Goal: Task Accomplishment & Management: Manage account settings

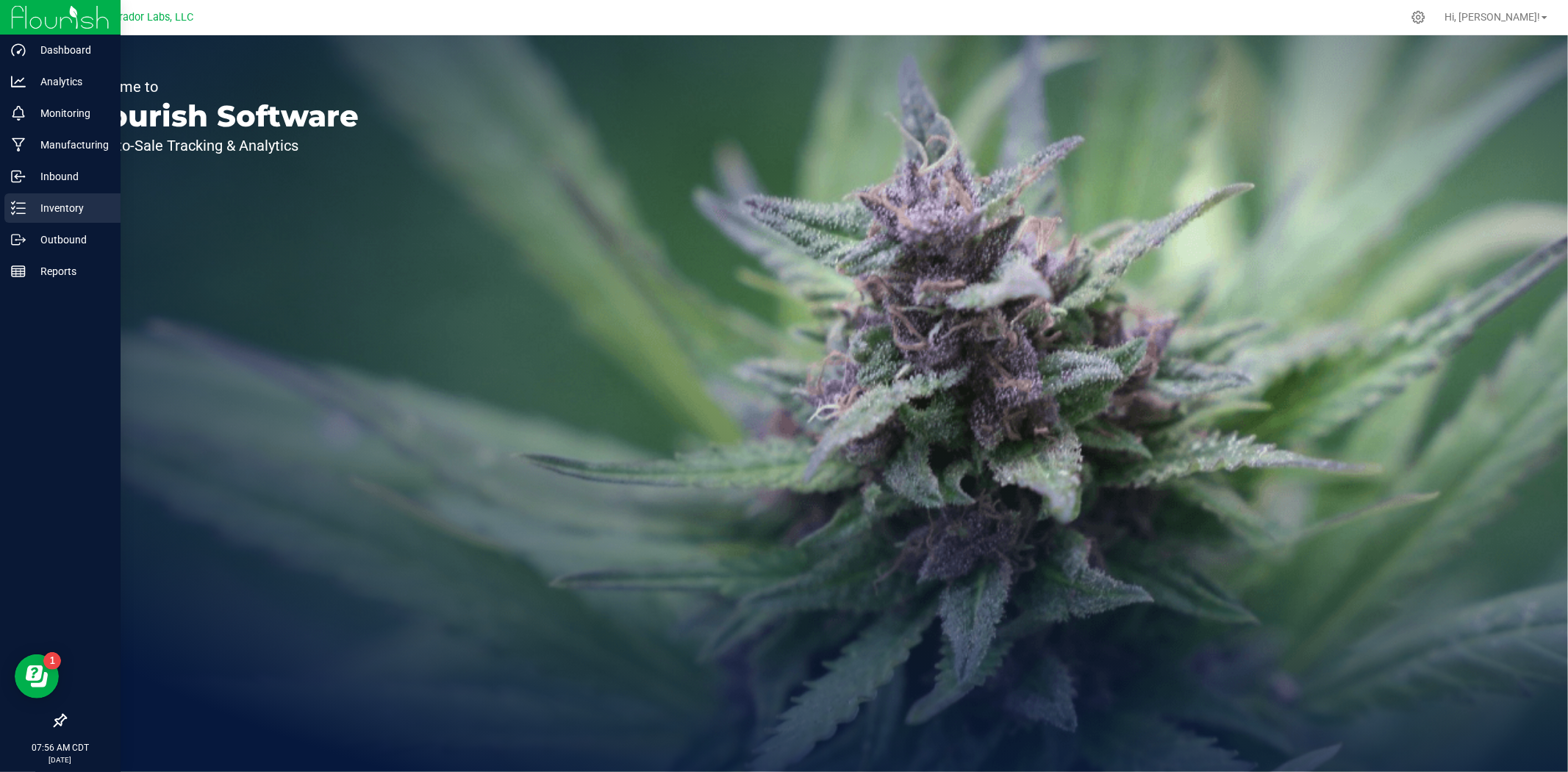
click at [20, 215] on div "Inventory" at bounding box center [62, 208] width 116 height 30
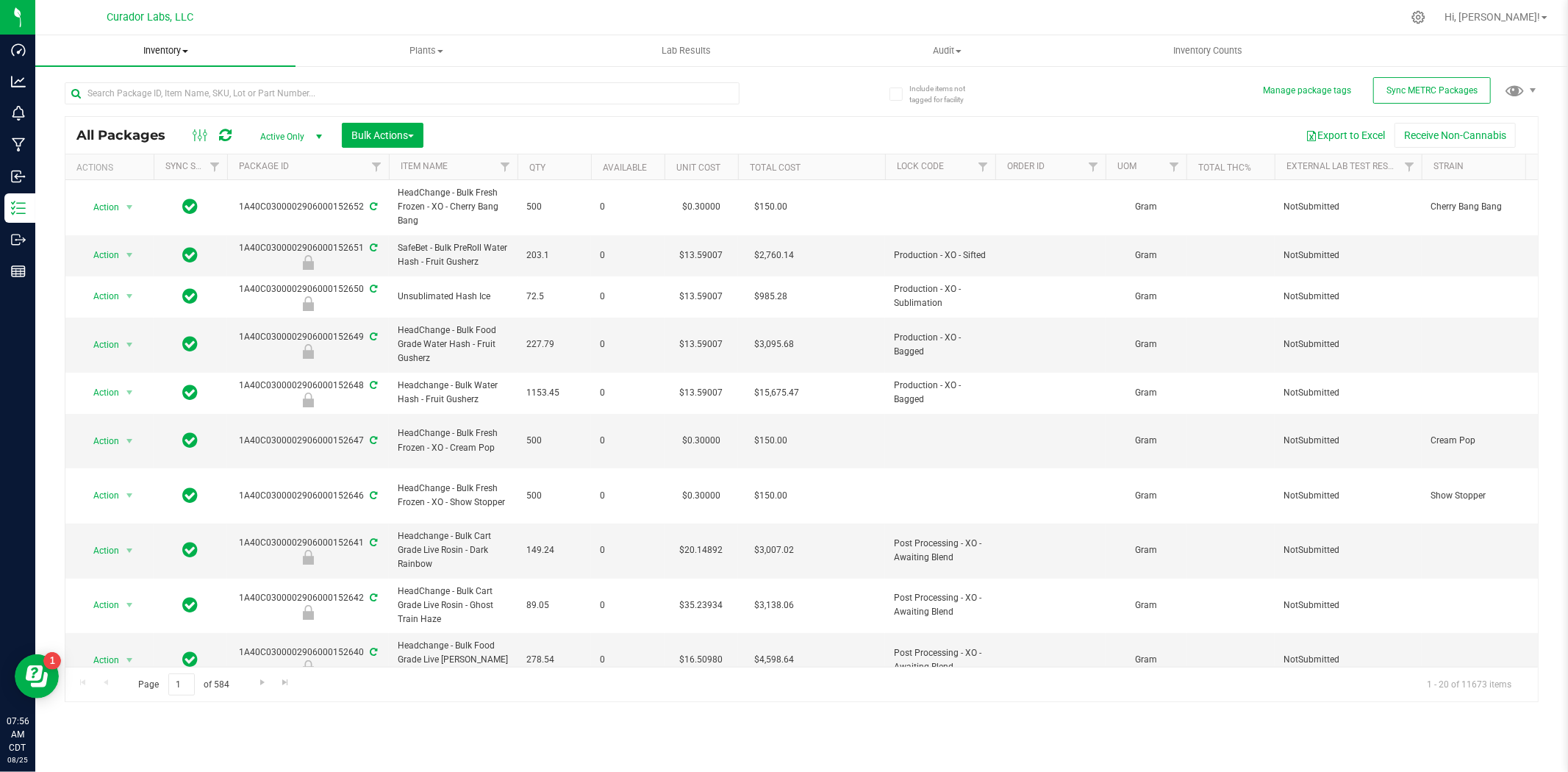
click at [179, 62] on uib-tab-heading "Inventory All packages All inventory Waste log Create inventory" at bounding box center [164, 50] width 260 height 31
click at [135, 108] on li "All inventory" at bounding box center [164, 107] width 260 height 18
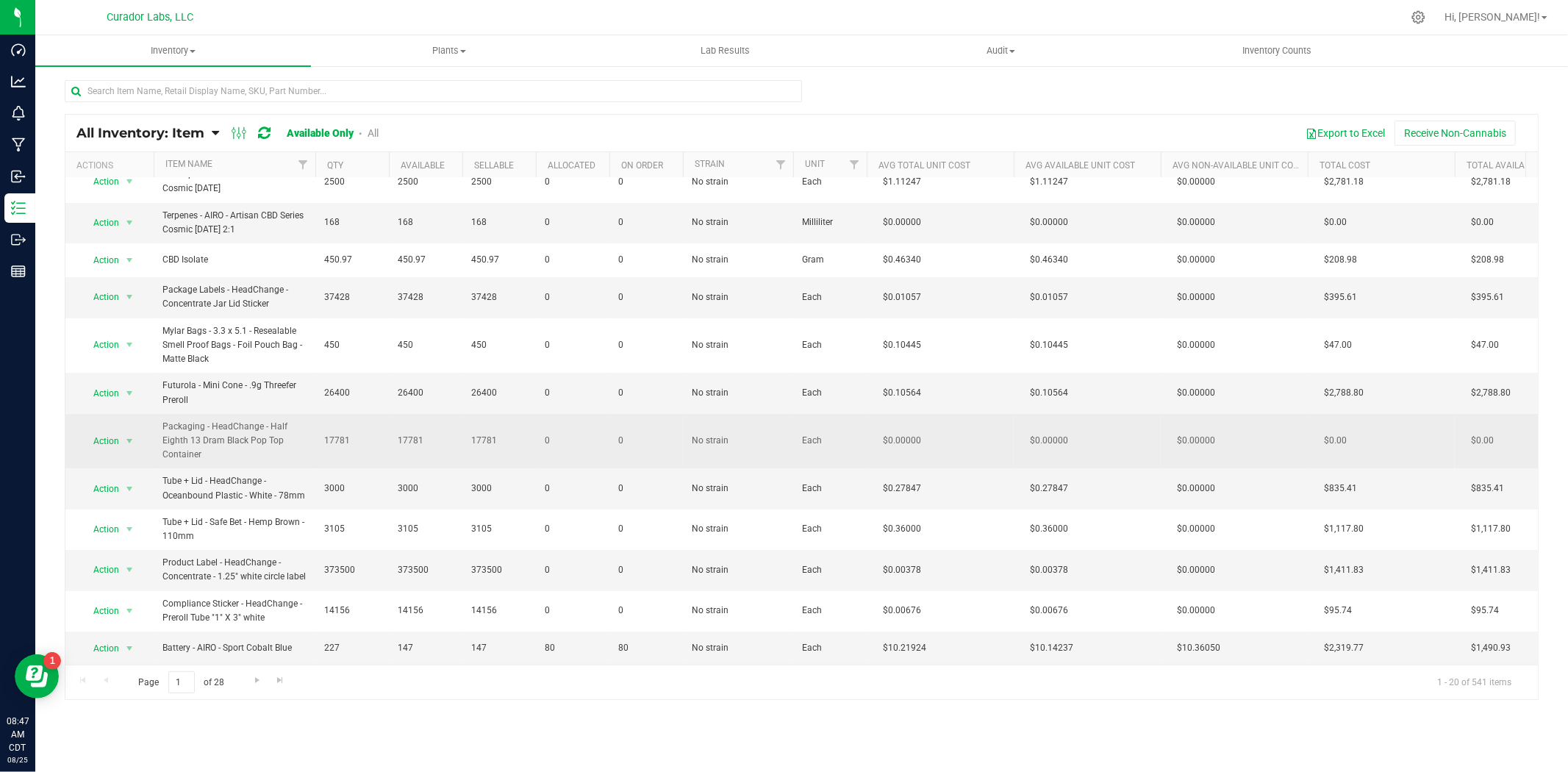
scroll to position [355, 0]
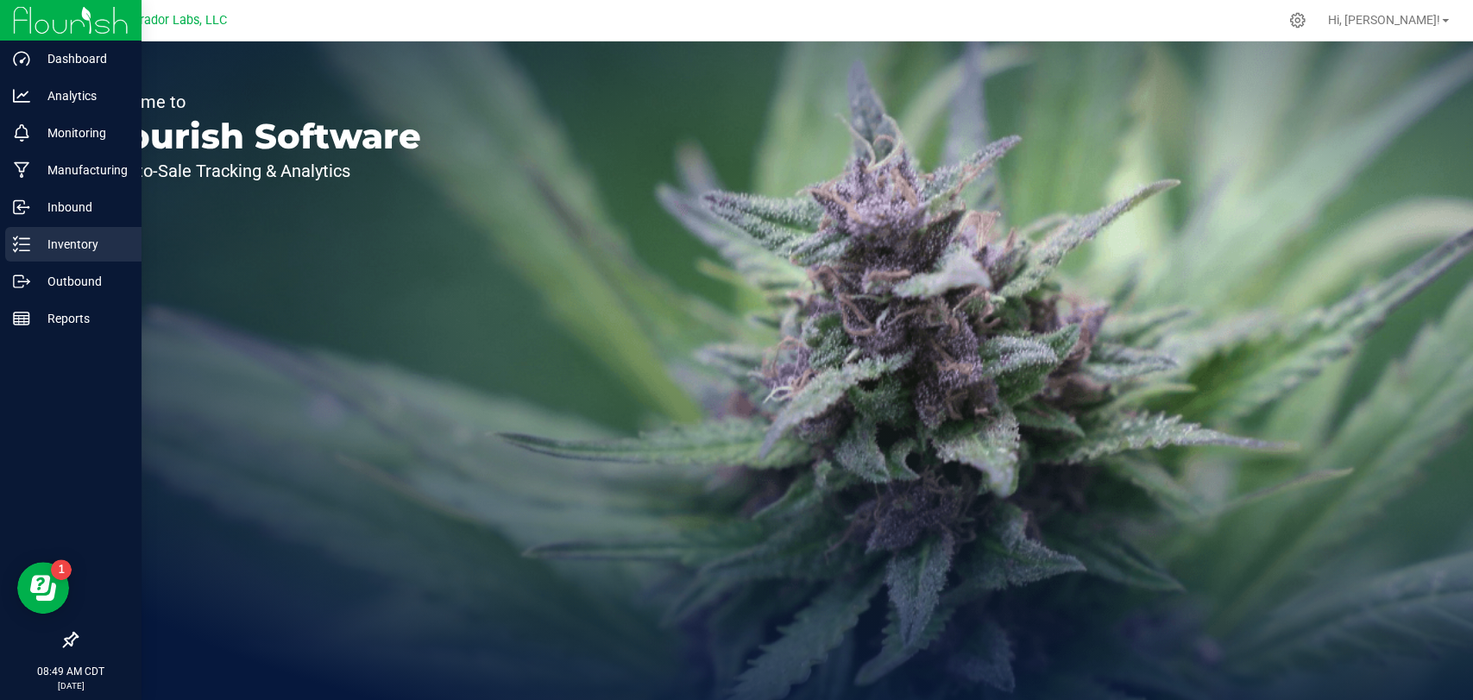
click at [27, 242] on icon at bounding box center [21, 244] width 17 height 17
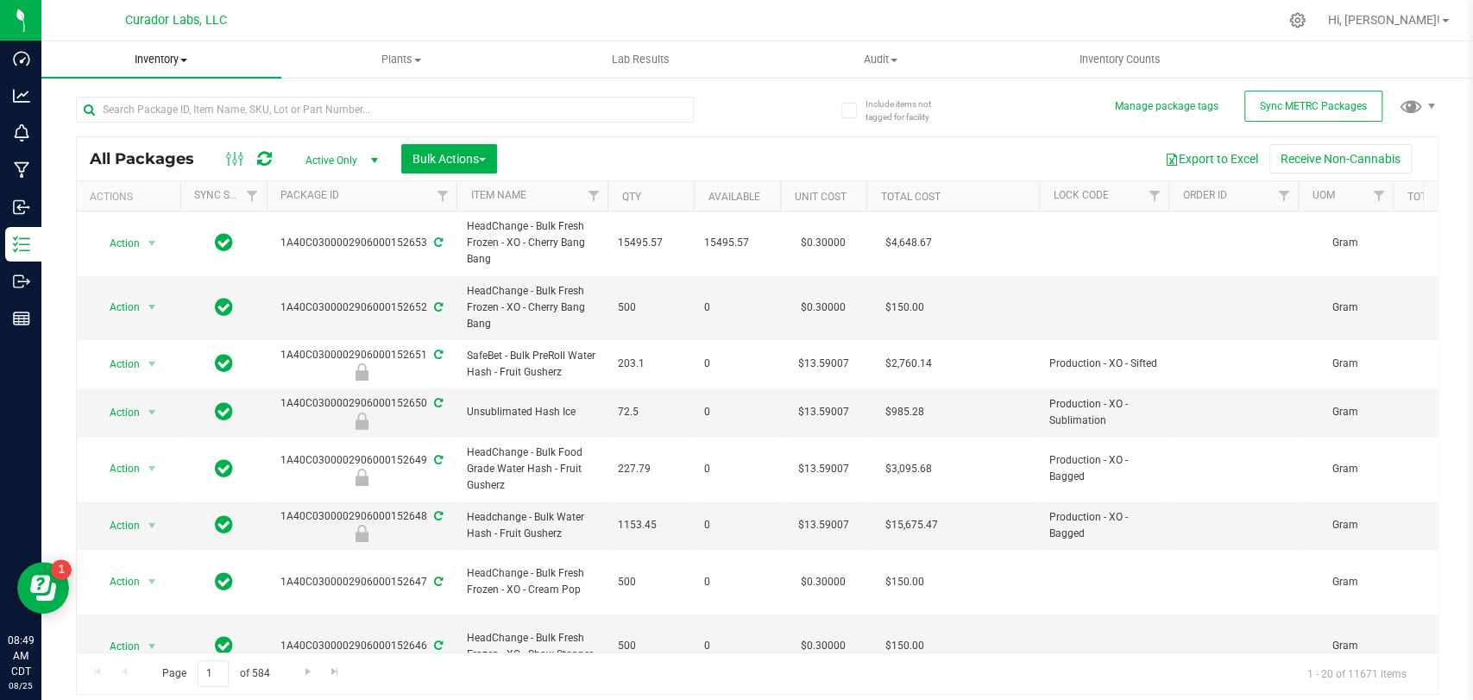
click at [161, 62] on span "Inventory" at bounding box center [161, 60] width 240 height 16
click at [161, 117] on li "All inventory" at bounding box center [161, 125] width 240 height 21
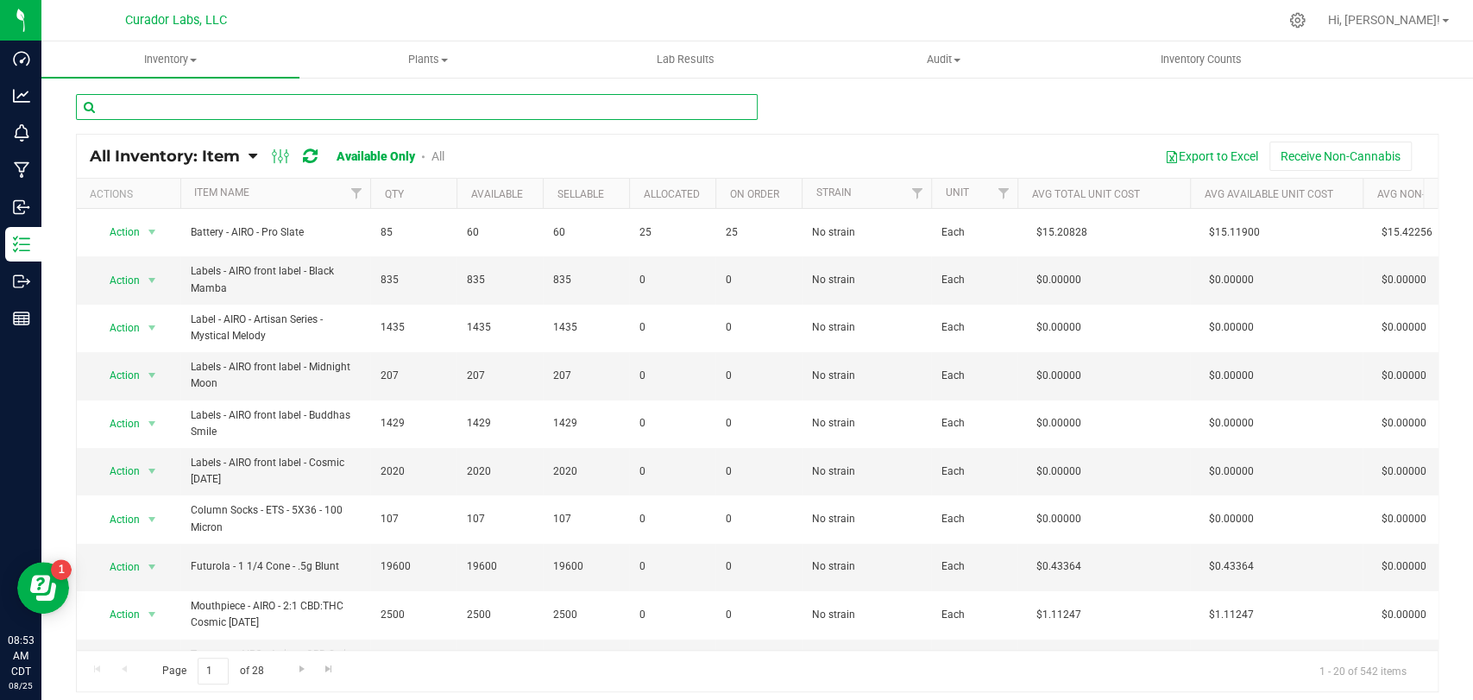
click at [418, 116] on input "text" at bounding box center [417, 107] width 682 height 26
paste input "Terpenes - Elysium - Alaskan Diesel"
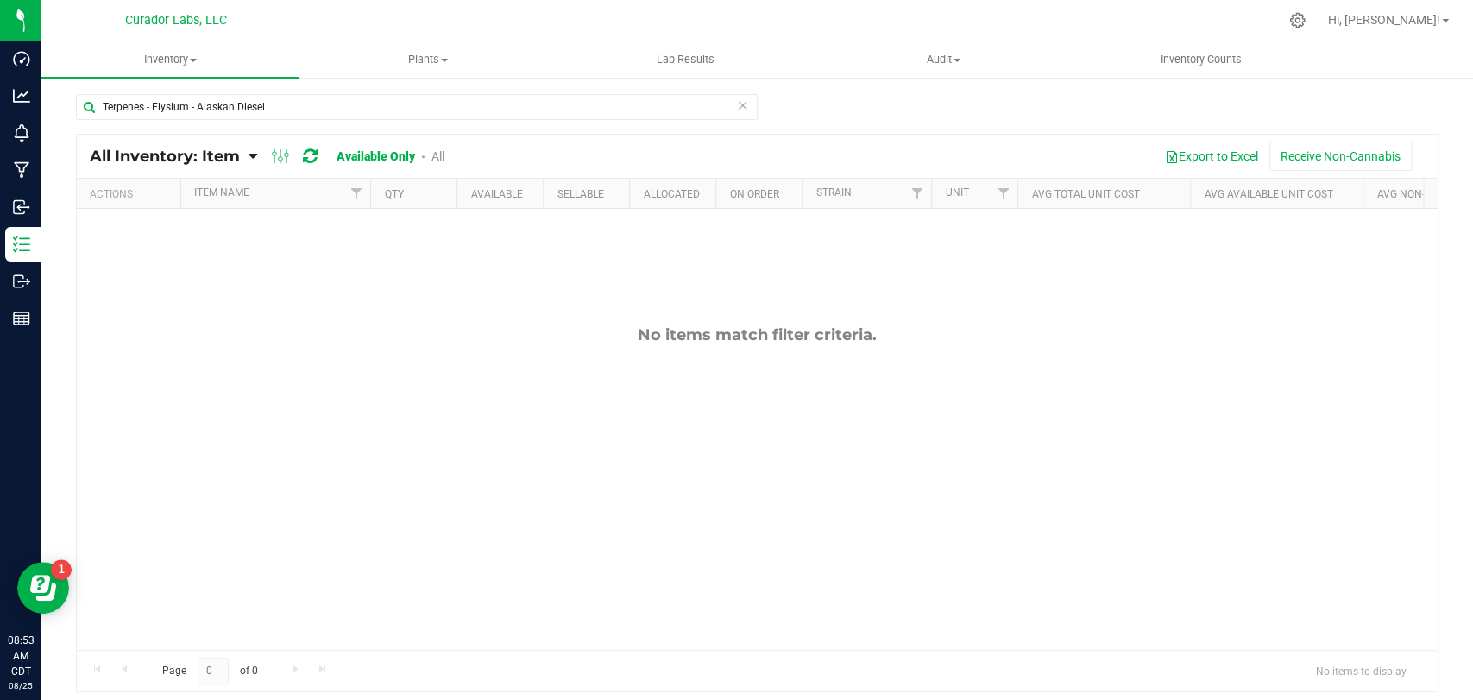
click at [432, 157] on link "All" at bounding box center [437, 156] width 13 height 14
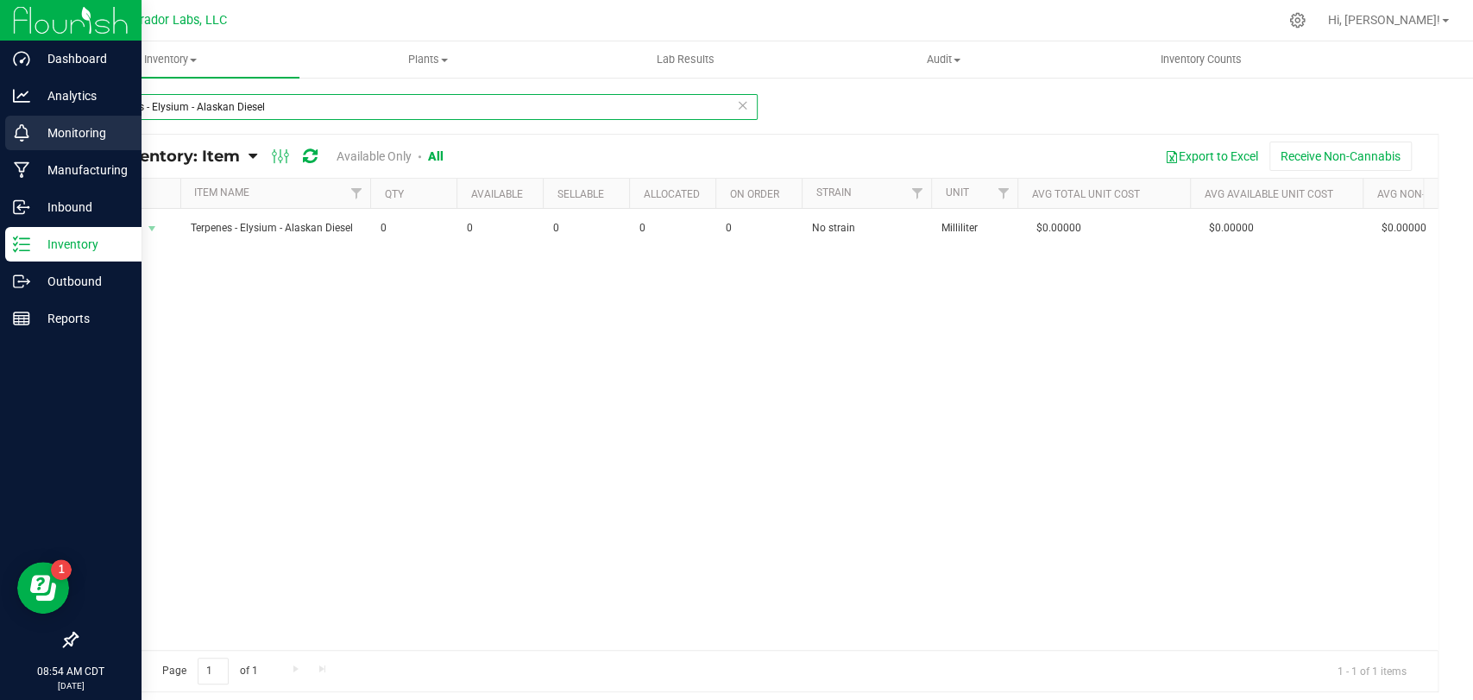
drag, startPoint x: 305, startPoint y: 123, endPoint x: 0, endPoint y: 129, distance: 305.5
click at [0, 129] on div "Dashboard Analytics Monitoring Manufacturing Inbound Inventory Outbound Reports…" at bounding box center [736, 350] width 1473 height 700
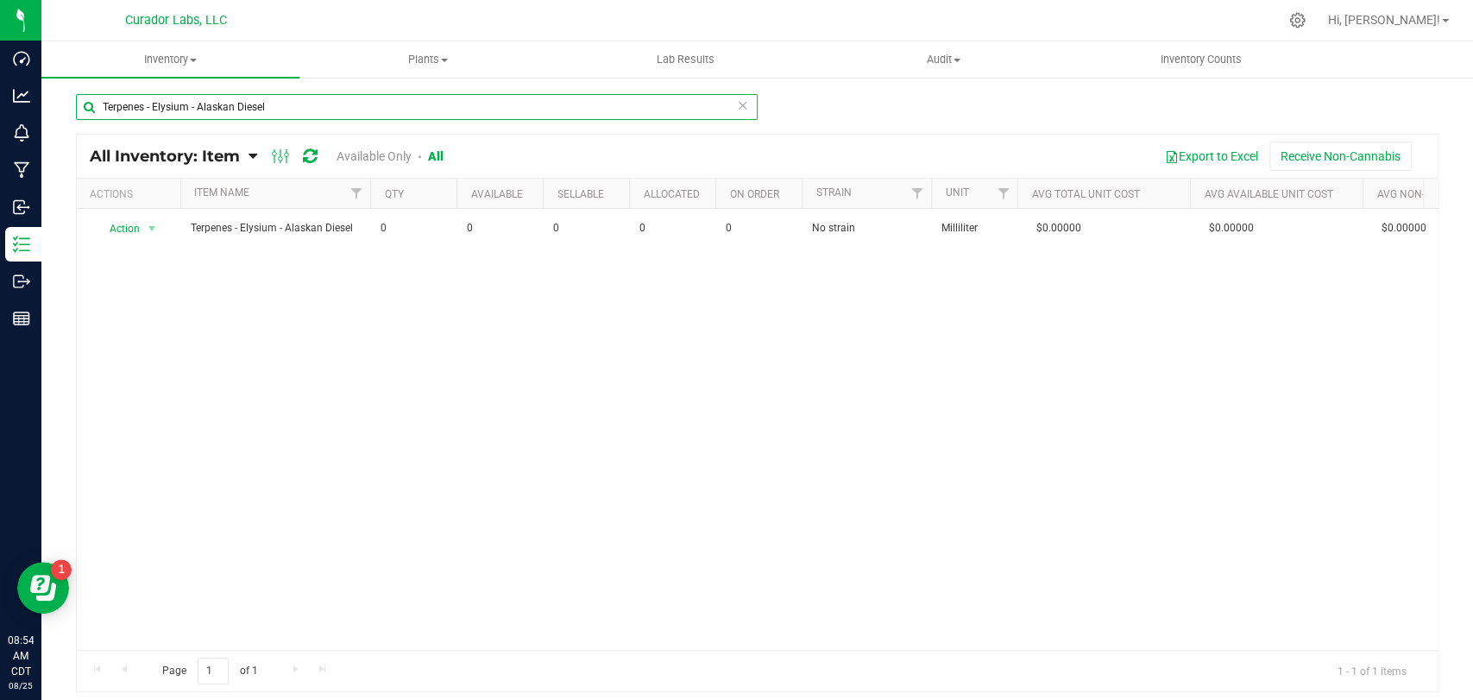
paste input "Forbidden Fruit"
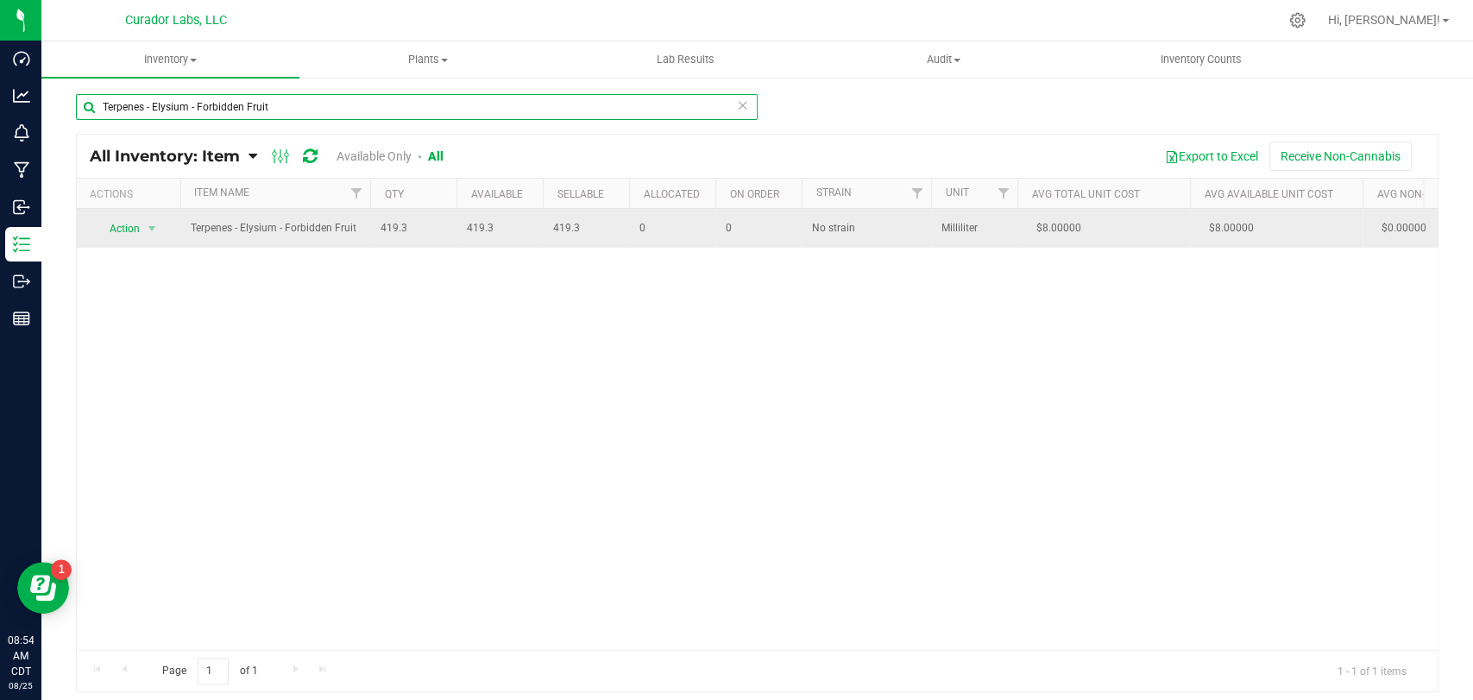
type input "Terpenes - Elysium - Forbidden Fruit"
click at [143, 228] on span "select" at bounding box center [153, 229] width 22 height 24
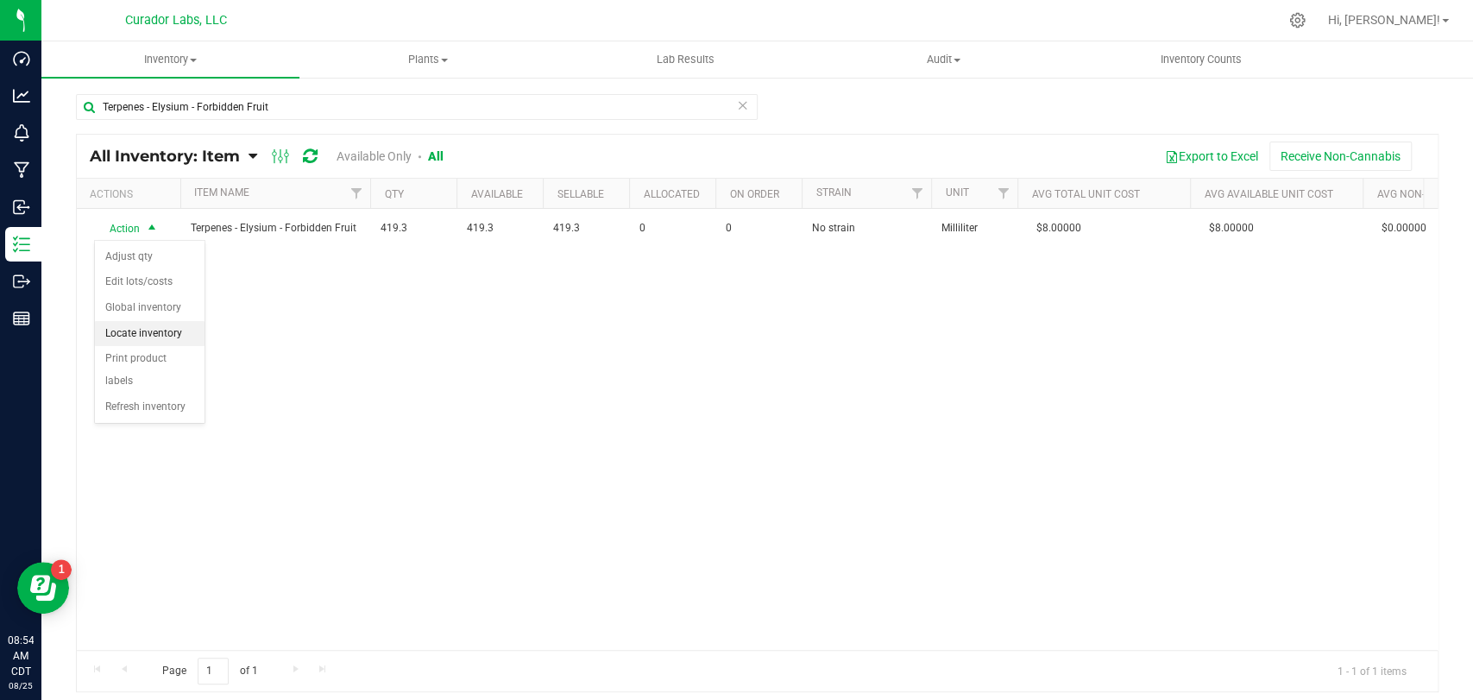
click at [142, 339] on li "Locate inventory" at bounding box center [150, 334] width 110 height 26
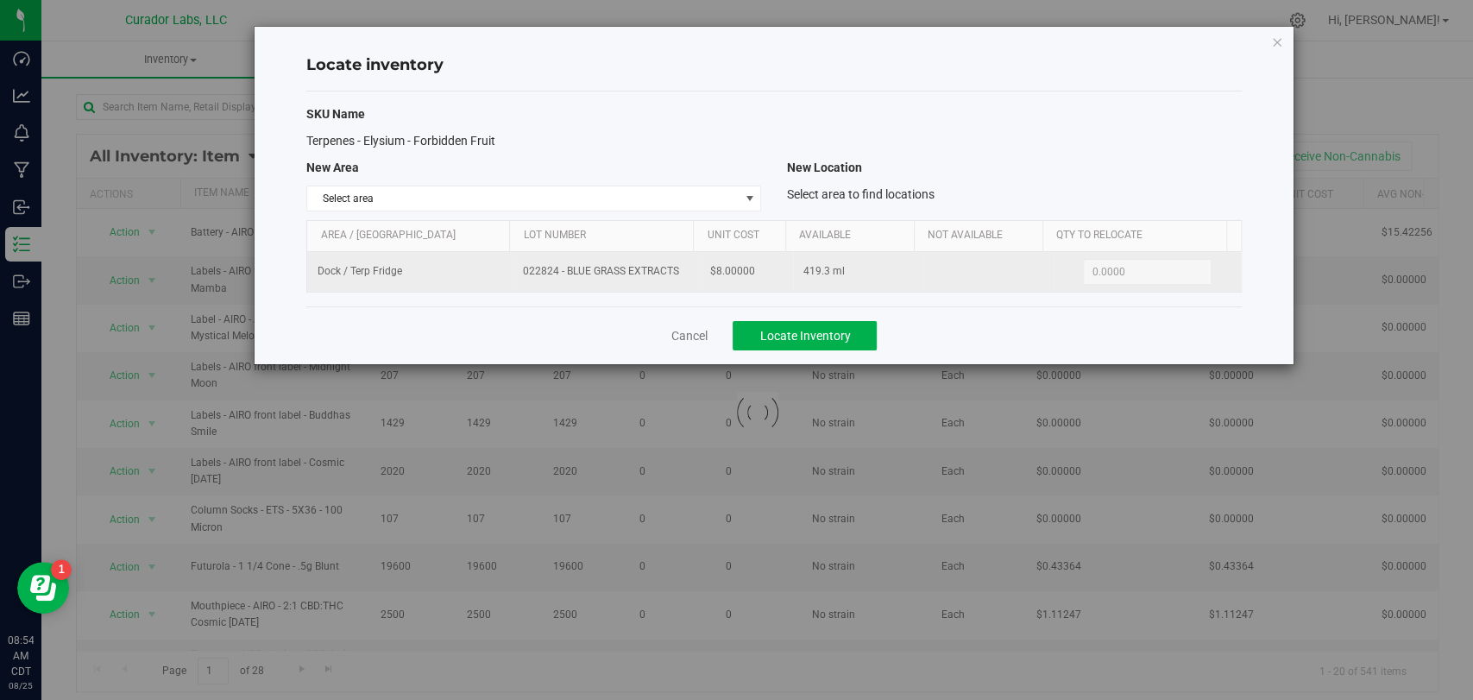
drag, startPoint x: 675, startPoint y: 271, endPoint x: 545, endPoint y: 280, distance: 129.7
click at [545, 280] on td "022824 - BLUE GRASS EXTRACTS" at bounding box center [606, 272] width 186 height 40
copy span "022824 - BLUE GRASS EXTRACTS"
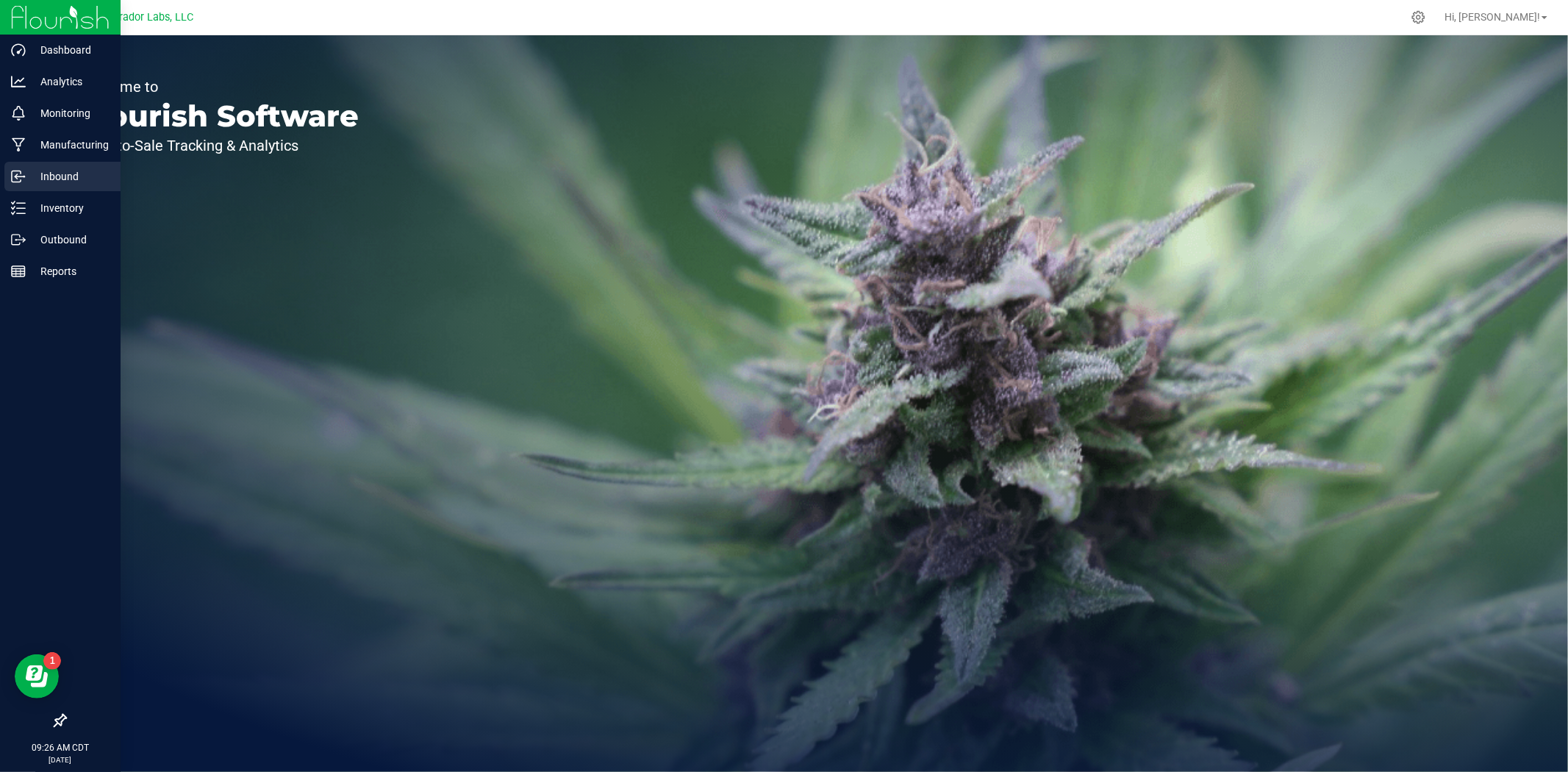
click at [35, 175] on p "Inbound" at bounding box center [70, 176] width 89 height 18
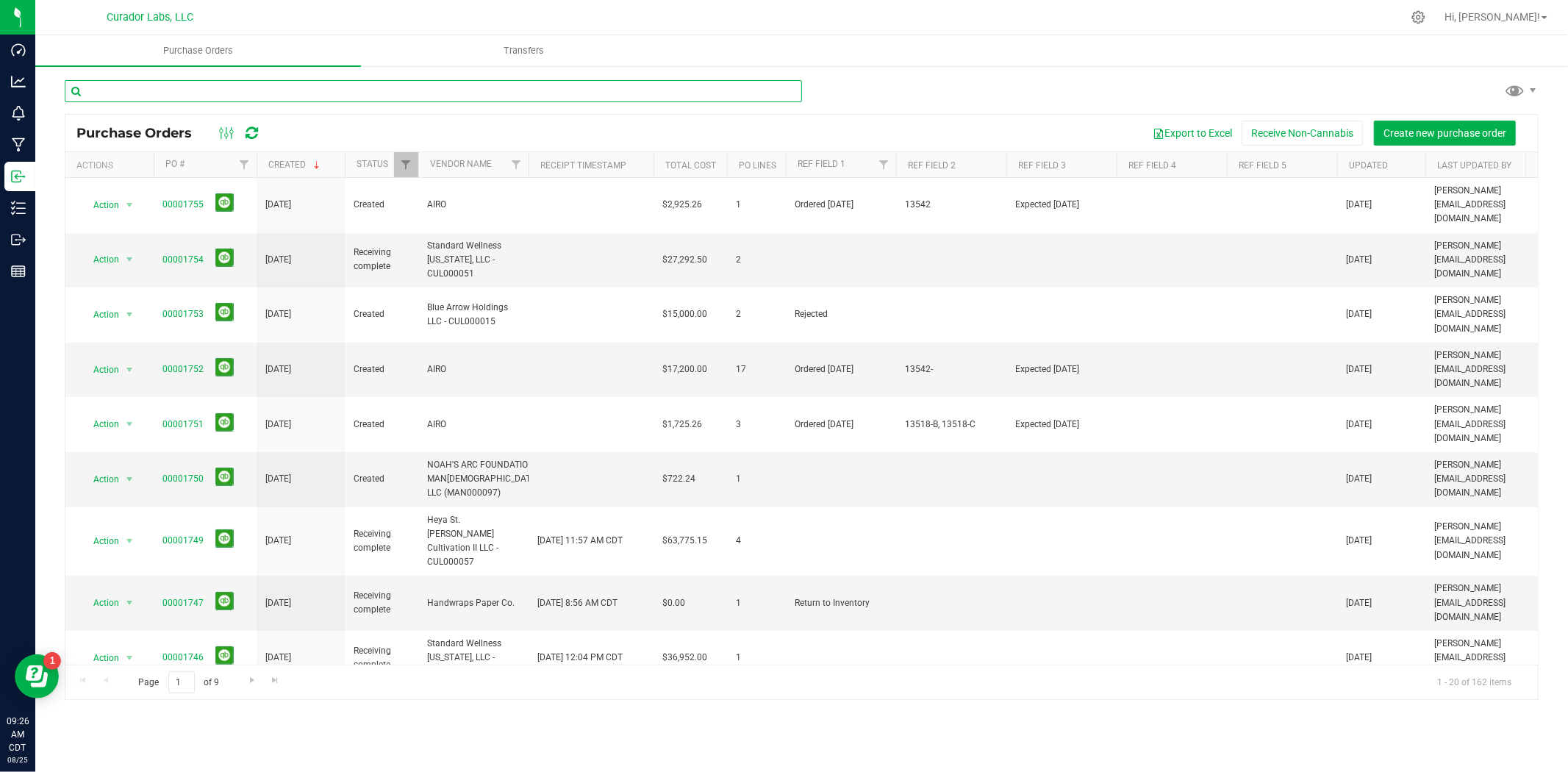
click at [347, 87] on input "text" at bounding box center [434, 91] width 738 height 22
type input "airo"
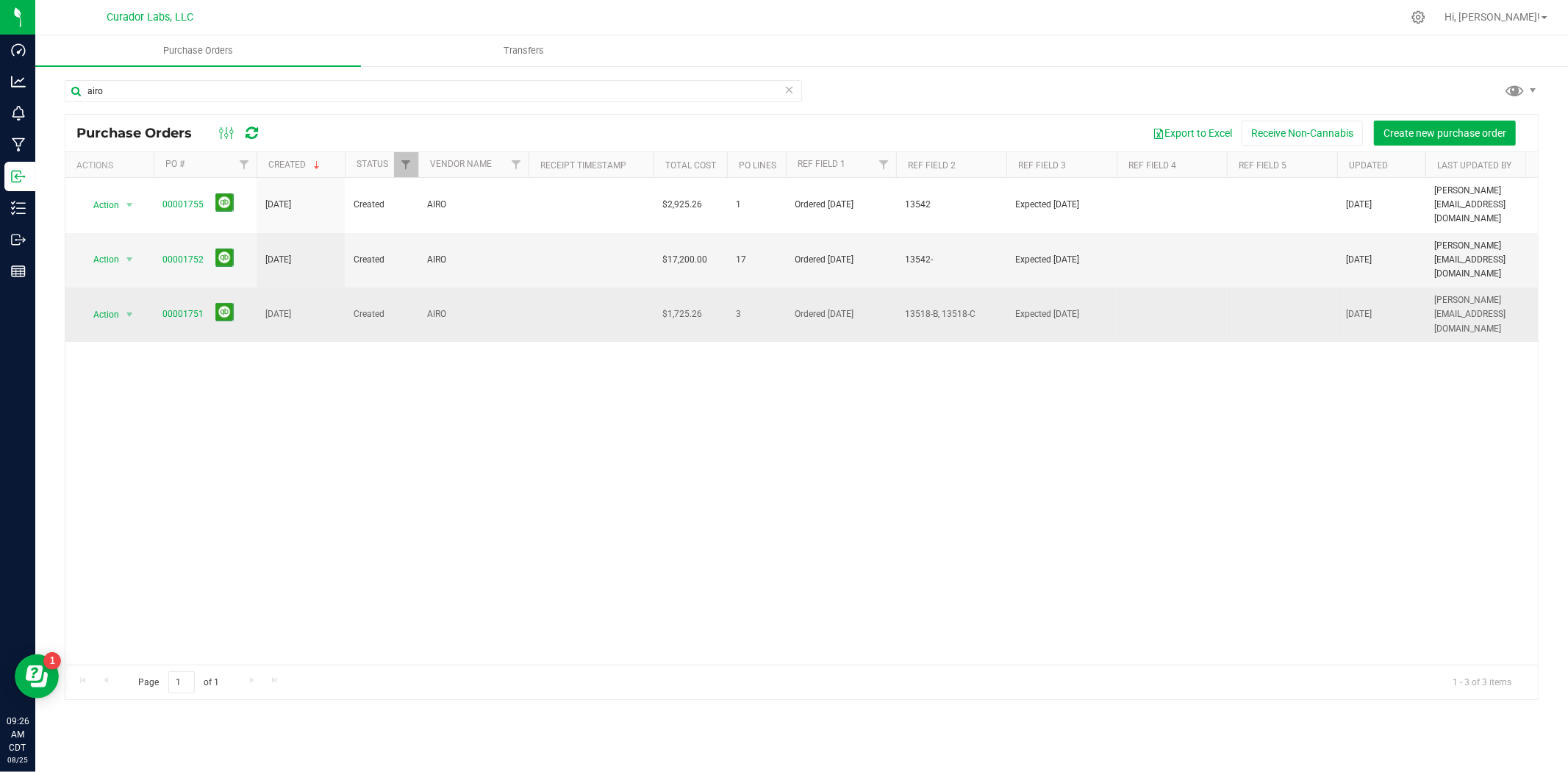
click at [200, 308] on span "00001751" at bounding box center [183, 314] width 41 height 14
click at [196, 308] on link "00001751" at bounding box center [183, 314] width 41 height 10
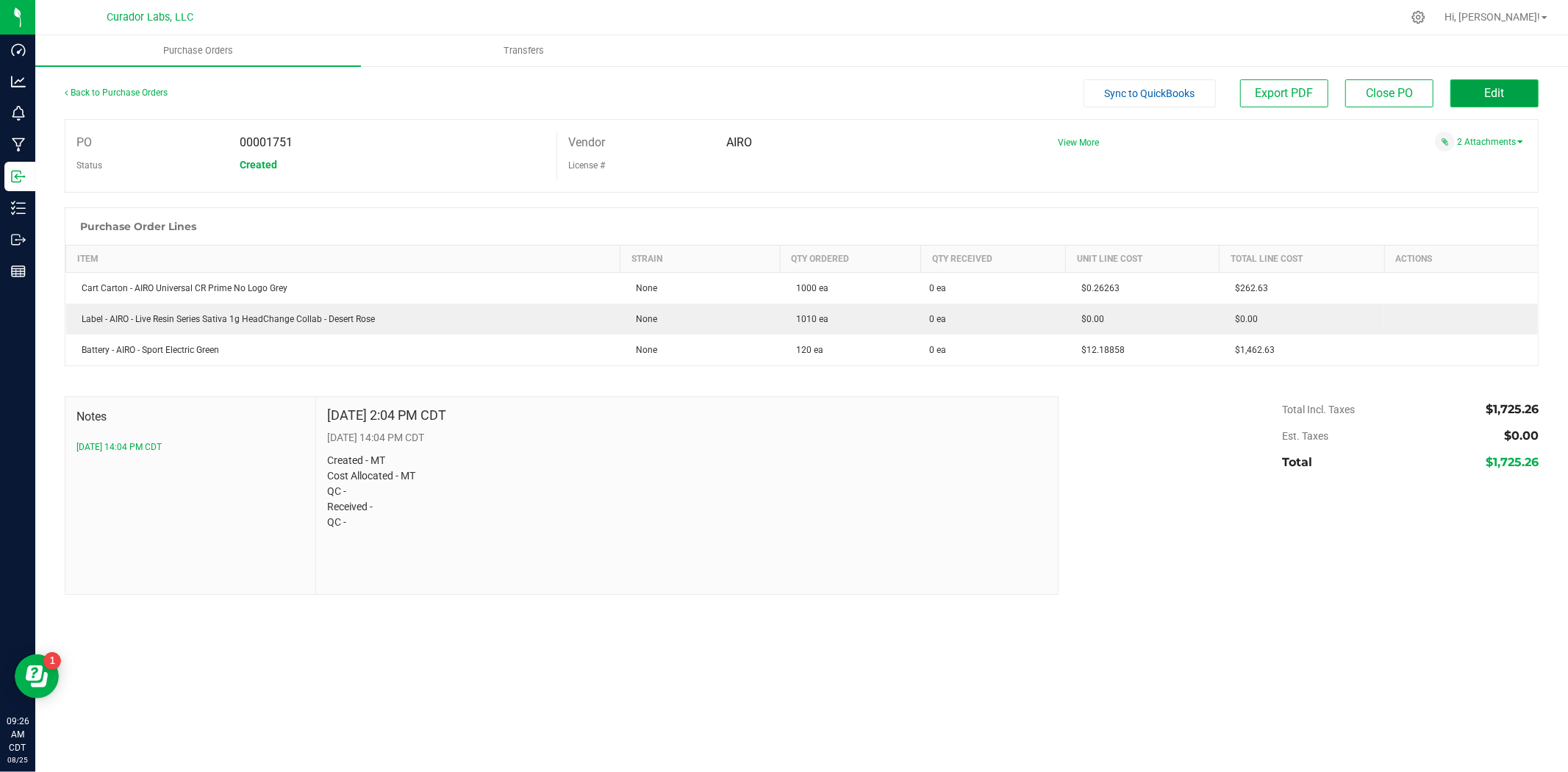
click at [1524, 92] on button "Edit" at bounding box center [1495, 93] width 89 height 28
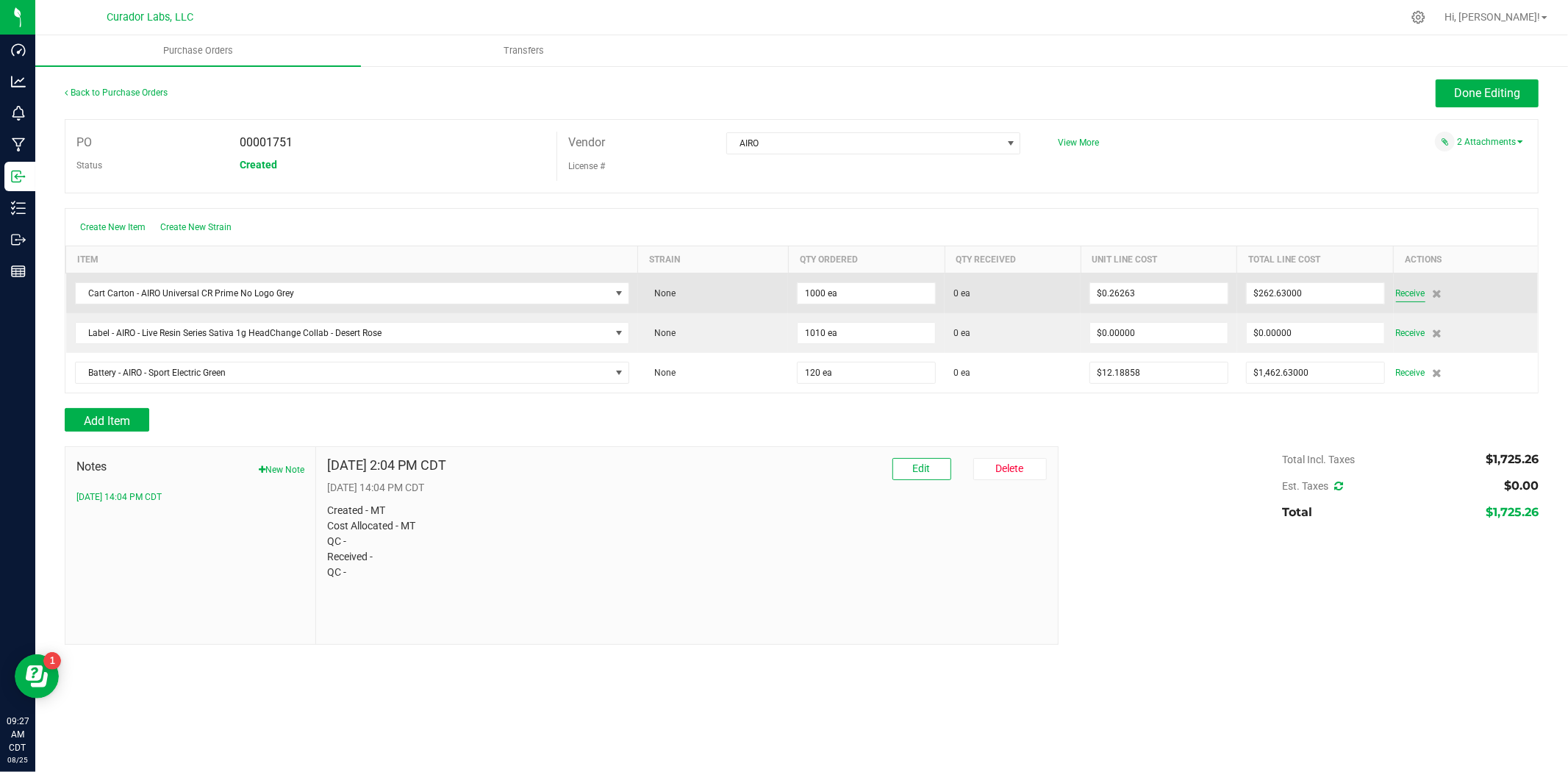
click at [1402, 297] on span "Receive" at bounding box center [1410, 293] width 30 height 18
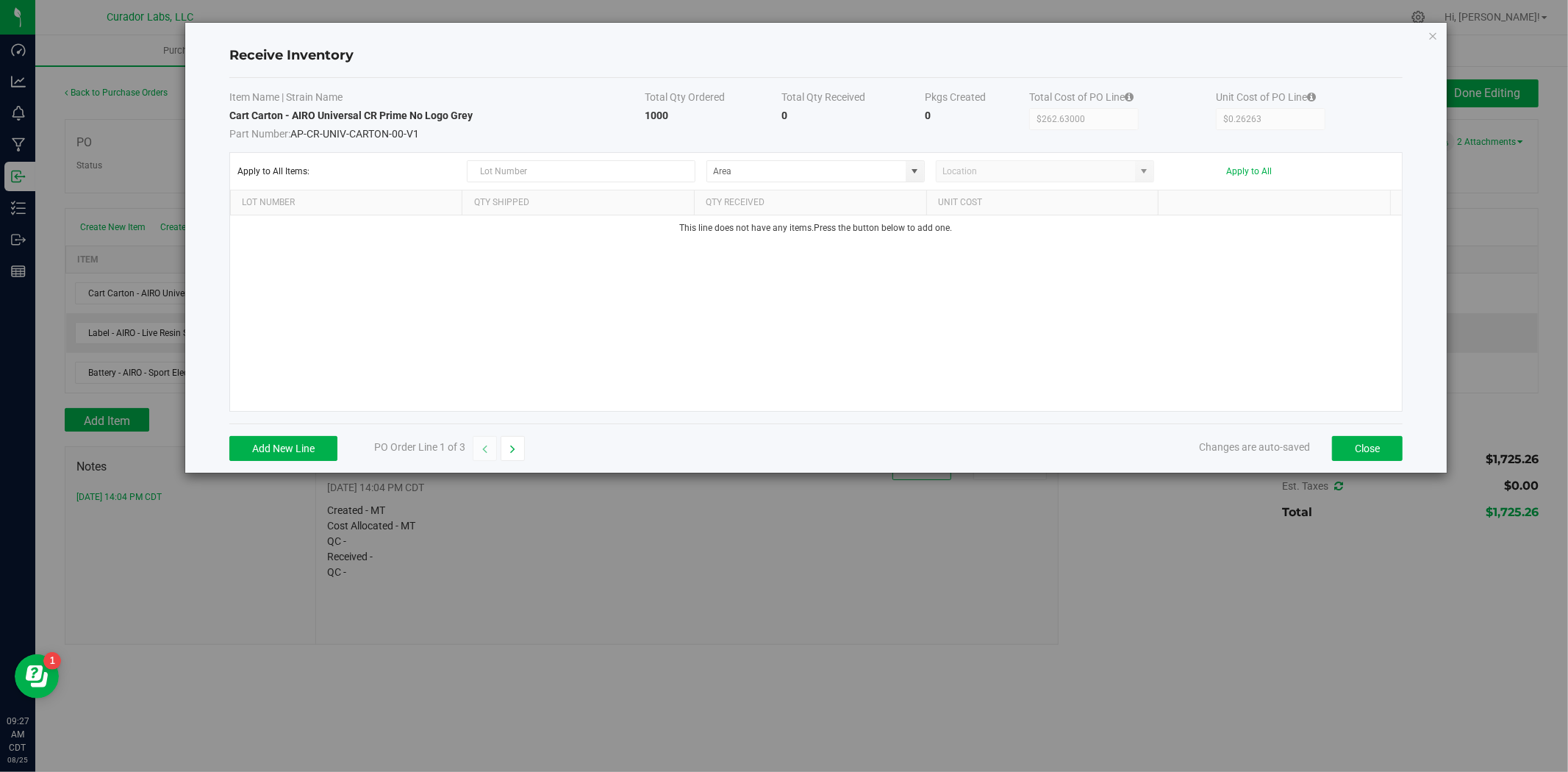
click at [342, 447] on div "Add New Line PO Order Line 1 of 3" at bounding box center [376, 448] width 296 height 25
click at [329, 448] on button "Add New Line" at bounding box center [283, 448] width 108 height 25
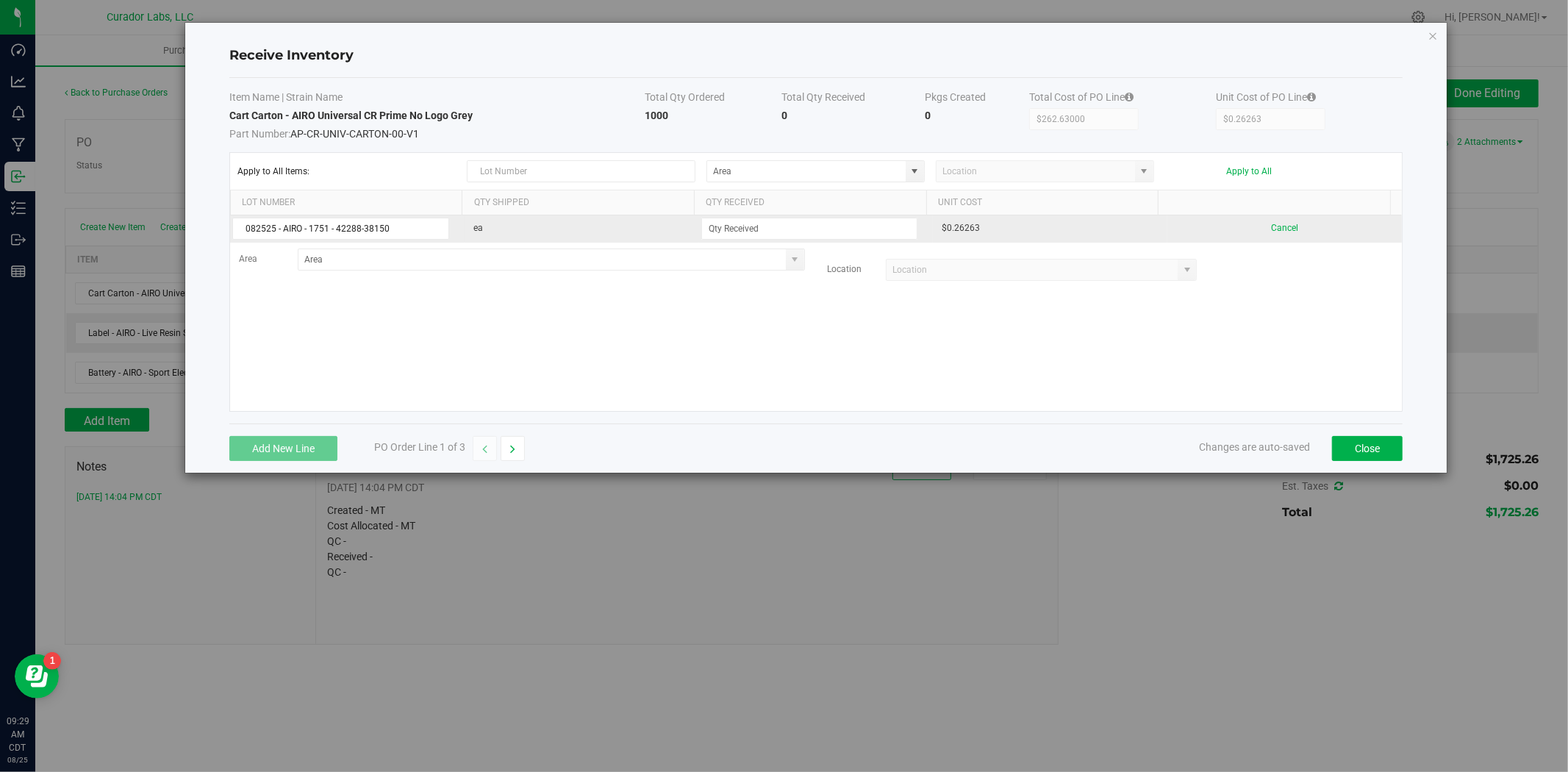
type input "082525 - AIRO - 1751 - 42288-38150"
click at [727, 216] on td at bounding box center [816, 229] width 234 height 27
click at [845, 237] on input at bounding box center [809, 228] width 215 height 20
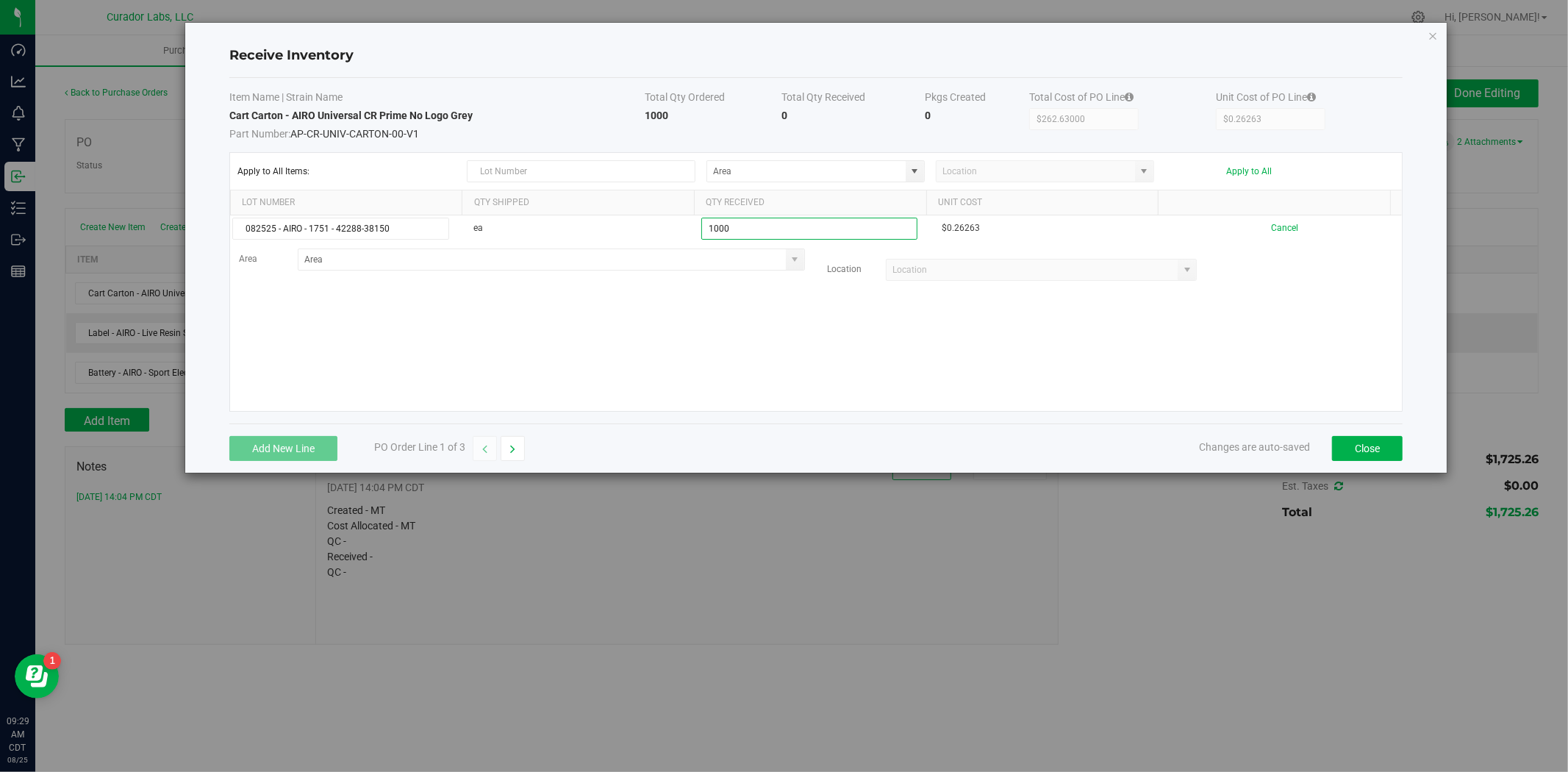
type input "1000 ea"
click at [665, 287] on kendo-grid-list "082525 - AIRO - 1751 - 42288-38150 ea 1000 ea $0.26263 Cancel Area Location" at bounding box center [816, 314] width 1172 height 196
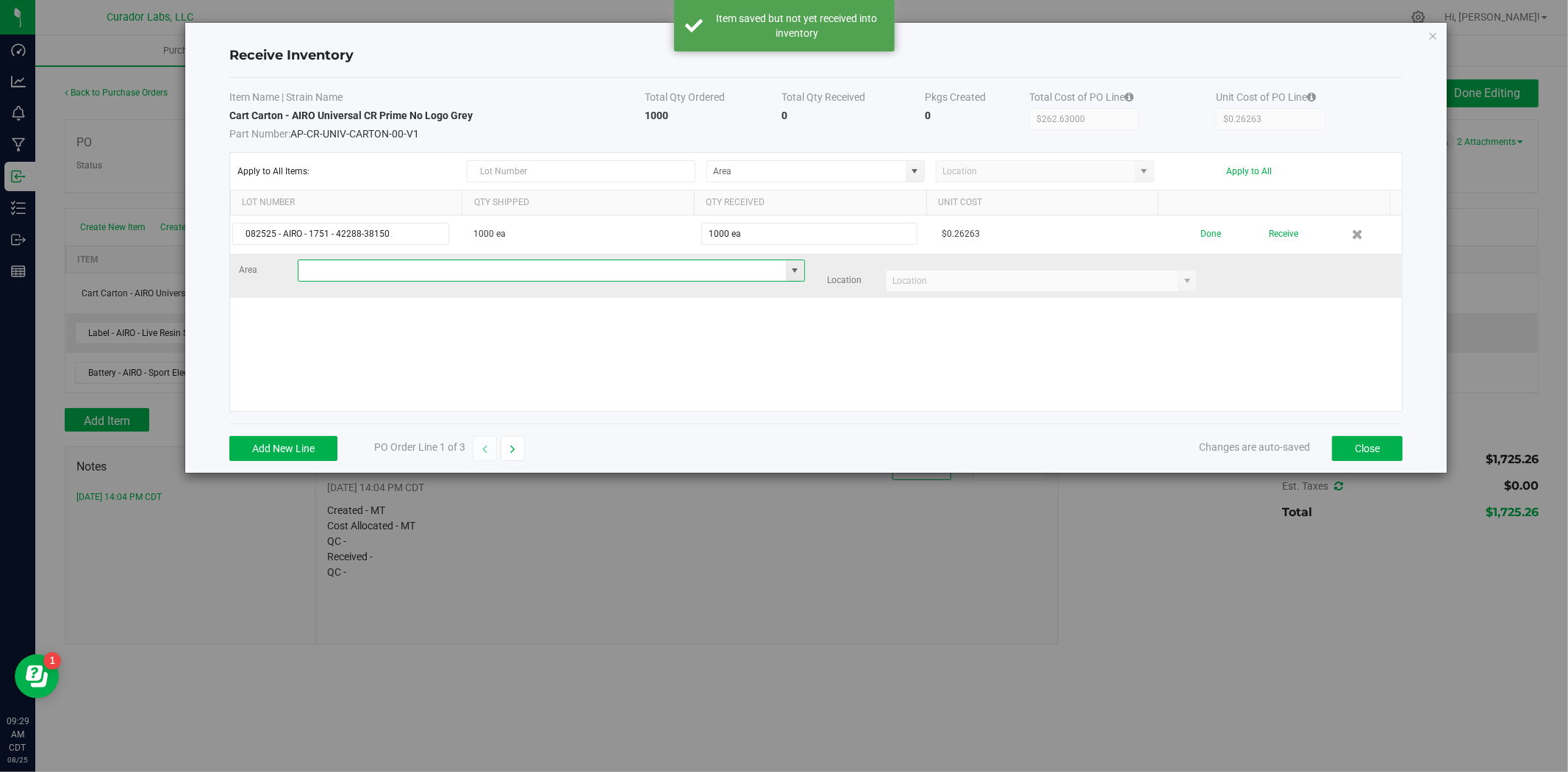
click at [648, 270] on input at bounding box center [542, 270] width 487 height 20
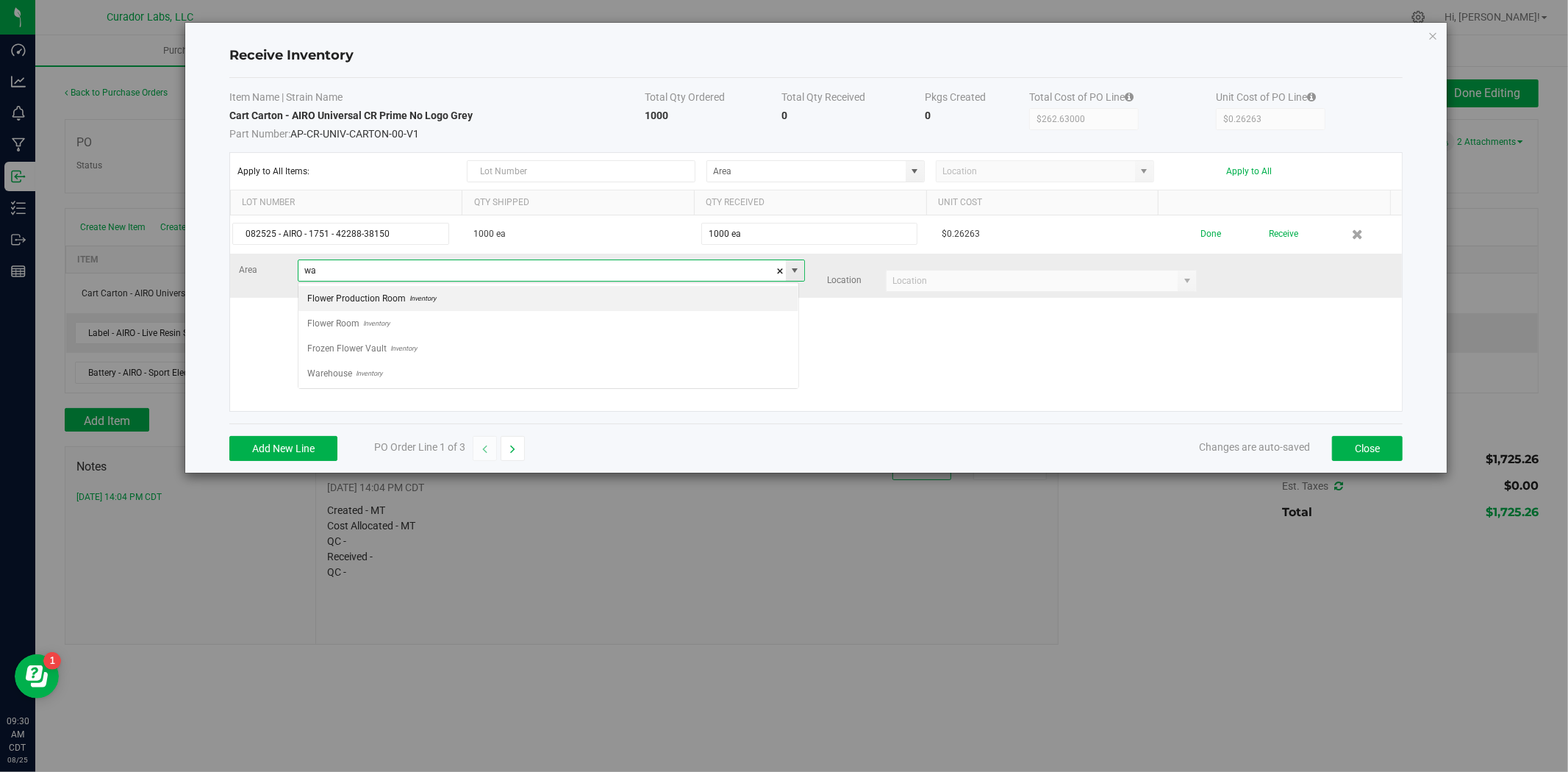
scroll to position [22, 501]
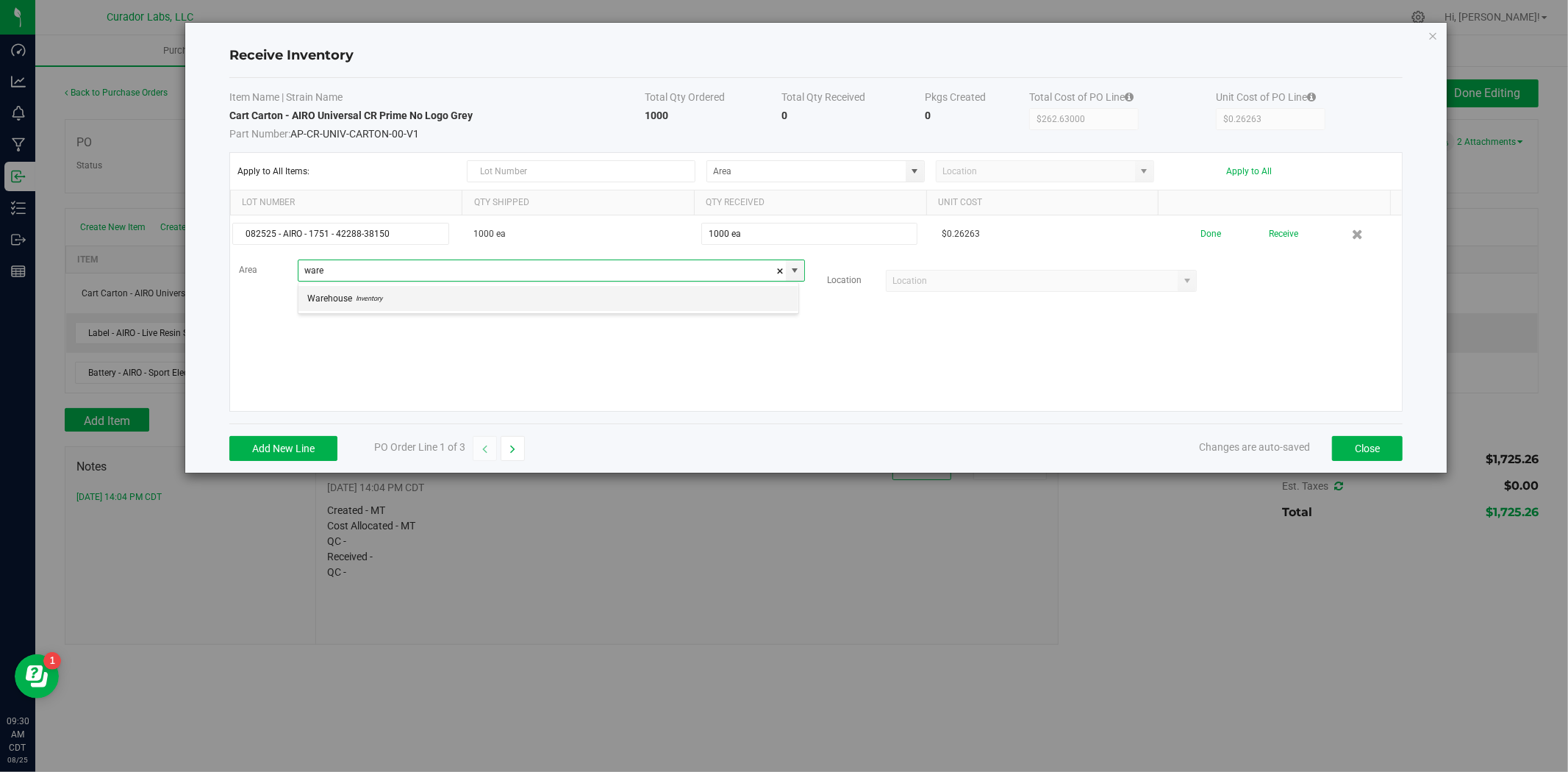
click at [490, 303] on li "Warehouse Inventory" at bounding box center [548, 298] width 500 height 25
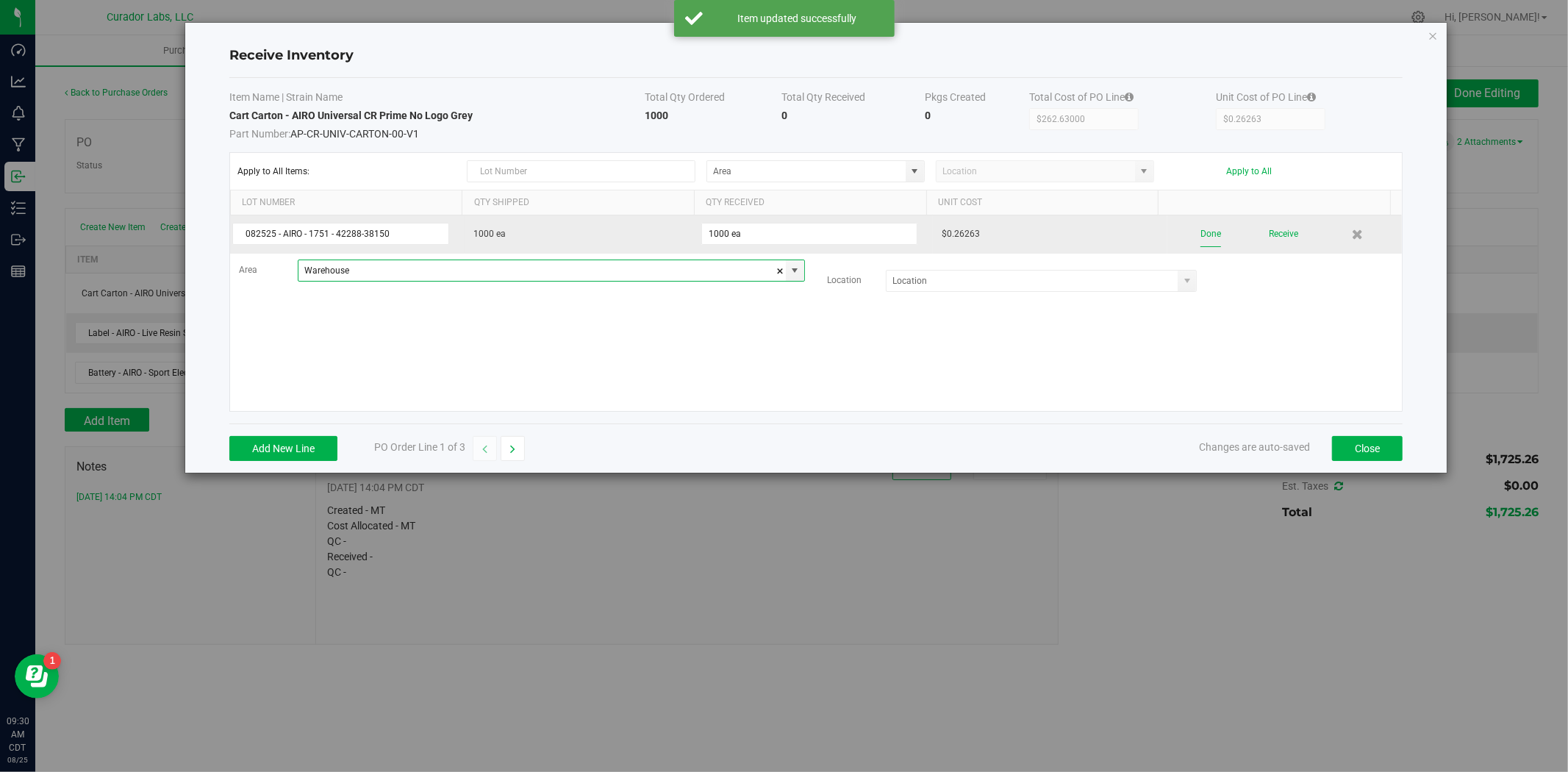
type input "Warehouse"
click at [1200, 241] on button "Done" at bounding box center [1210, 234] width 20 height 26
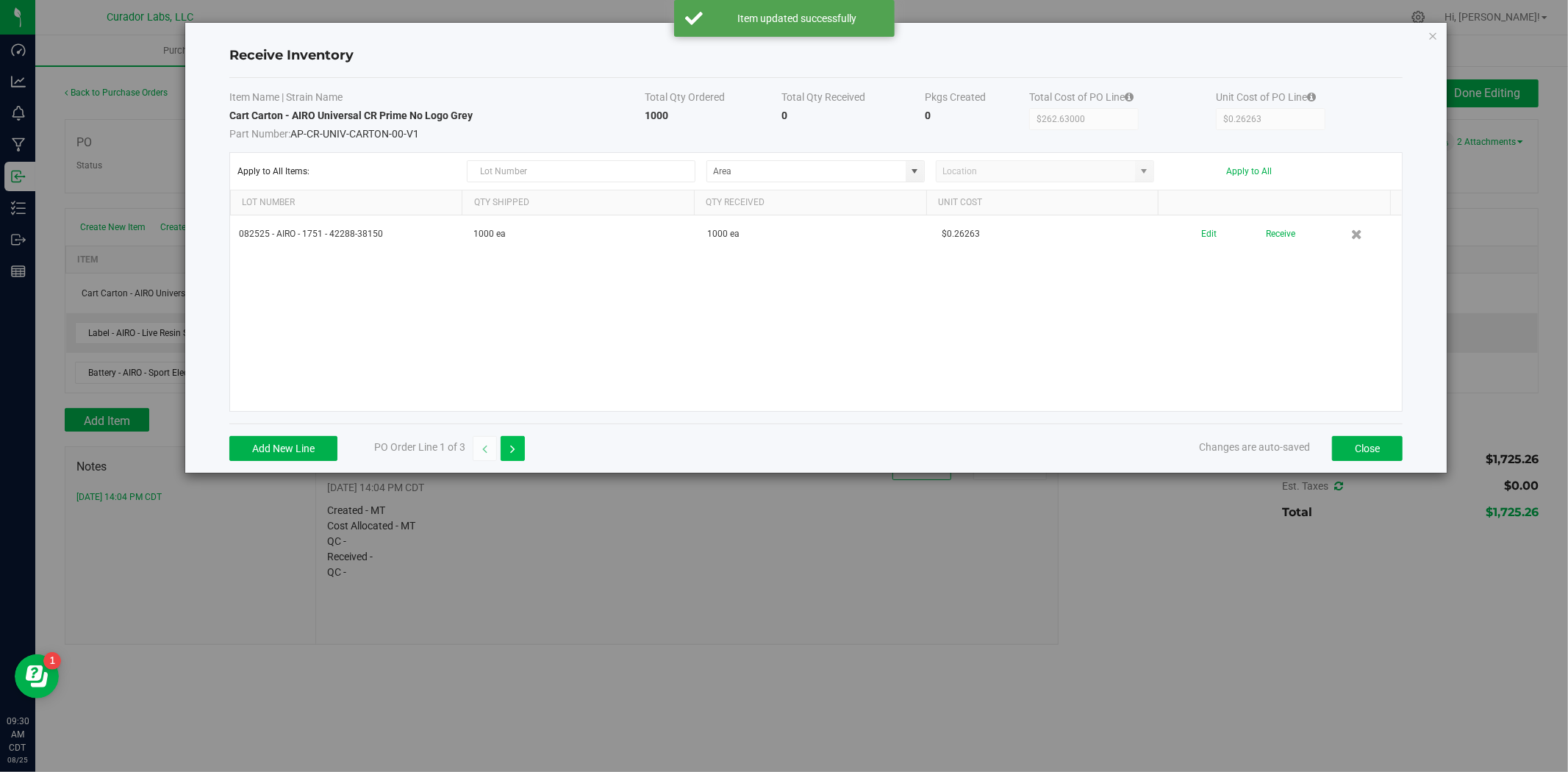
click at [512, 459] on button "button" at bounding box center [513, 448] width 24 height 25
type input "$0.00000"
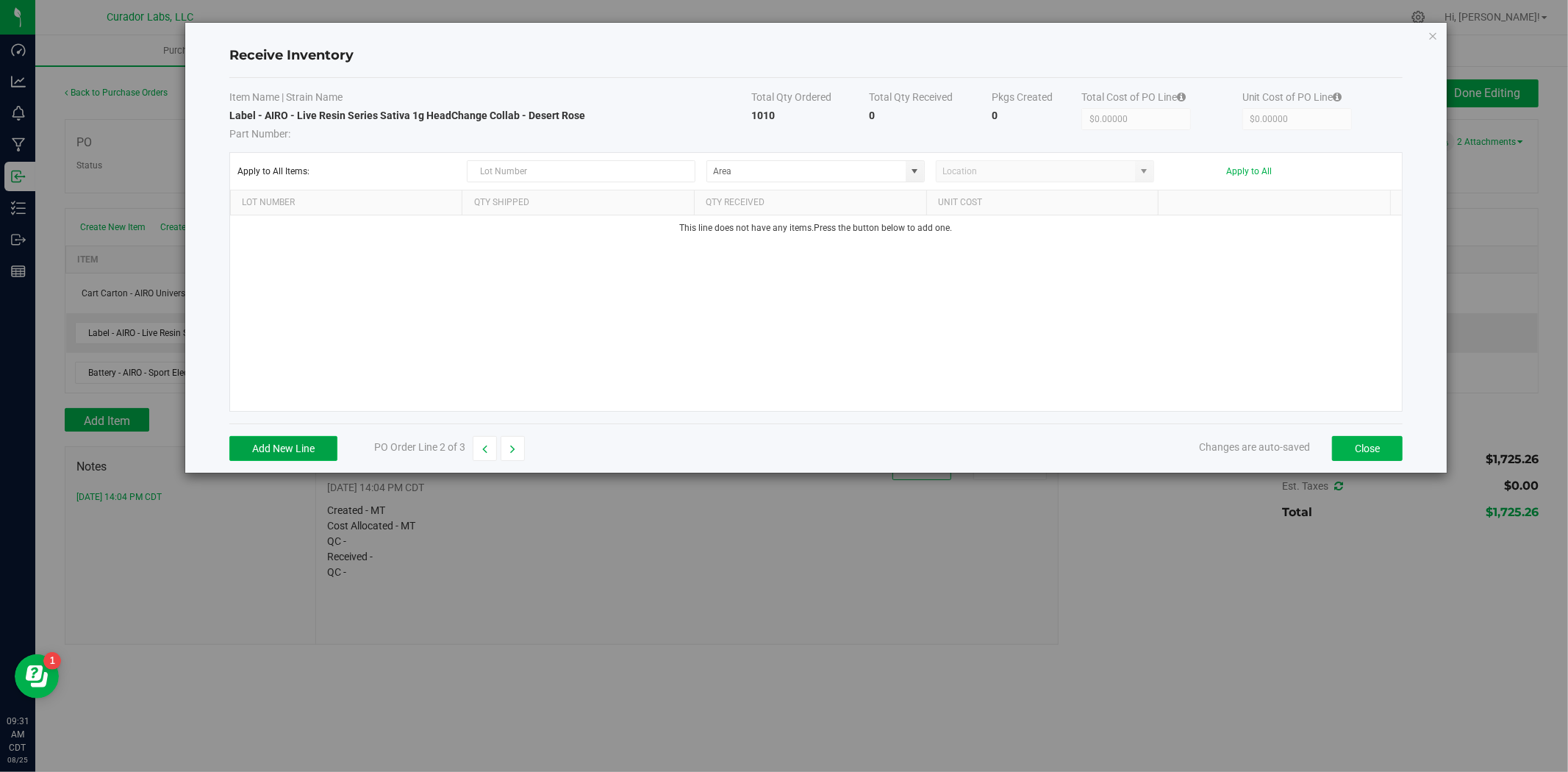
click at [287, 452] on button "Add New Line" at bounding box center [283, 448] width 108 height 25
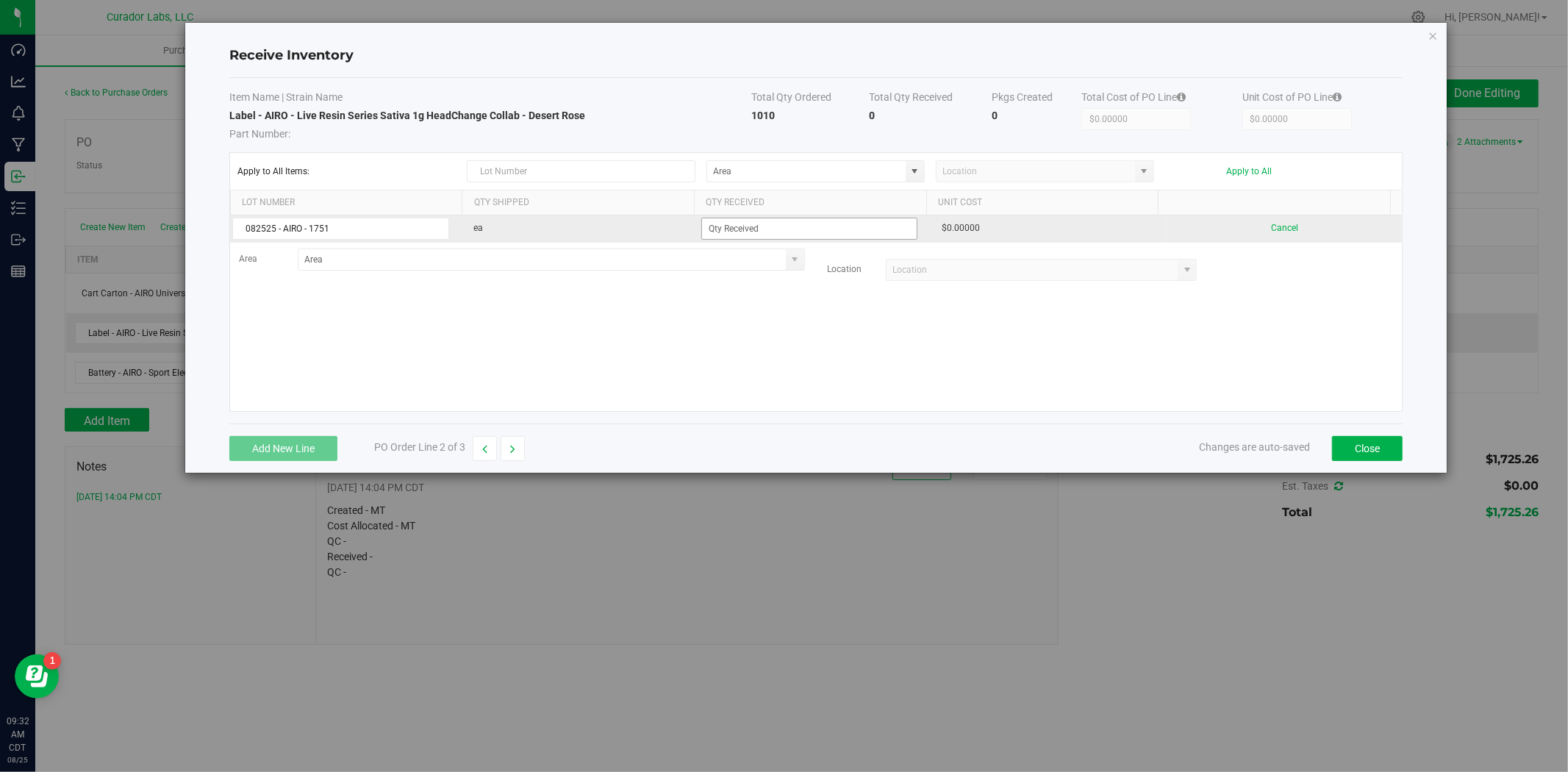
type input "082525 - AIRO - 1751"
click at [778, 238] on input at bounding box center [809, 228] width 215 height 20
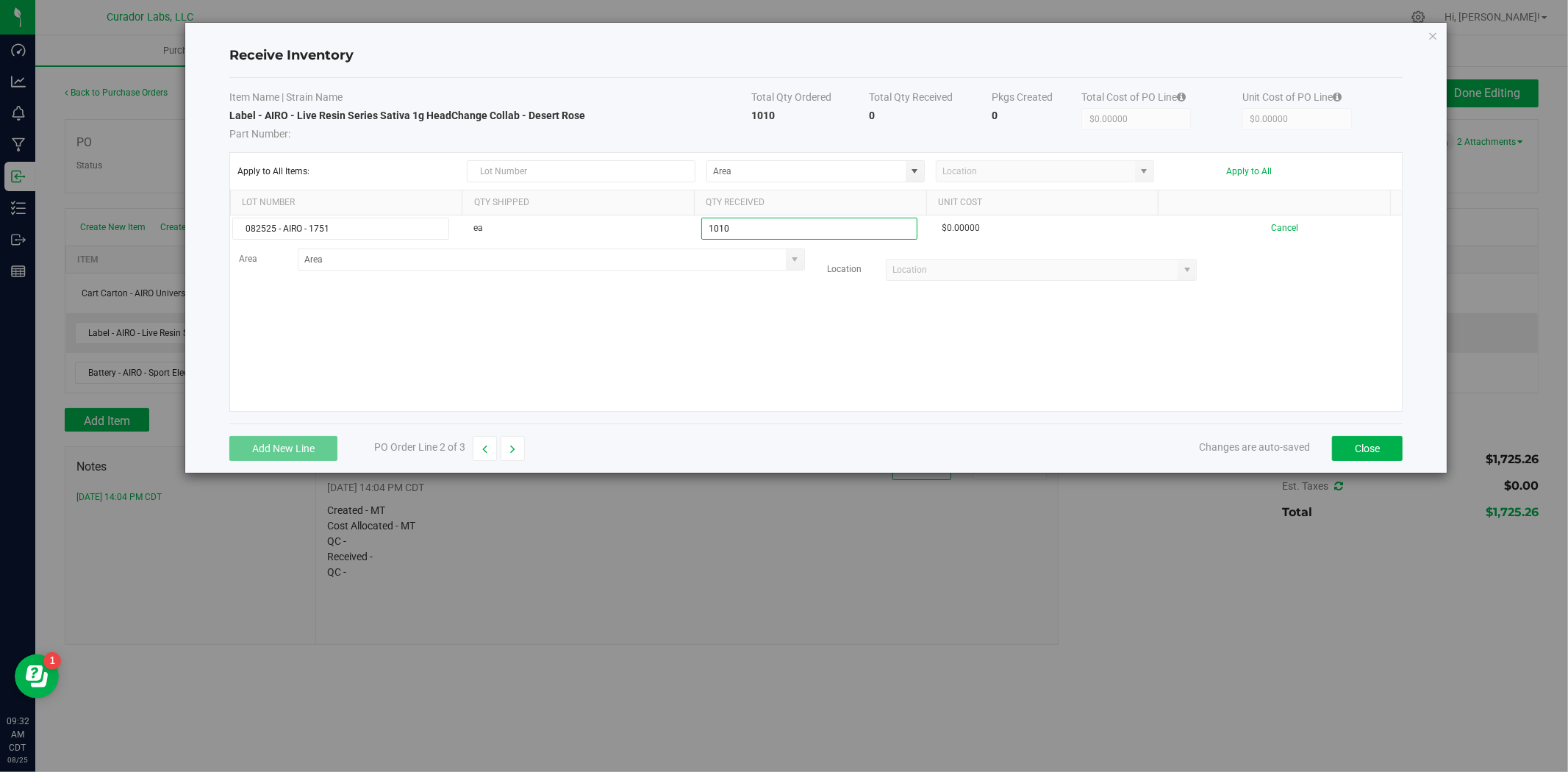
type input "1010 ea"
click at [735, 298] on kendo-grid-list "082525 - AIRO - 1751 ea 1010 ea $0.00000 Cancel Area Location Loading" at bounding box center [816, 314] width 1172 height 196
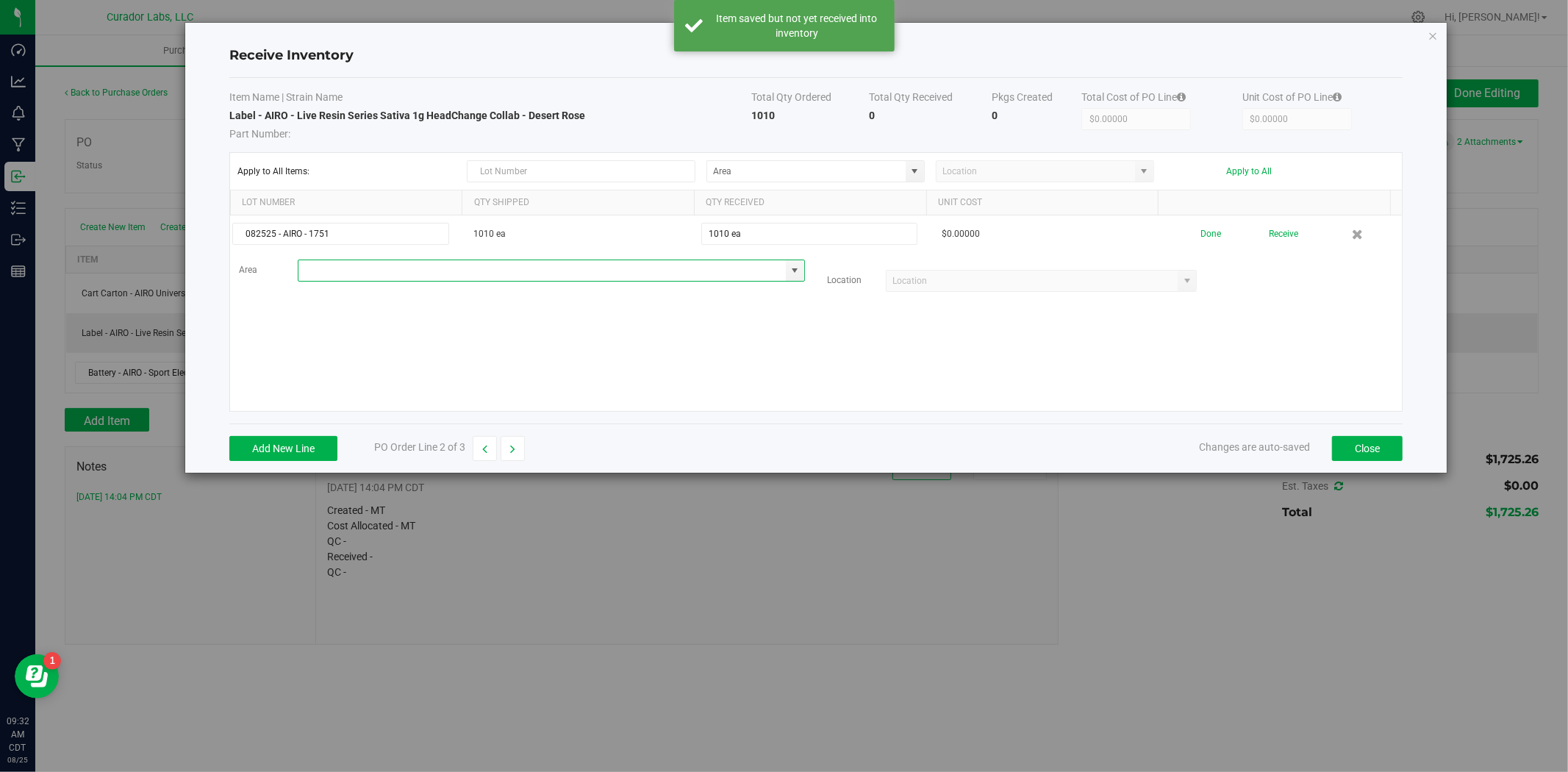
click at [632, 268] on input at bounding box center [542, 270] width 487 height 20
click at [539, 309] on li "Warehouse Inventory" at bounding box center [548, 298] width 500 height 25
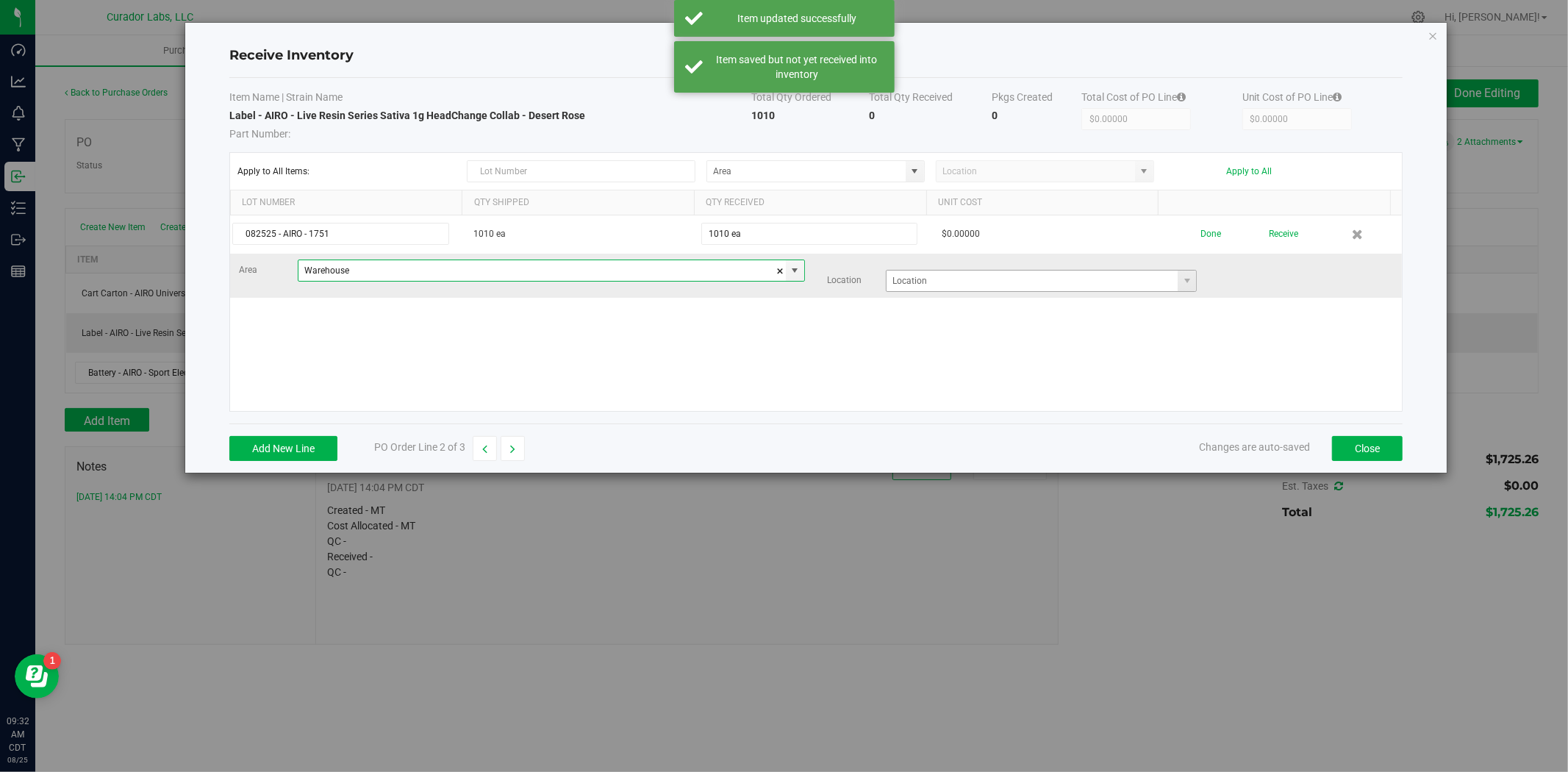
type input "Warehouse"
click at [915, 282] on input at bounding box center [1032, 281] width 291 height 20
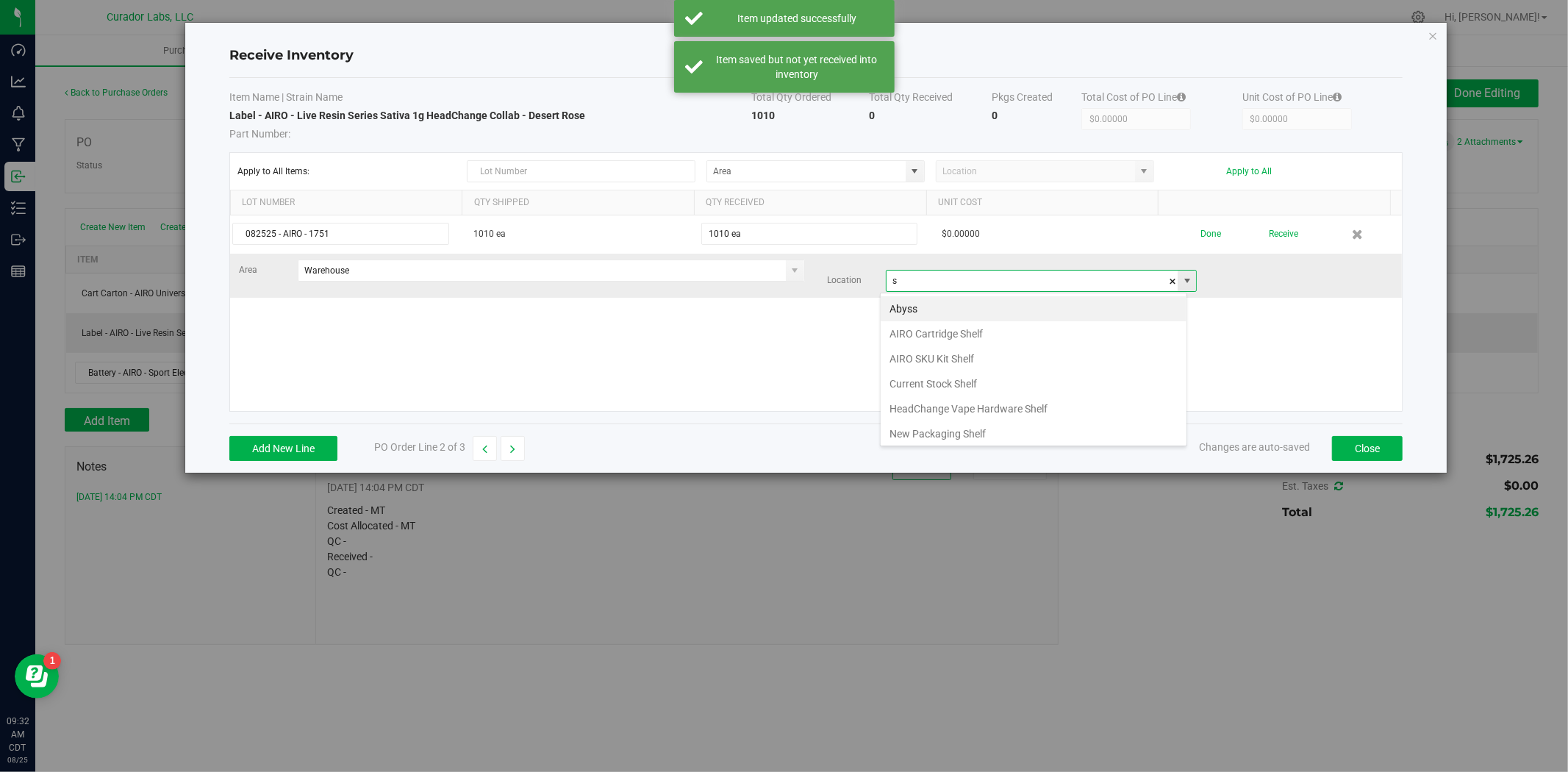
scroll to position [22, 307]
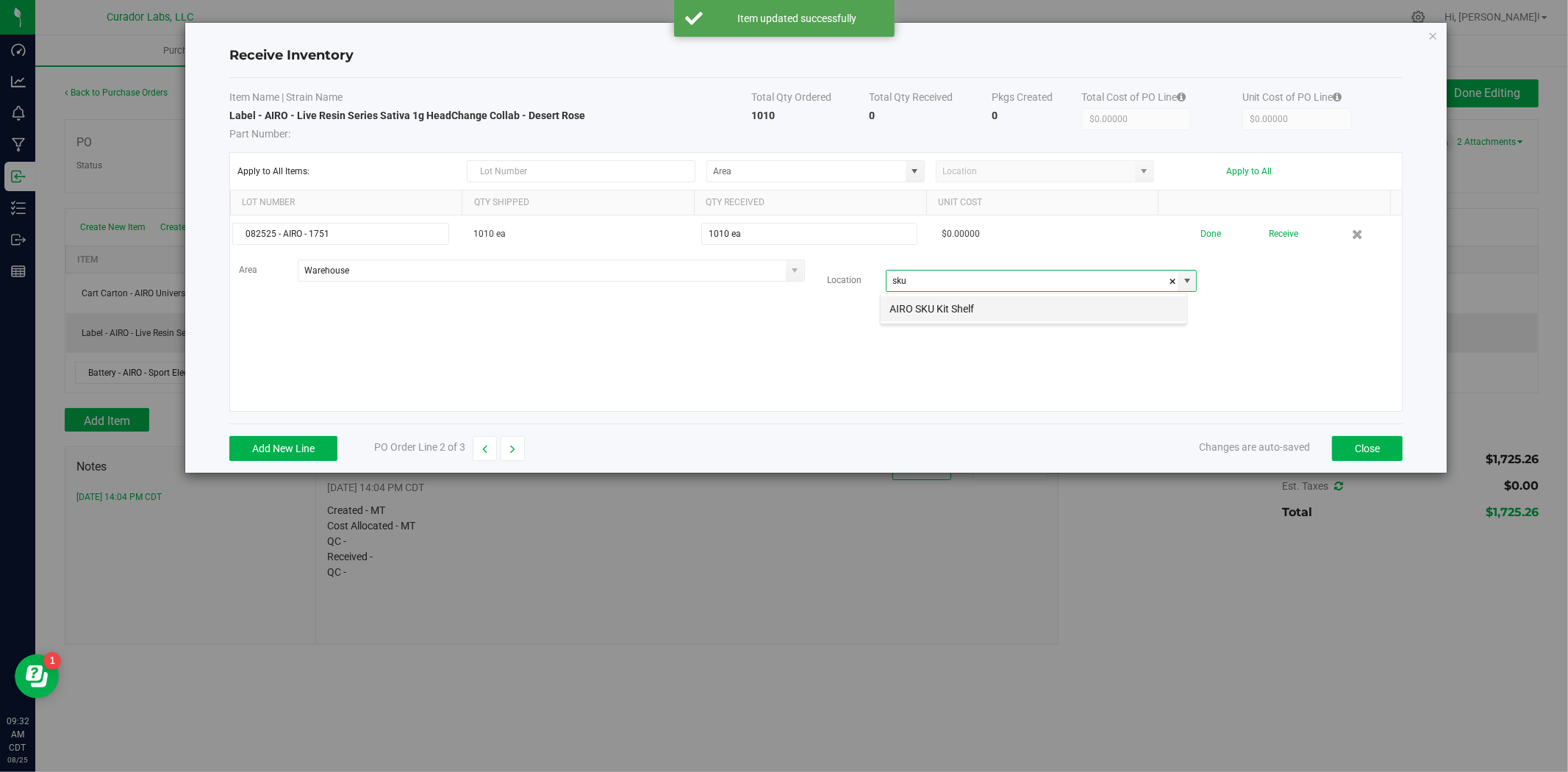
click at [893, 308] on li "AIRO SKU Kit Shelf" at bounding box center [1033, 308] width 306 height 25
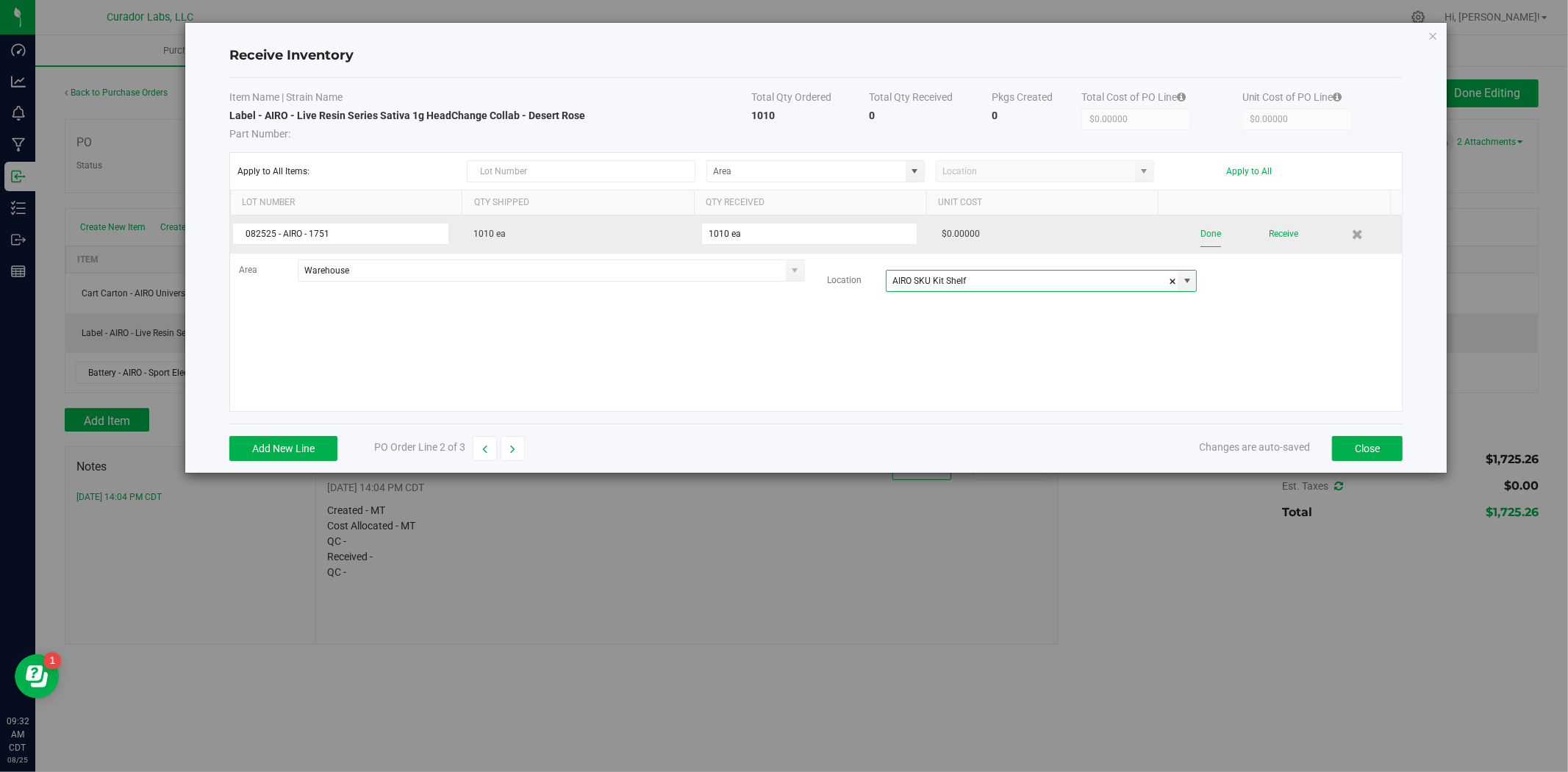
type input "AIRO SKU Kit Shelf"
click at [1202, 240] on button "Done" at bounding box center [1210, 234] width 20 height 26
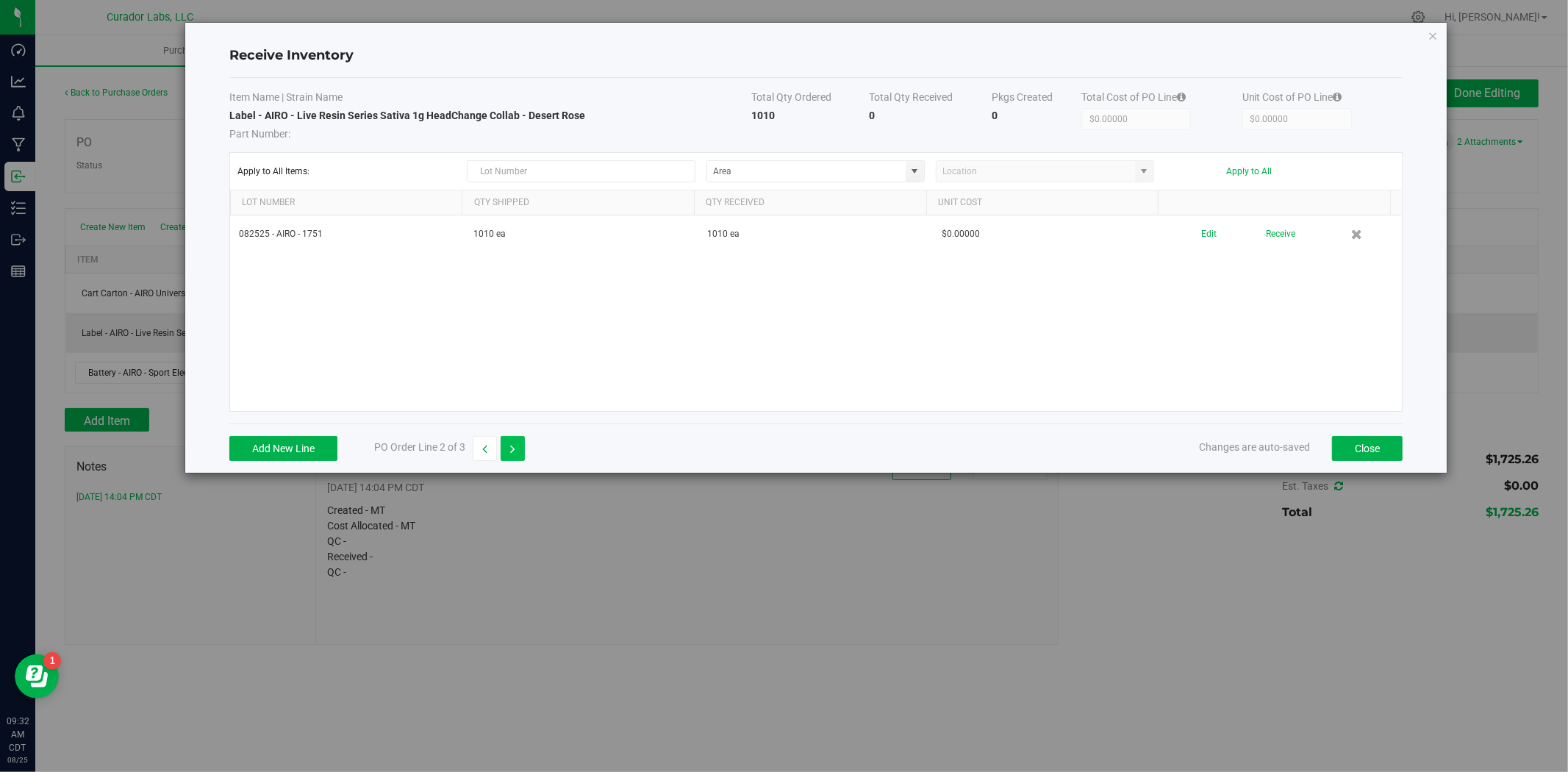
click at [518, 451] on button "button" at bounding box center [513, 448] width 24 height 25
type input "$1,462.63000"
type input "$12.18858"
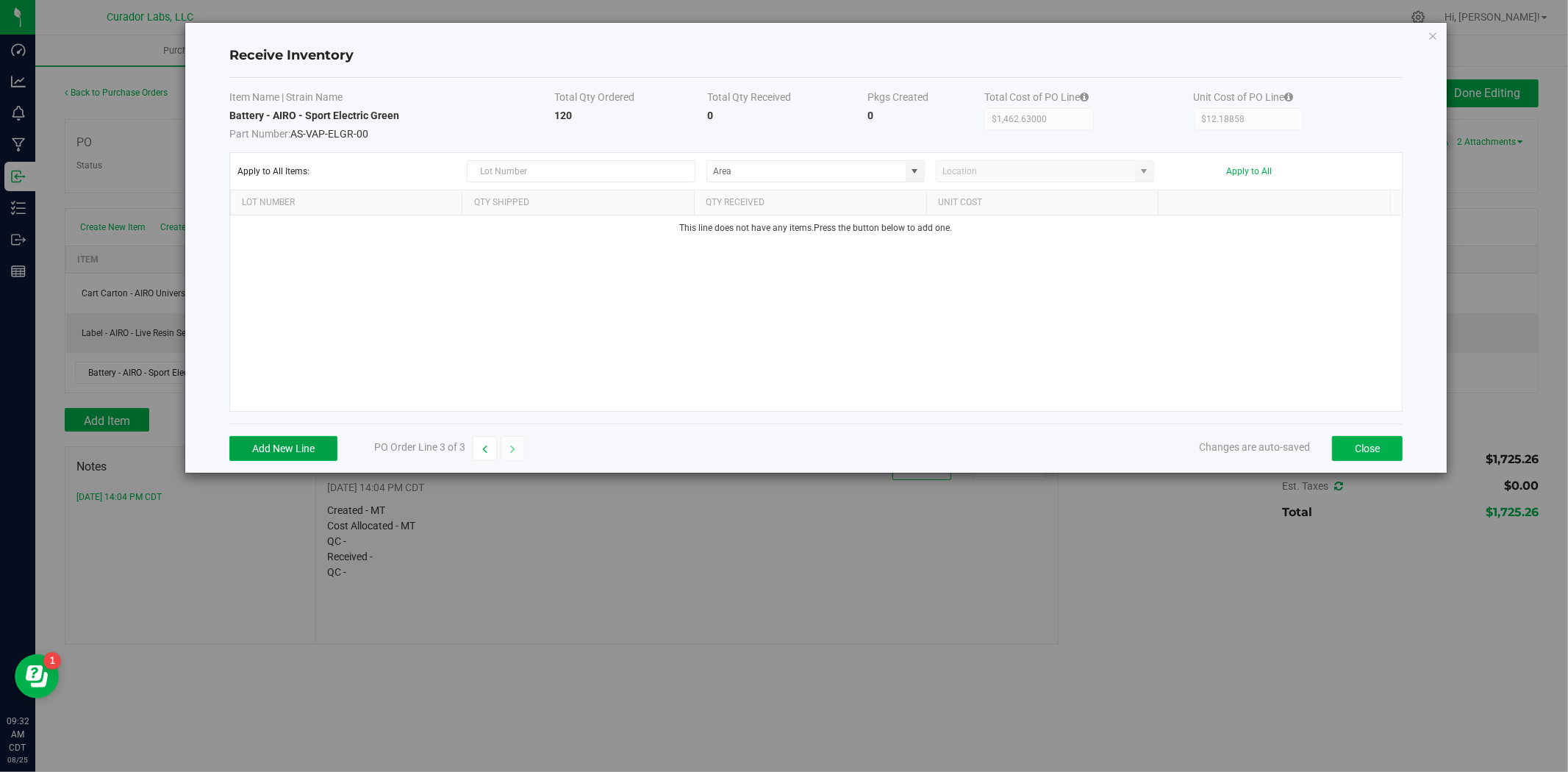
click at [270, 452] on button "Add New Line" at bounding box center [283, 448] width 108 height 25
drag, startPoint x: 405, startPoint y: 231, endPoint x: -215, endPoint y: 239, distance: 620.1
click at [0, 239] on html "Receive Inventory Item Name | Strain Name Total Qty Ordered Total Qty Received …" at bounding box center [784, 386] width 1568 height 772
type input "\"
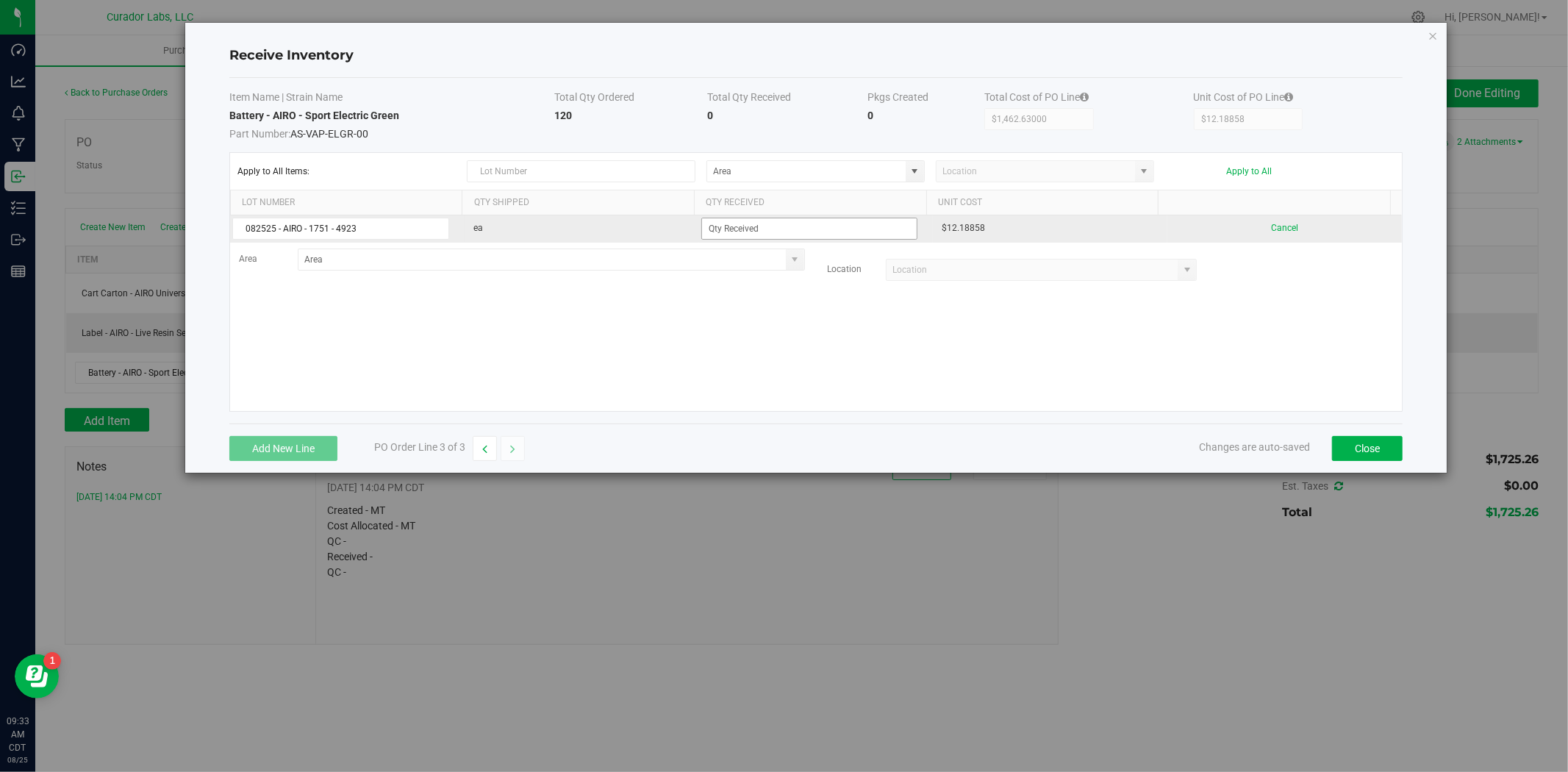
type input "082525 - AIRO - 1751 - 4923"
click at [798, 229] on input at bounding box center [809, 228] width 215 height 20
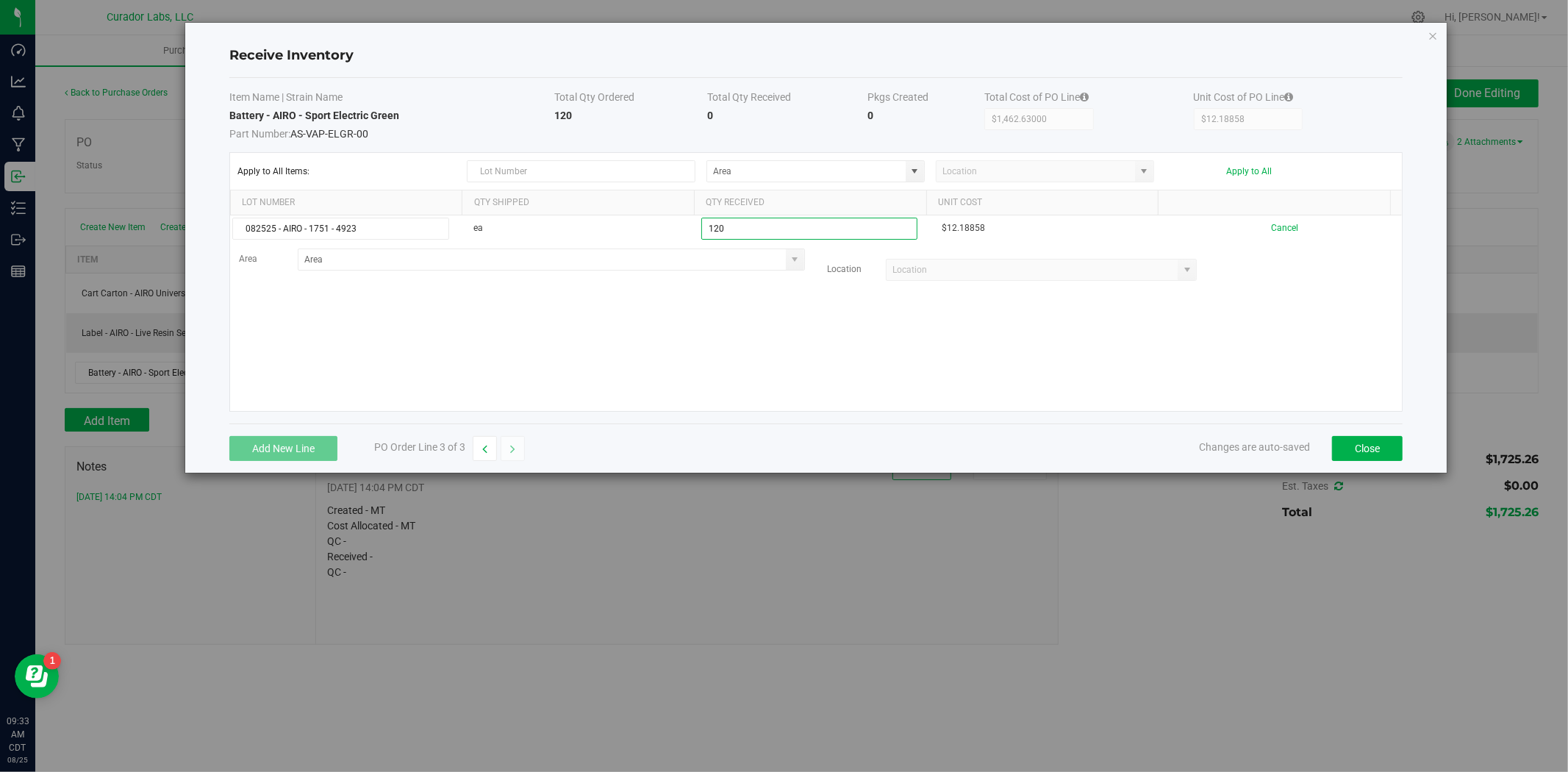
type input "120 ea"
click at [696, 393] on kendo-grid-list "082525 - AIRO - 1751 - 4923 ea 120 ea $12.18858 Cancel Area Location" at bounding box center [816, 314] width 1172 height 196
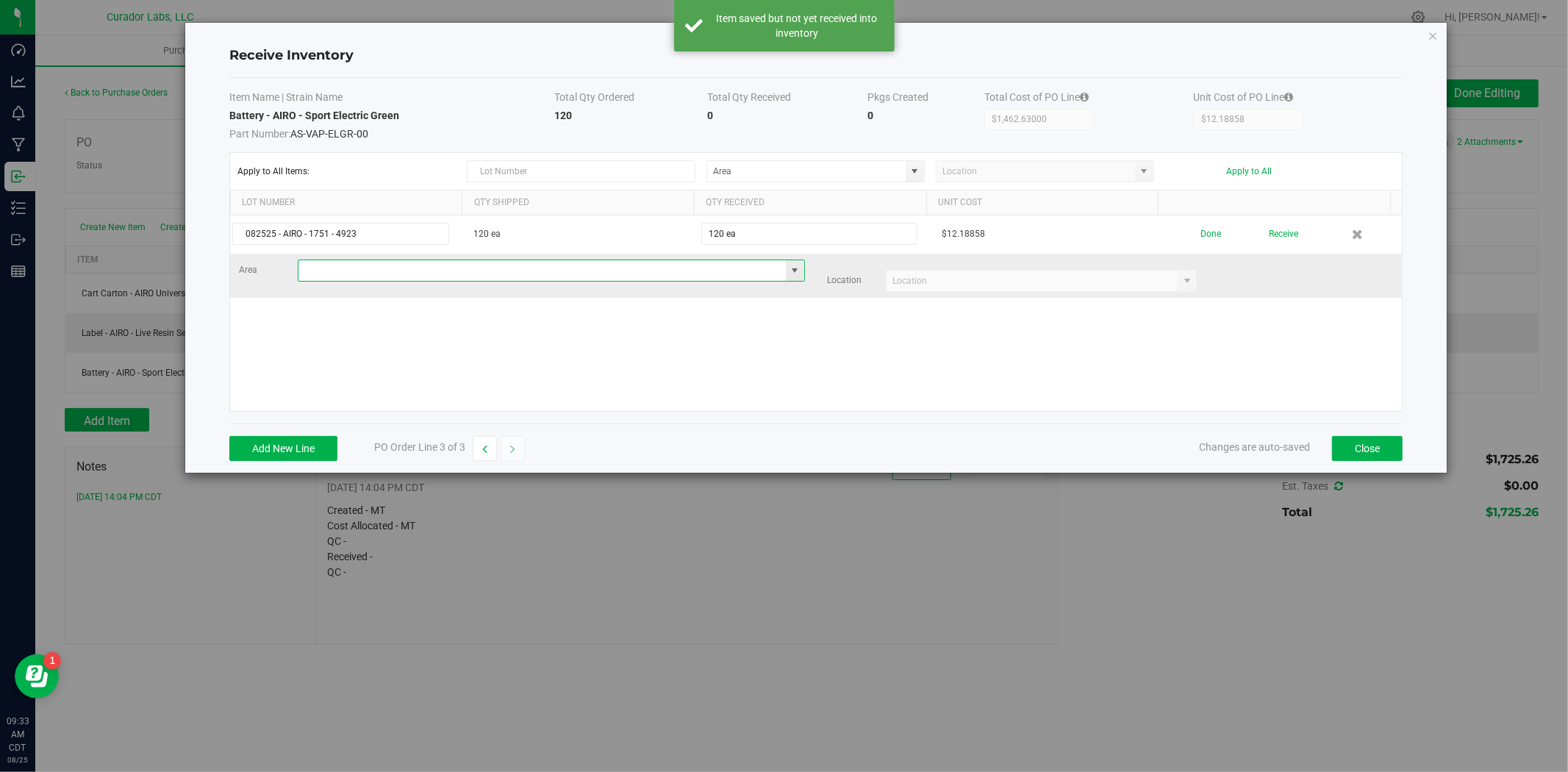
click at [571, 277] on input at bounding box center [542, 270] width 487 height 20
type input "w"
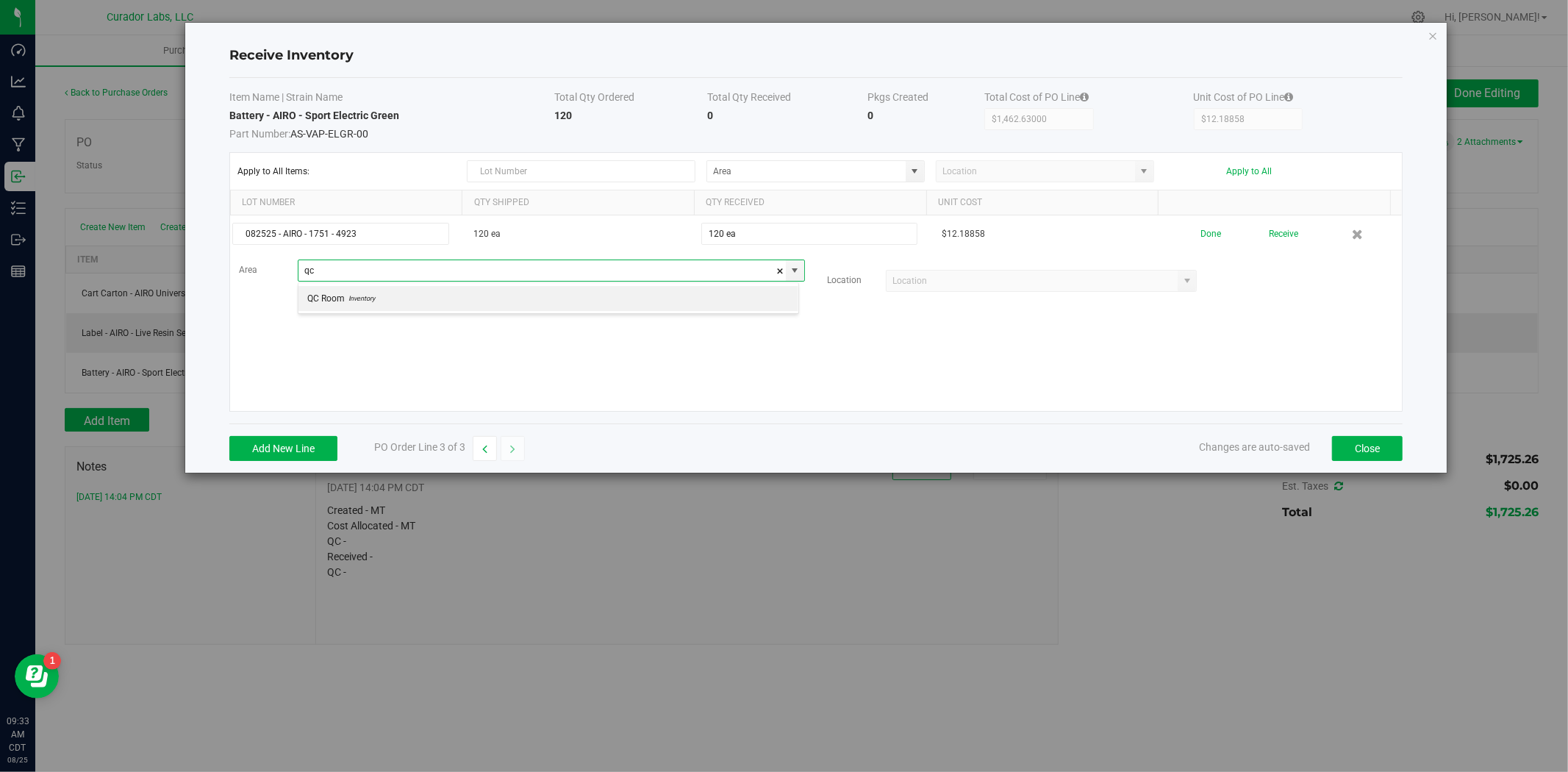
type input "qc"
click at [514, 314] on kendo-grid-list "082525 - AIRO - 1751 - 4923 120 ea 120 ea $12.18858 Done Receive Area Location" at bounding box center [816, 314] width 1172 height 196
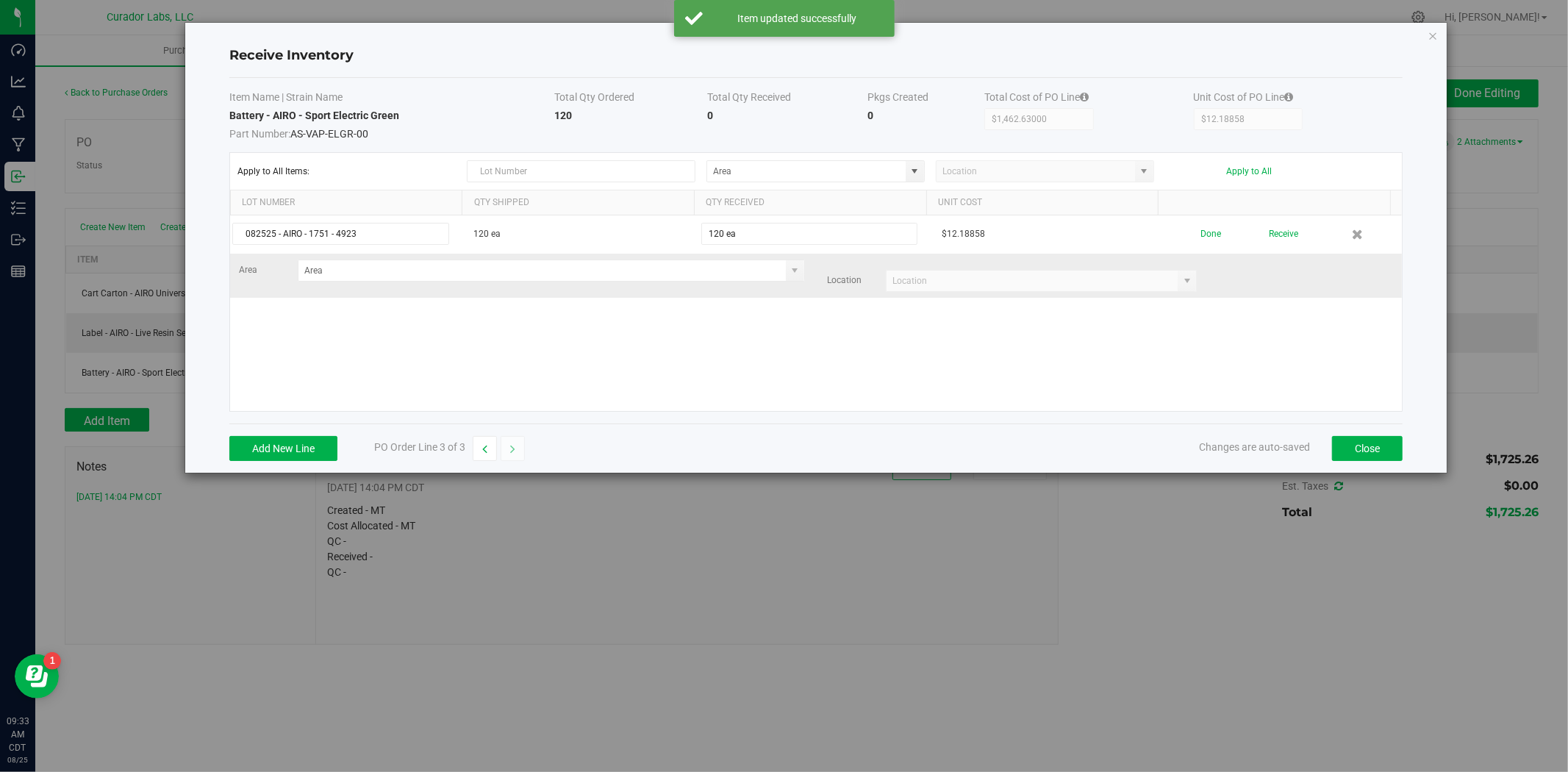
click at [931, 292] on kendo-combobox at bounding box center [1041, 281] width 311 height 22
click at [932, 283] on kendo-combobox at bounding box center [1041, 281] width 311 height 22
click at [930, 284] on kendo-combobox at bounding box center [1041, 281] width 311 height 22
click at [731, 273] on input at bounding box center [542, 270] width 487 height 20
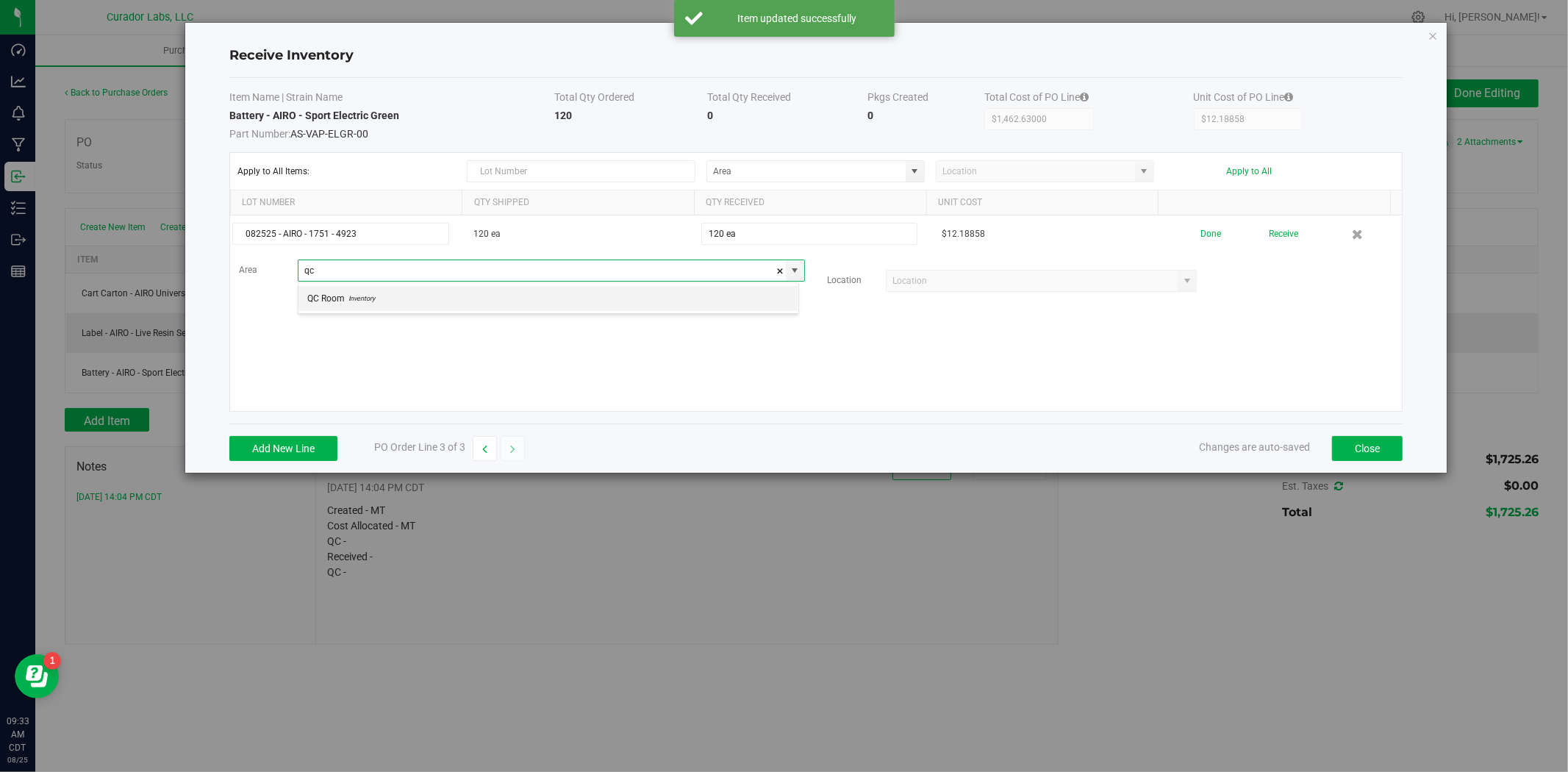
click at [601, 307] on li "QC Room Inventory" at bounding box center [548, 298] width 500 height 25
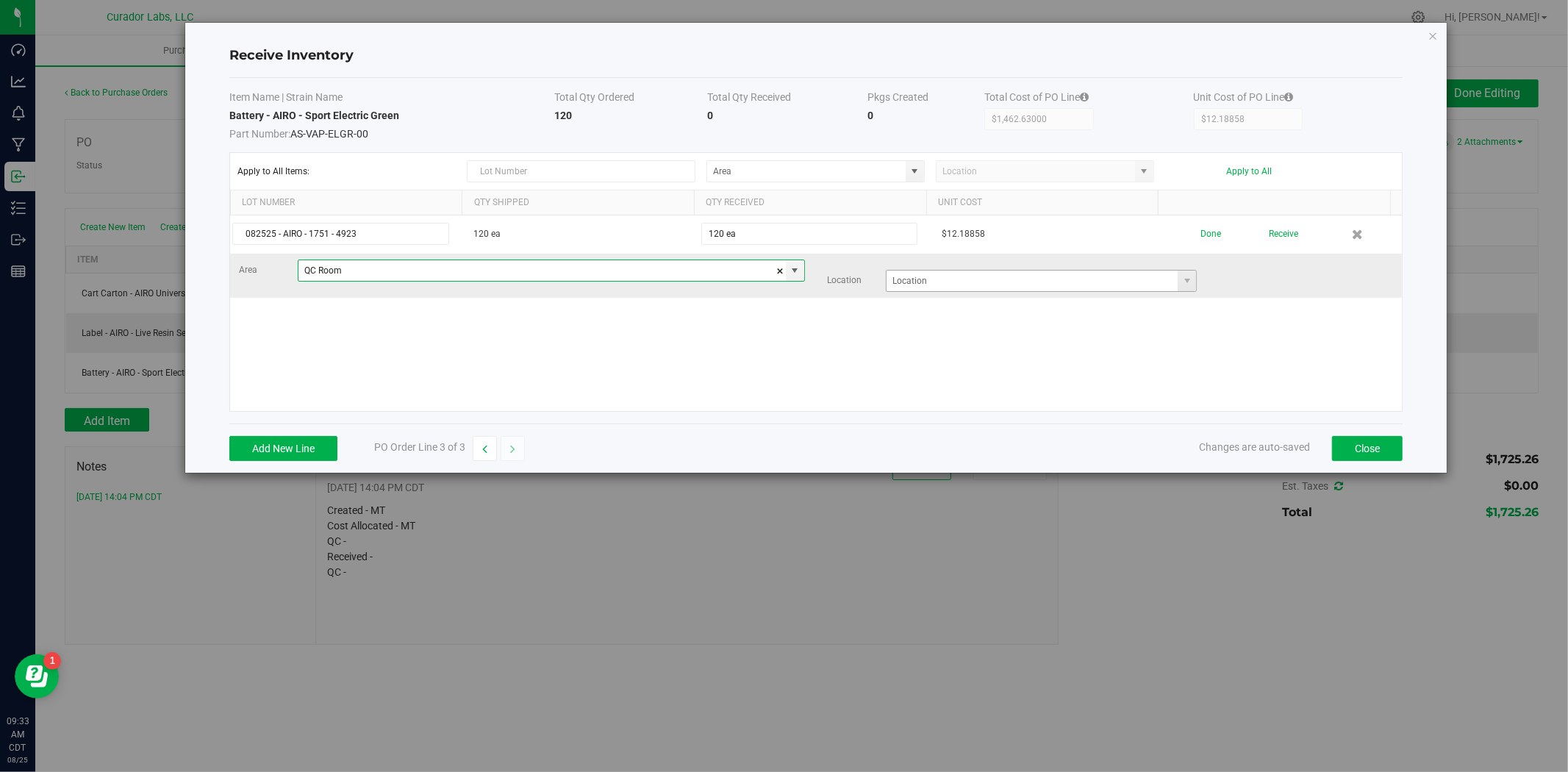
type input "QC Room"
click at [899, 283] on input at bounding box center [1032, 281] width 291 height 20
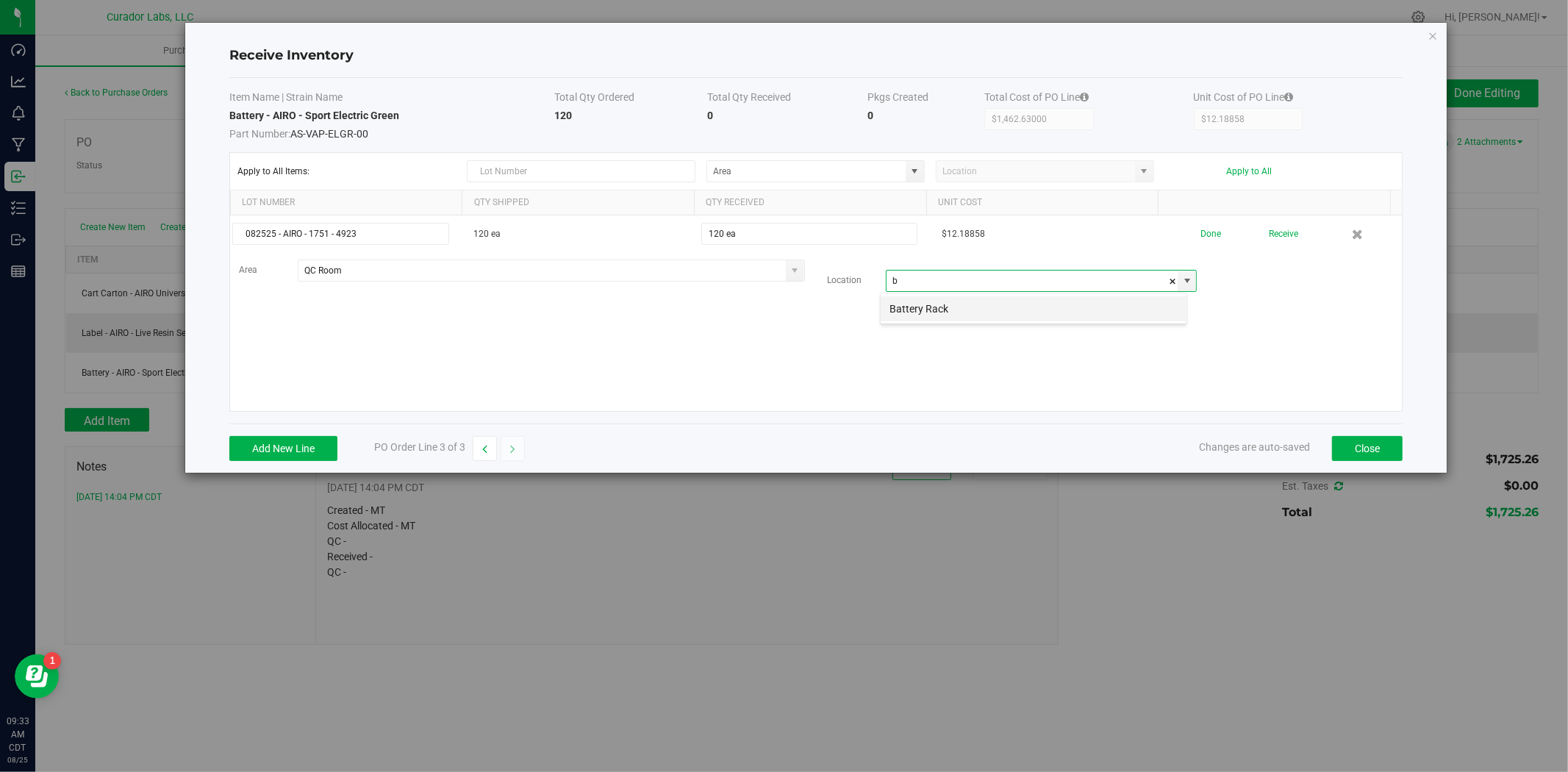
click at [899, 317] on li "Battery Rack" at bounding box center [1033, 308] width 306 height 25
type input "Battery Rack"
click at [1140, 370] on div "082525 - AIRO - 1751 - 4923 120 ea 120 ea $12.18858 Done Receive Area QC Room L…" at bounding box center [816, 314] width 1172 height 196
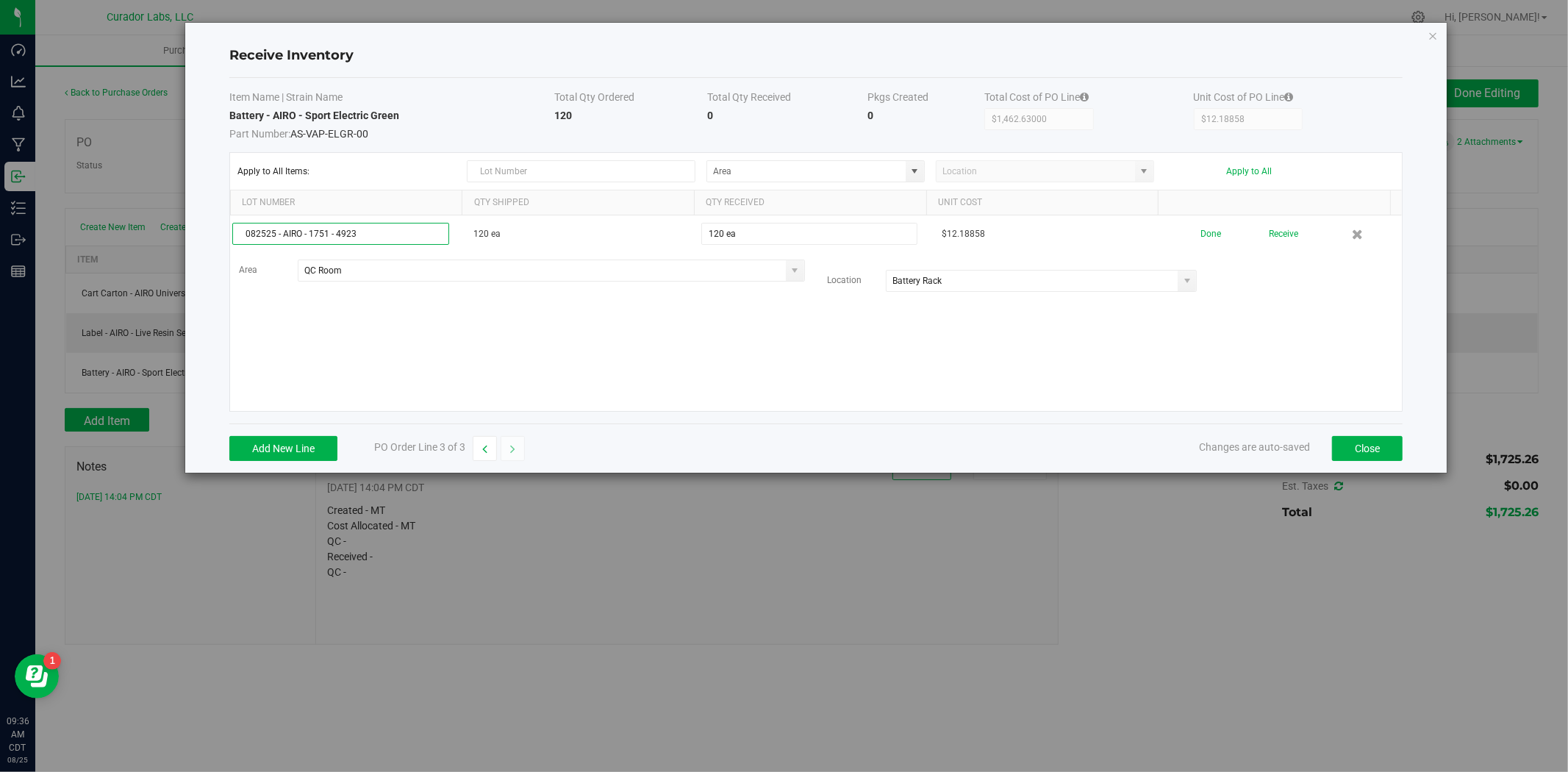
drag, startPoint x: 414, startPoint y: 238, endPoint x: 151, endPoint y: 244, distance: 263.1
click at [151, 244] on div "Receive Inventory Item Name | Strain Name Total Qty Ordered Total Qty Received …" at bounding box center [789, 248] width 1316 height 452
drag, startPoint x: 422, startPoint y: 116, endPoint x: 232, endPoint y: 120, distance: 190.0
click at [232, 120] on td "Battery - AIRO - Sport Electric Green Part Number: AS-VAP-ELGR-00" at bounding box center [391, 124] width 325 height 33
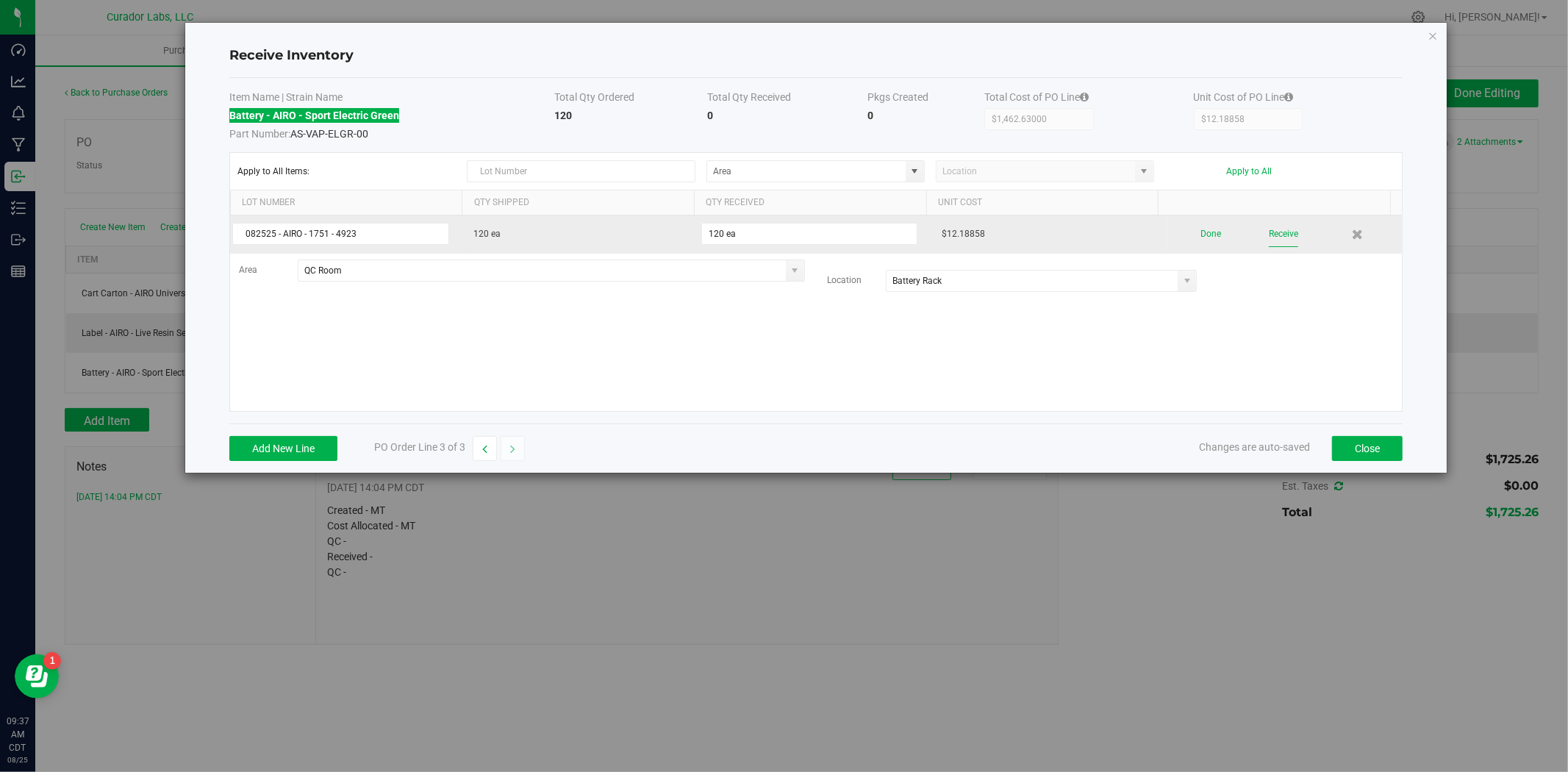
click at [1268, 236] on button "Receive" at bounding box center [1283, 234] width 30 height 26
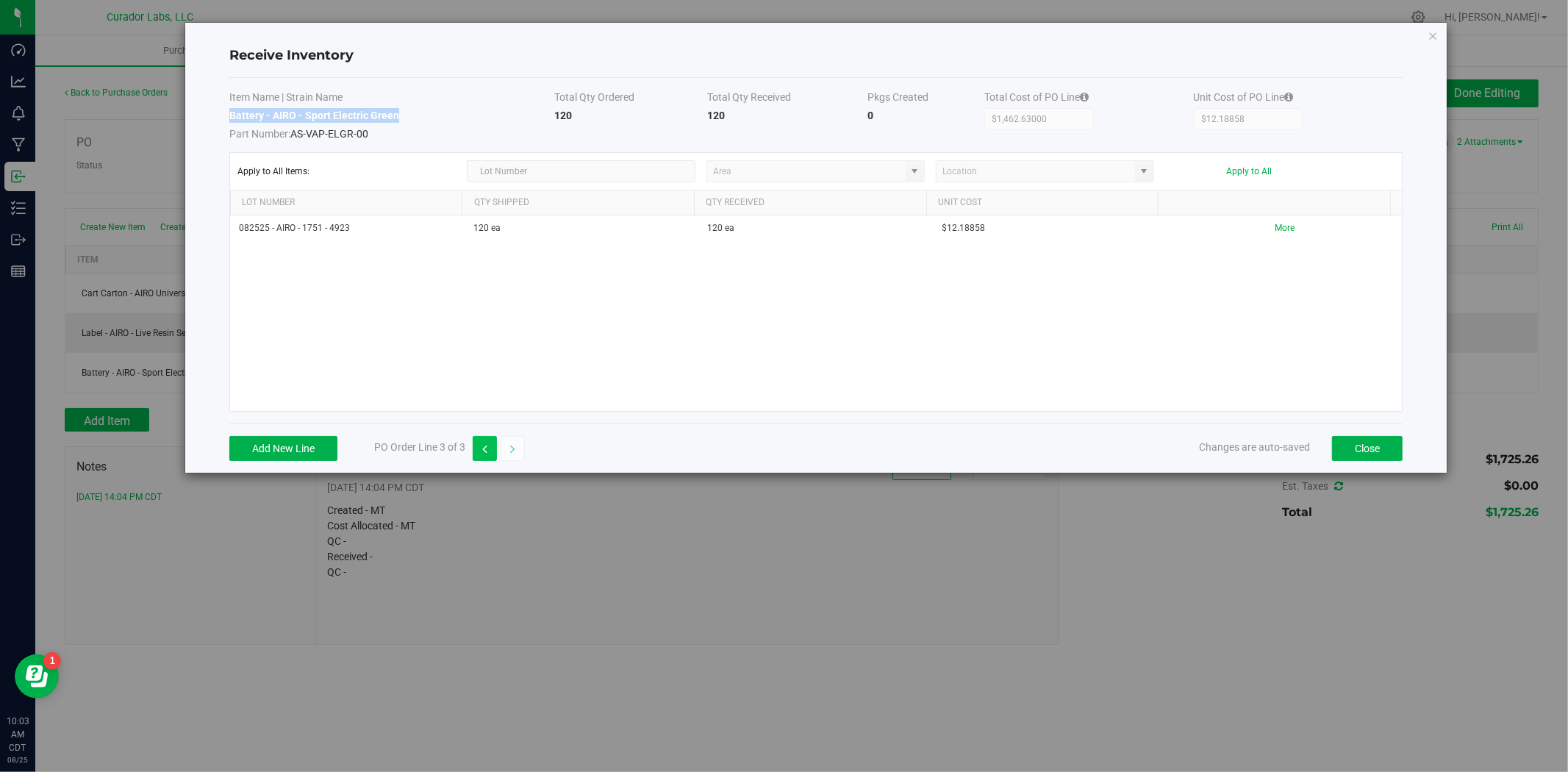
click at [480, 447] on button "button" at bounding box center [485, 448] width 24 height 25
type input "$0.00000"
drag, startPoint x: 391, startPoint y: 128, endPoint x: 232, endPoint y: 116, distance: 159.5
click at [232, 116] on strong "Label - AIRO - Live Resin Series Sativa 1g HeadChange Collab - Desert Rose" at bounding box center [407, 116] width 356 height 12
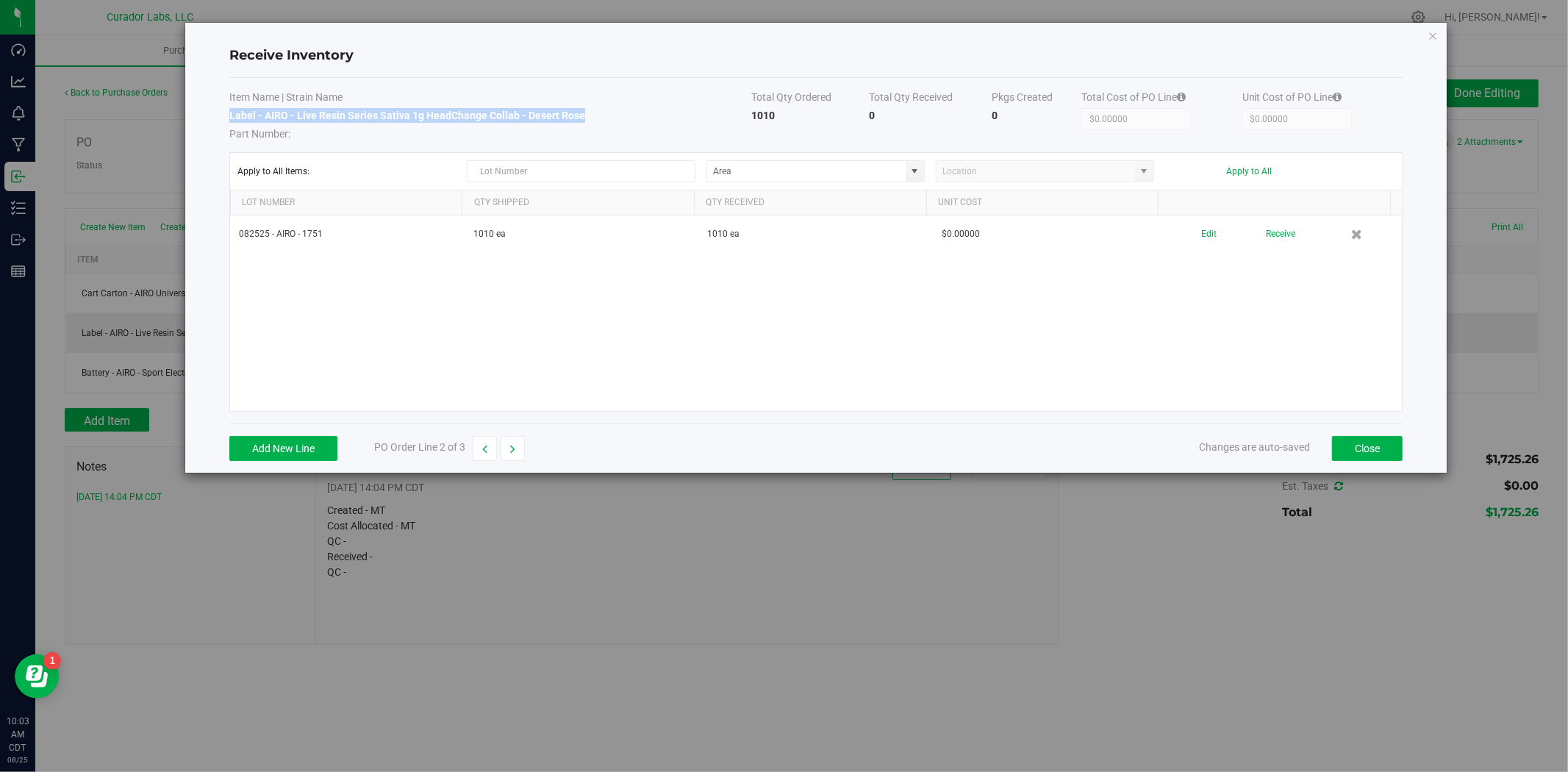
copy strong "Label - AIRO - Live Resin Series Sativa 1g HeadChange Collab - Desert Rose"
click at [491, 449] on button "button" at bounding box center [485, 448] width 24 height 25
type input "$262.63000"
type input "$0.26263"
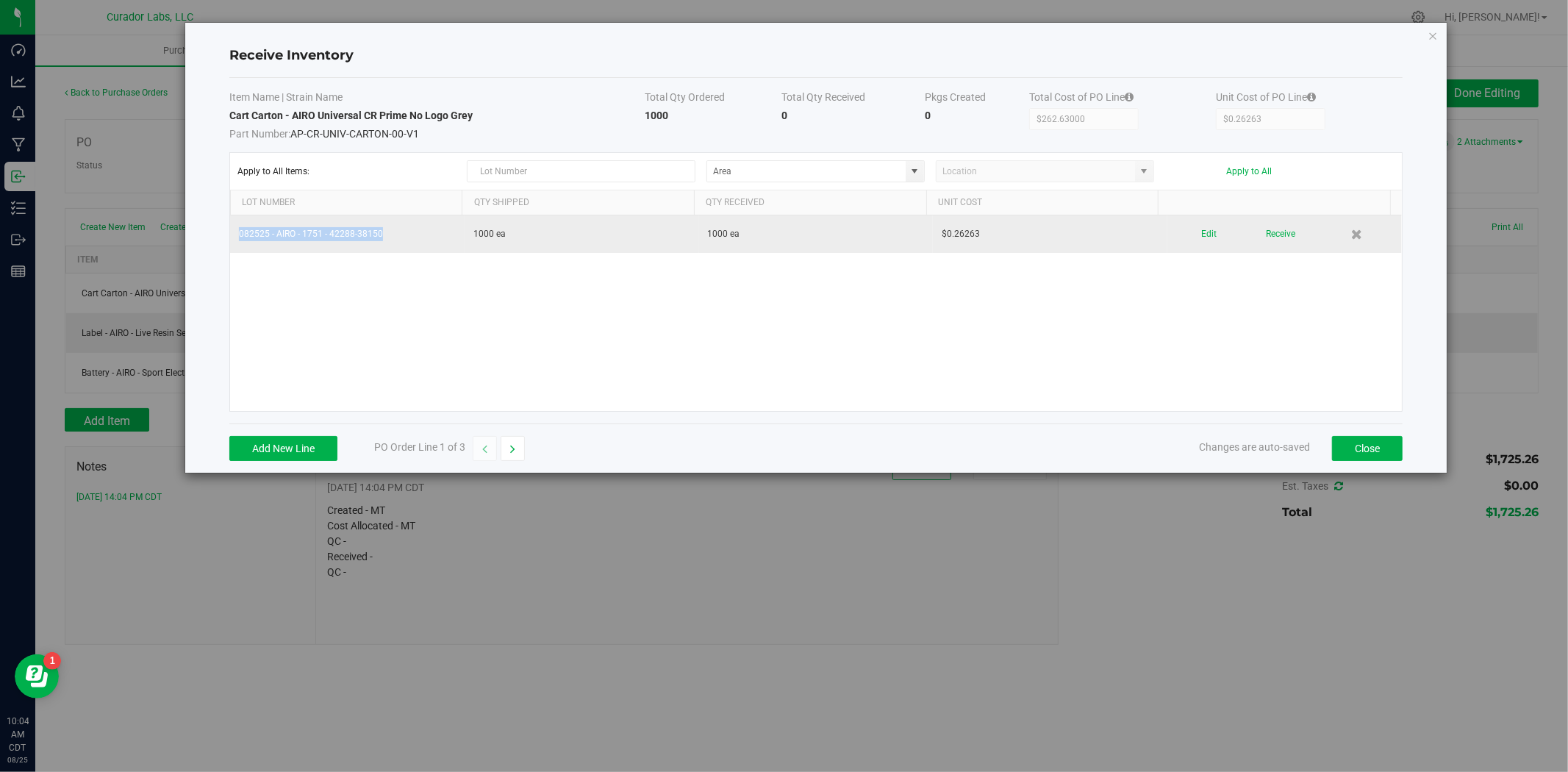
drag, startPoint x: 386, startPoint y: 238, endPoint x: 239, endPoint y: 245, distance: 147.2
click at [239, 245] on td "082525 - AIRO - 1751 - 42288-38150" at bounding box center [347, 234] width 234 height 37
copy td "082525 - AIRO - 1751 - 42288-38150"
drag, startPoint x: 359, startPoint y: 282, endPoint x: 380, endPoint y: 250, distance: 38.3
click at [360, 280] on div "082525 - AIRO - 1751 - 42288-38150 1000 ea 1000 ea $0.26263 Edit Receive" at bounding box center [816, 314] width 1172 height 196
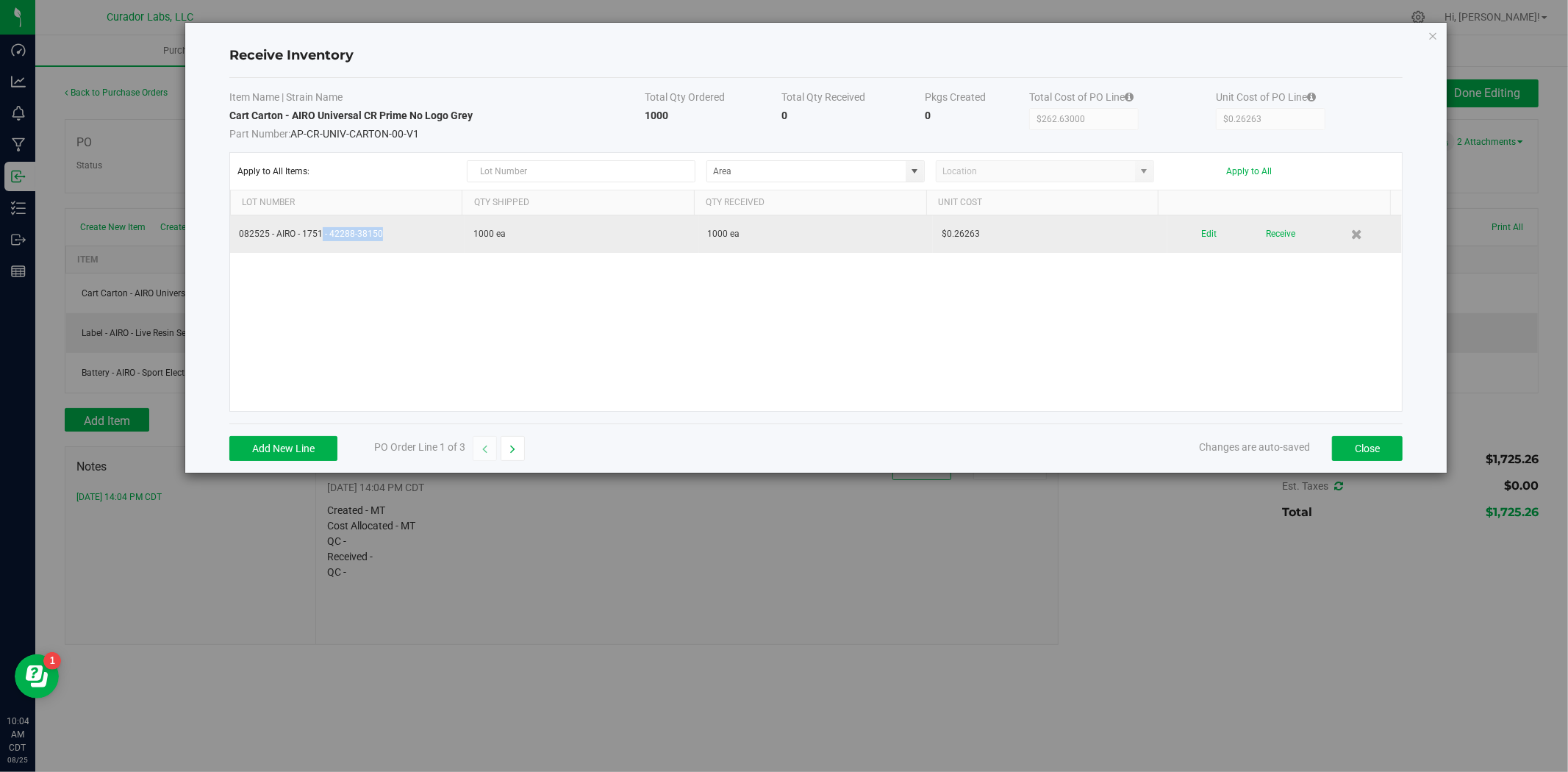
drag, startPoint x: 383, startPoint y: 233, endPoint x: 320, endPoint y: 240, distance: 63.4
click at [320, 240] on td "082525 - AIRO - 1751 - 42288-38150" at bounding box center [347, 234] width 234 height 37
copy td "- 42288-38150"
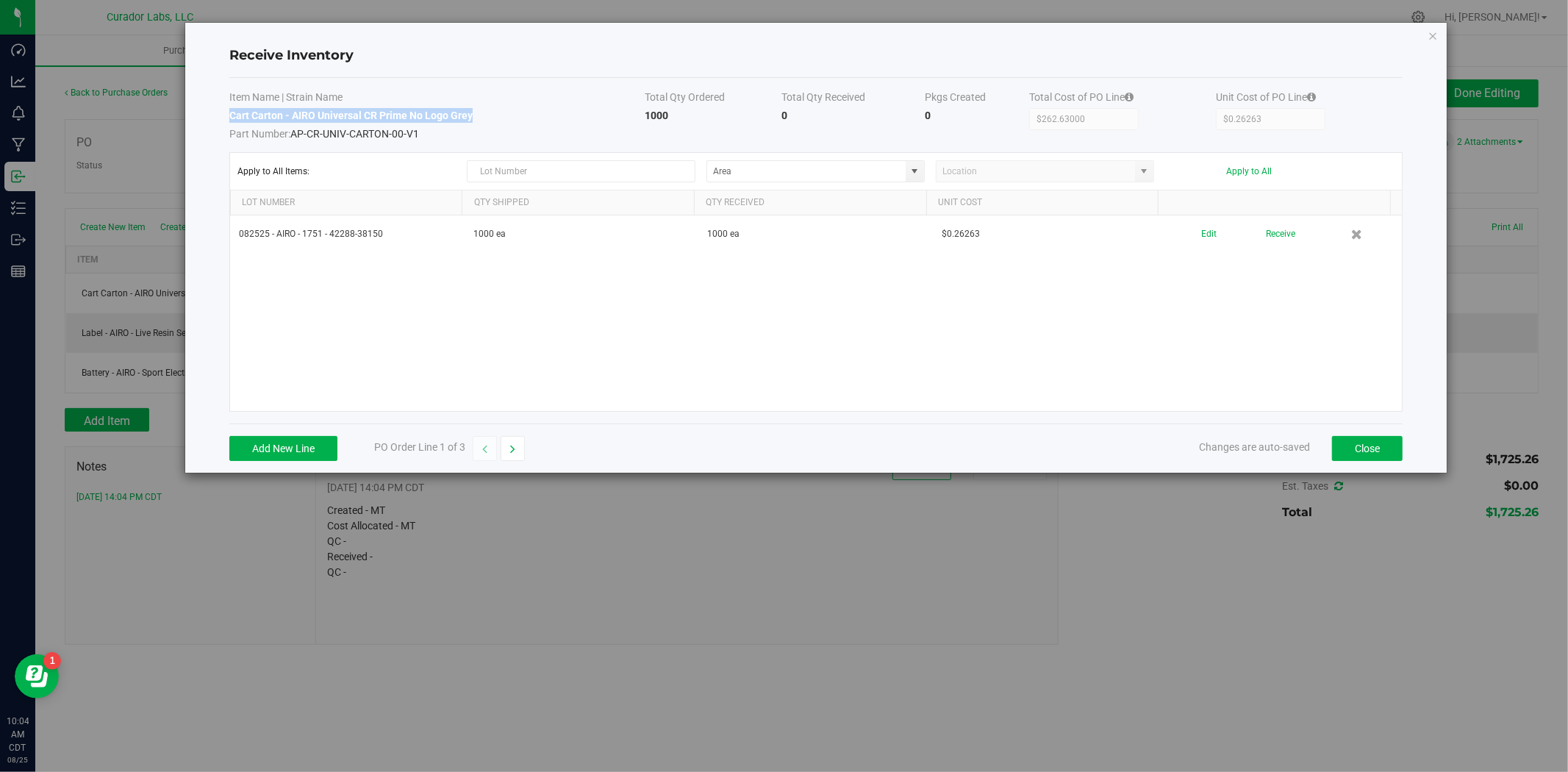
drag, startPoint x: 439, startPoint y: 120, endPoint x: 231, endPoint y: 119, distance: 208.0
click at [231, 119] on td "Cart Carton - AIRO Universal CR Prime No Logo Grey Part Number: AP-CR-UNIV-CART…" at bounding box center [437, 124] width 416 height 33
copy strong "Cart Carton - AIRO Universal CR Prime No Logo Grey"
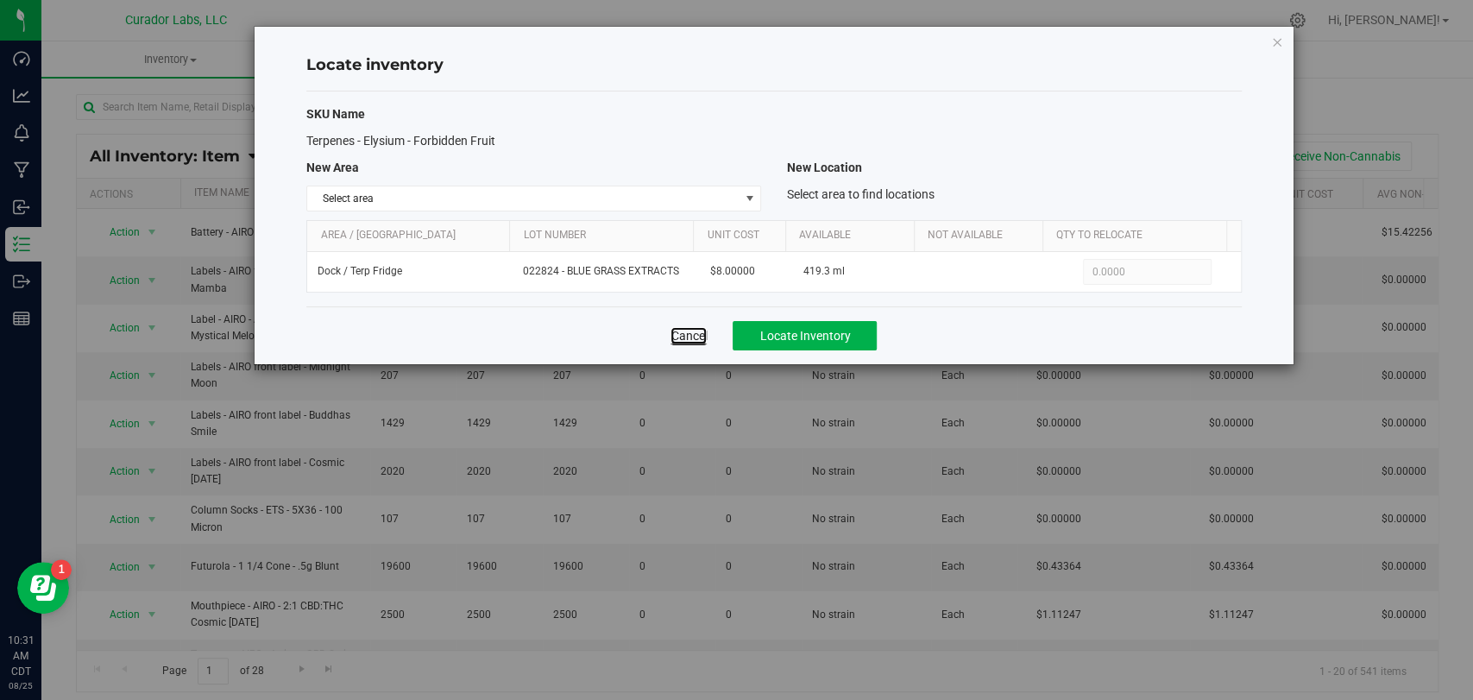
click at [697, 339] on link "Cancel" at bounding box center [689, 335] width 36 height 17
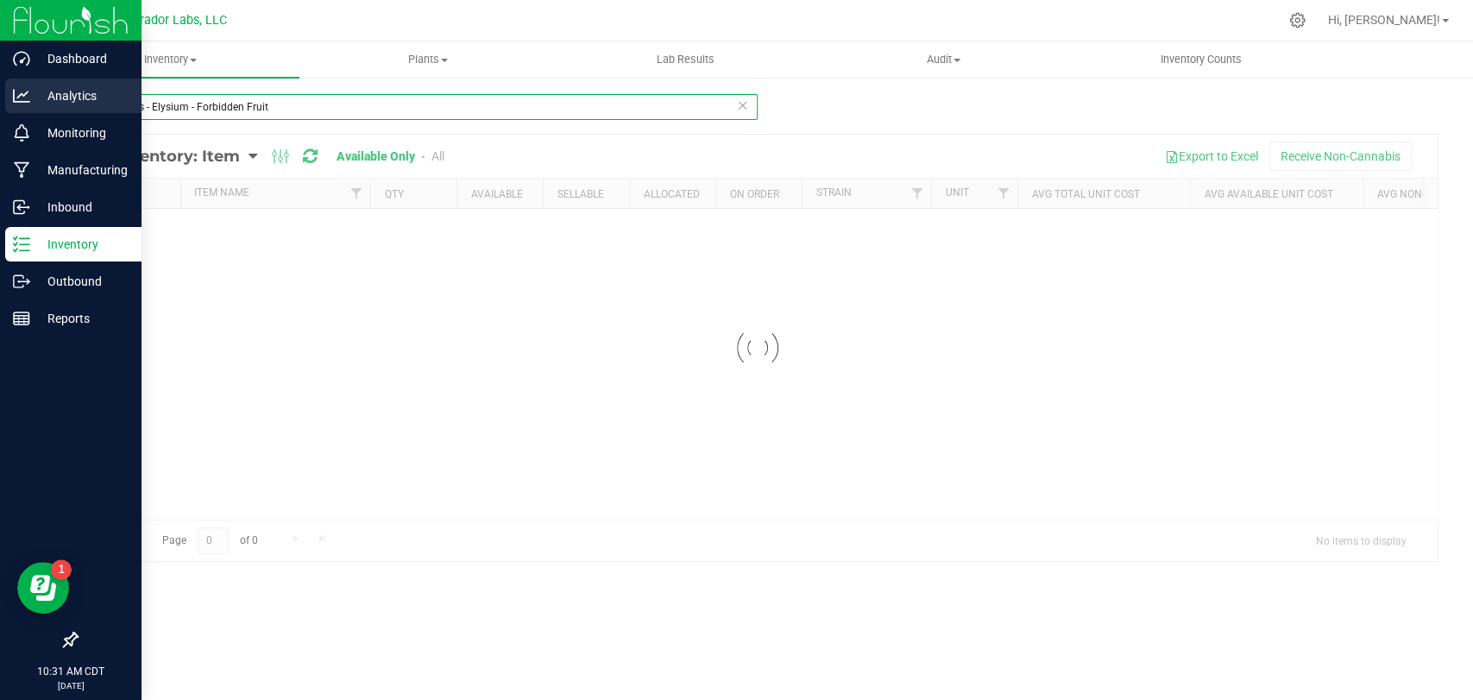
drag, startPoint x: 350, startPoint y: 109, endPoint x: 0, endPoint y: 90, distance: 350.9
click at [0, 90] on div "Dashboard Analytics Monitoring Manufacturing Inbound Inventory Outbound Reports…" at bounding box center [736, 350] width 1473 height 700
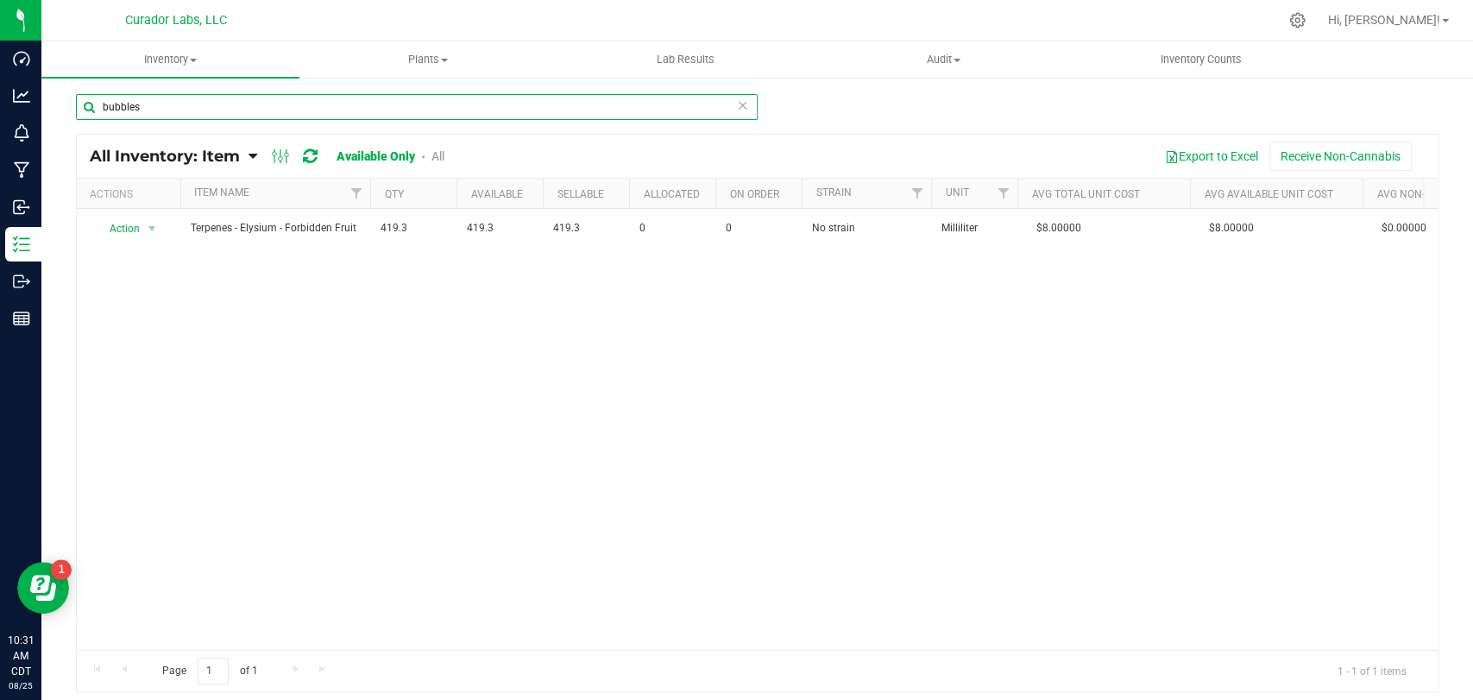
type input "bubbles"
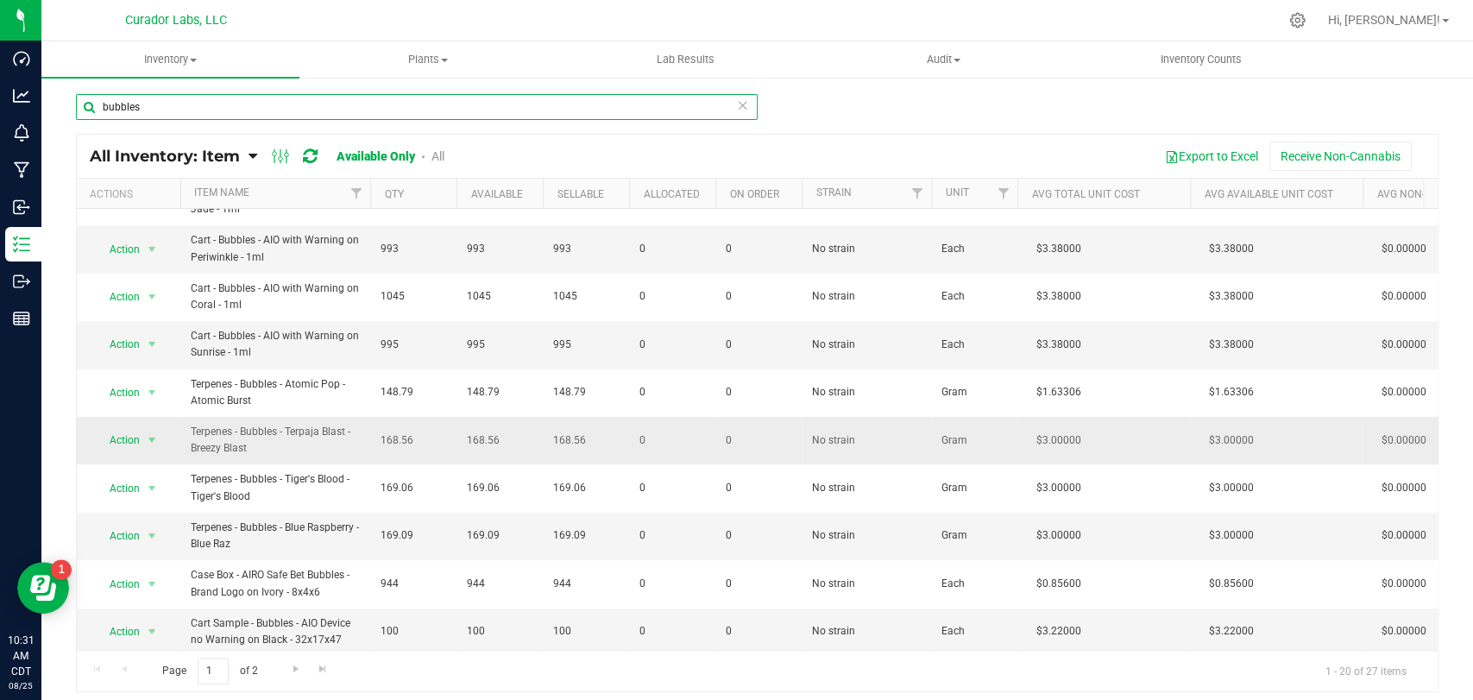
scroll to position [526, 0]
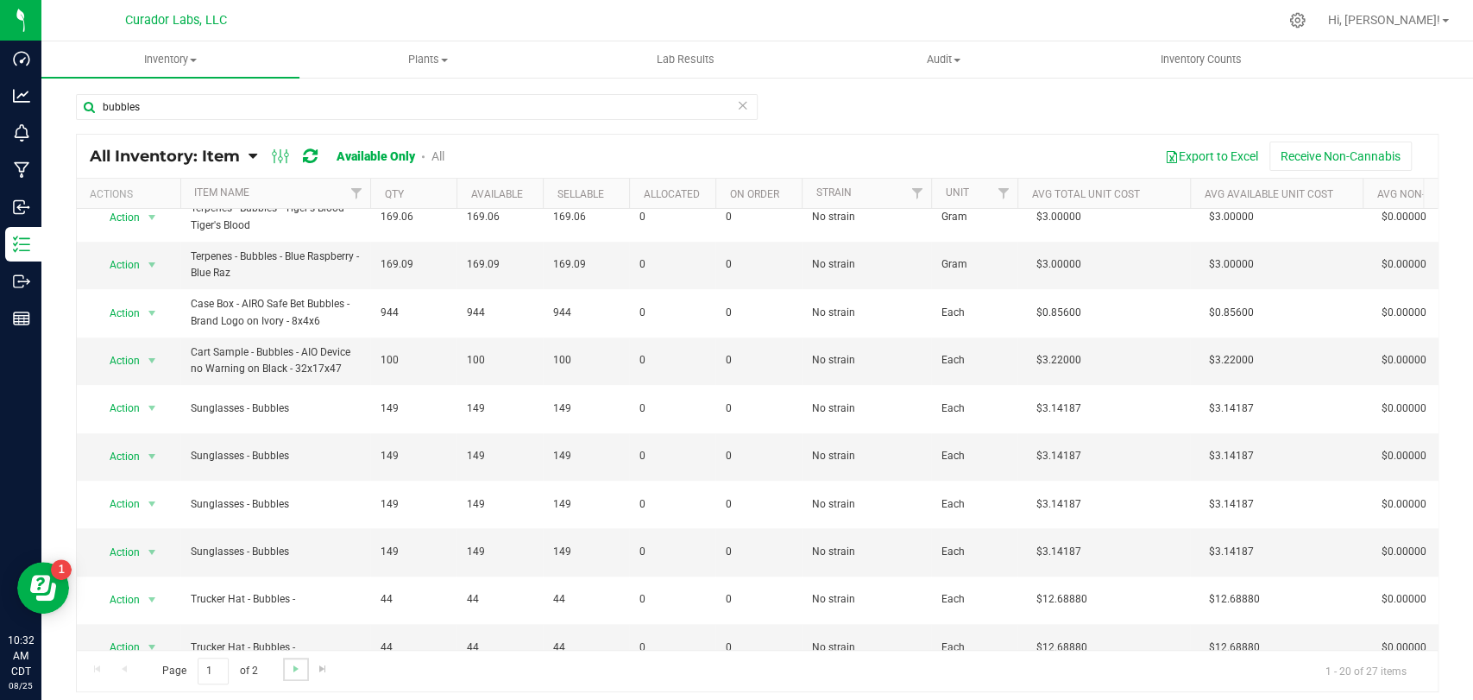
click at [289, 659] on link "Go to the next page" at bounding box center [295, 669] width 25 height 23
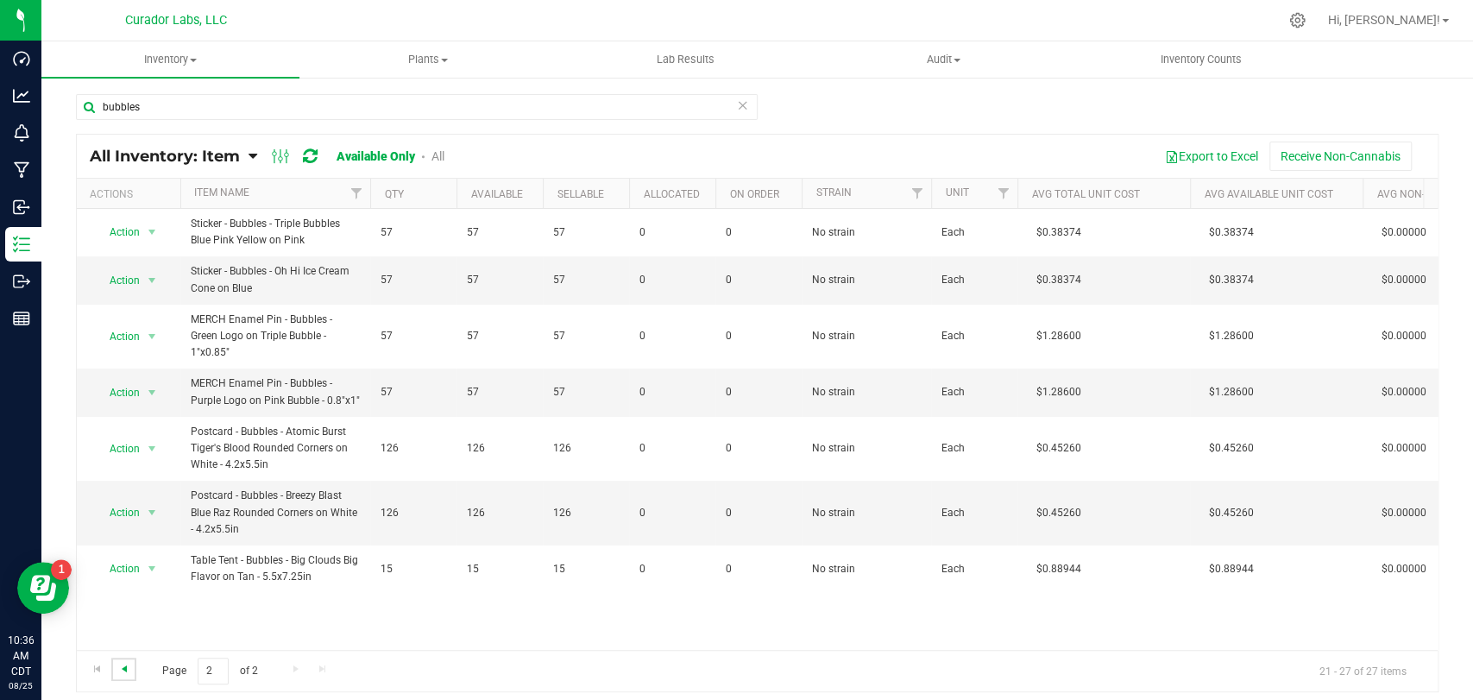
click at [129, 671] on span "Go to the previous page" at bounding box center [124, 669] width 14 height 14
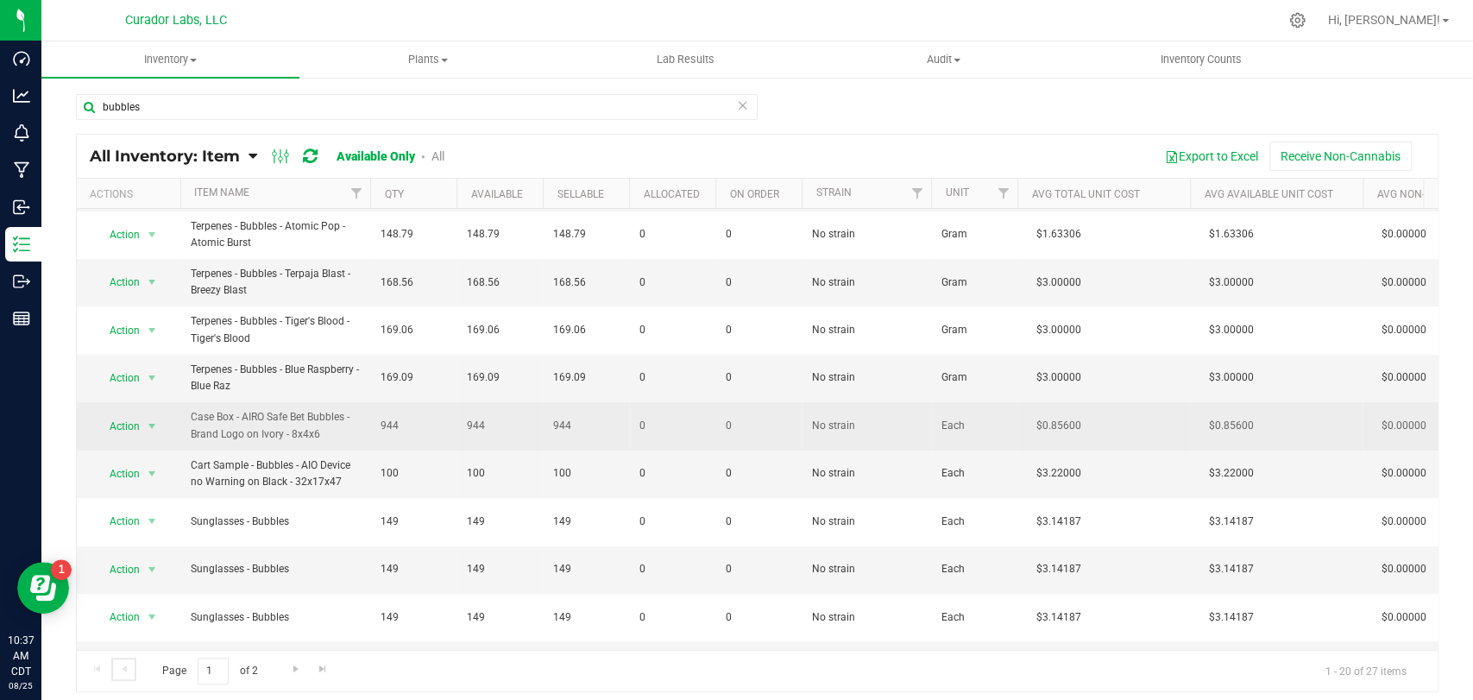
scroll to position [526, 0]
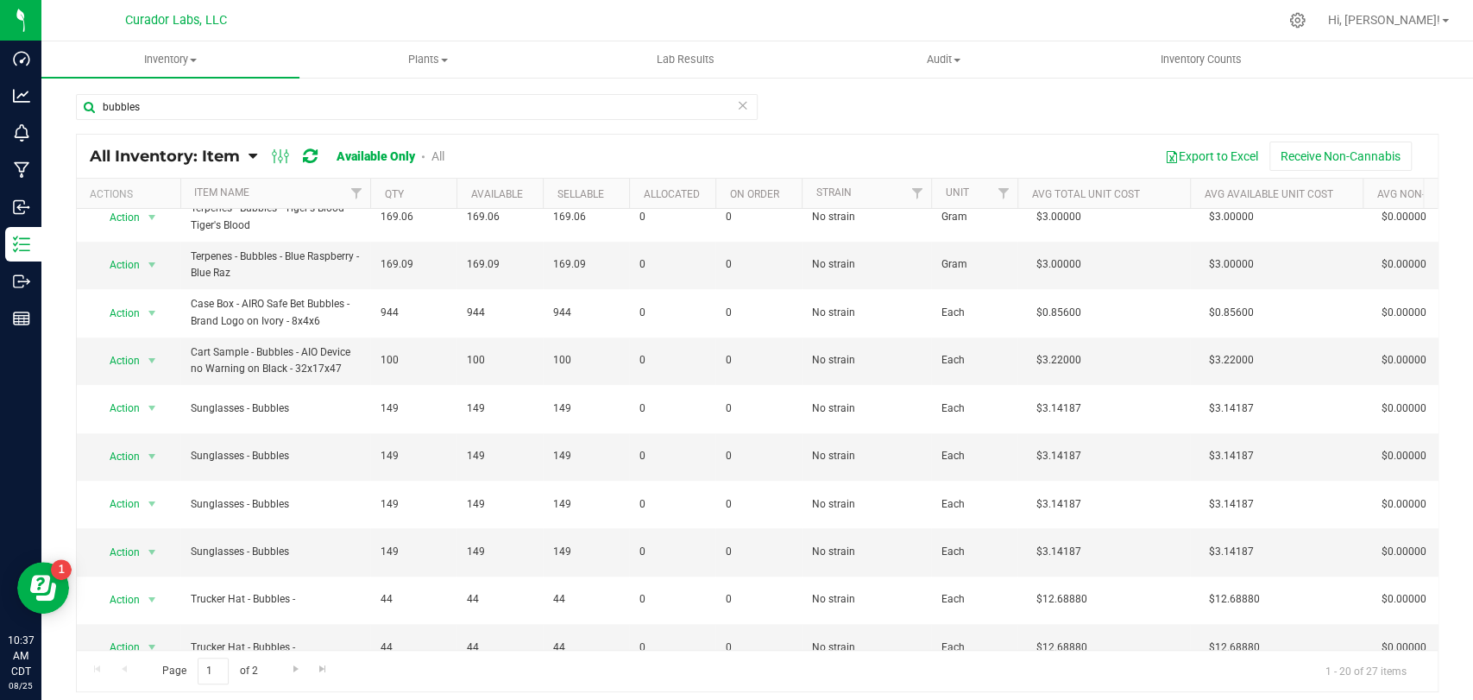
click at [446, 161] on div "All Inventory: Item Item Summary Item (default) Item by Strain Item by Location…" at bounding box center [280, 156] width 381 height 21
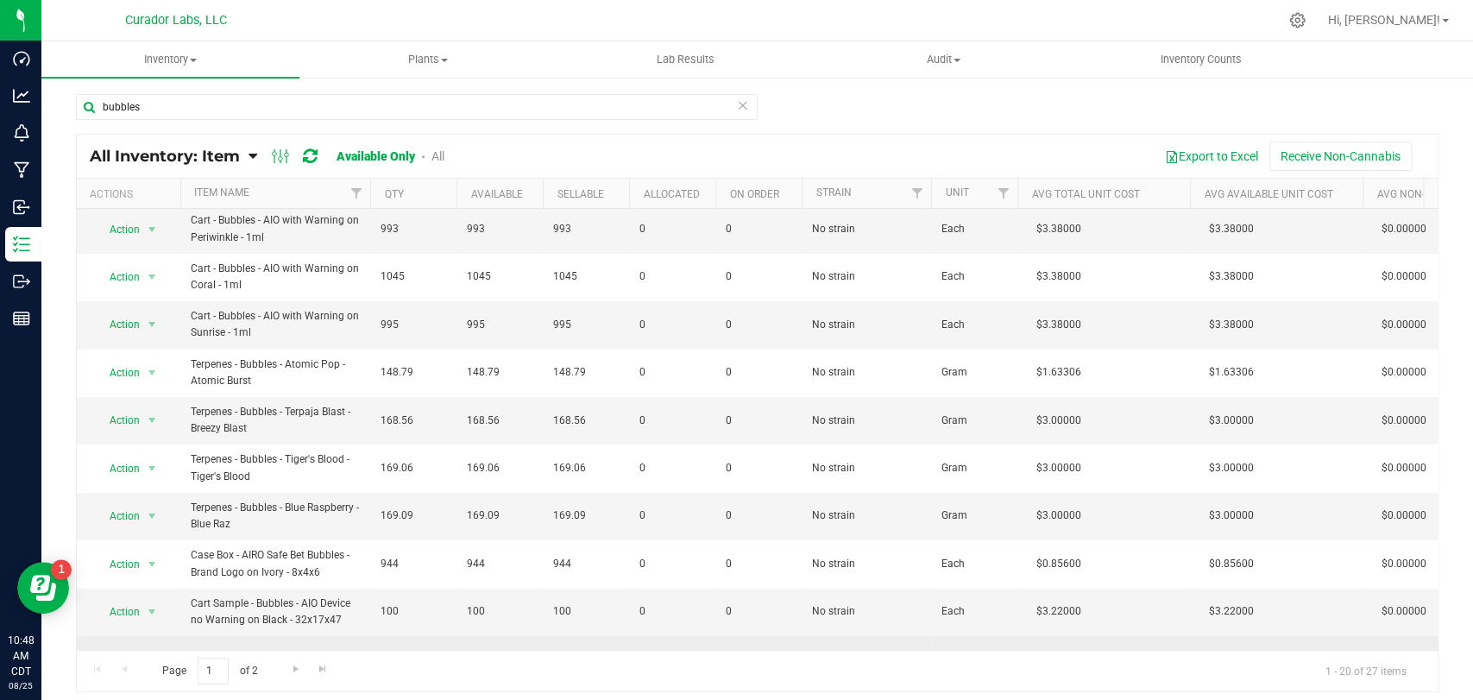
scroll to position [399, 0]
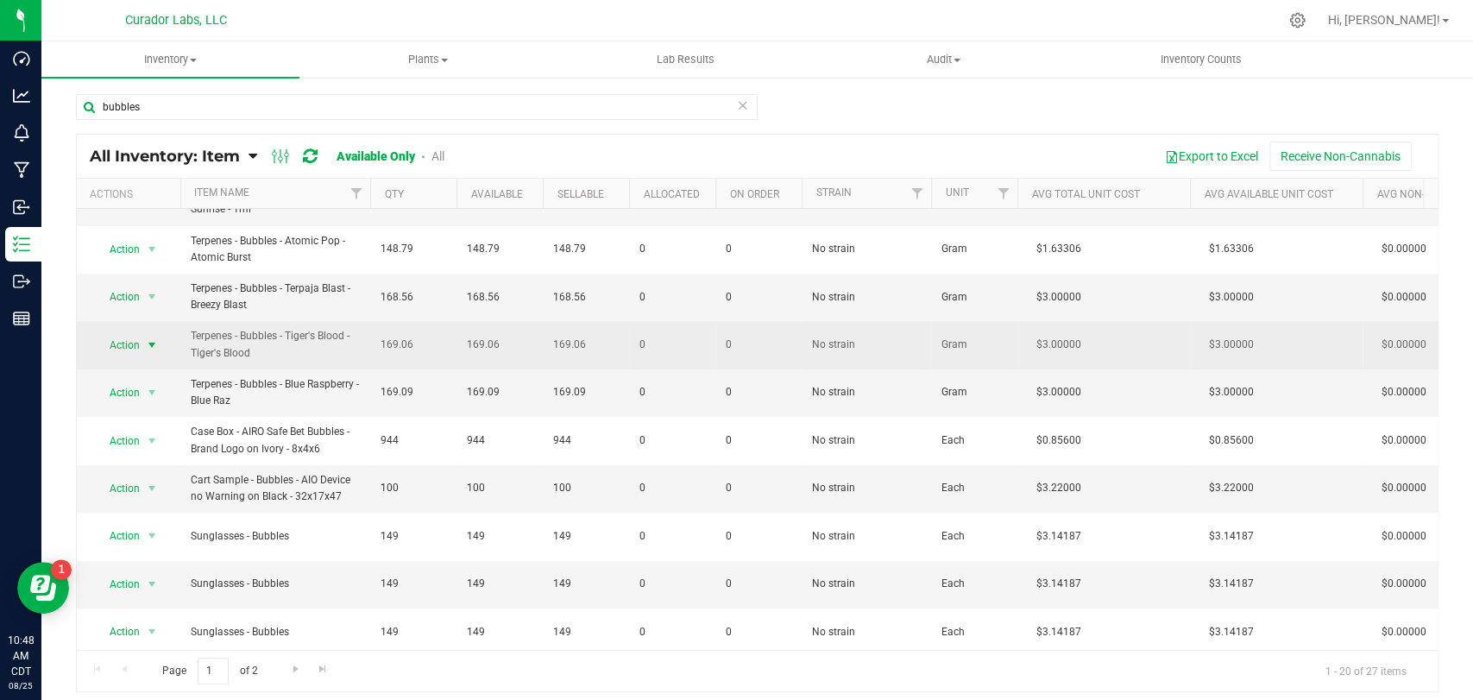
click at [154, 338] on span "select" at bounding box center [152, 345] width 14 height 14
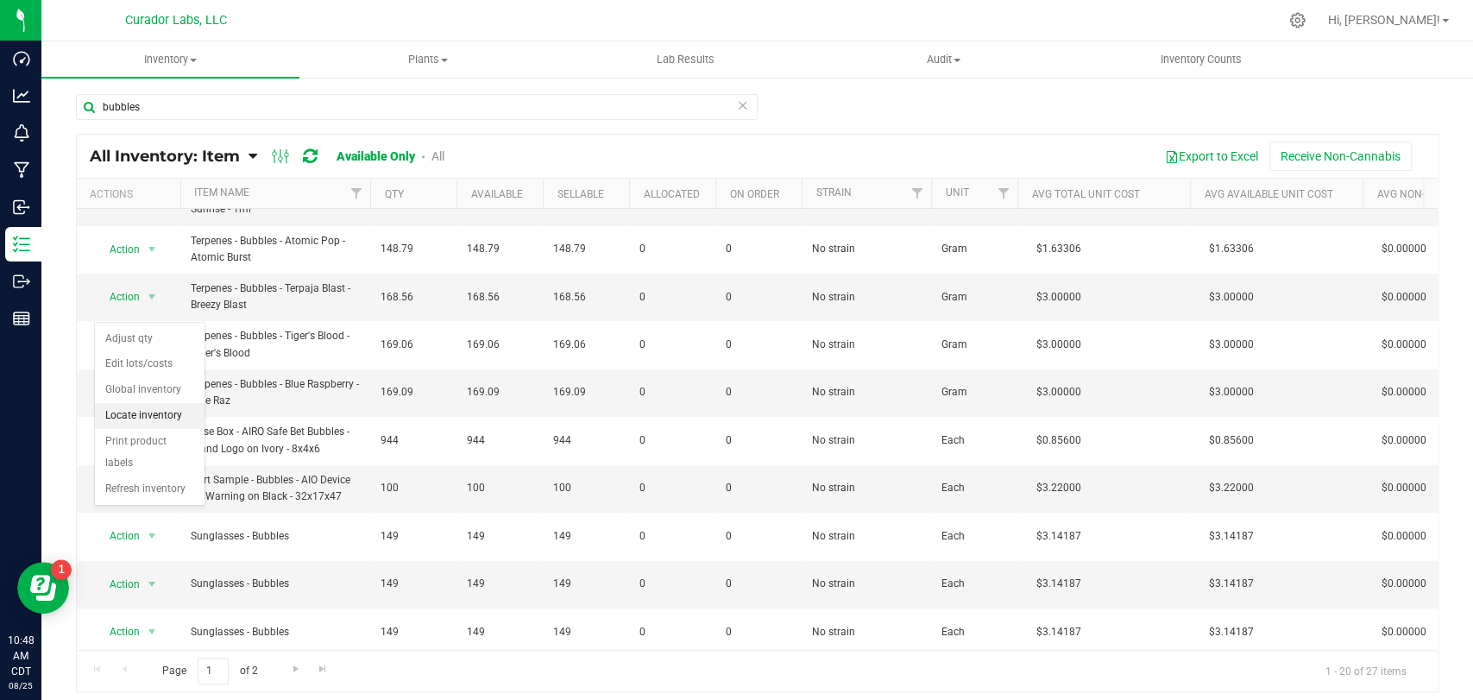
click at [170, 410] on li "Locate inventory" at bounding box center [150, 416] width 110 height 26
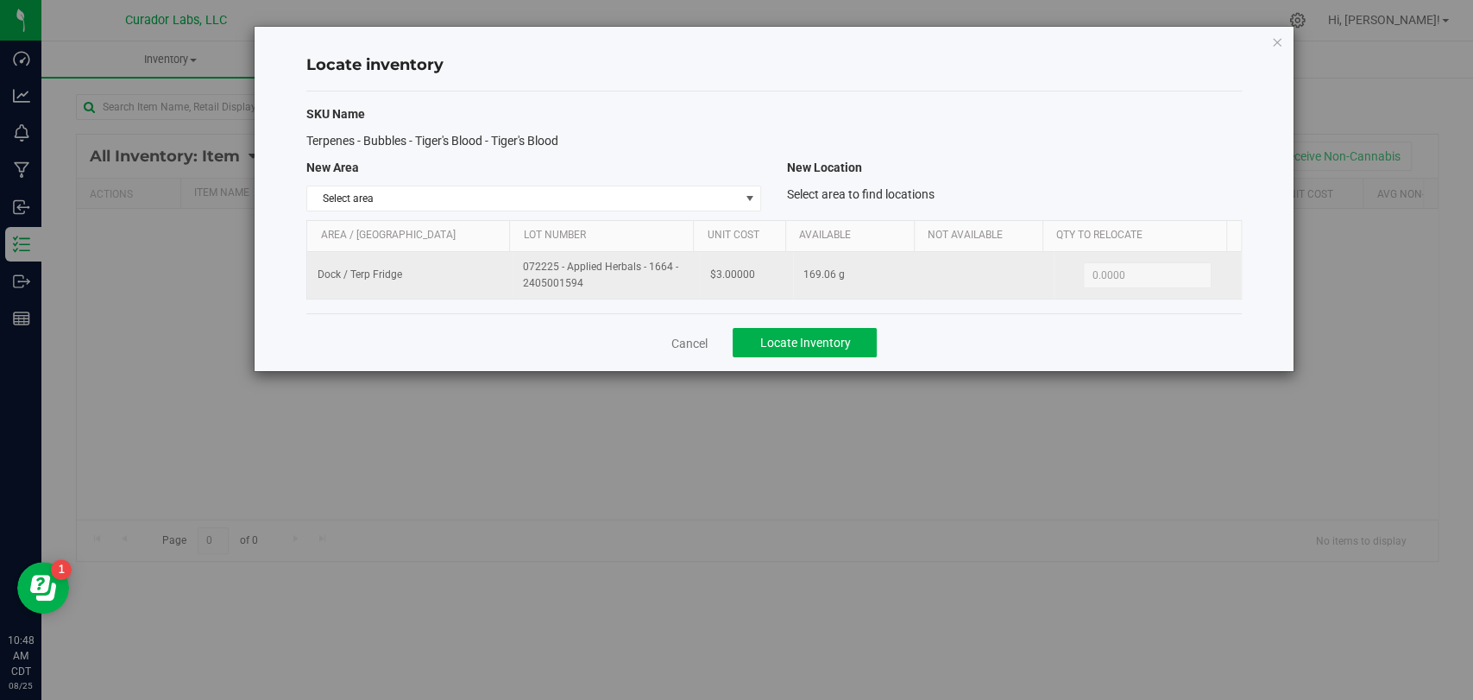
drag, startPoint x: 601, startPoint y: 291, endPoint x: 670, endPoint y: 285, distance: 69.3
click at [439, 236] on div "Area / Locn Lot Number Unit Cost Available Not Available Qty to Relocate Dock /…" at bounding box center [773, 259] width 935 height 79
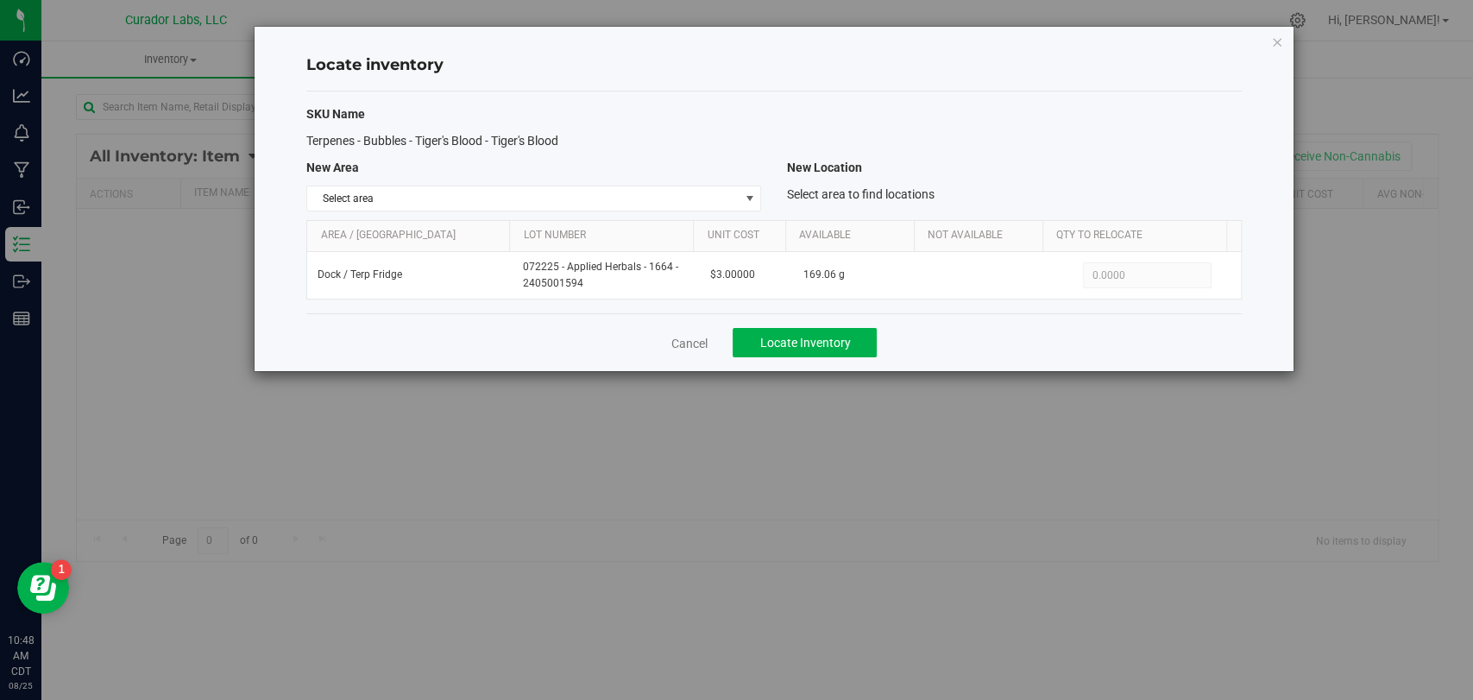
click at [709, 299] on div "SKU Name Terpenes - Bubbles - Tiger's Blood - Tiger's Blood New Area New Locati…" at bounding box center [773, 202] width 935 height 222
click at [594, 341] on div "Cancel Locate Inventory" at bounding box center [773, 342] width 935 height 58
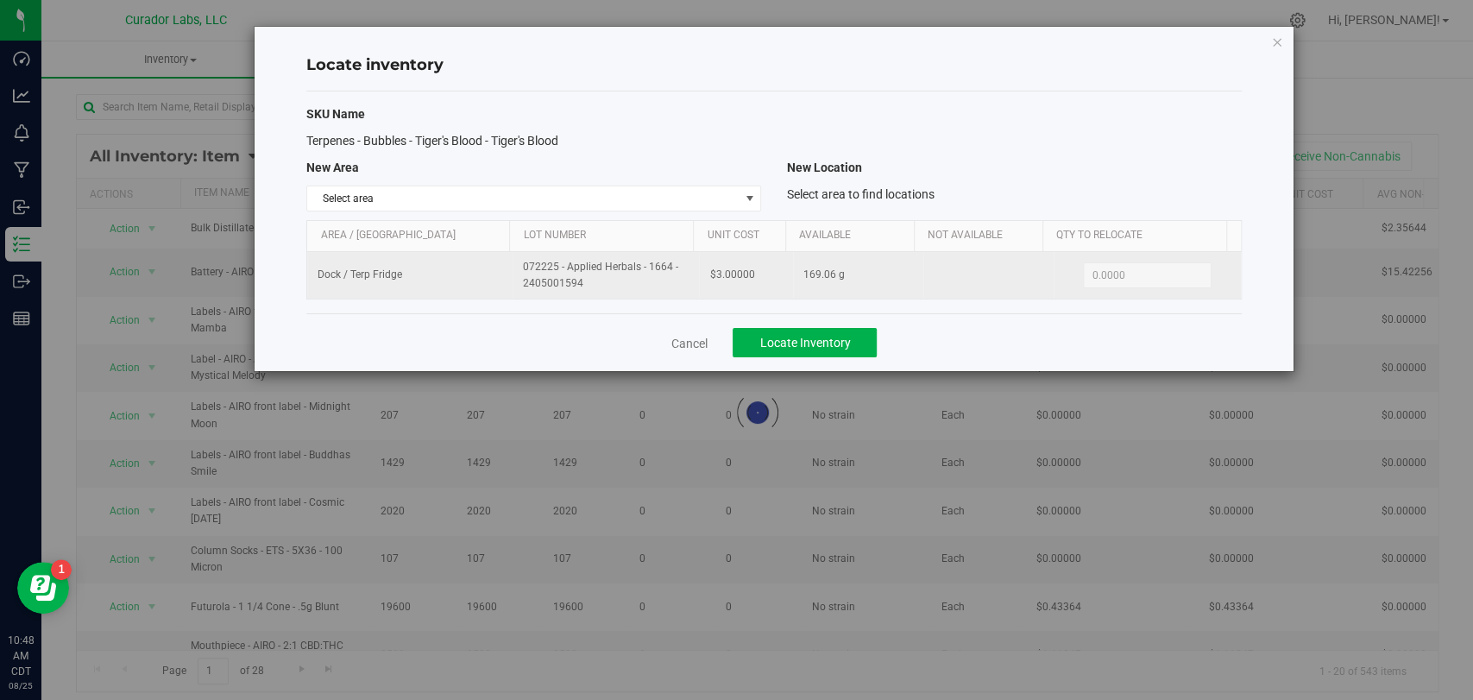
drag, startPoint x: 608, startPoint y: 294, endPoint x: 516, endPoint y: 271, distance: 94.4
click at [516, 271] on td "072225 - Applied Herbals - 1664 - 2405001594" at bounding box center [606, 275] width 186 height 47
copy span "072225 - Applied Herbals - 1664 - 2405001594"
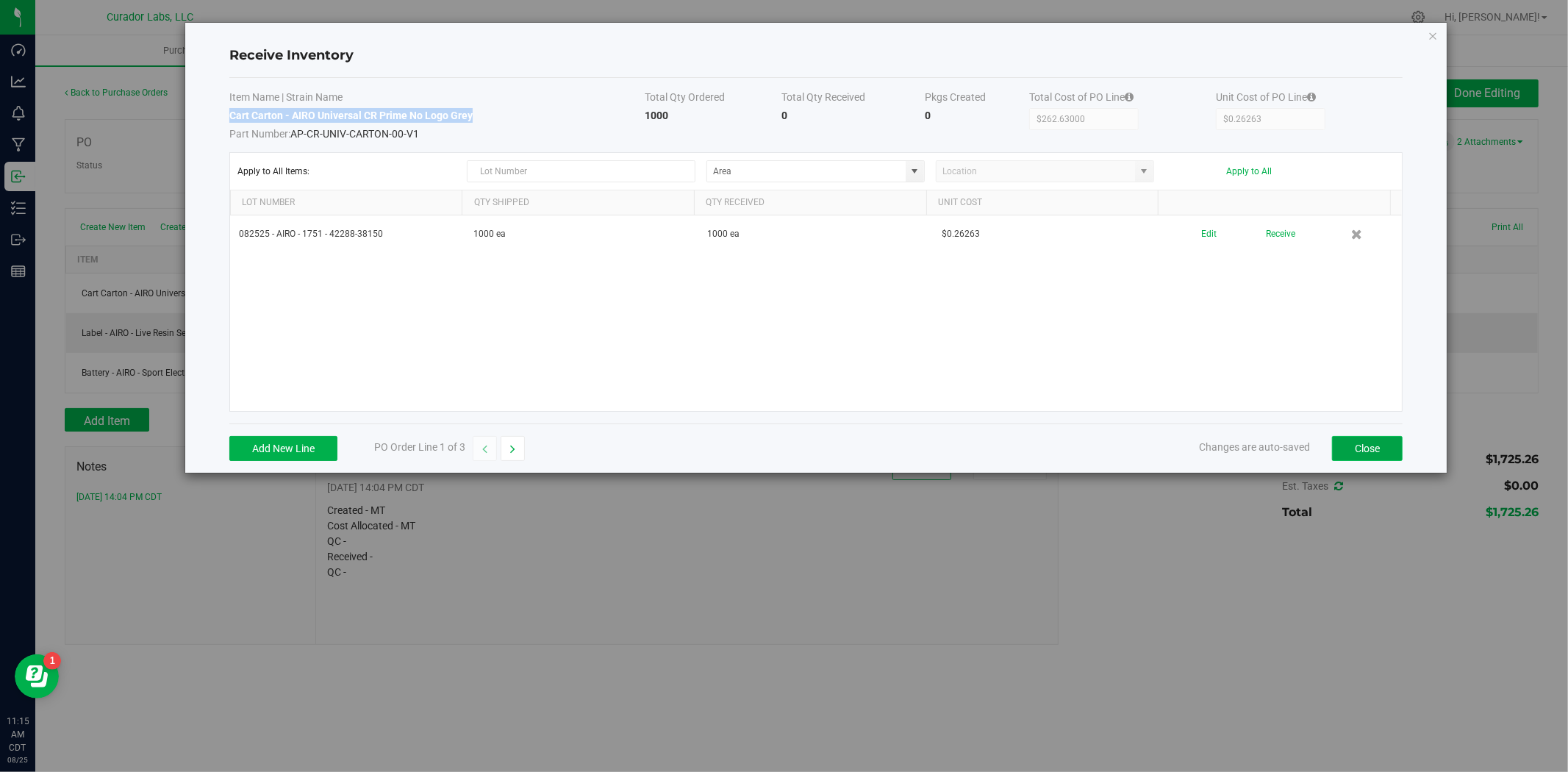
click at [1348, 457] on button "Close" at bounding box center [1367, 448] width 71 height 25
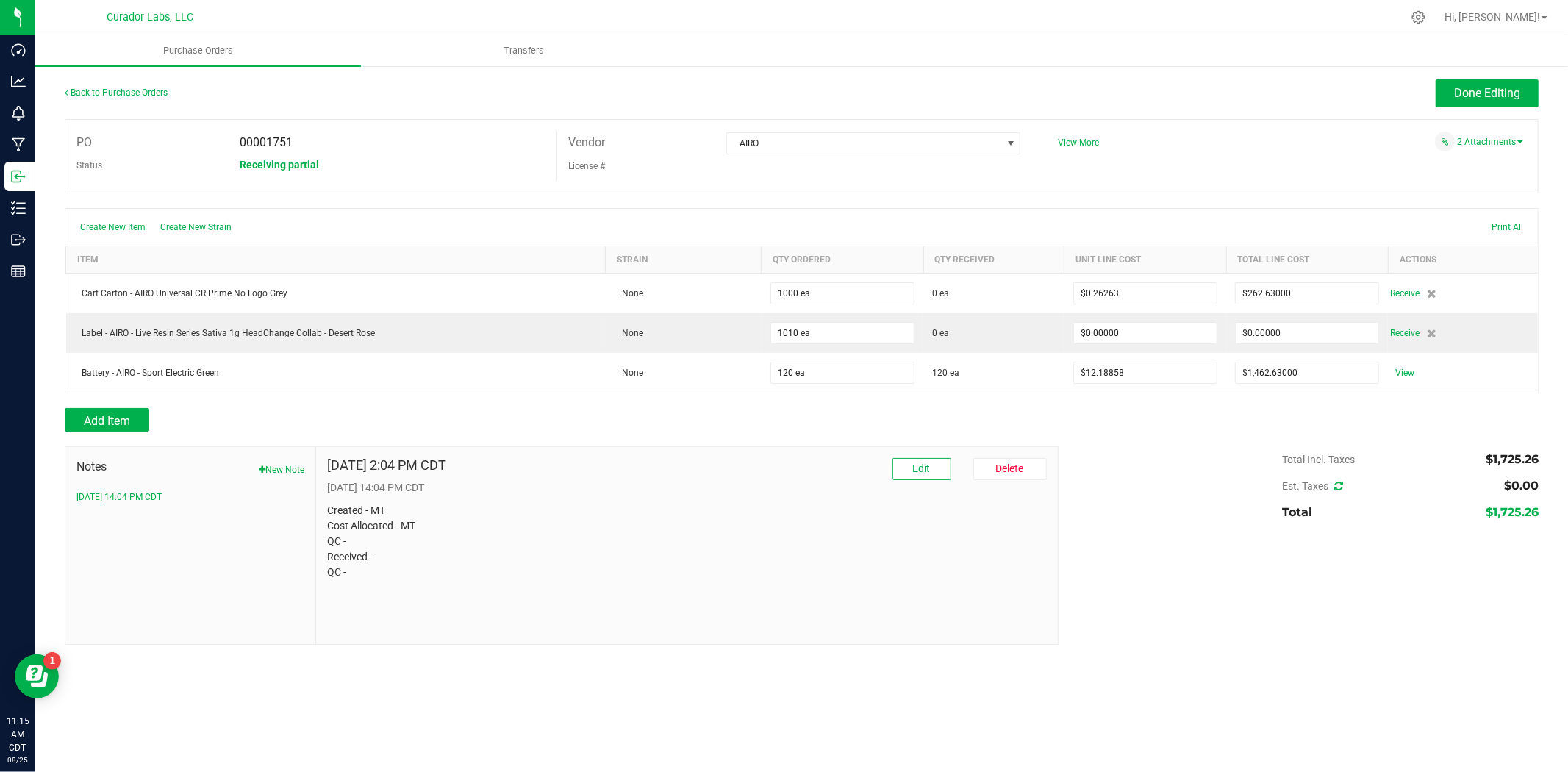
click at [156, 99] on div "Back to Purchase Orders" at bounding box center [249, 92] width 368 height 26
click at [151, 90] on link "Back to Purchase Orders" at bounding box center [116, 93] width 103 height 10
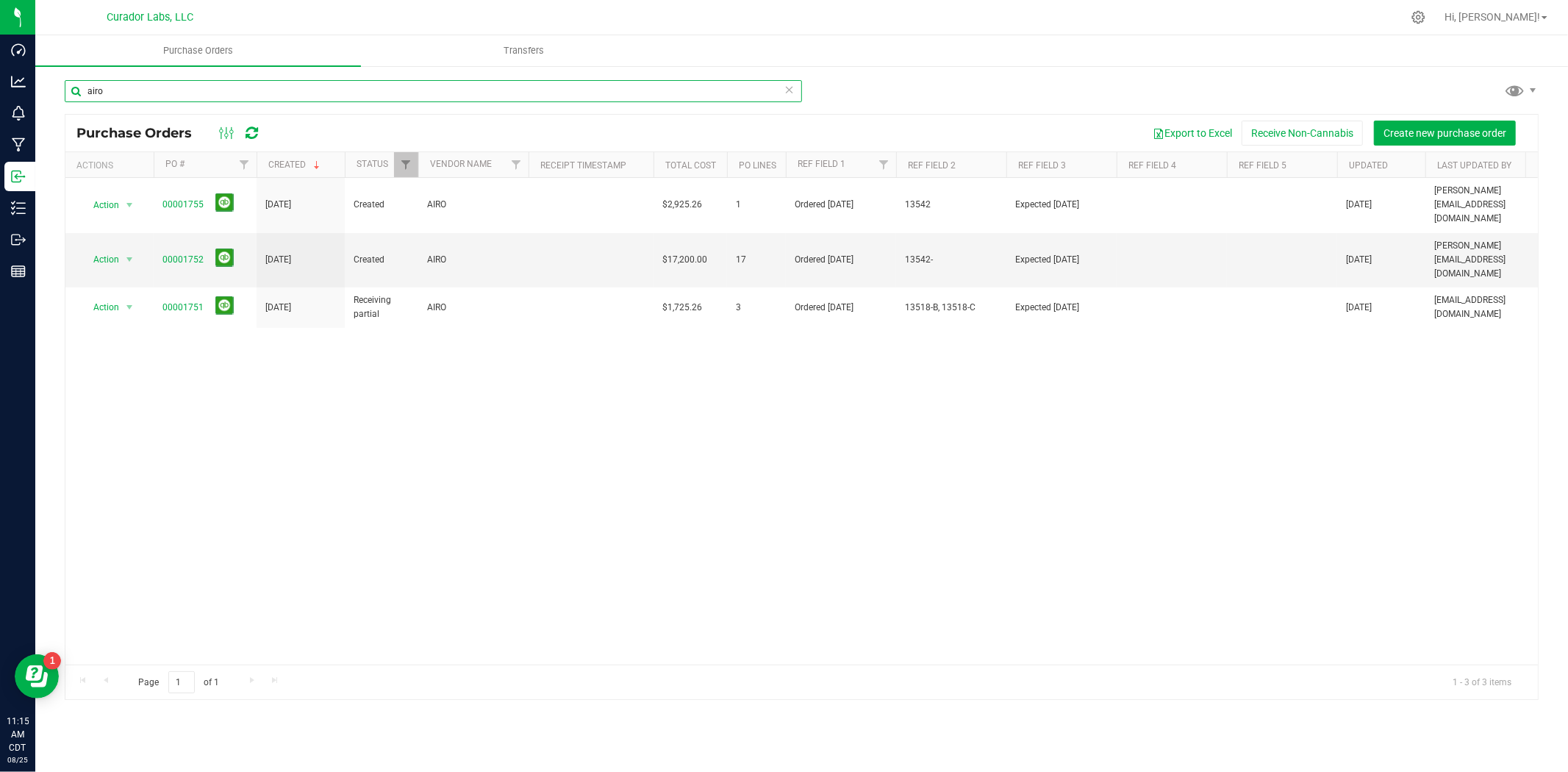
drag, startPoint x: 84, startPoint y: 89, endPoint x: -45, endPoint y: 93, distance: 129.1
click at [0, 93] on html "Dashboard Analytics Monitoring Manufacturing Inbound Inventory Outbound Reports…" at bounding box center [784, 386] width 1568 height 772
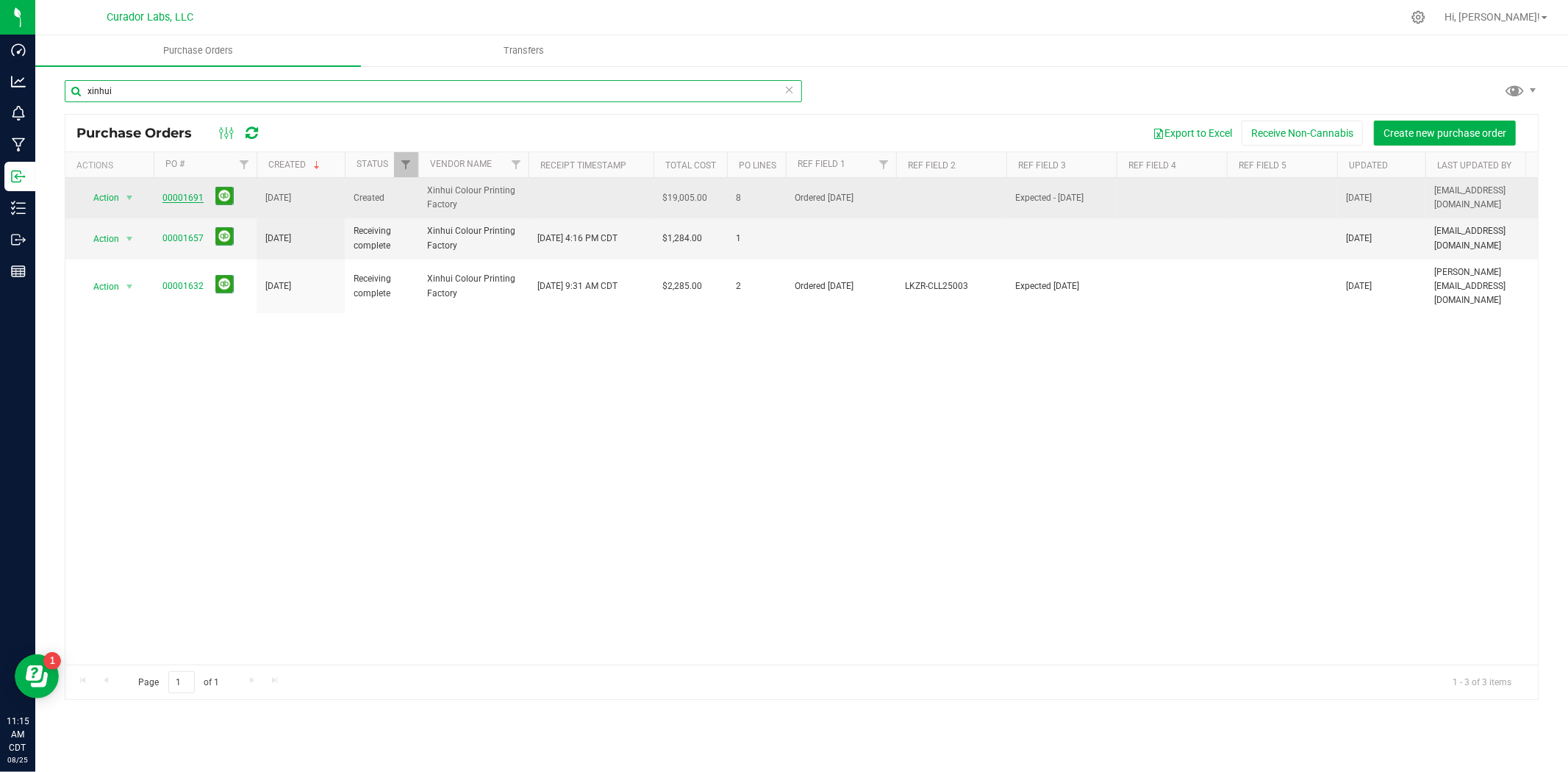
type input "xinhui"
click at [192, 193] on link "00001691" at bounding box center [183, 198] width 41 height 10
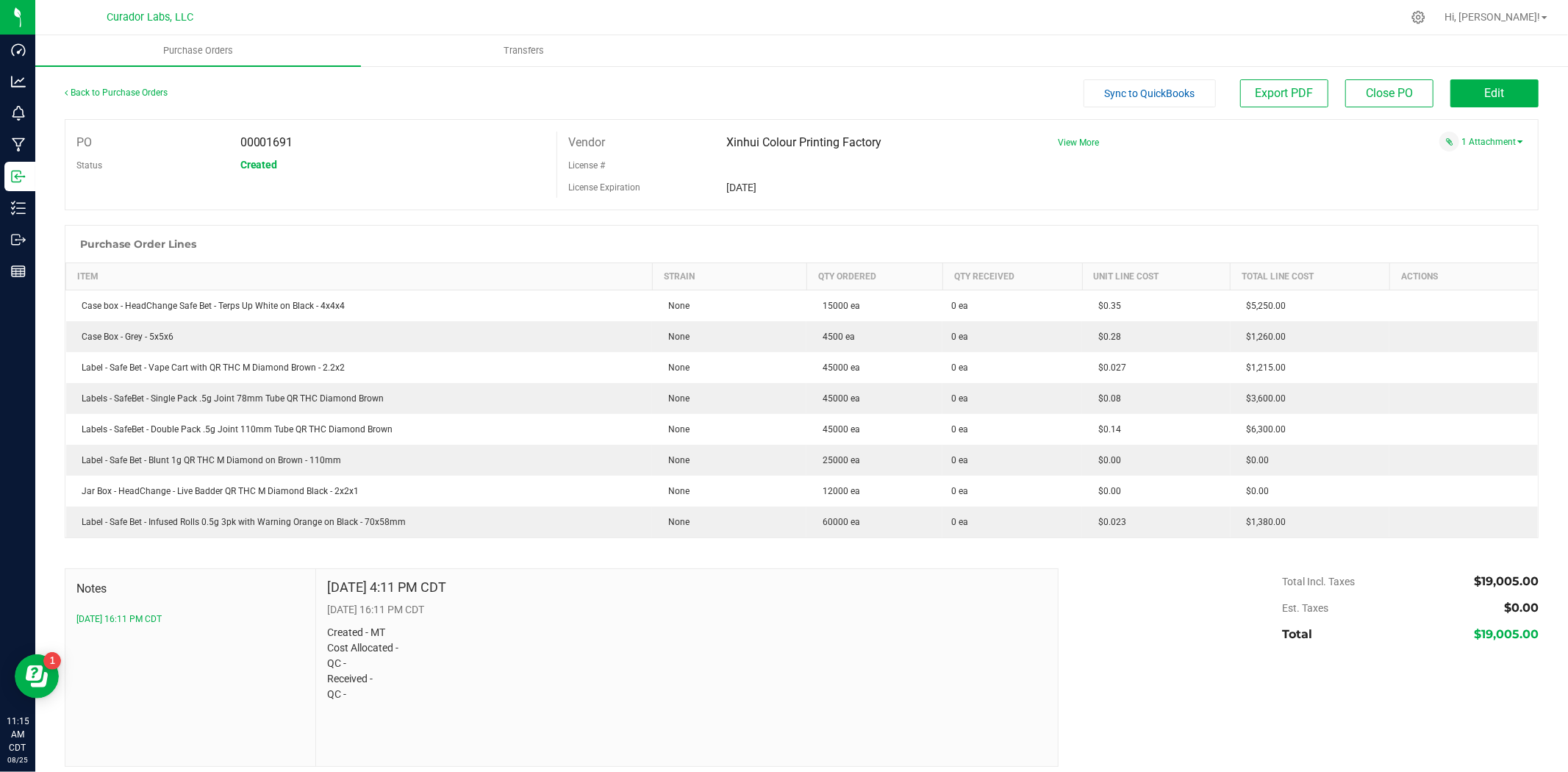
click at [141, 99] on div "Back to Purchase Orders" at bounding box center [249, 92] width 368 height 26
click at [145, 88] on link "Back to Purchase Orders" at bounding box center [116, 93] width 103 height 10
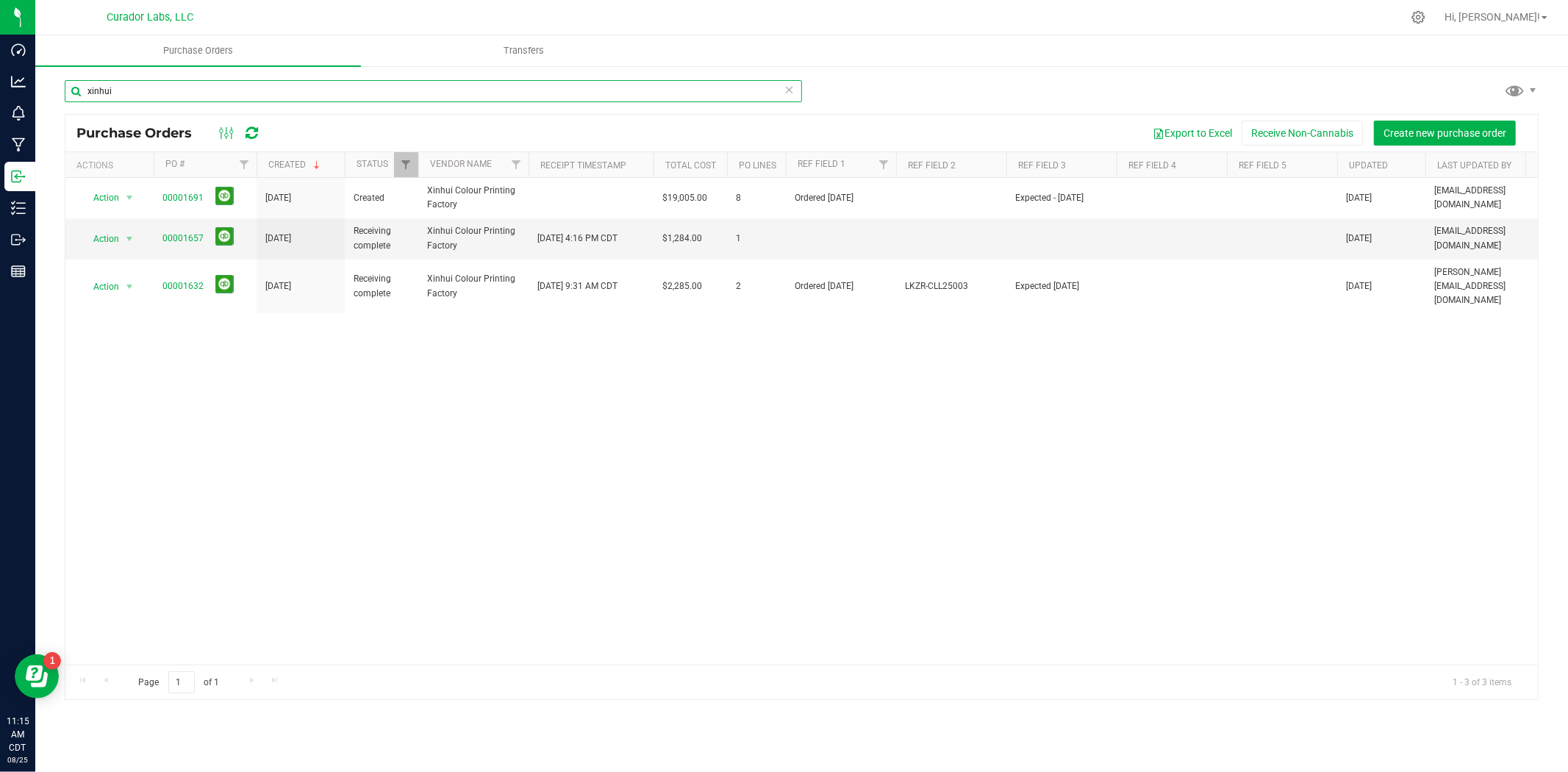
drag, startPoint x: 213, startPoint y: 83, endPoint x: -123, endPoint y: 69, distance: 336.3
click at [0, 69] on html "Dashboard Analytics Monitoring Manufacturing Inbound Inventory Outbound Reports…" at bounding box center [784, 386] width 1568 height 772
type input "vert"
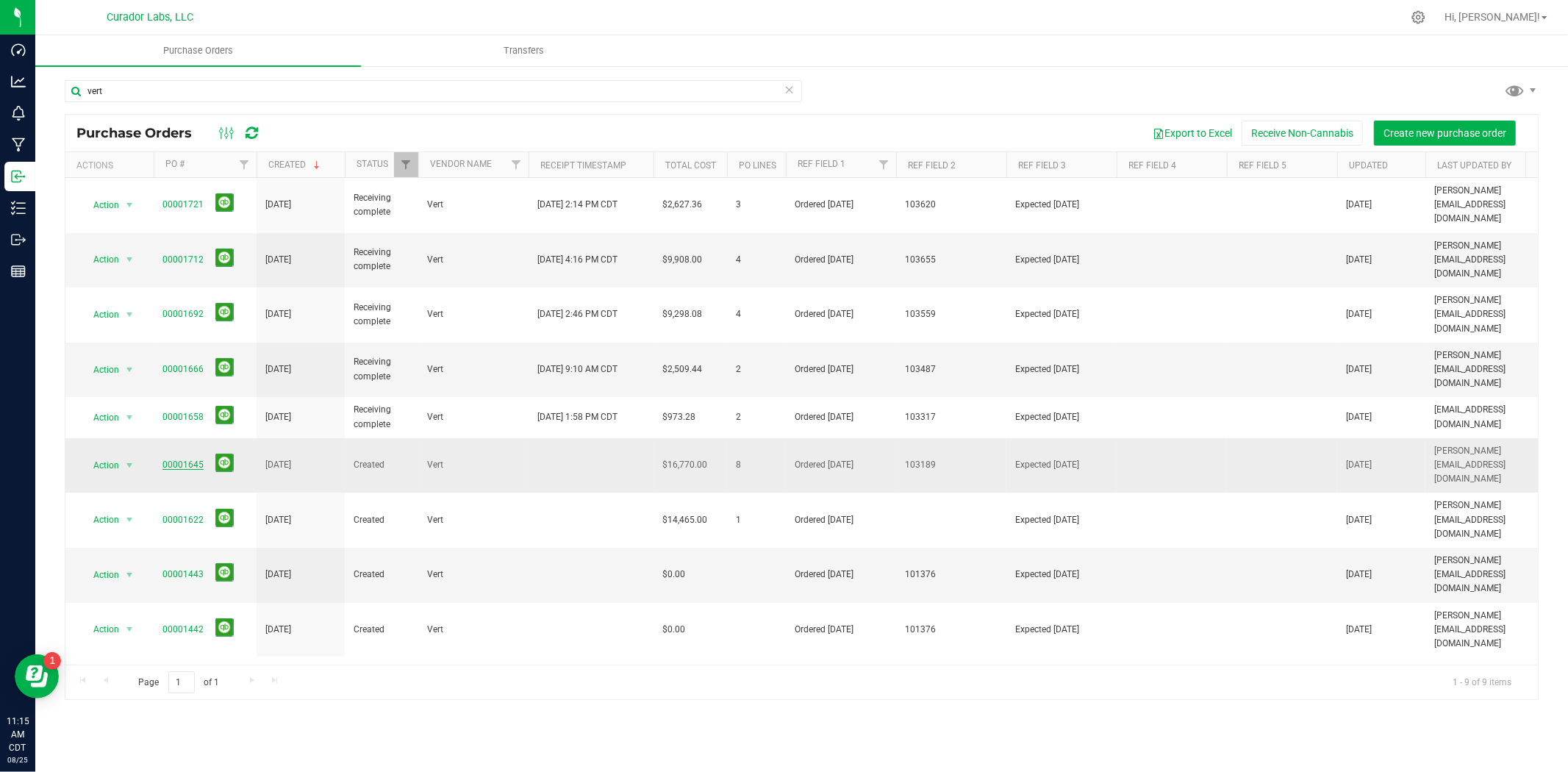
click at [185, 459] on link "00001645" at bounding box center [183, 464] width 41 height 10
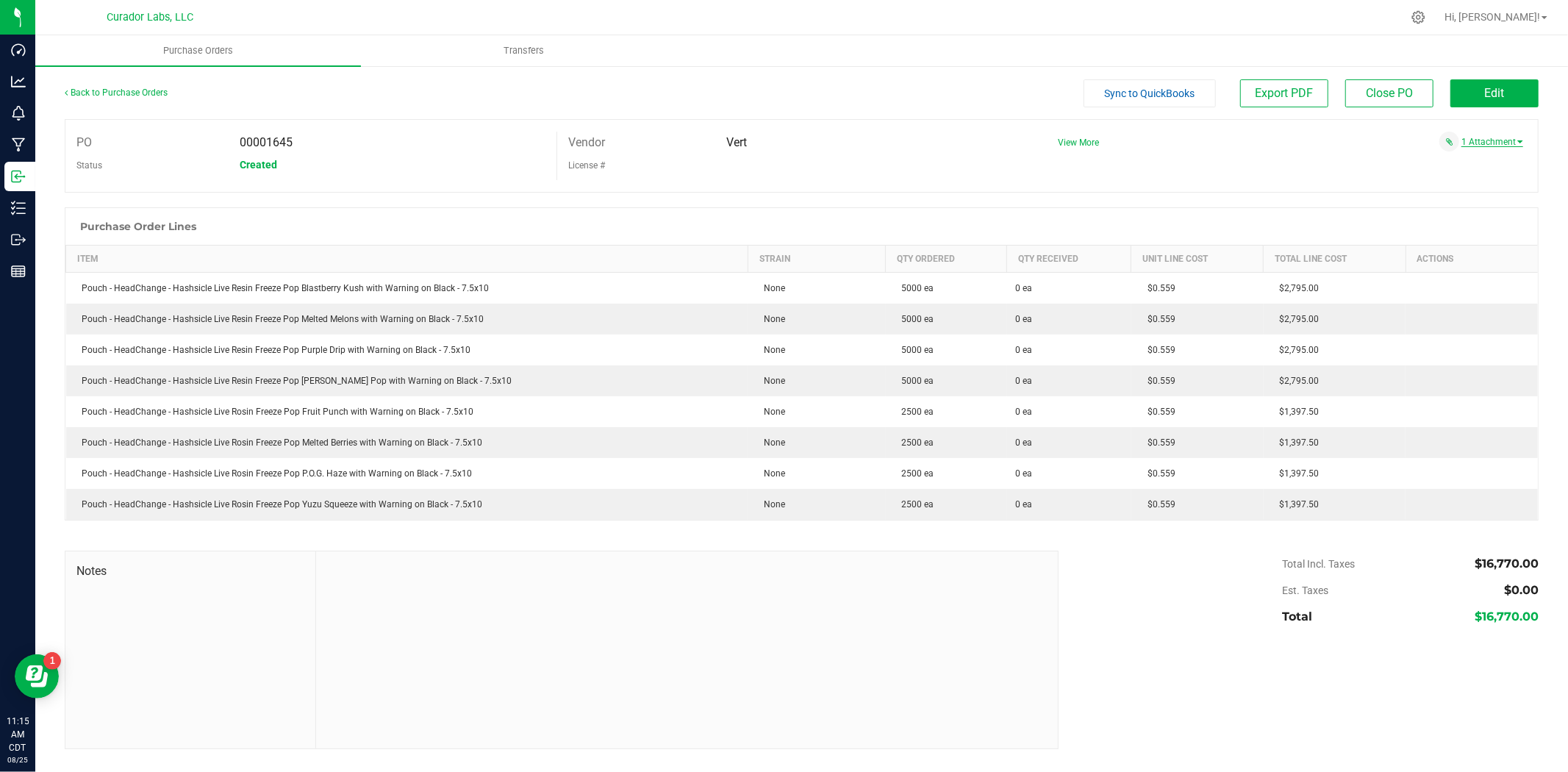
click at [1464, 147] on link "1 Attachment" at bounding box center [1492, 142] width 61 height 10
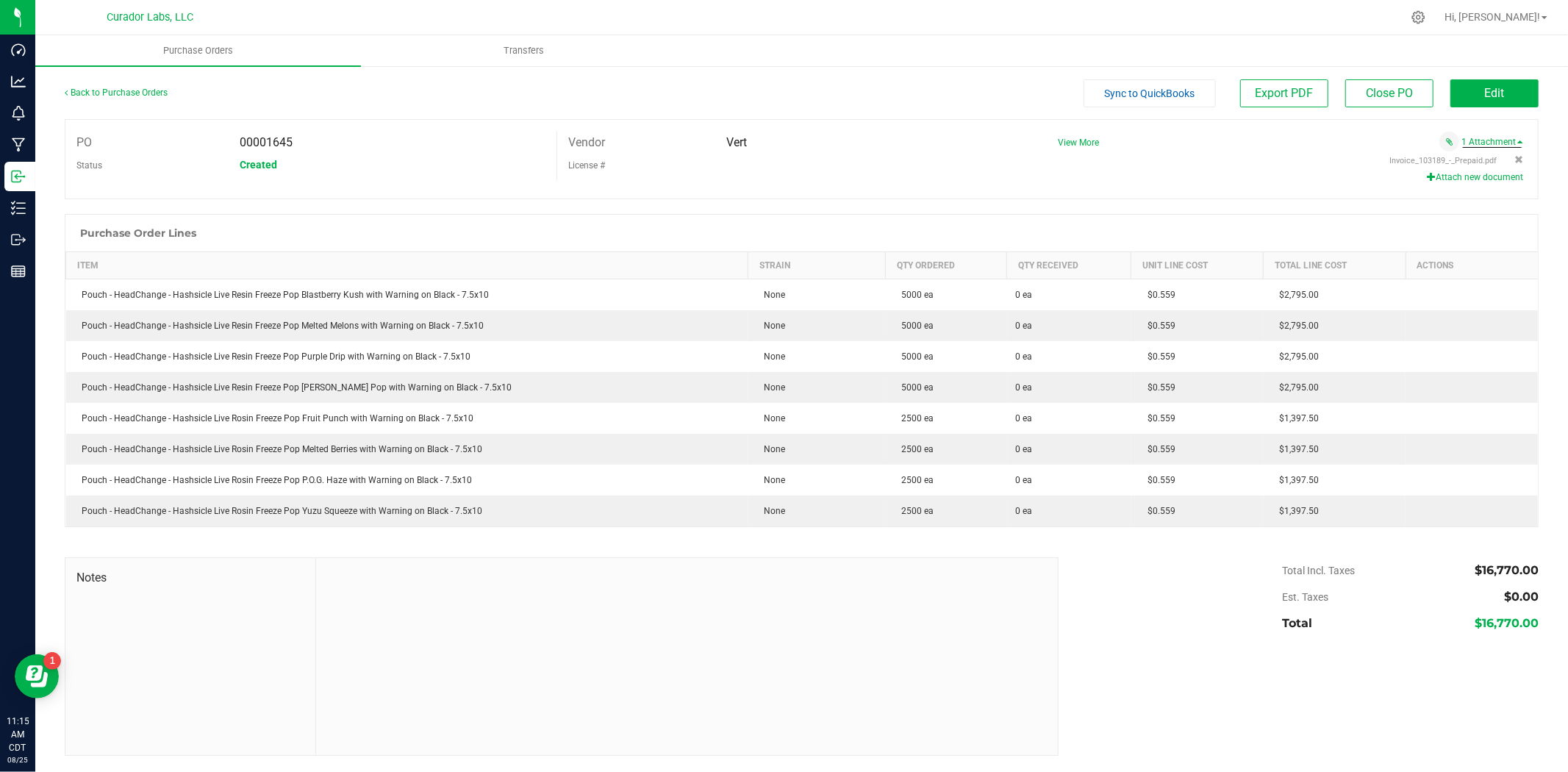
click at [1459, 165] on div "Invoice_103189_-_Prepaid.pdf" at bounding box center [1283, 161] width 428 height 12
click at [1450, 158] on span "Invoice_103189_-_Prepaid.pdf" at bounding box center [1444, 160] width 107 height 9
click at [1505, 96] on button "Edit" at bounding box center [1495, 93] width 89 height 28
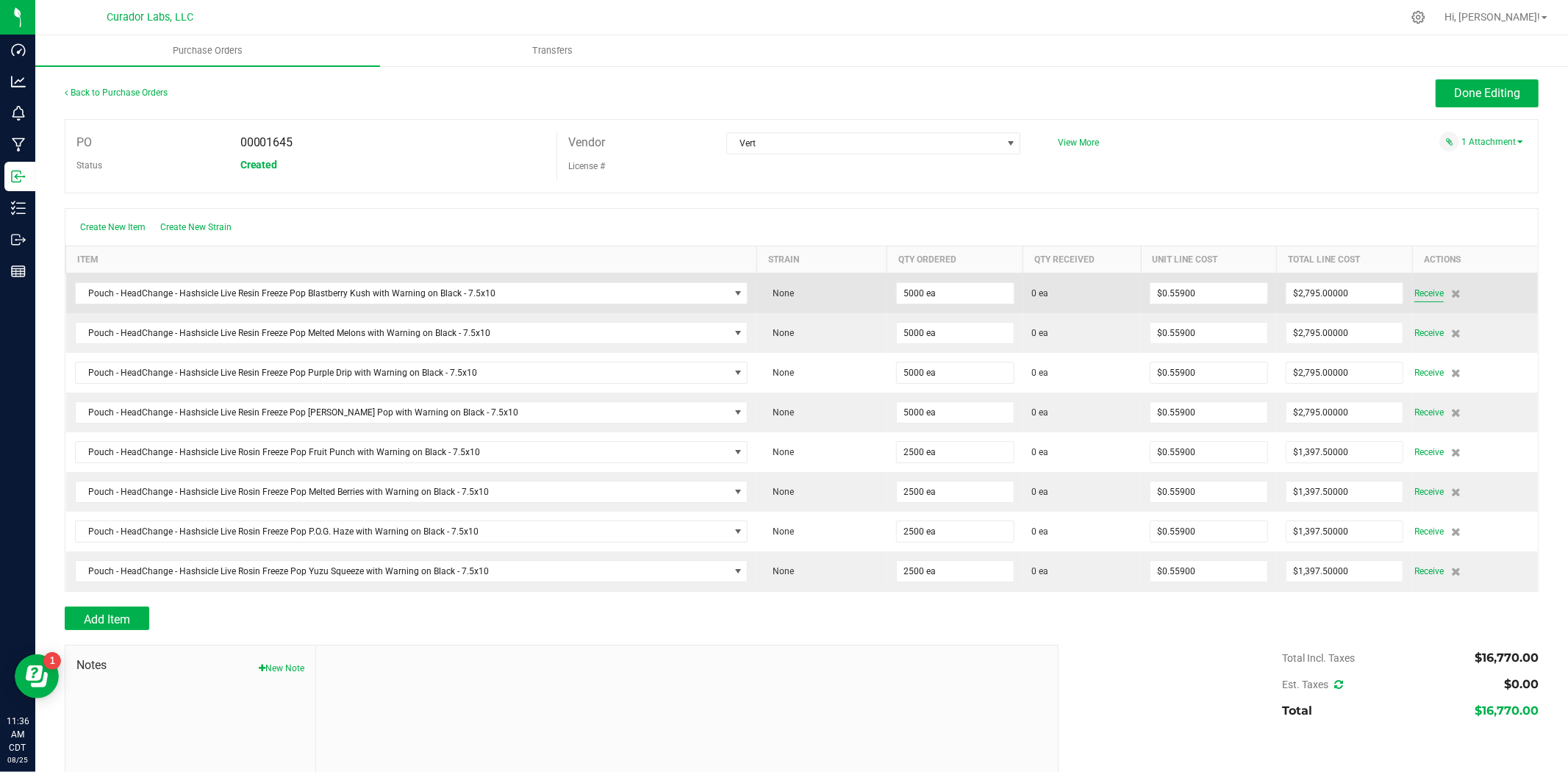
click at [1414, 298] on span "Receive" at bounding box center [1428, 293] width 30 height 18
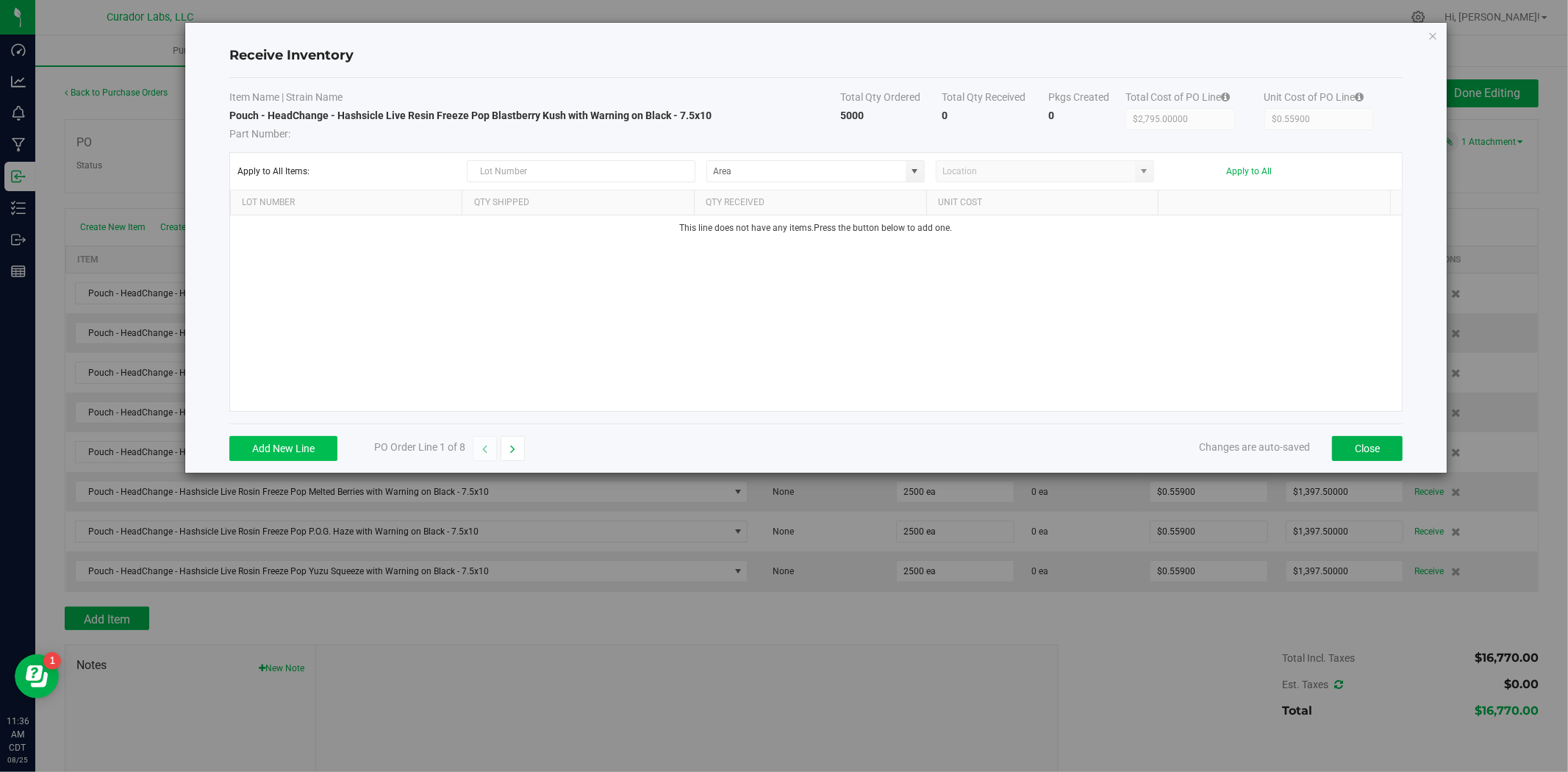
drag, startPoint x: 311, startPoint y: 435, endPoint x: 319, endPoint y: 438, distance: 8.5
click at [314, 436] on div "Add New Line PO Order Line 1 of 8 Changes are auto-saved Close" at bounding box center [815, 448] width 1173 height 49
click at [320, 443] on button "Add New Line" at bounding box center [283, 448] width 108 height 25
type input "082525 - VERT - 1645"
type input "4900 ea"
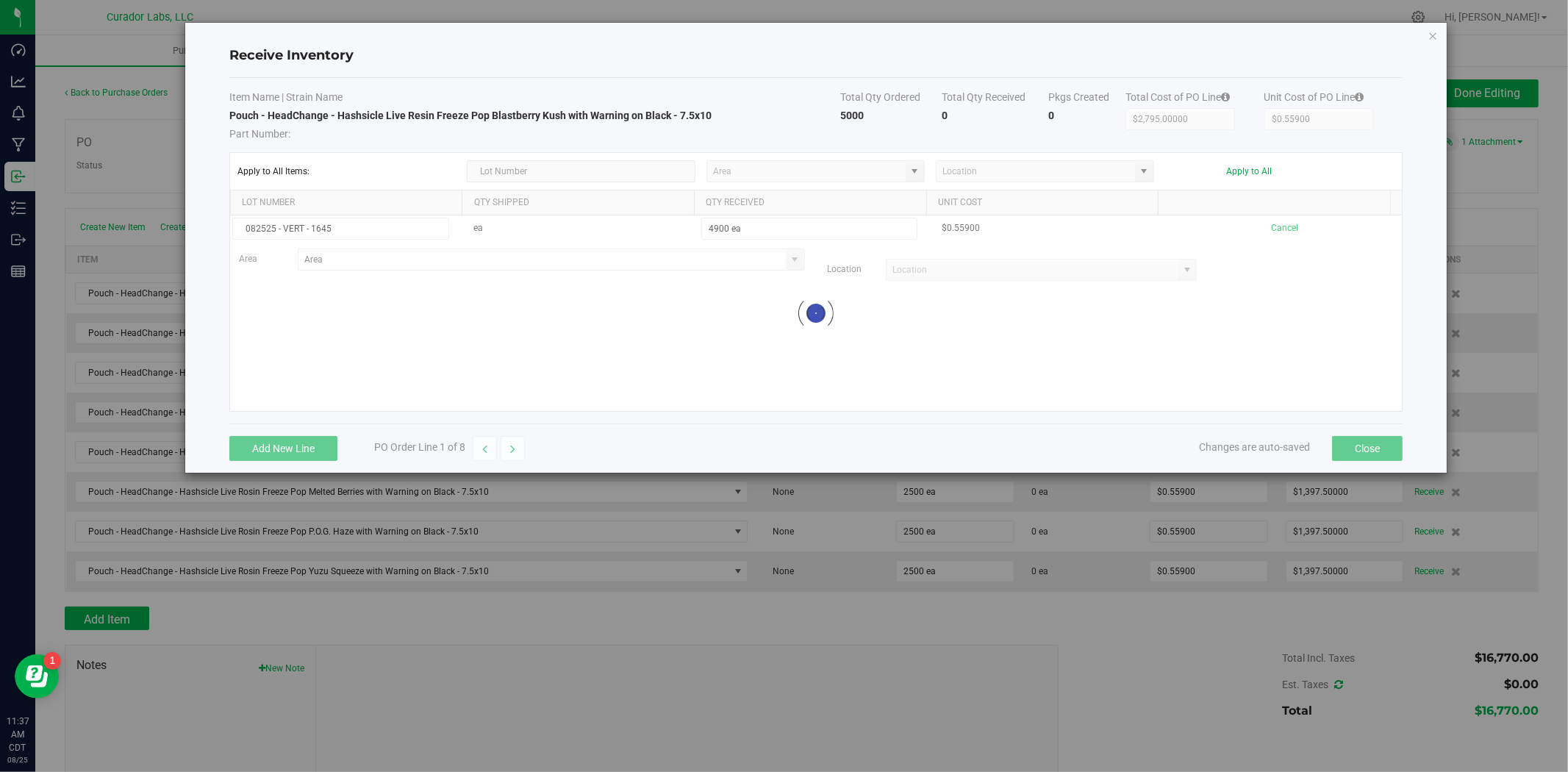
click at [678, 380] on kendo-grid-list "082525 - VERT - 1645 ea 4900 ea $0.55900 Cancel Area Location Loading" at bounding box center [816, 314] width 1172 height 196
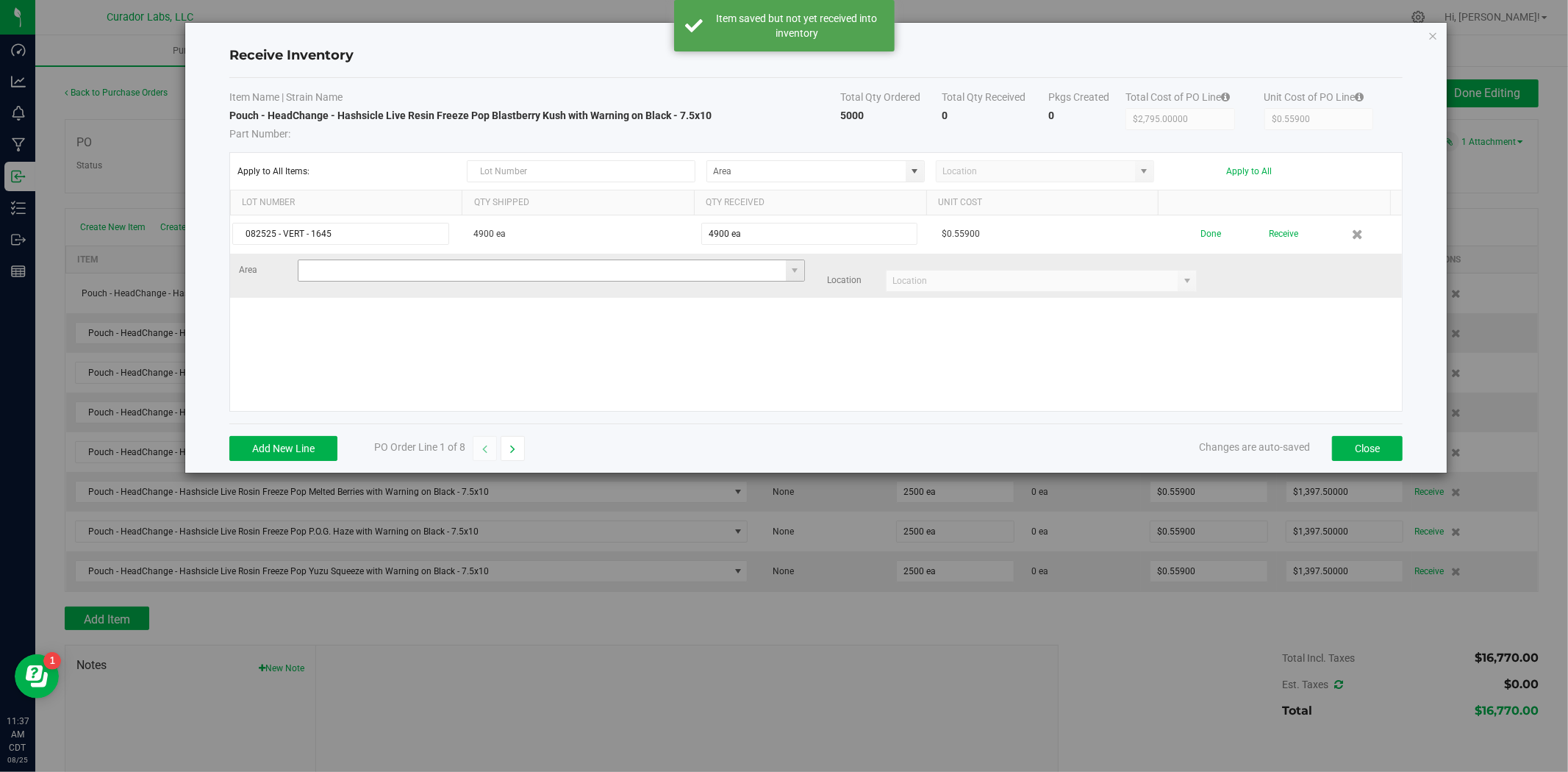
click at [554, 276] on input at bounding box center [542, 270] width 487 height 20
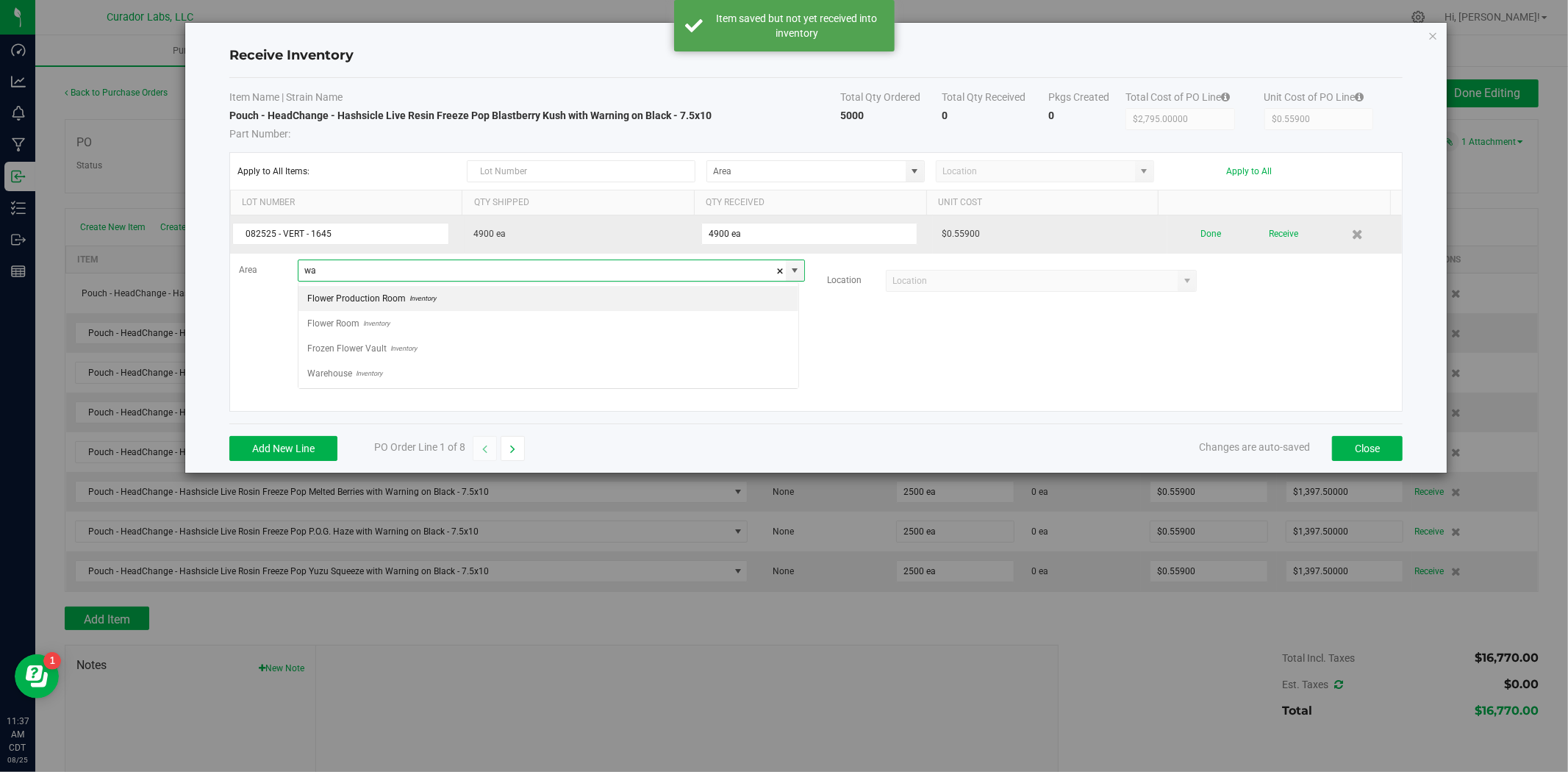
scroll to position [22, 501]
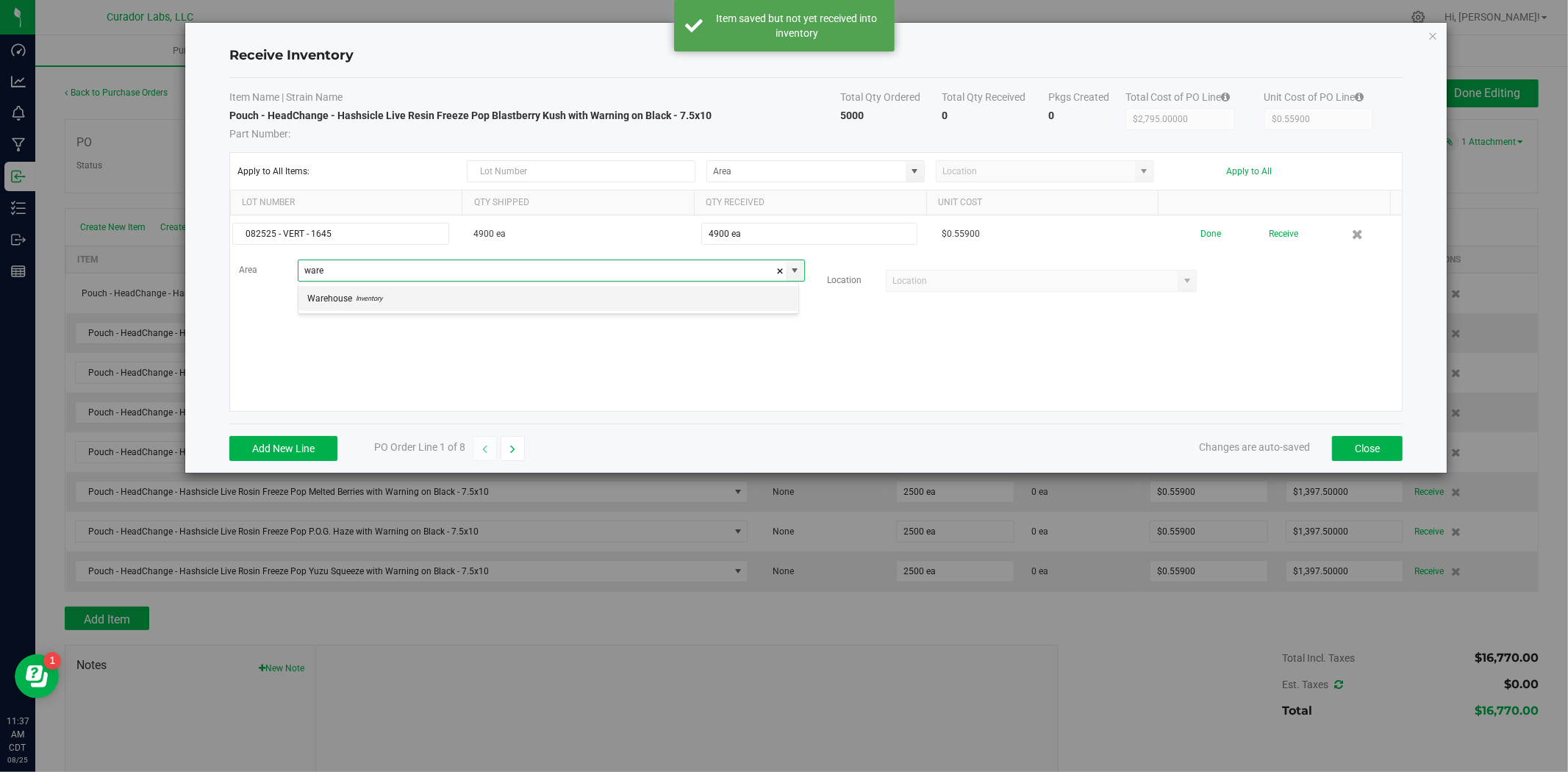
click at [471, 308] on li "Warehouse Inventory" at bounding box center [548, 298] width 500 height 25
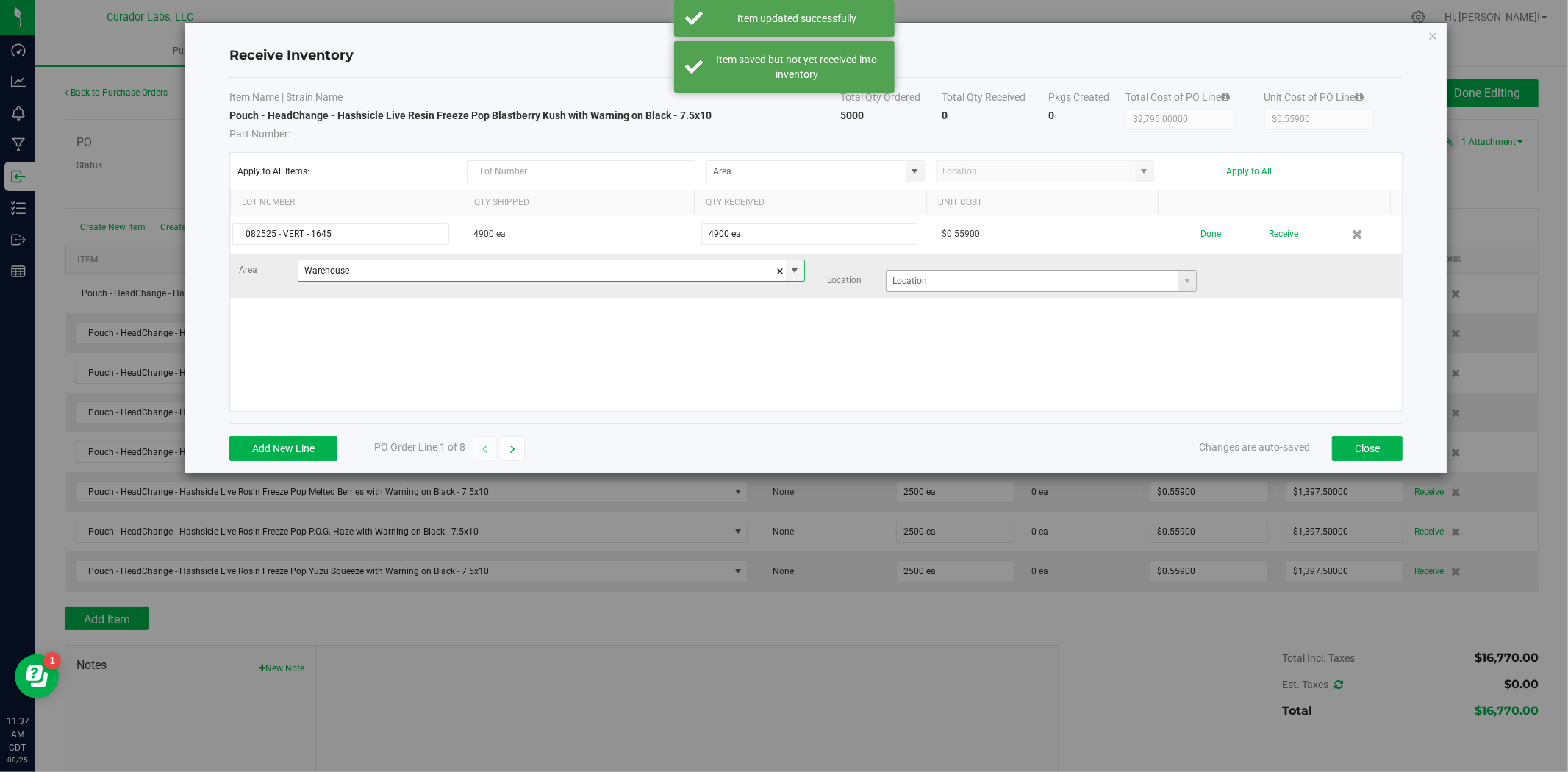
type input "Warehouse"
click at [974, 284] on input at bounding box center [1032, 281] width 291 height 20
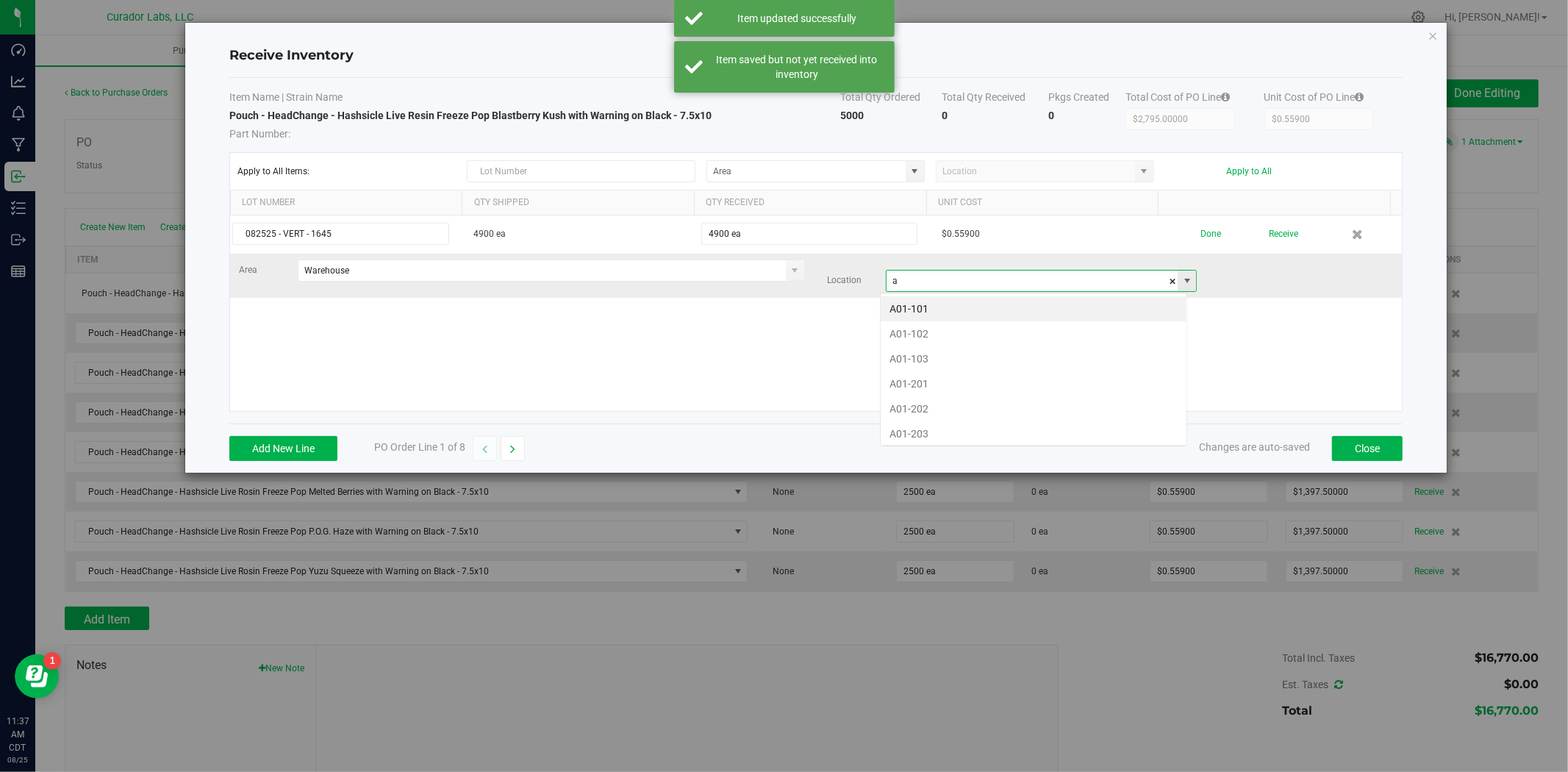
scroll to position [22, 307]
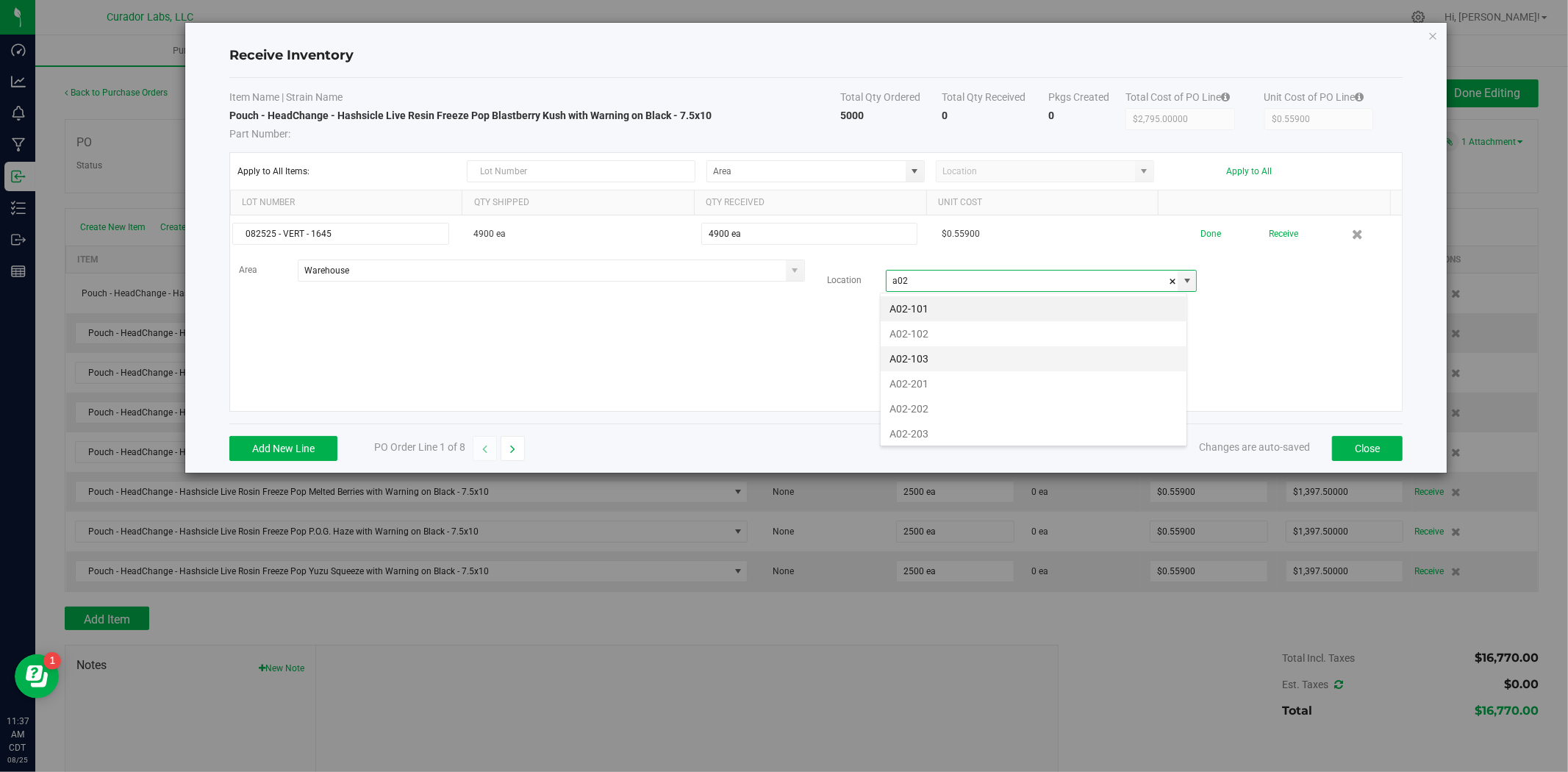
click at [920, 361] on li "A02-103" at bounding box center [1033, 358] width 306 height 25
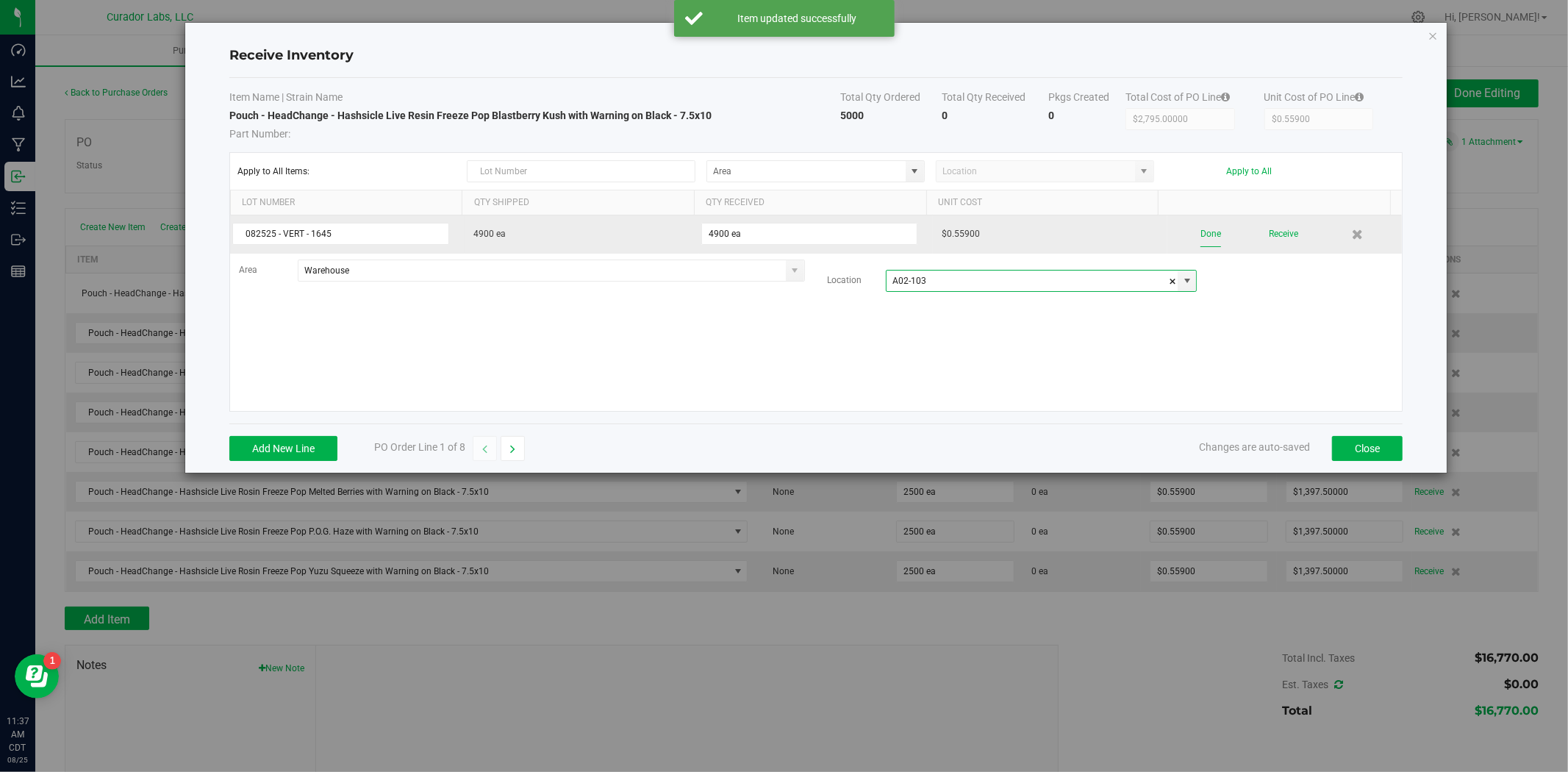
type input "A02-103"
click at [1200, 239] on button "Done" at bounding box center [1210, 234] width 20 height 26
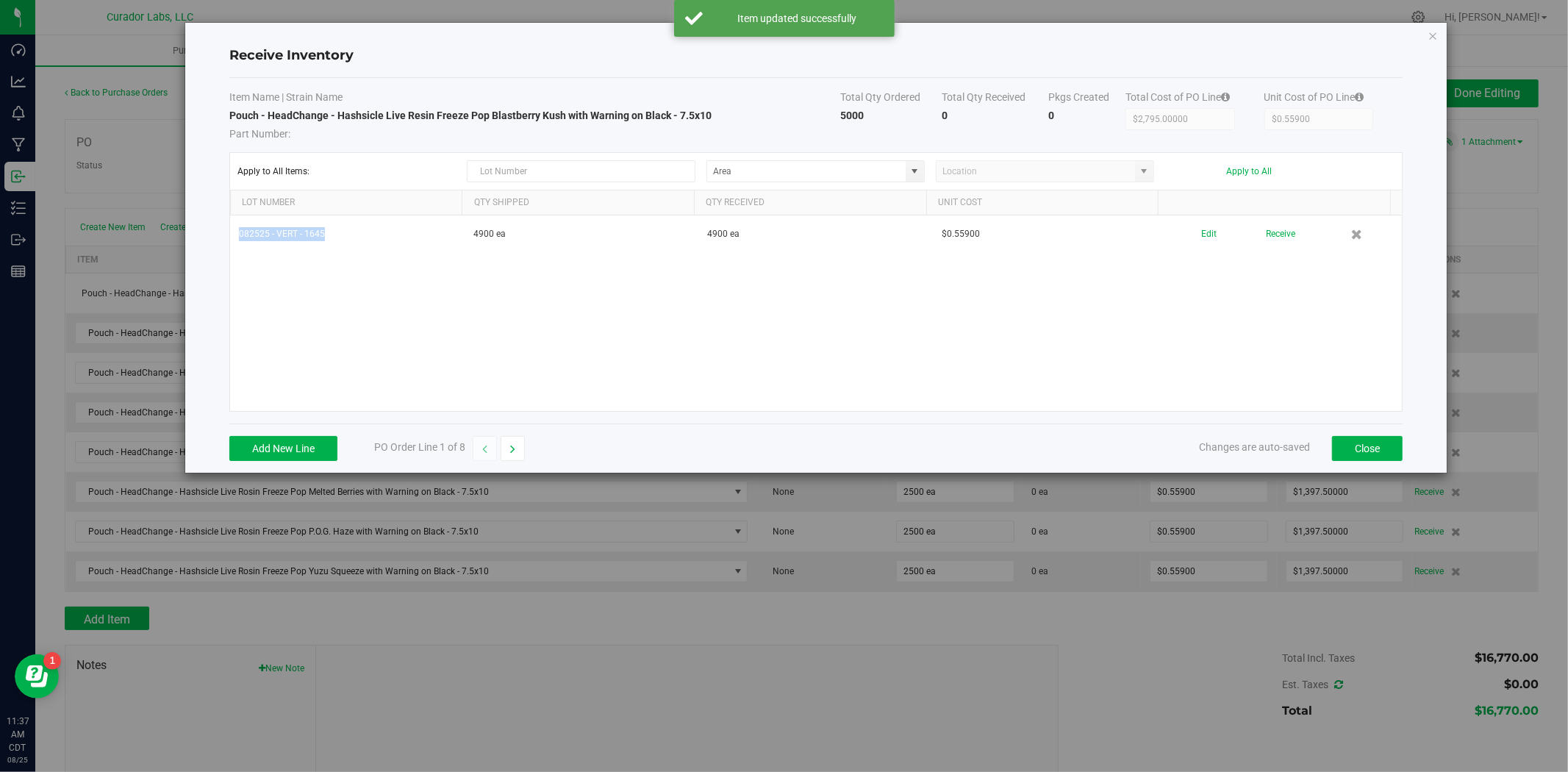
drag, startPoint x: 322, startPoint y: 237, endPoint x: 212, endPoint y: 244, distance: 110.2
click at [212, 244] on div "Receive Inventory Item Name | Strain Name Total Qty Ordered Total Qty Received …" at bounding box center [815, 248] width 1261 height 450
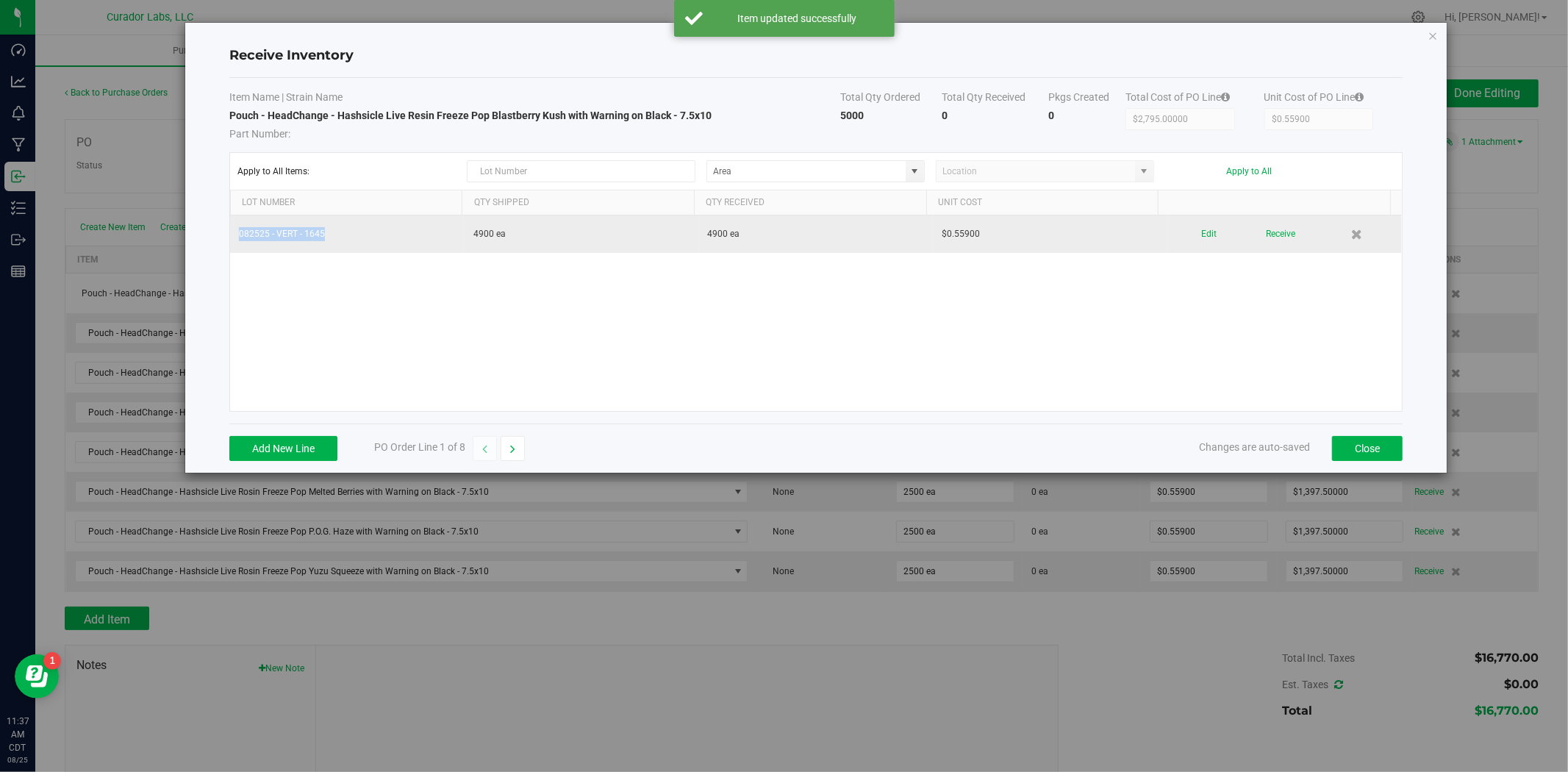
copy table "082525 - VERT - 1645"
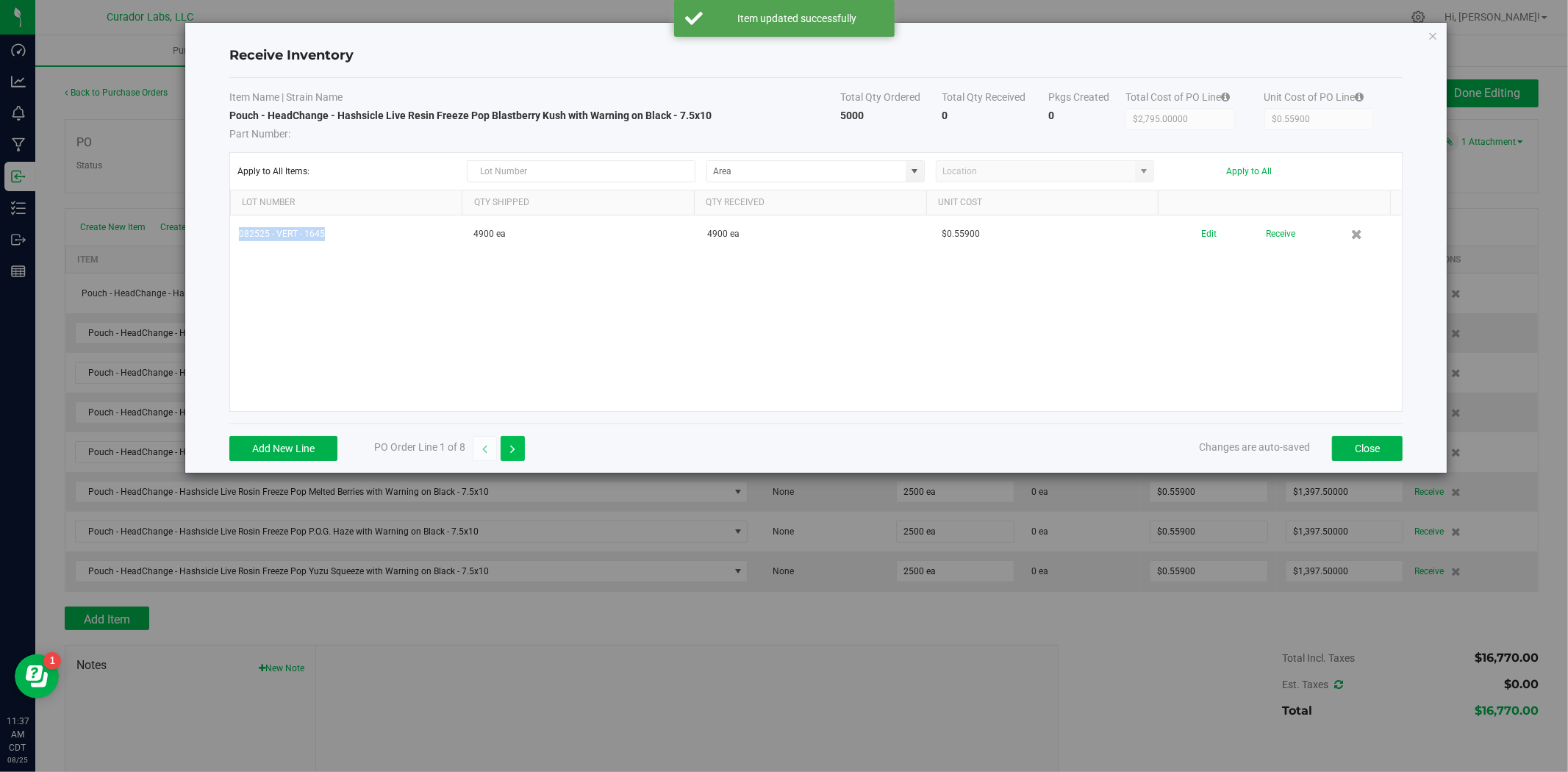
click at [516, 458] on button "button" at bounding box center [513, 448] width 24 height 25
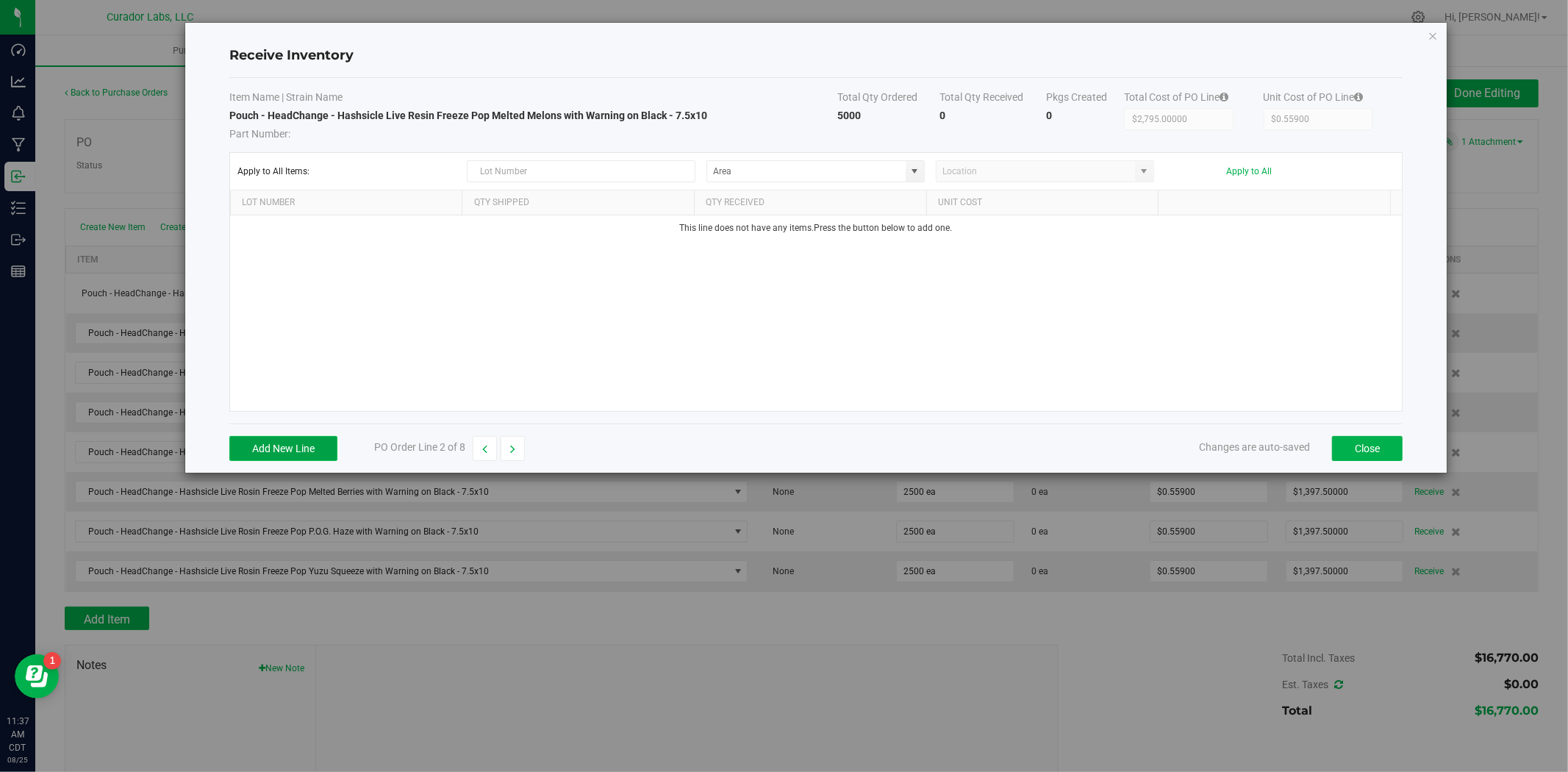
click at [299, 443] on button "Add New Line" at bounding box center [283, 448] width 108 height 25
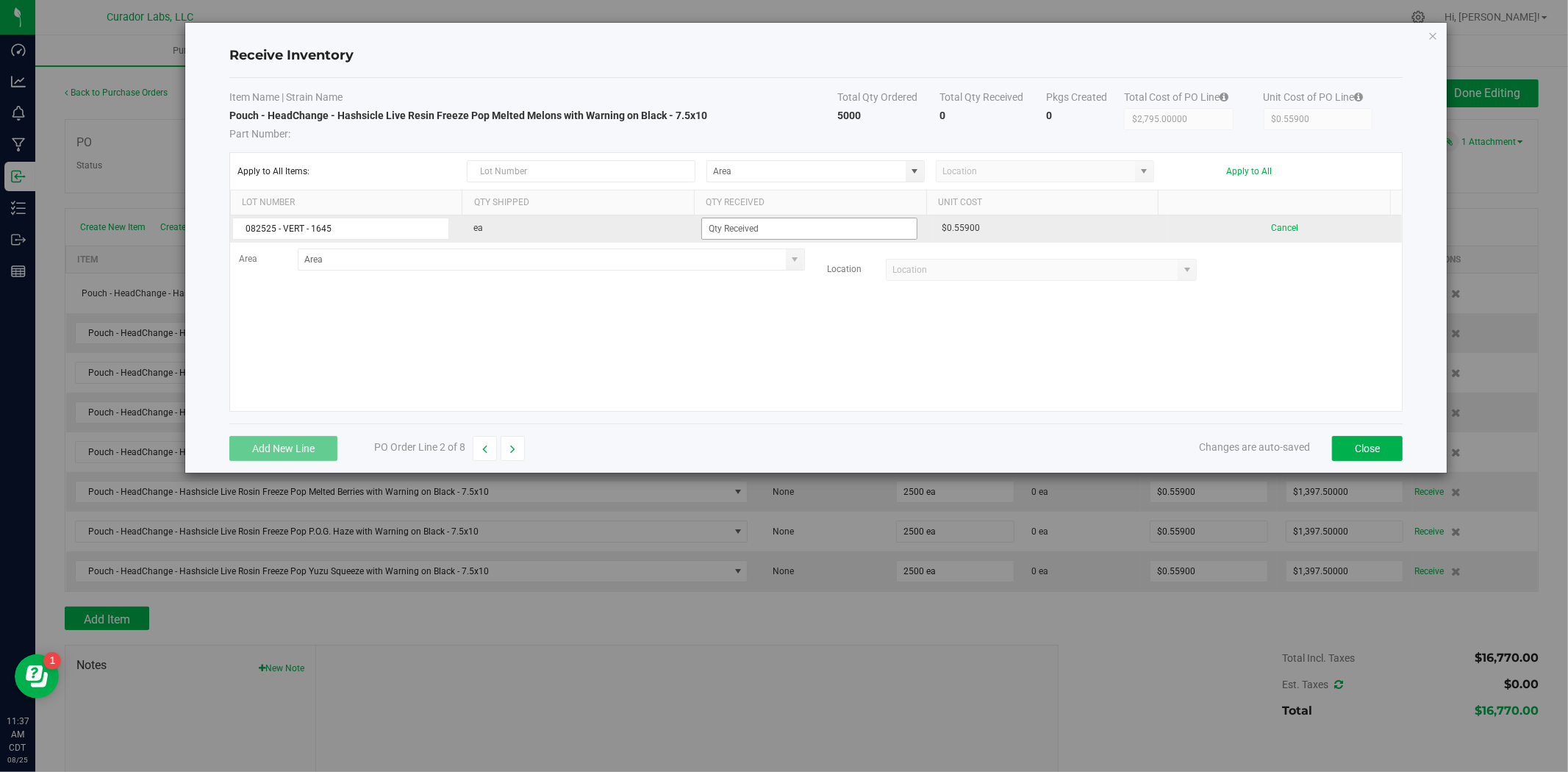
type input "082525 - VERT - 1645"
click at [768, 223] on input at bounding box center [809, 228] width 215 height 20
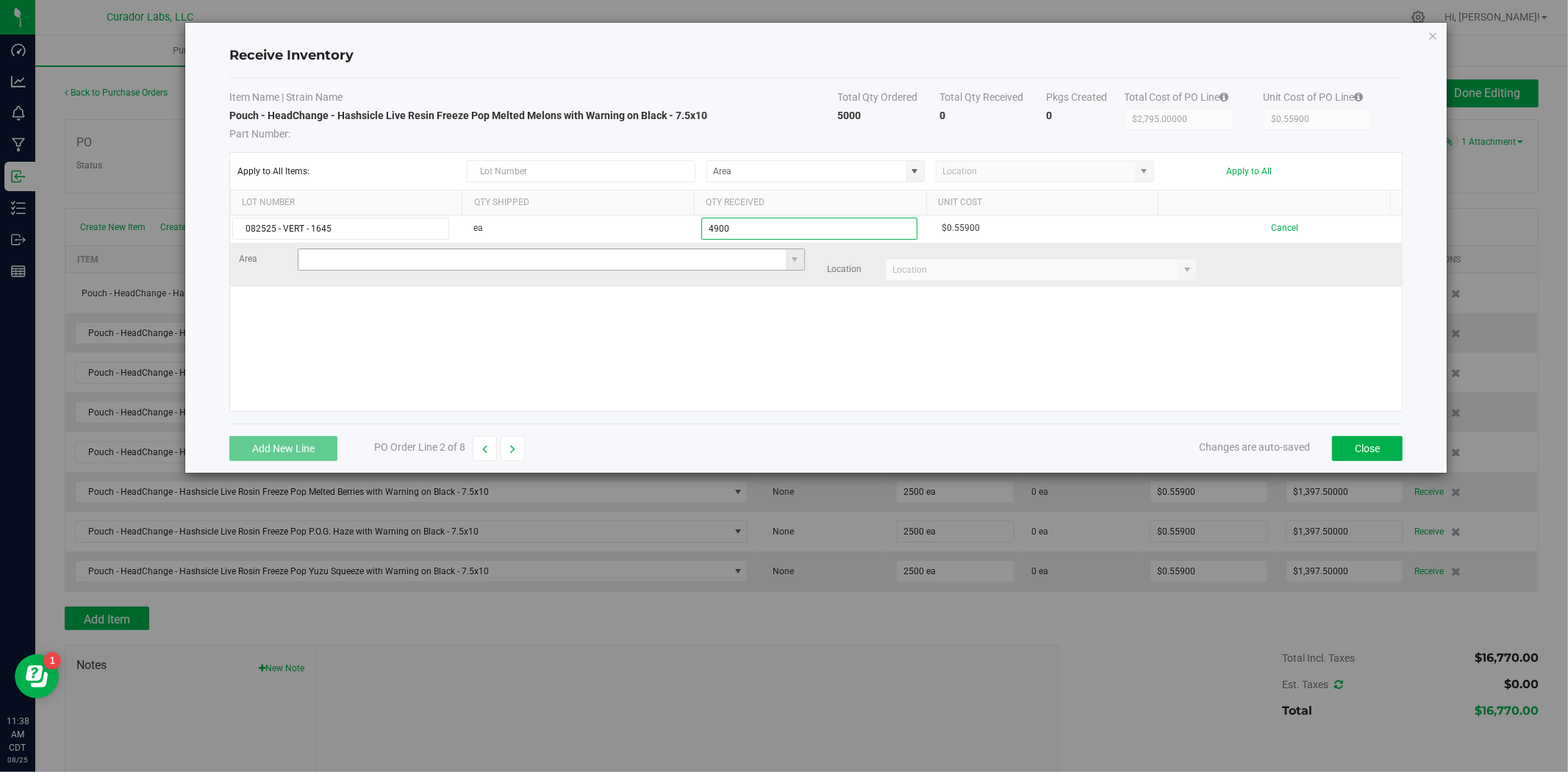
type input "4900 ea"
click at [561, 261] on kendo-grid-list "082525 - VERT - 1645 ea 4900 ea $0.55900 Cancel Area Location" at bounding box center [816, 314] width 1172 height 196
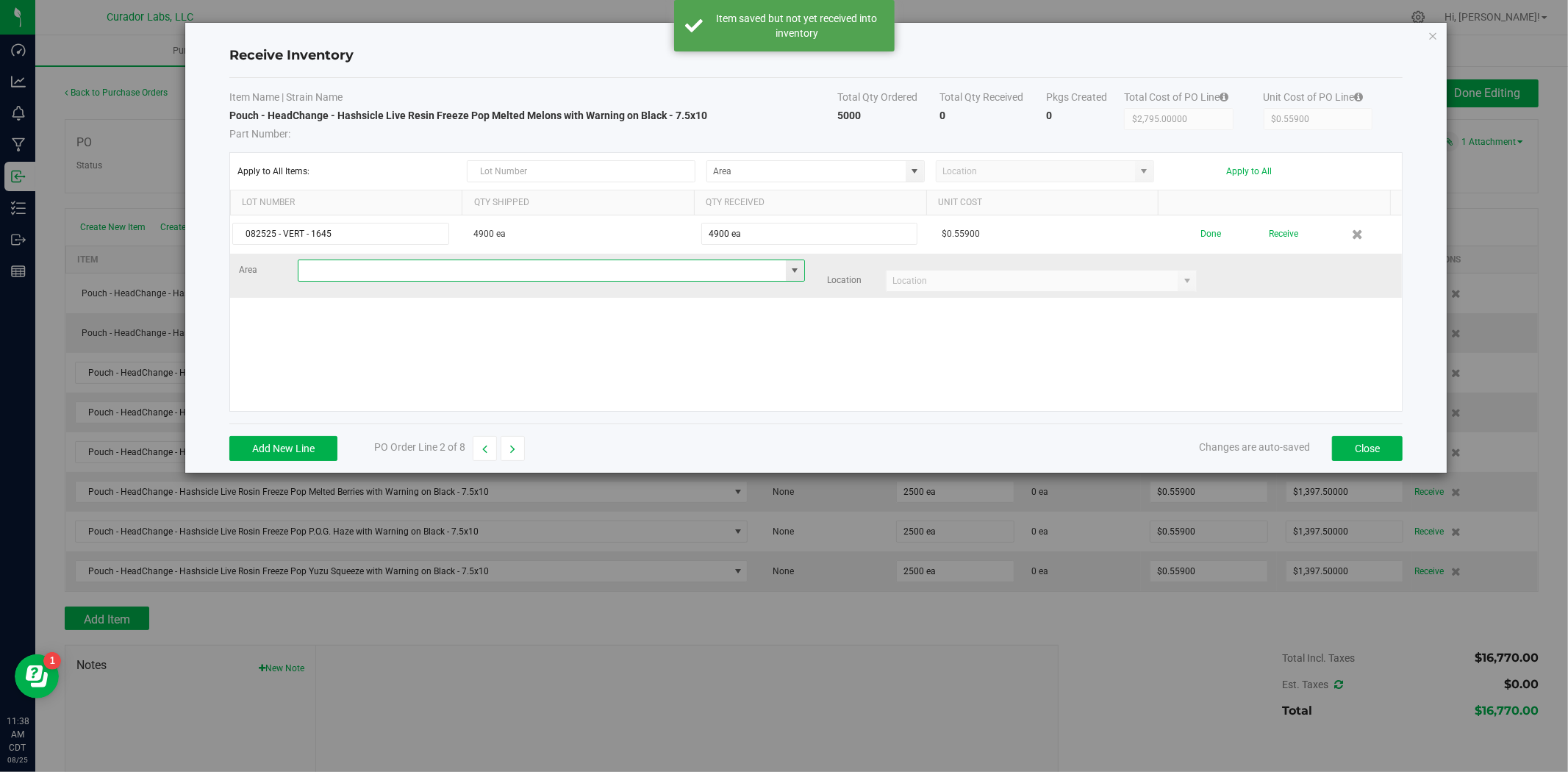
drag, startPoint x: 548, startPoint y: 270, endPoint x: 540, endPoint y: 275, distance: 9.4
click at [548, 269] on input at bounding box center [542, 270] width 487 height 20
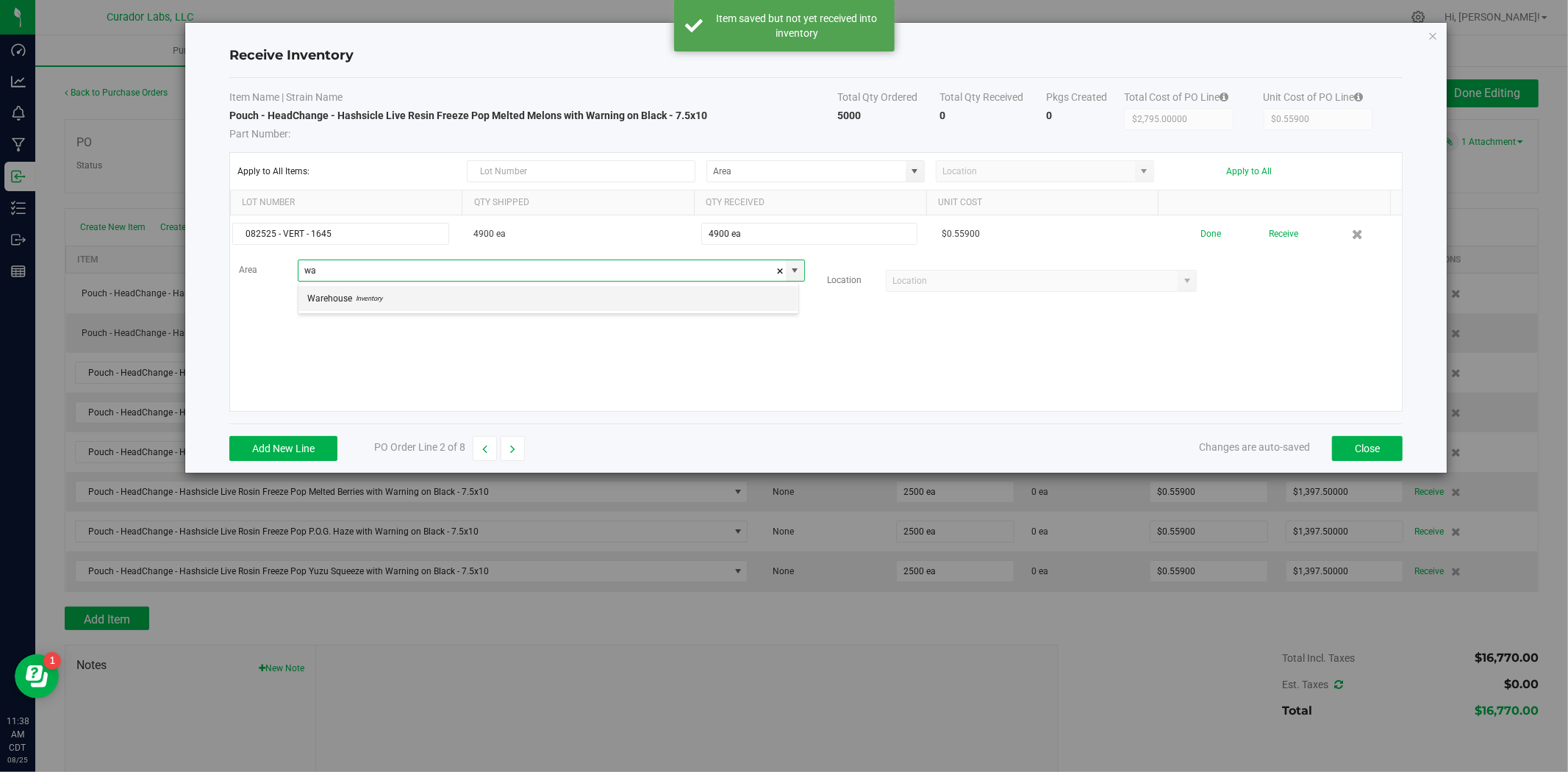
click at [481, 304] on li "Warehouse Inventory" at bounding box center [548, 298] width 500 height 25
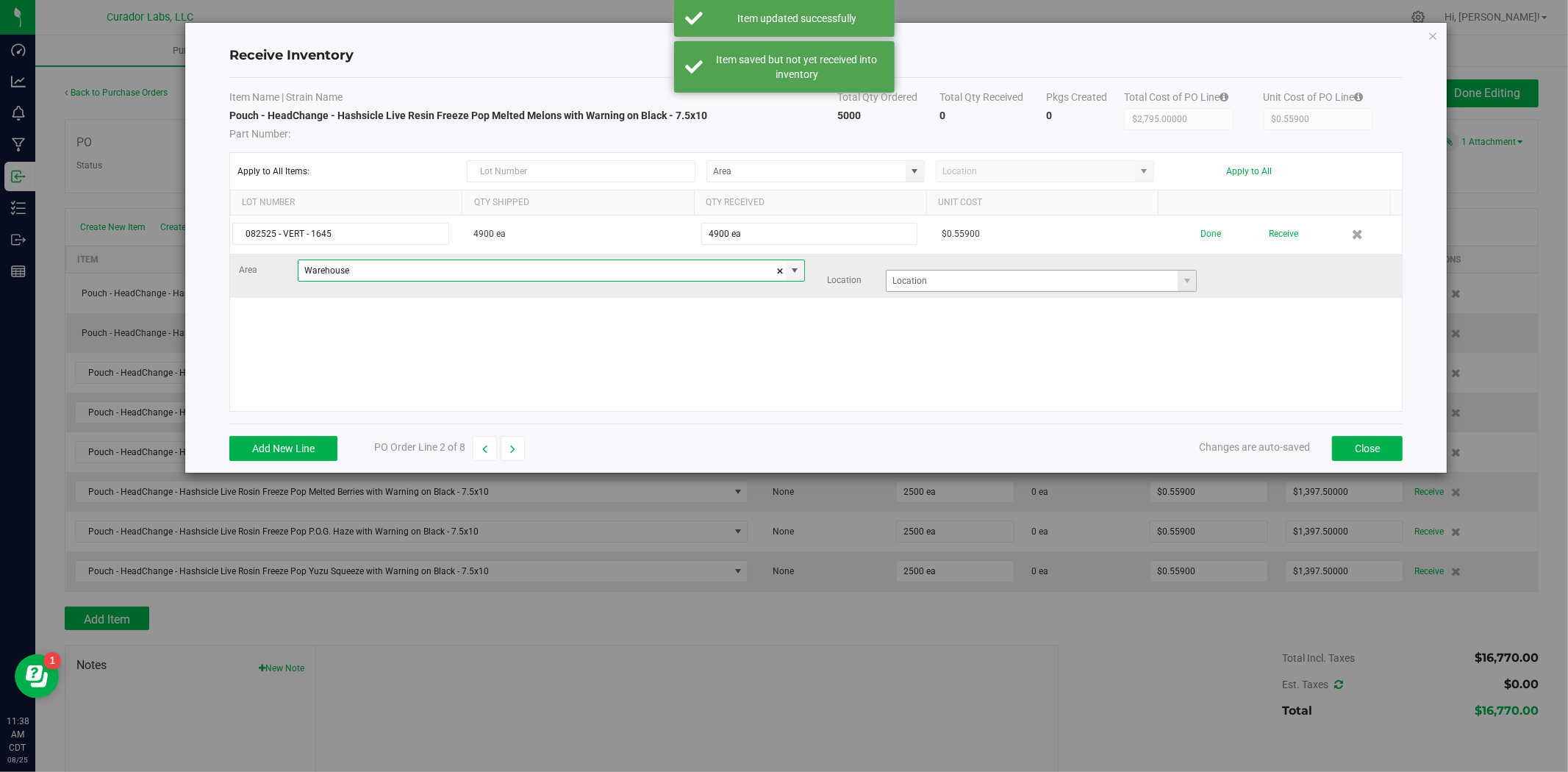
type input "Warehouse"
click at [1047, 276] on input at bounding box center [1032, 281] width 291 height 20
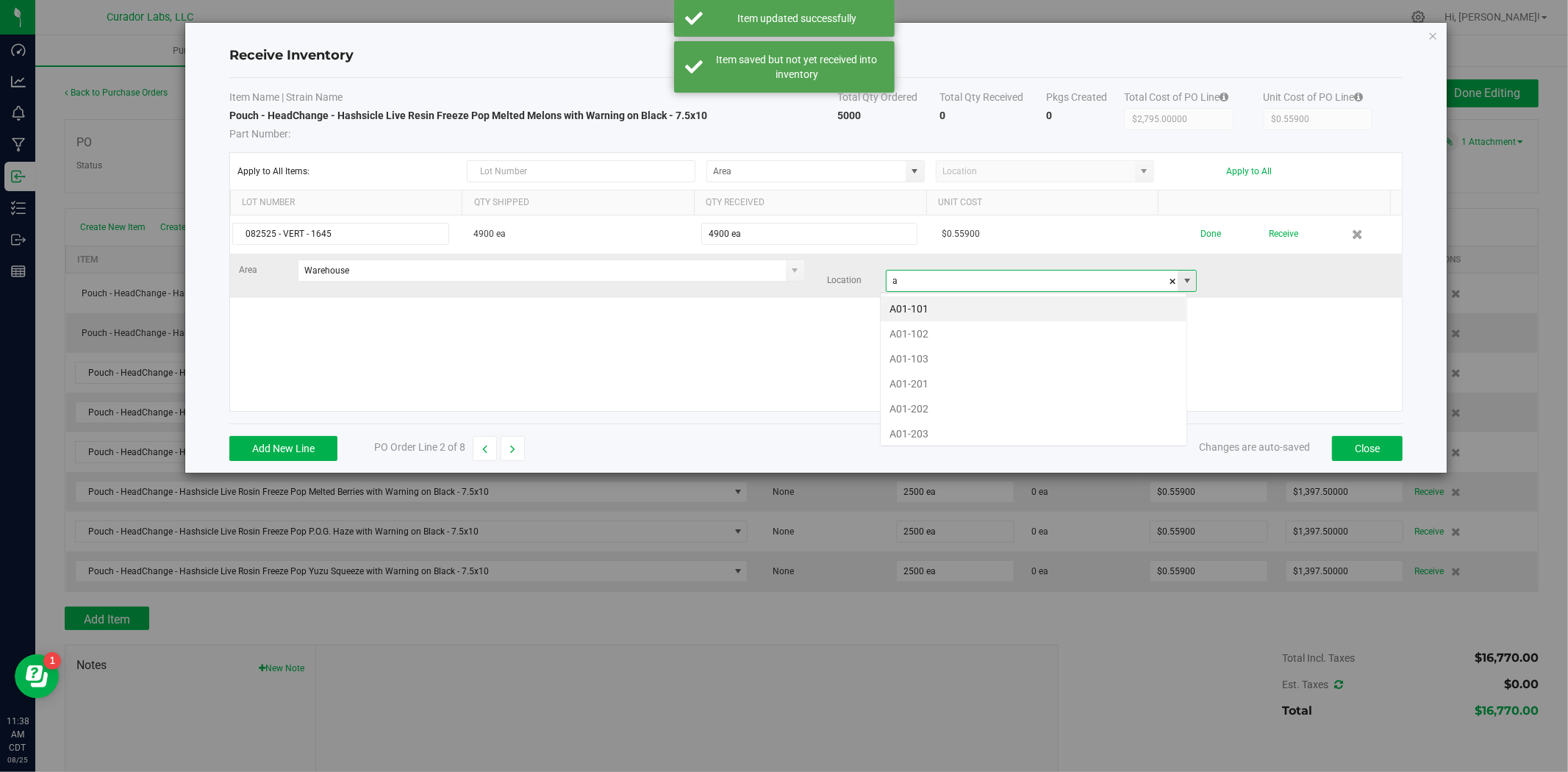
scroll to position [22, 307]
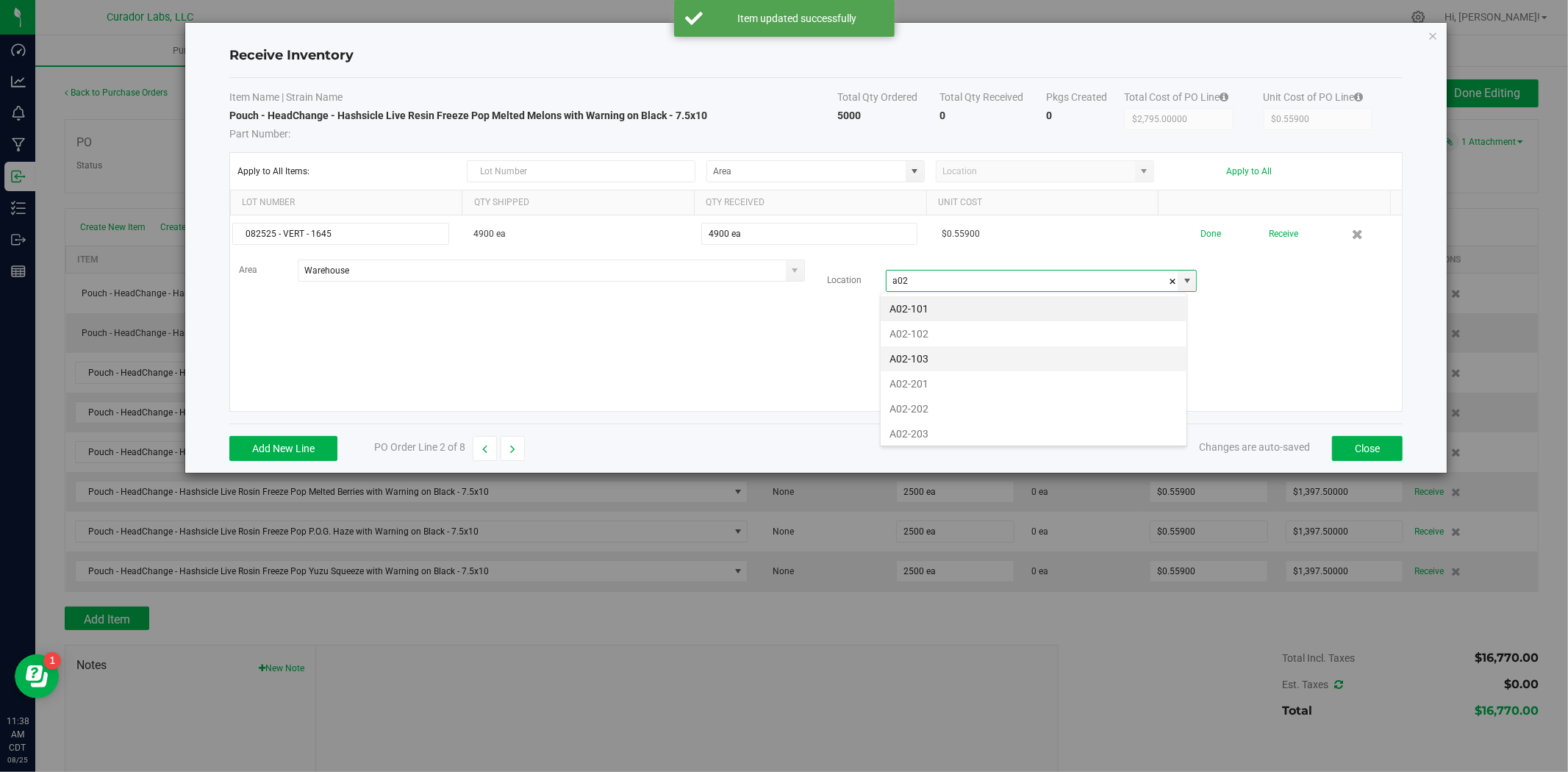
click at [974, 367] on li "A02-103" at bounding box center [1033, 358] width 306 height 25
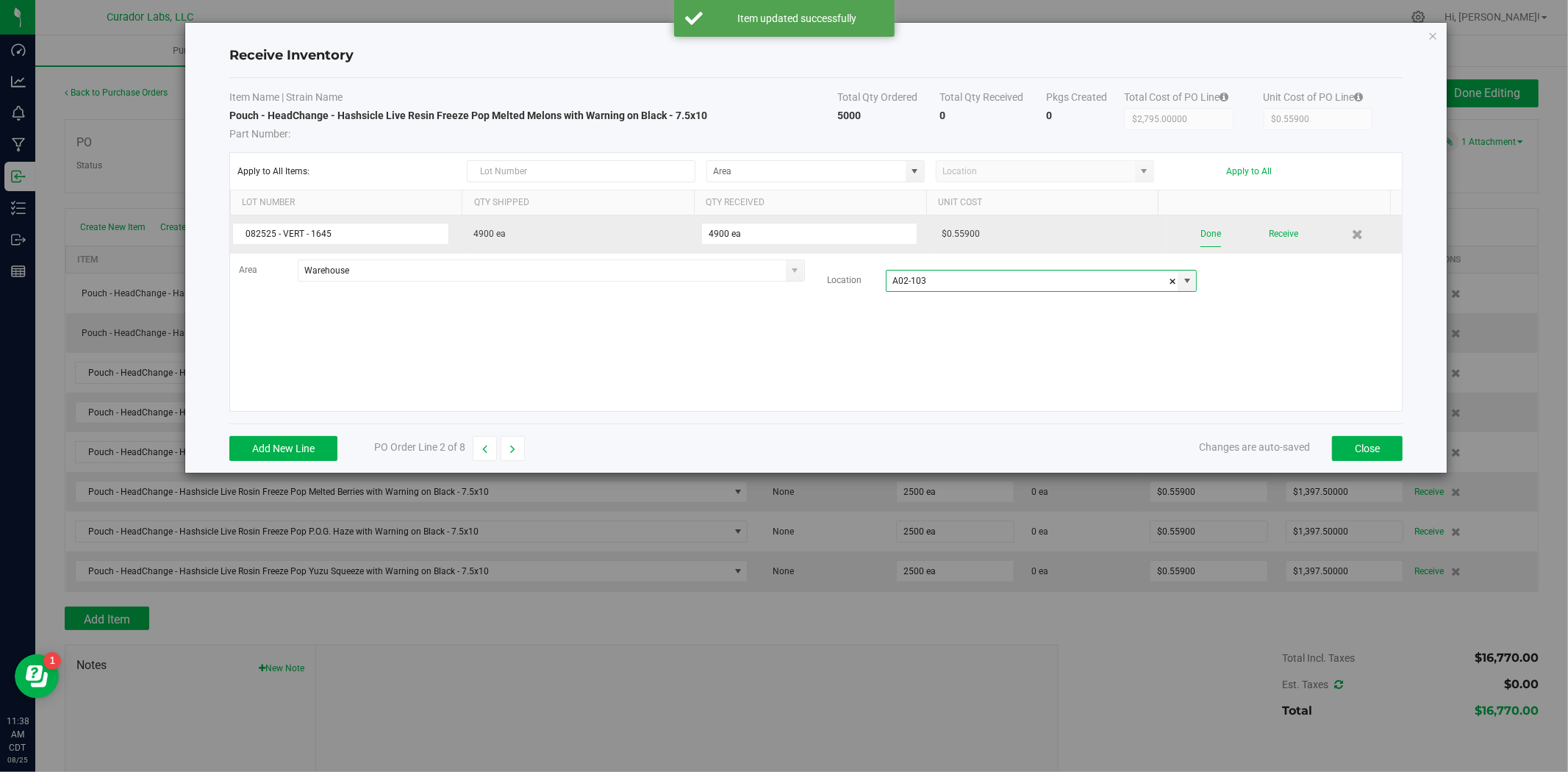
type input "A02-103"
click at [1207, 233] on button "Done" at bounding box center [1210, 234] width 20 height 26
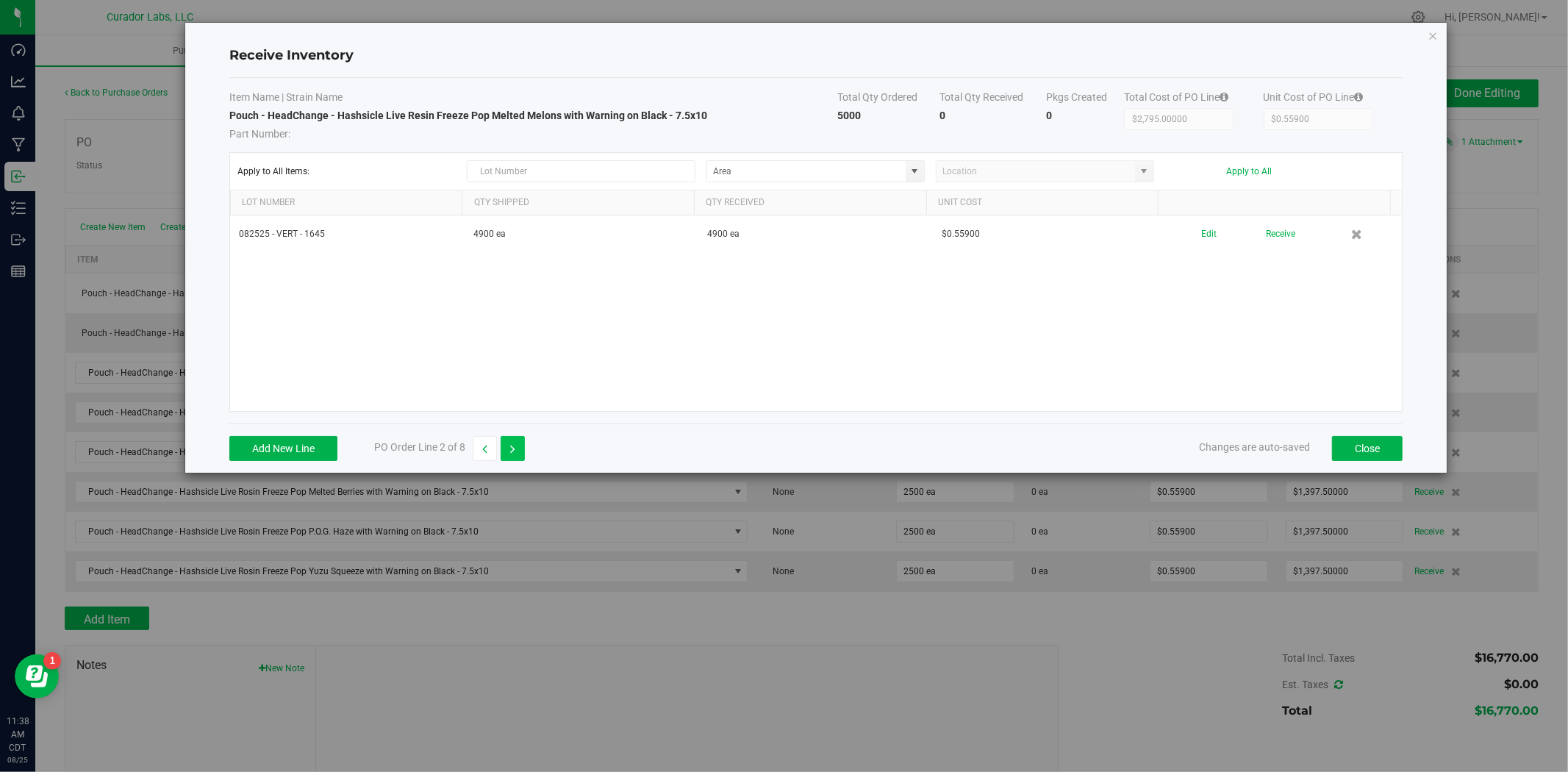
click at [523, 448] on div "Add New Line PO Order Line 2 of 8" at bounding box center [376, 448] width 296 height 25
click at [506, 452] on button "button" at bounding box center [513, 448] width 24 height 25
click at [321, 437] on button "Add New Line" at bounding box center [283, 448] width 108 height 25
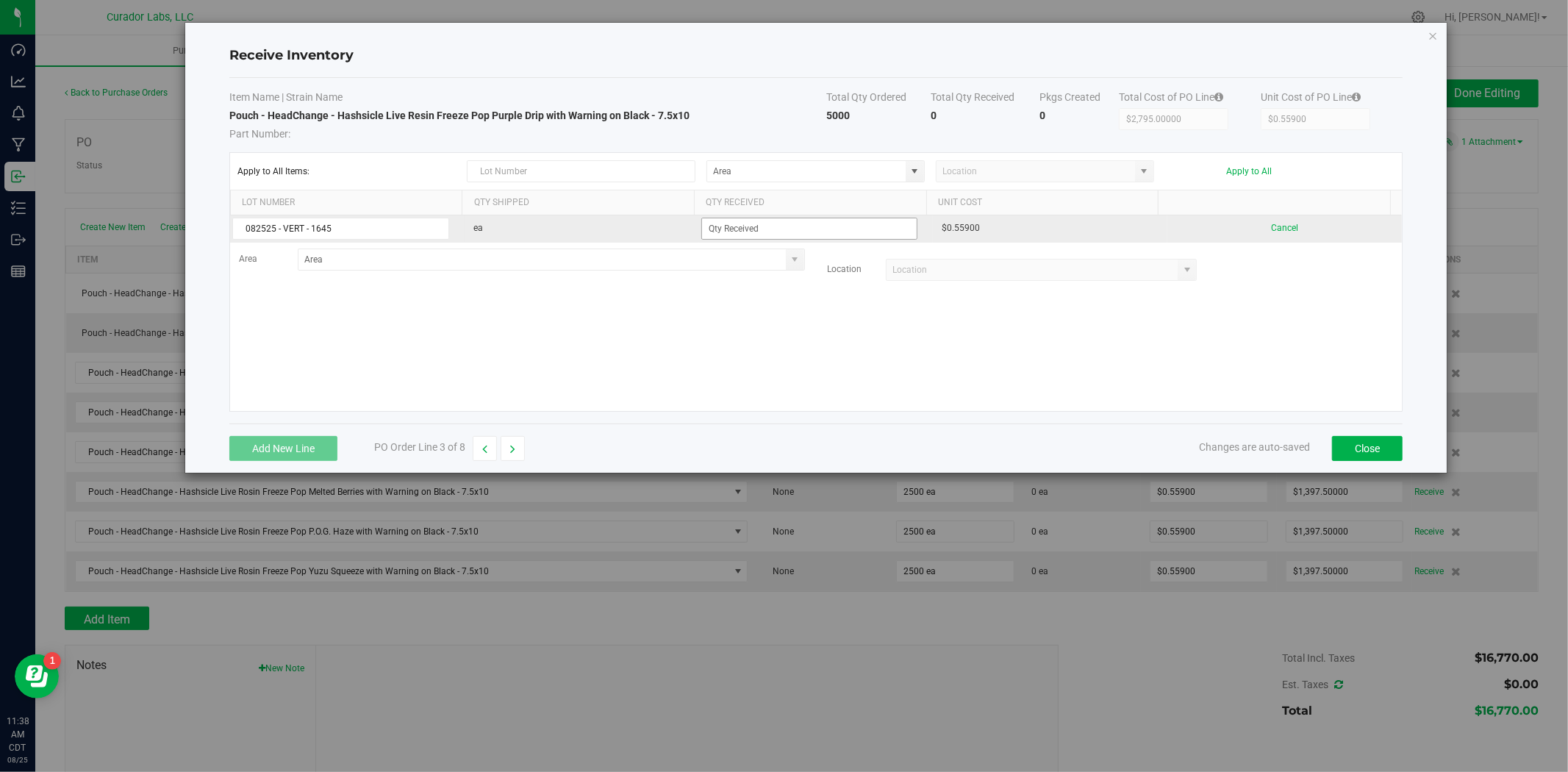
type input "082525 - VERT - 1645"
click at [774, 229] on input at bounding box center [809, 228] width 215 height 20
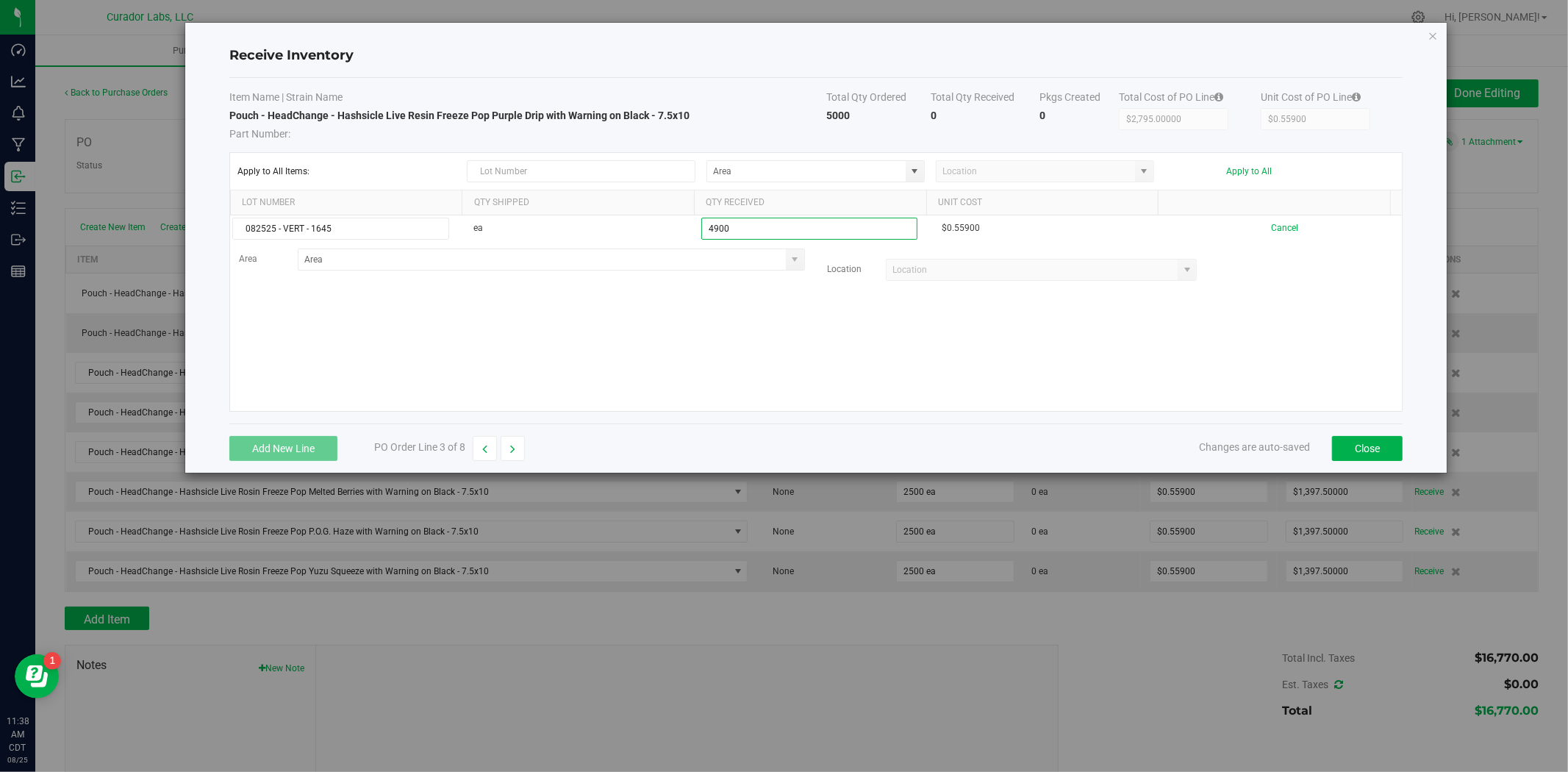
type input "4900 ea"
click at [606, 354] on kendo-grid-list "082525 - VERT - 1645 ea 4900 ea $0.55900 Cancel Area Location" at bounding box center [816, 314] width 1172 height 196
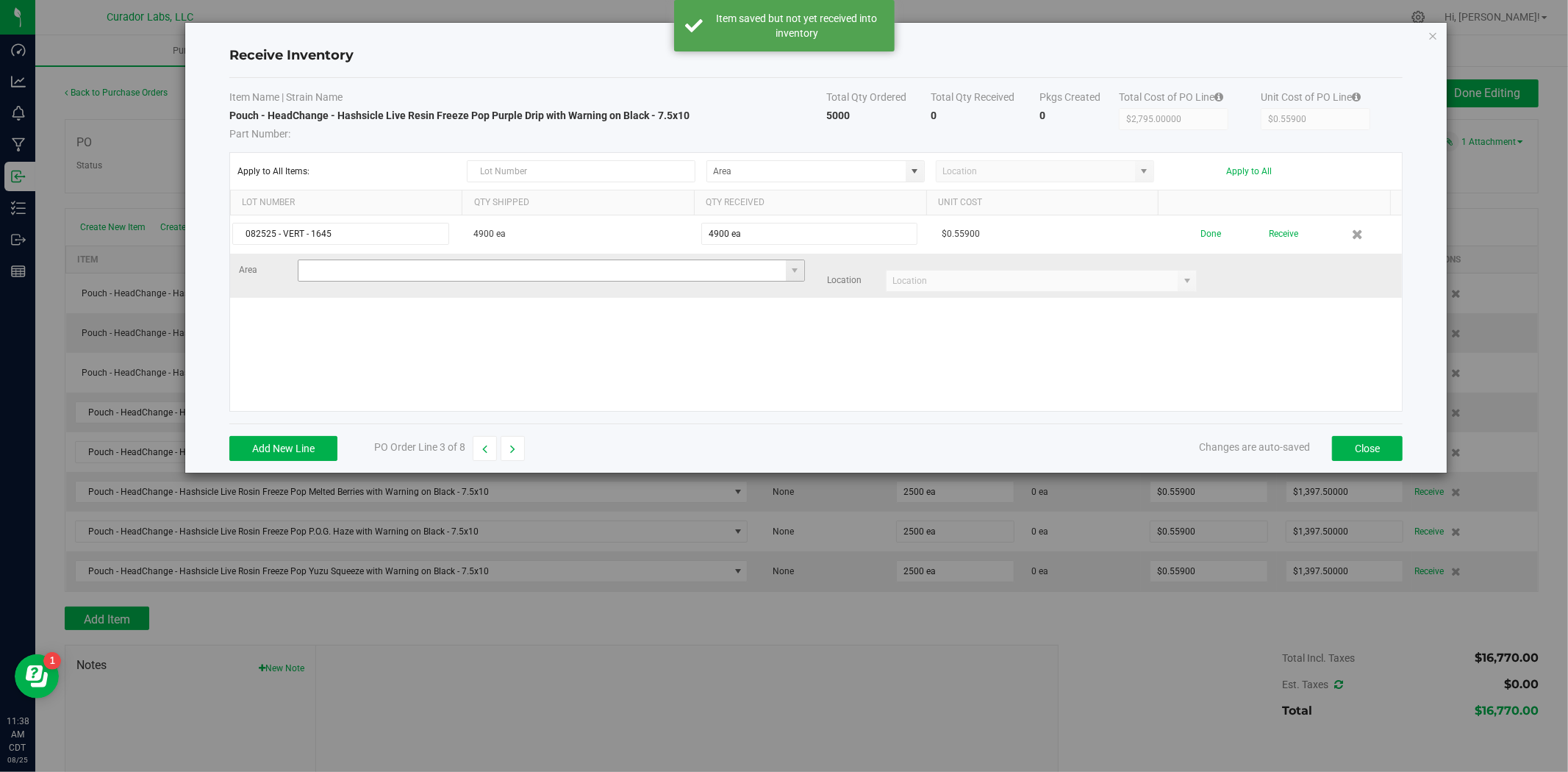
click at [540, 268] on input at bounding box center [542, 270] width 487 height 20
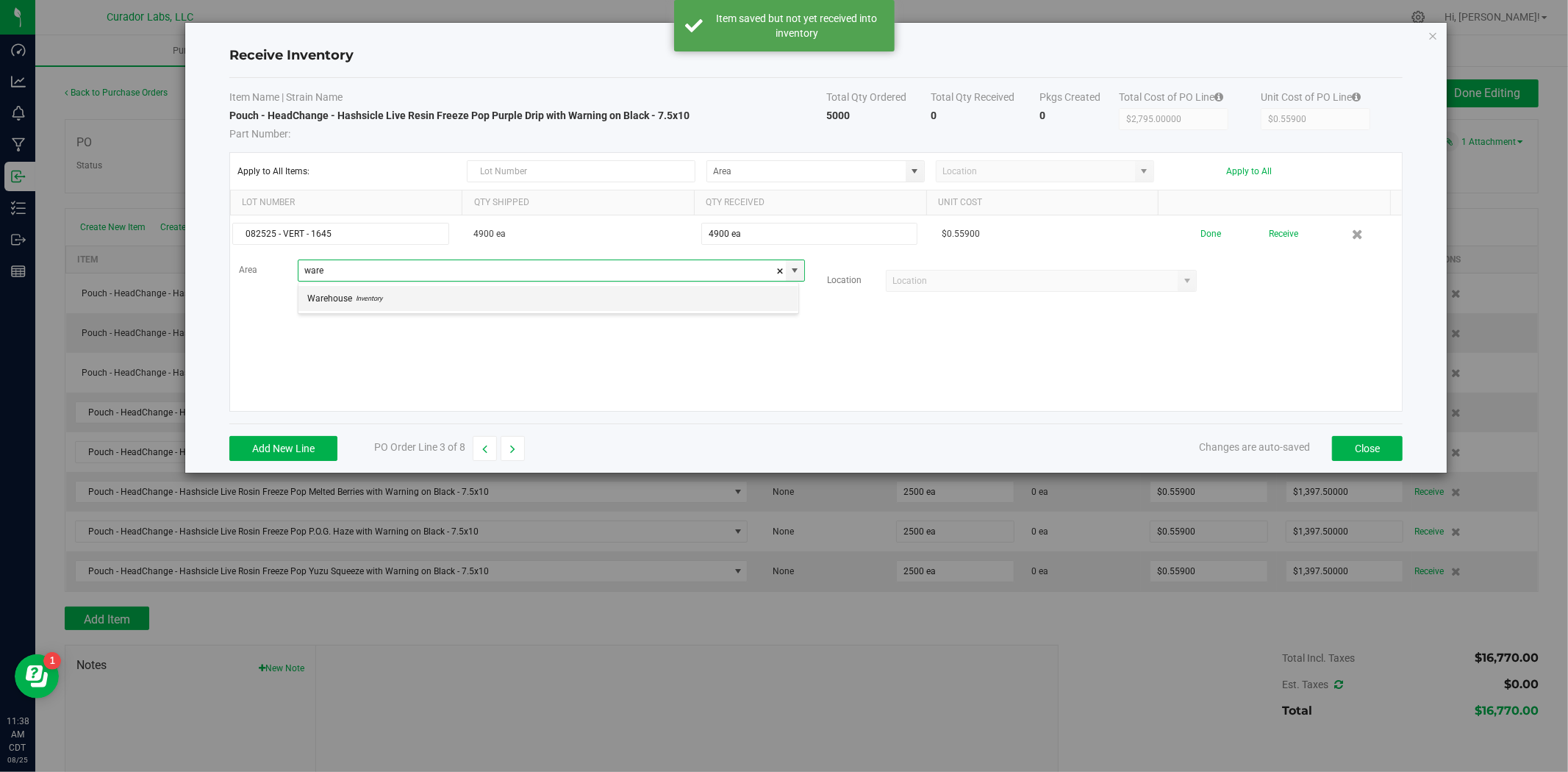
click at [503, 297] on li "Warehouse Inventory" at bounding box center [548, 298] width 500 height 25
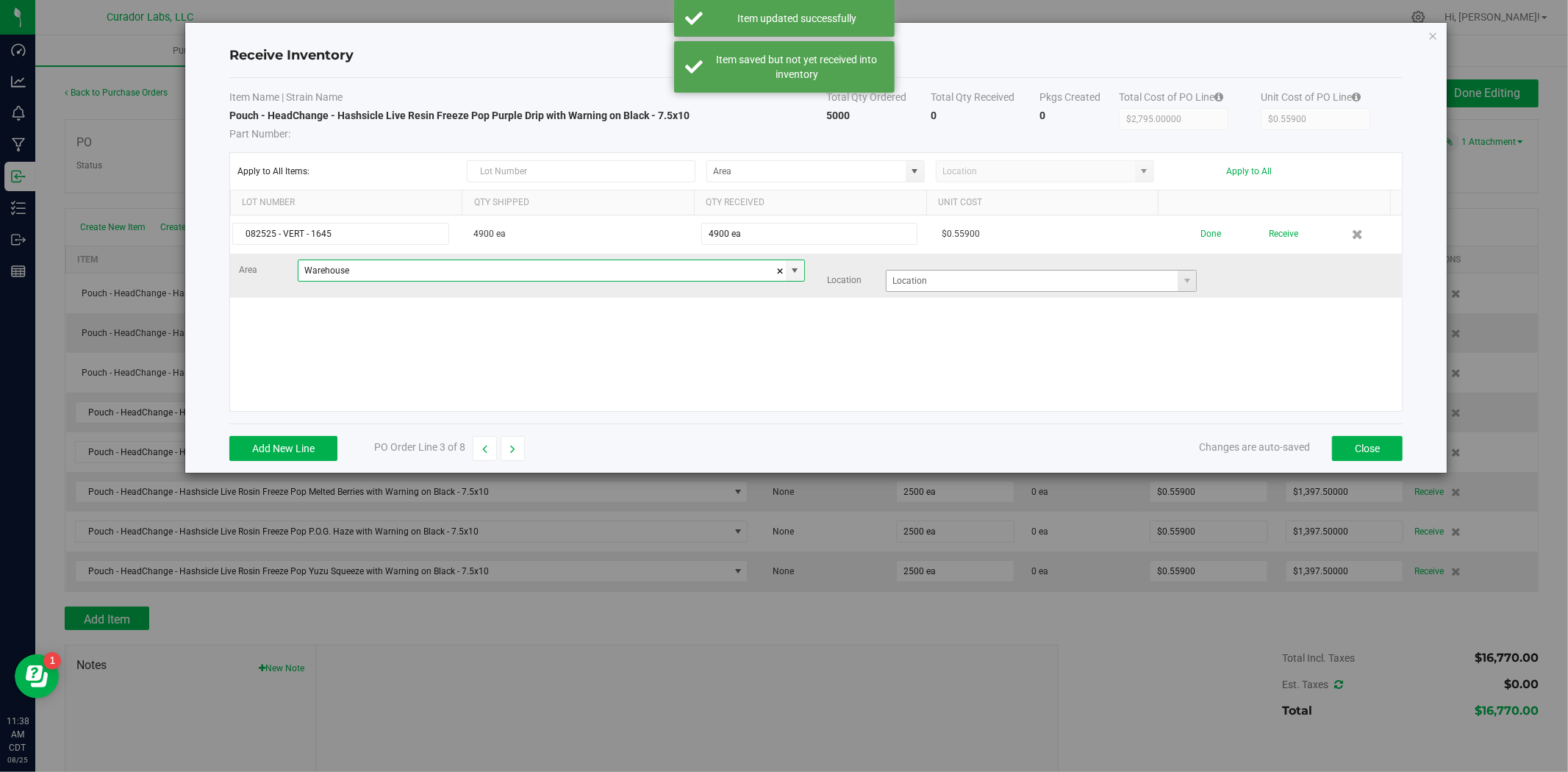
type input "Warehouse"
click at [939, 275] on input at bounding box center [1032, 281] width 291 height 20
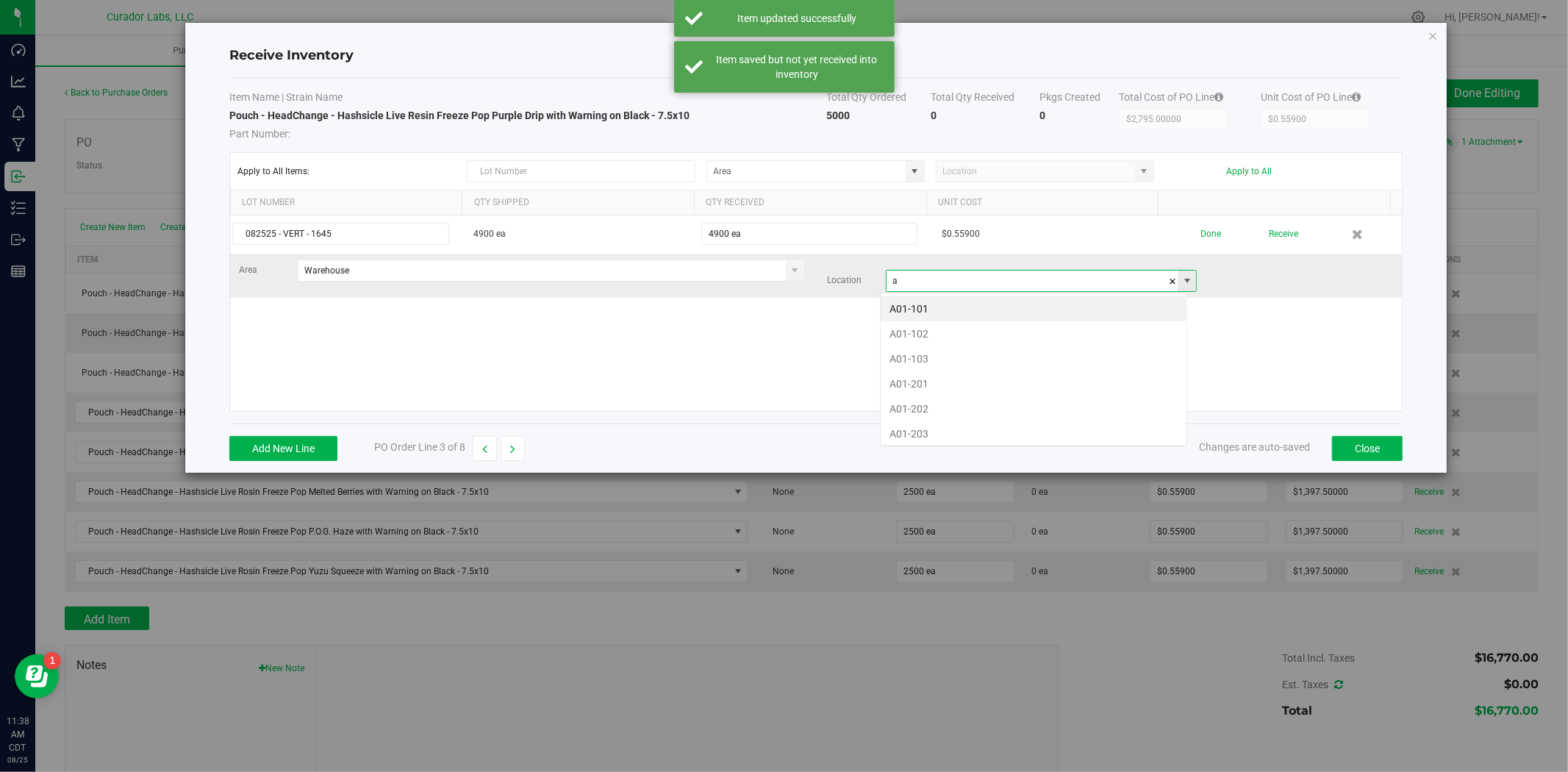
scroll to position [22, 307]
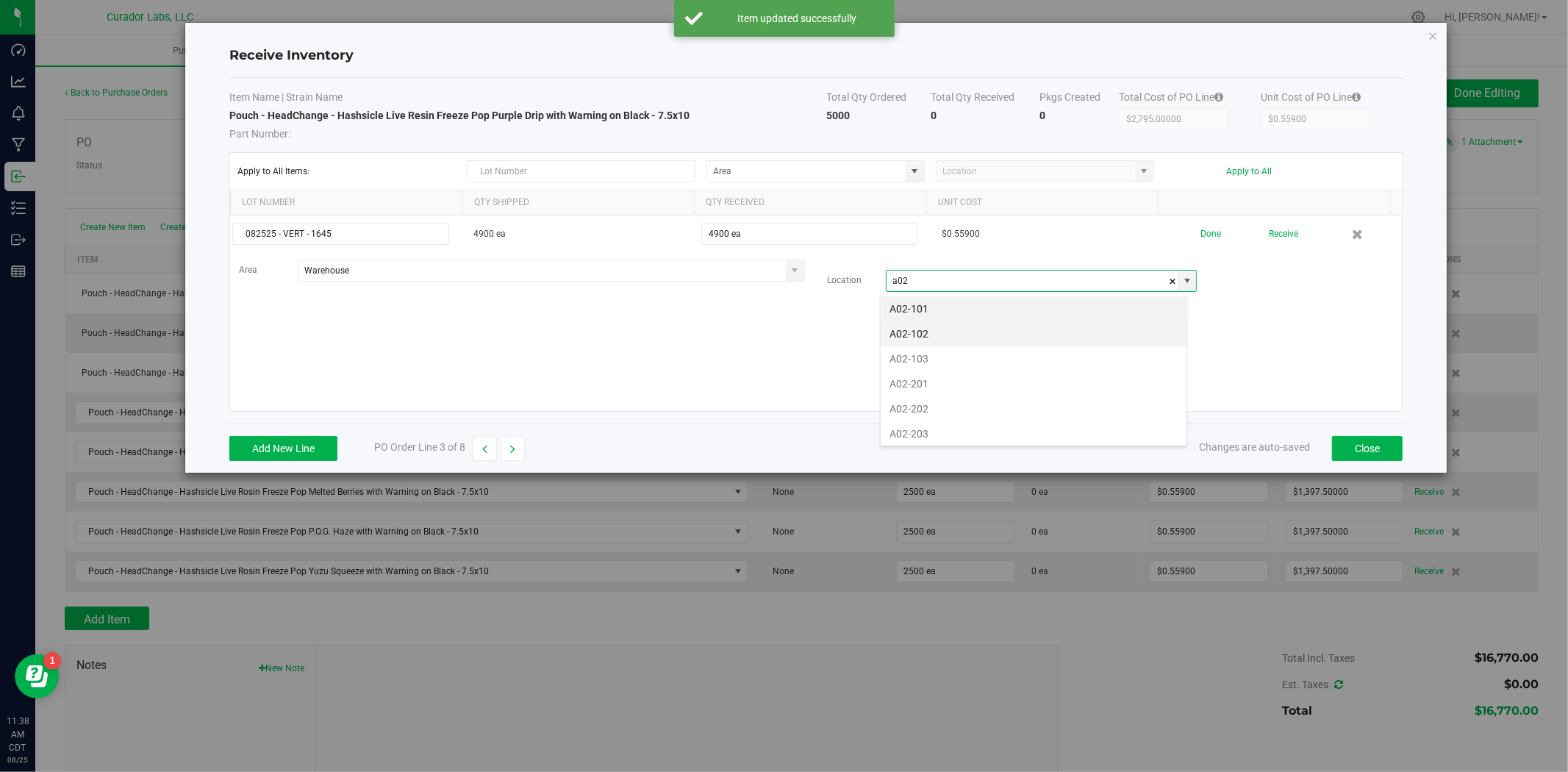
click at [928, 343] on li "A02-102" at bounding box center [1033, 333] width 306 height 25
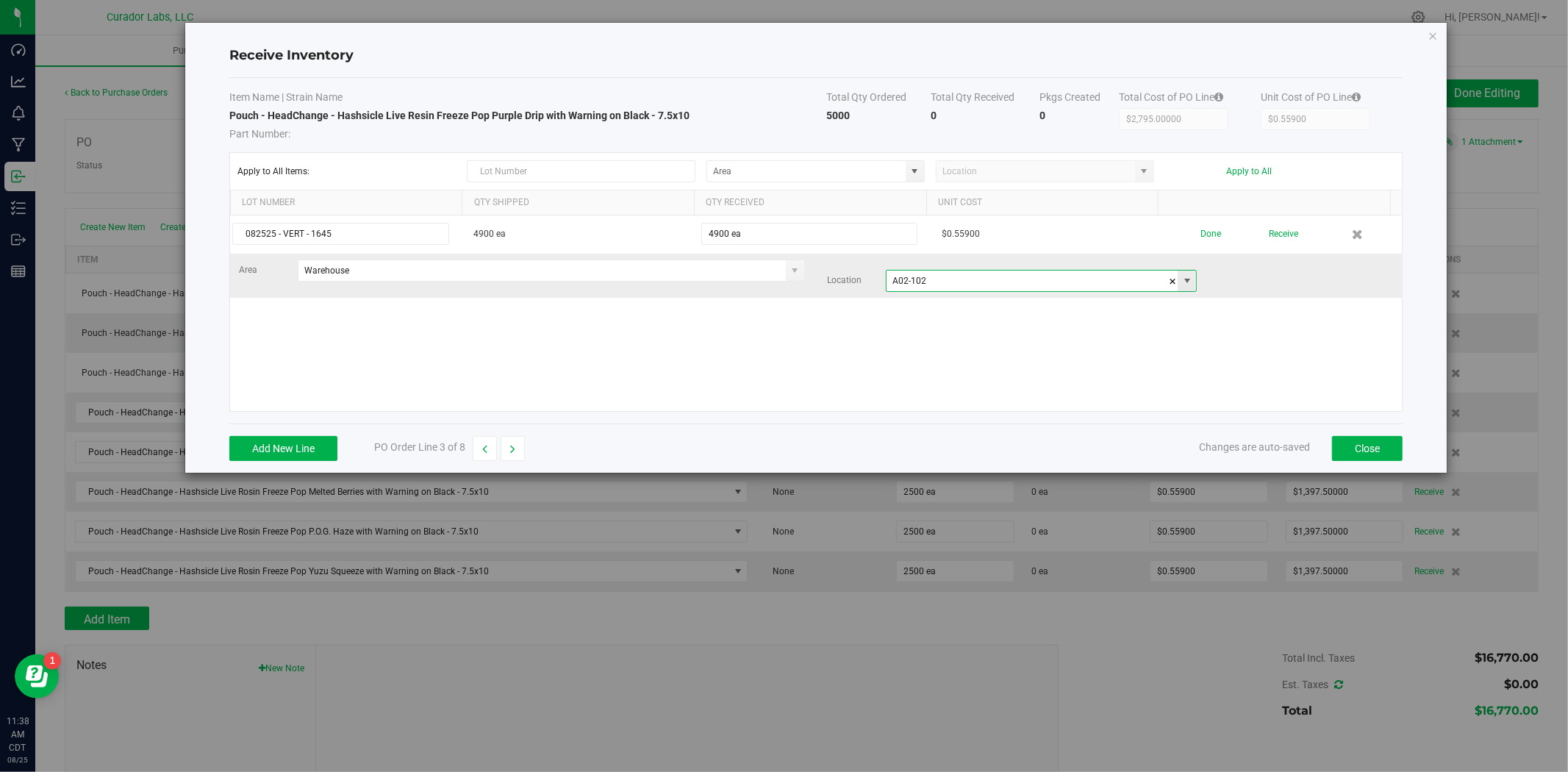
click at [945, 289] on input "A02-102" at bounding box center [1032, 281] width 291 height 20
click at [949, 282] on input "A02-102" at bounding box center [1032, 281] width 291 height 20
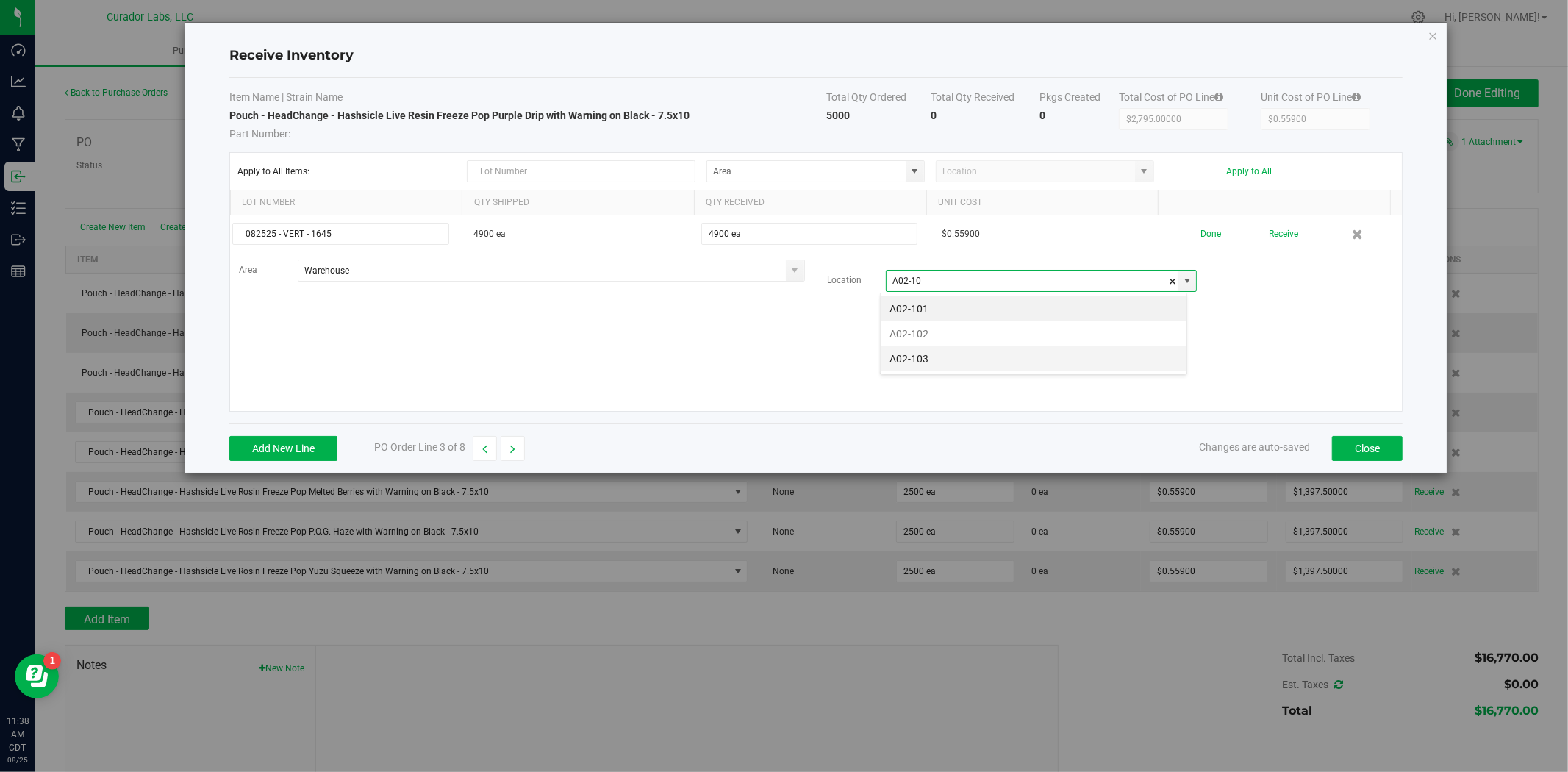
click at [928, 355] on li "A02-103" at bounding box center [1033, 358] width 306 height 25
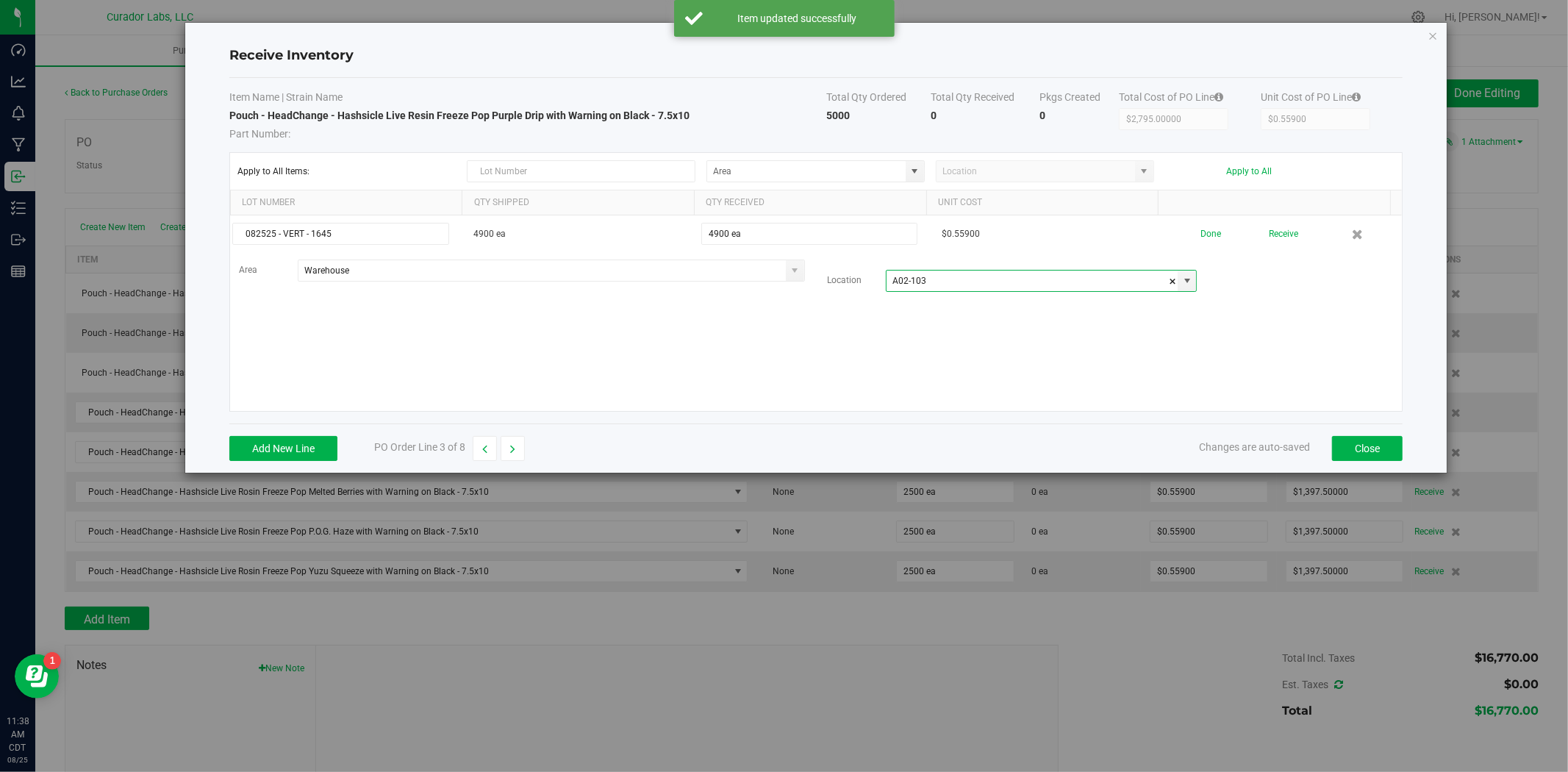
type input "A02-103"
click at [887, 337] on div "082525 - VERT - 1645 4900 ea 4900 ea $0.55900 Done Receive Area Warehouse Locat…" at bounding box center [816, 314] width 1172 height 196
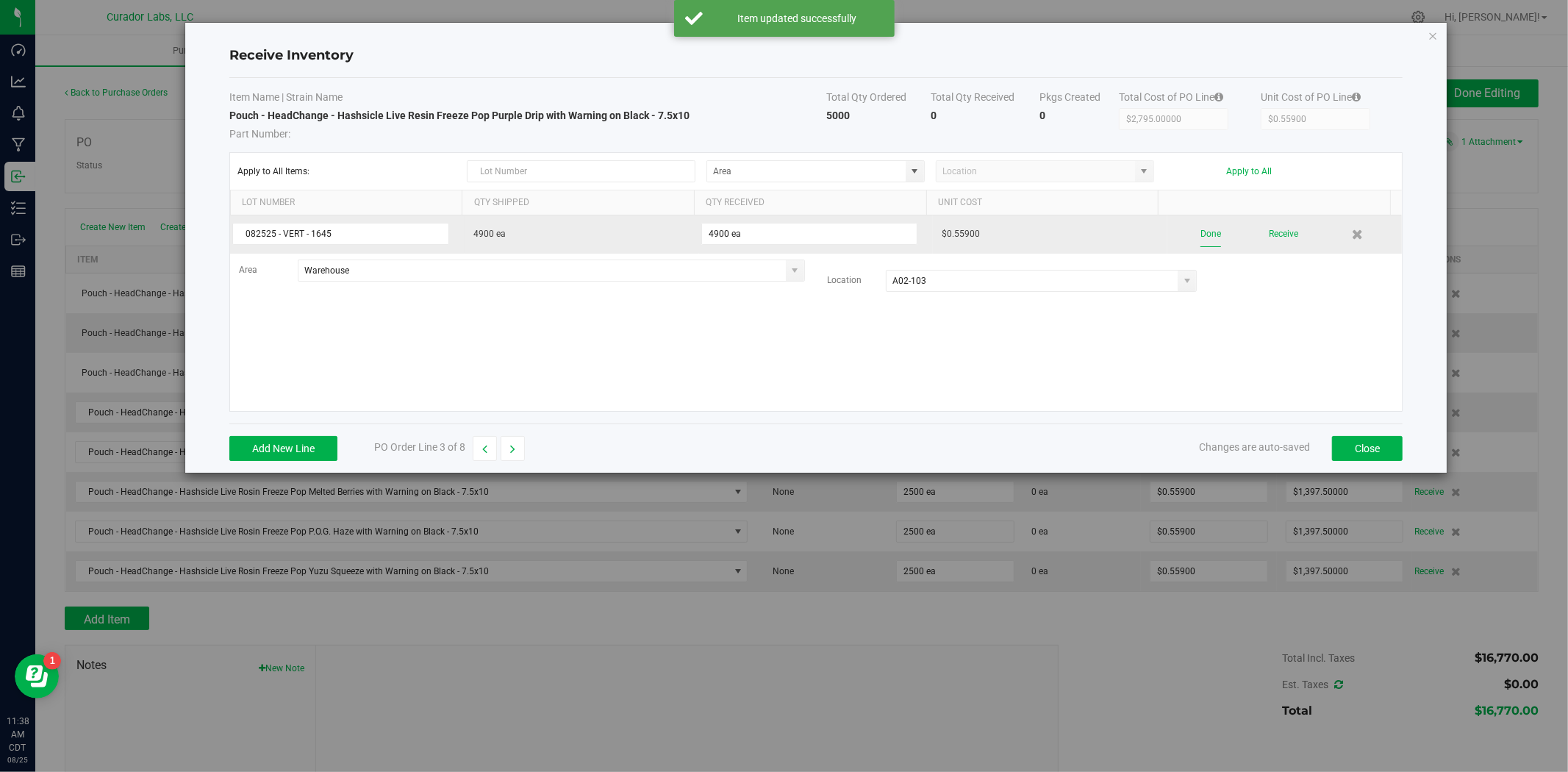
click at [1200, 233] on button "Done" at bounding box center [1210, 234] width 20 height 26
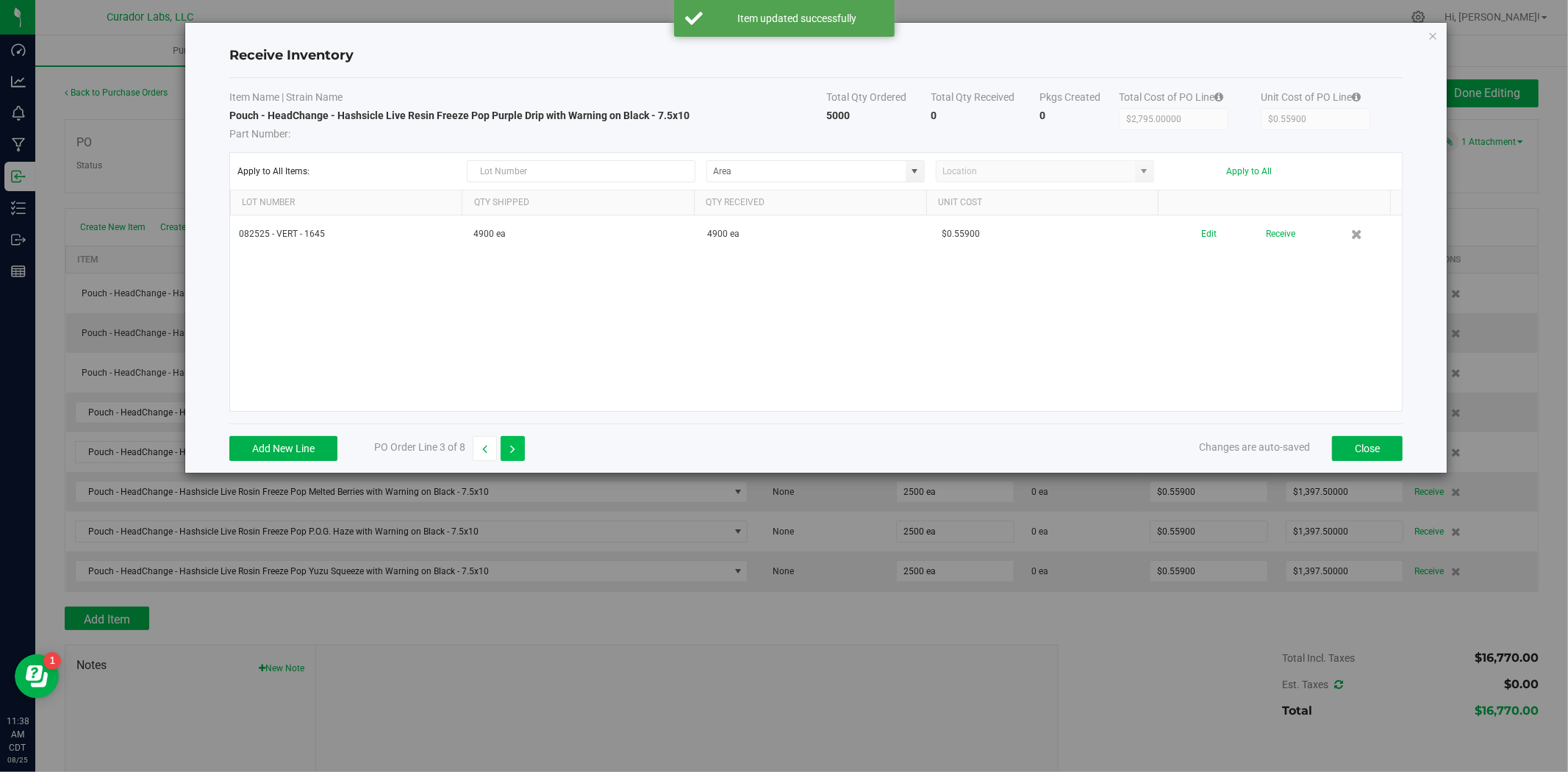
click at [509, 443] on button "button" at bounding box center [513, 448] width 24 height 25
drag, startPoint x: 260, startPoint y: 440, endPoint x: 299, endPoint y: 416, distance: 45.8
click at [262, 440] on button "Add New Line" at bounding box center [283, 448] width 108 height 25
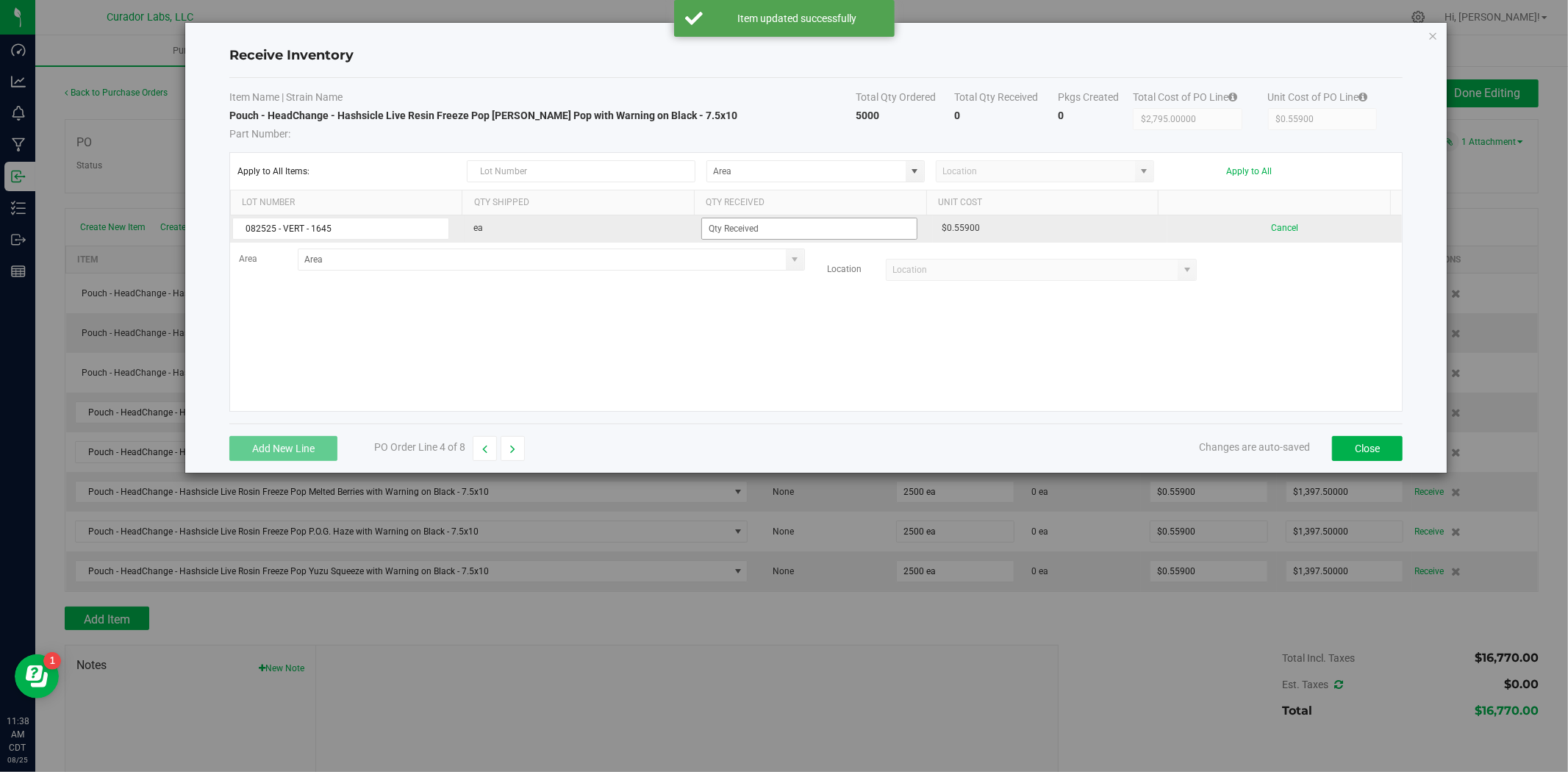
type input "082525 - VERT - 1645"
click at [745, 225] on input at bounding box center [809, 228] width 215 height 20
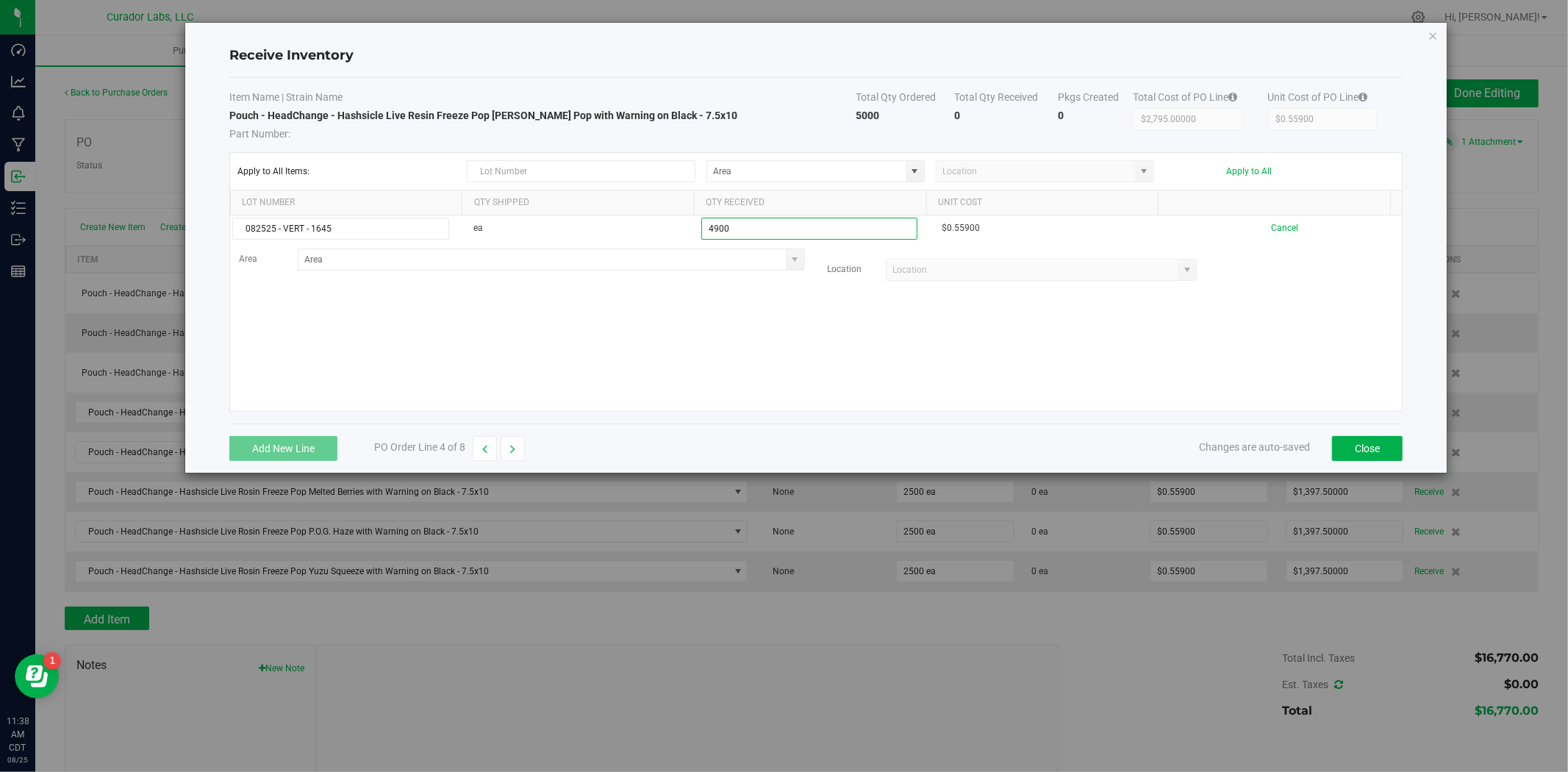
type input "4900 ea"
click at [646, 341] on kendo-grid-list "082525 - VERT - 1645 ea 4900 ea $0.55900 Cancel Area Location" at bounding box center [816, 314] width 1172 height 196
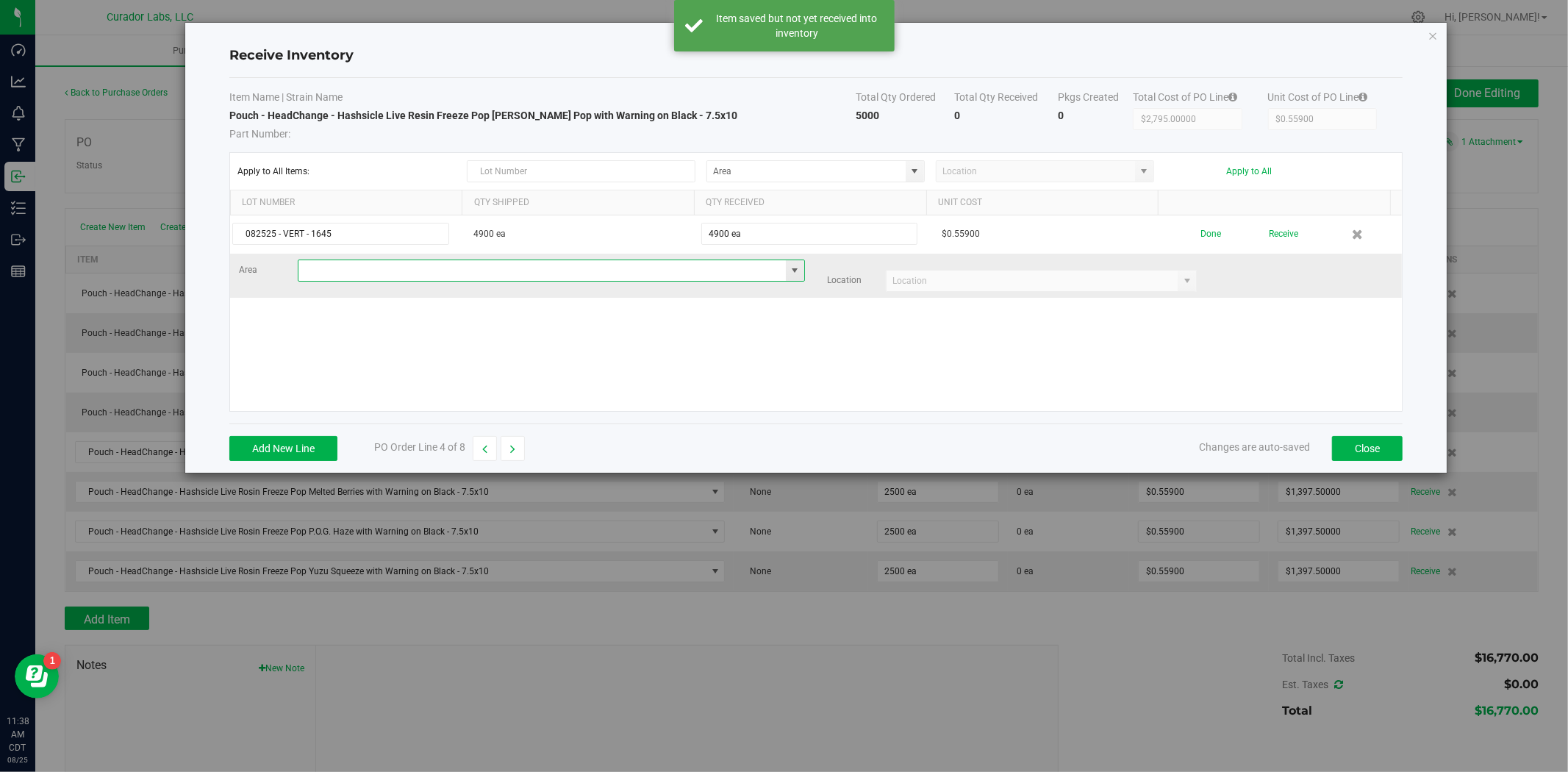
click at [513, 268] on input at bounding box center [542, 270] width 487 height 20
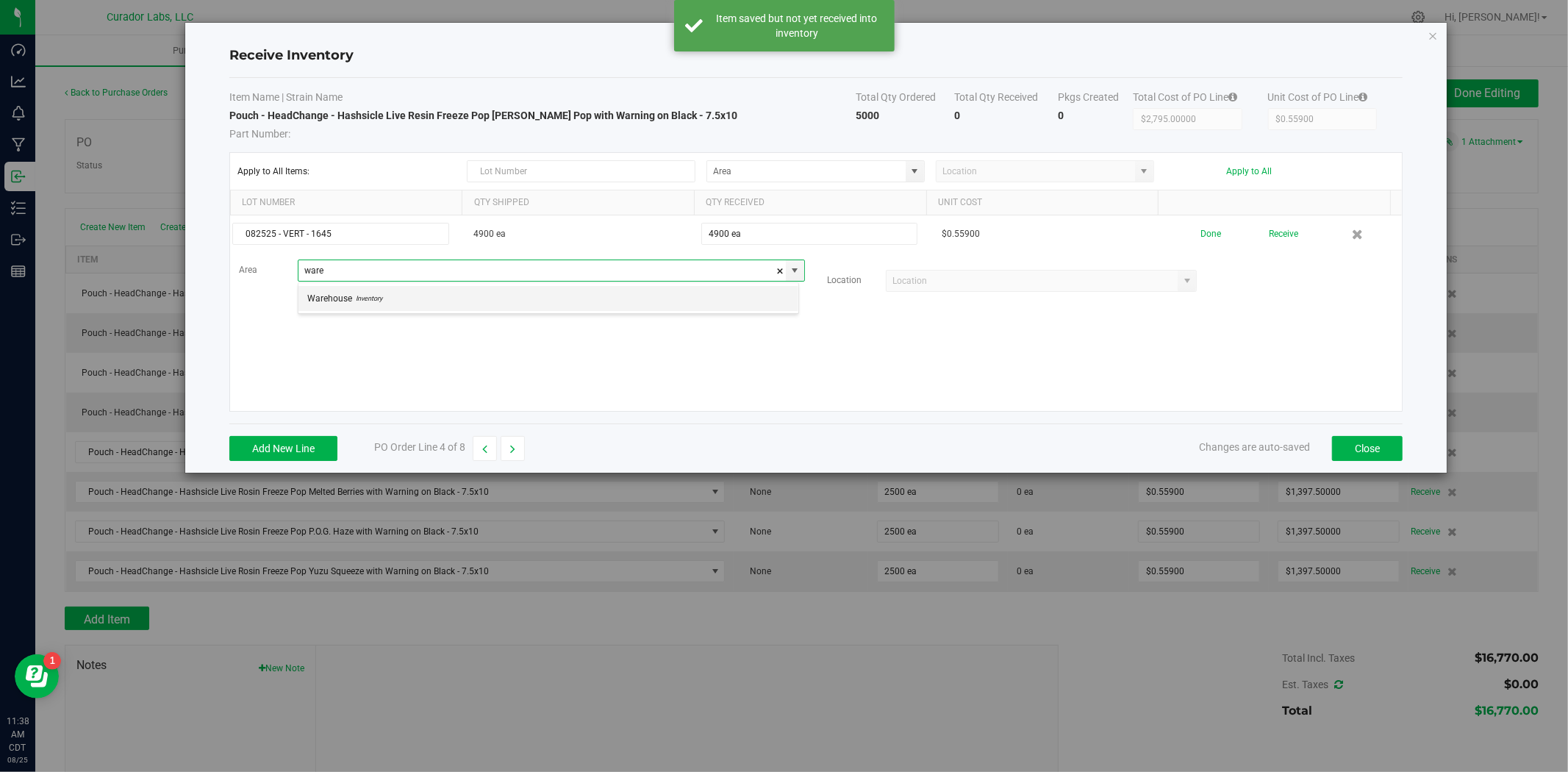
click at [451, 299] on li "Warehouse Inventory" at bounding box center [548, 298] width 500 height 25
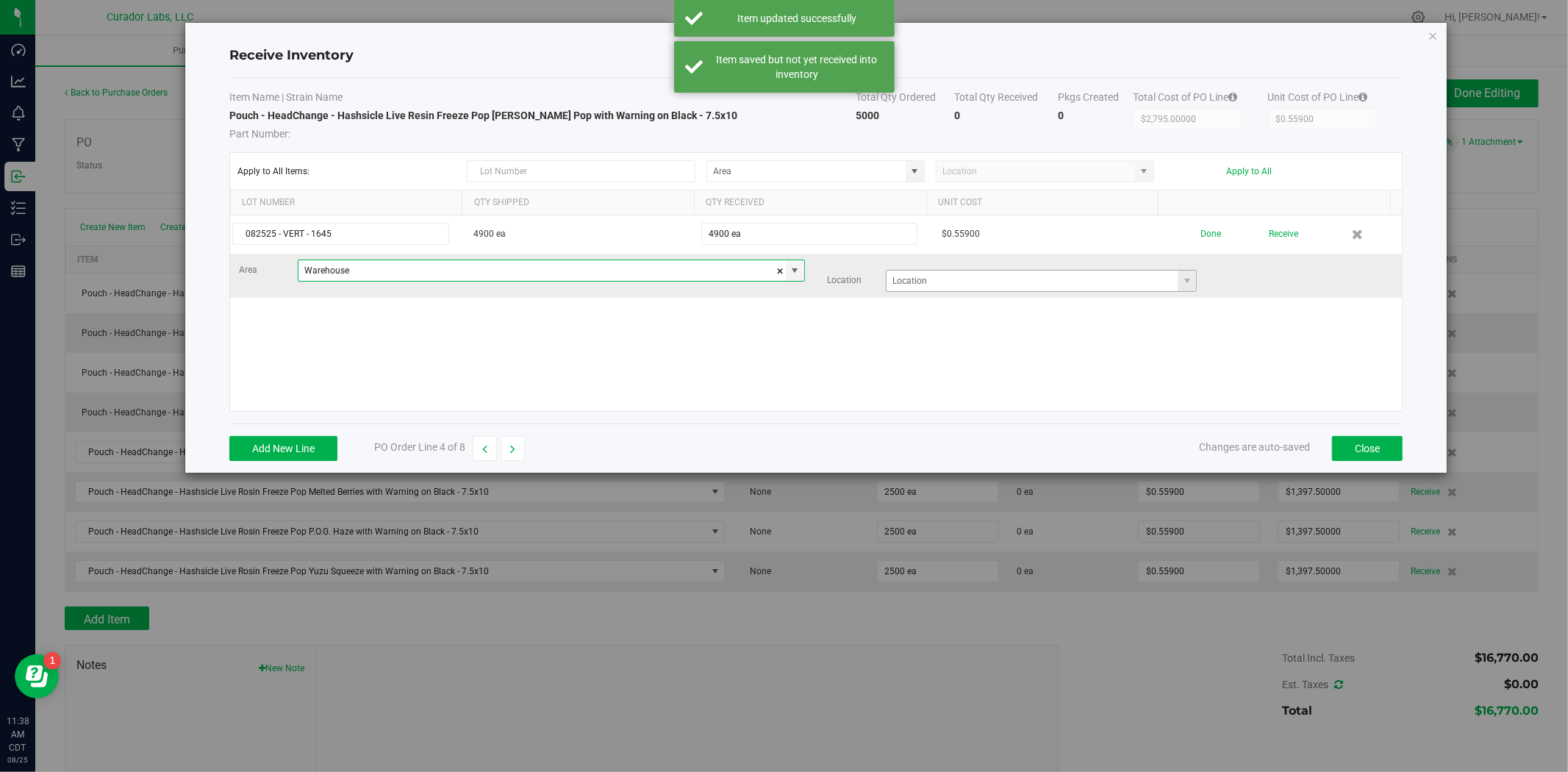
type input "Warehouse"
click at [934, 281] on input at bounding box center [1032, 281] width 291 height 20
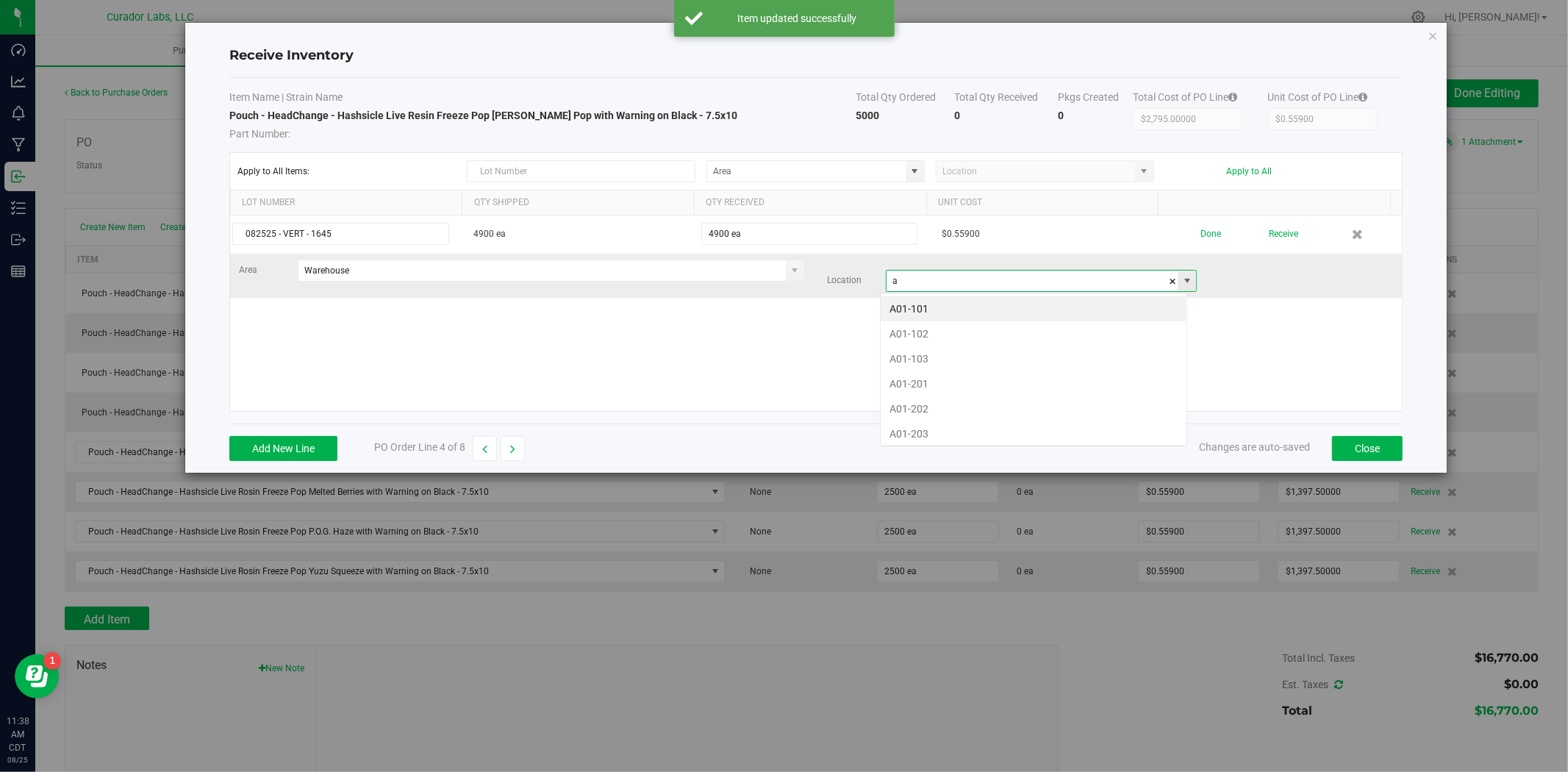
scroll to position [22, 307]
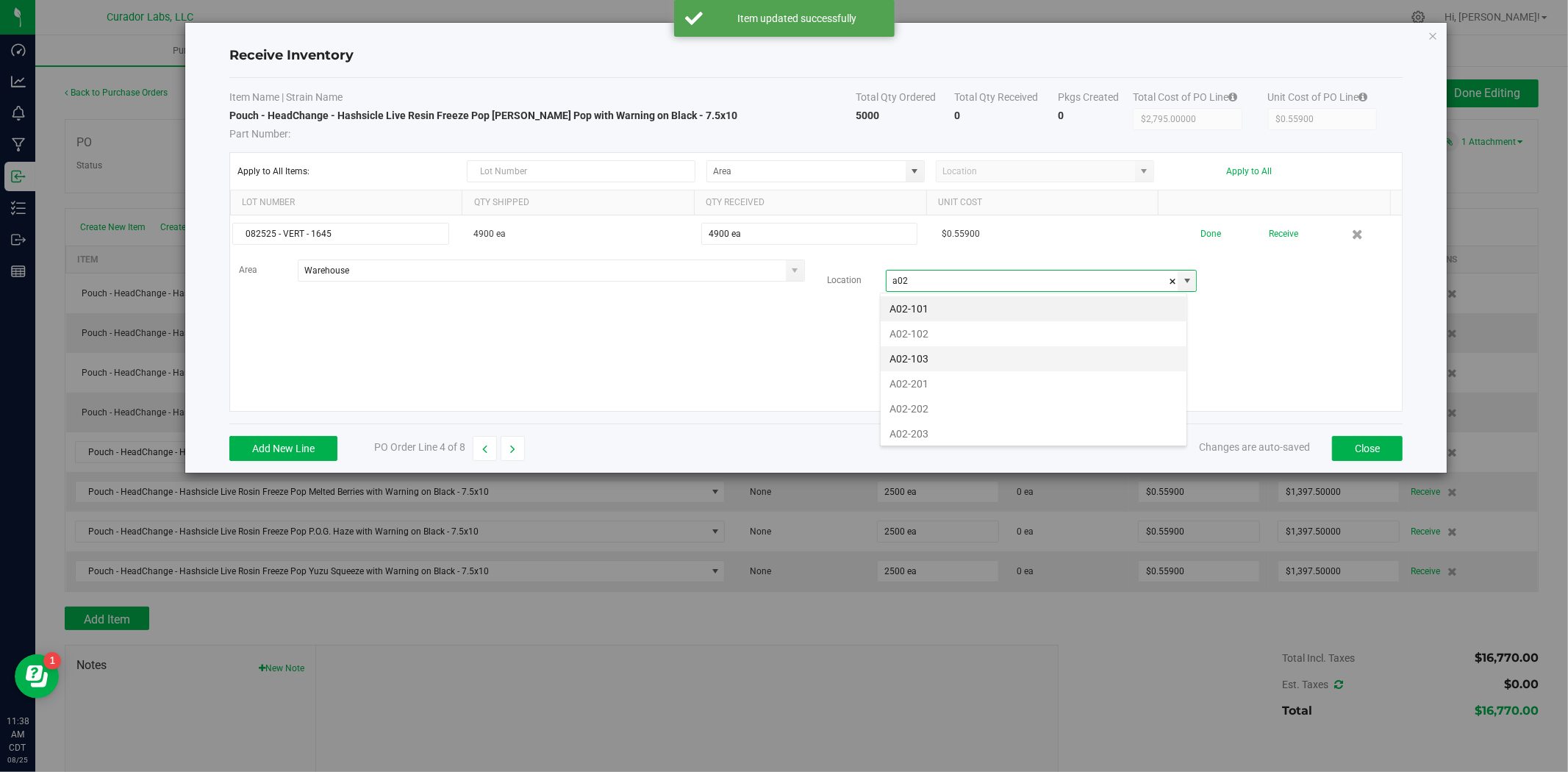
click at [943, 349] on li "A02-103" at bounding box center [1033, 358] width 306 height 25
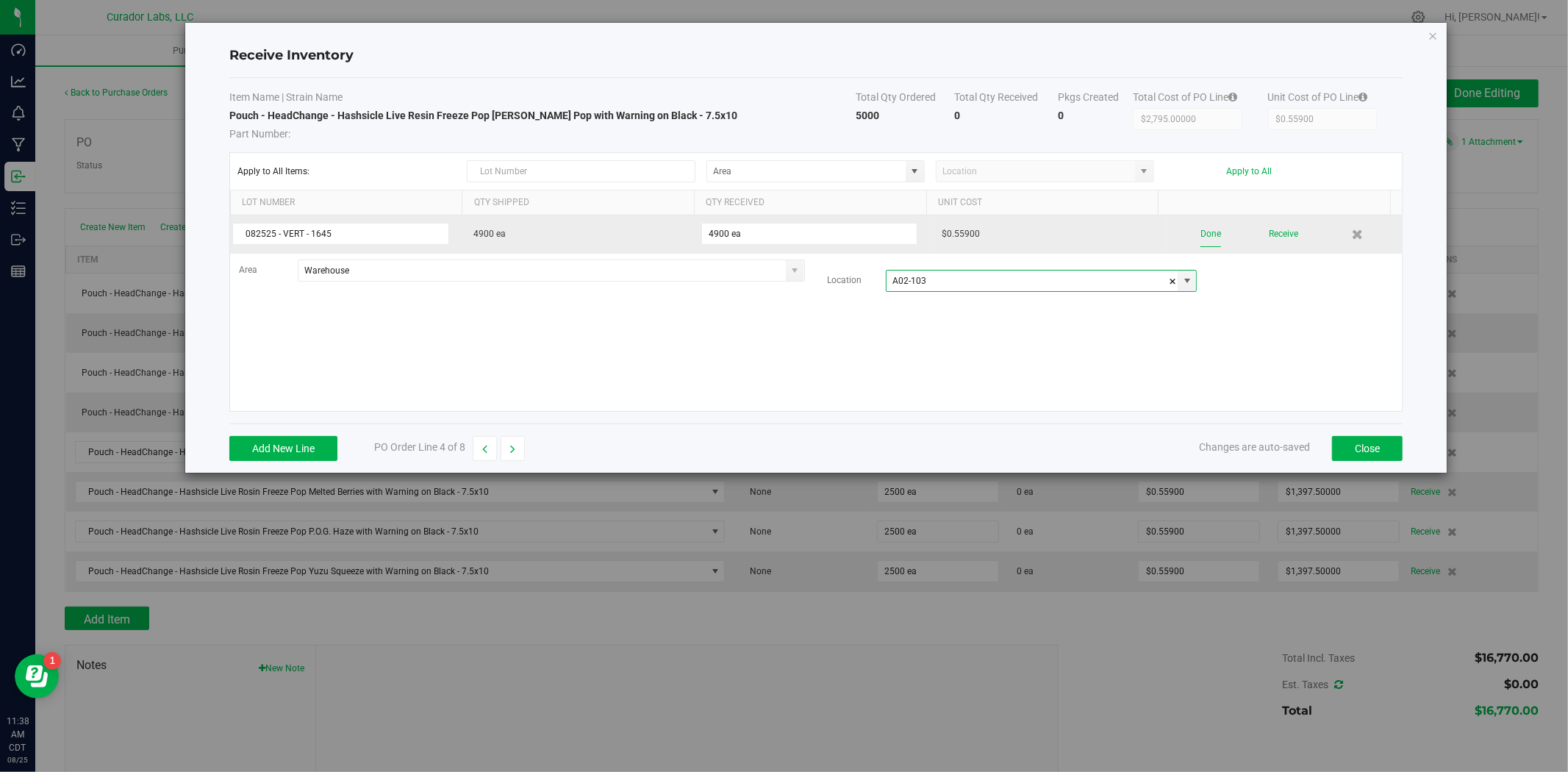
type input "A02-103"
click at [1200, 233] on button "Done" at bounding box center [1210, 234] width 20 height 26
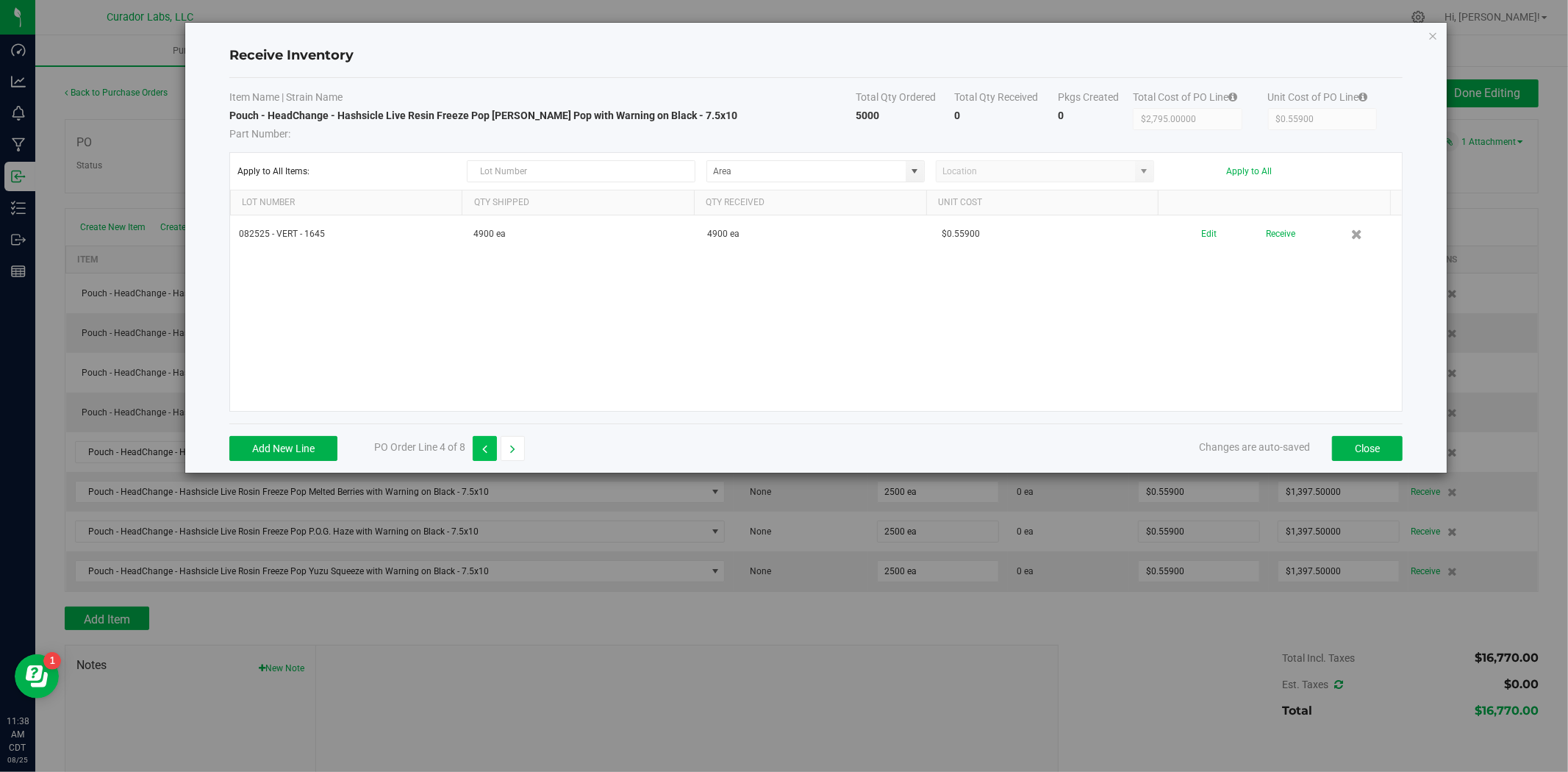
drag, startPoint x: 528, startPoint y: 446, endPoint x: 475, endPoint y: 443, distance: 53.1
click at [529, 445] on div "Add New Line PO Order Line 4 of 8 Changes are auto-saved Close" at bounding box center [815, 448] width 1173 height 49
click at [504, 447] on button "button" at bounding box center [513, 448] width 24 height 25
type input "$1,397.50000"
click at [331, 445] on button "Add New Line" at bounding box center [283, 448] width 108 height 25
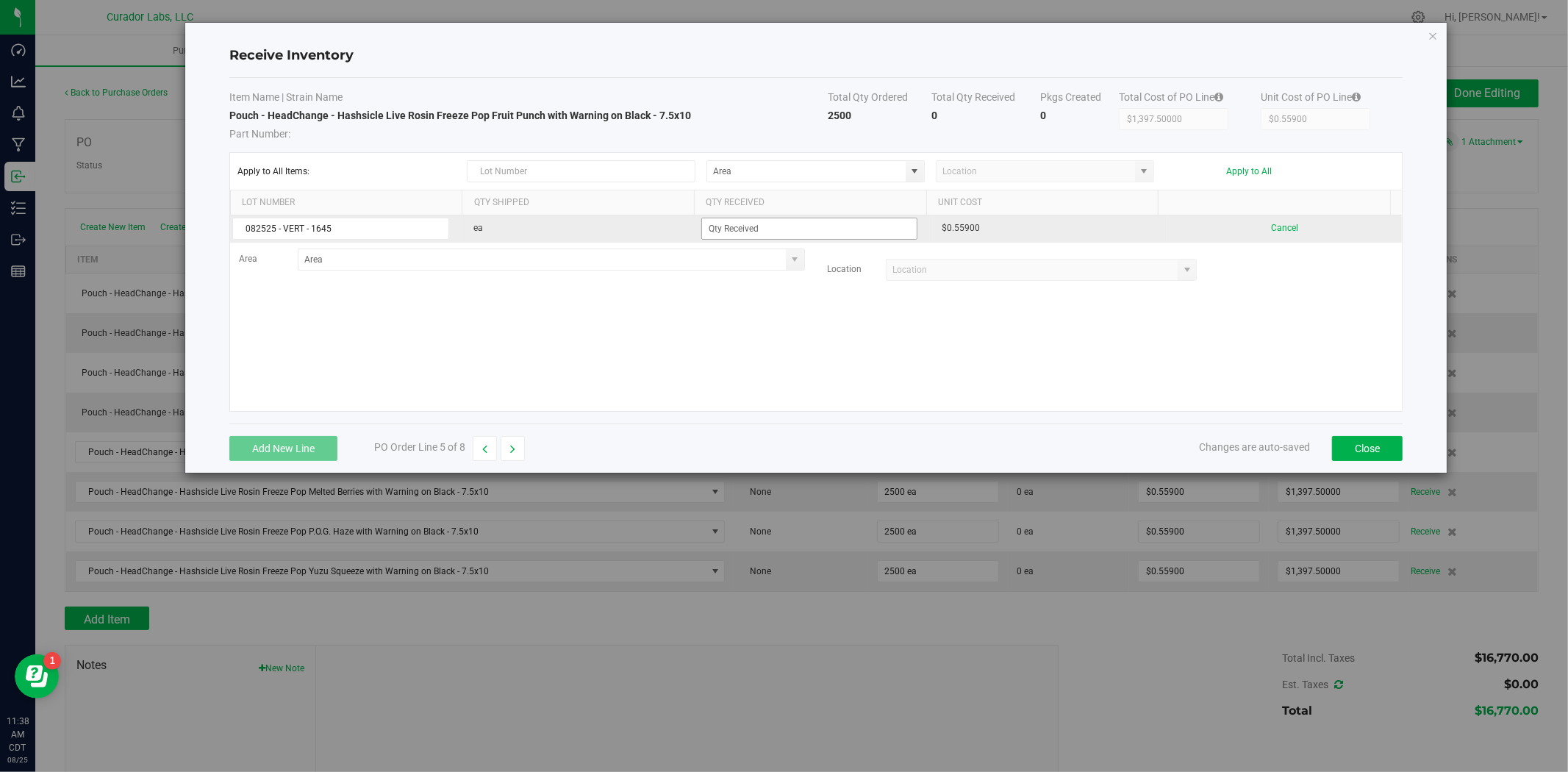
type input "082525 - VERT - 1645"
click at [719, 230] on input at bounding box center [809, 228] width 215 height 20
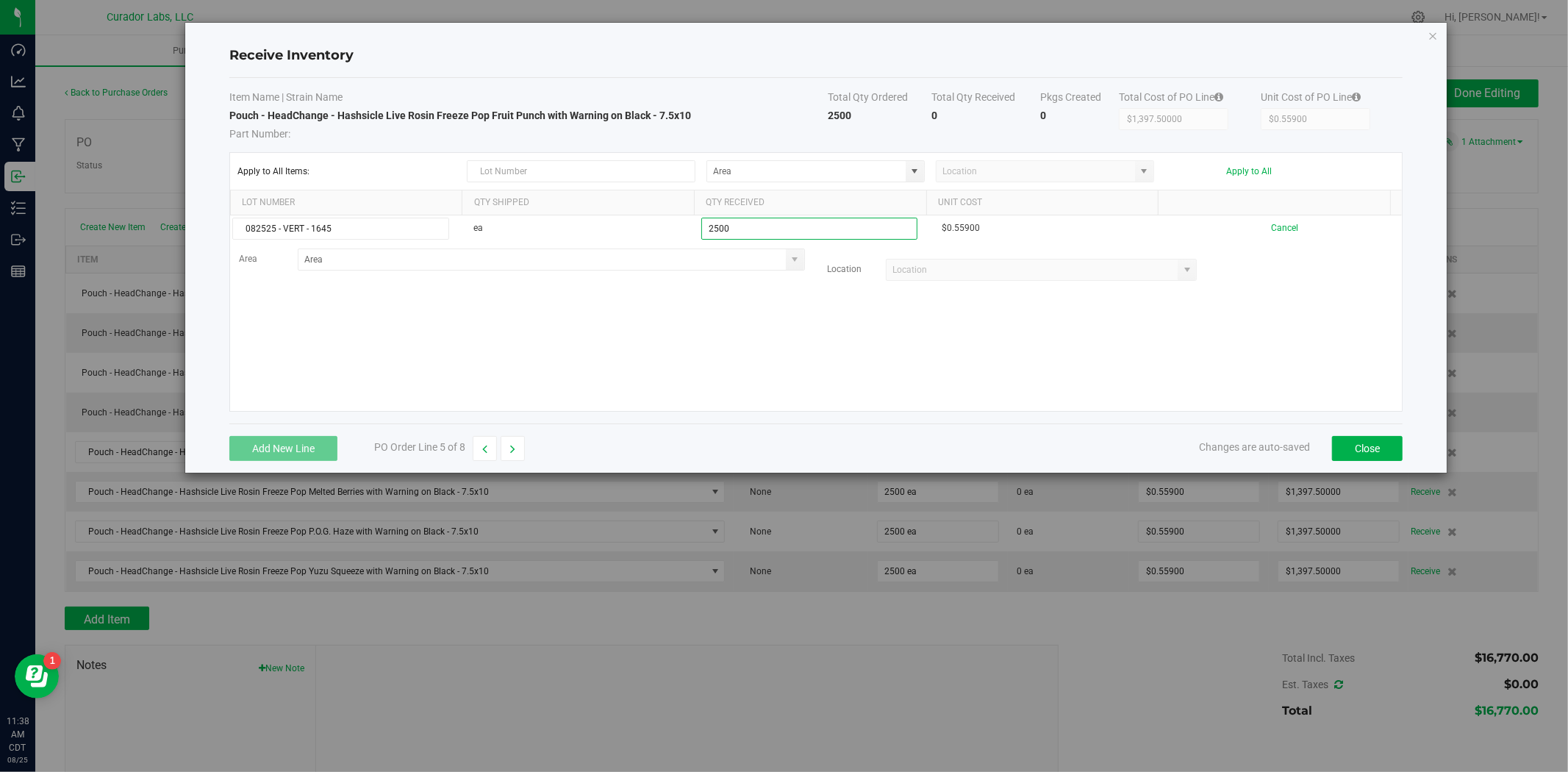
type input "2500 ea"
click at [537, 395] on kendo-grid-list "082525 - VERT - 1645 ea 2500 ea $0.55900 Cancel Area Location Loading" at bounding box center [816, 314] width 1172 height 196
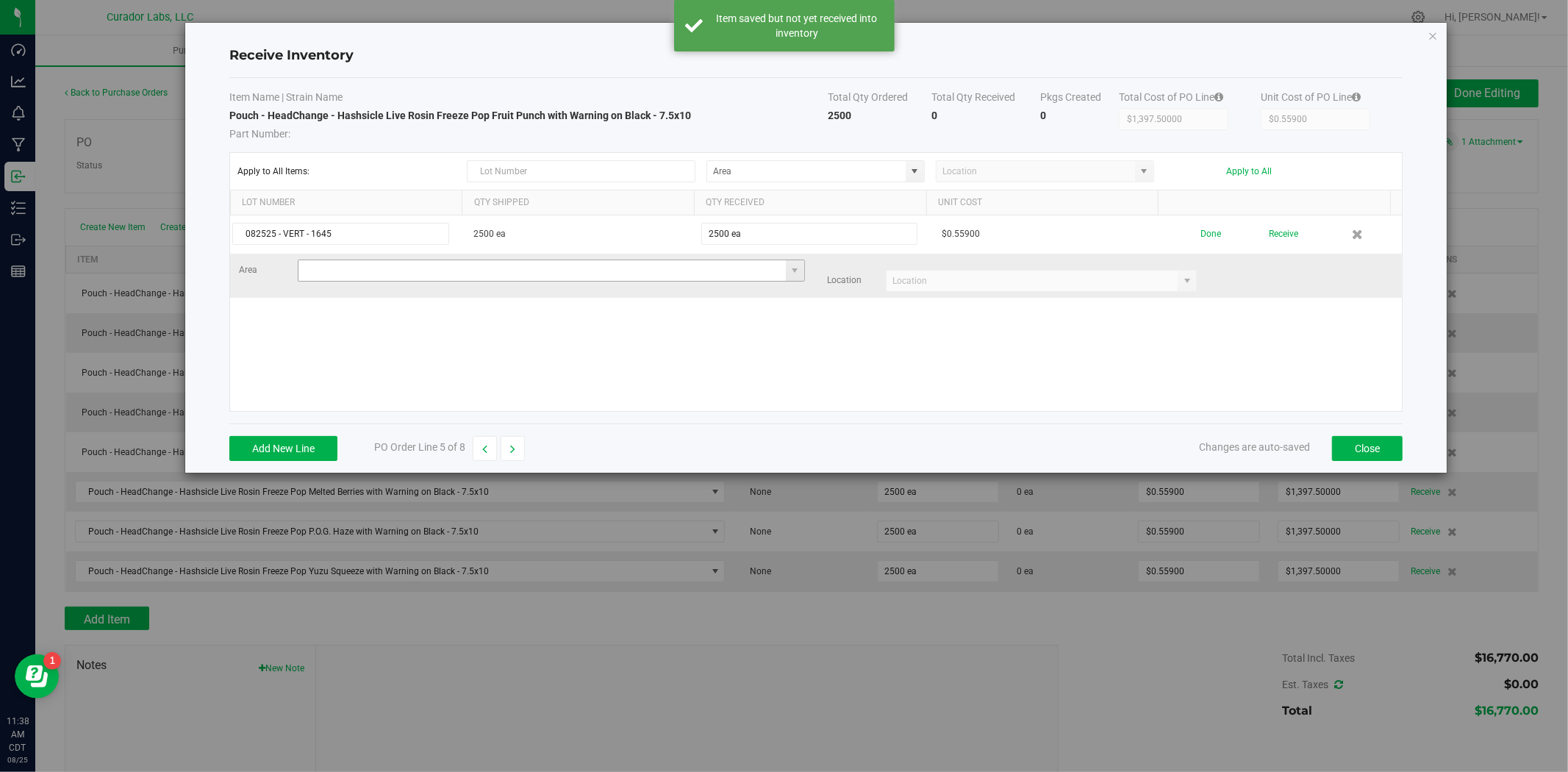
click at [422, 280] on input at bounding box center [542, 270] width 487 height 20
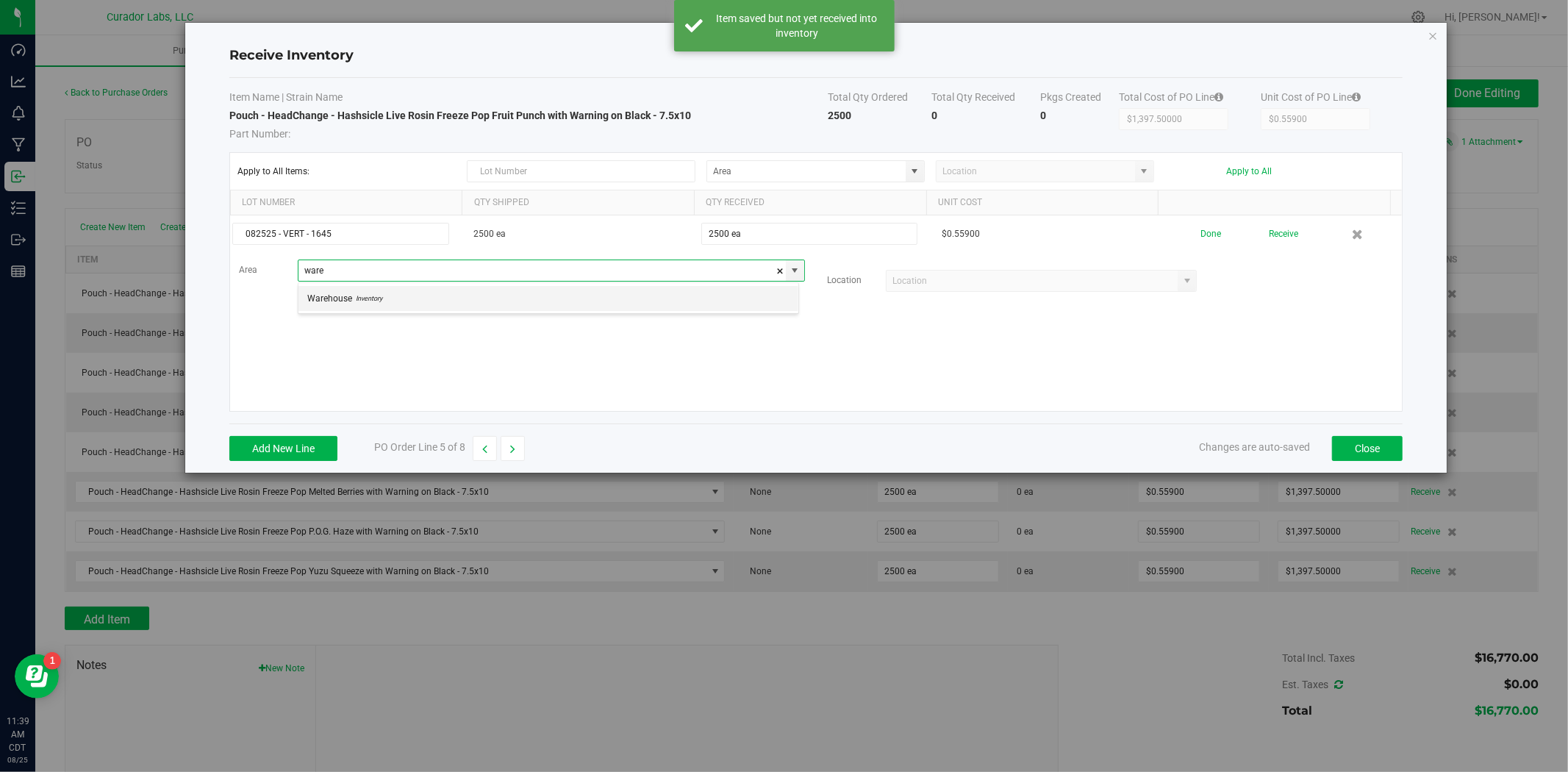
click at [380, 300] on span "Inventory" at bounding box center [366, 298] width 30 height 22
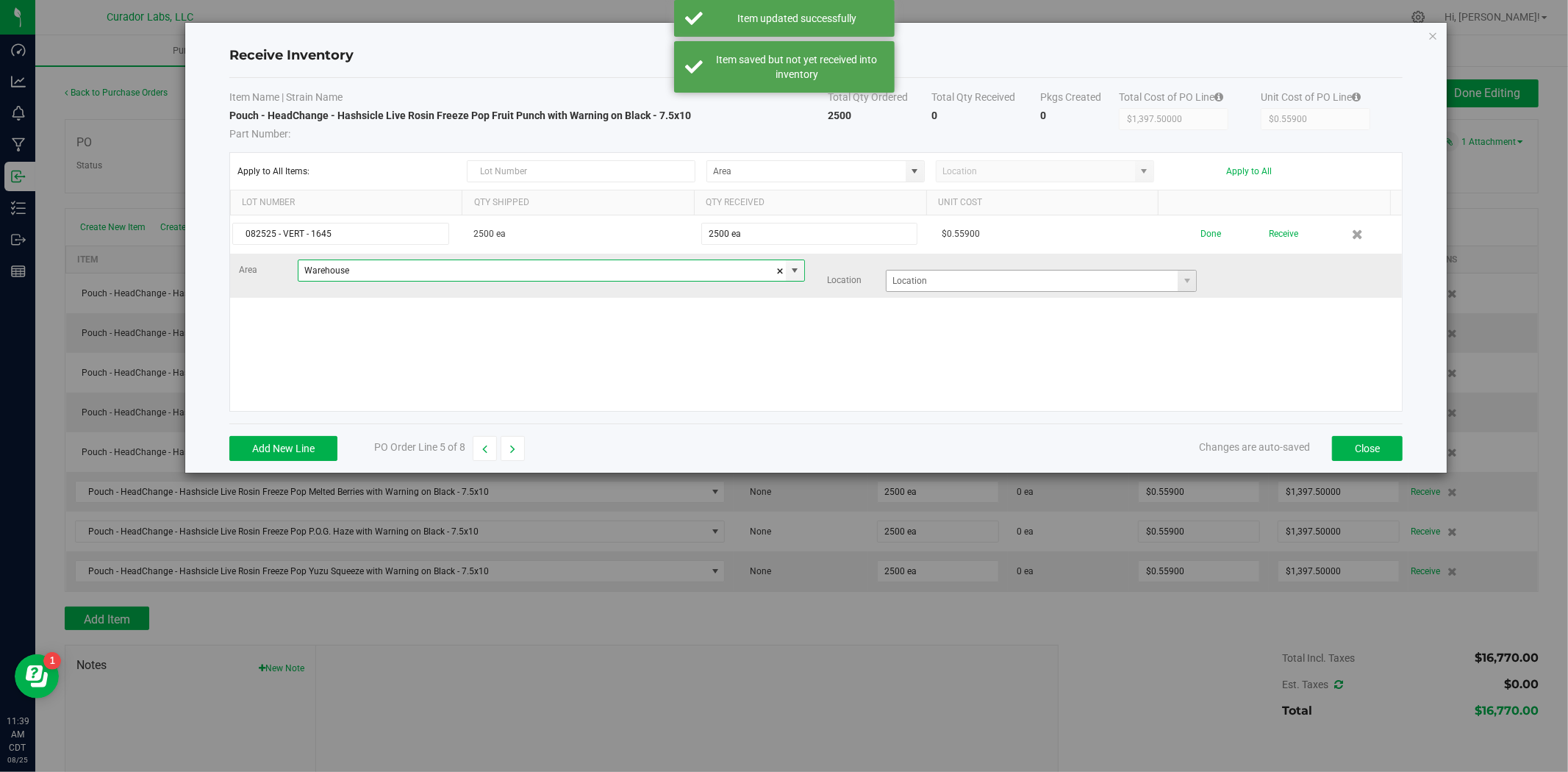
type input "Warehouse"
click at [933, 282] on input at bounding box center [1032, 281] width 291 height 20
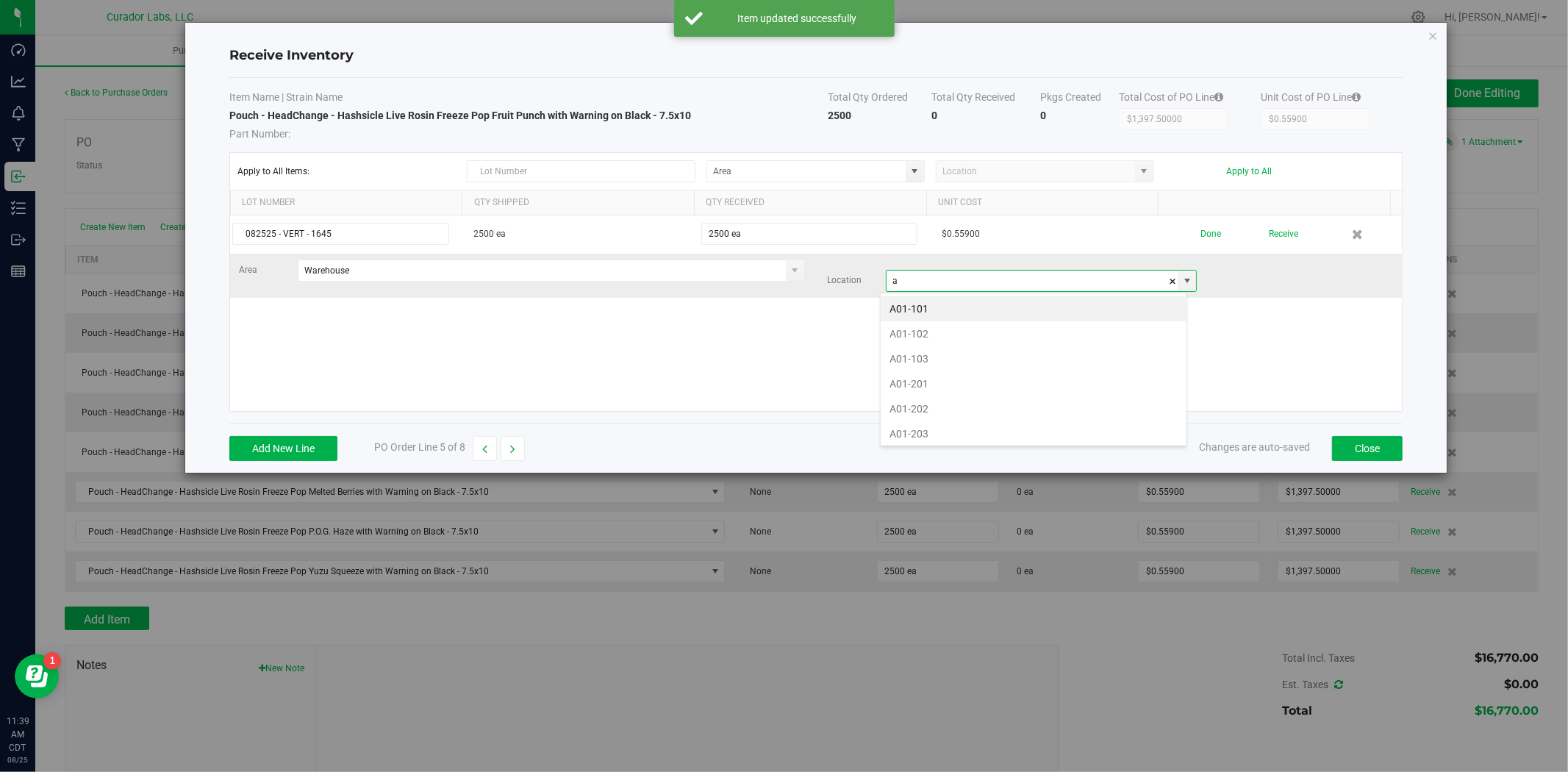
scroll to position [22, 307]
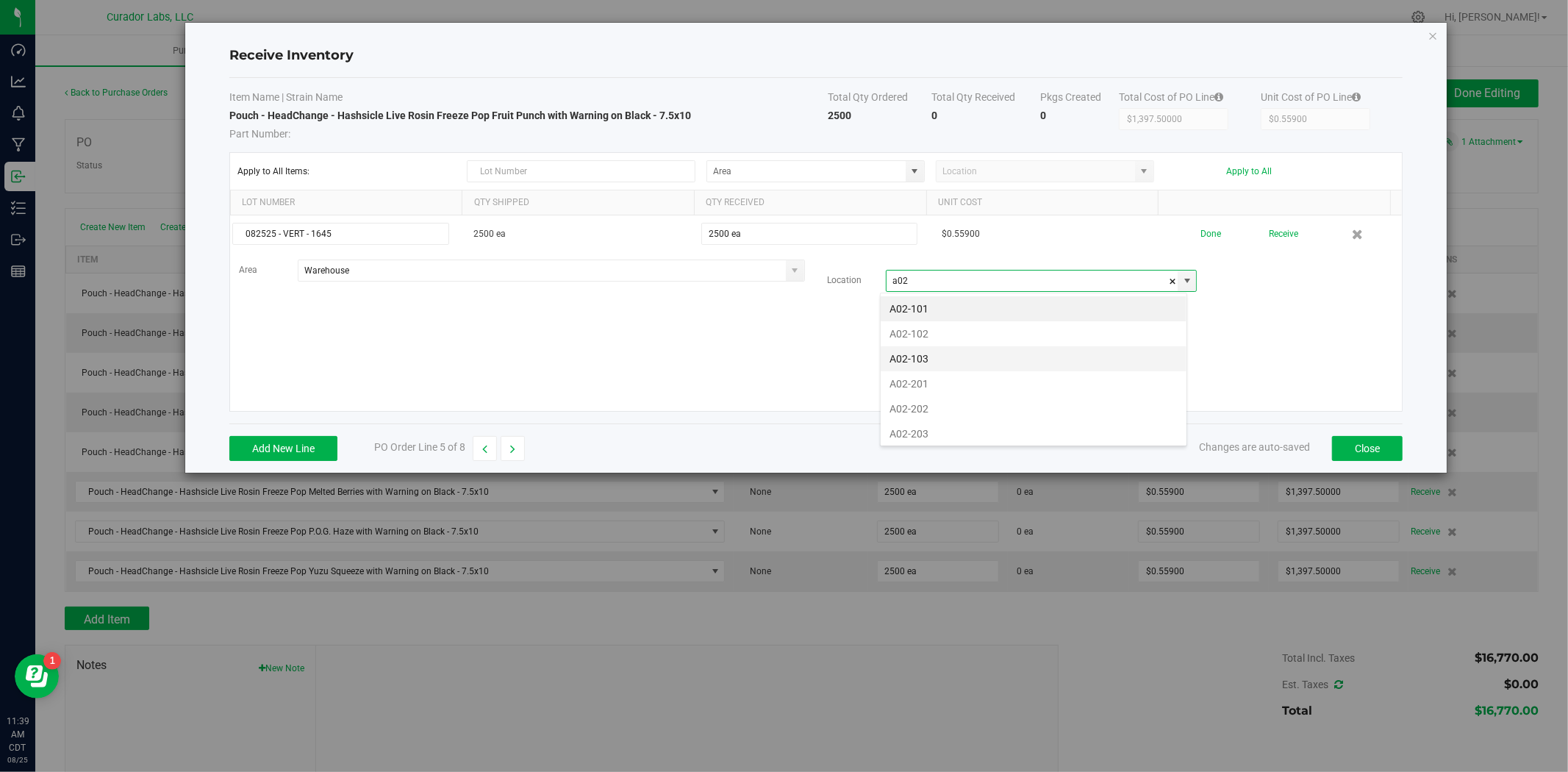
click at [890, 359] on li "A02-103" at bounding box center [1033, 358] width 306 height 25
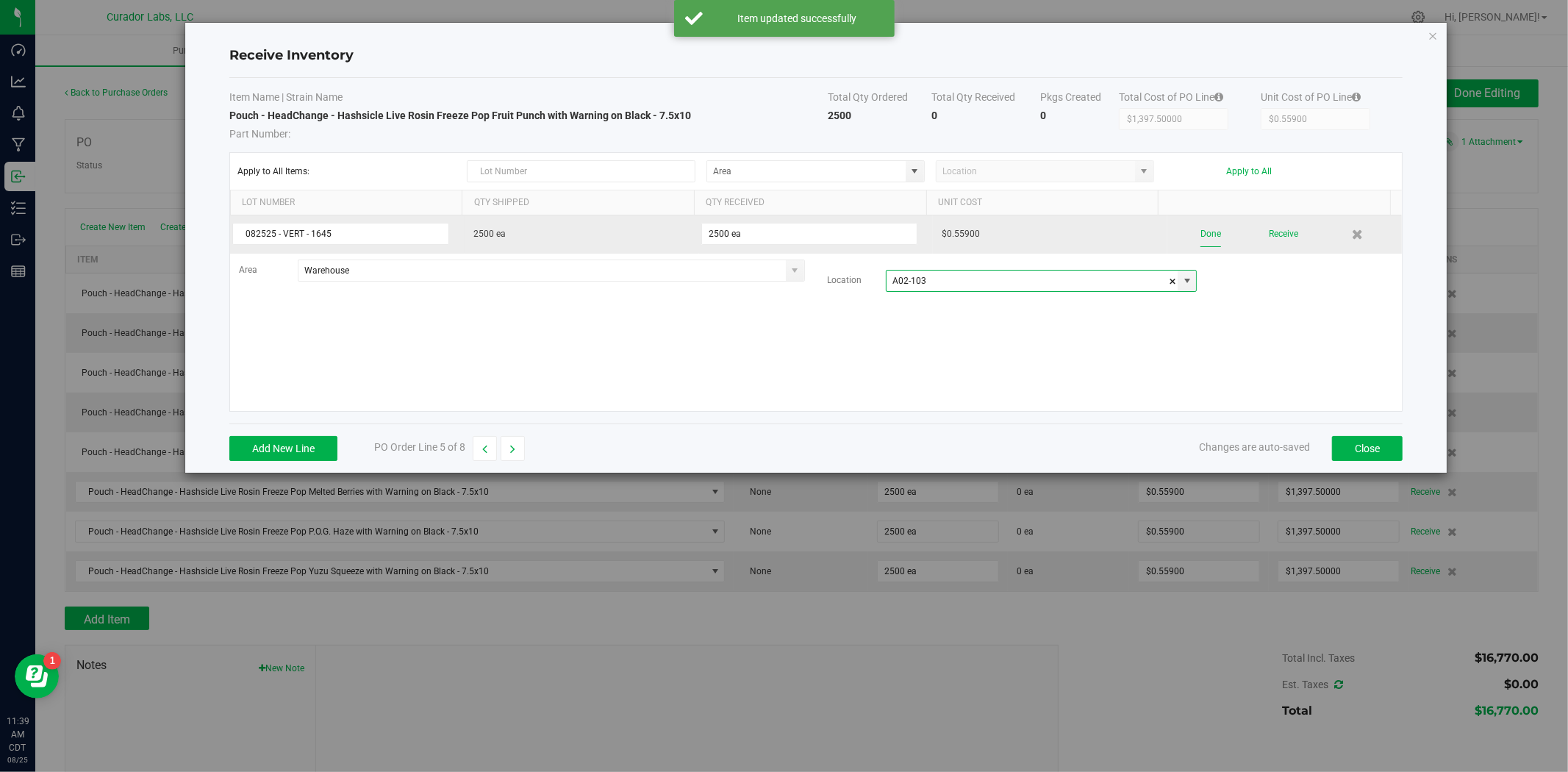
type input "A02-103"
click at [1200, 239] on button "Done" at bounding box center [1210, 234] width 20 height 26
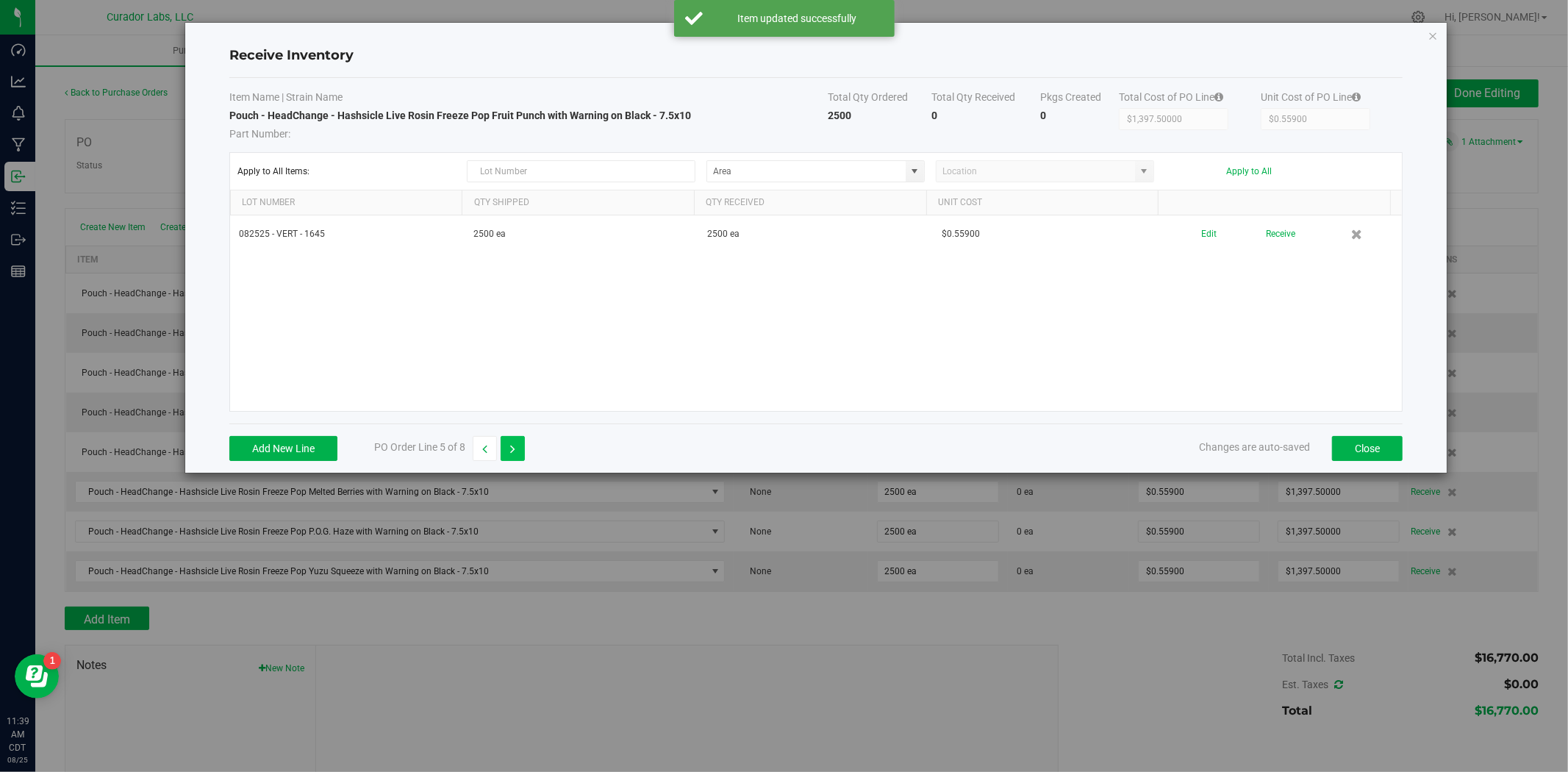
click at [519, 454] on button "button" at bounding box center [513, 448] width 24 height 25
click at [325, 444] on button "Add New Line" at bounding box center [283, 448] width 108 height 25
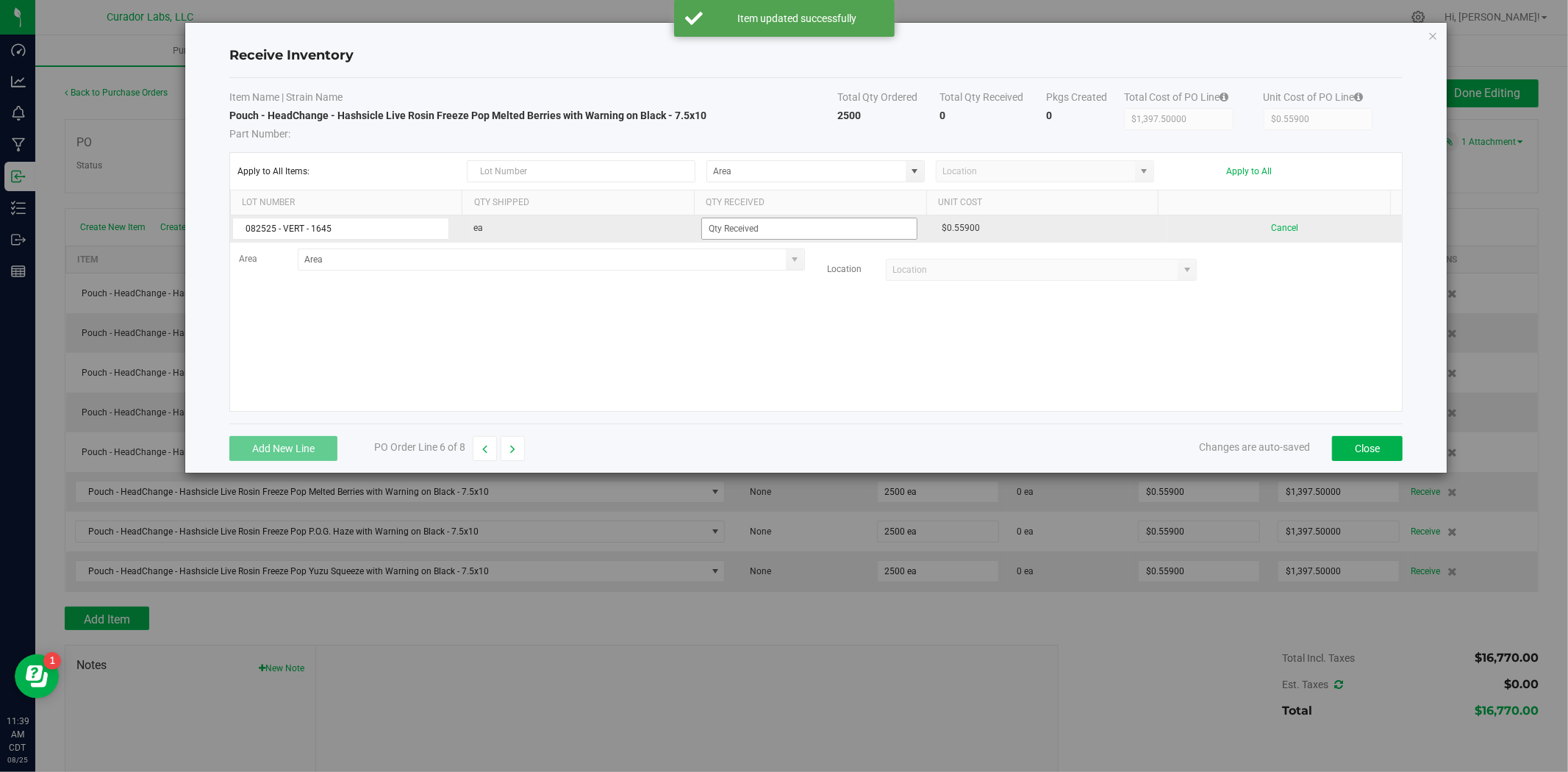
type input "082525 - VERT - 1645"
click at [826, 229] on input at bounding box center [809, 228] width 215 height 20
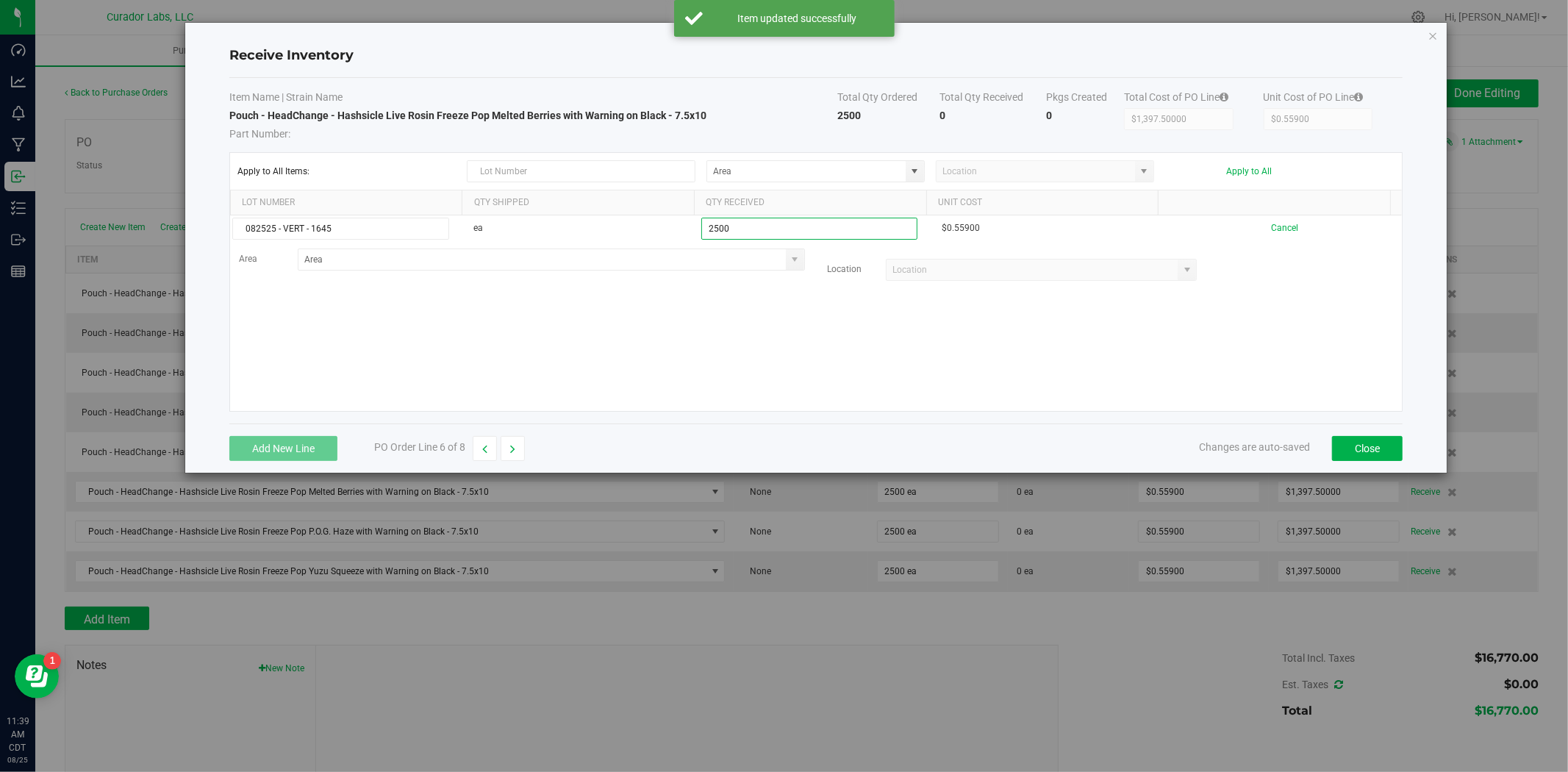
type input "2500 ea"
click at [591, 439] on div "Add New Line PO Order Line 6 of 8 Changes are auto-saved Close" at bounding box center [815, 448] width 1173 height 49
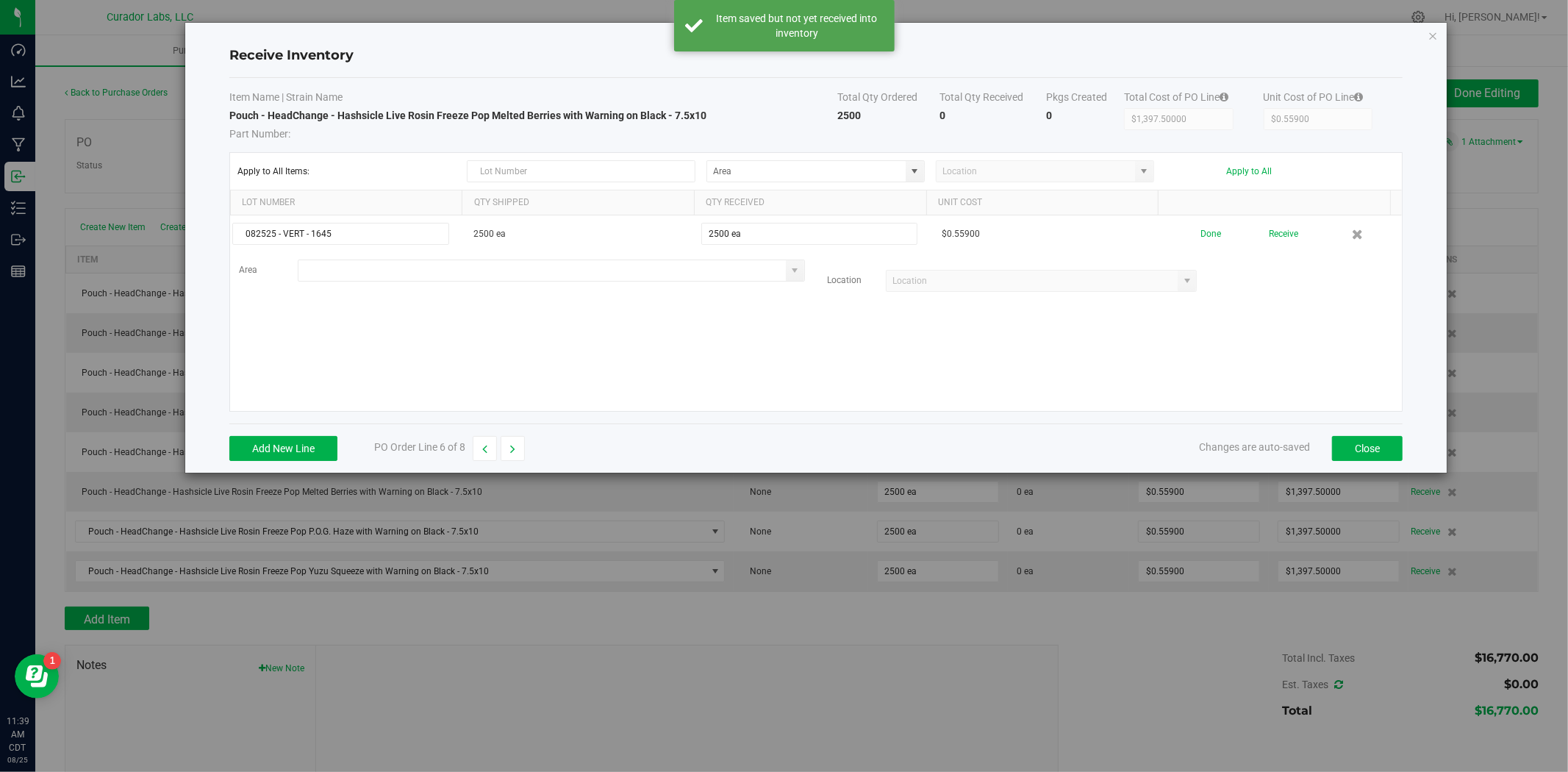
click at [336, 271] on input at bounding box center [542, 270] width 487 height 20
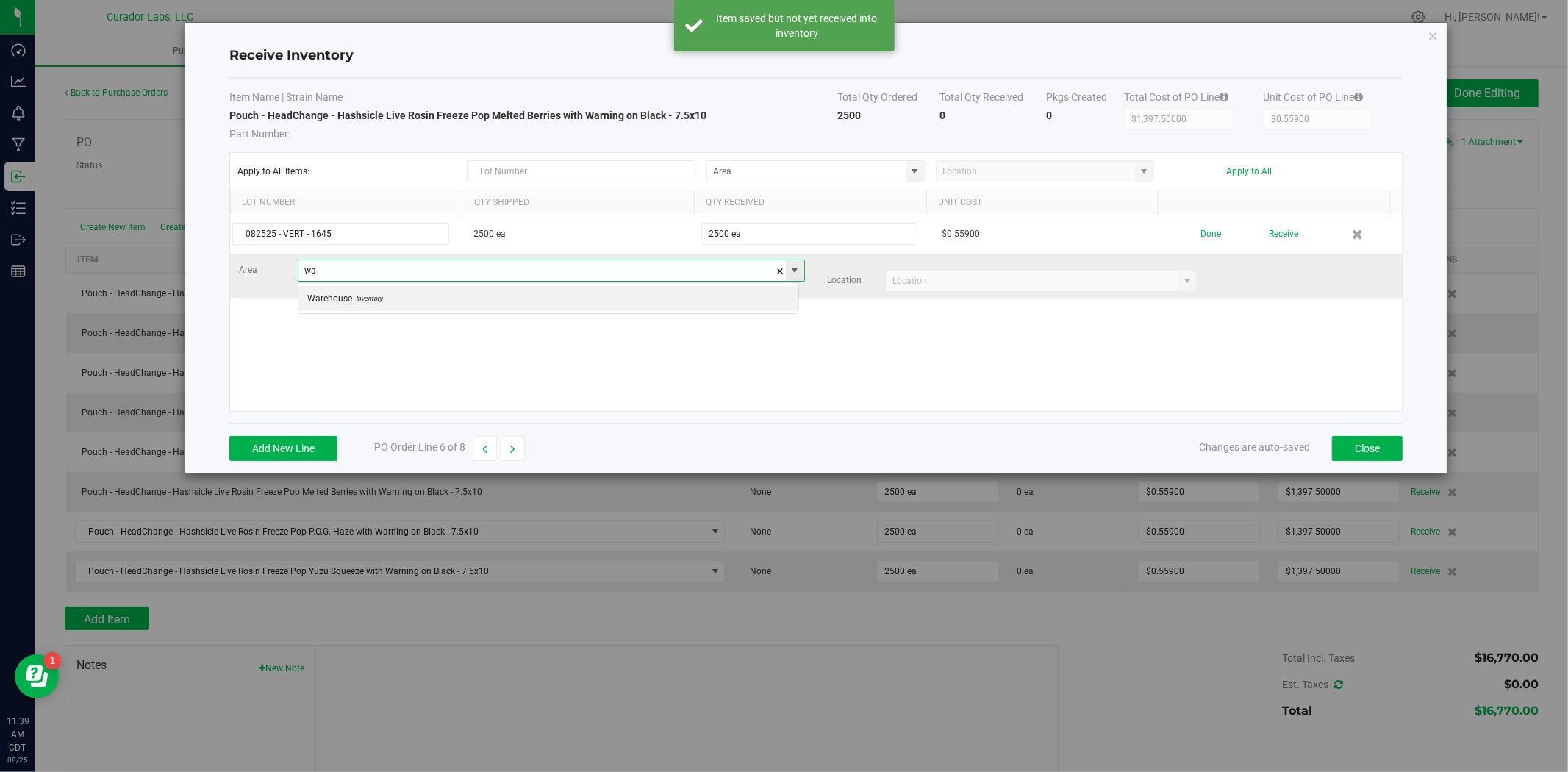
scroll to position [22, 501]
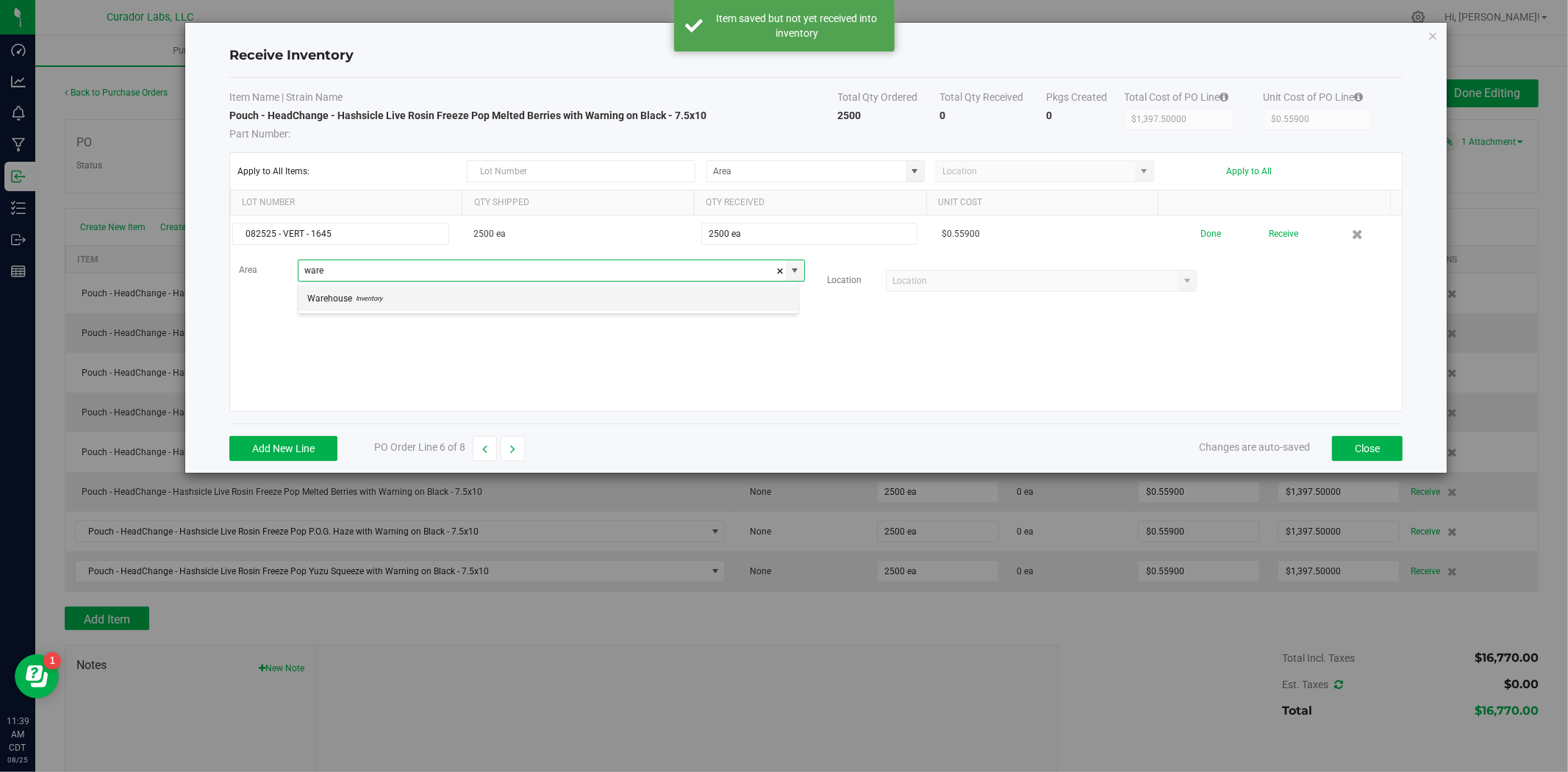
click at [328, 297] on span "Warehouse" at bounding box center [330, 298] width 45 height 22
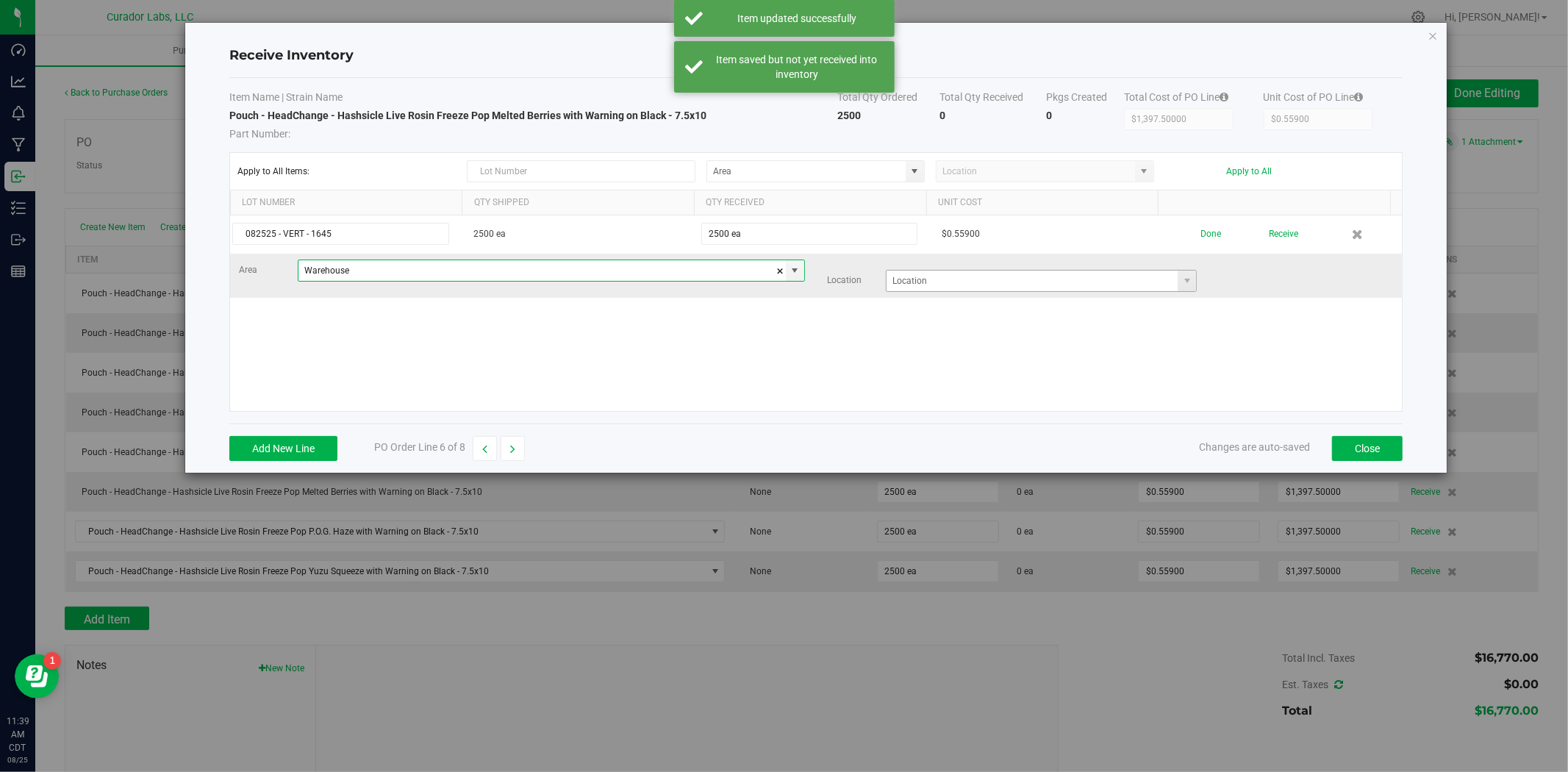
type input "Warehouse"
click at [997, 285] on input at bounding box center [1032, 281] width 291 height 20
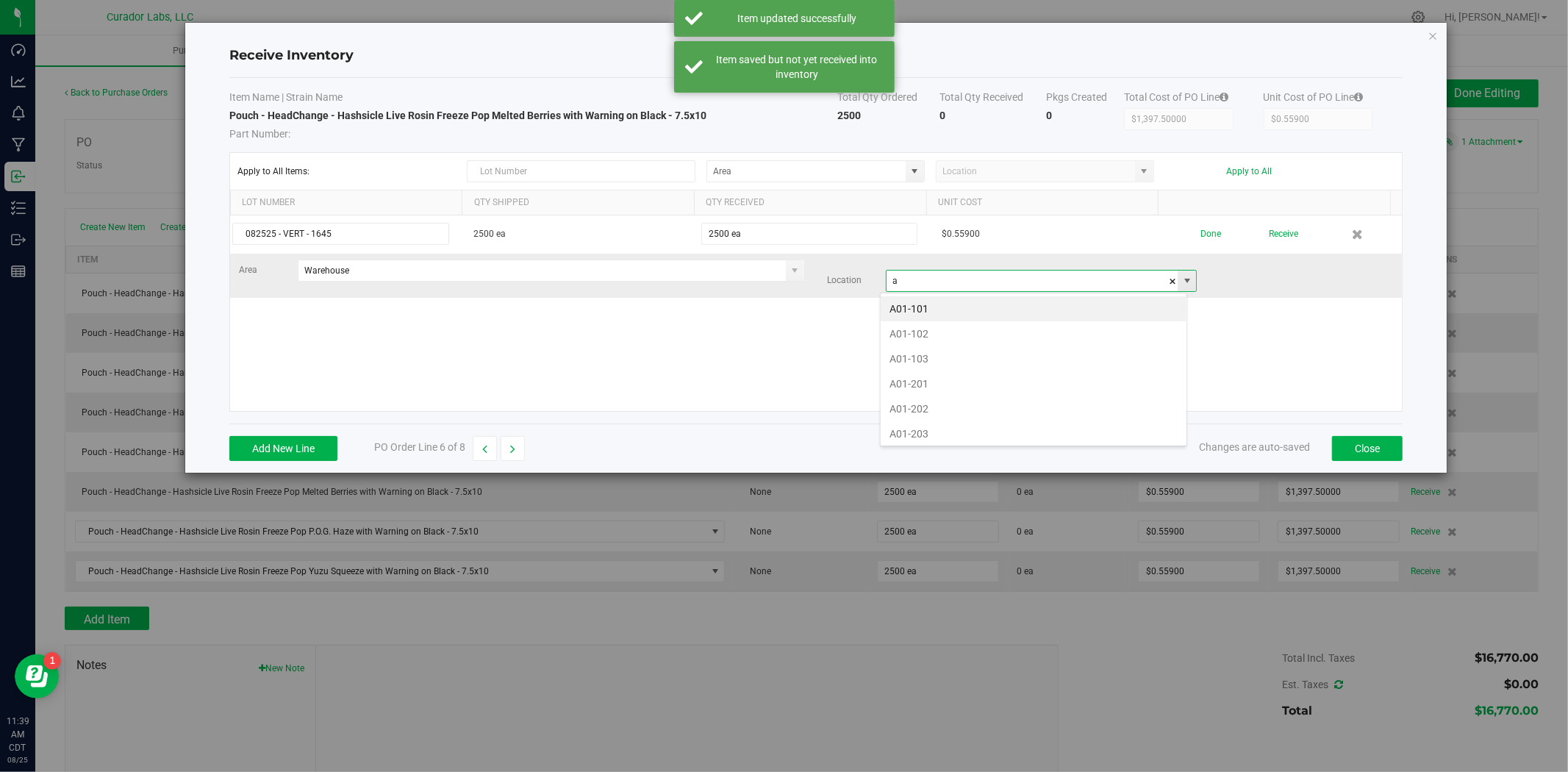
scroll to position [22, 307]
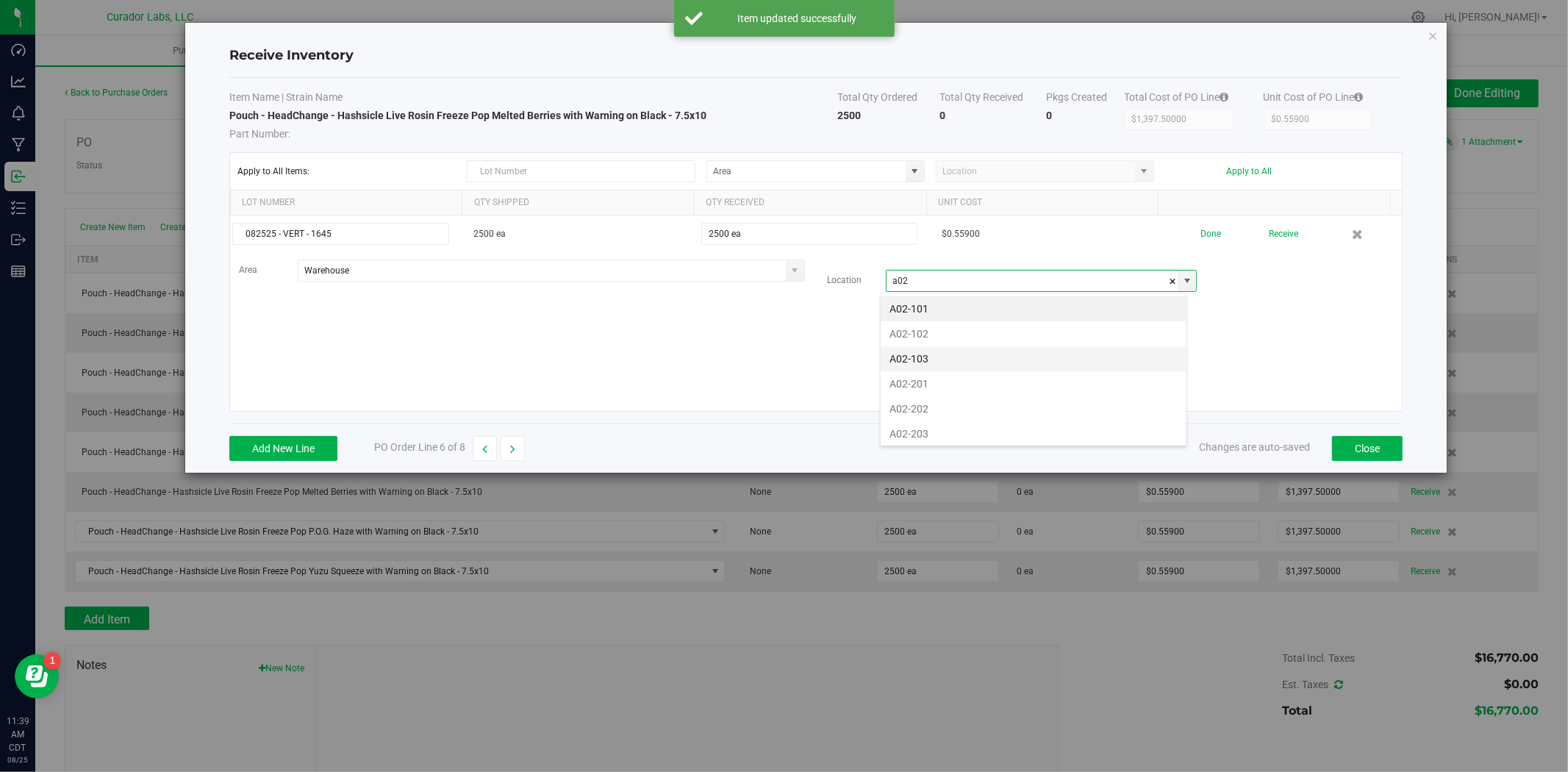
click at [919, 353] on li "A02-103" at bounding box center [1033, 358] width 306 height 25
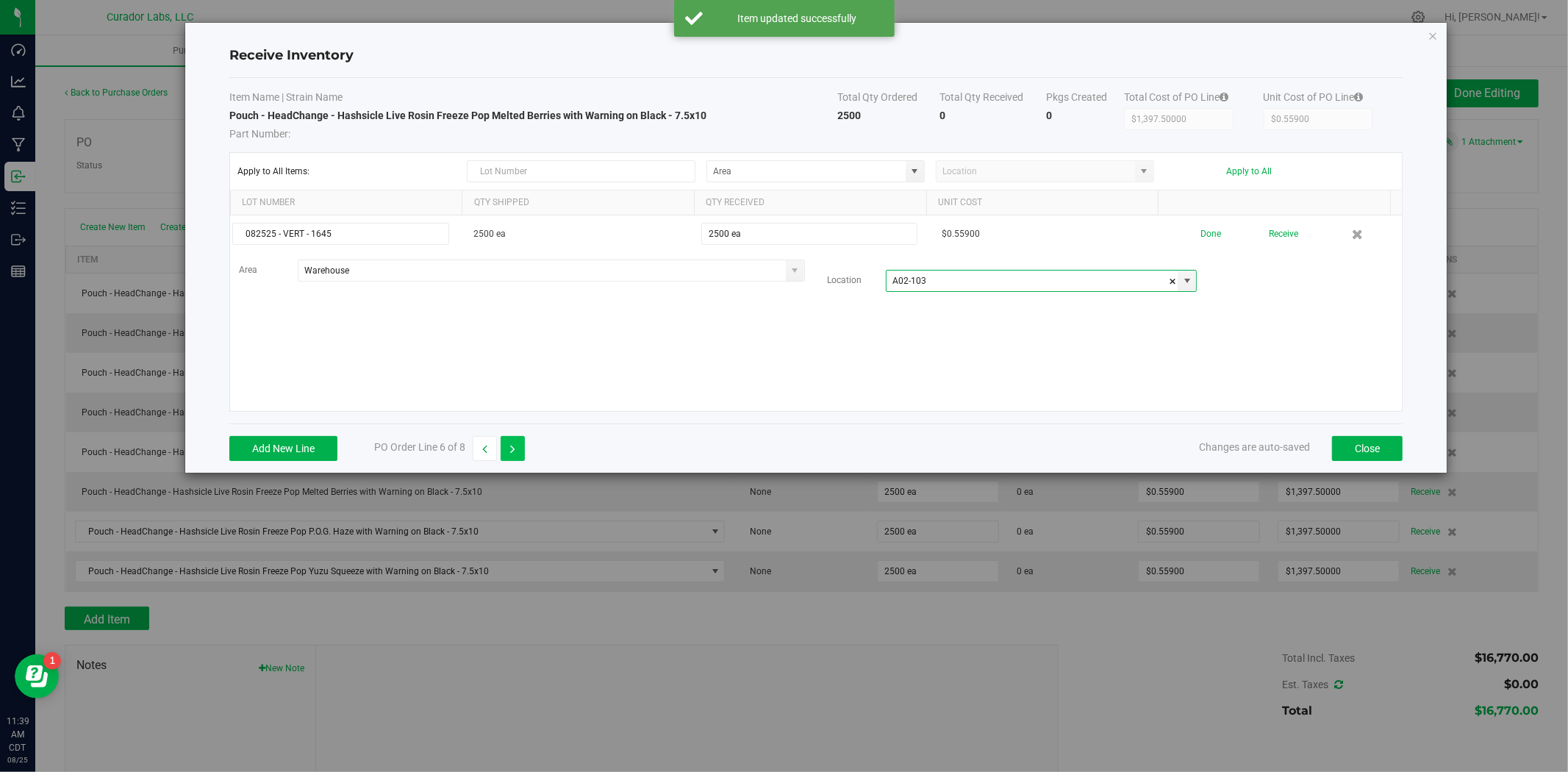
type input "A02-103"
click at [508, 450] on button "button" at bounding box center [513, 448] width 24 height 25
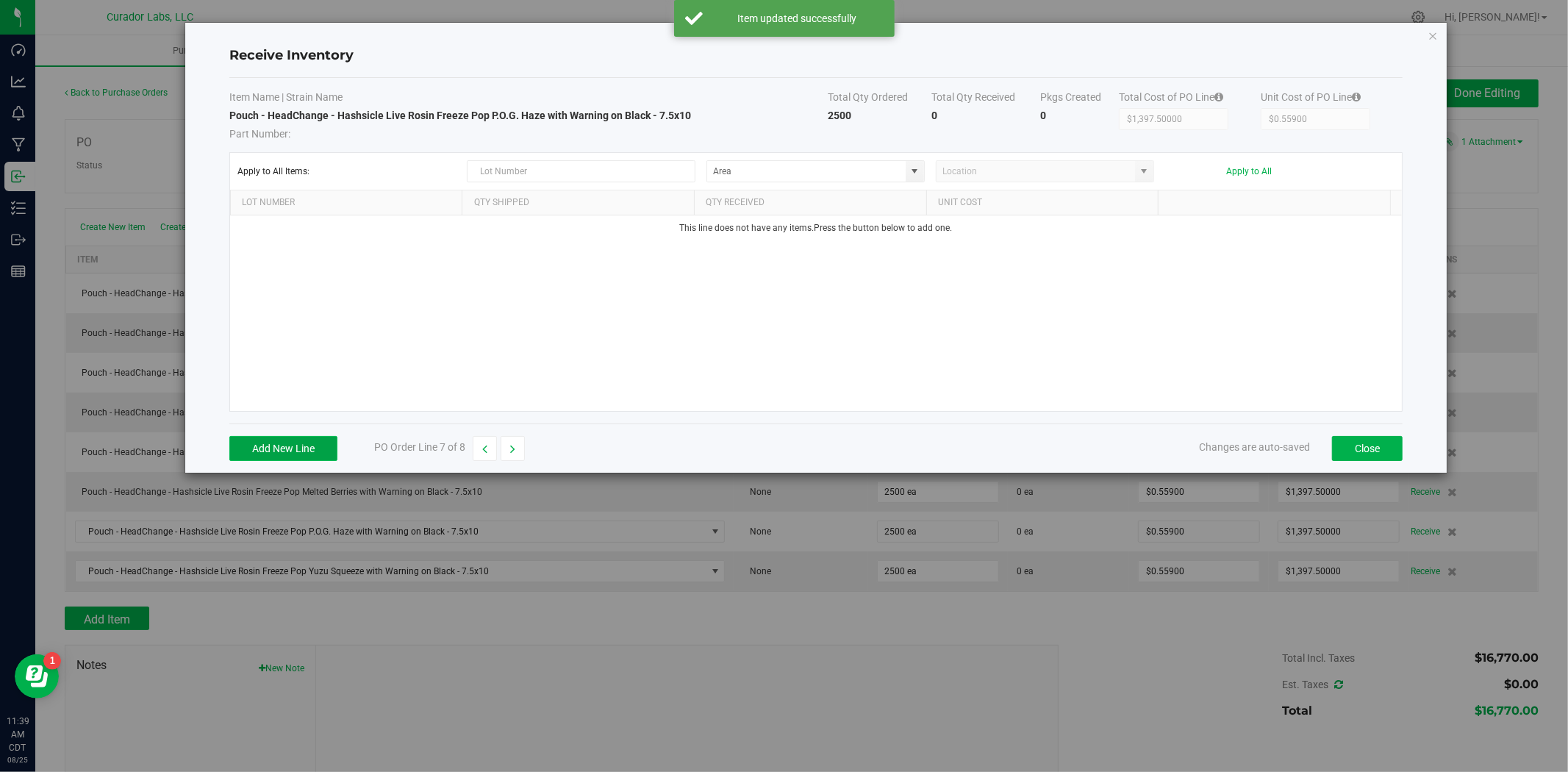
click at [287, 436] on button "Add New Line" at bounding box center [283, 448] width 108 height 25
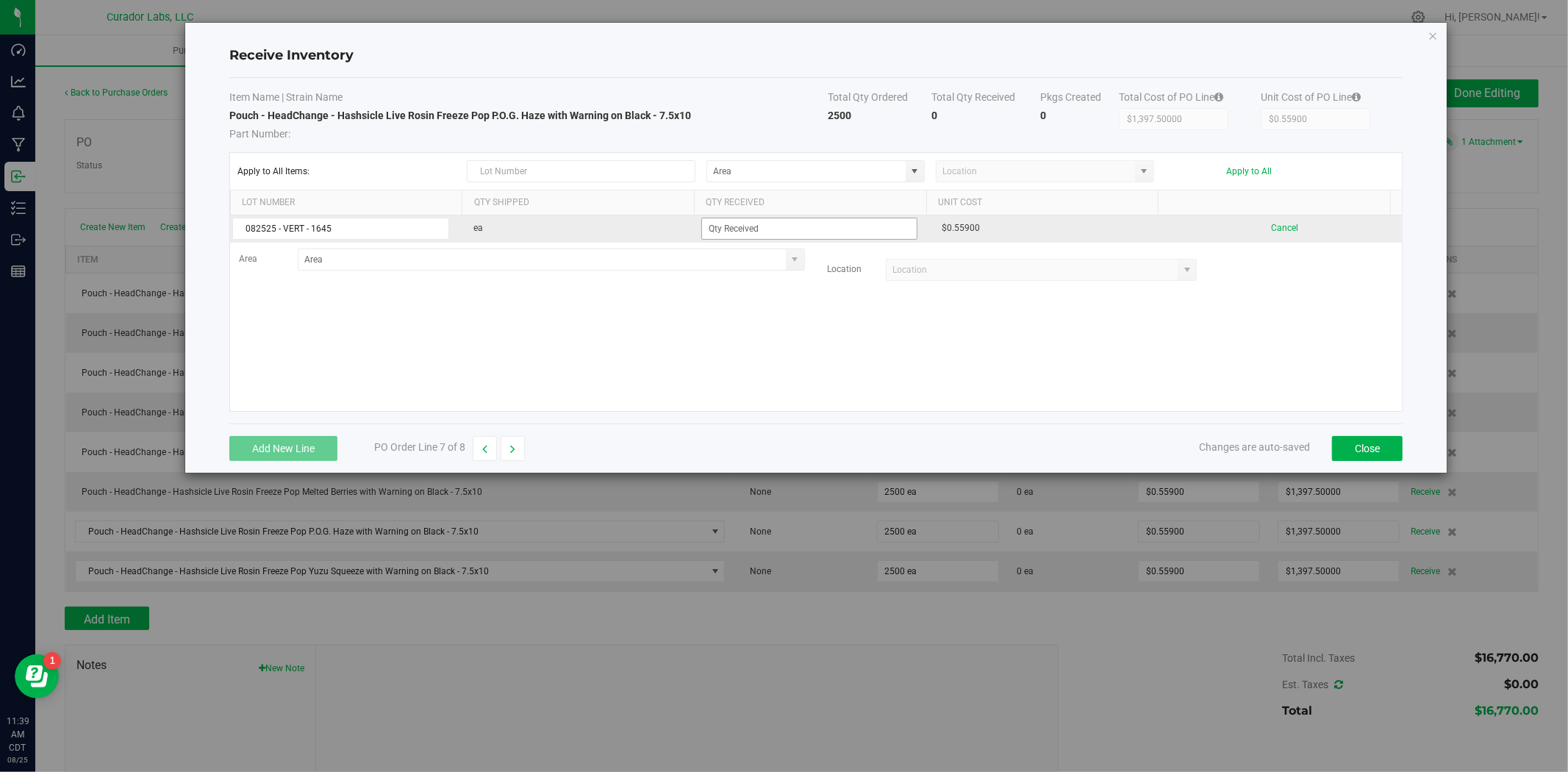
type input "082525 - VERT - 1645"
click at [831, 218] on input at bounding box center [809, 228] width 215 height 20
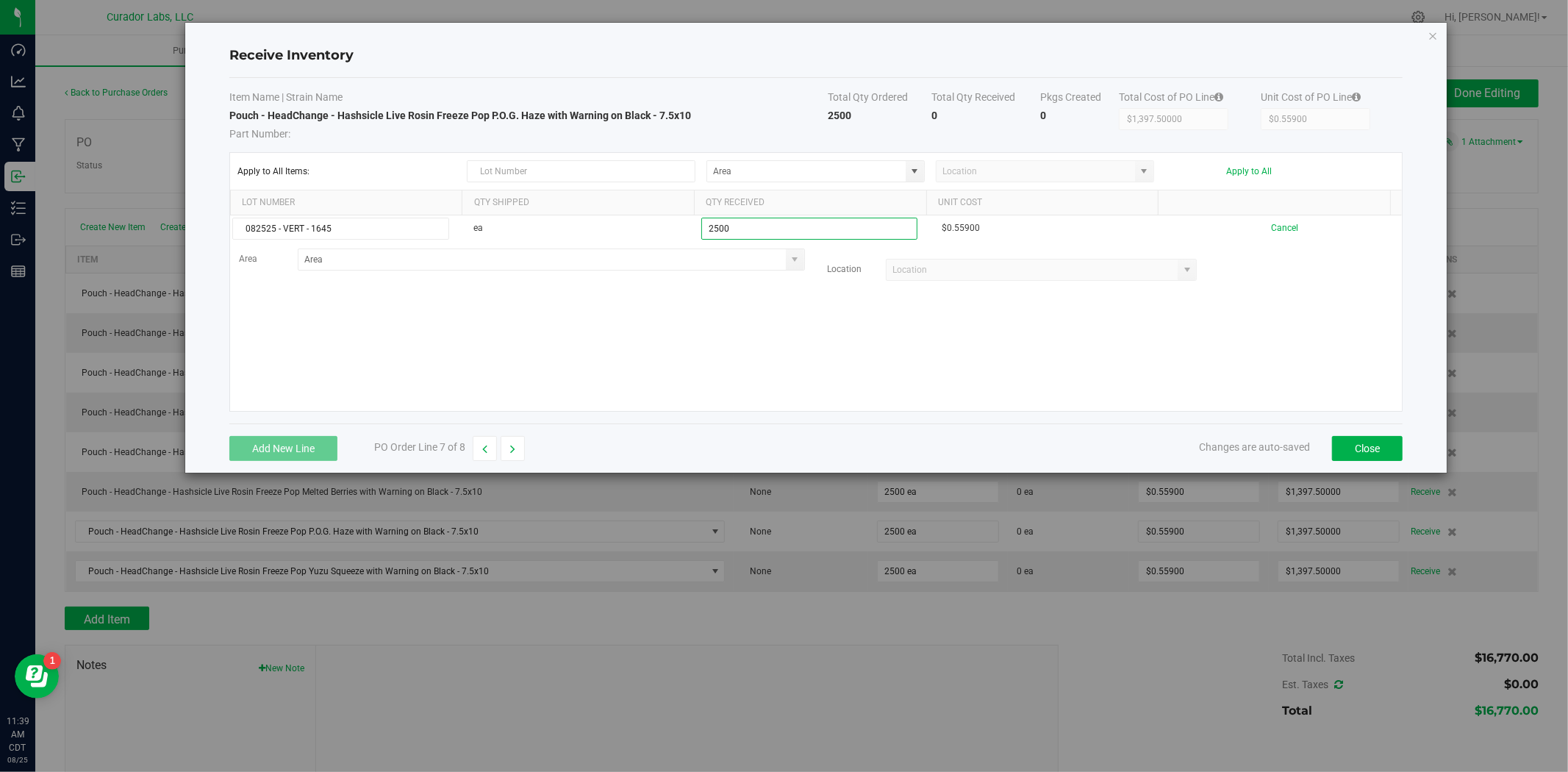
type input "2500 ea"
click at [560, 313] on kendo-grid-list "082525 - VERT - 1645 ea 2500 ea $0.55900 Cancel Area Location" at bounding box center [816, 314] width 1172 height 196
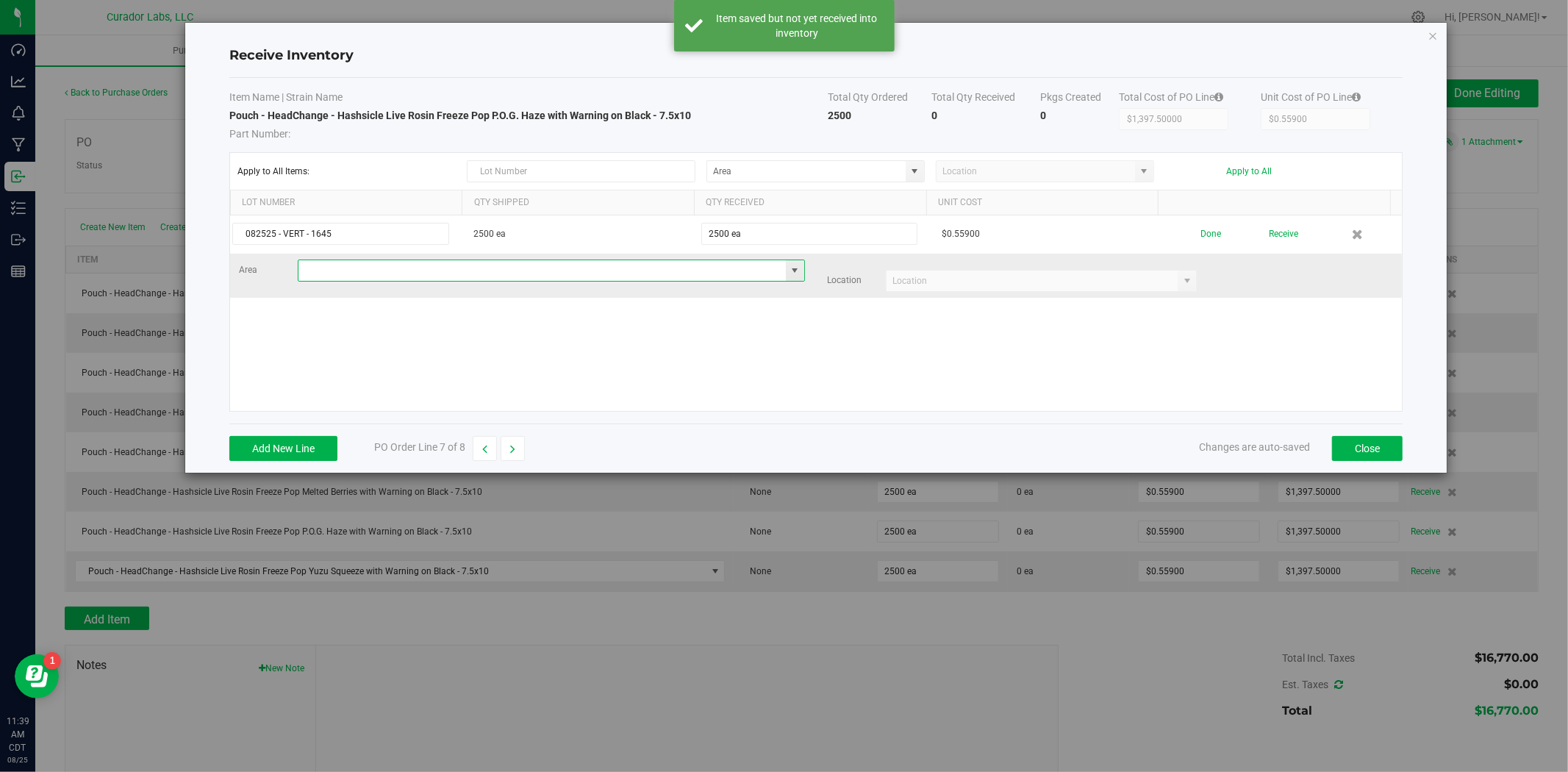
click at [378, 278] on input at bounding box center [542, 270] width 487 height 20
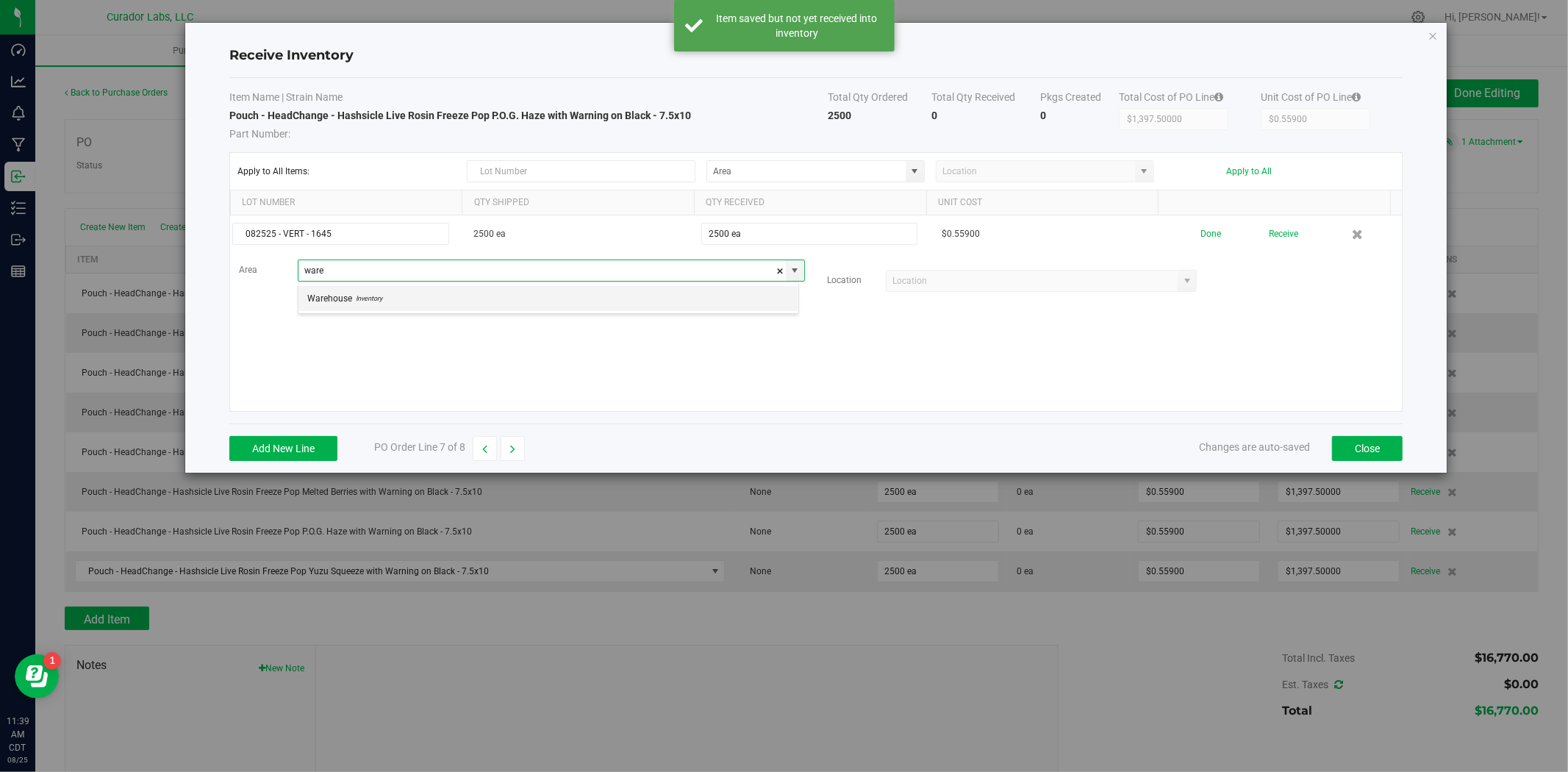
click at [362, 303] on span "Inventory" at bounding box center [366, 298] width 30 height 22
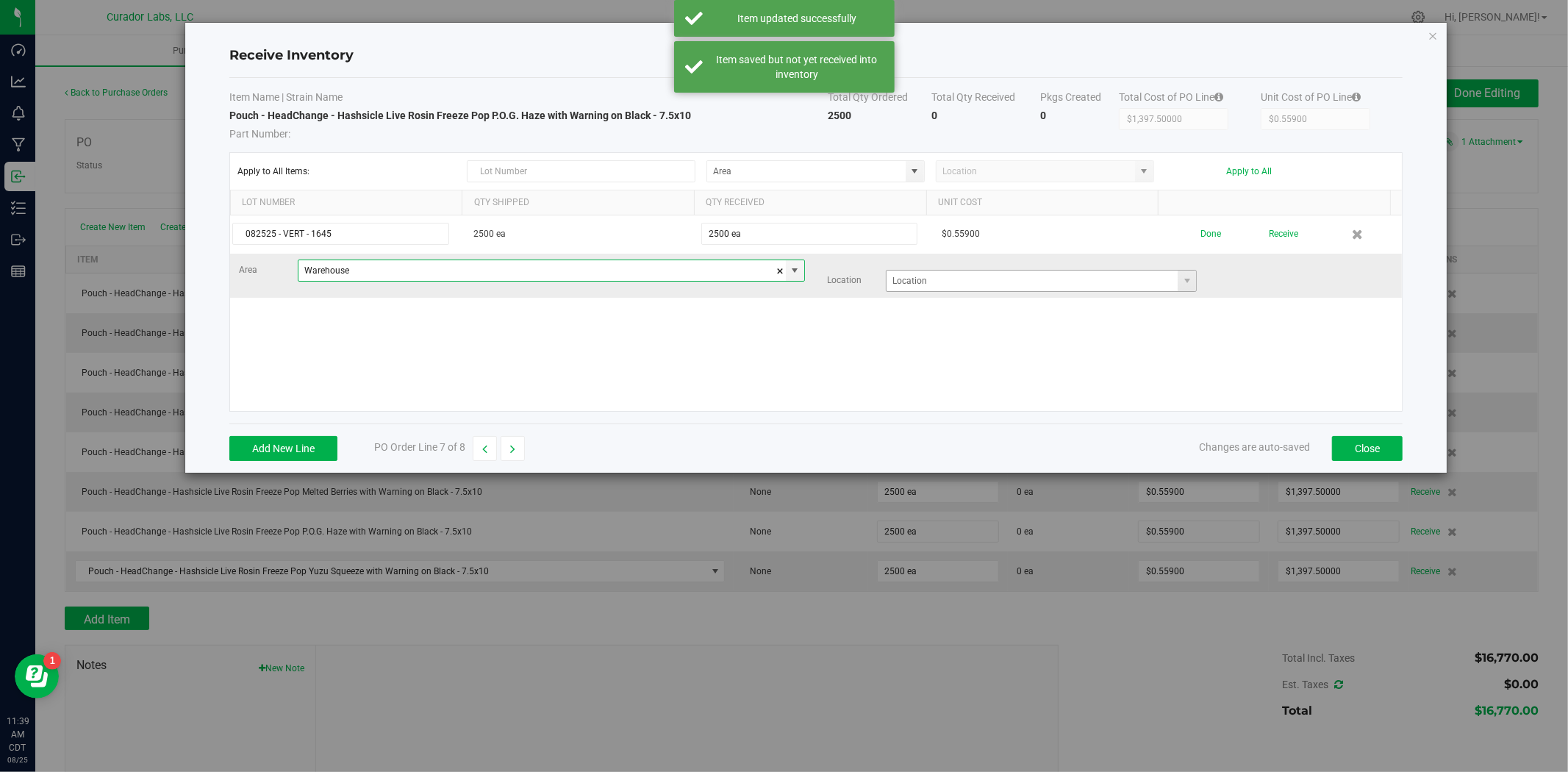
type input "Warehouse"
click at [968, 280] on input at bounding box center [1032, 281] width 291 height 20
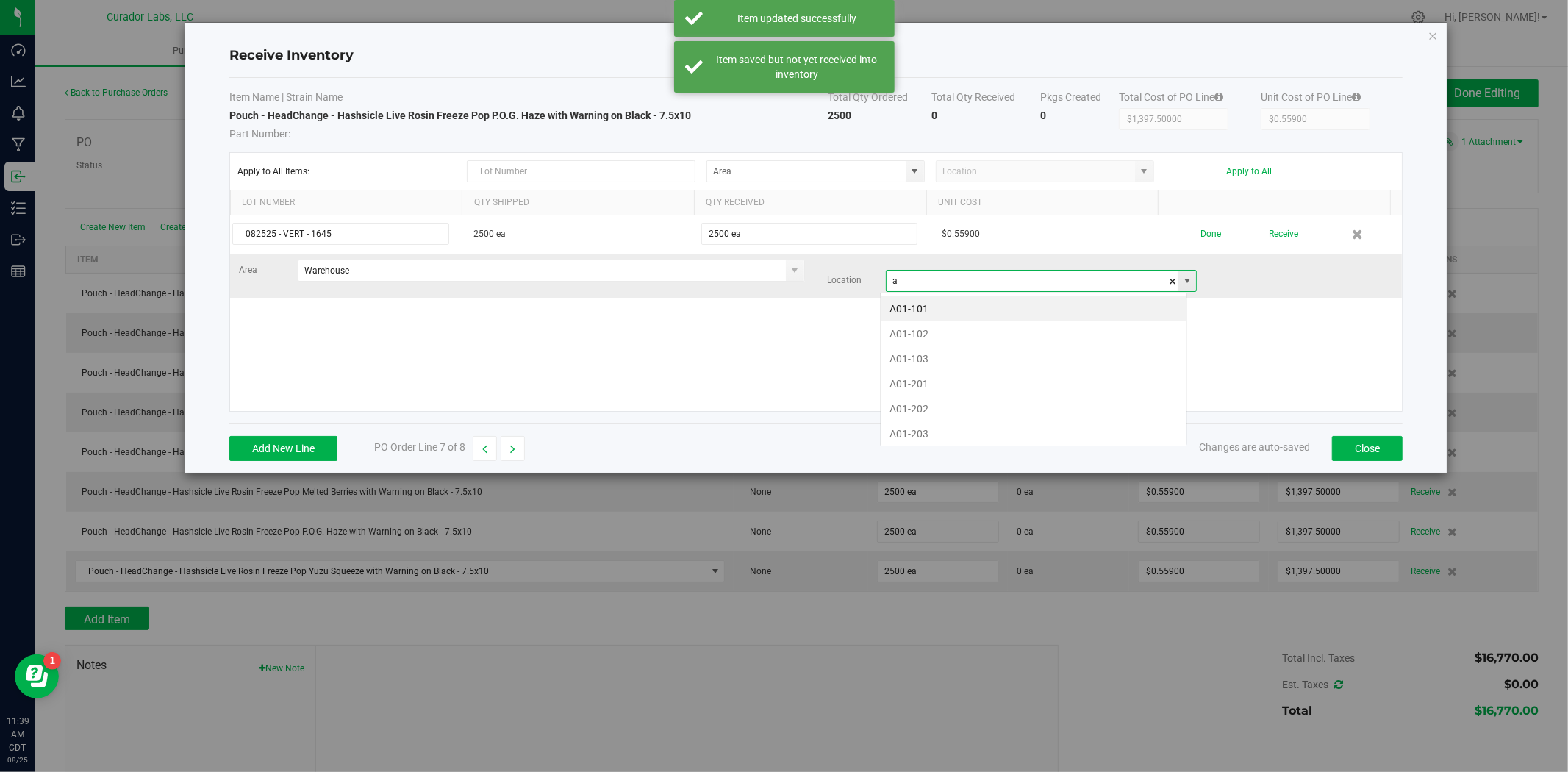
scroll to position [22, 307]
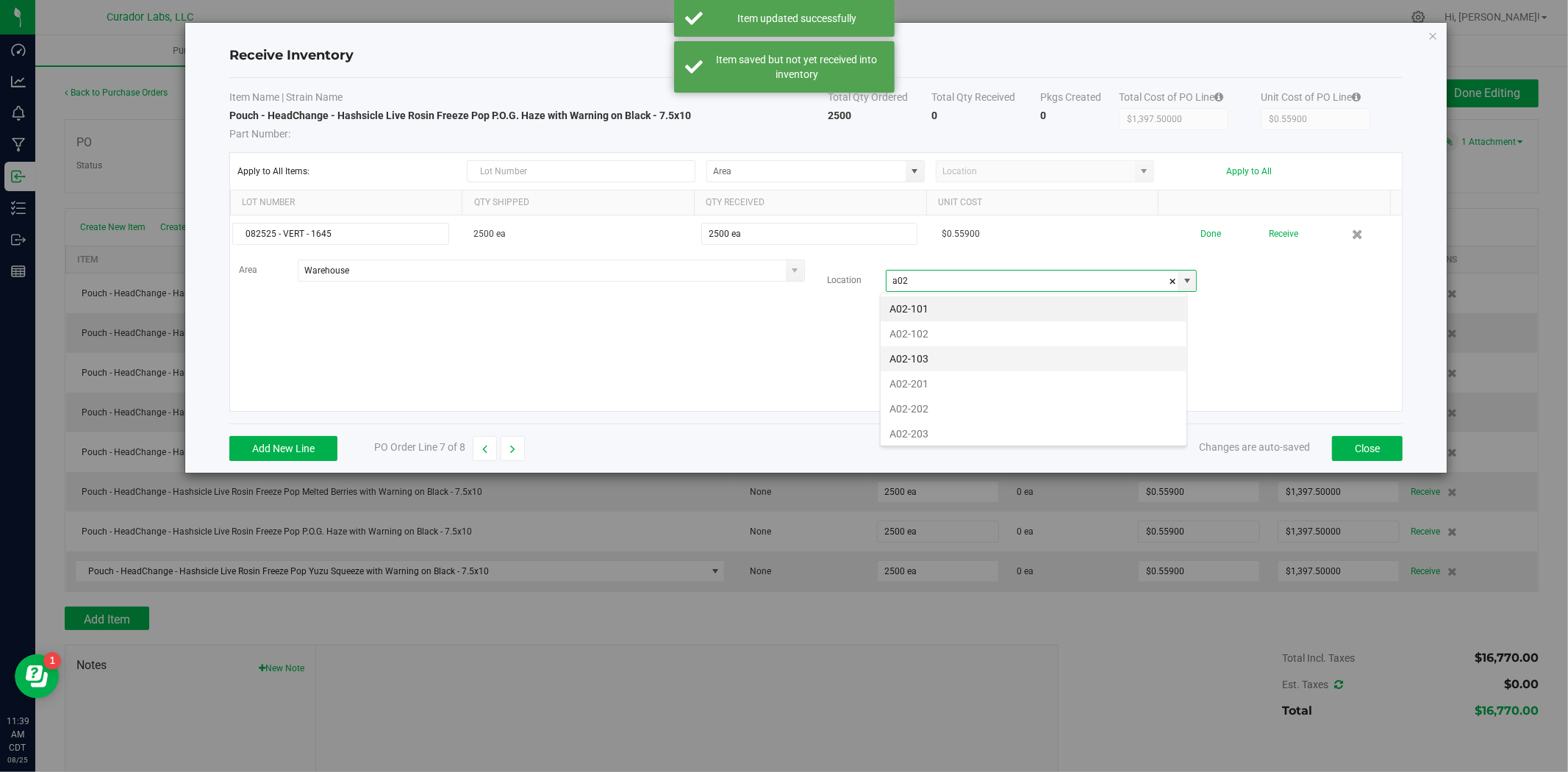
click at [903, 357] on li "A02-103" at bounding box center [1033, 358] width 306 height 25
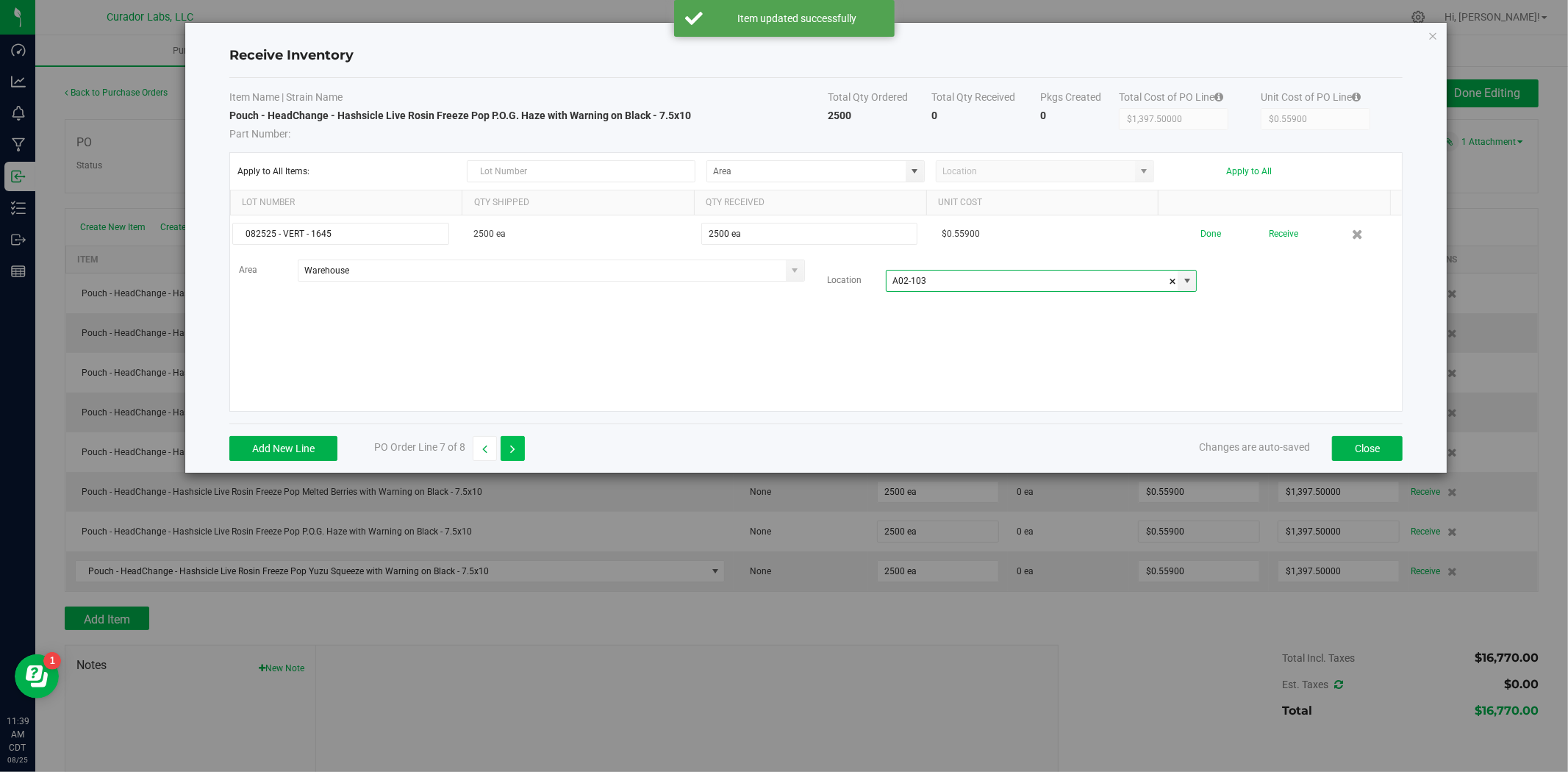
type input "A02-103"
click at [505, 452] on button "button" at bounding box center [513, 448] width 24 height 25
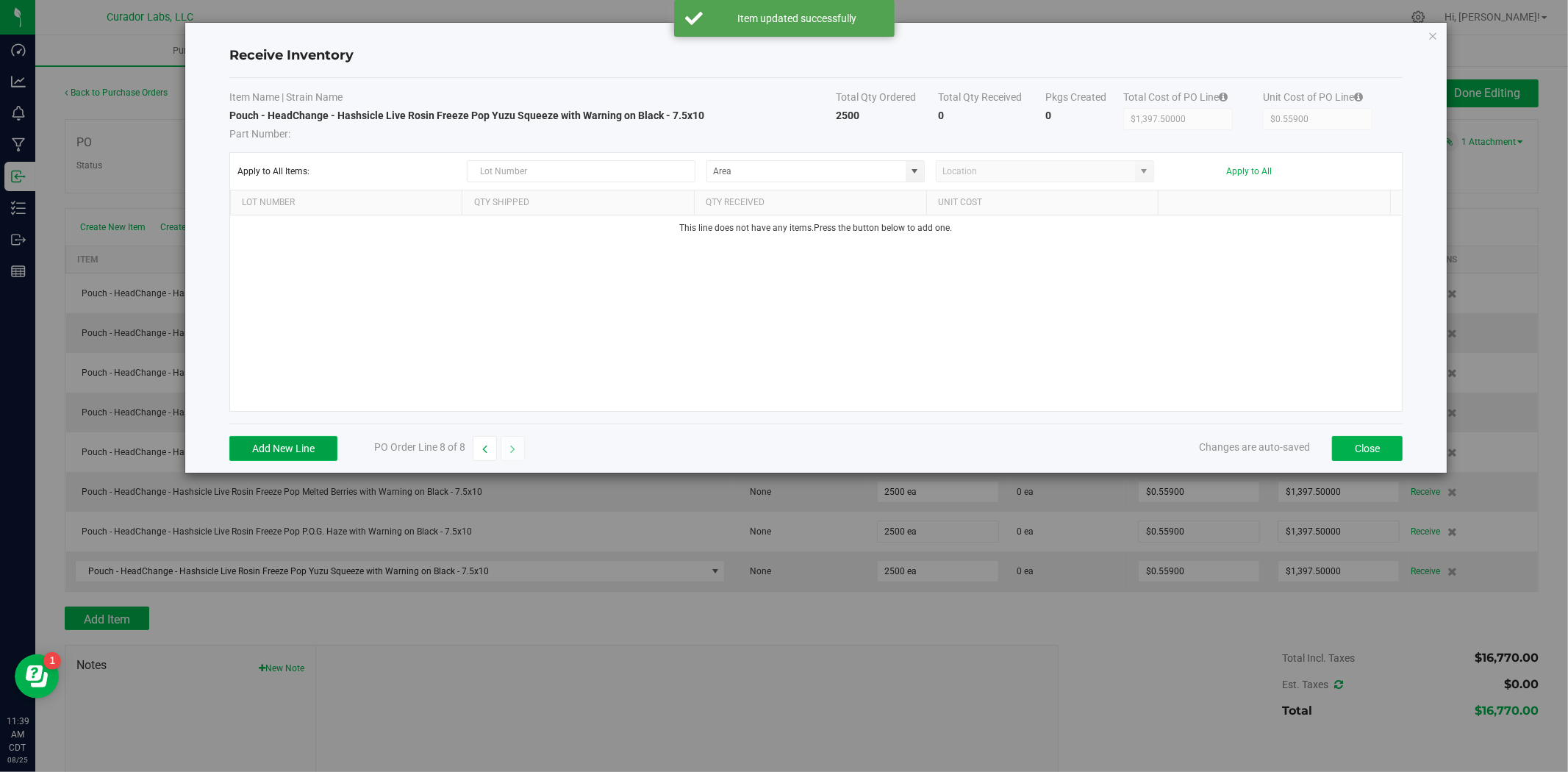
click at [297, 453] on button "Add New Line" at bounding box center [283, 448] width 108 height 25
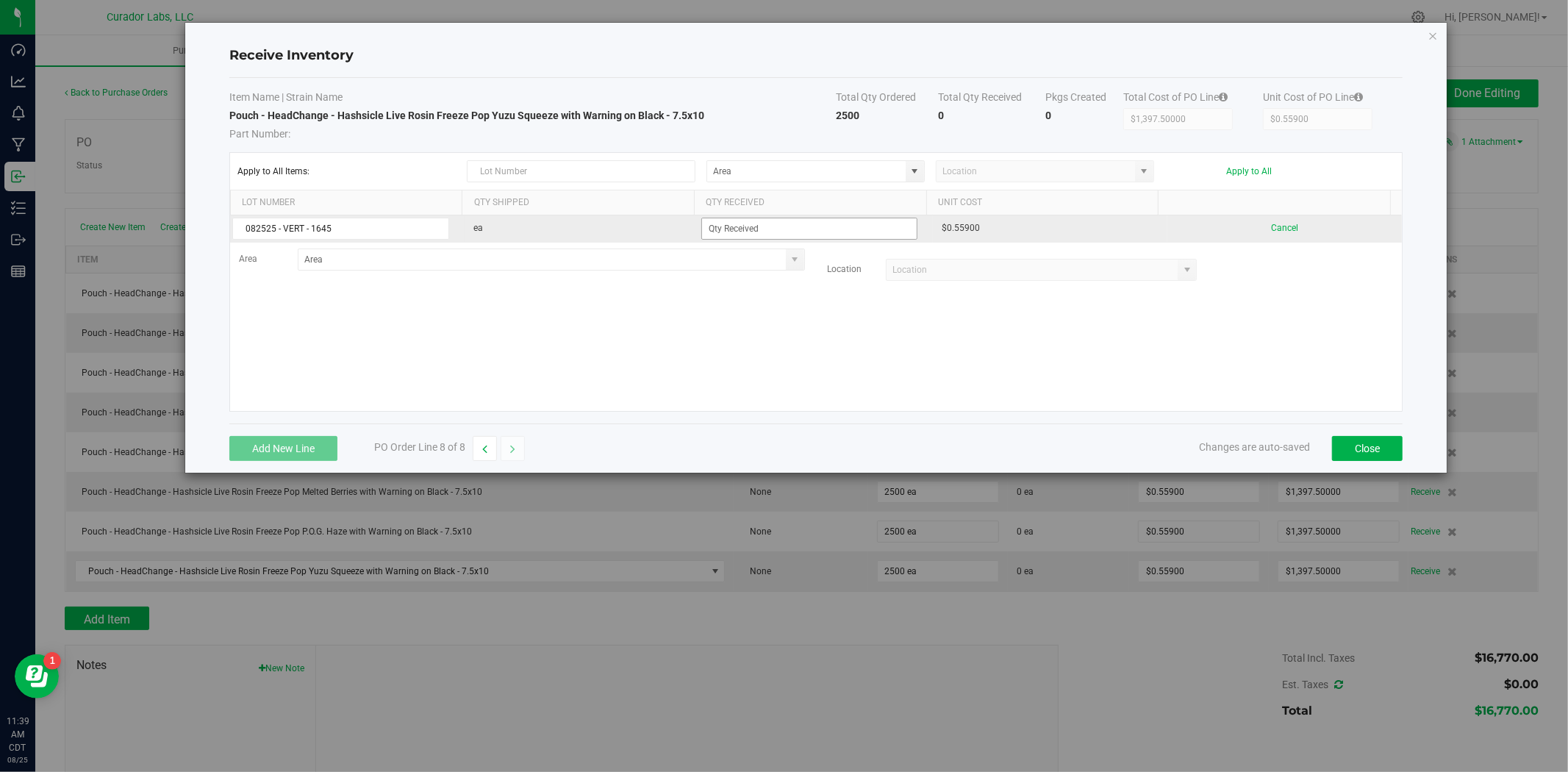
type input "082525 - VERT - 1645"
click at [839, 224] on input at bounding box center [809, 228] width 215 height 20
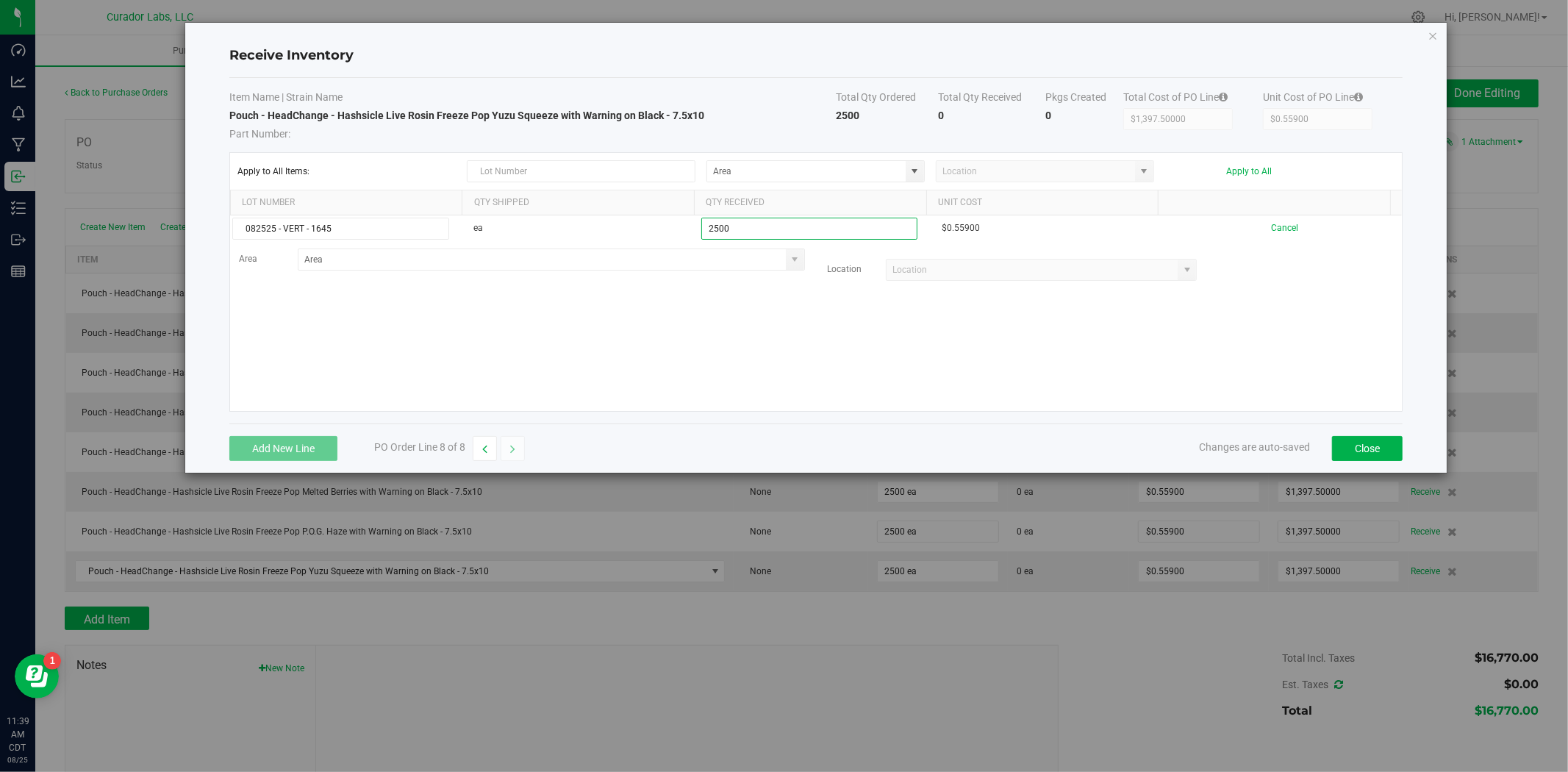
type input "2500 ea"
click at [640, 379] on kendo-grid-list "082525 - VERT - 1645 ea 2500 ea $0.55900 Cancel Area Location" at bounding box center [816, 314] width 1172 height 196
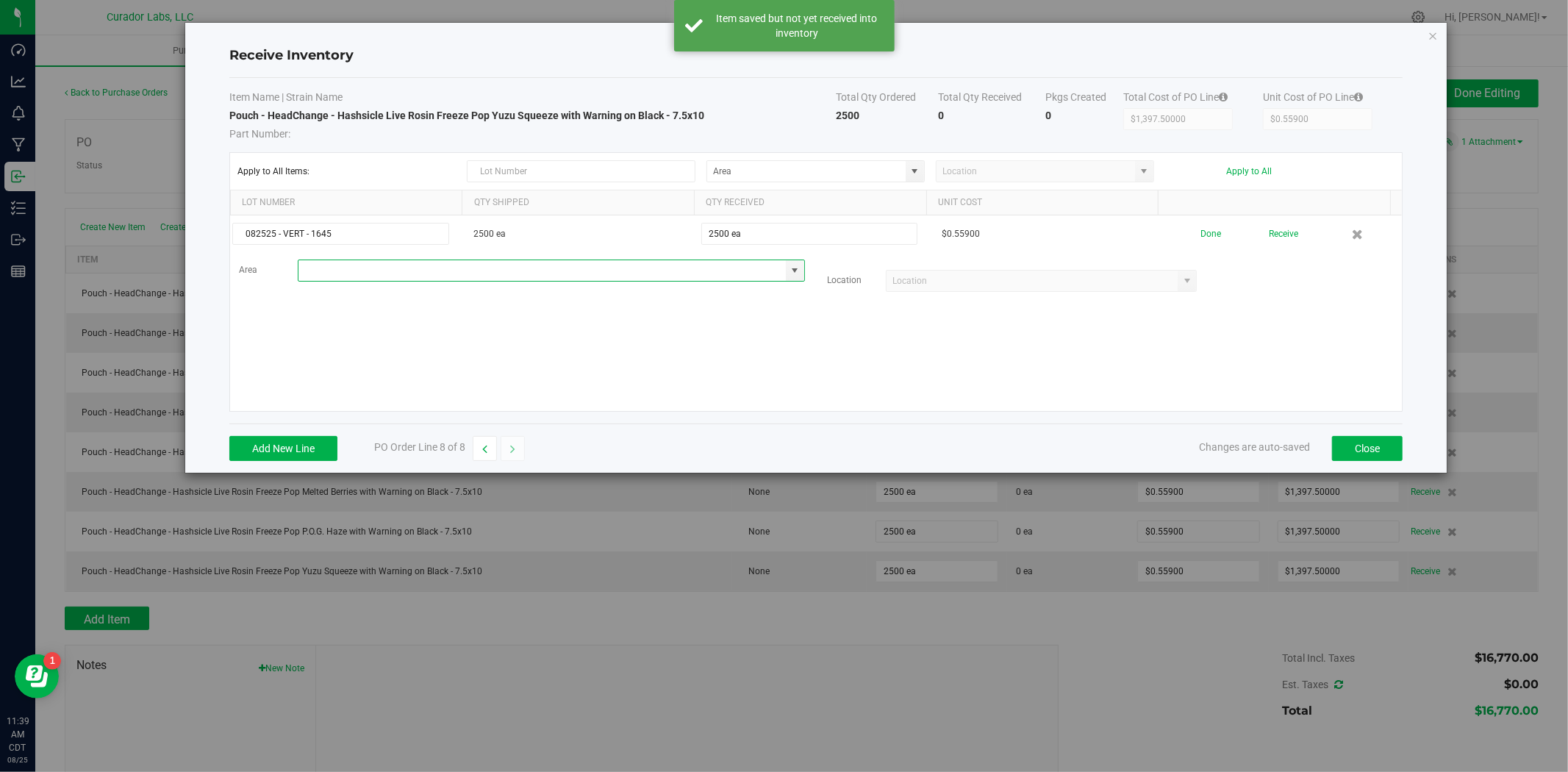
click at [503, 269] on input at bounding box center [542, 270] width 487 height 20
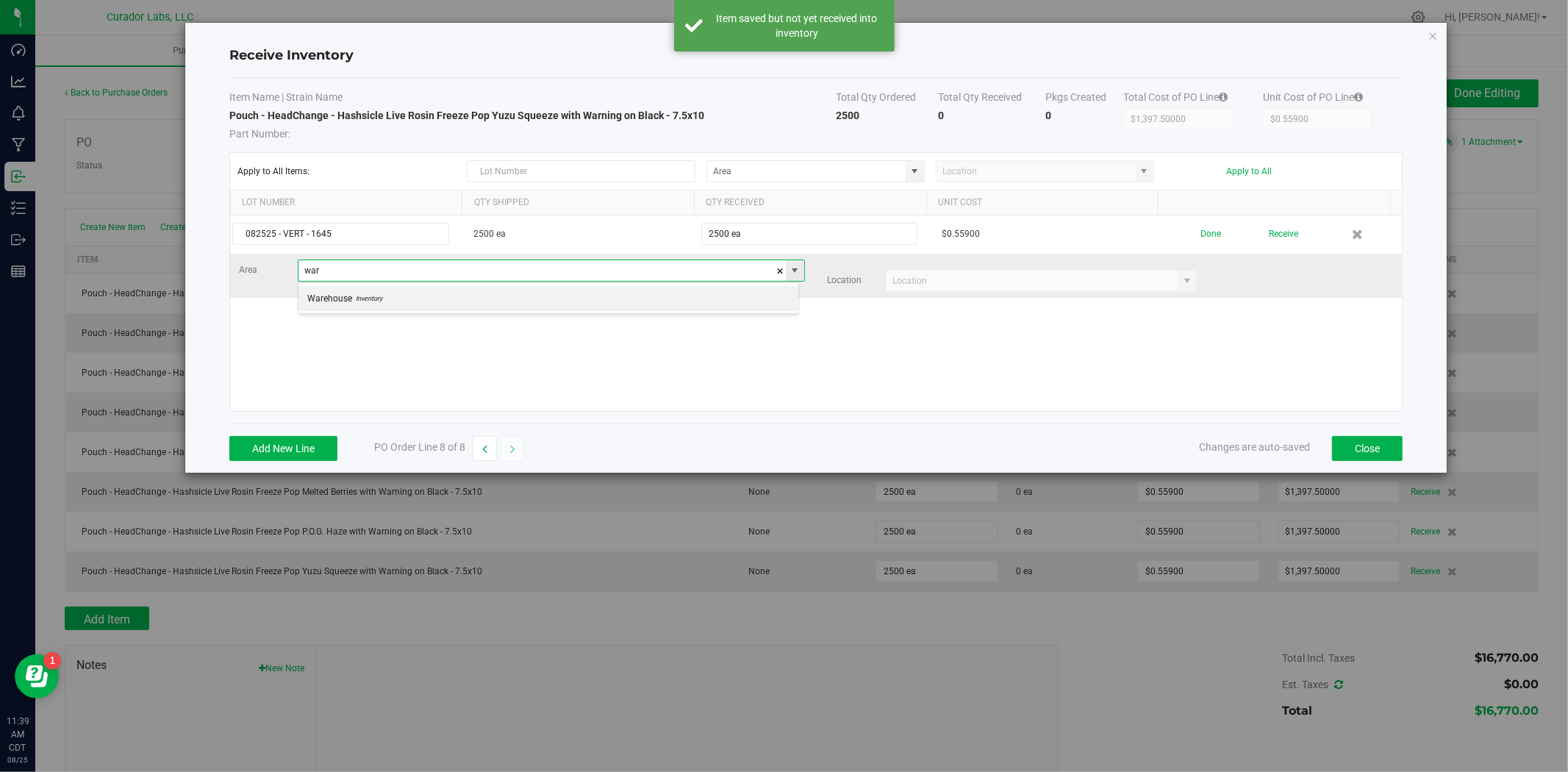
scroll to position [22, 501]
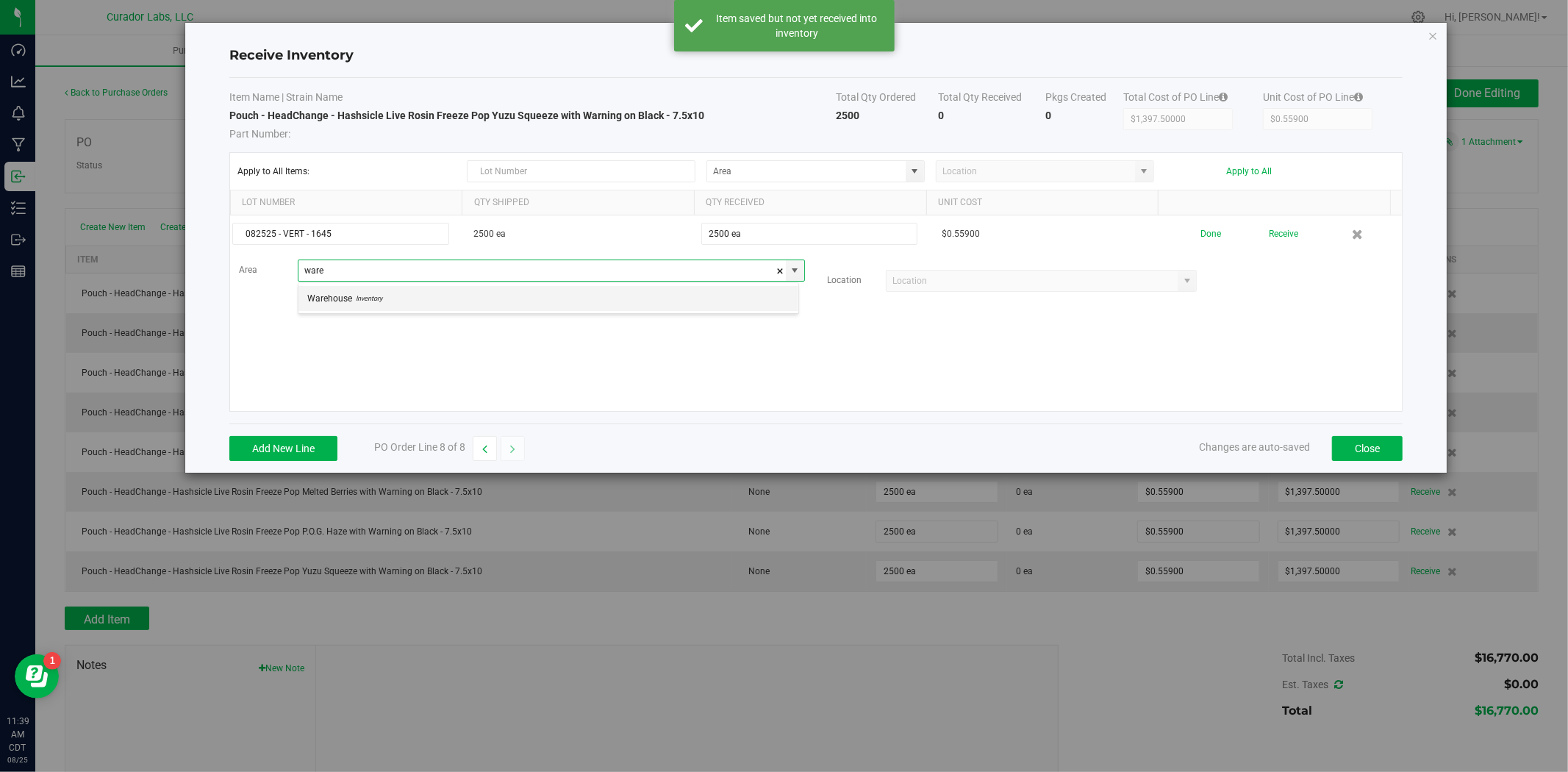
click at [483, 303] on li "Warehouse Inventory" at bounding box center [548, 298] width 500 height 25
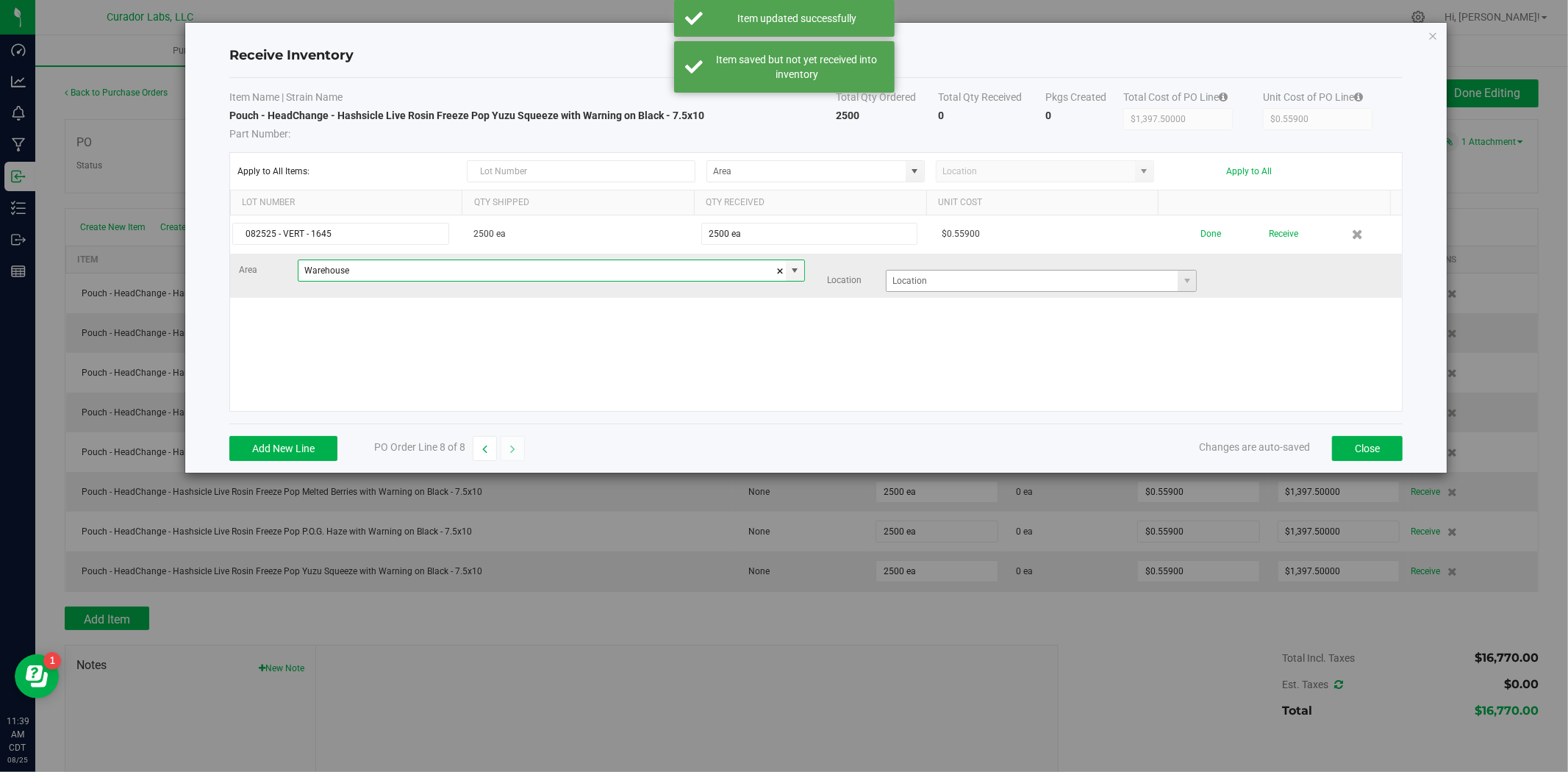
type input "Warehouse"
click at [968, 277] on input at bounding box center [1032, 281] width 291 height 20
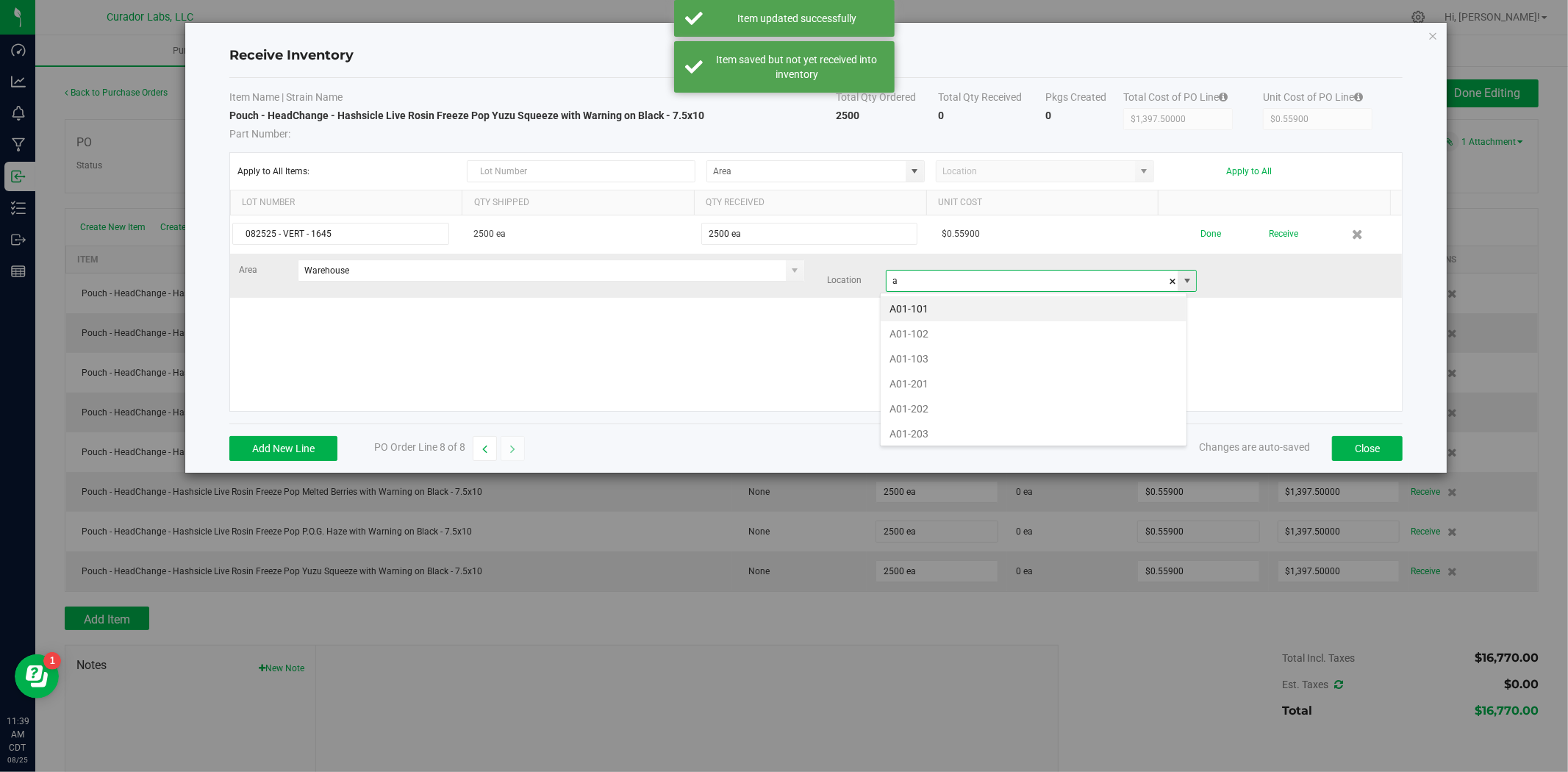
scroll to position [22, 307]
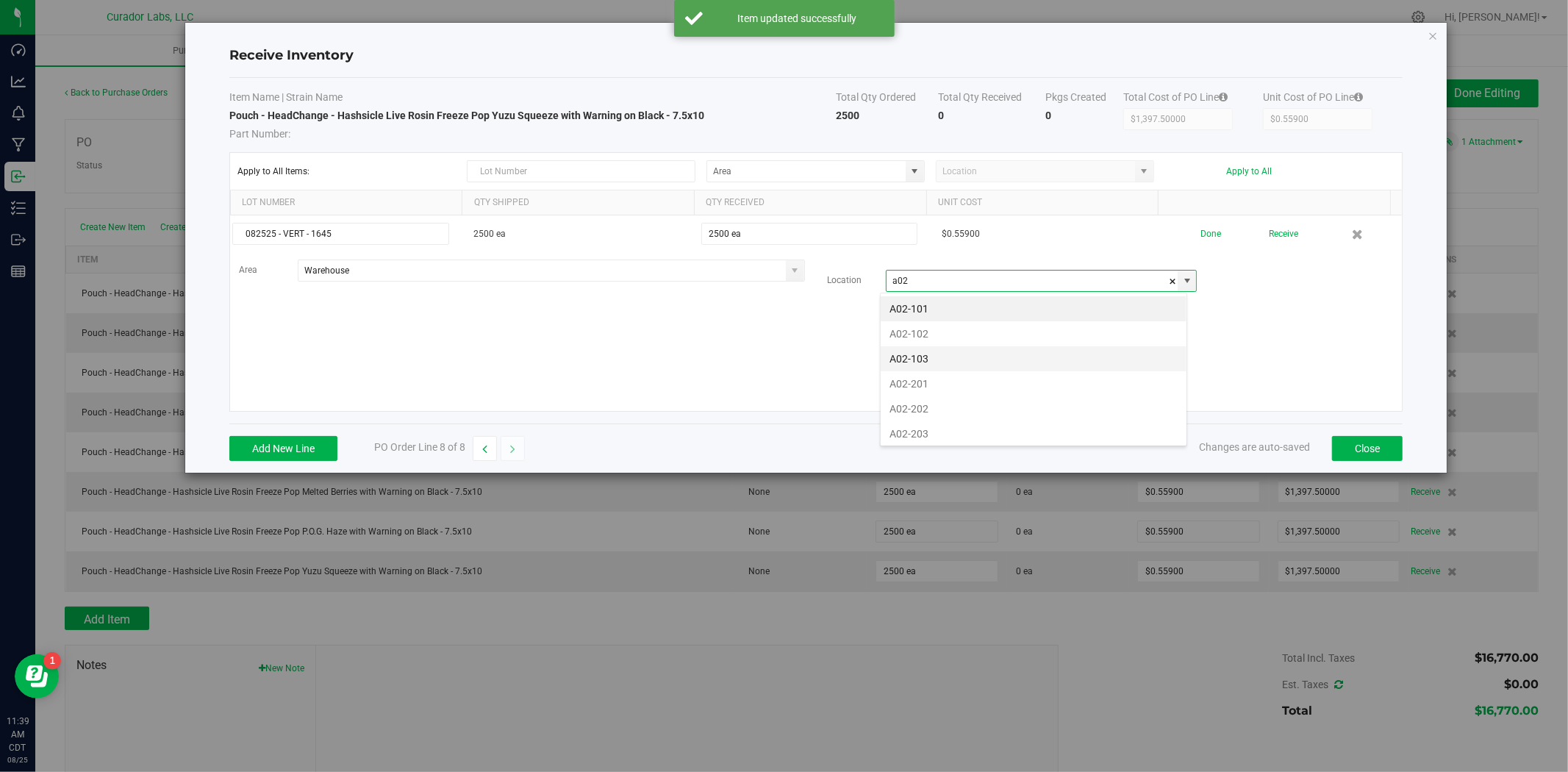
click at [930, 358] on li "A02-103" at bounding box center [1033, 358] width 306 height 25
type input "A02-103"
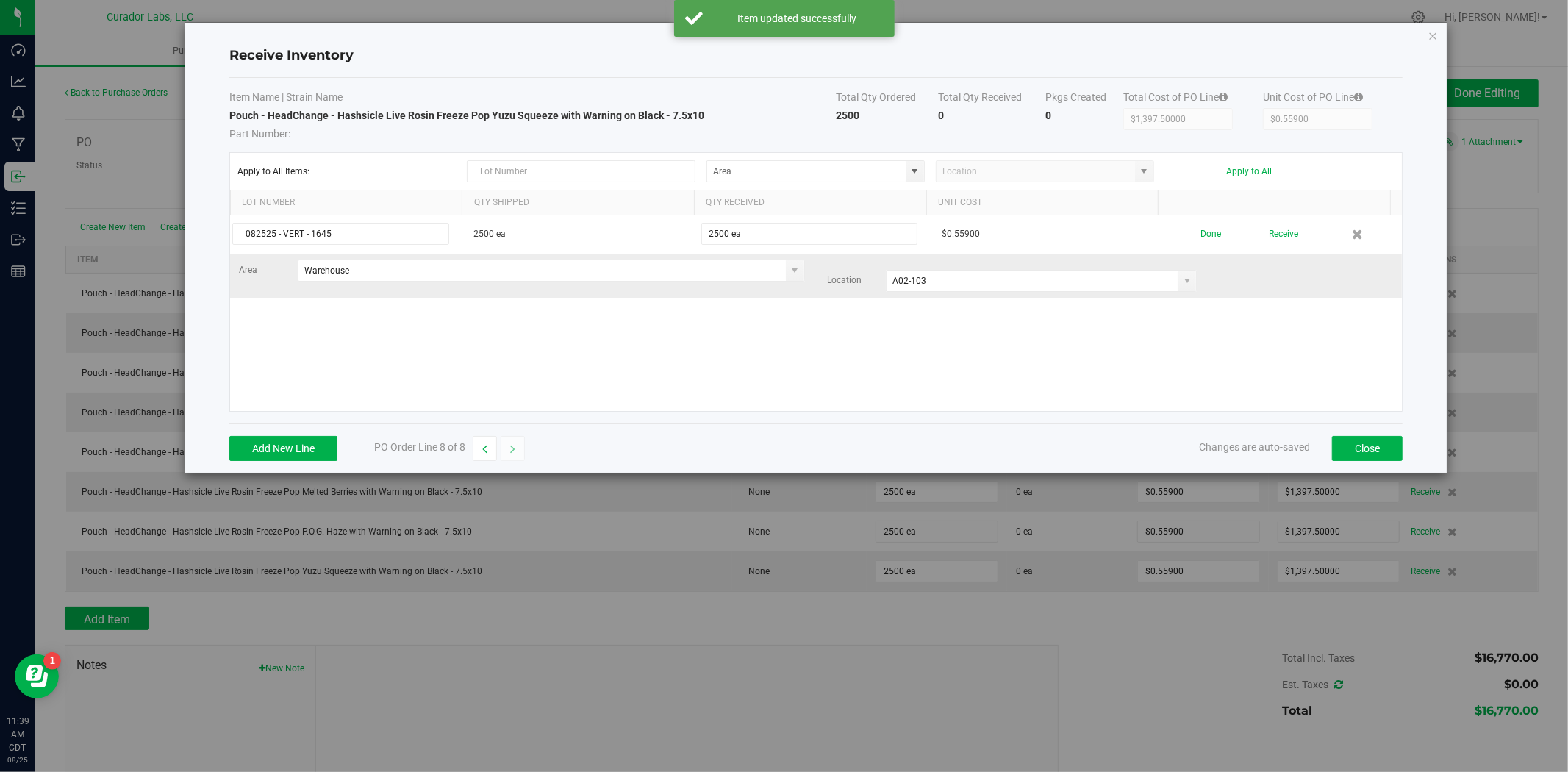
drag, startPoint x: 893, startPoint y: 336, endPoint x: 1079, endPoint y: 297, distance: 190.0
click at [898, 336] on div "082525 - VERT - 1645 2500 ea 2500 ea $0.55900 Done Receive Area Warehouse Locat…" at bounding box center [816, 314] width 1172 height 196
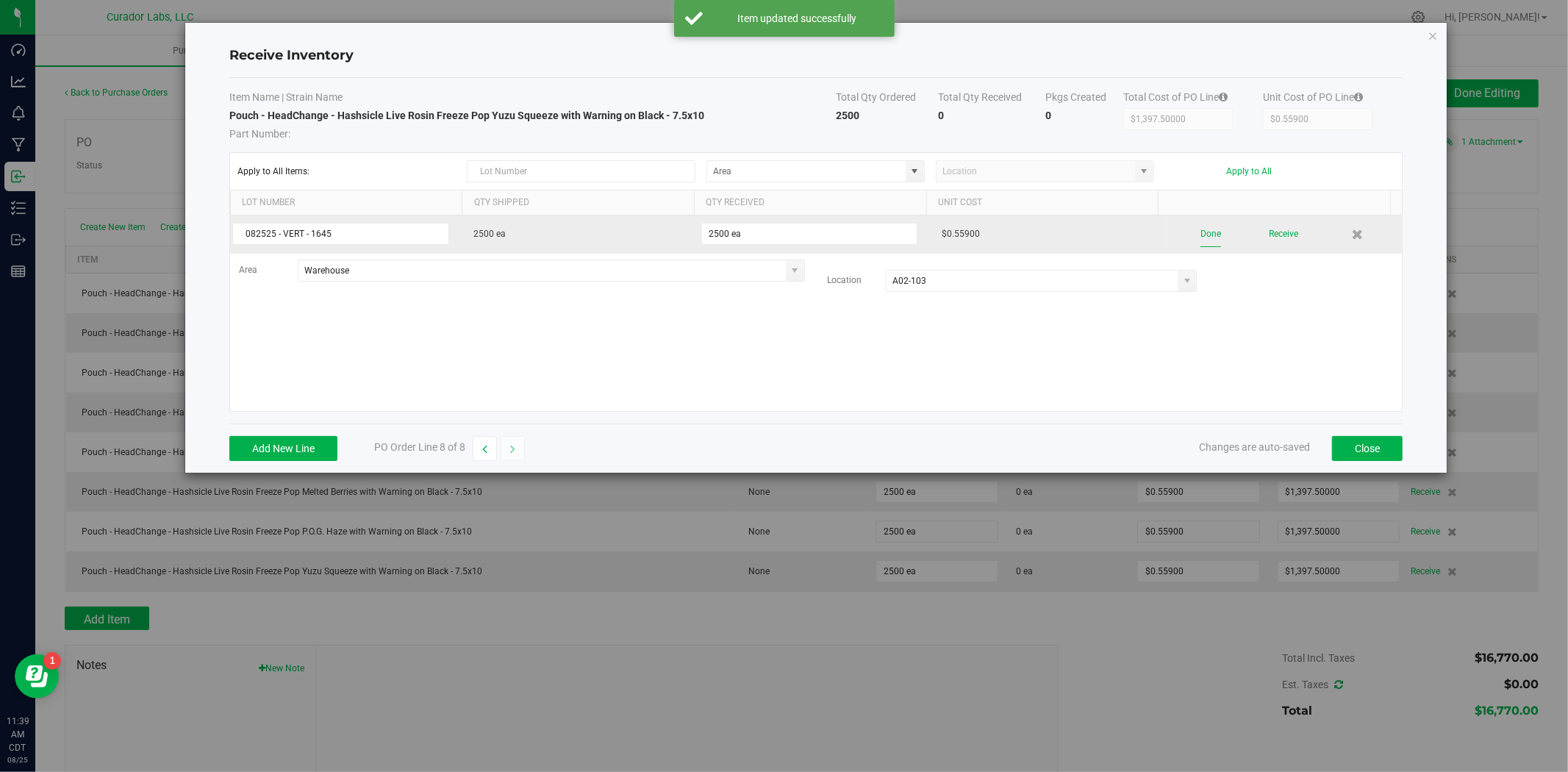
click at [1203, 230] on button "Done" at bounding box center [1210, 234] width 20 height 26
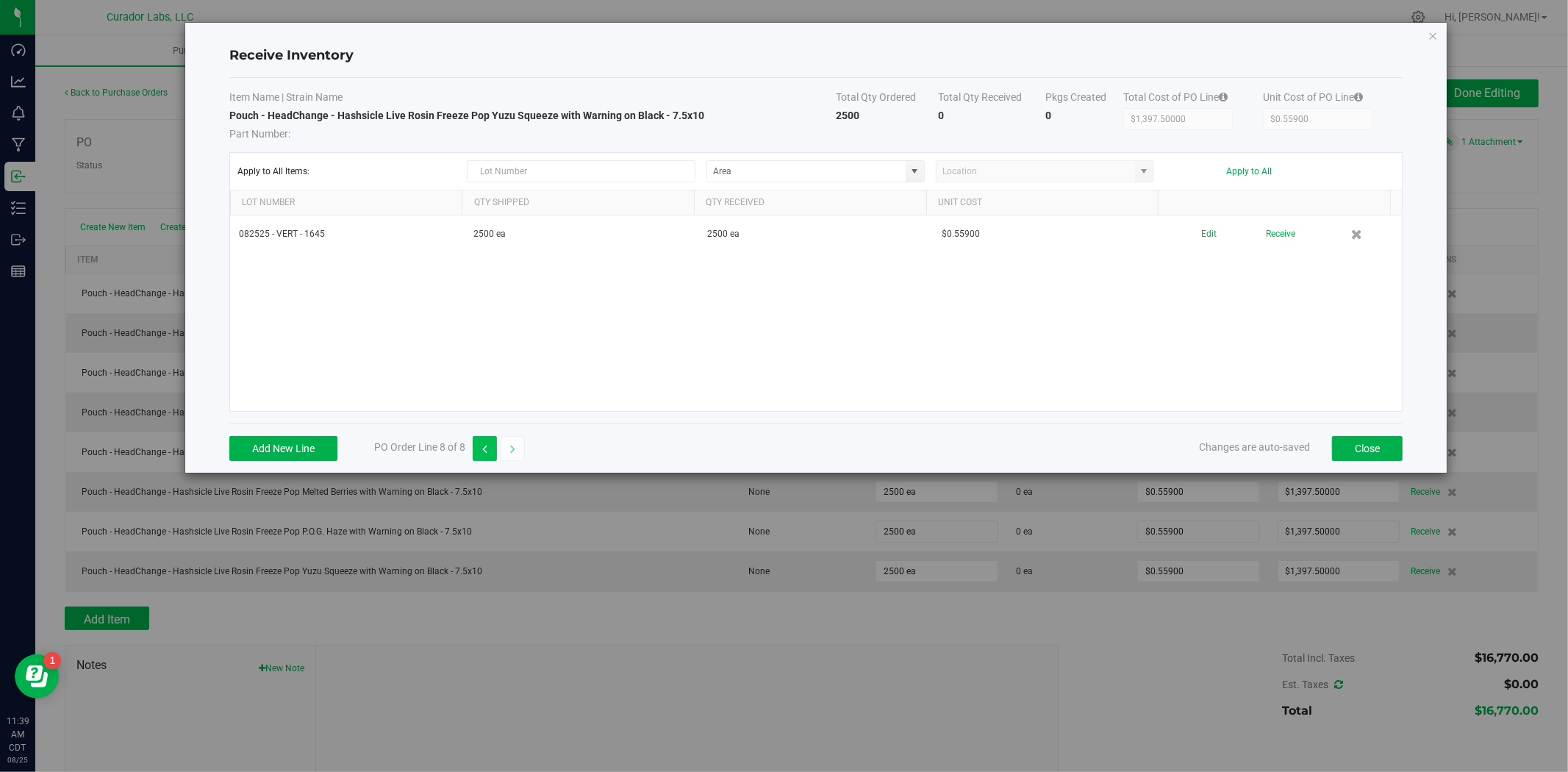
click at [480, 453] on button "button" at bounding box center [485, 448] width 24 height 25
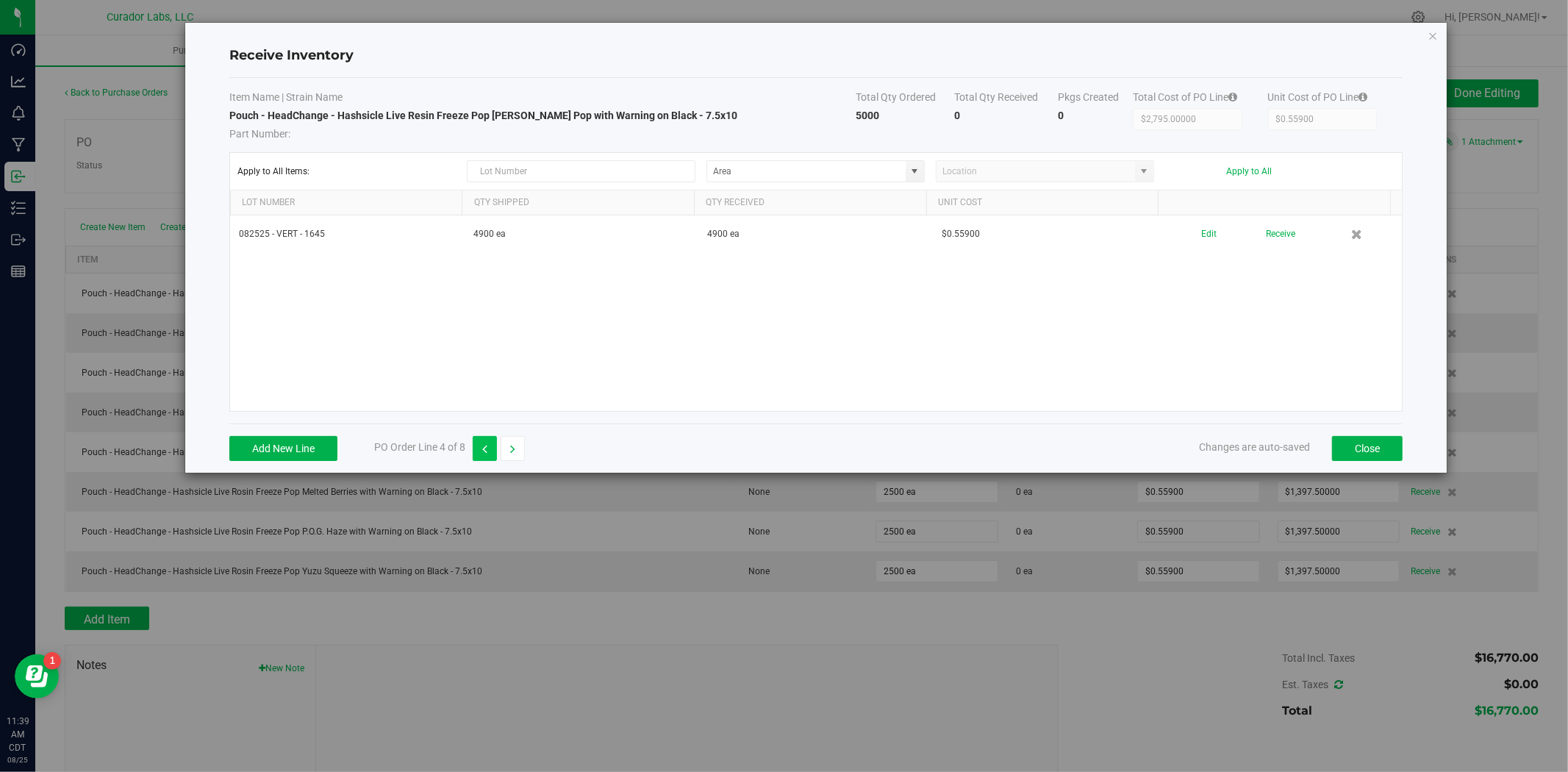
click at [480, 453] on button "button" at bounding box center [485, 448] width 24 height 25
click at [528, 448] on div "Add New Line PO Order Line 1 of 8 Changes are auto-saved Close" at bounding box center [815, 448] width 1173 height 49
click at [518, 447] on button "button" at bounding box center [513, 448] width 24 height 25
click at [518, 446] on button "button" at bounding box center [513, 448] width 24 height 25
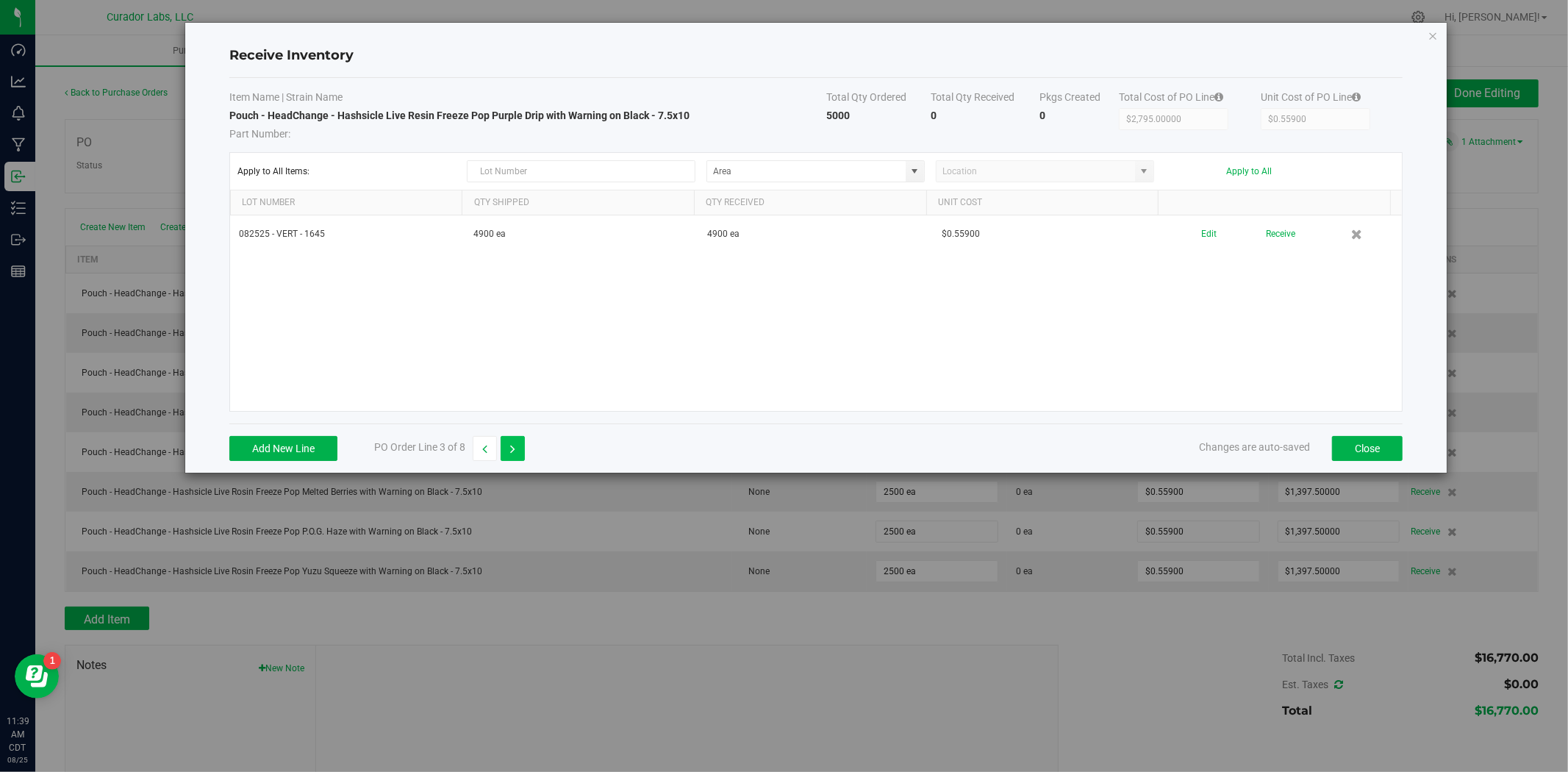
click at [518, 446] on button "button" at bounding box center [513, 448] width 24 height 25
type input "$1,397.50000"
click at [518, 446] on button "button" at bounding box center [513, 448] width 24 height 25
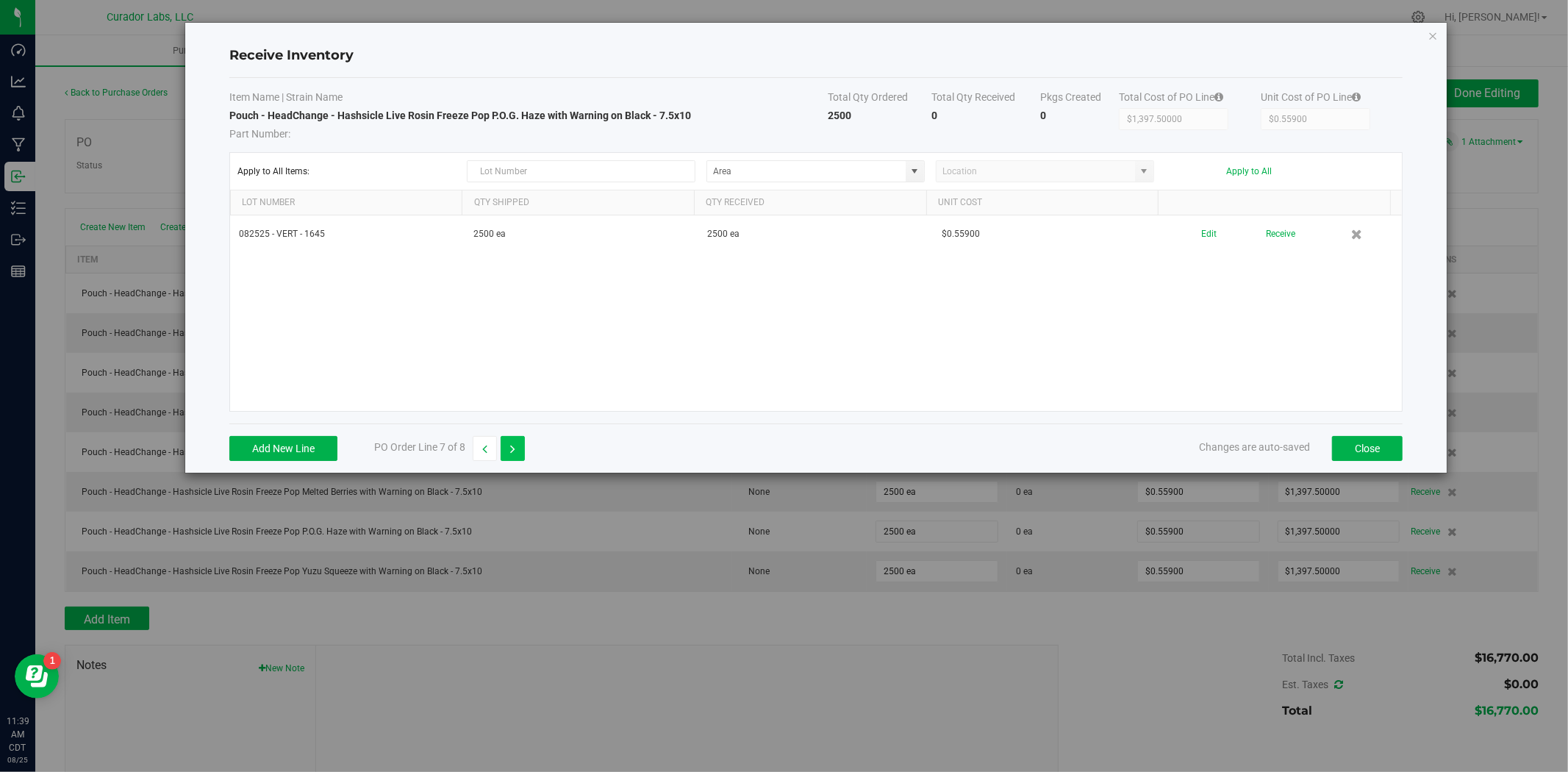
click at [518, 446] on button "button" at bounding box center [513, 448] width 24 height 25
click at [1384, 436] on button "Close" at bounding box center [1367, 448] width 71 height 25
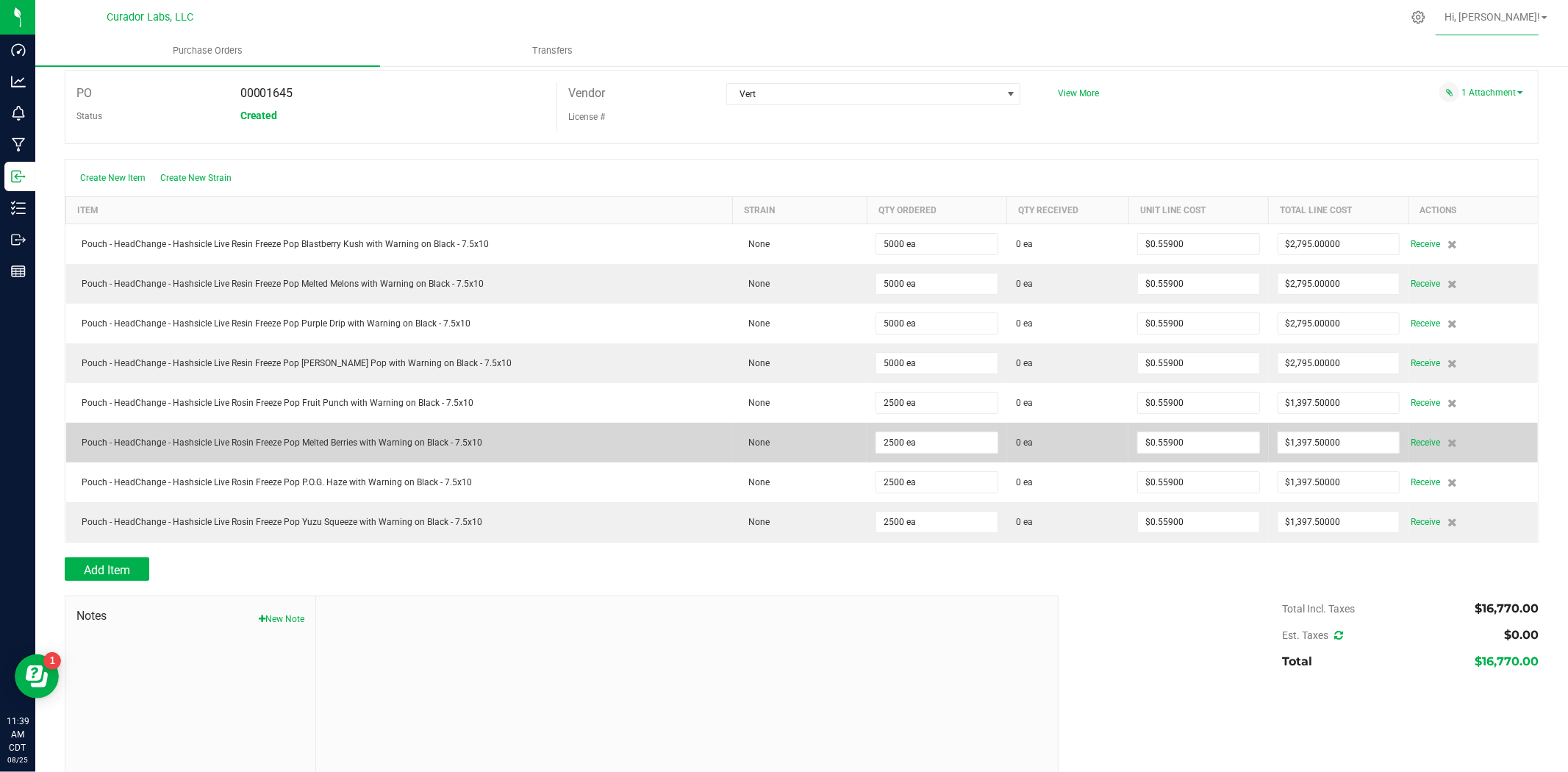
scroll to position [89, 0]
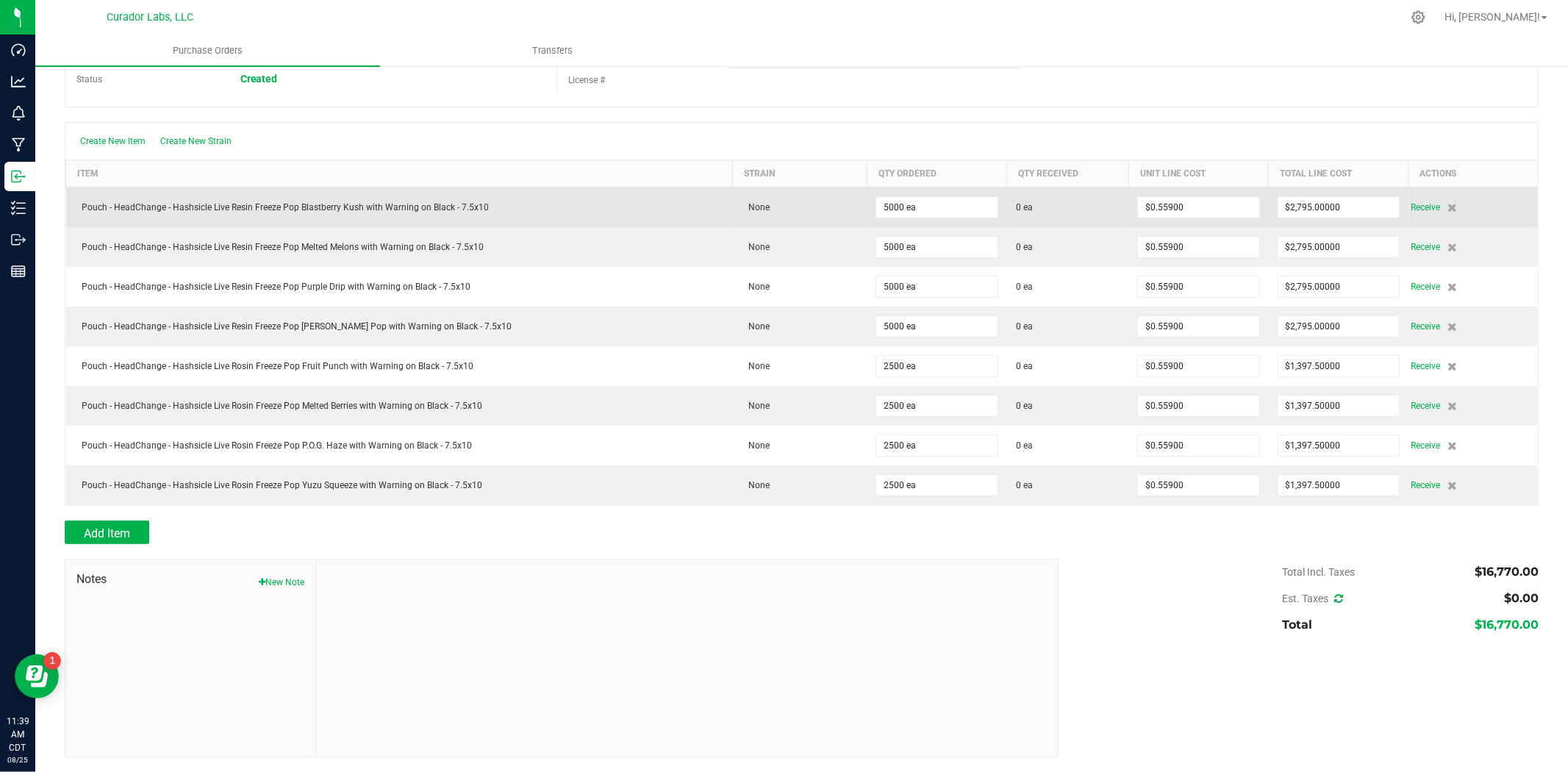
click at [1408, 210] on td "Receive" at bounding box center [1473, 206] width 129 height 40
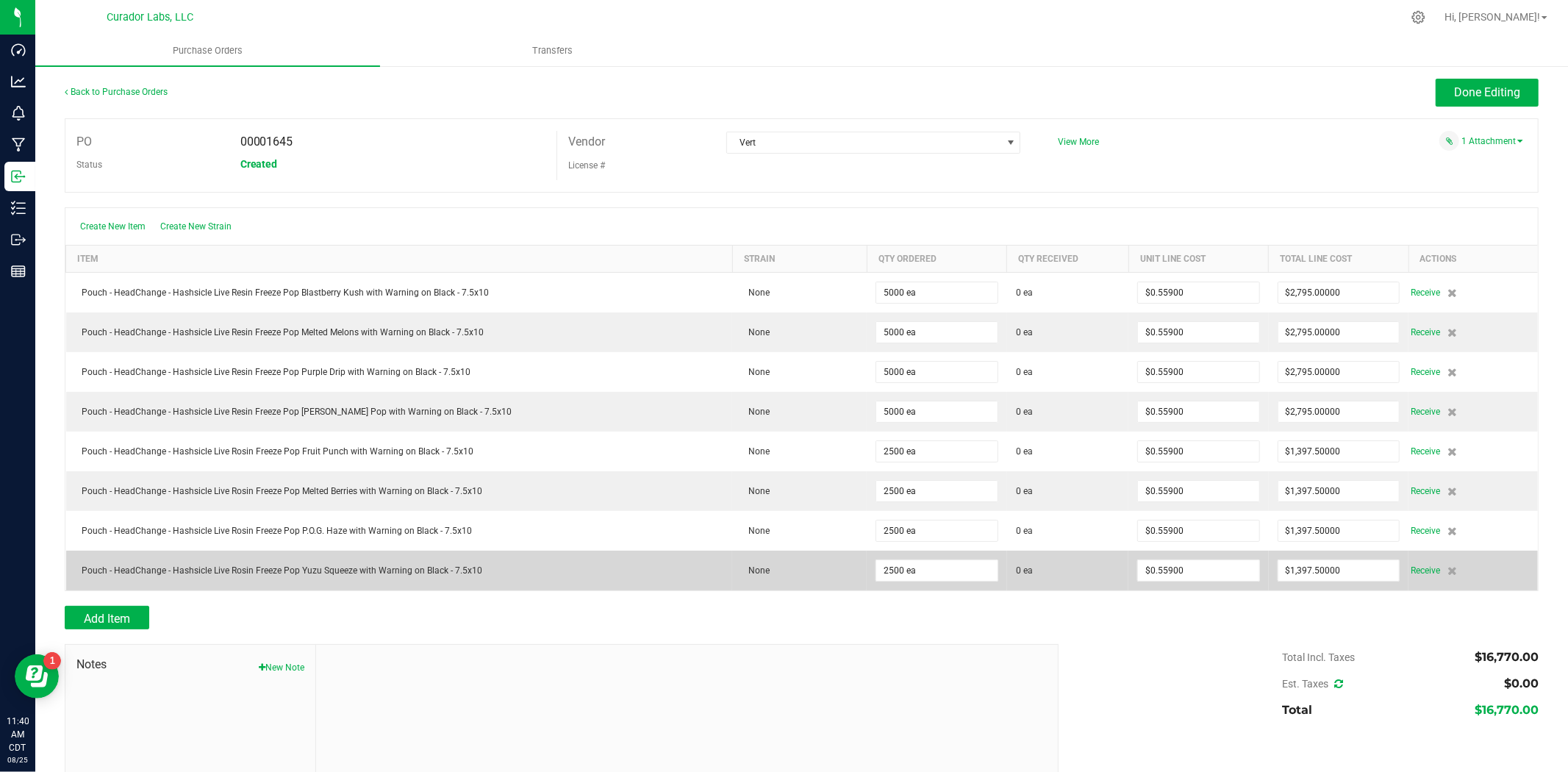
scroll to position [0, 0]
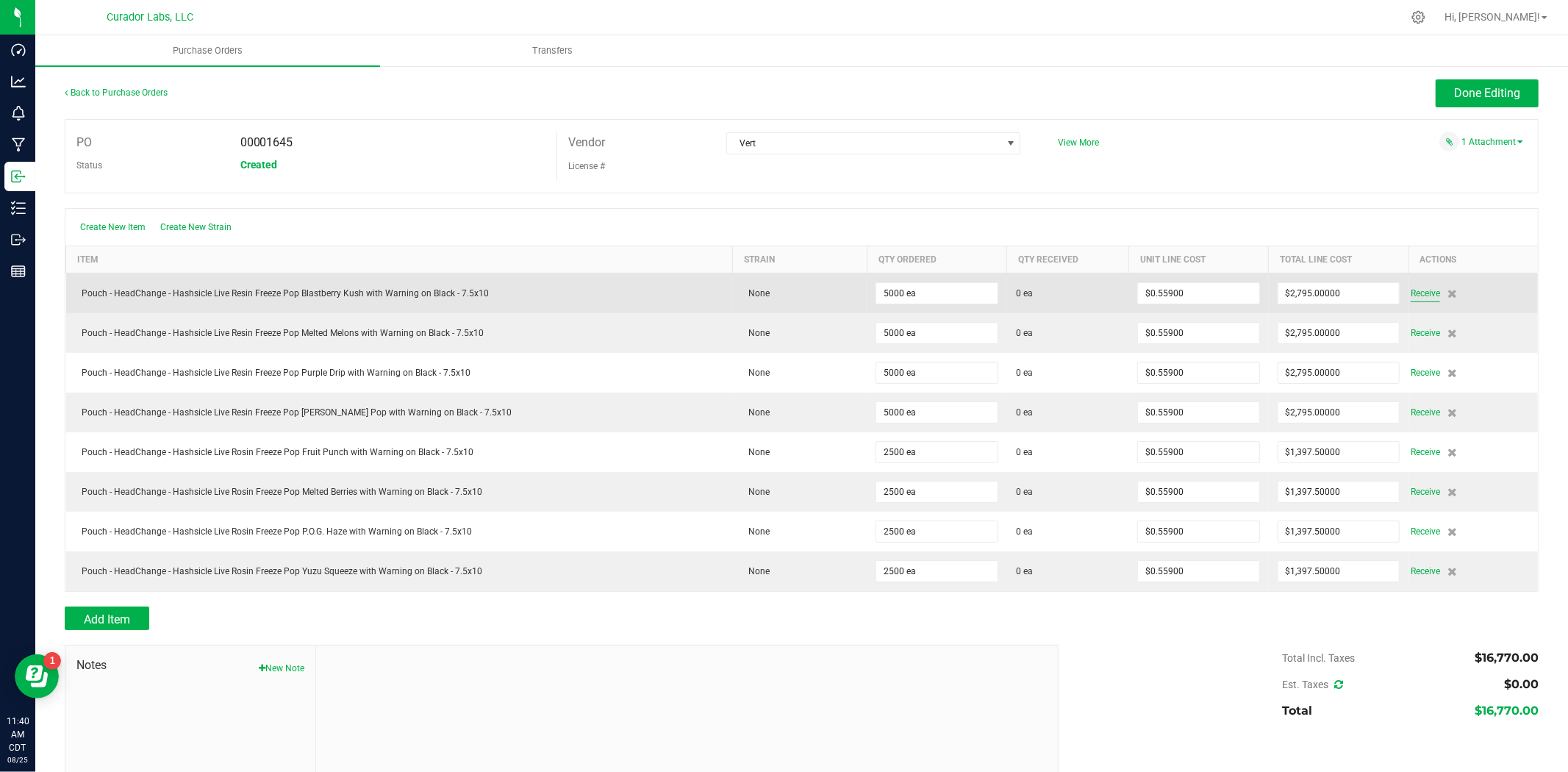
click at [1416, 298] on span "Receive" at bounding box center [1425, 293] width 30 height 18
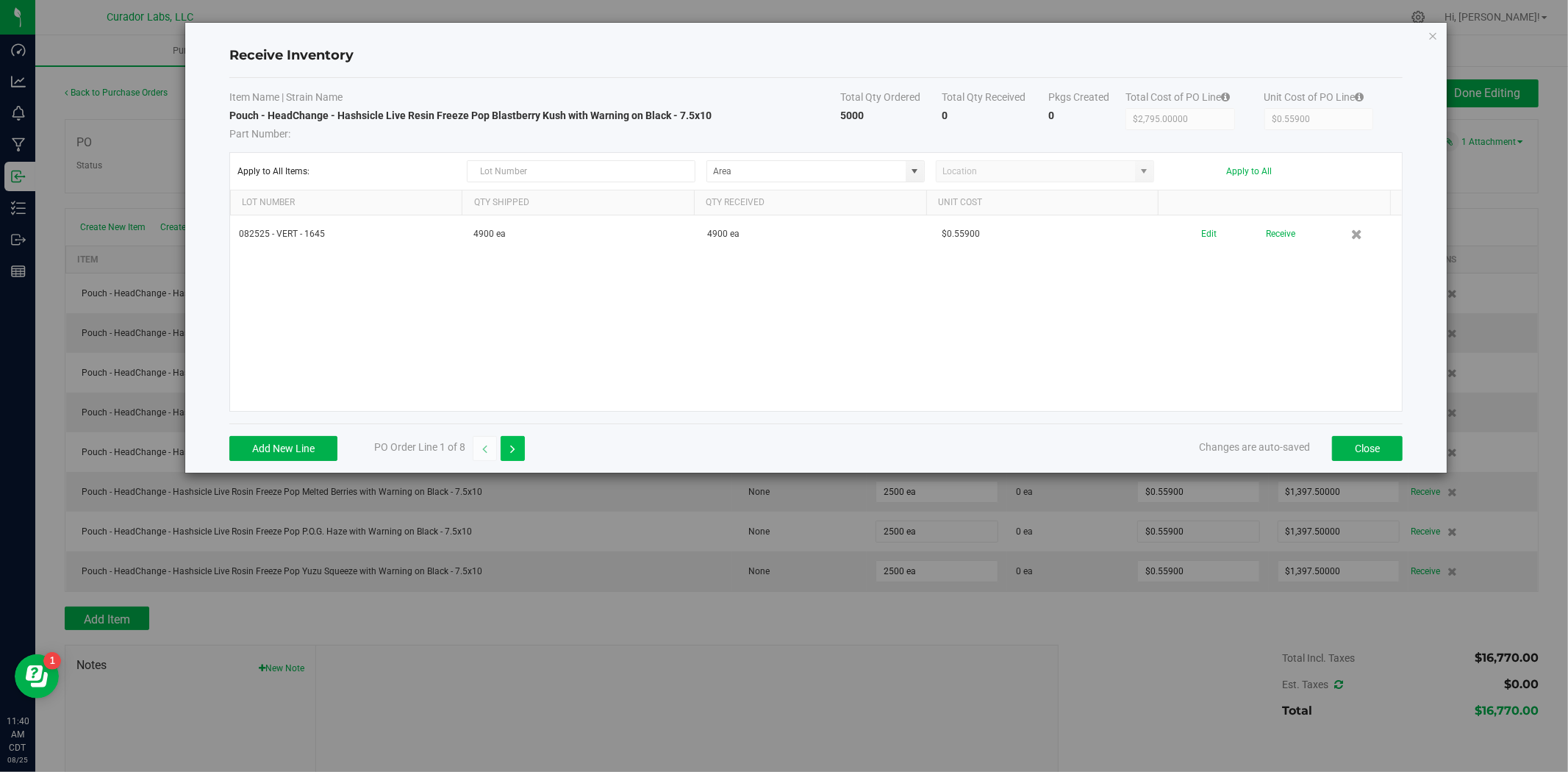
click at [515, 449] on icon "button" at bounding box center [513, 449] width 5 height 10
click at [483, 458] on button "button" at bounding box center [485, 448] width 24 height 25
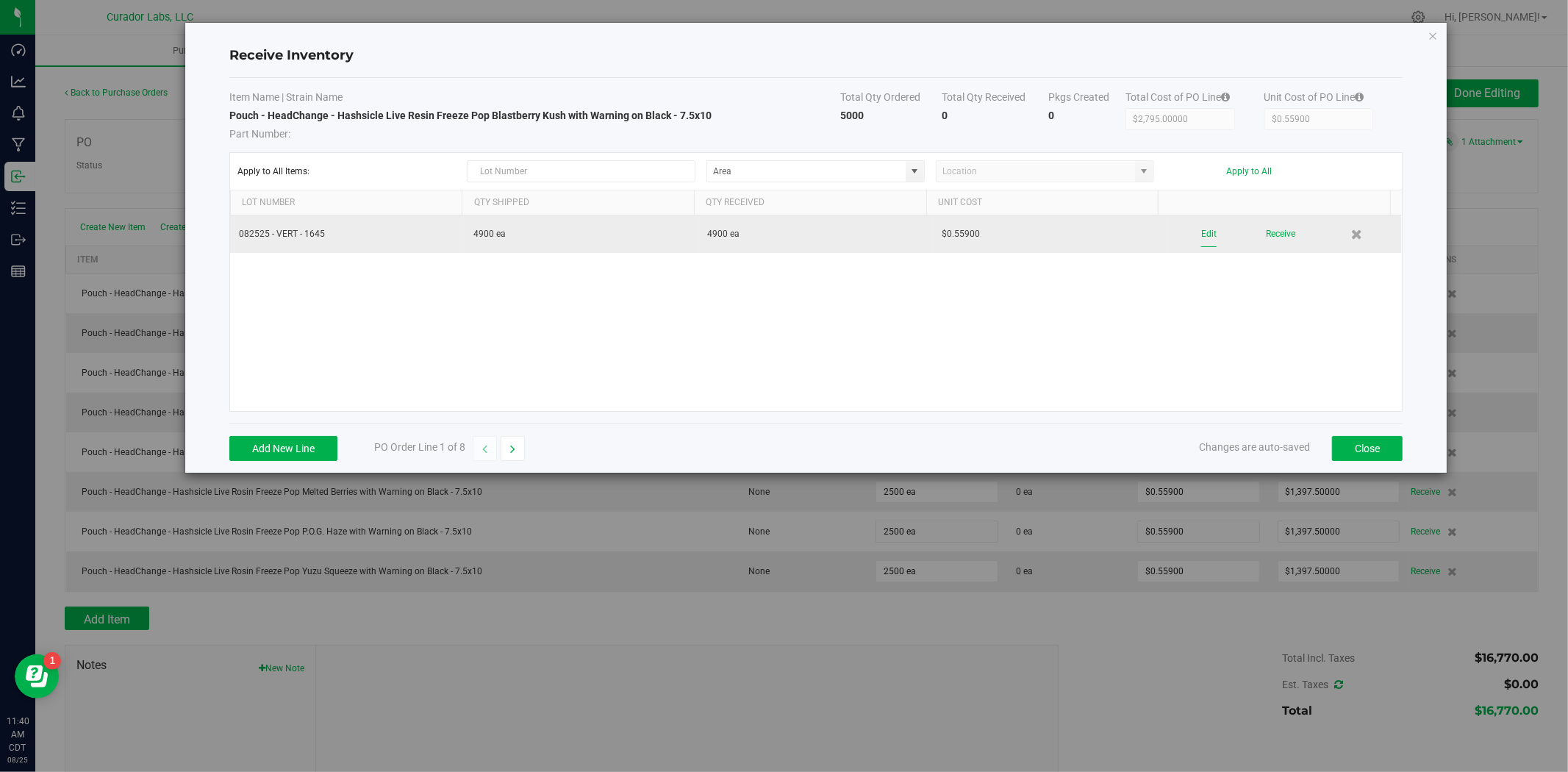
click at [1201, 241] on button "Edit" at bounding box center [1209, 234] width 15 height 26
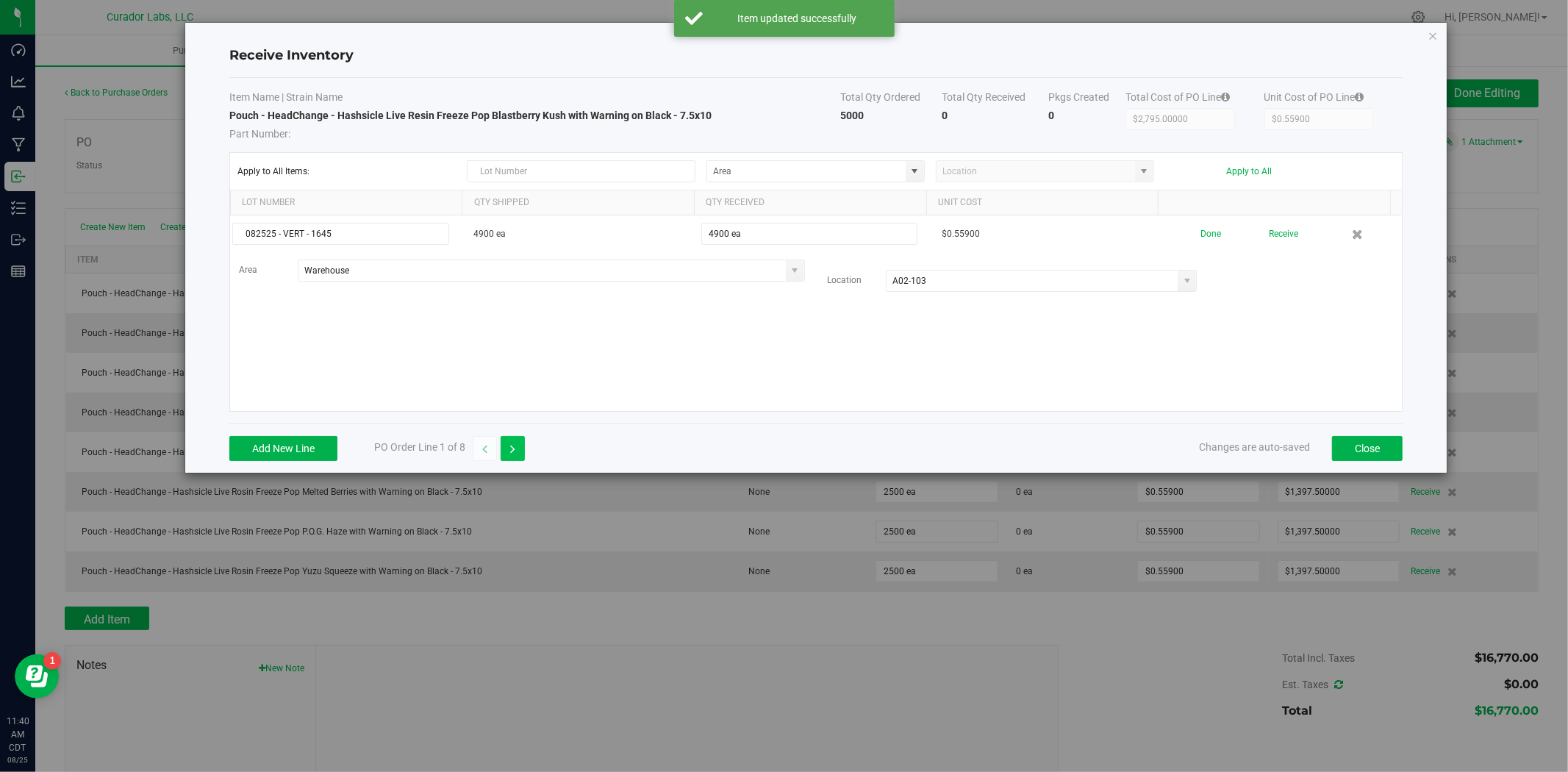
click at [515, 444] on icon "button" at bounding box center [513, 449] width 5 height 10
type input "$1,397.50000"
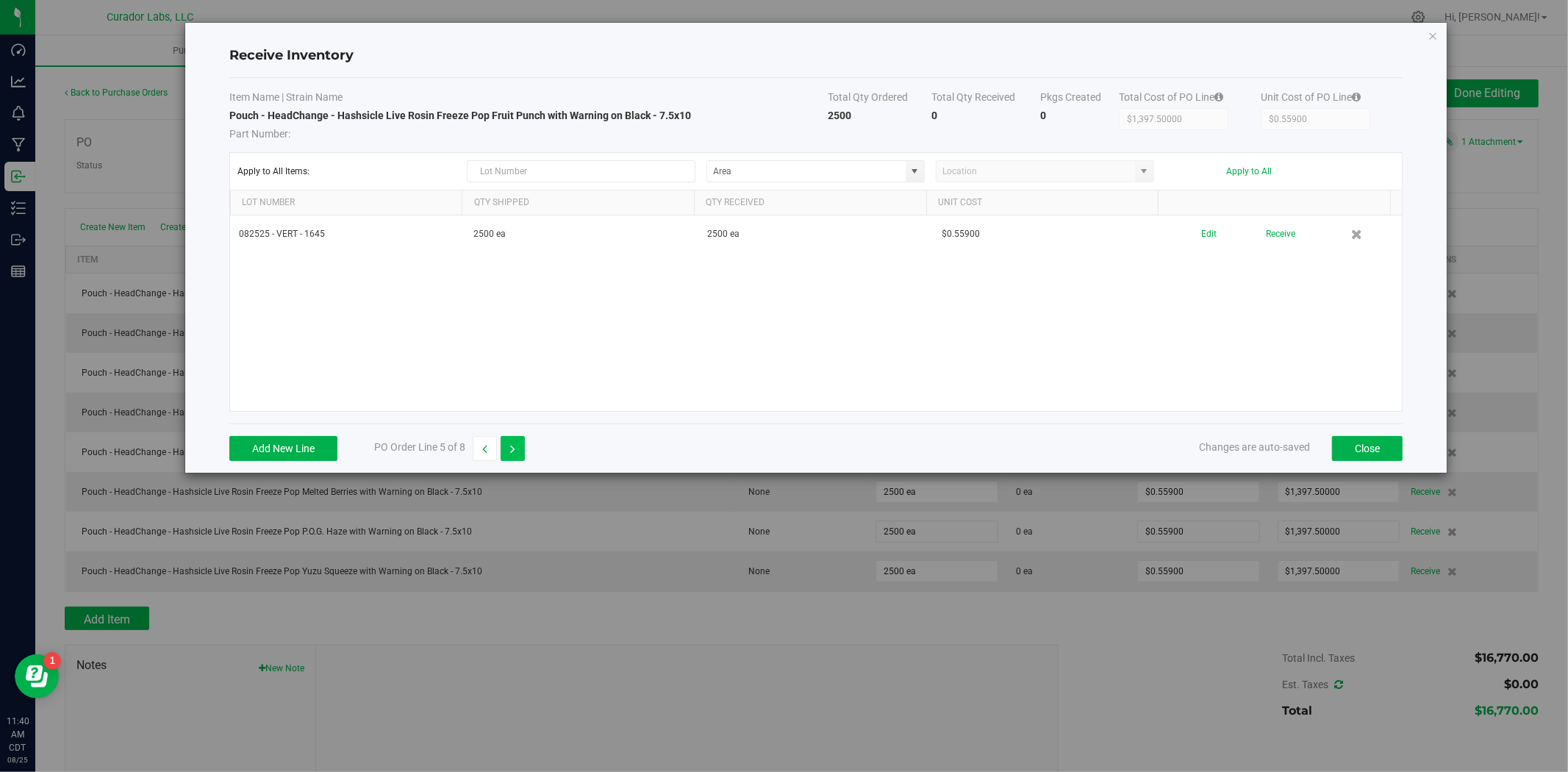
click at [515, 444] on icon "button" at bounding box center [513, 449] width 5 height 10
click at [1393, 452] on button "Close" at bounding box center [1367, 448] width 71 height 25
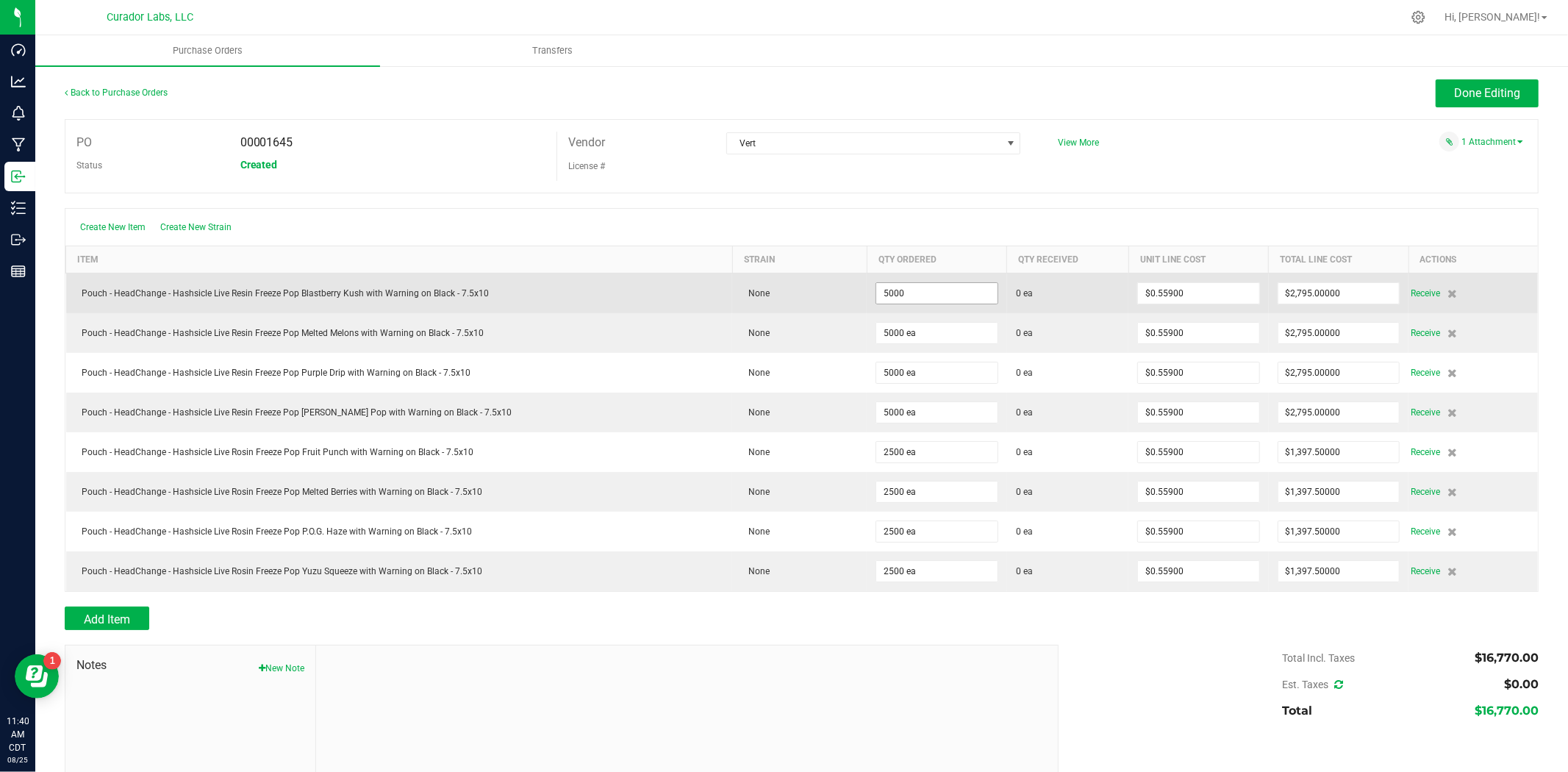
click at [915, 297] on input "5000" at bounding box center [937, 293] width 121 height 20
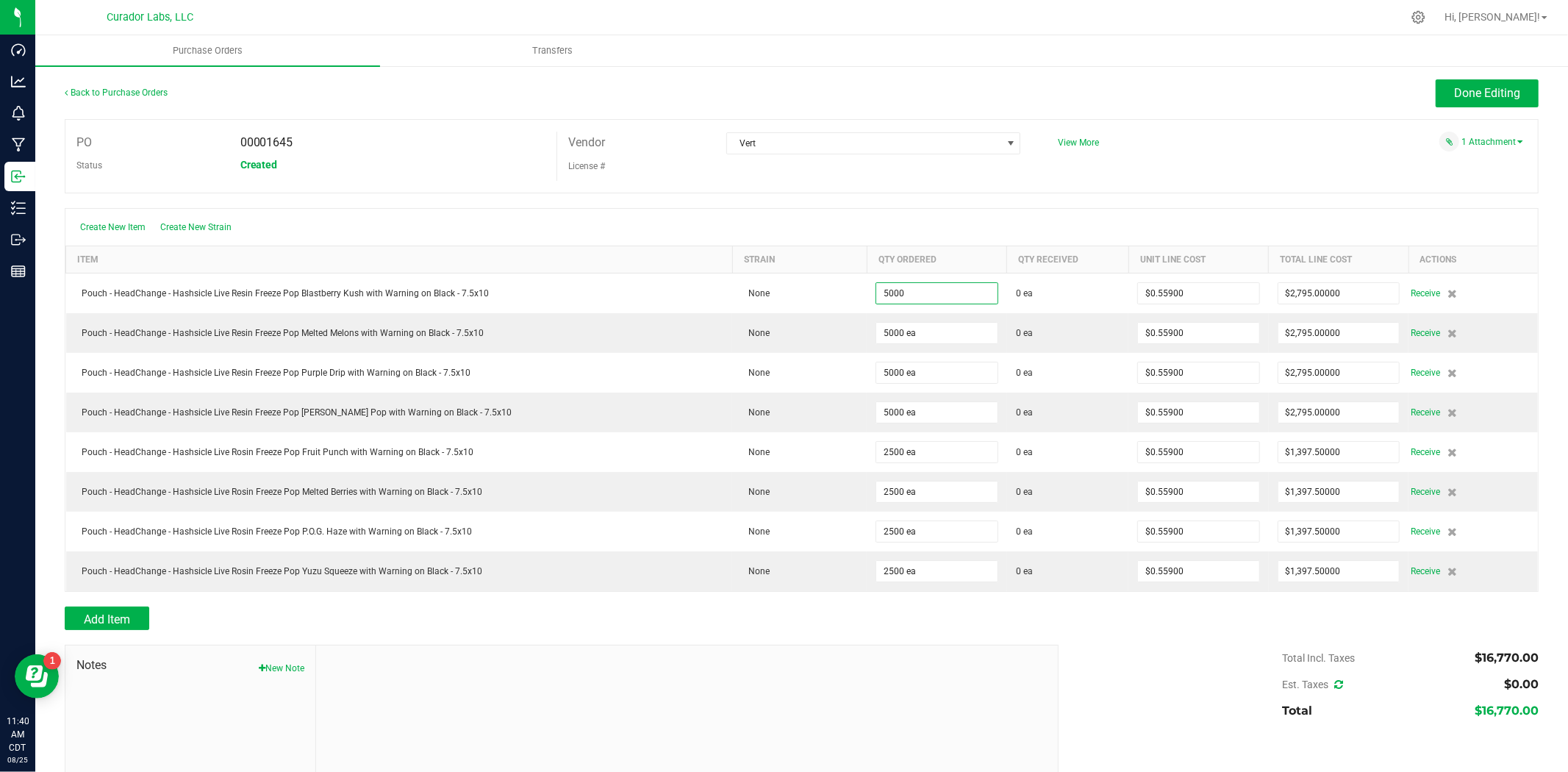
type input "5000 ea"
click at [809, 185] on div "PO 00001645 Status Created Vendor Vert License # View More" at bounding box center [801, 156] width 1473 height 74
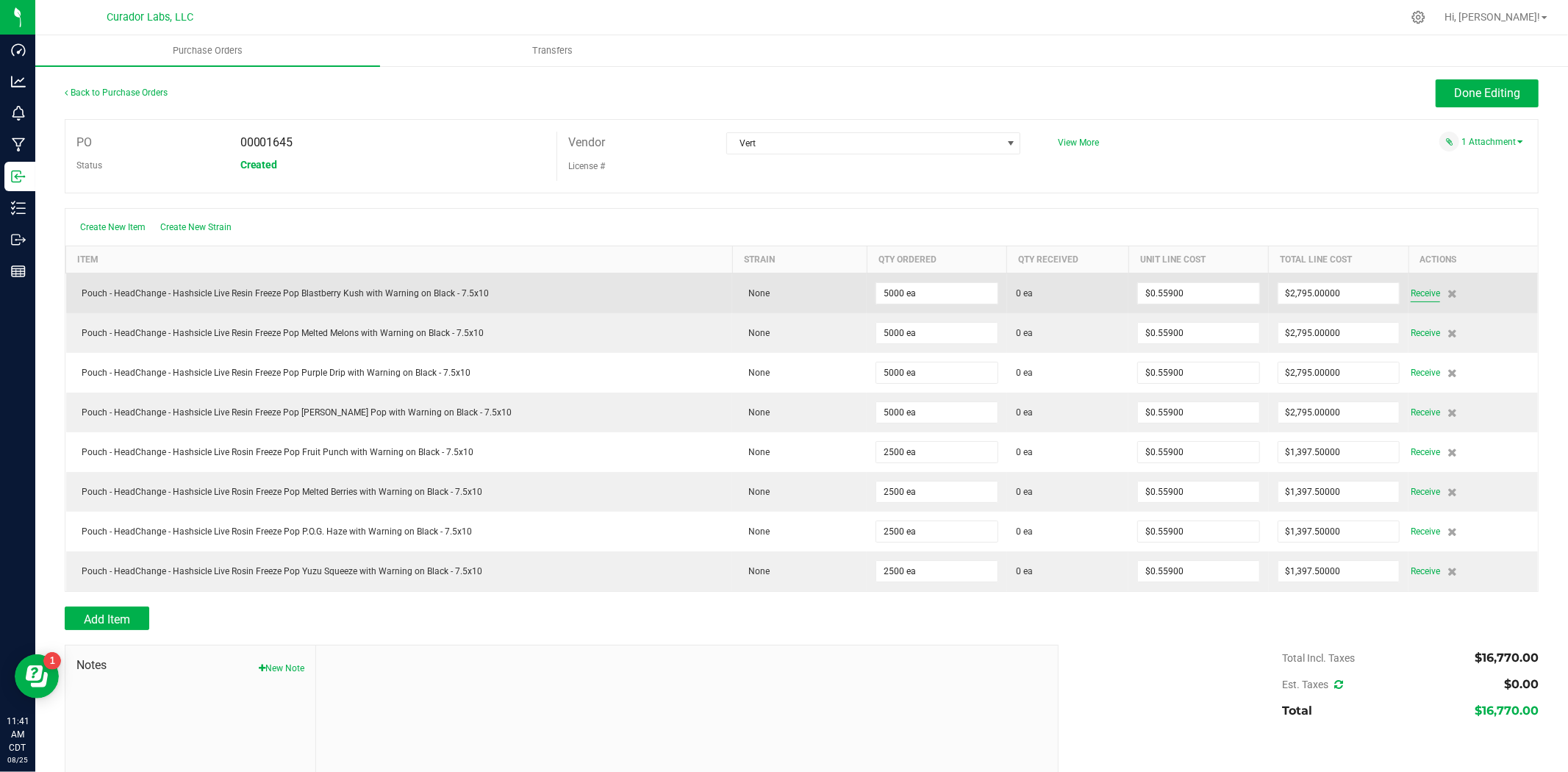
click at [1410, 297] on span "Receive" at bounding box center [1425, 293] width 30 height 18
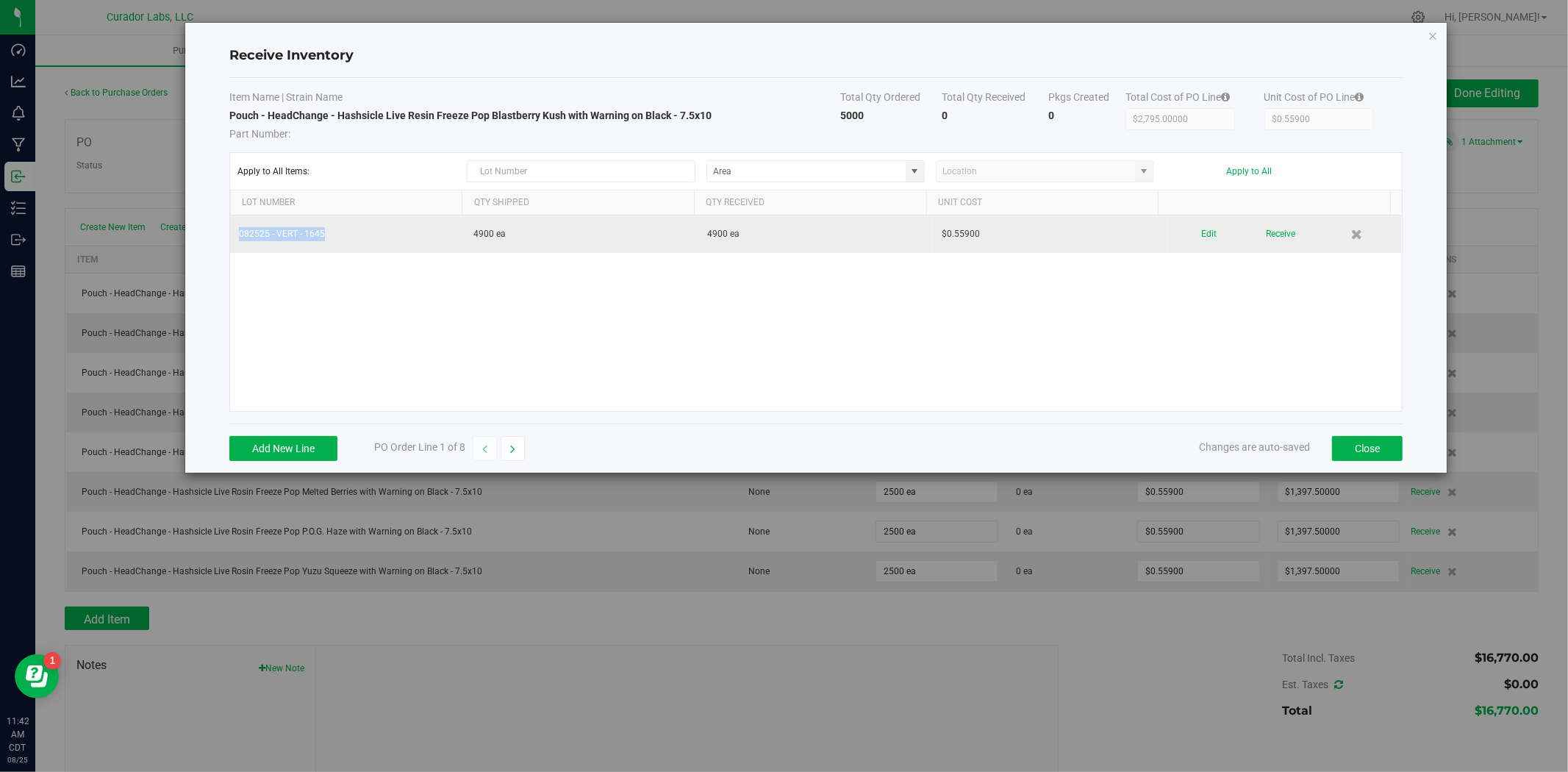
drag, startPoint x: 330, startPoint y: 228, endPoint x: 230, endPoint y: 246, distance: 101.6
click at [230, 246] on td "082525 - VERT - 1645" at bounding box center [347, 234] width 234 height 37
copy td "082525 - VERT - 1645"
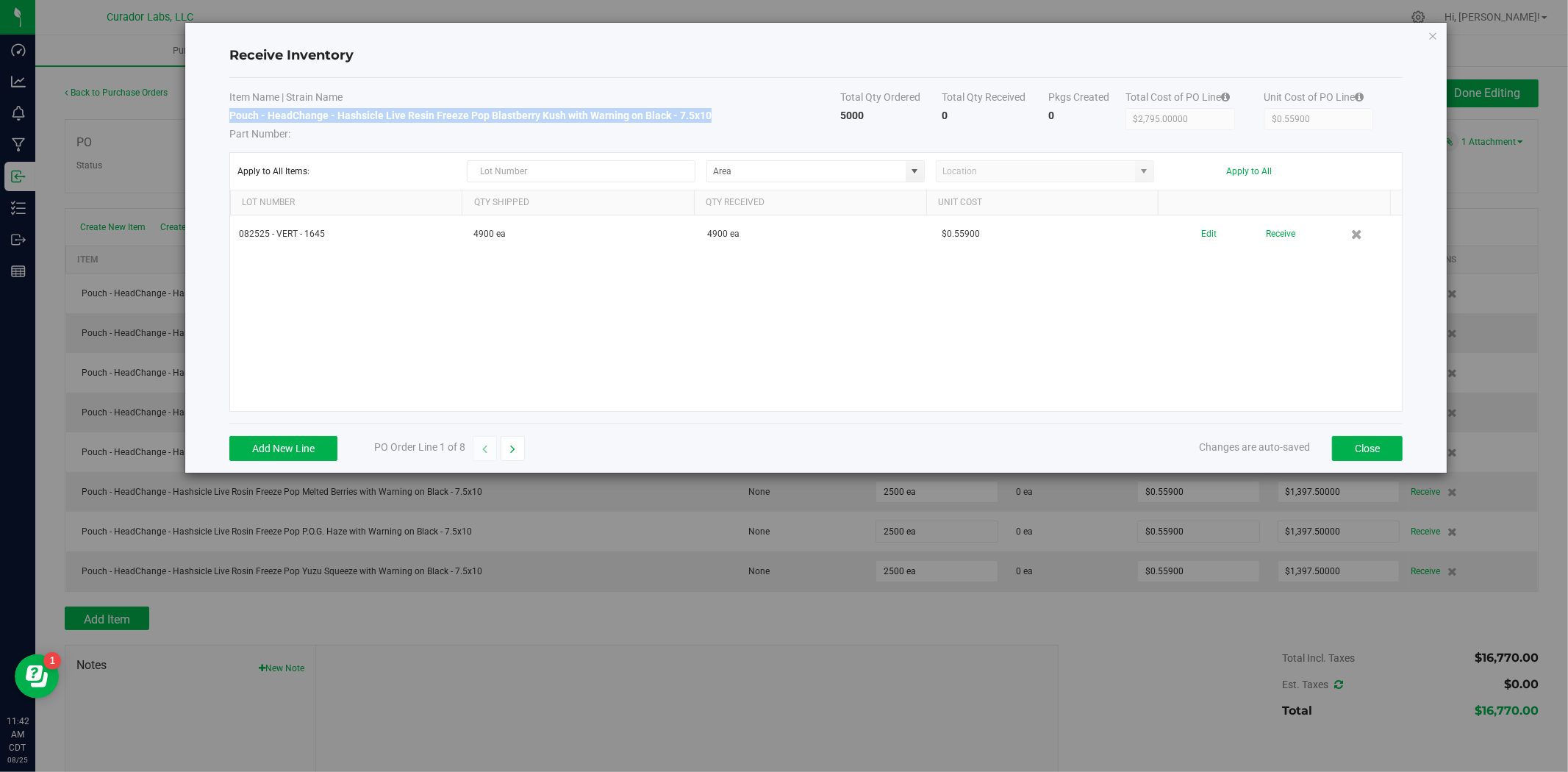
drag, startPoint x: 648, startPoint y: 120, endPoint x: 229, endPoint y: 118, distance: 419.0
click at [229, 118] on td "Pouch - HeadChange - Hashsicle Live Resin Freeze Pop Blastberry Kush with Warni…" at bounding box center [534, 124] width 611 height 33
copy strong "Pouch - HeadChange - Hashsicle Live Resin Freeze Pop Blastberry Kush with Warni…"
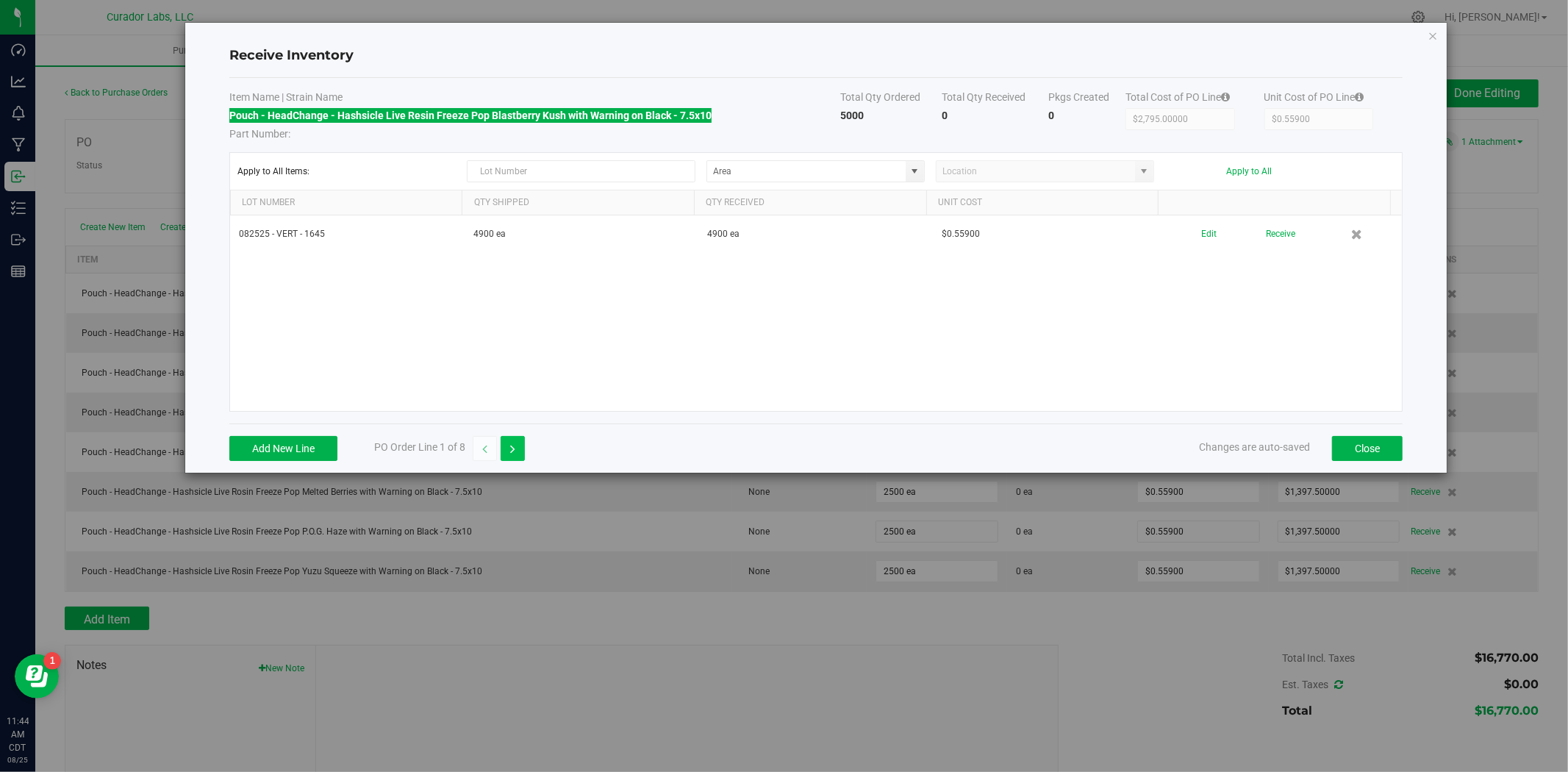
click at [504, 456] on button "button" at bounding box center [513, 448] width 24 height 25
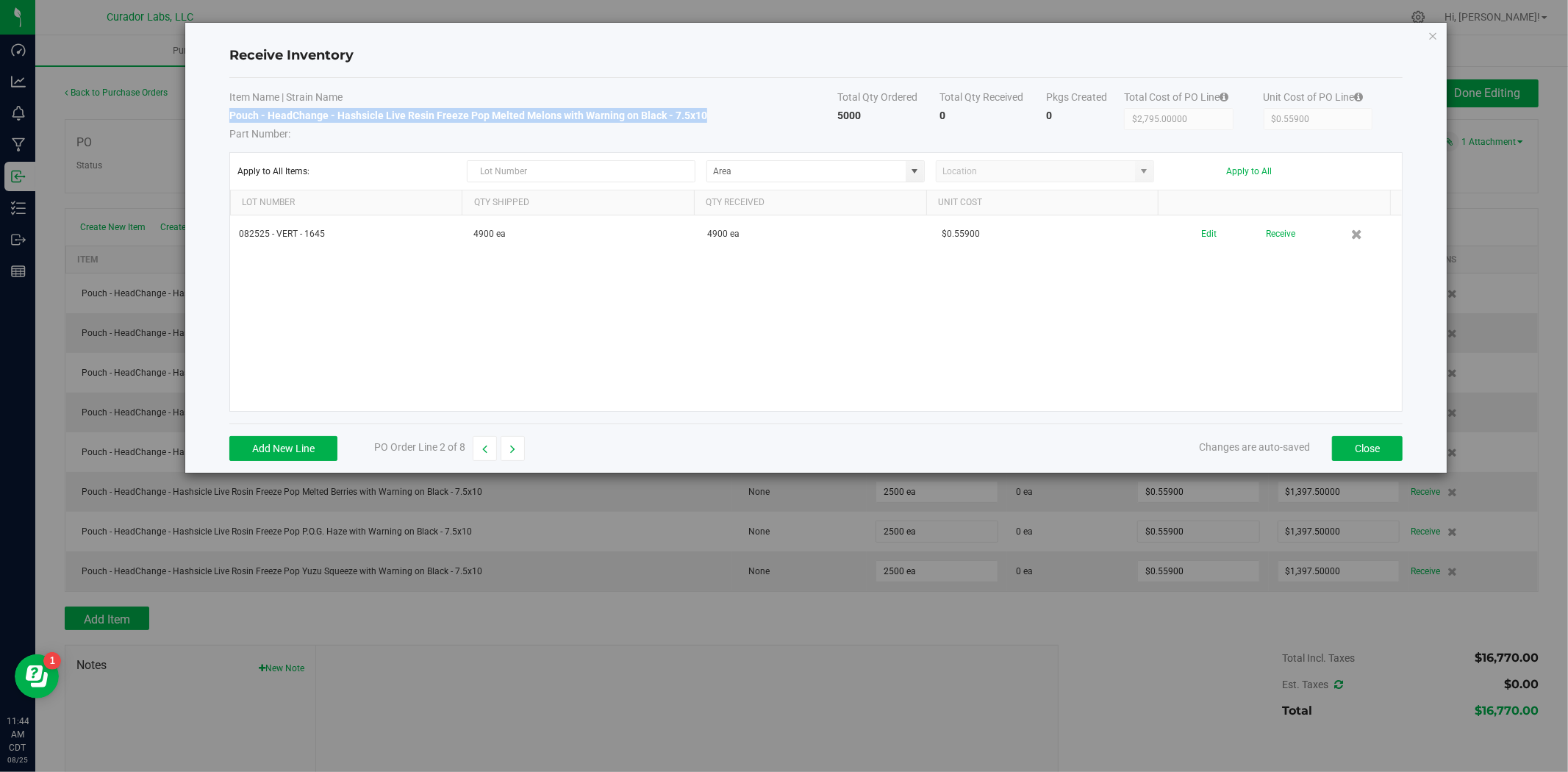
drag, startPoint x: 703, startPoint y: 114, endPoint x: 229, endPoint y: 121, distance: 474.1
click at [229, 121] on td "Pouch - HeadChange - Hashsicle Live Resin Freeze Pop Melted Melons with Warning…" at bounding box center [533, 124] width 609 height 33
copy strong "Pouch - HeadChange - Hashsicle Live Resin Freeze Pop Melted Melons with Warning…"
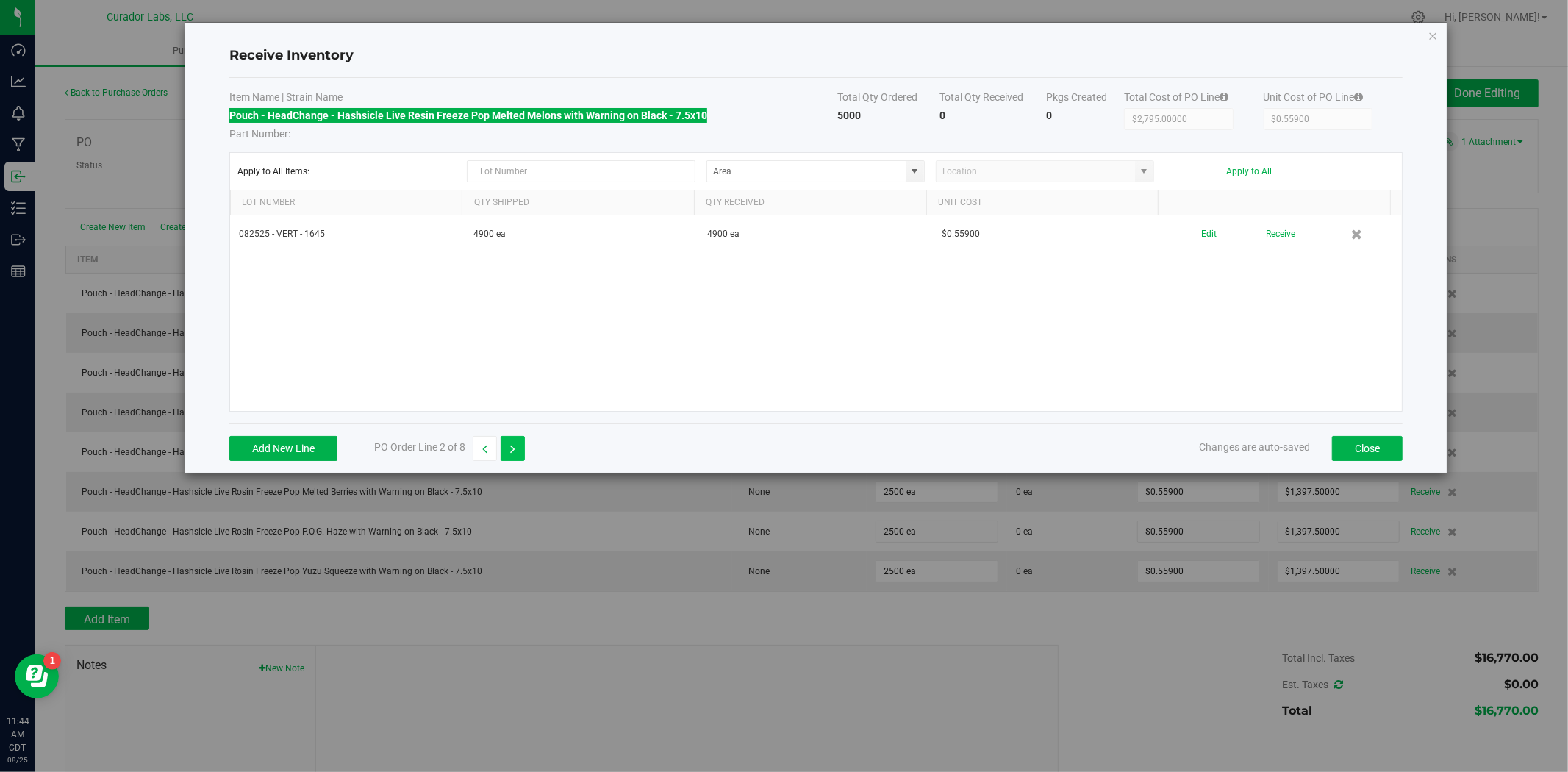
click at [505, 453] on button "button" at bounding box center [513, 448] width 24 height 25
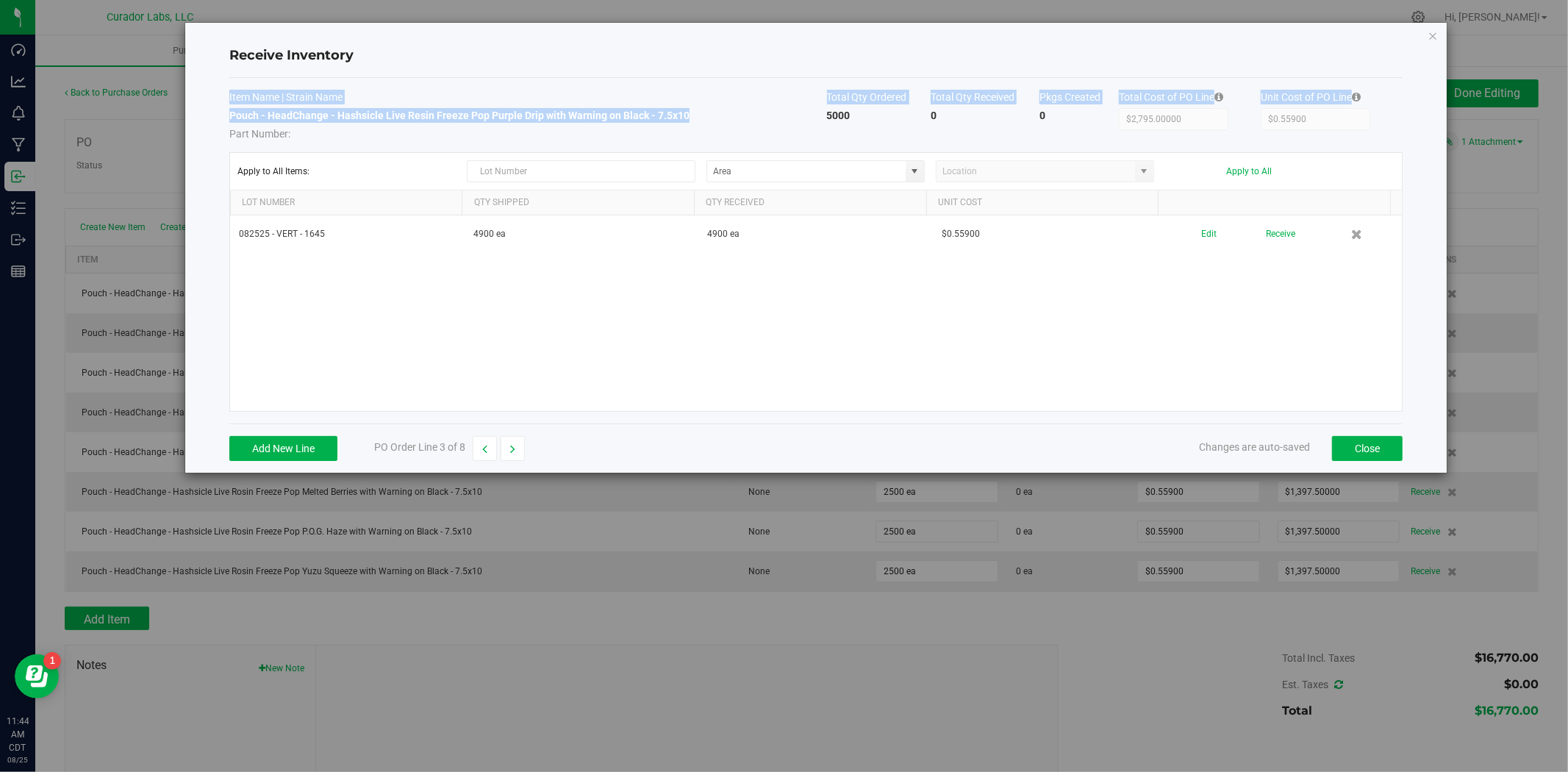
drag, startPoint x: 695, startPoint y: 110, endPoint x: 228, endPoint y: 118, distance: 467.1
click at [228, 118] on div "Receive Inventory Item Name | Strain Name Total Qty Ordered Total Qty Received …" at bounding box center [815, 248] width 1261 height 450
drag, startPoint x: 582, startPoint y: 119, endPoint x: 658, endPoint y: 115, distance: 76.1
click at [583, 119] on strong "Pouch - HeadChange - Hashsicle Live Resin Freeze Pop Purple Drip with Warning o…" at bounding box center [459, 116] width 460 height 12
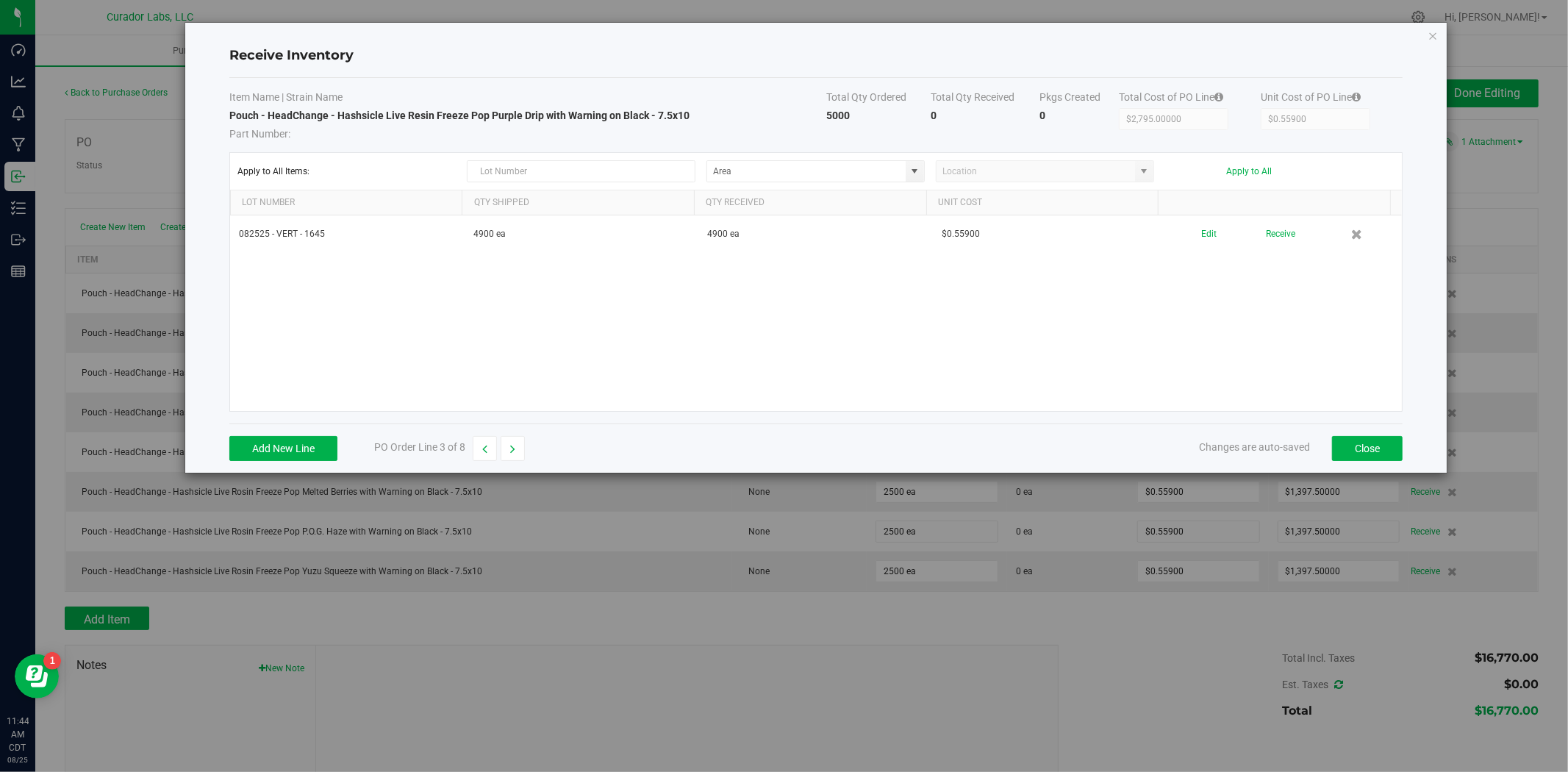
click at [689, 126] on span "Part Number:" at bounding box center [528, 132] width 598 height 19
drag, startPoint x: 663, startPoint y: 110, endPoint x: 231, endPoint y: 118, distance: 432.1
click at [231, 118] on td "Pouch - HeadChange - Hashsicle Live Resin Freeze Pop Purple Drip with Warning o…" at bounding box center [528, 124] width 598 height 33
copy strong "Pouch - HeadChange - Hashsicle Live Resin Freeze Pop Purple Drip with Warning o…"
click at [512, 457] on button "button" at bounding box center [513, 448] width 24 height 25
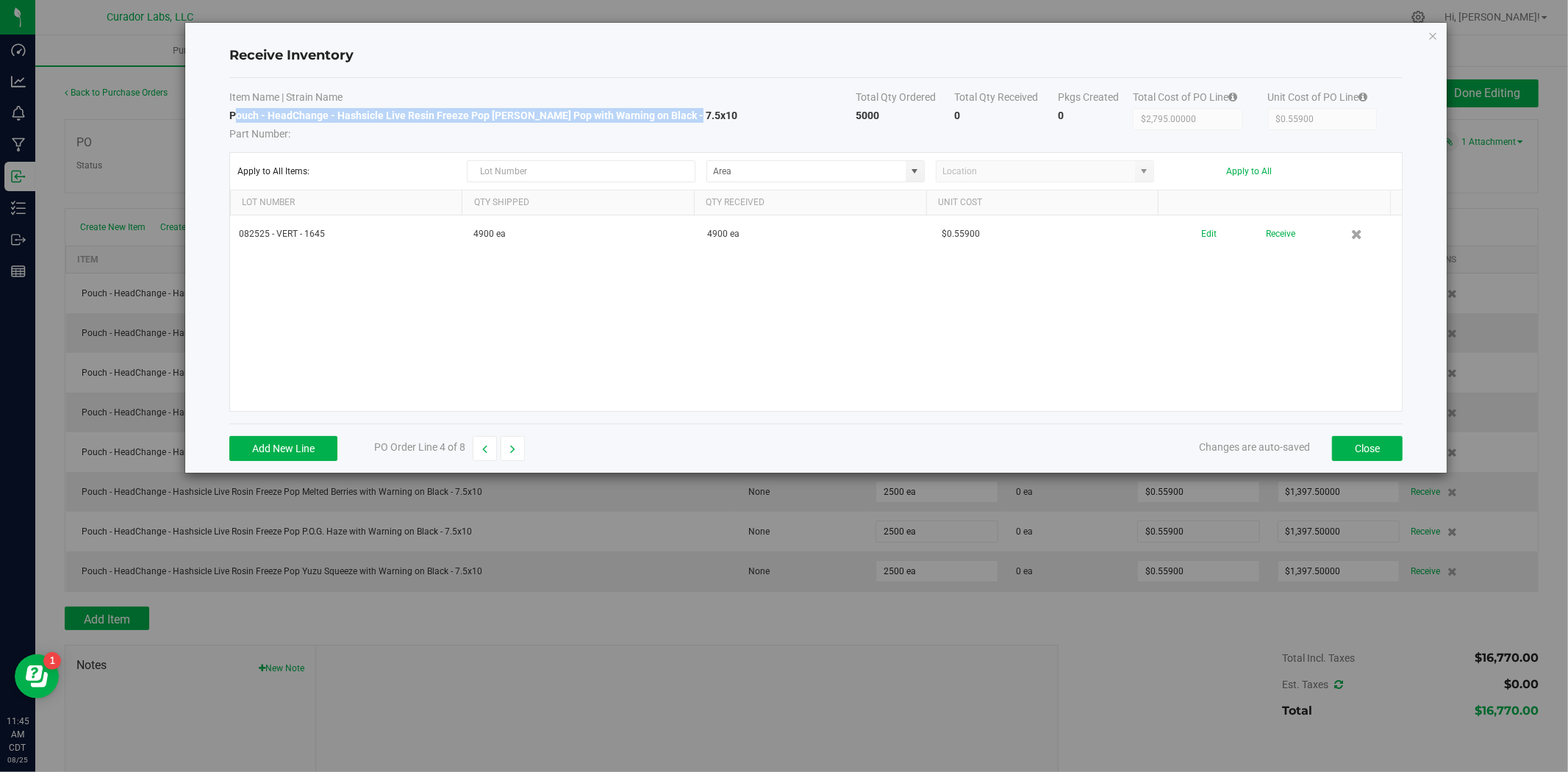
drag, startPoint x: 635, startPoint y: 118, endPoint x: 233, endPoint y: 120, distance: 402.0
click at [233, 120] on td "Pouch - HeadChange - Hashsicle Live Resin Freeze Pop Tangie Pop with Warning on…" at bounding box center [542, 124] width 626 height 33
drag, startPoint x: 647, startPoint y: 153, endPoint x: 686, endPoint y: 128, distance: 46.3
click at [648, 153] on kendo-grid-toolbar "Apply to All Items: Apply to All" at bounding box center [816, 171] width 1172 height 37
drag, startPoint x: 703, startPoint y: 103, endPoint x: 630, endPoint y: 114, distance: 73.8
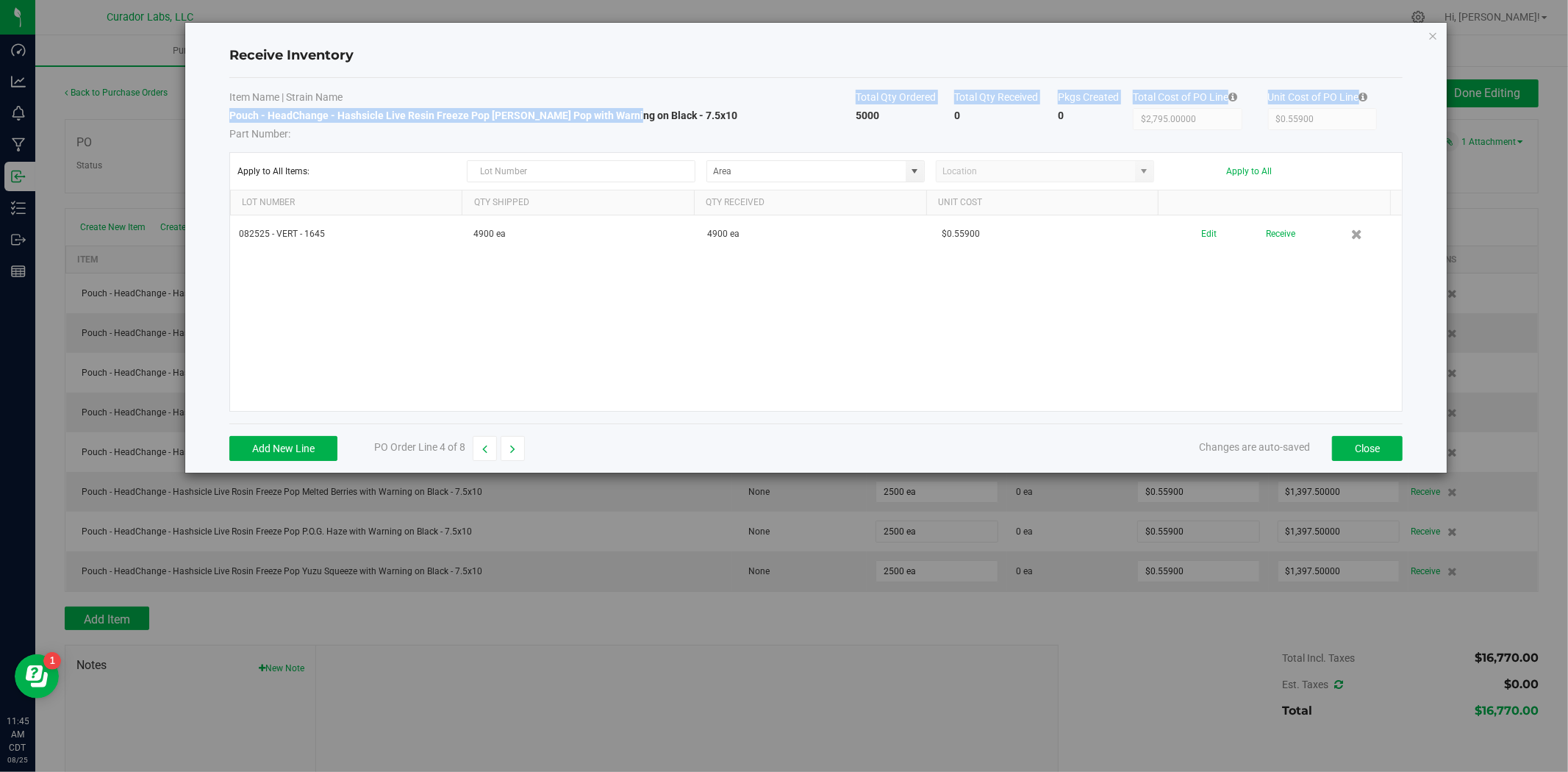
click at [625, 115] on tbody "Item Name | Strain Name Total Qty Ordered Total Qty Received Pkgs Created Total…" at bounding box center [815, 115] width 1173 height 51
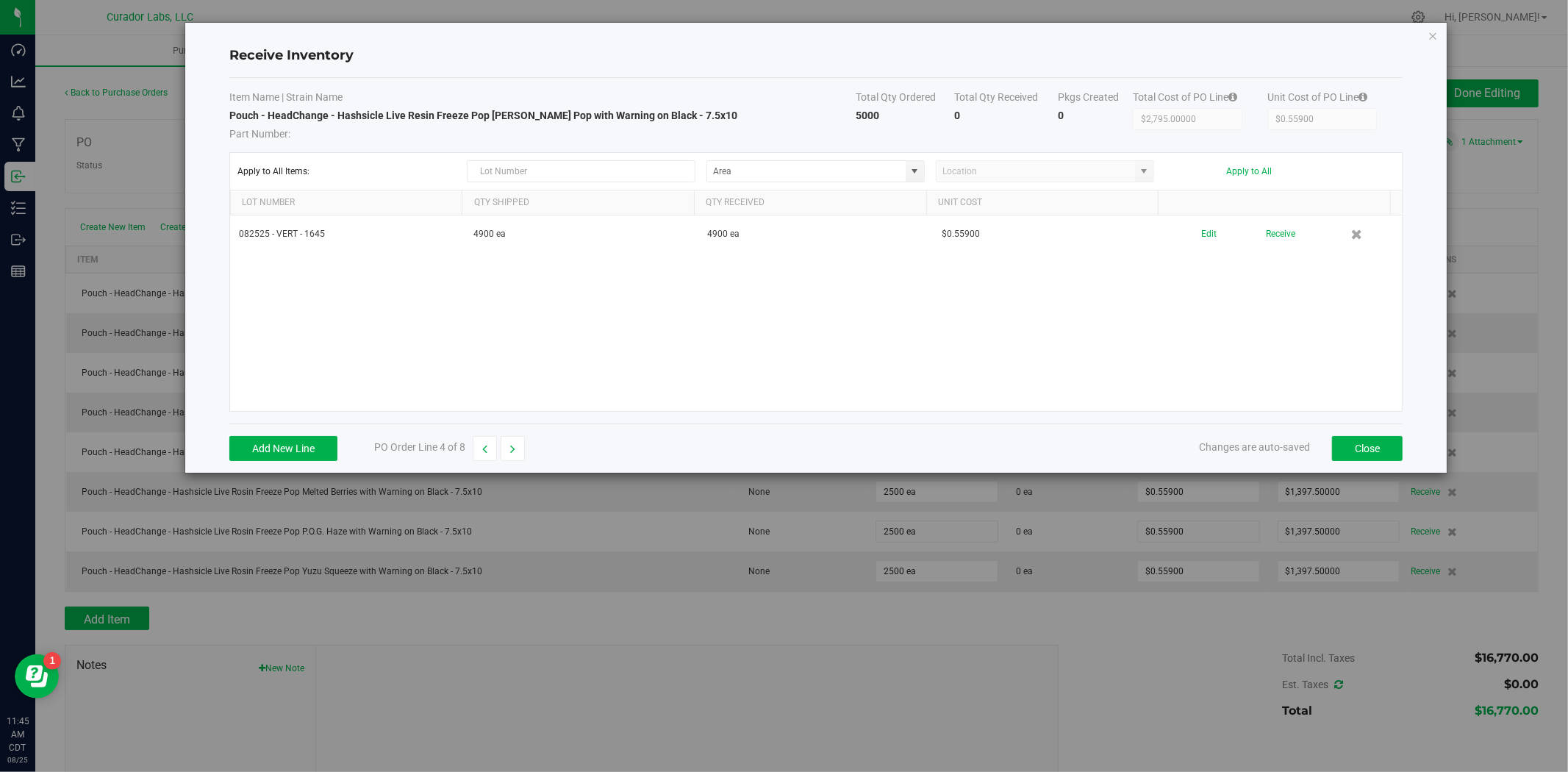
drag, startPoint x: 774, startPoint y: 114, endPoint x: 729, endPoint y: 118, distance: 45.2
click at [775, 114] on td "Pouch - HeadChange - Hashsicle Live Resin Freeze Pop Tangie Pop with Warning on…" at bounding box center [542, 124] width 626 height 33
drag, startPoint x: 687, startPoint y: 112, endPoint x: 233, endPoint y: 116, distance: 454.0
click at [233, 116] on td "Pouch - HeadChange - Hashsicle Live Resin Freeze Pop Tangie Pop with Warning on…" at bounding box center [542, 124] width 626 height 33
drag, startPoint x: 228, startPoint y: 113, endPoint x: 271, endPoint y: 112, distance: 43.0
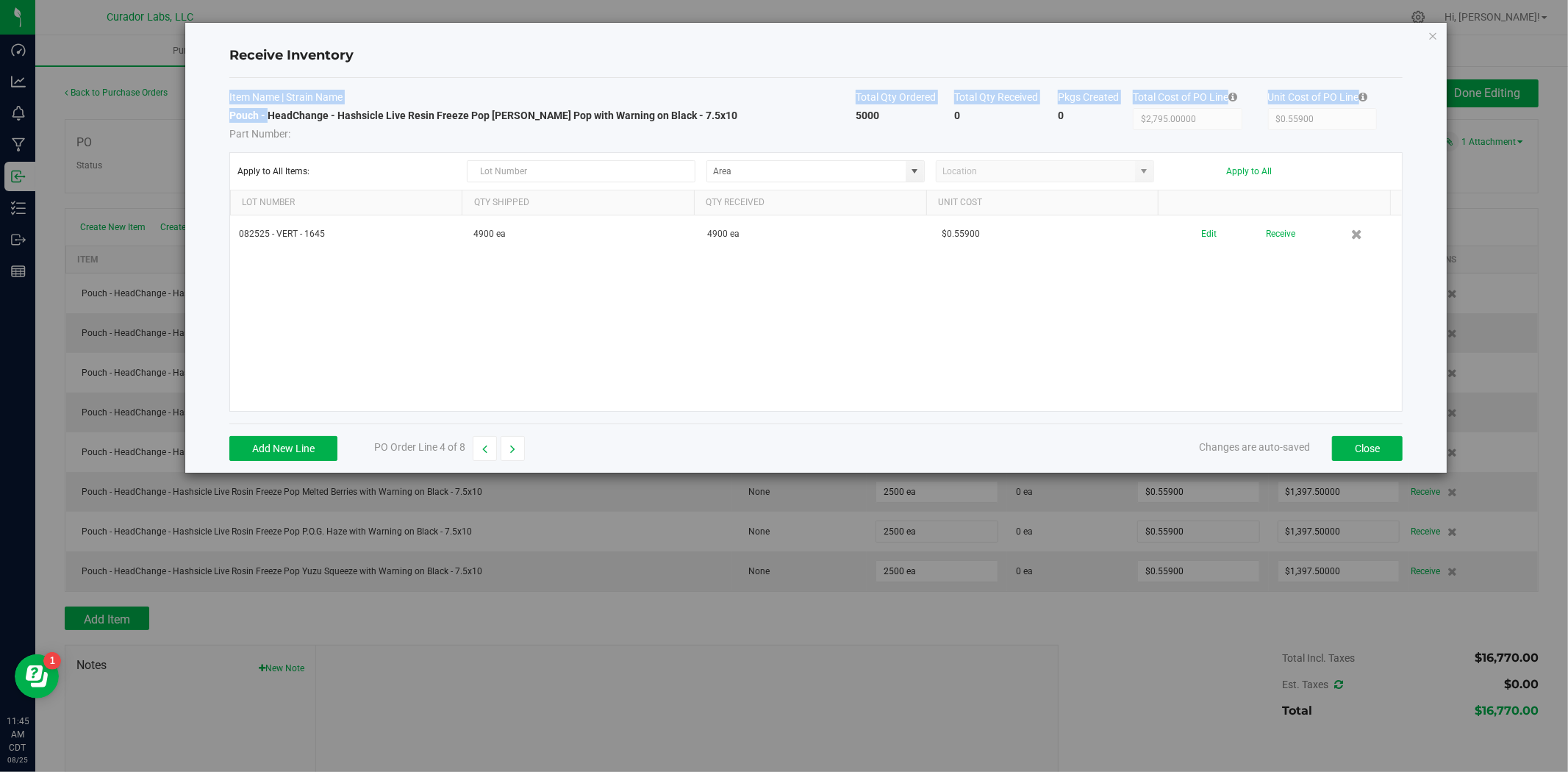
click at [271, 112] on div "Receive Inventory Item Name | Strain Name Total Qty Ordered Total Qty Received …" at bounding box center [815, 248] width 1261 height 450
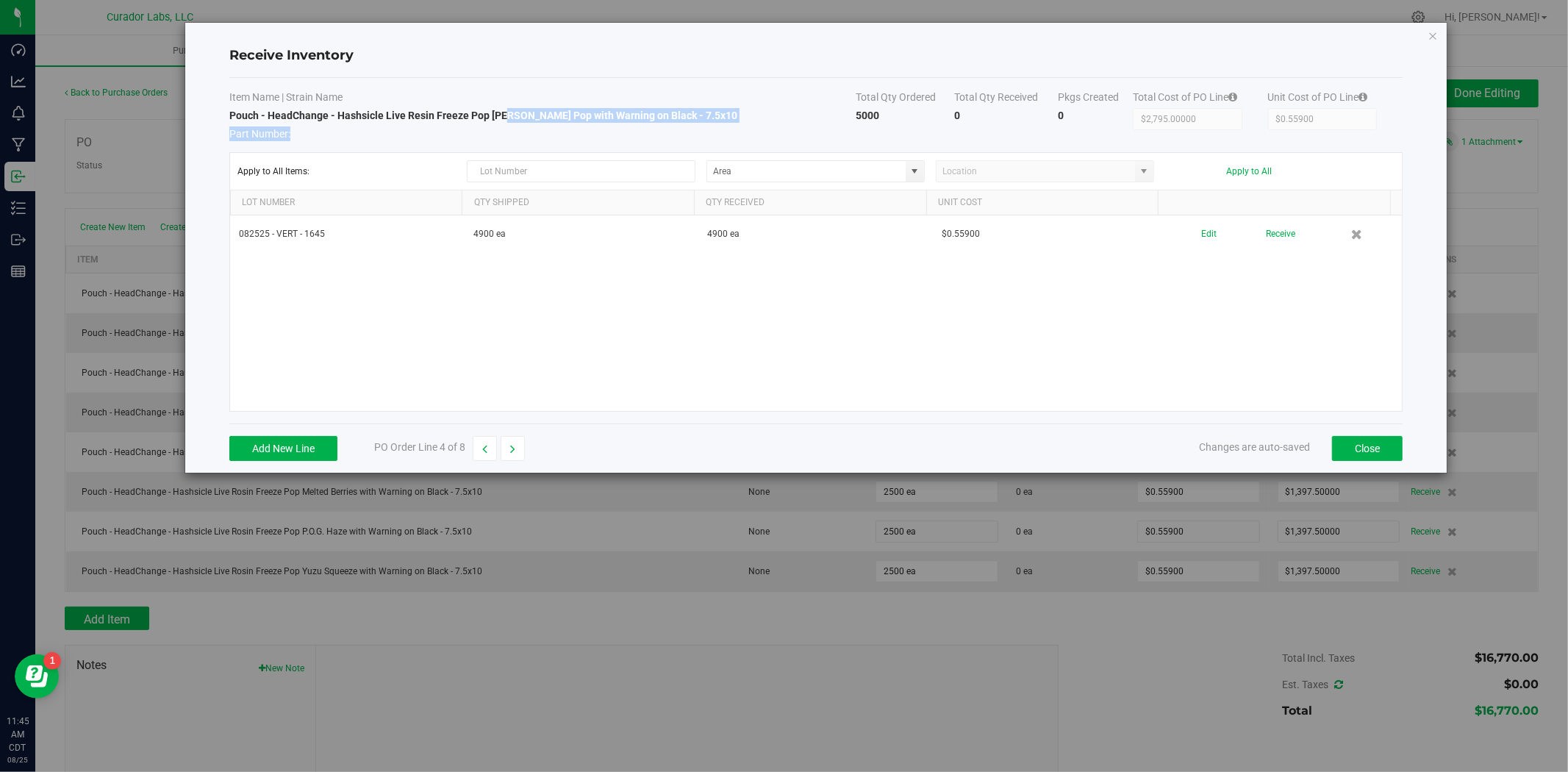
drag, startPoint x: 599, startPoint y: 124, endPoint x: 676, endPoint y: 120, distance: 77.1
click at [662, 121] on td "Pouch - HeadChange - Hashsicle Live Resin Freeze Pop Tangie Pop with Warning on…" at bounding box center [542, 124] width 626 height 33
click at [700, 118] on td "Pouch - HeadChange - Hashsicle Live Resin Freeze Pop Tangie Pop with Warning on…" at bounding box center [542, 124] width 626 height 33
drag, startPoint x: 688, startPoint y: 116, endPoint x: 228, endPoint y: 119, distance: 460.0
click at [229, 119] on td "Pouch - HeadChange - Hashsicle Live Resin Freeze Pop Tangie Pop with Warning on…" at bounding box center [542, 124] width 626 height 33
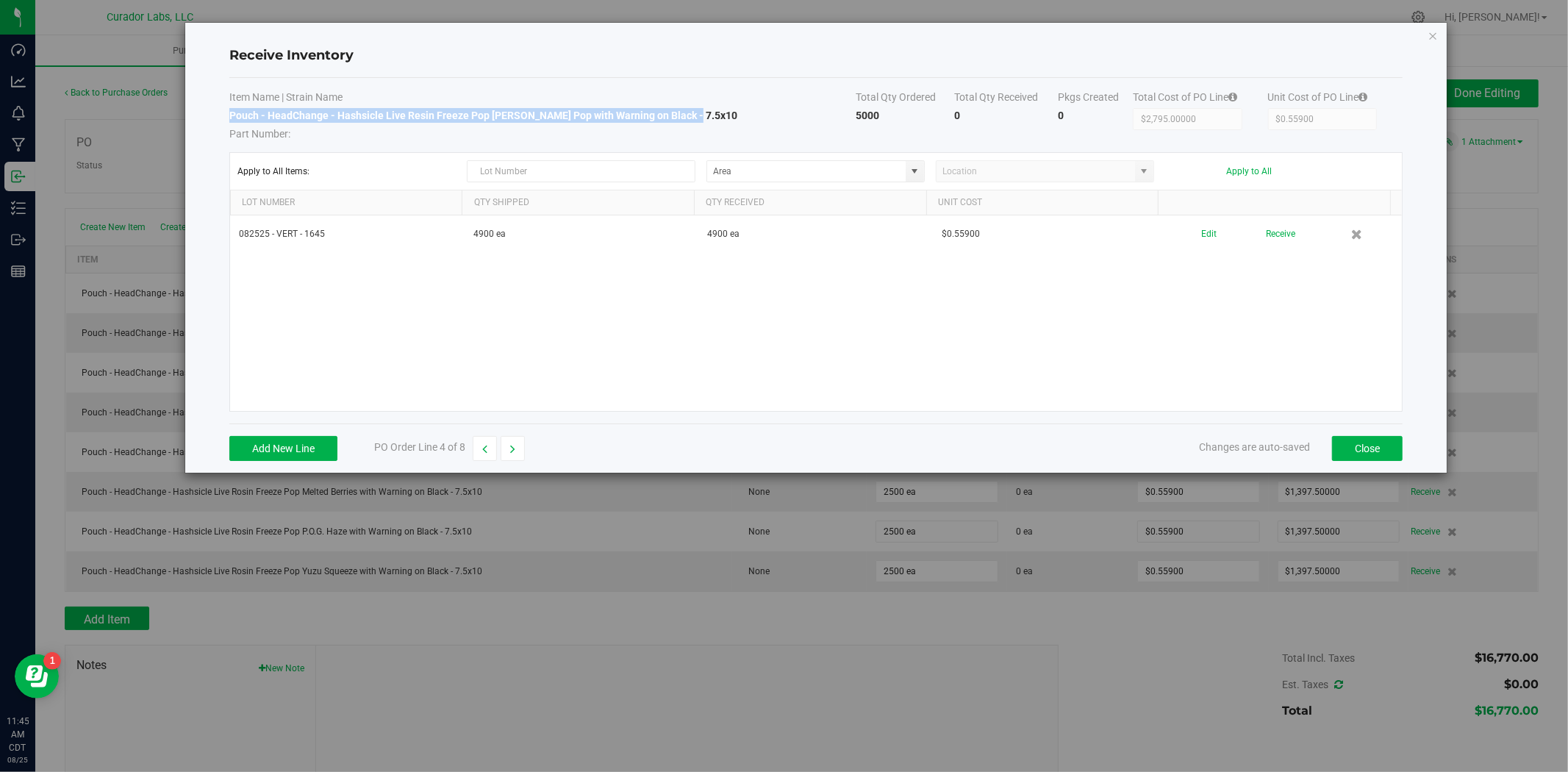
copy strong "Pouch - HeadChange - Hashsicle Live Resin Freeze Pop Tangie Pop with Warning on…"
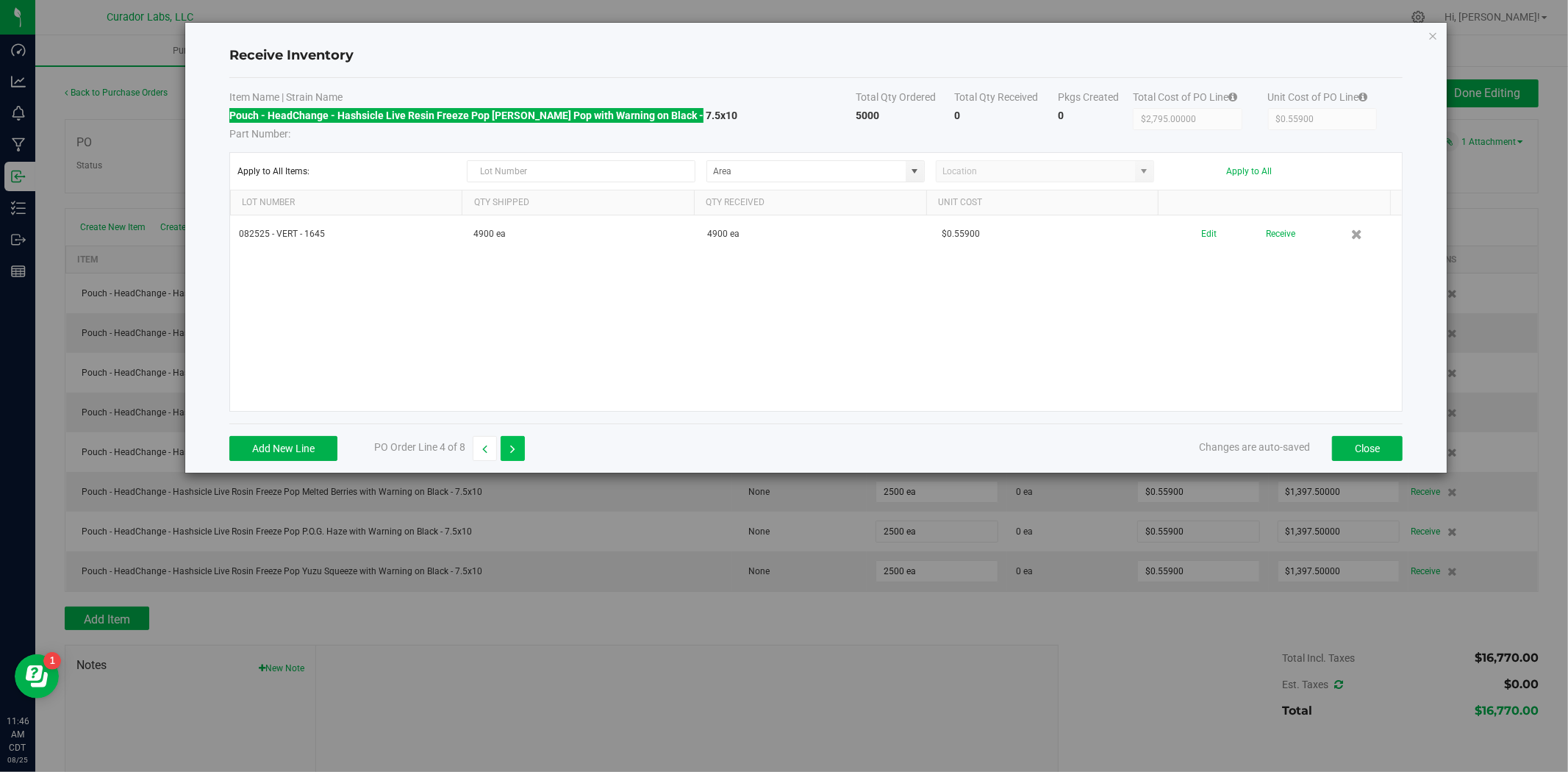
click at [502, 454] on button "button" at bounding box center [513, 448] width 24 height 25
type input "$1,397.50000"
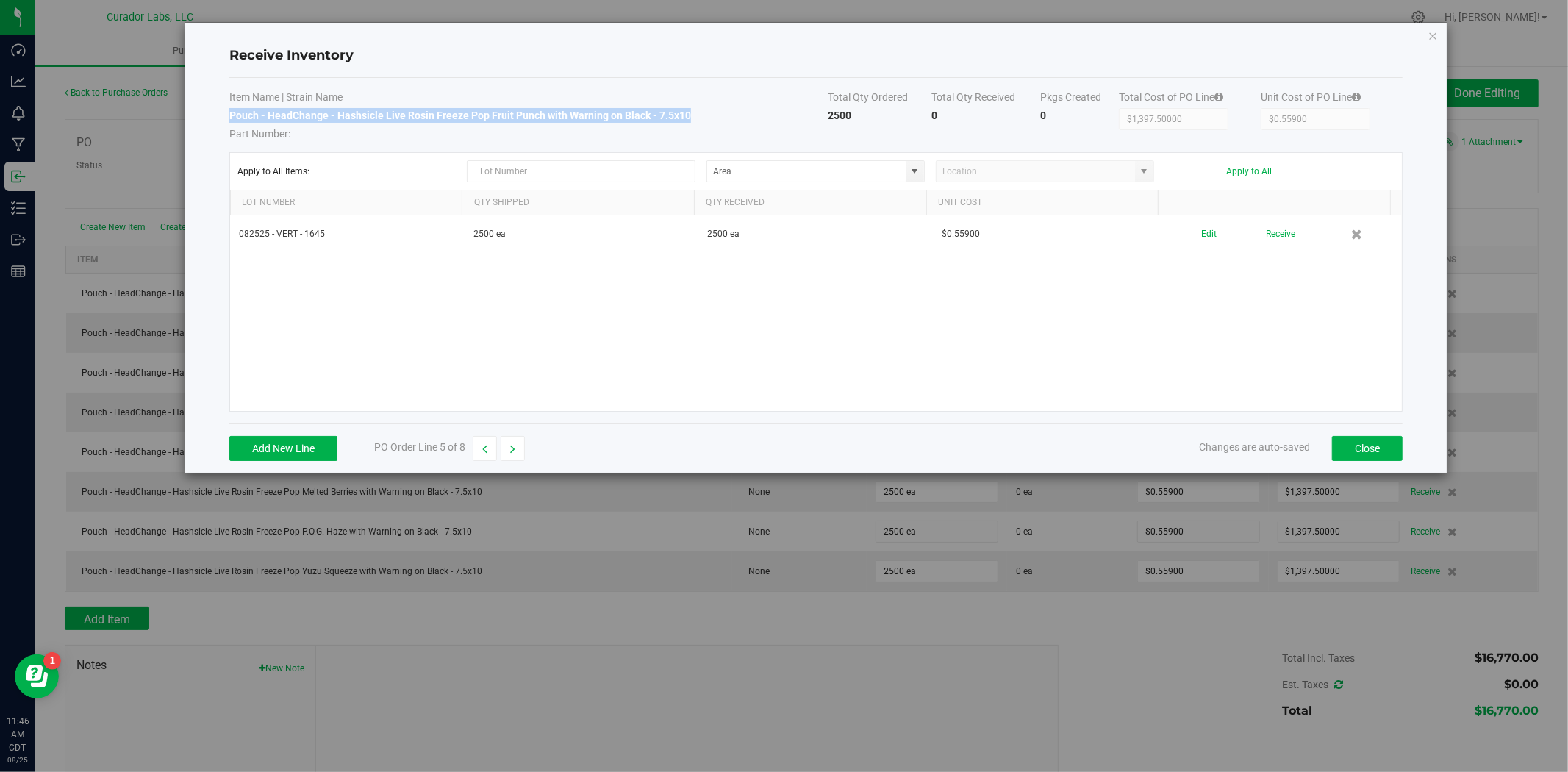
drag, startPoint x: 699, startPoint y: 110, endPoint x: 230, endPoint y: 121, distance: 469.1
click at [230, 121] on td "Pouch - HeadChange - Hashsicle Live Rosin Freeze Pop Fruit Punch with Warning o…" at bounding box center [528, 124] width 598 height 33
copy strong "Pouch - HeadChange - Hashsicle Live Rosin Freeze Pop Fruit Punch with Warning o…"
click at [503, 453] on button "button" at bounding box center [513, 448] width 24 height 25
drag, startPoint x: 705, startPoint y: 110, endPoint x: 238, endPoint y: 107, distance: 467.0
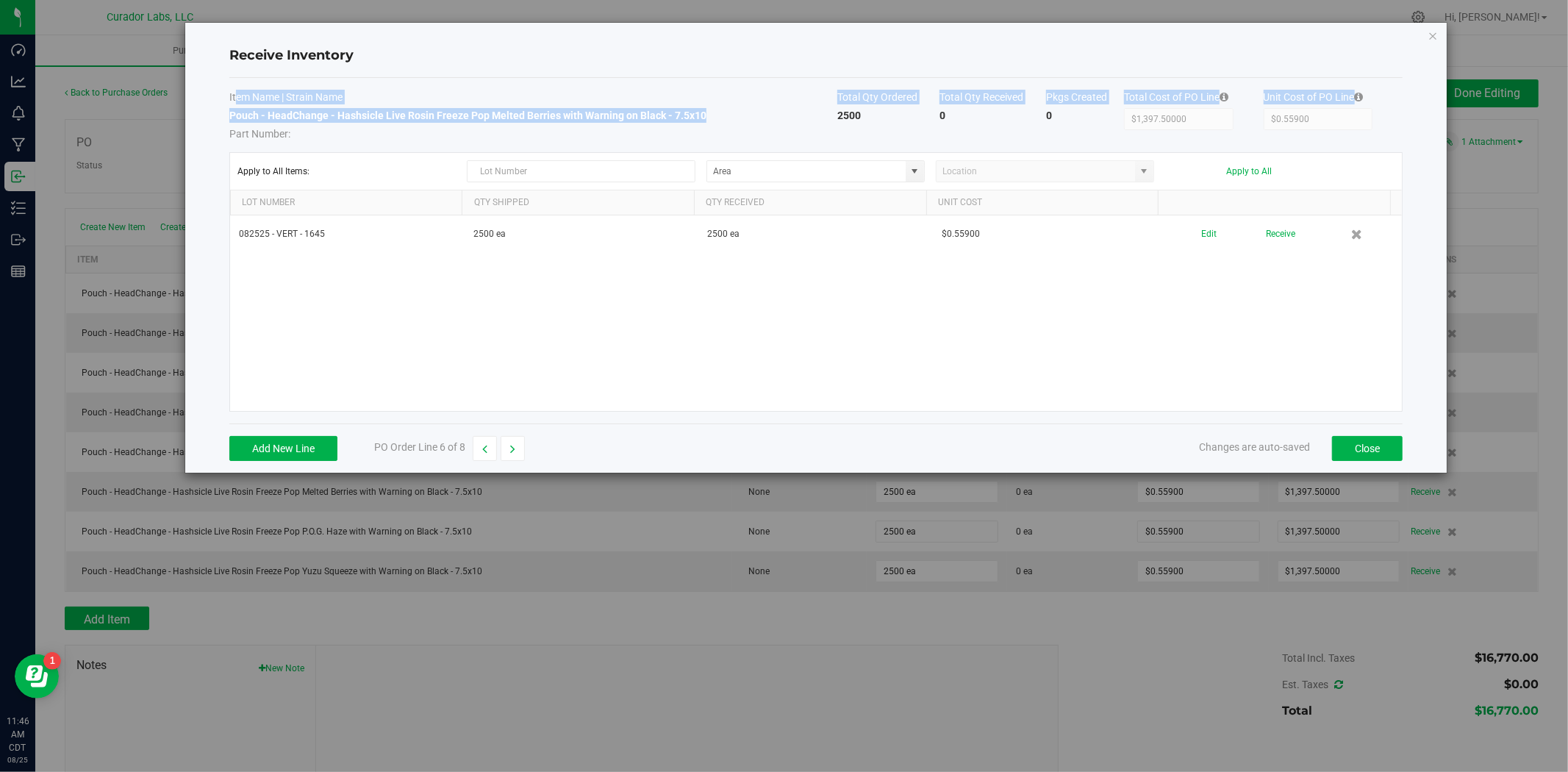
click at [238, 107] on tbody "Item Name | Strain Name Total Qty Ordered Total Qty Received Pkgs Created Total…" at bounding box center [815, 115] width 1173 height 51
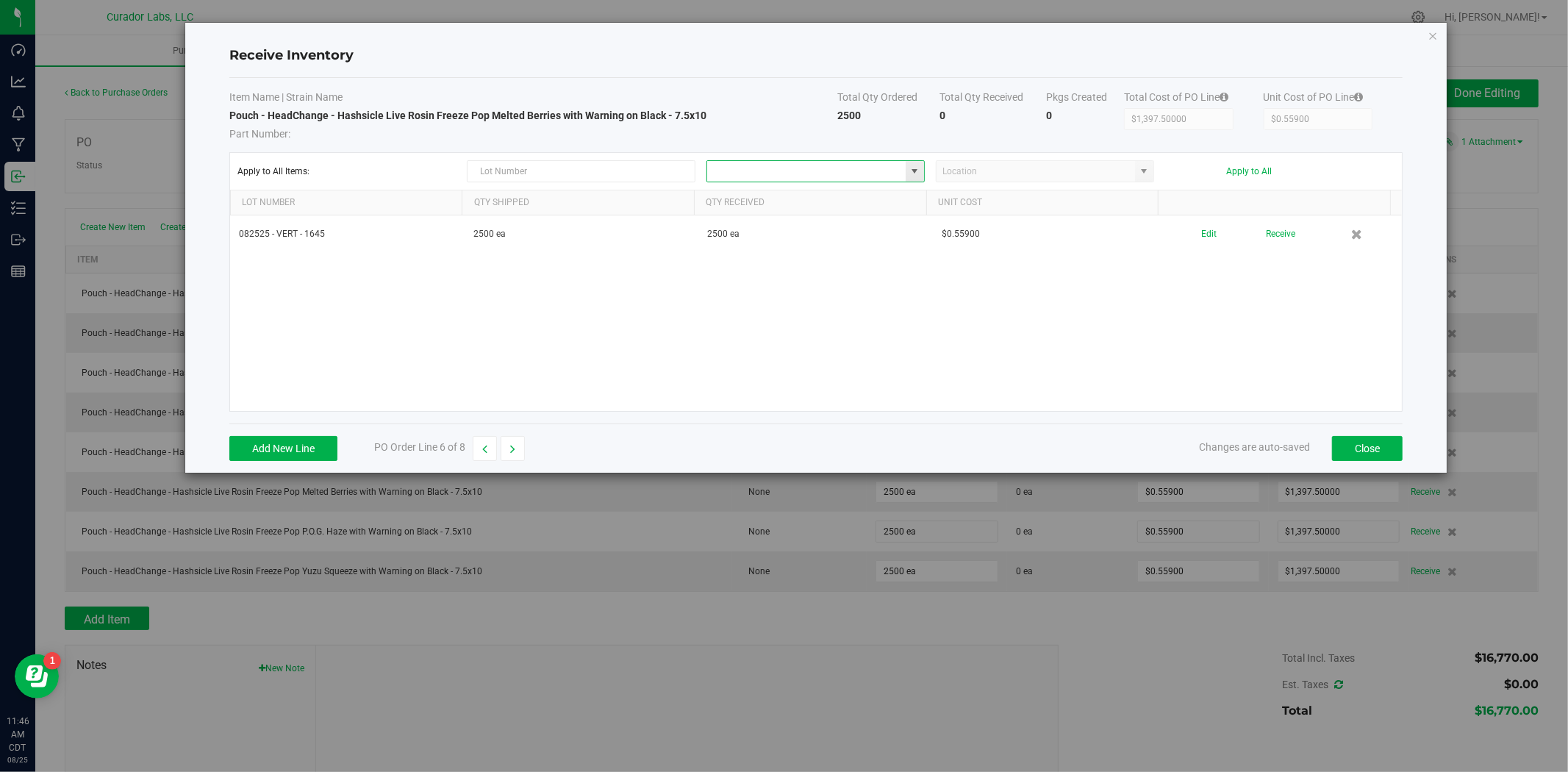
click at [752, 170] on input at bounding box center [806, 171] width 198 height 20
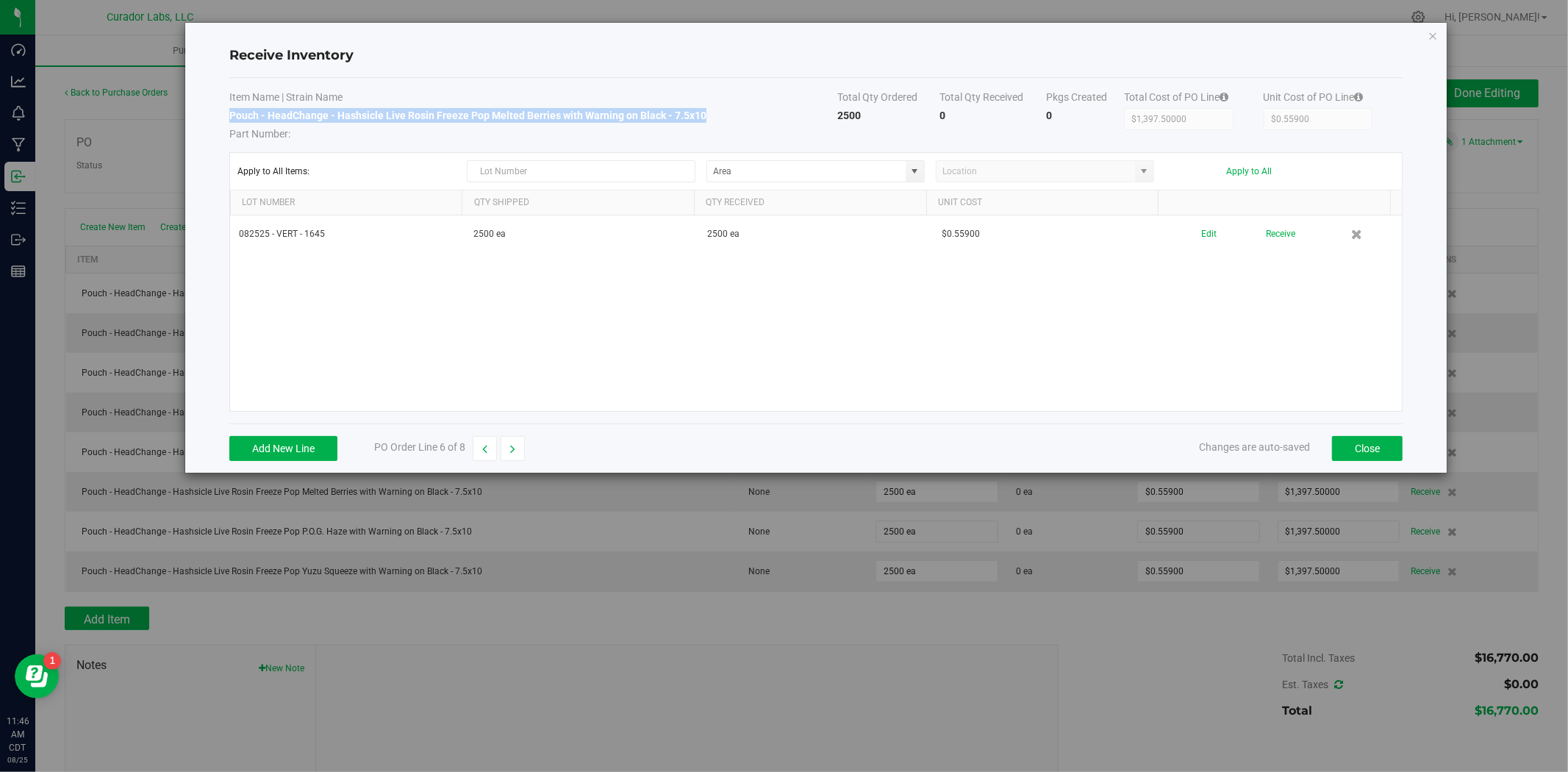
drag, startPoint x: 689, startPoint y: 115, endPoint x: 231, endPoint y: 121, distance: 458.0
click at [231, 121] on td "Pouch - HeadChange - Hashsicle Live Rosin Freeze Pop Melted Berries with Warnin…" at bounding box center [533, 124] width 608 height 33
copy strong "Pouch - HeadChange - Hashsicle Live Rosin Freeze Pop Melted Berries with Warnin…"
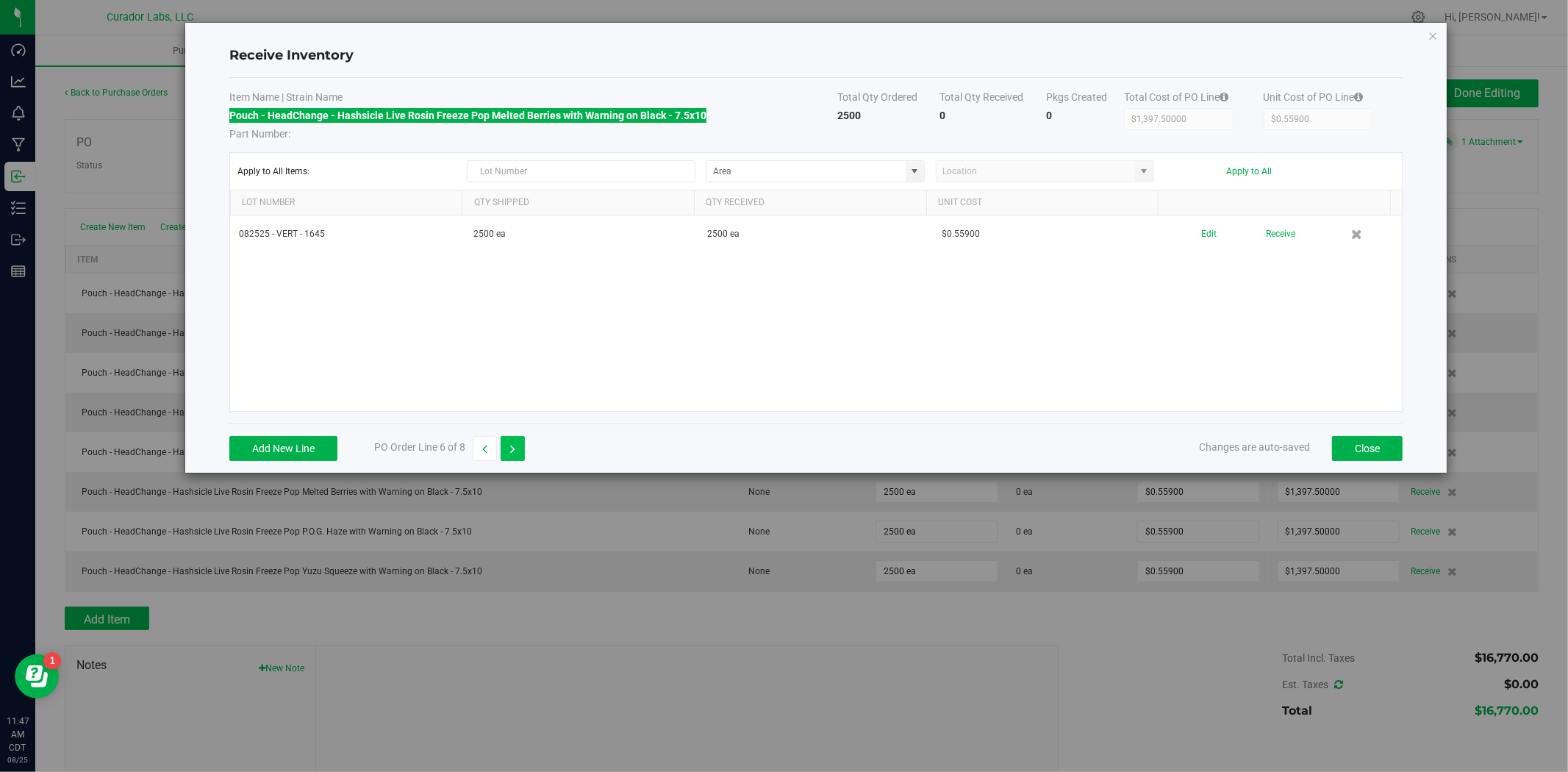
drag, startPoint x: 511, startPoint y: 449, endPoint x: 510, endPoint y: 435, distance: 14.0
click at [511, 449] on icon "button" at bounding box center [513, 449] width 5 height 10
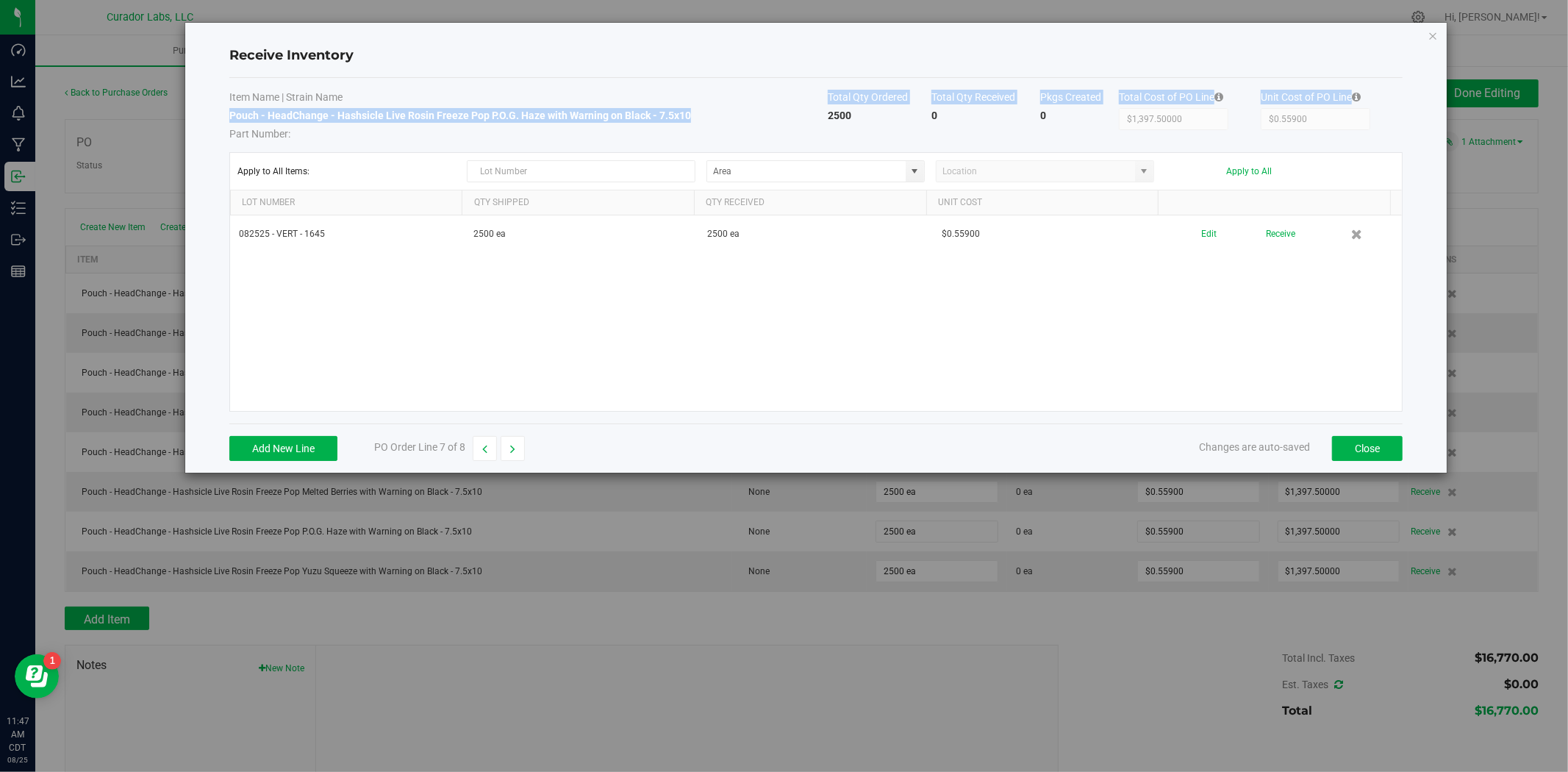
drag, startPoint x: 700, startPoint y: 112, endPoint x: 476, endPoint y: 101, distance: 224.3
click at [476, 101] on tbody "Item Name | Strain Name Total Qty Ordered Total Qty Received Pkgs Created Total…" at bounding box center [815, 115] width 1173 height 51
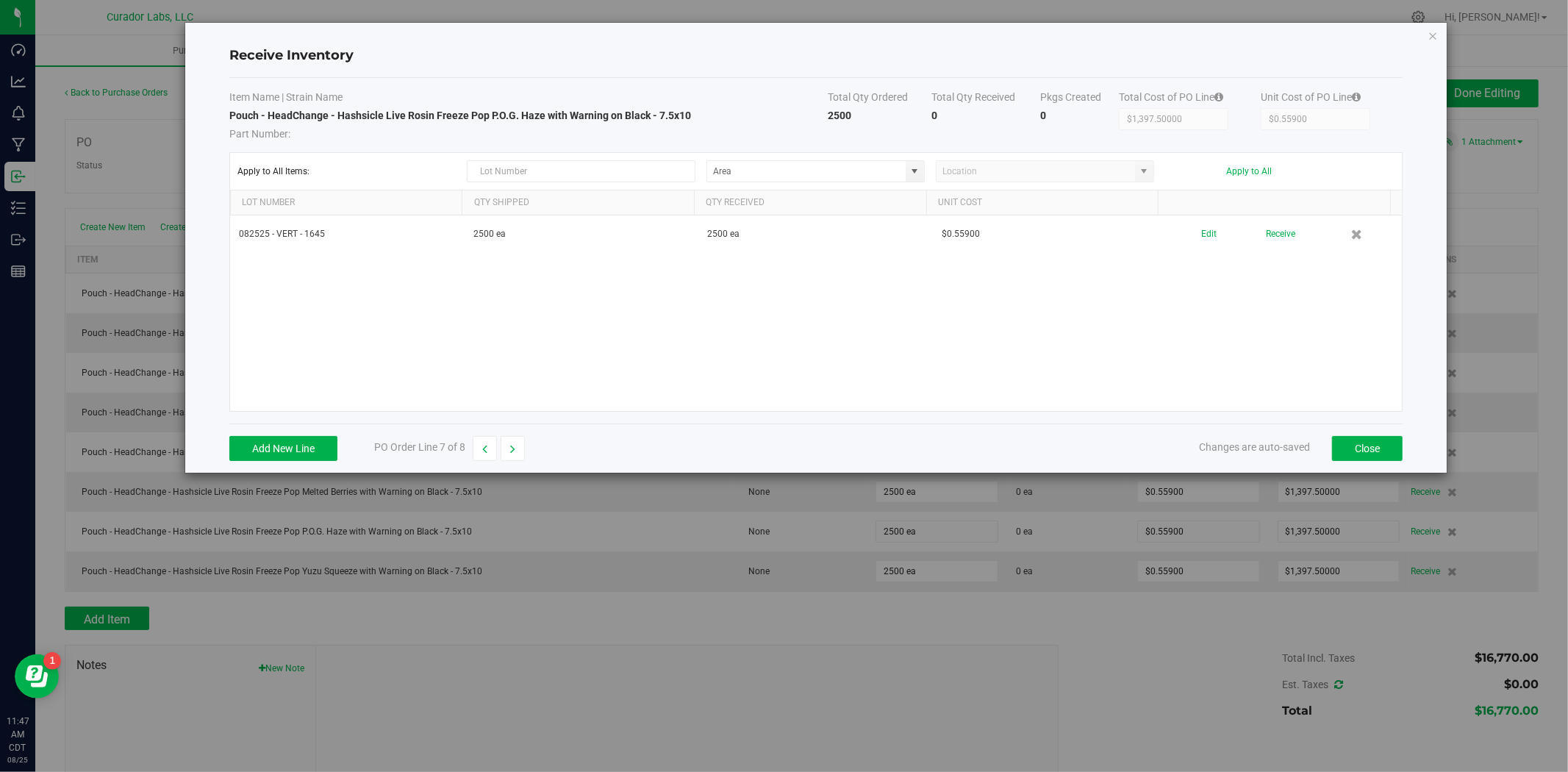
click at [667, 130] on span "Part Number:" at bounding box center [528, 132] width 598 height 19
drag, startPoint x: 689, startPoint y: 115, endPoint x: 230, endPoint y: 110, distance: 459.0
click at [230, 110] on td "Pouch - HeadChange - Hashsicle Live Rosin Freeze Pop P.O.G. Haze with Warning o…" at bounding box center [528, 124] width 598 height 33
copy strong "Pouch - HeadChange - Hashsicle Live Rosin Freeze Pop P.O.G. Haze with Warning o…"
click at [506, 449] on button "button" at bounding box center [513, 448] width 24 height 25
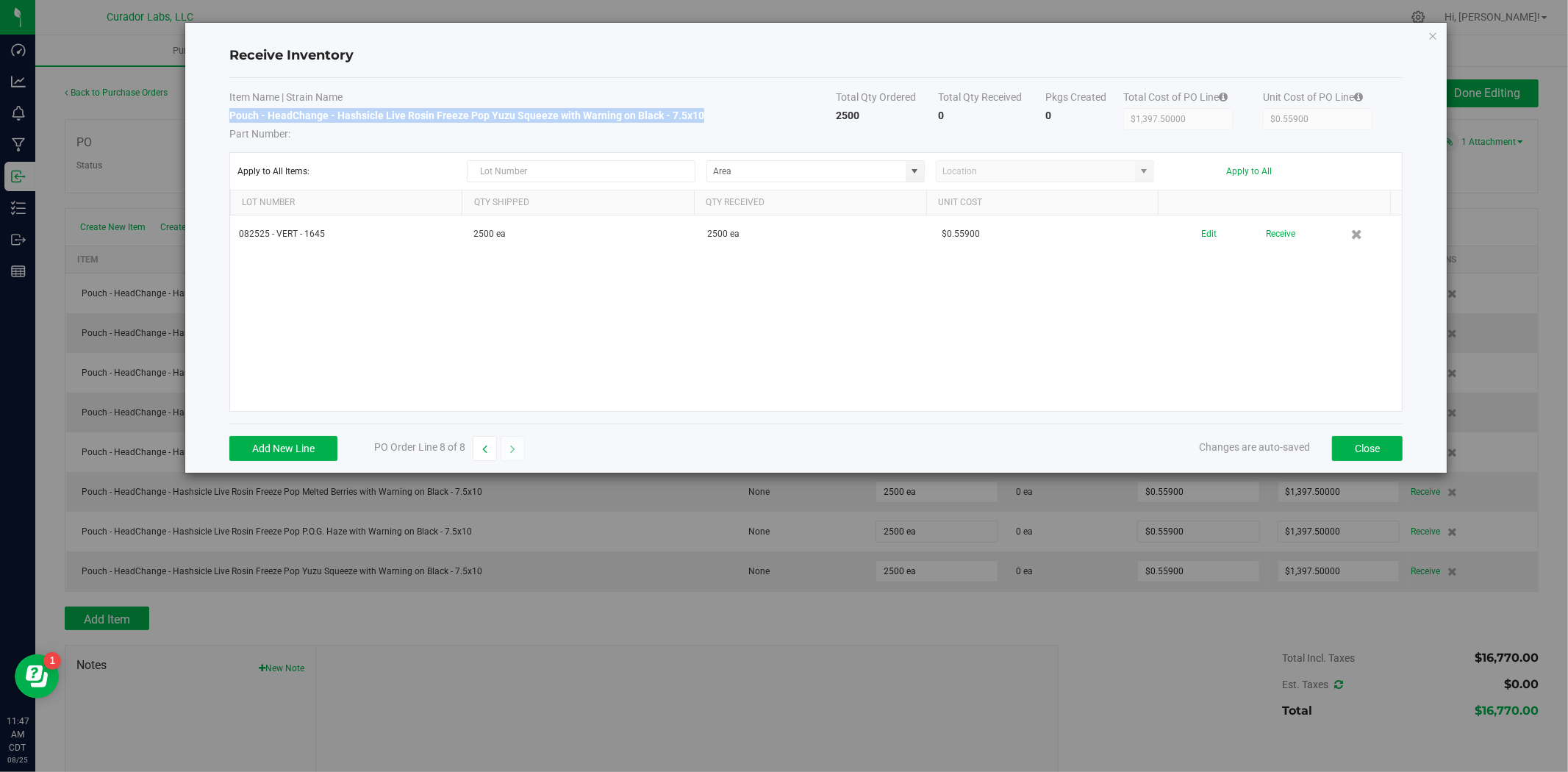
drag, startPoint x: 704, startPoint y: 115, endPoint x: 232, endPoint y: 116, distance: 472.0
click at [232, 116] on td "Pouch - HeadChange - Hashsicle Live Rosin Freeze Pop Yuzu Squeeze with Warning …" at bounding box center [532, 124] width 606 height 33
copy strong "Pouch - HeadChange - Hashsicle Live Rosin Freeze Pop Yuzu Squeeze with Warning …"
click at [1340, 450] on button "Close" at bounding box center [1367, 448] width 71 height 25
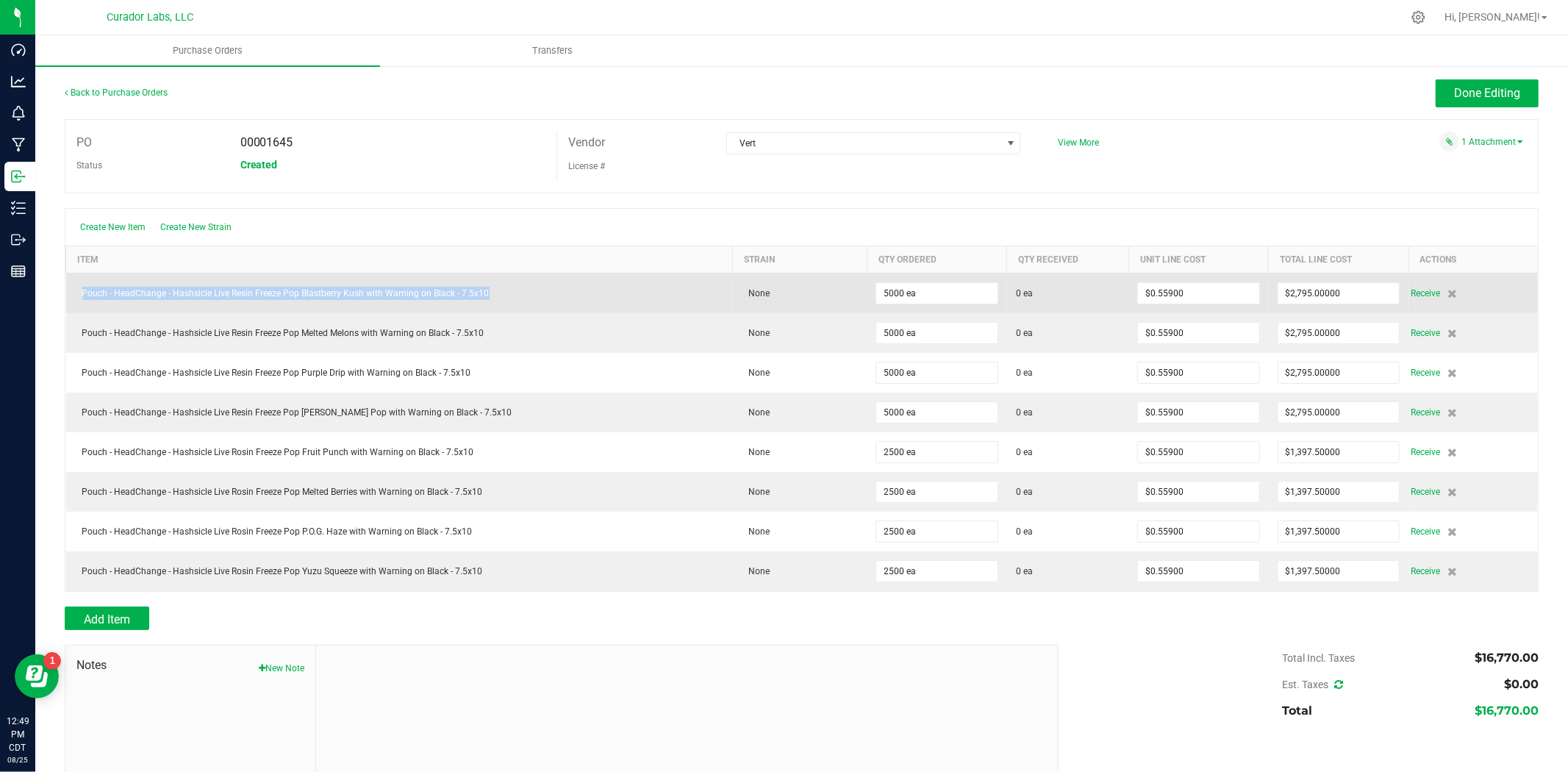
drag, startPoint x: 520, startPoint y: 298, endPoint x: 81, endPoint y: 304, distance: 439.0
click at [81, 304] on td "Pouch - HeadChange - Hashsicle Live Resin Freeze Pop Blastberry Kush with Warni…" at bounding box center [399, 292] width 667 height 40
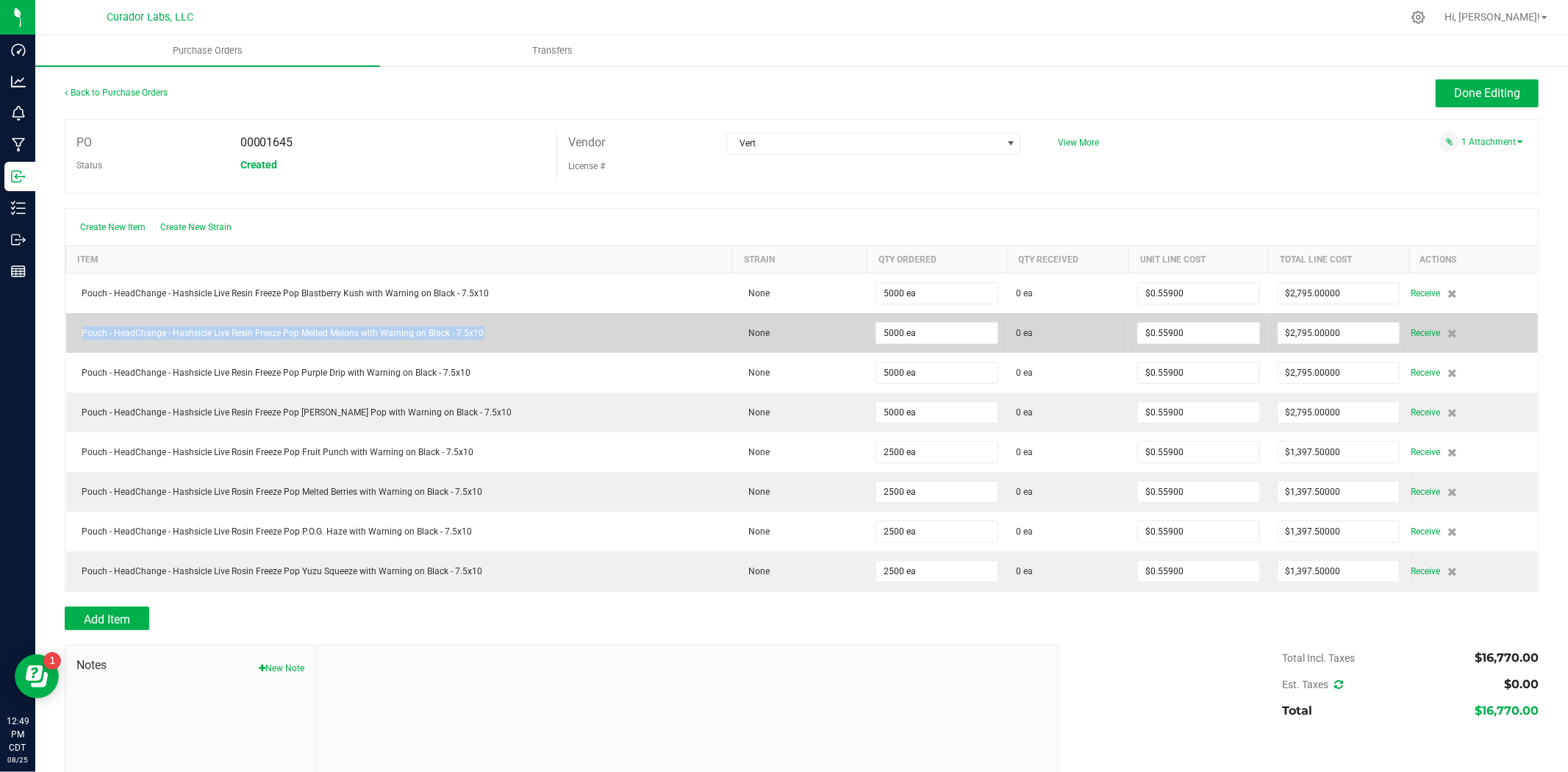
drag, startPoint x: 470, startPoint y: 341, endPoint x: 93, endPoint y: 336, distance: 377.0
click at [77, 341] on td "Pouch - HeadChange - Hashsicle Live Resin Freeze Pop Melted Melons with Warning…" at bounding box center [399, 333] width 667 height 40
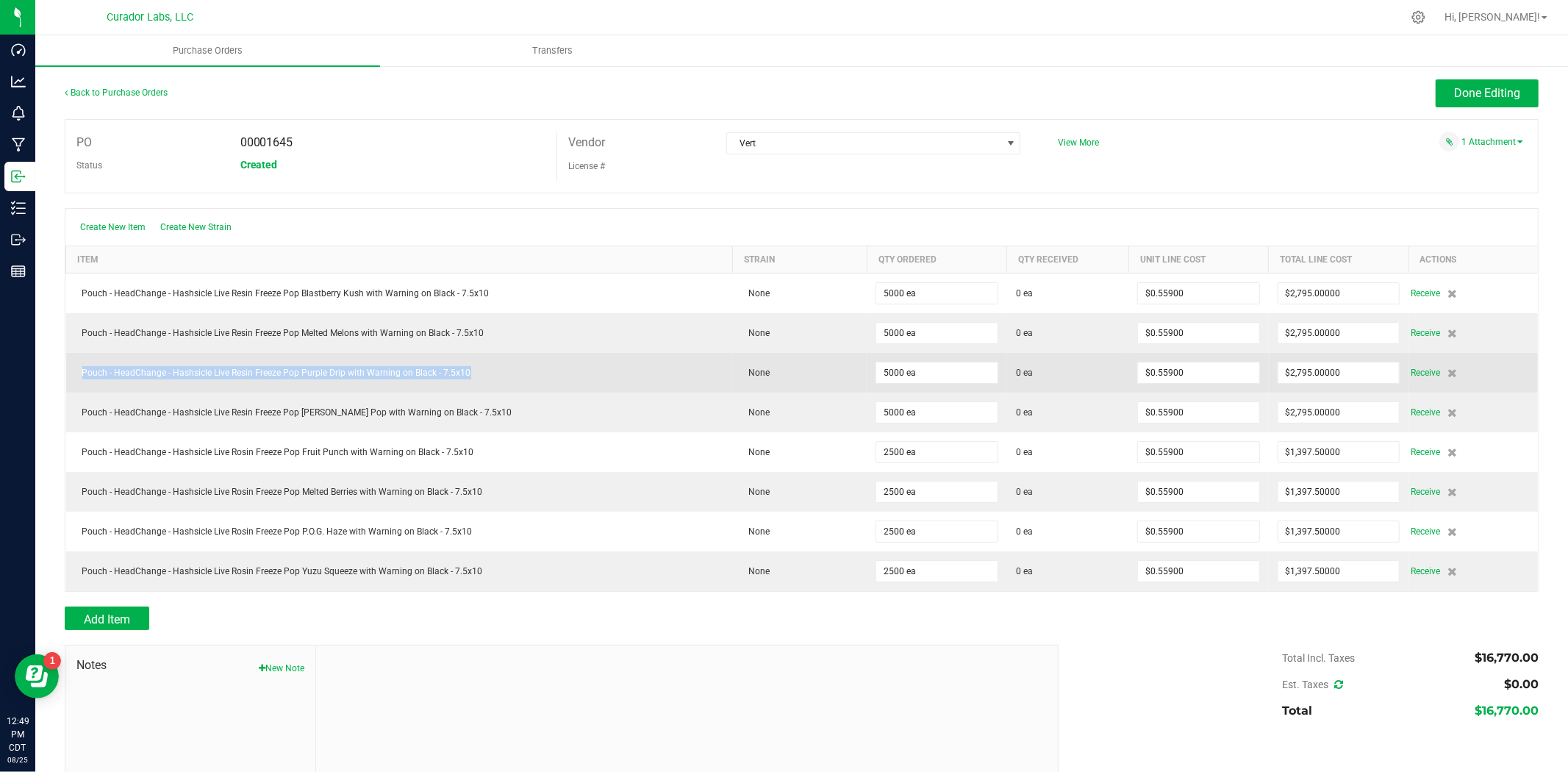
drag, startPoint x: 425, startPoint y: 371, endPoint x: 70, endPoint y: 384, distance: 355.2
click at [70, 384] on td "Pouch - HeadChange - Hashsicle Live Resin Freeze Pop Purple Drip with Warning o…" at bounding box center [399, 372] width 667 height 40
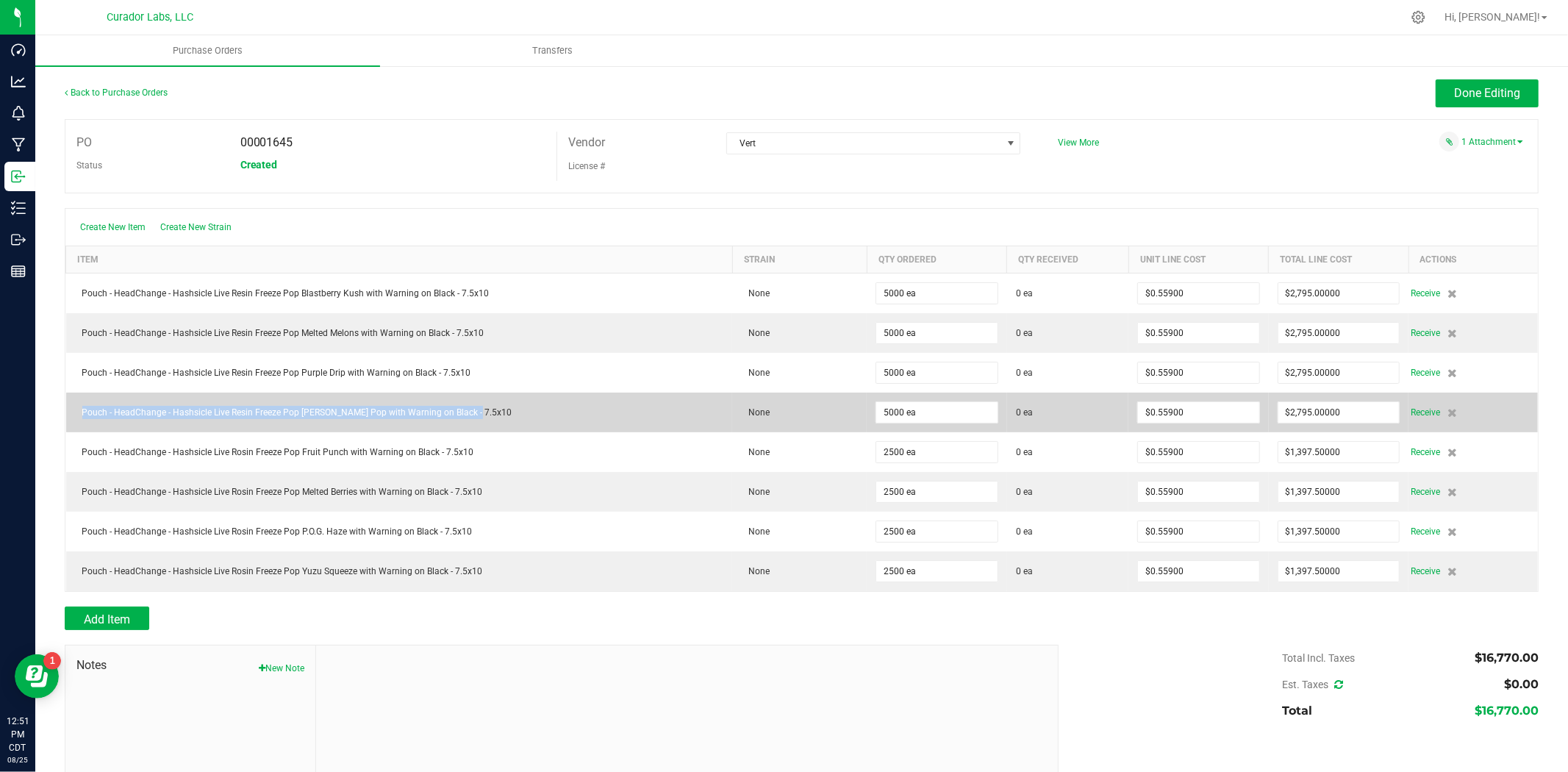
drag, startPoint x: 513, startPoint y: 416, endPoint x: 78, endPoint y: 408, distance: 435.1
click at [78, 408] on div "Pouch - HeadChange - Hashsicle Live Resin Freeze Pop Tangie Pop with Warning on…" at bounding box center [399, 412] width 649 height 14
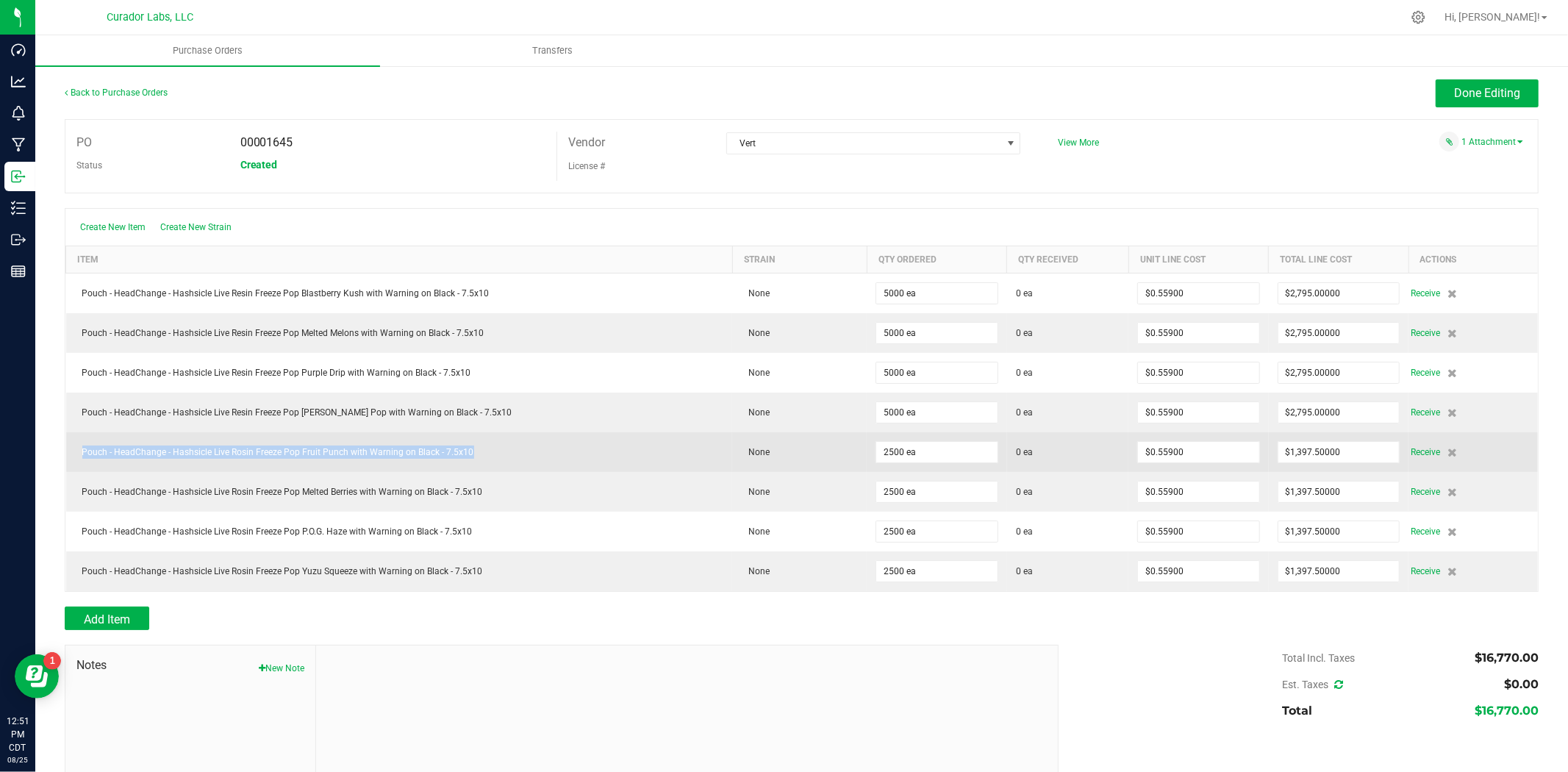
drag, startPoint x: 495, startPoint y: 452, endPoint x: 78, endPoint y: 452, distance: 417.0
click at [78, 452] on div "Pouch - HeadChange - Hashsicle Live Rosin Freeze Pop Fruit Punch with Warning o…" at bounding box center [399, 452] width 649 height 14
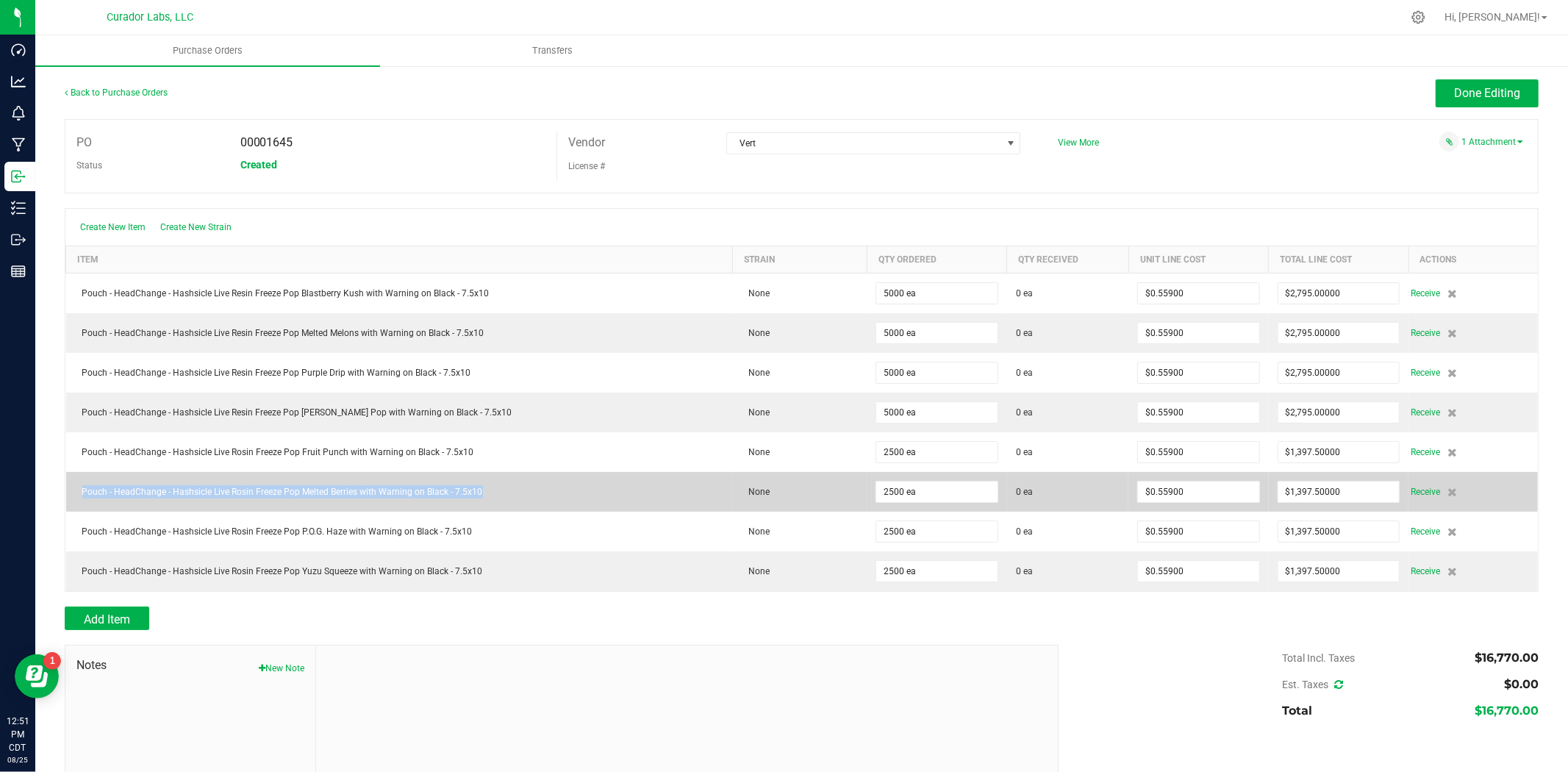
drag, startPoint x: 463, startPoint y: 495, endPoint x: 81, endPoint y: 498, distance: 382.0
click at [81, 498] on div "Pouch - HeadChange - Hashsicle Live Rosin Freeze Pop Melted Berries with Warnin…" at bounding box center [399, 493] width 649 height 14
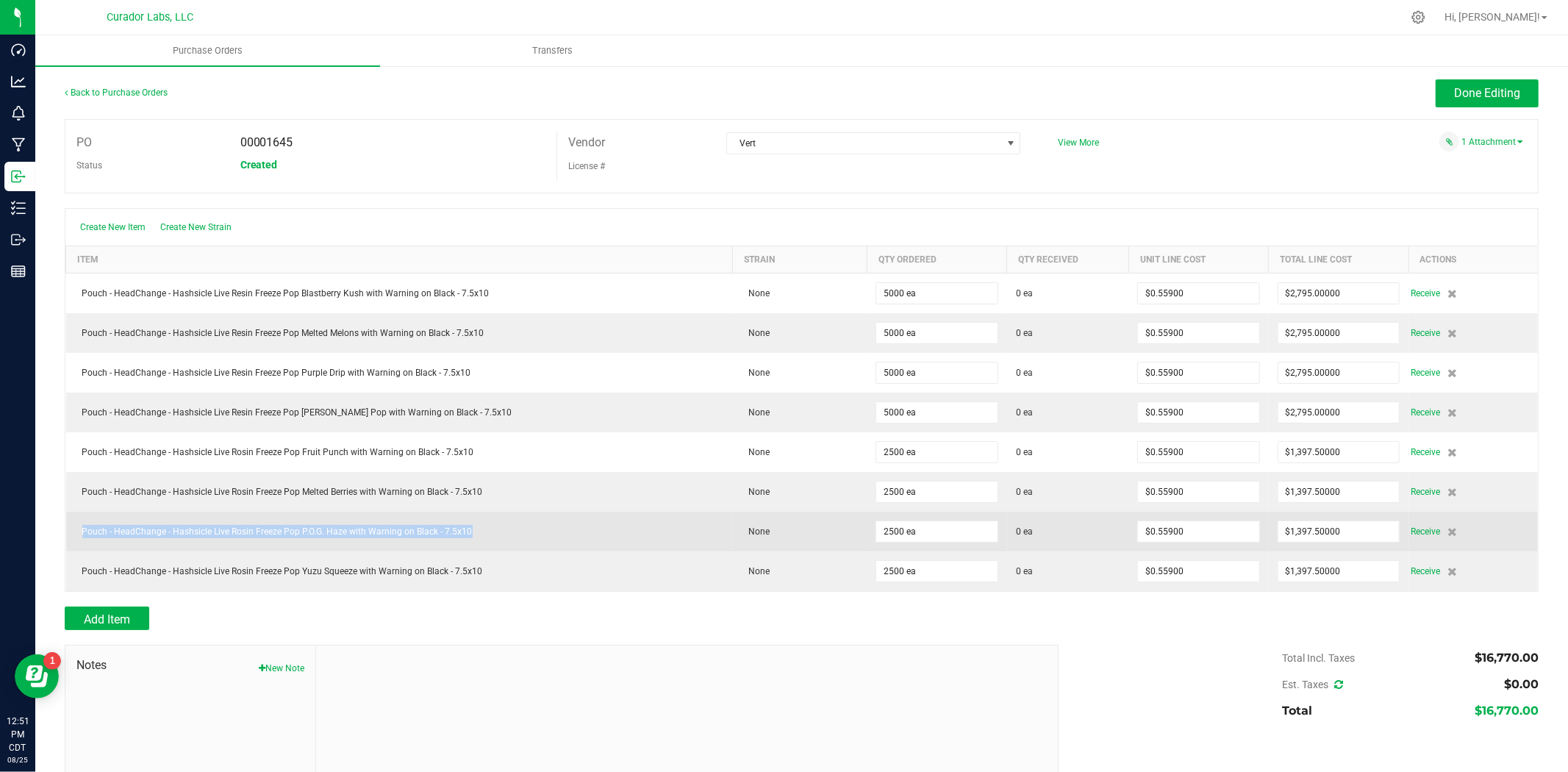
drag, startPoint x: 480, startPoint y: 530, endPoint x: 78, endPoint y: 543, distance: 402.2
click at [78, 543] on td "Pouch - HeadChange - Hashsicle Live Rosin Freeze Pop P.O.G. Haze with Warning o…" at bounding box center [399, 532] width 667 height 40
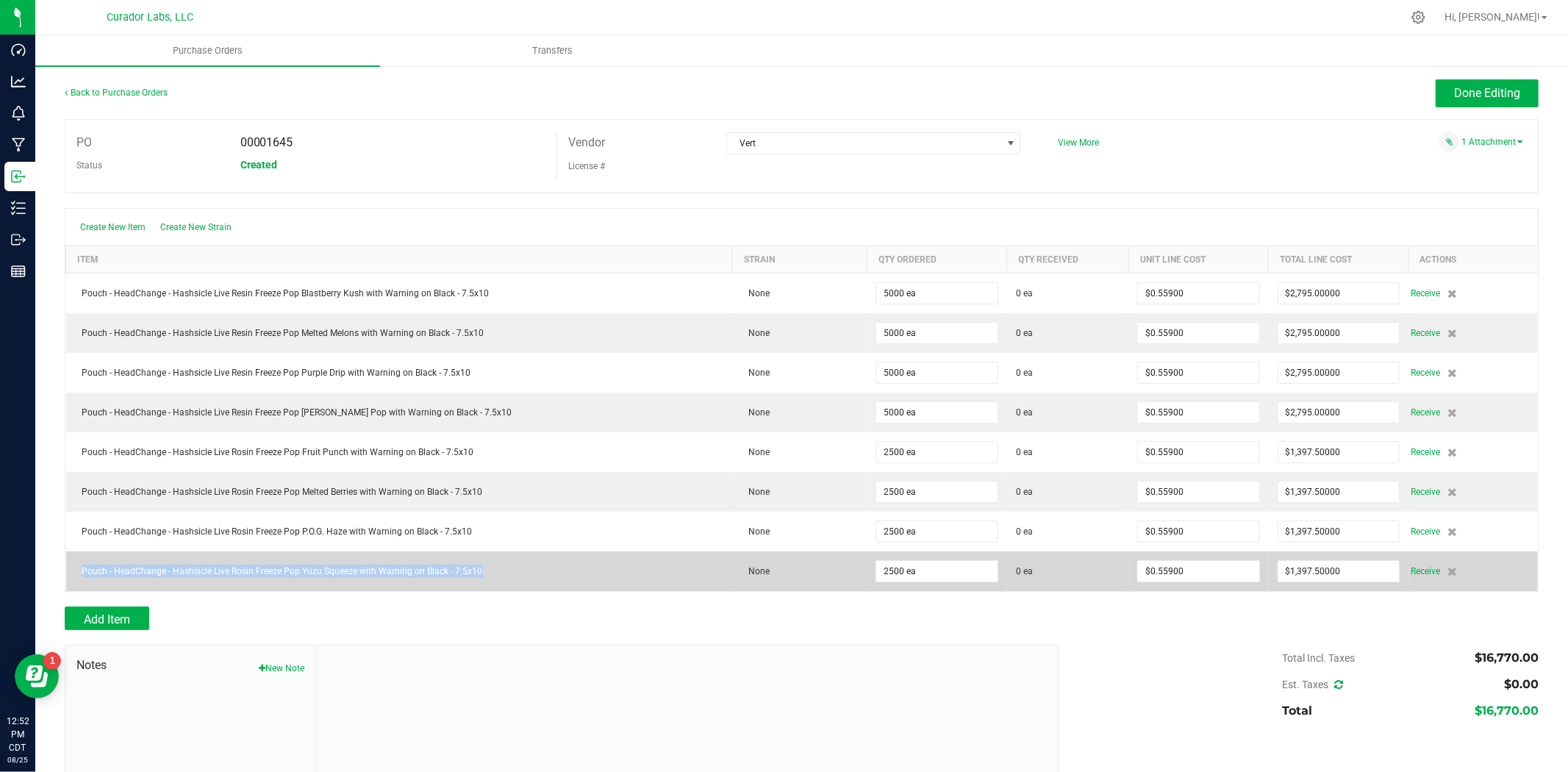
drag, startPoint x: 506, startPoint y: 568, endPoint x: 78, endPoint y: 585, distance: 428.3
click at [78, 585] on td "Pouch - HeadChange - Hashsicle Live Rosin Freeze Pop Yuzu Squeeze with Warning …" at bounding box center [399, 571] width 667 height 40
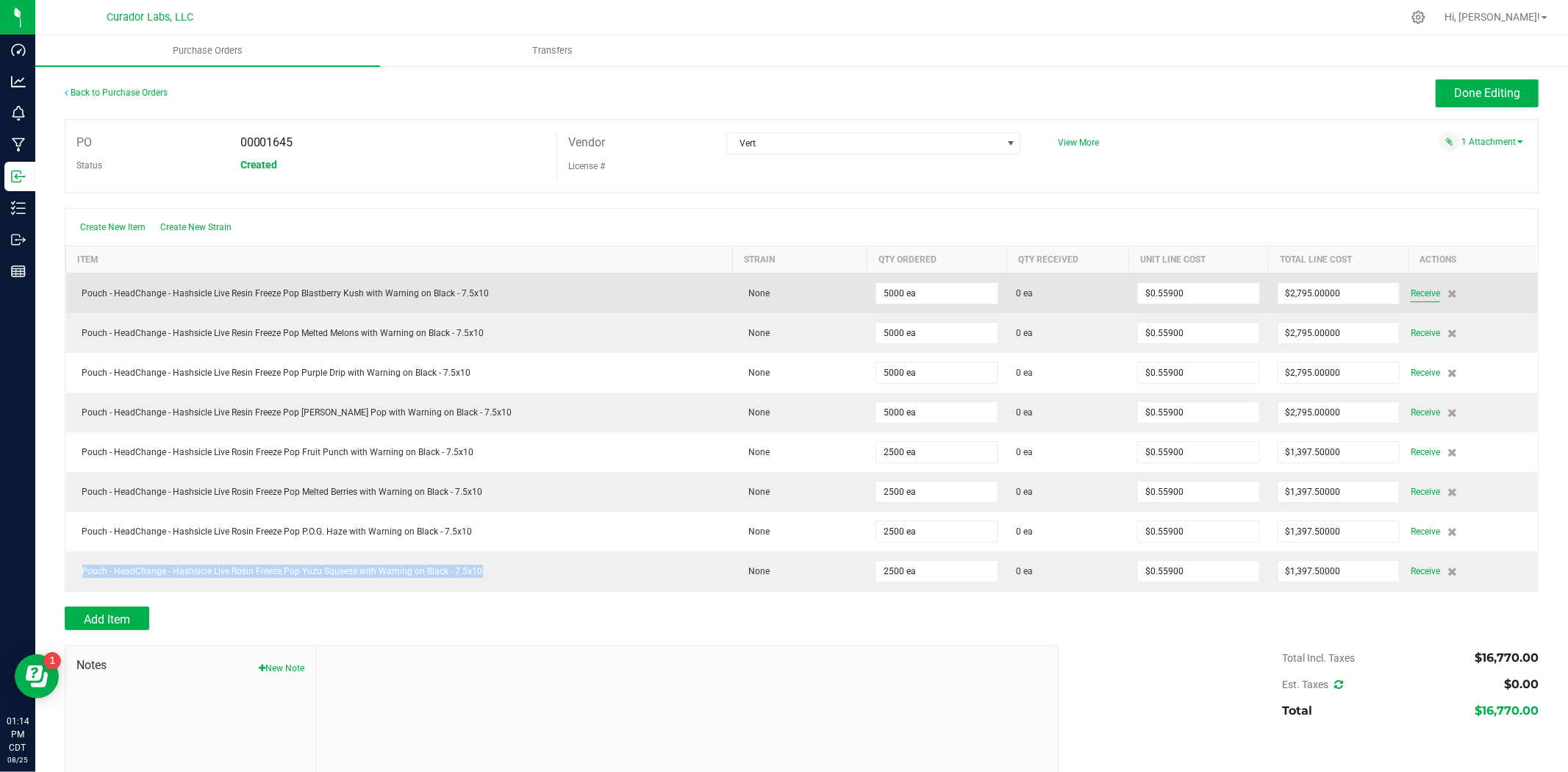
click at [1413, 290] on span "Receive" at bounding box center [1425, 293] width 30 height 18
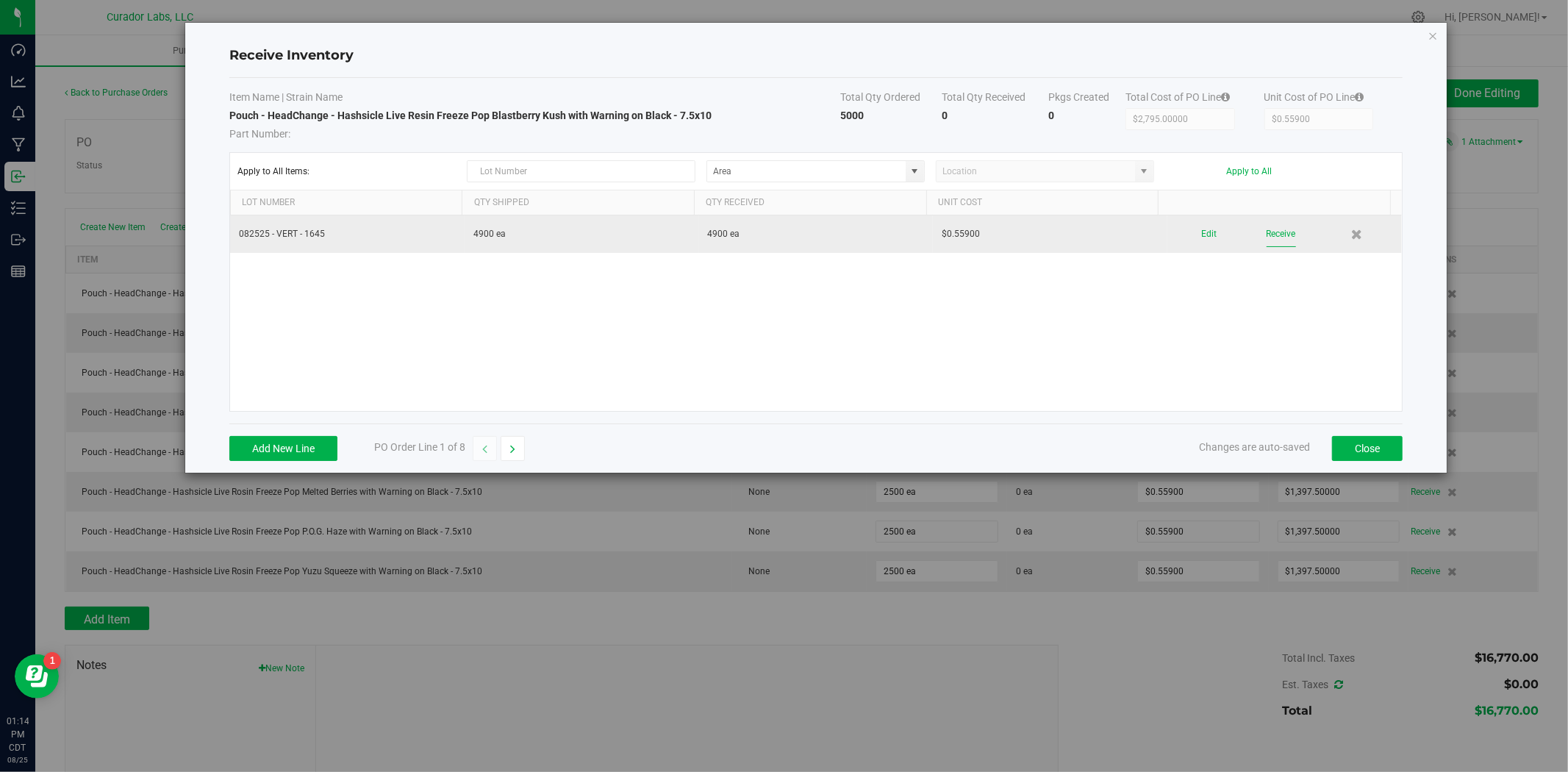
click at [1275, 235] on button "Receive" at bounding box center [1281, 234] width 30 height 26
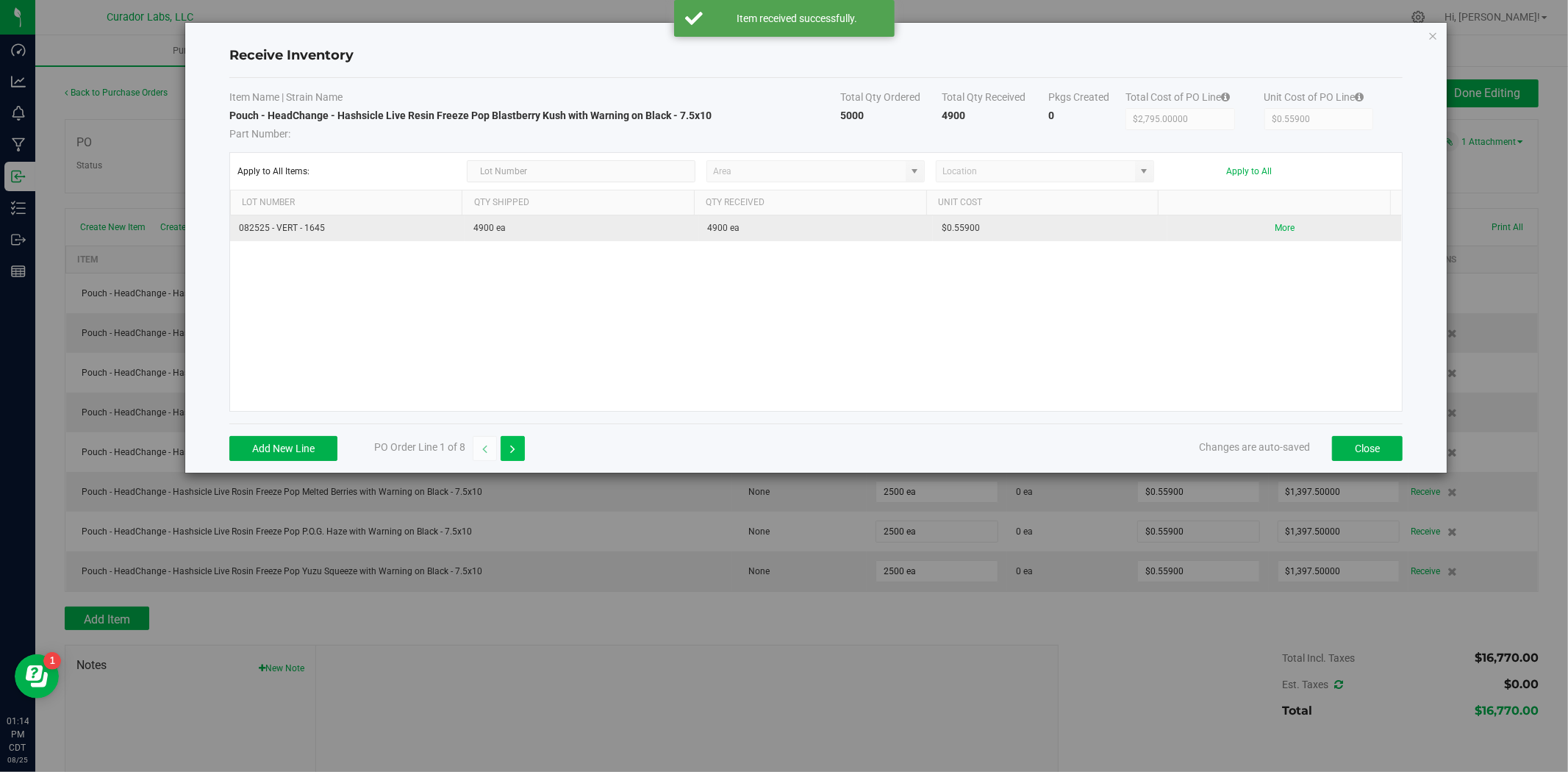
click at [512, 449] on icon "button" at bounding box center [513, 449] width 5 height 10
click at [1266, 237] on button "Receive" at bounding box center [1281, 234] width 30 height 26
click at [523, 440] on button "button" at bounding box center [513, 448] width 24 height 25
click at [1289, 233] on div "Edit Receive" at bounding box center [1284, 234] width 217 height 26
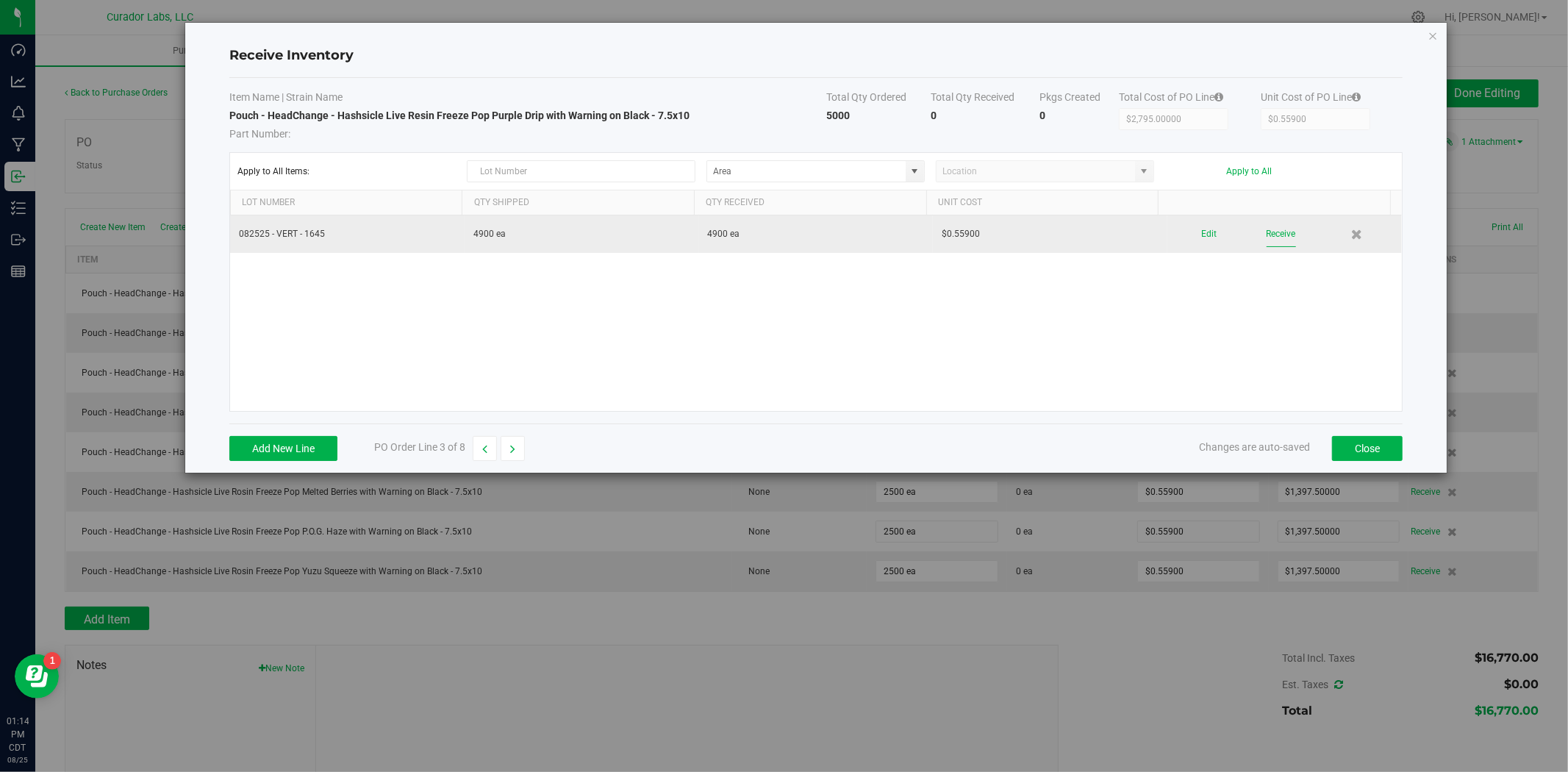
click at [1266, 238] on button "Receive" at bounding box center [1281, 234] width 30 height 26
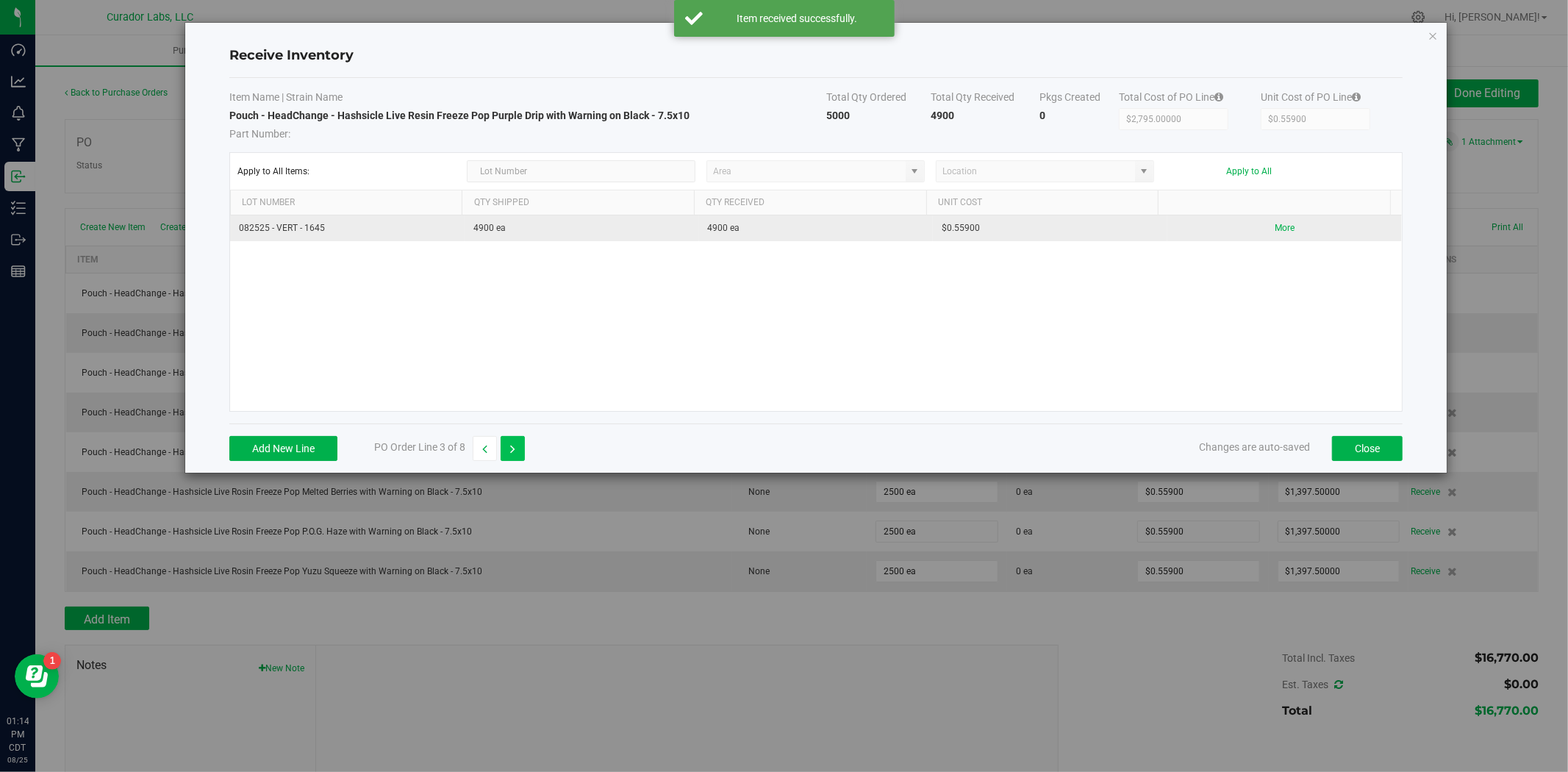
click at [518, 456] on button "button" at bounding box center [513, 448] width 24 height 25
click at [1279, 236] on button "Receive" at bounding box center [1281, 234] width 30 height 26
click at [513, 454] on button "button" at bounding box center [513, 448] width 24 height 25
type input "$1,397.50000"
click at [1274, 233] on button "Receive" at bounding box center [1281, 234] width 30 height 26
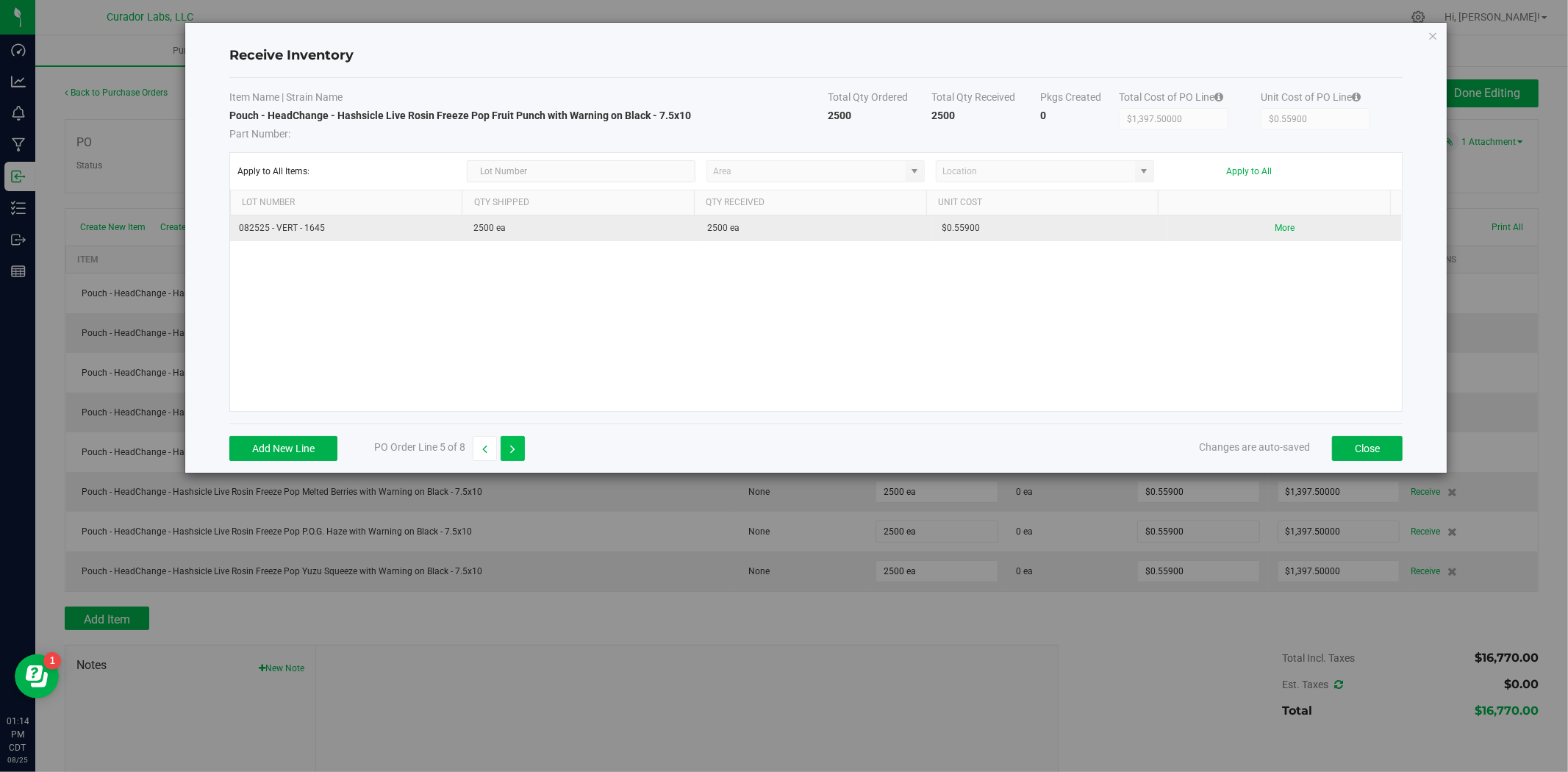
click at [522, 444] on button "button" at bounding box center [513, 448] width 24 height 25
click at [1266, 238] on button "Receive" at bounding box center [1281, 234] width 30 height 26
click at [514, 445] on icon "button" at bounding box center [513, 449] width 5 height 10
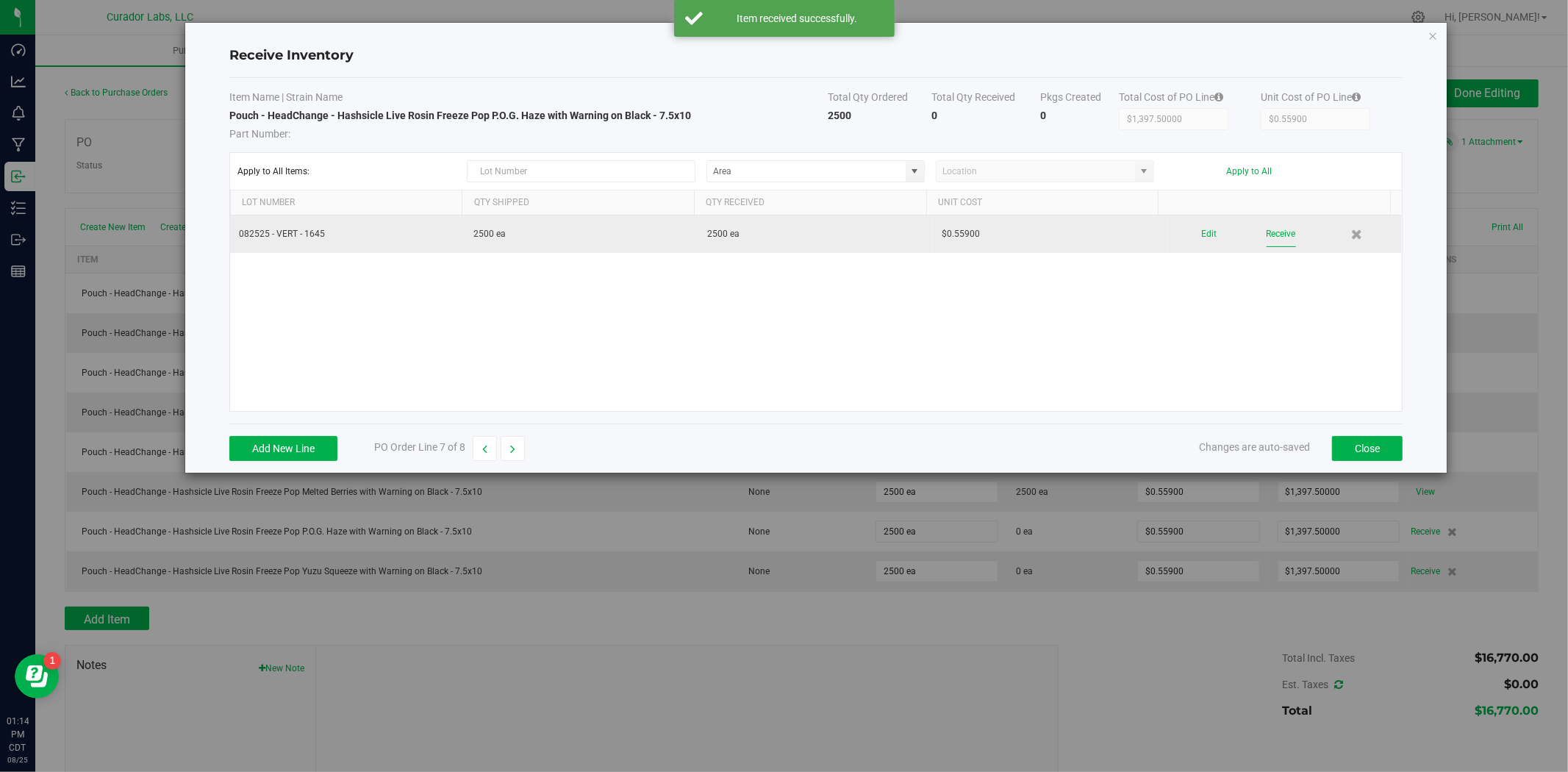
click at [1276, 232] on button "Receive" at bounding box center [1281, 234] width 30 height 26
click at [519, 450] on button "button" at bounding box center [513, 448] width 24 height 25
click at [1284, 235] on button "Receive" at bounding box center [1281, 234] width 30 height 26
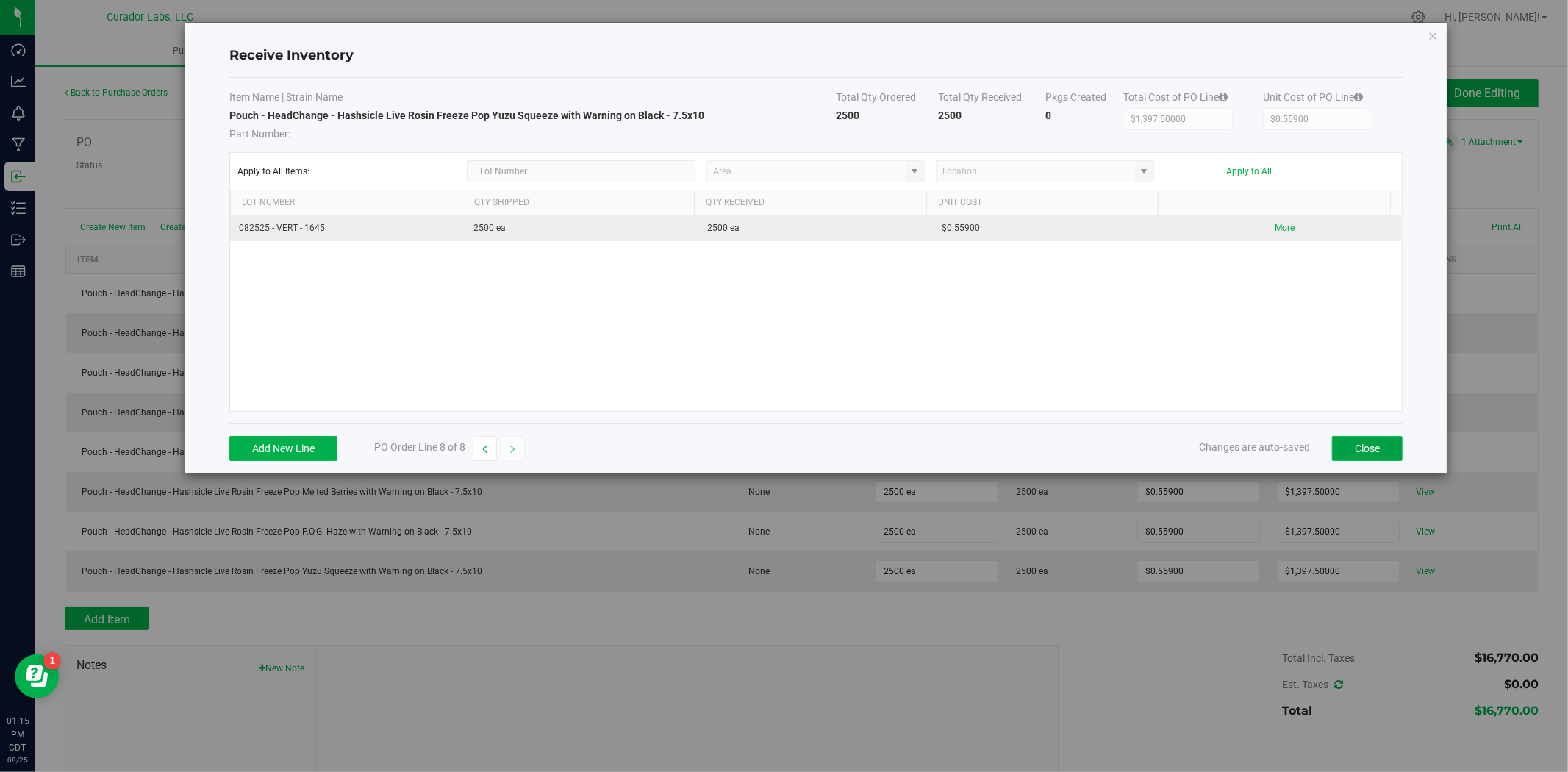
click at [1370, 452] on button "Close" at bounding box center [1367, 448] width 71 height 25
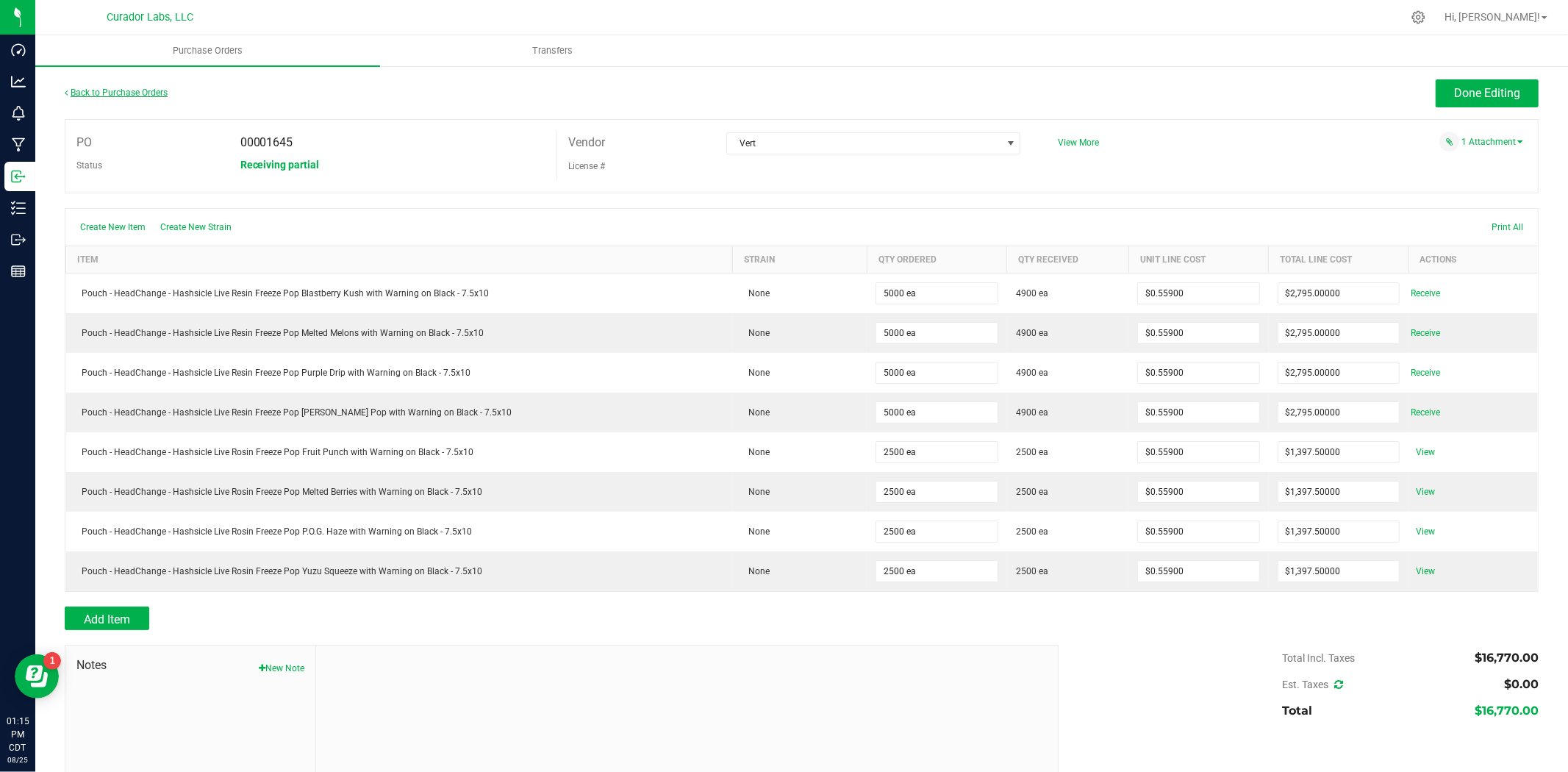
click at [149, 94] on link "Back to Purchase Orders" at bounding box center [116, 93] width 103 height 10
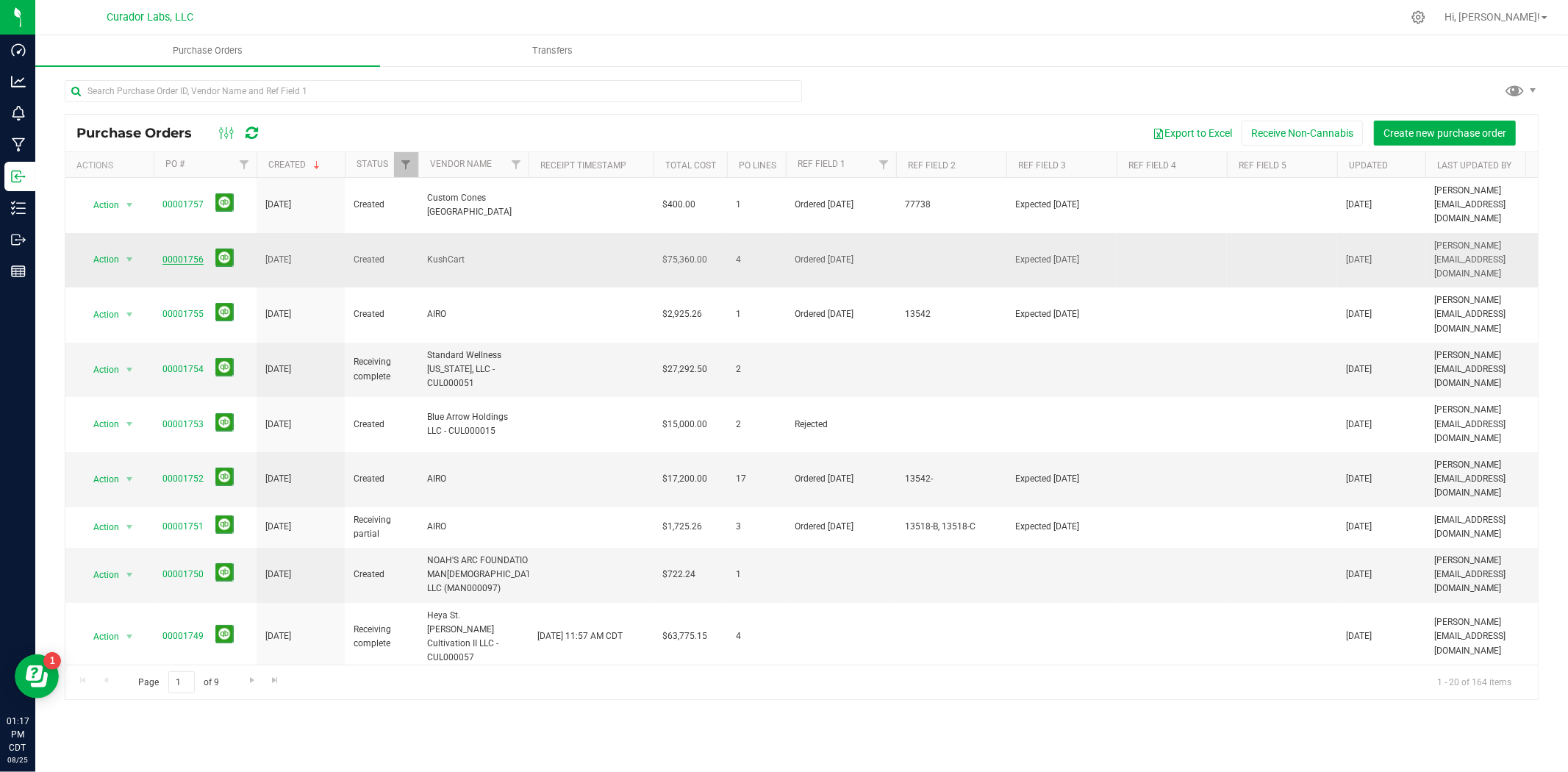
click at [186, 255] on link "00001756" at bounding box center [183, 260] width 41 height 10
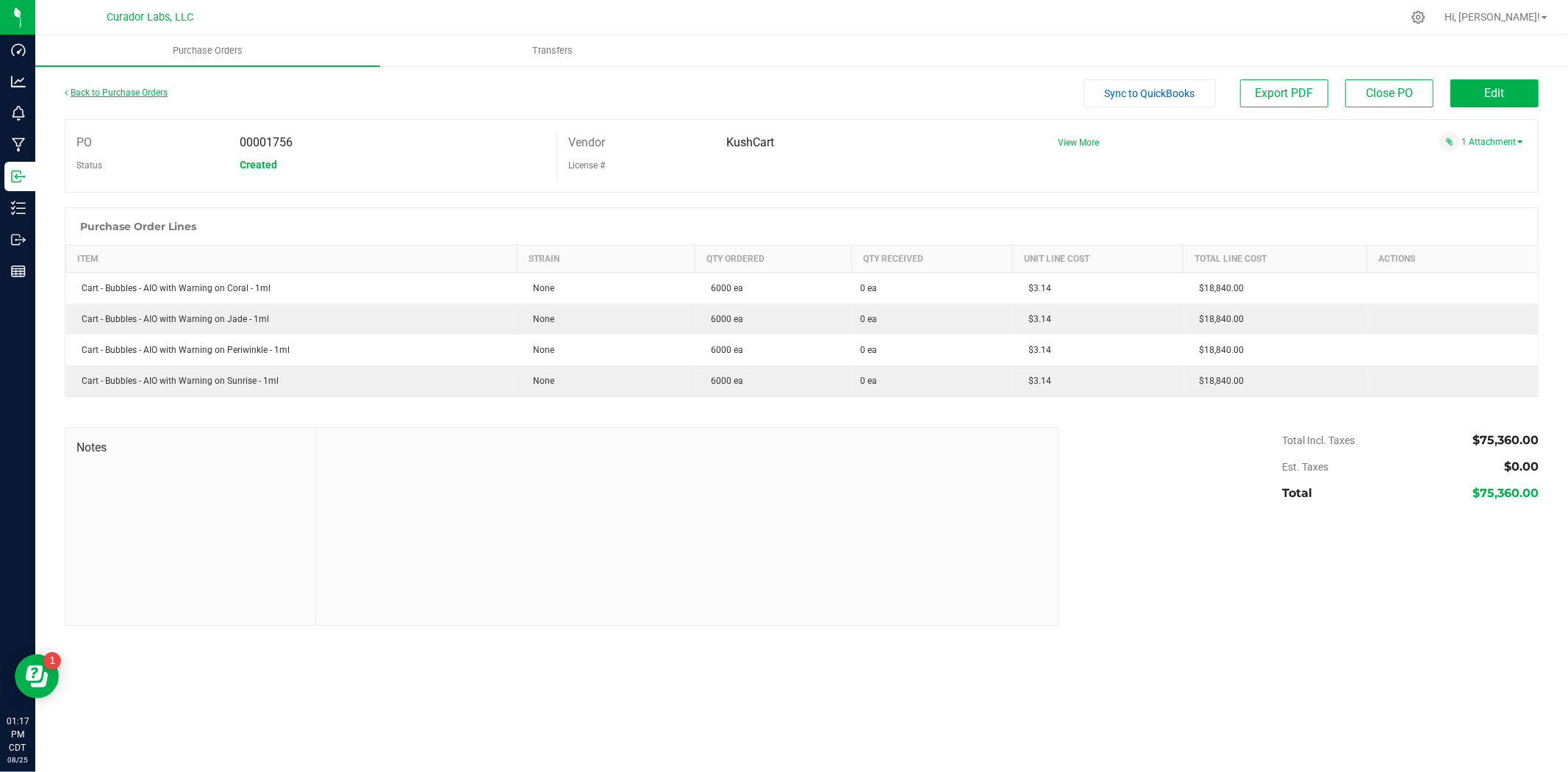
click at [137, 89] on link "Back to Purchase Orders" at bounding box center [116, 93] width 103 height 10
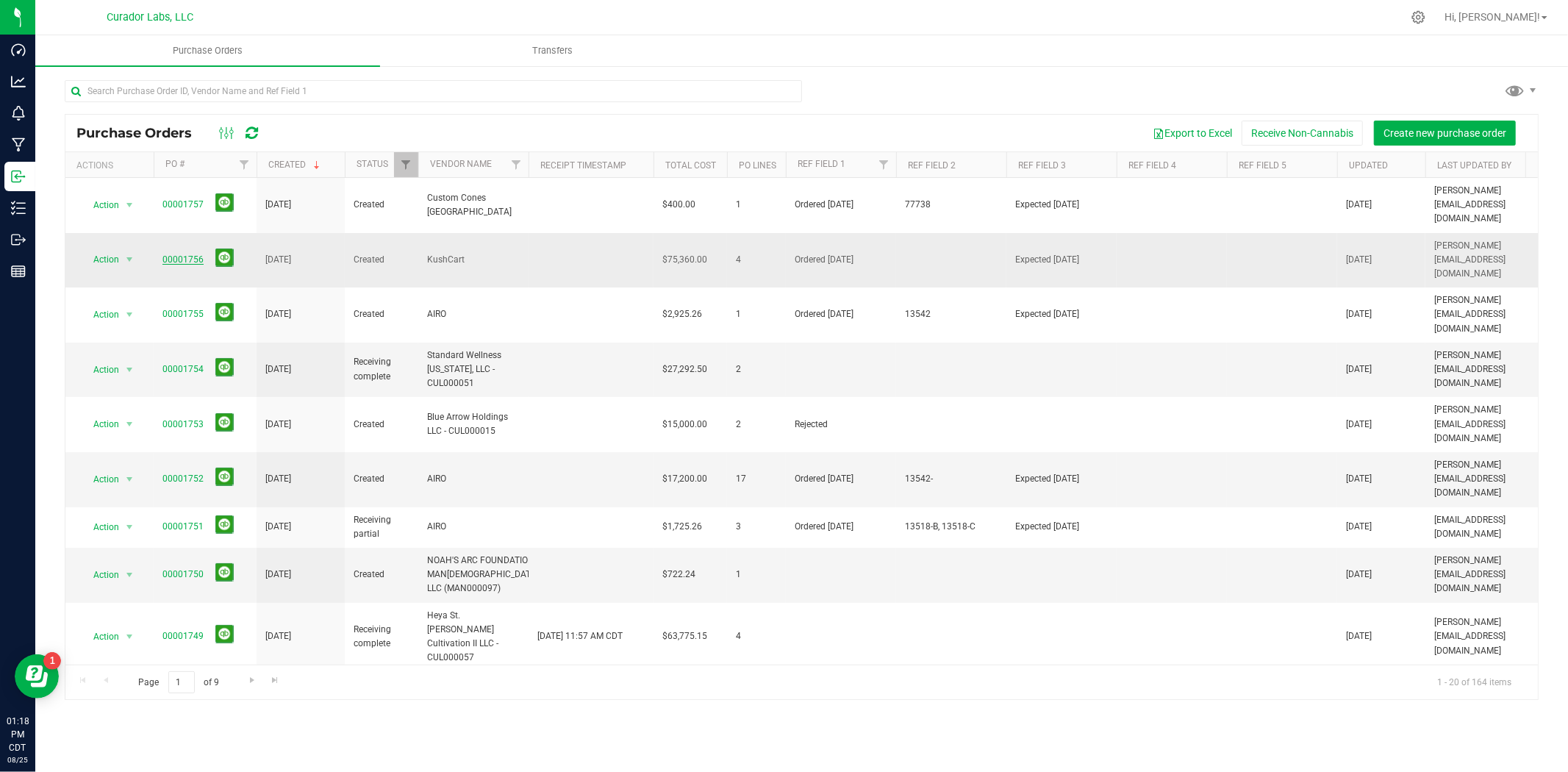
click at [182, 255] on link "00001756" at bounding box center [183, 260] width 41 height 10
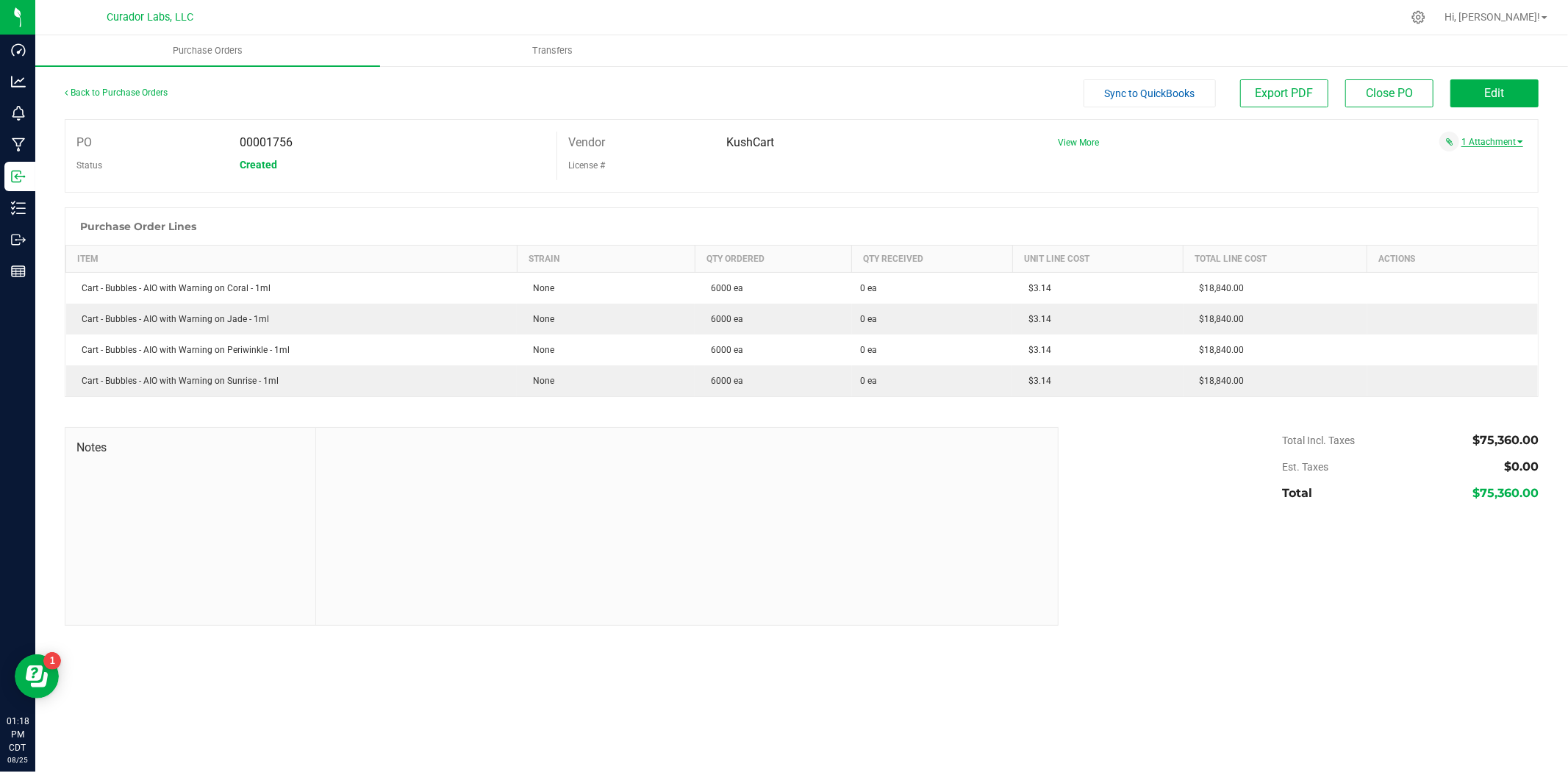
click at [1490, 142] on link "1 Attachment" at bounding box center [1492, 142] width 61 height 10
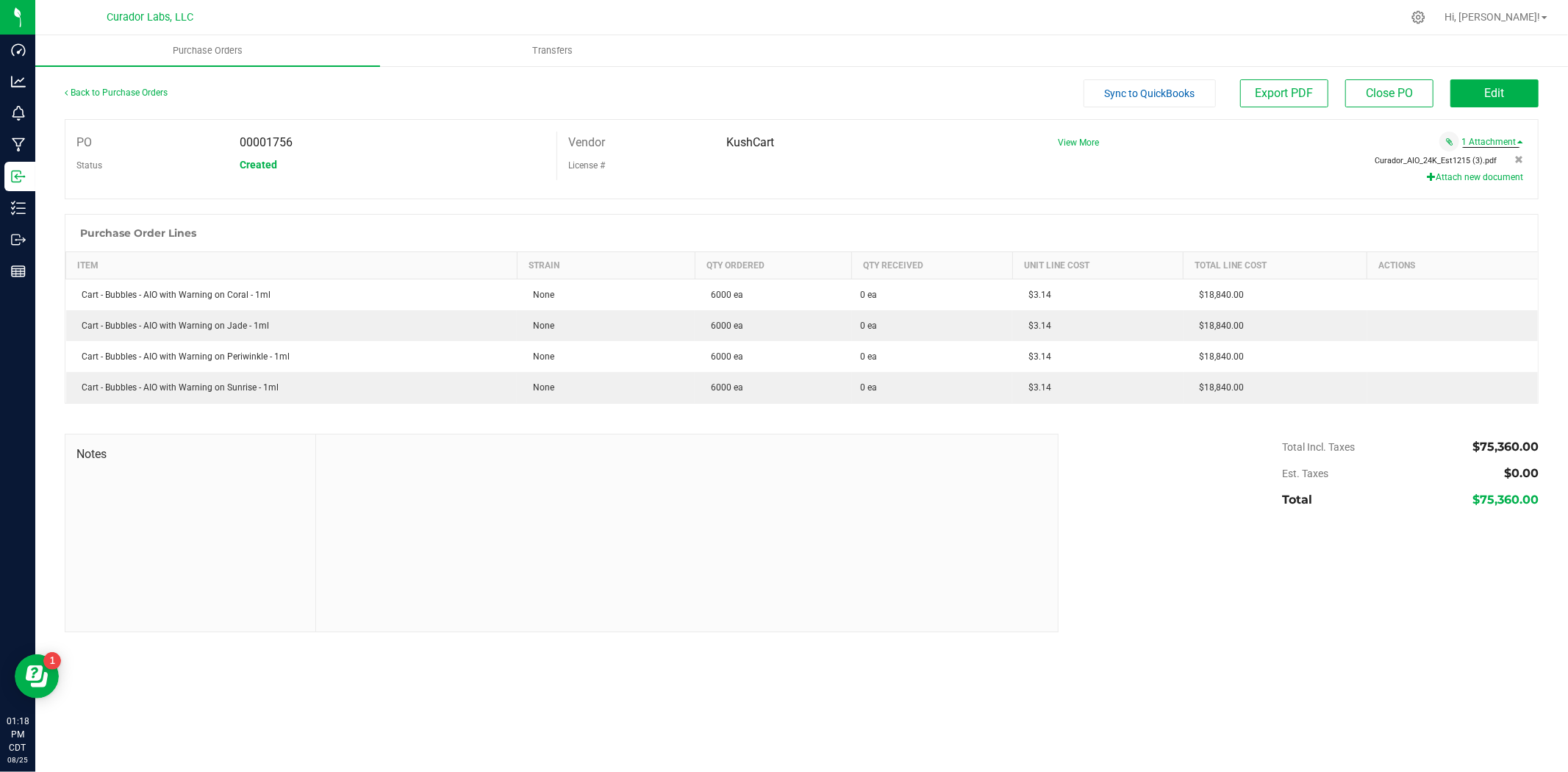
click at [1445, 162] on span "Curador_AIO_24K_Est1215 (3).pdf" at bounding box center [1436, 160] width 122 height 9
click at [120, 89] on link "Back to Purchase Orders" at bounding box center [116, 93] width 103 height 10
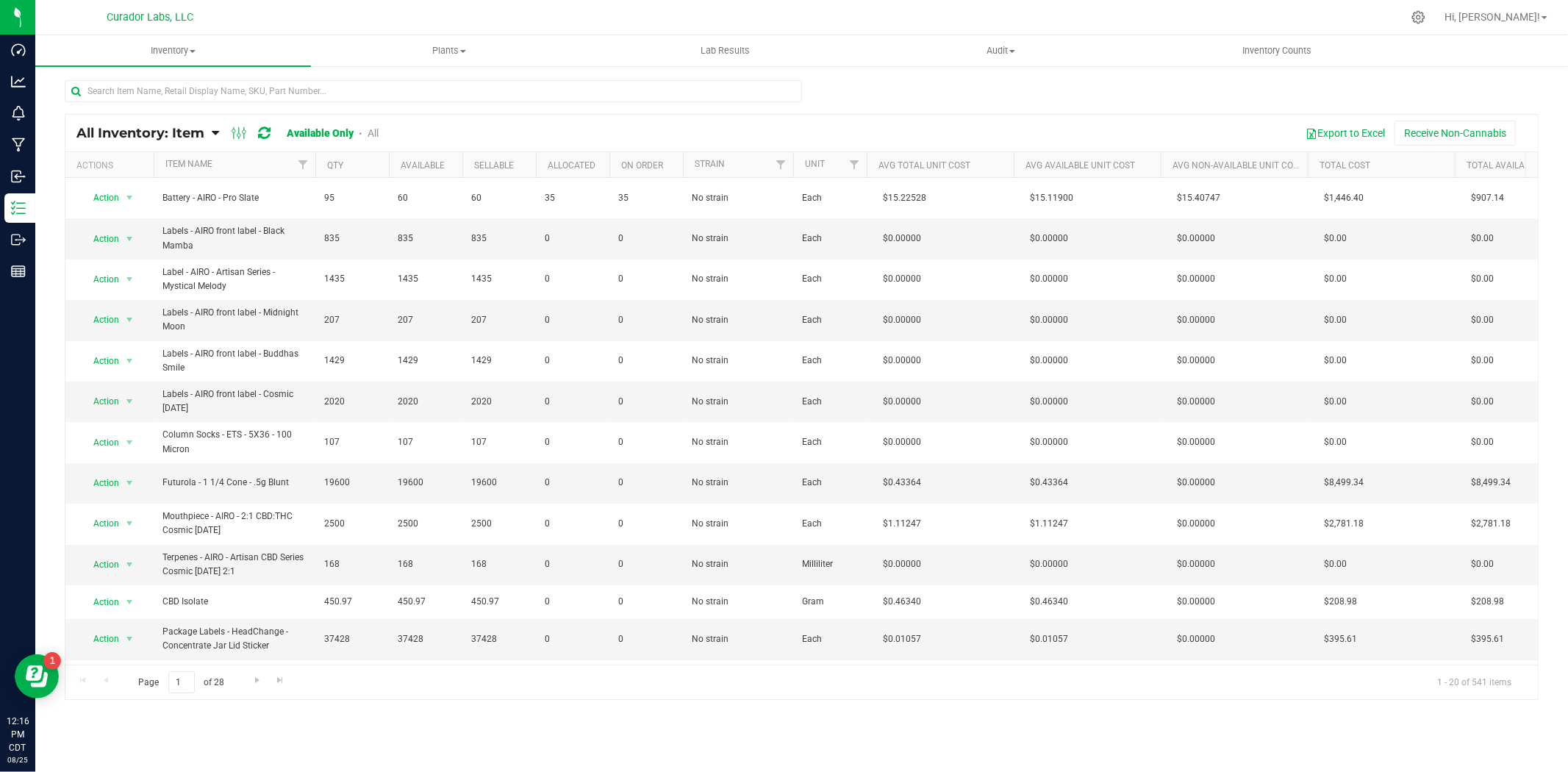
scroll to position [355, 0]
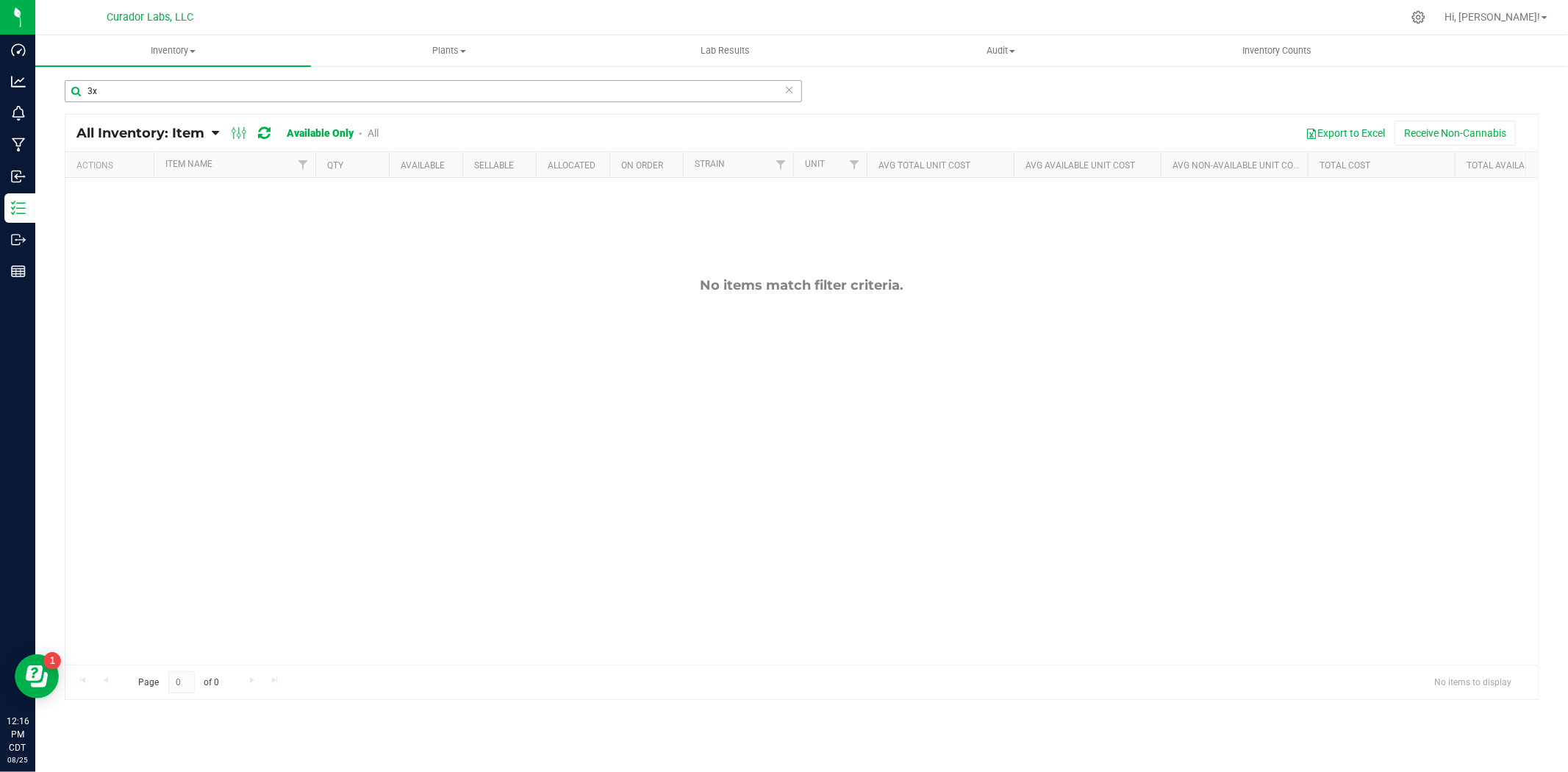
type input "3"
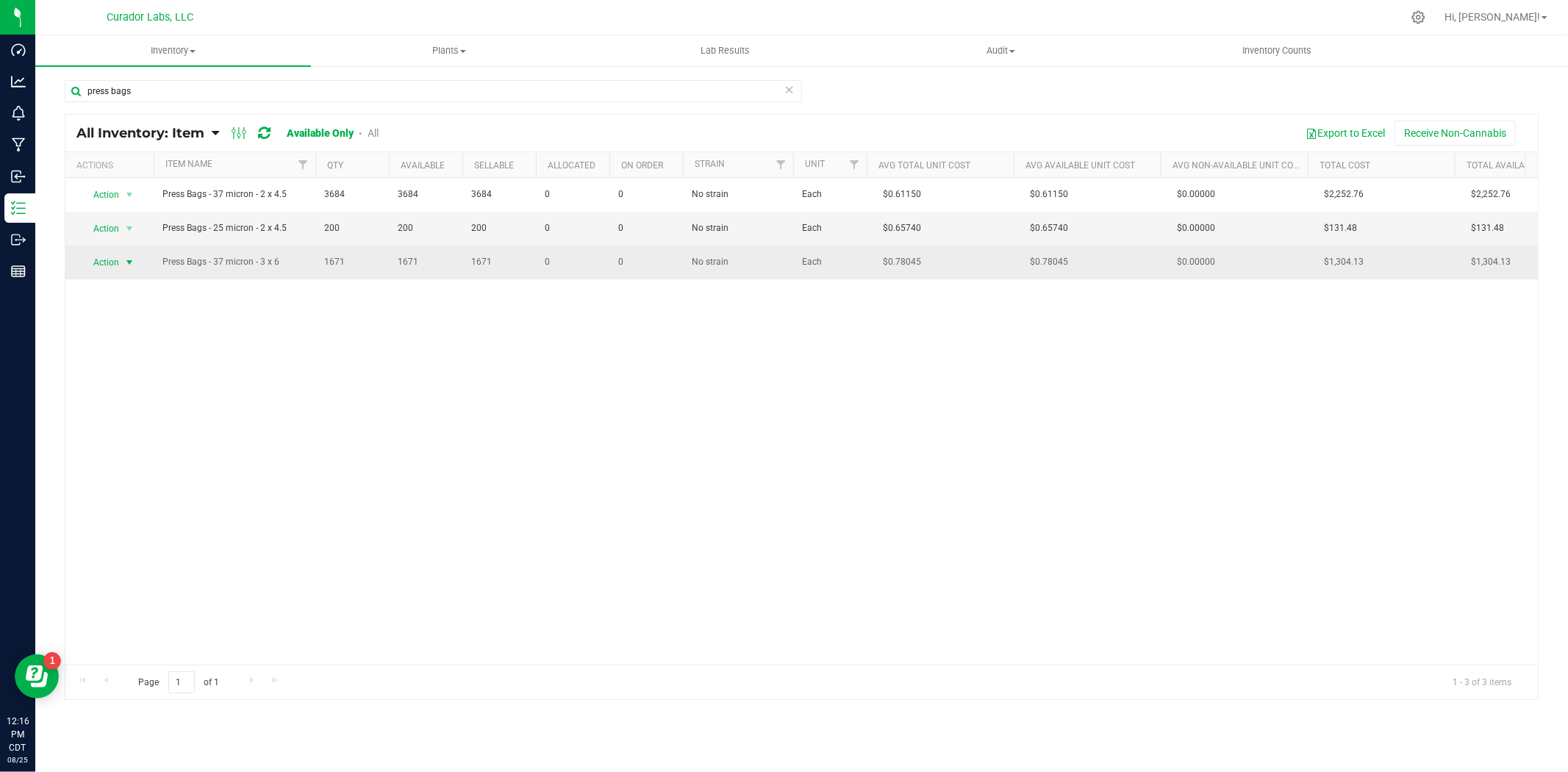
type input "press bags"
click at [101, 263] on span "Action" at bounding box center [100, 262] width 40 height 20
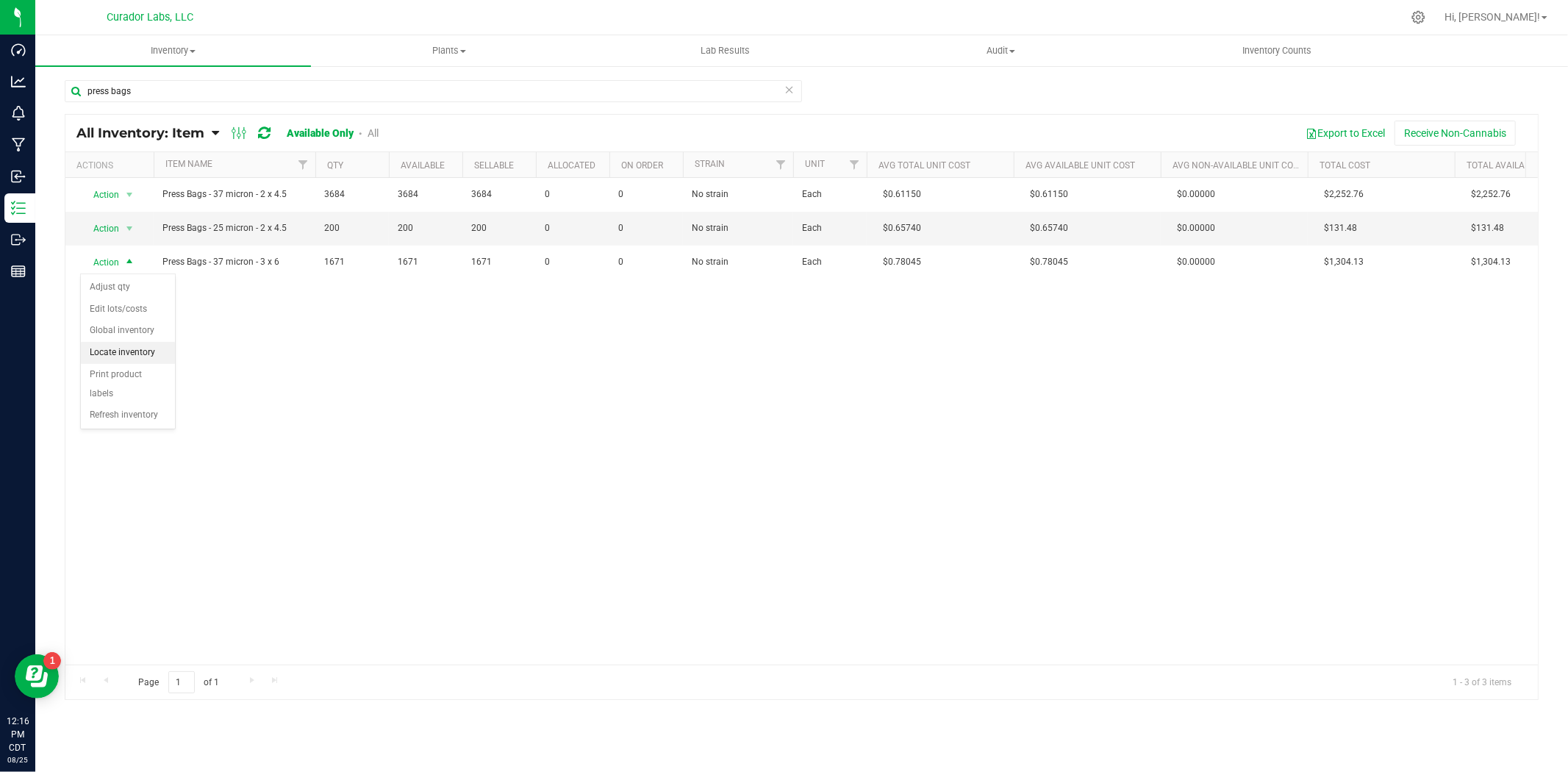
click at [136, 355] on li "Locate inventory" at bounding box center [128, 353] width 94 height 22
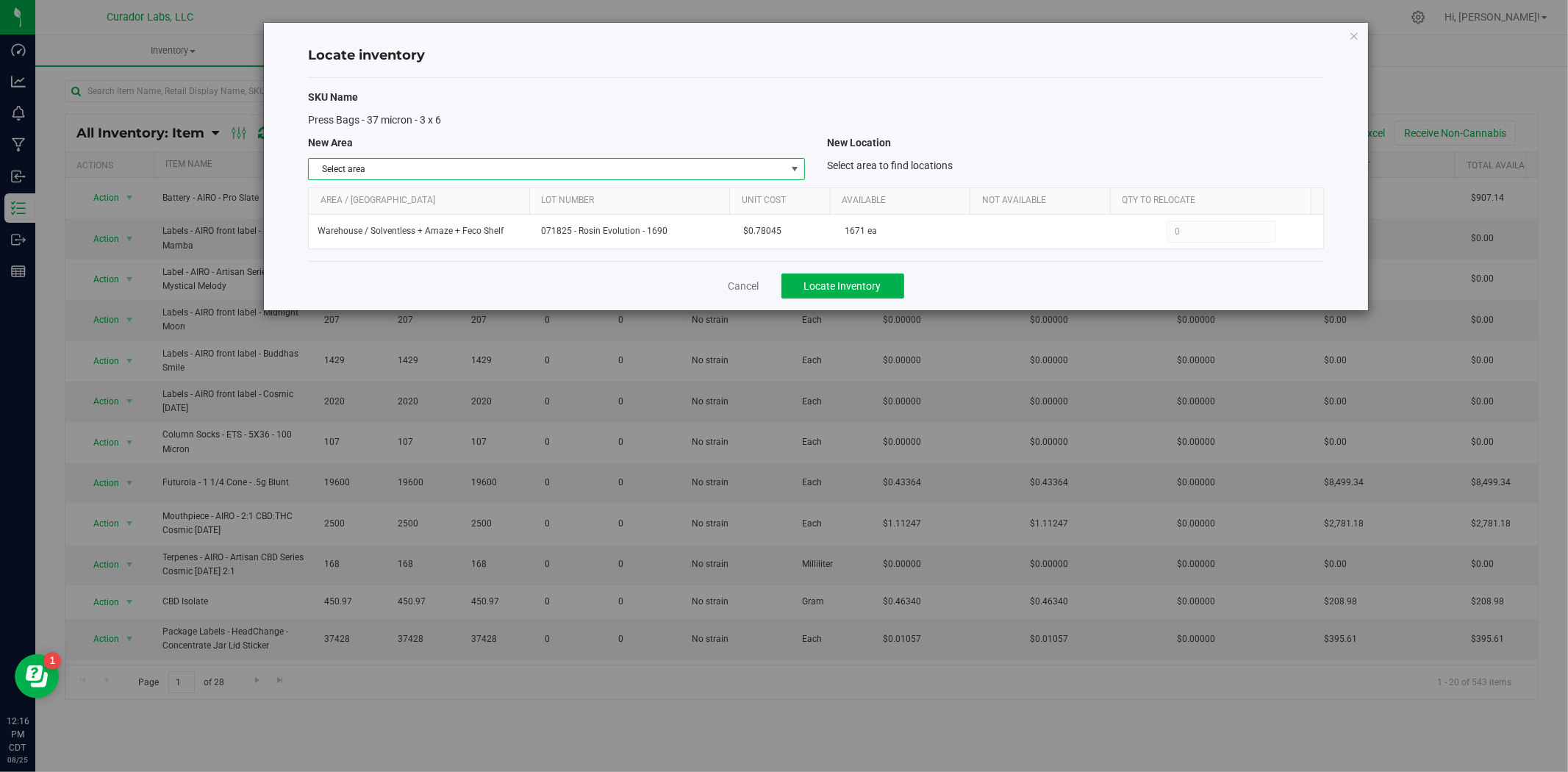
click at [708, 167] on span "Select area" at bounding box center [547, 169] width 477 height 20
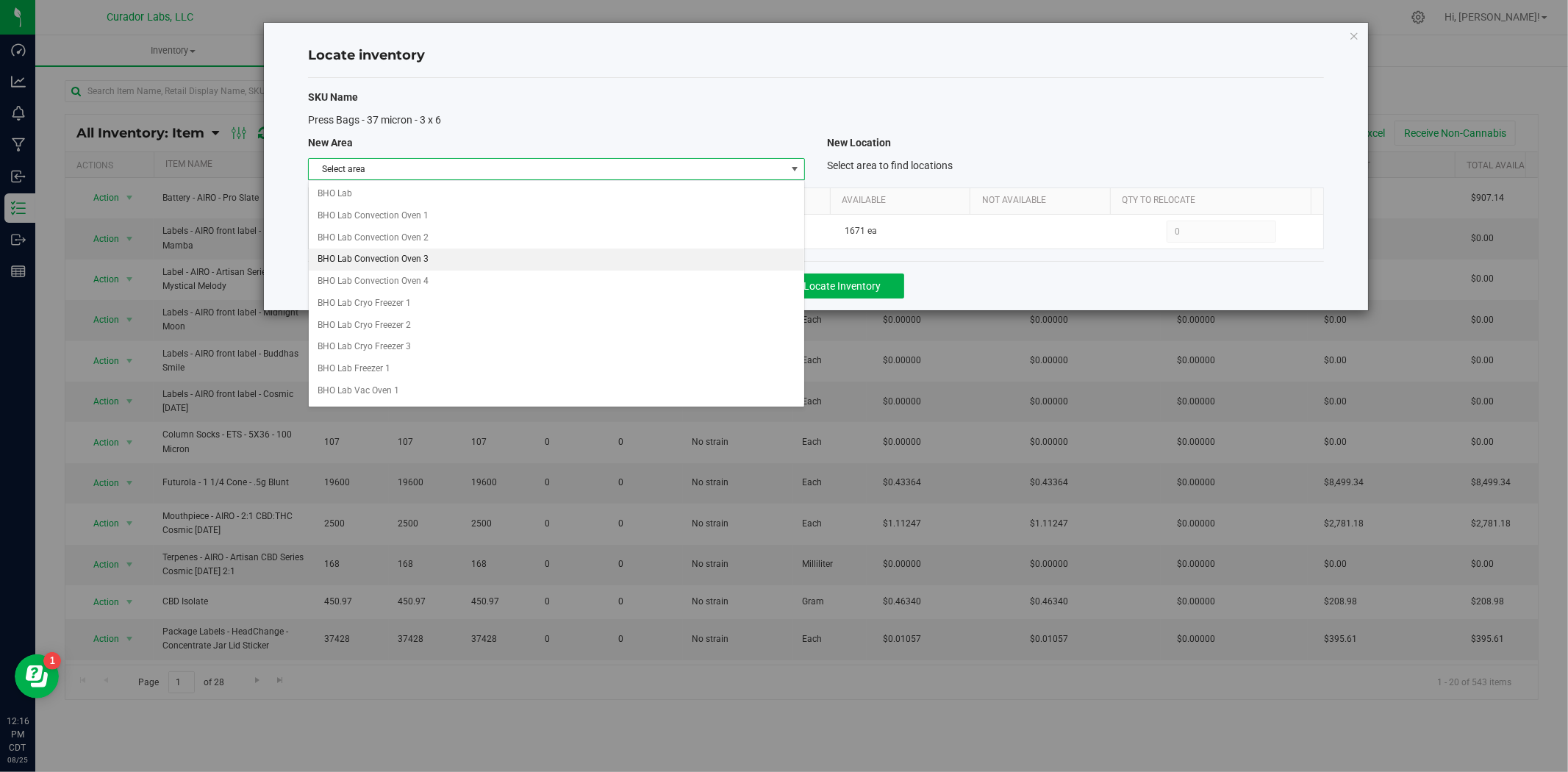
scroll to position [108, 0]
click at [732, 118] on div "Press Bags - 37 micron - 3 x 6" at bounding box center [556, 120] width 519 height 15
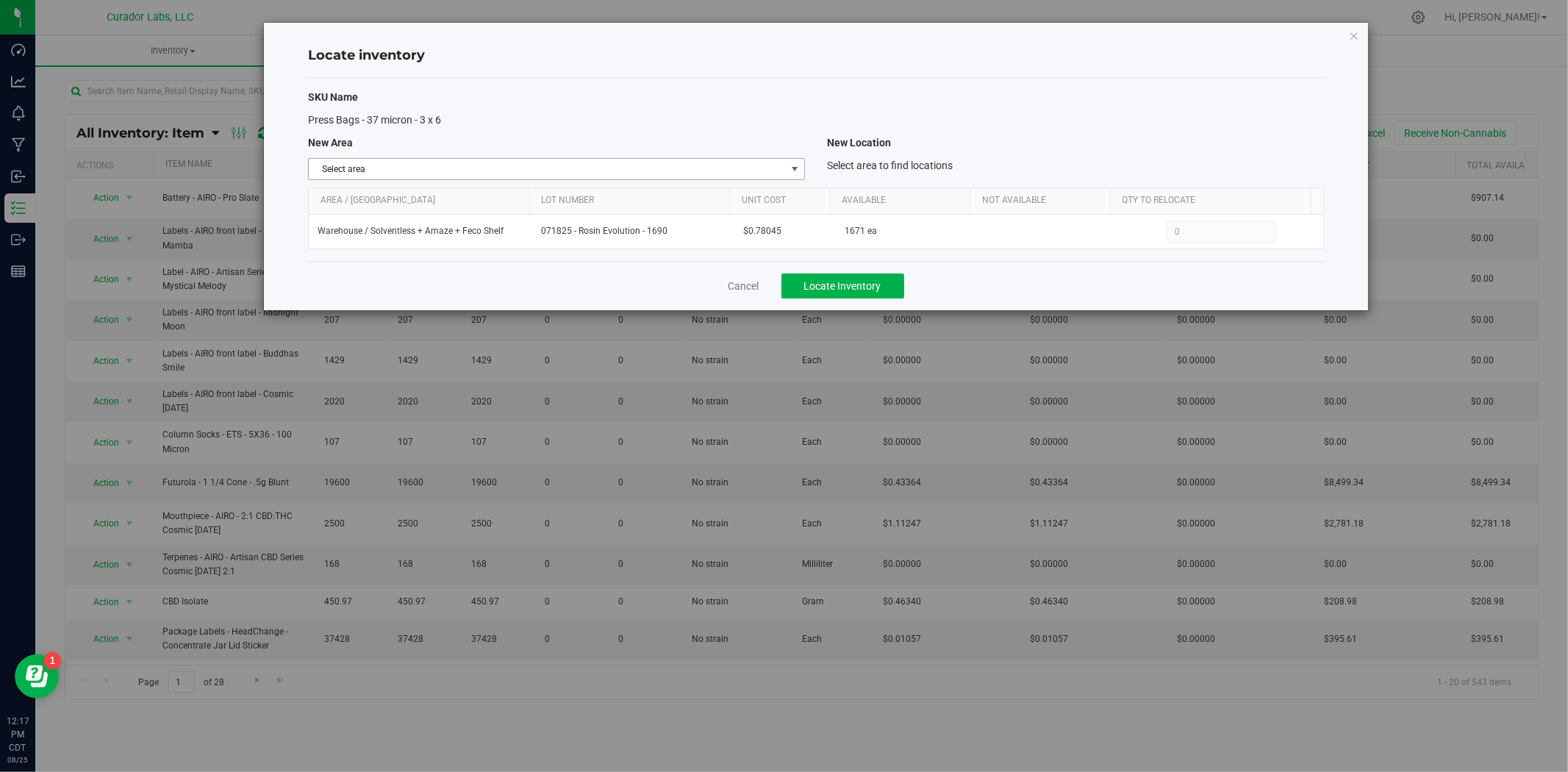
click at [743, 173] on span "Select area" at bounding box center [547, 169] width 477 height 20
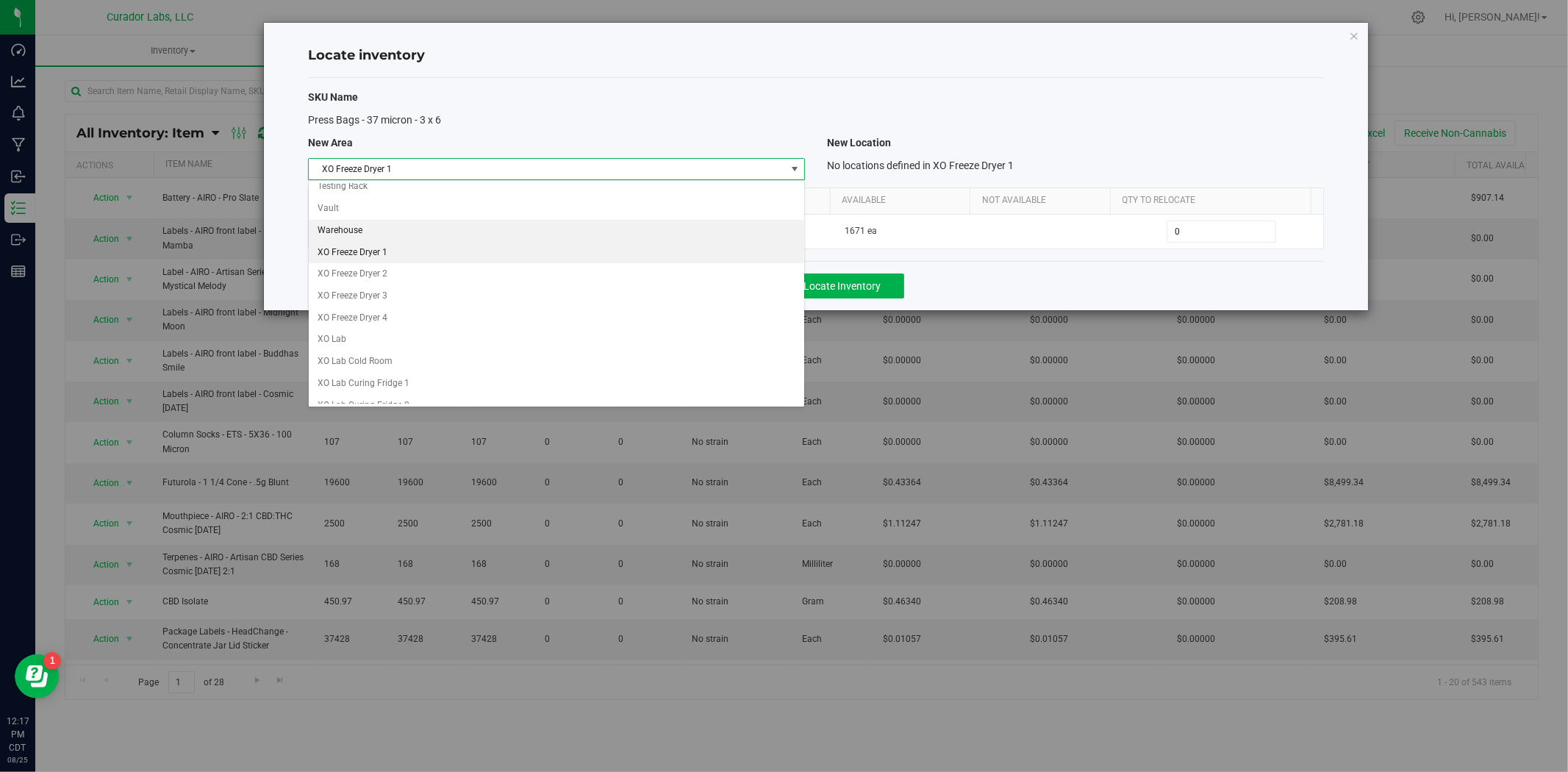
scroll to position [1406, 0]
click at [434, 263] on li "XO Lab" at bounding box center [556, 262] width 496 height 22
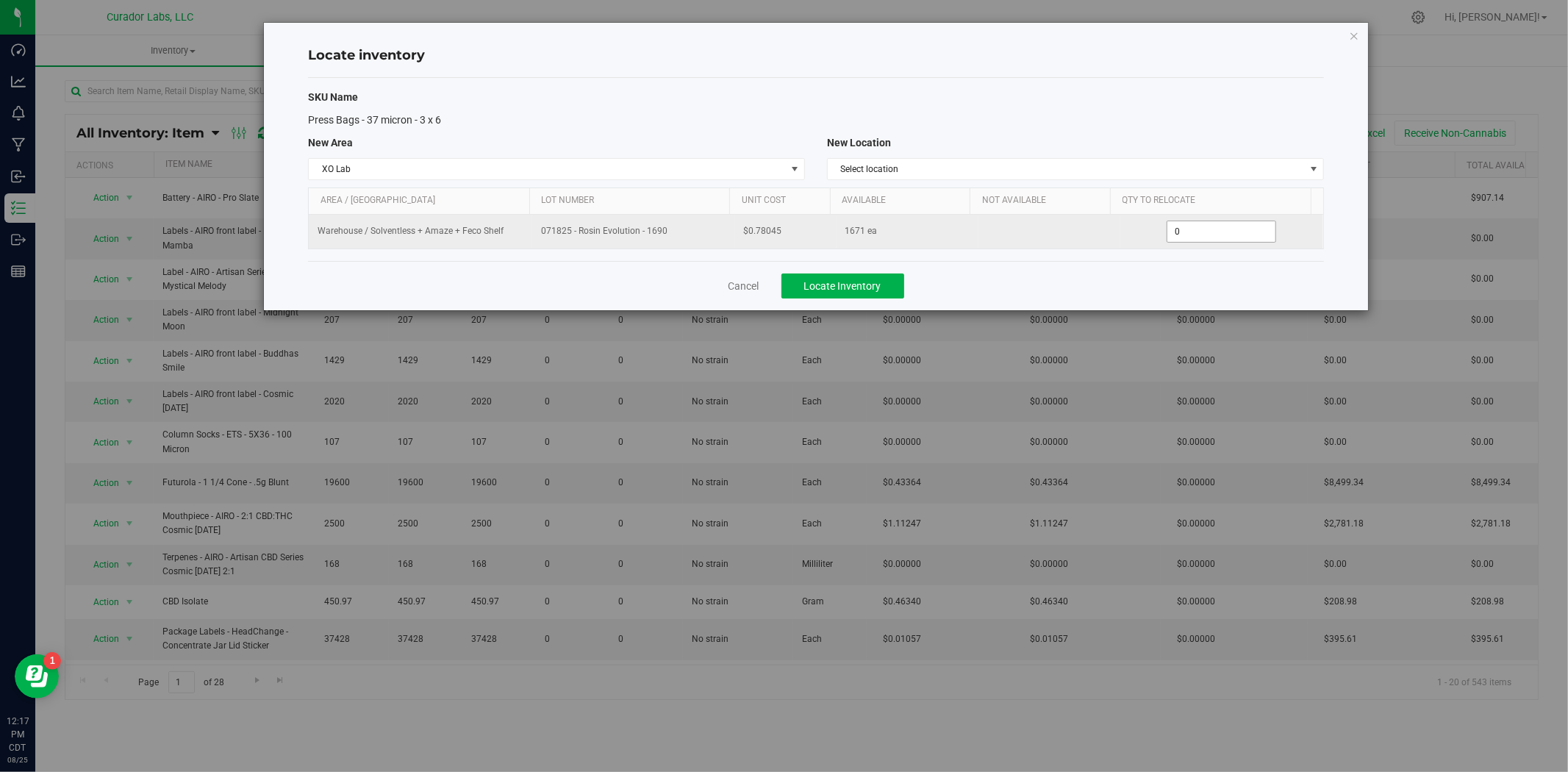
drag, startPoint x: 1177, startPoint y: 235, endPoint x: 1134, endPoint y: 233, distance: 43.0
click at [1134, 232] on div "0 0" at bounding box center [1221, 232] width 185 height 22
type input "171"
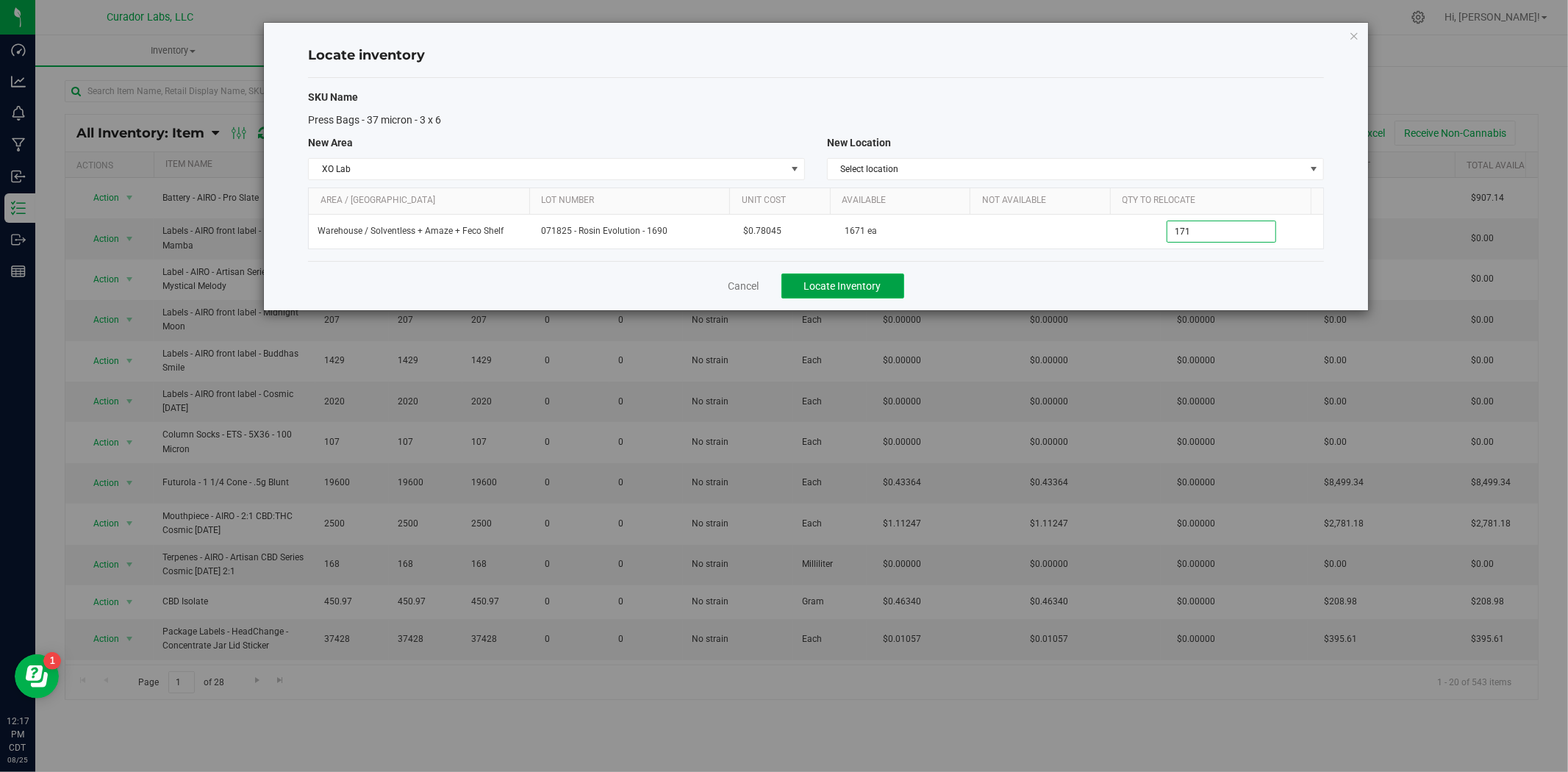
click at [878, 274] on button "Locate Inventory" at bounding box center [842, 285] width 123 height 25
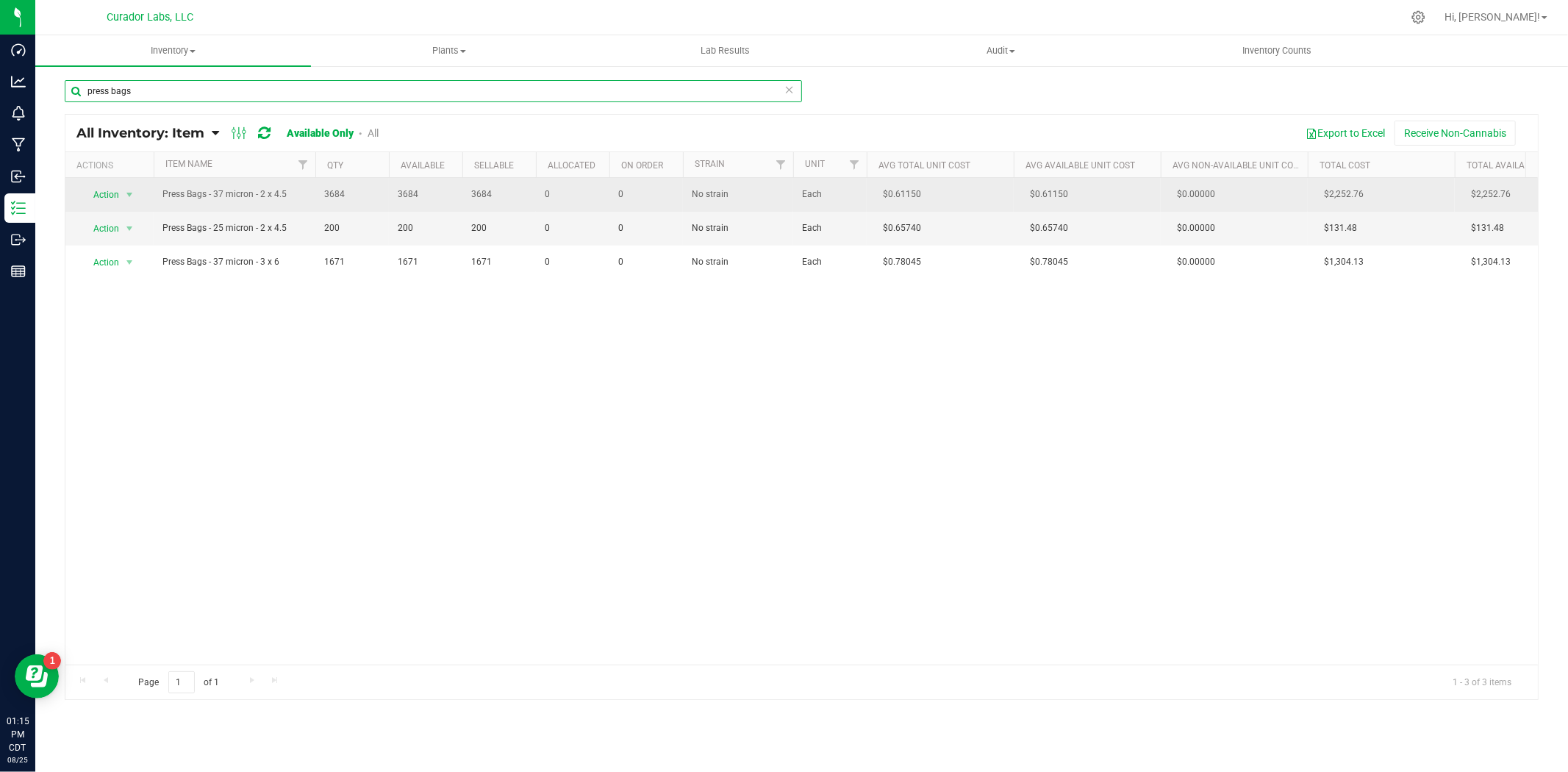
drag, startPoint x: 302, startPoint y: 85, endPoint x: 67, endPoint y: 208, distance: 265.2
click at [0, 216] on html "Dashboard Analytics Monitoring Manufacturing Inbound Inventory Outbound Reports…" at bounding box center [784, 386] width 1568 height 772
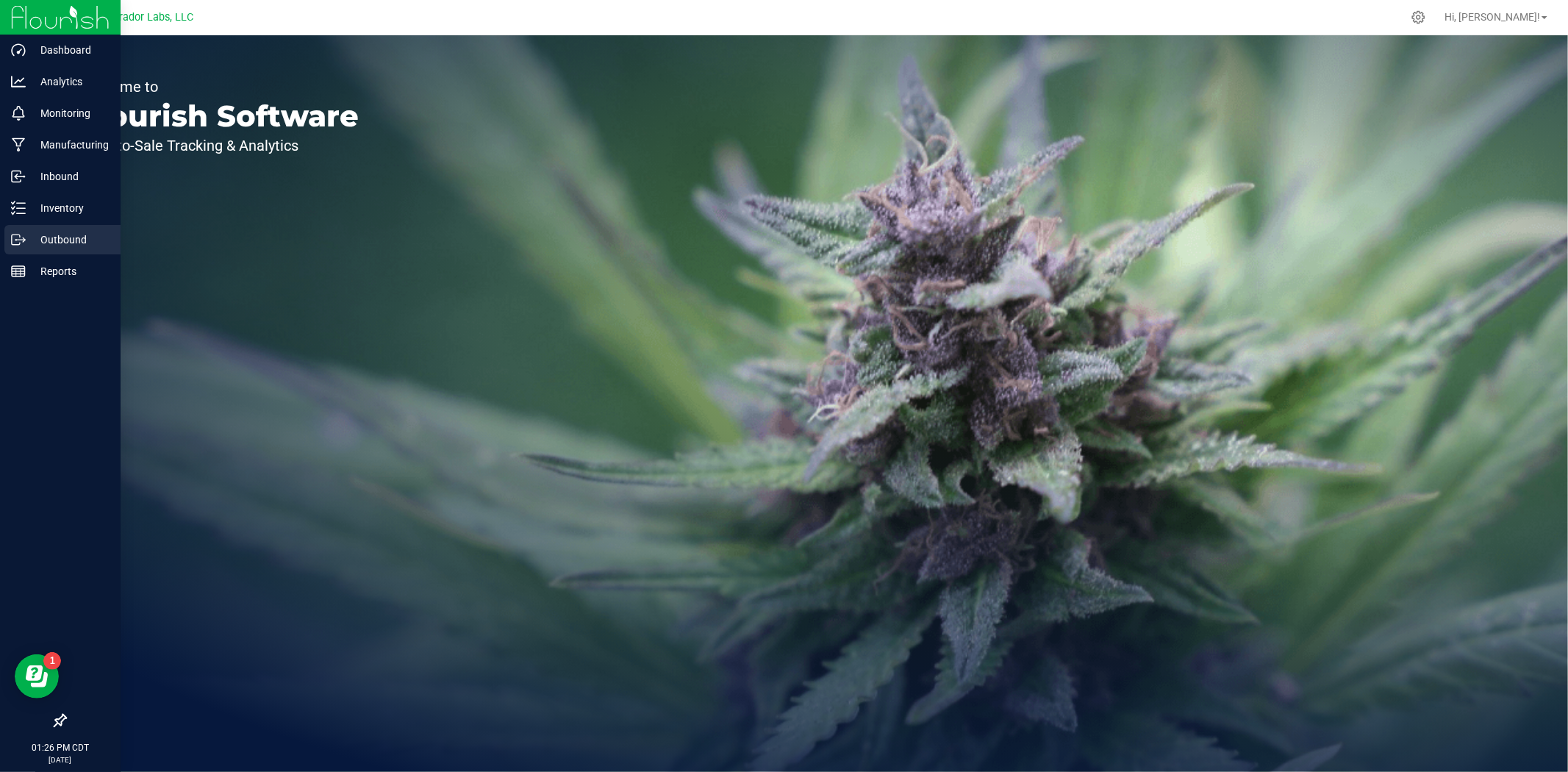
click at [16, 233] on icon at bounding box center [18, 239] width 14 height 14
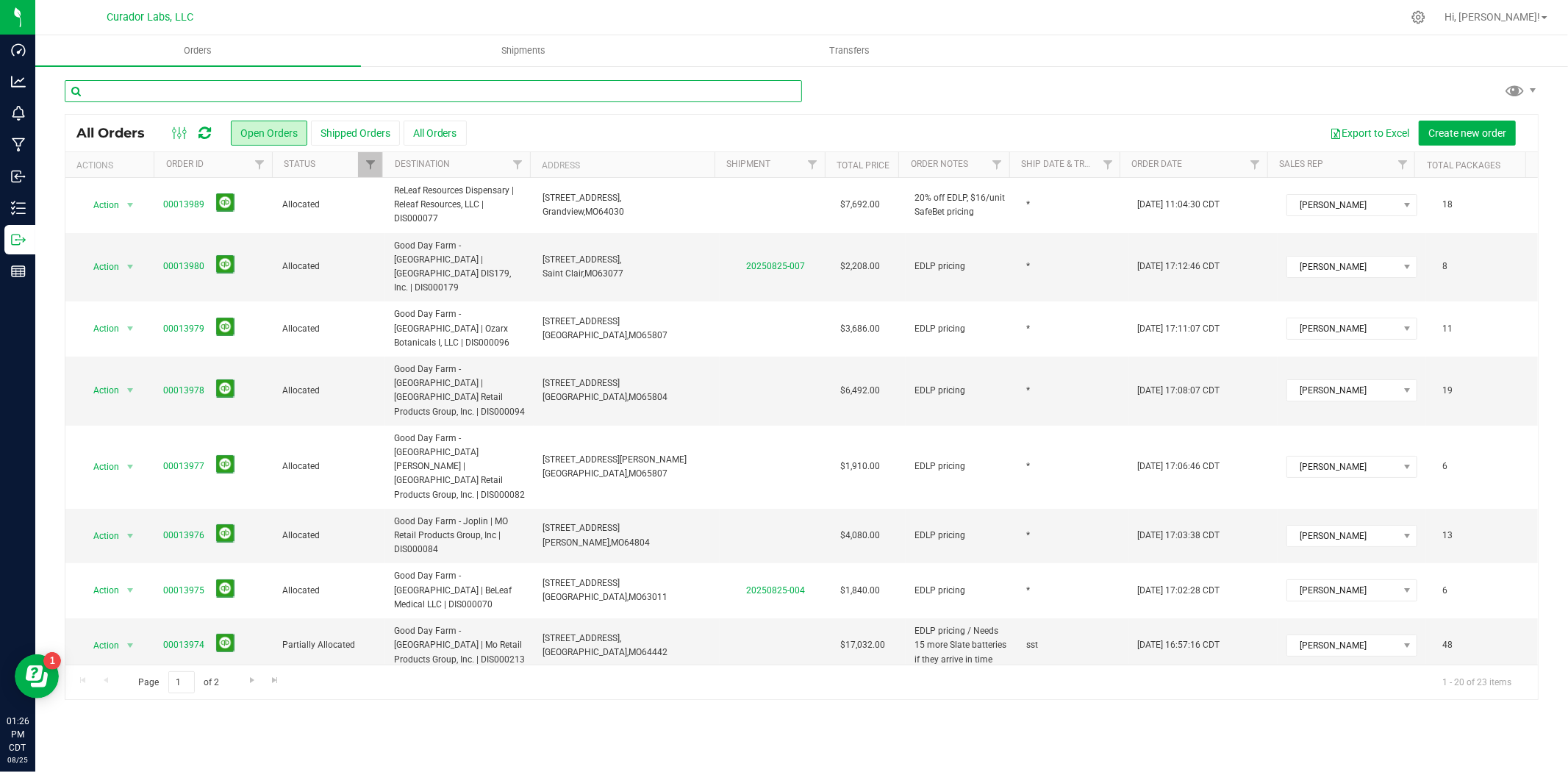
click at [376, 100] on input "text" at bounding box center [434, 91] width 738 height 22
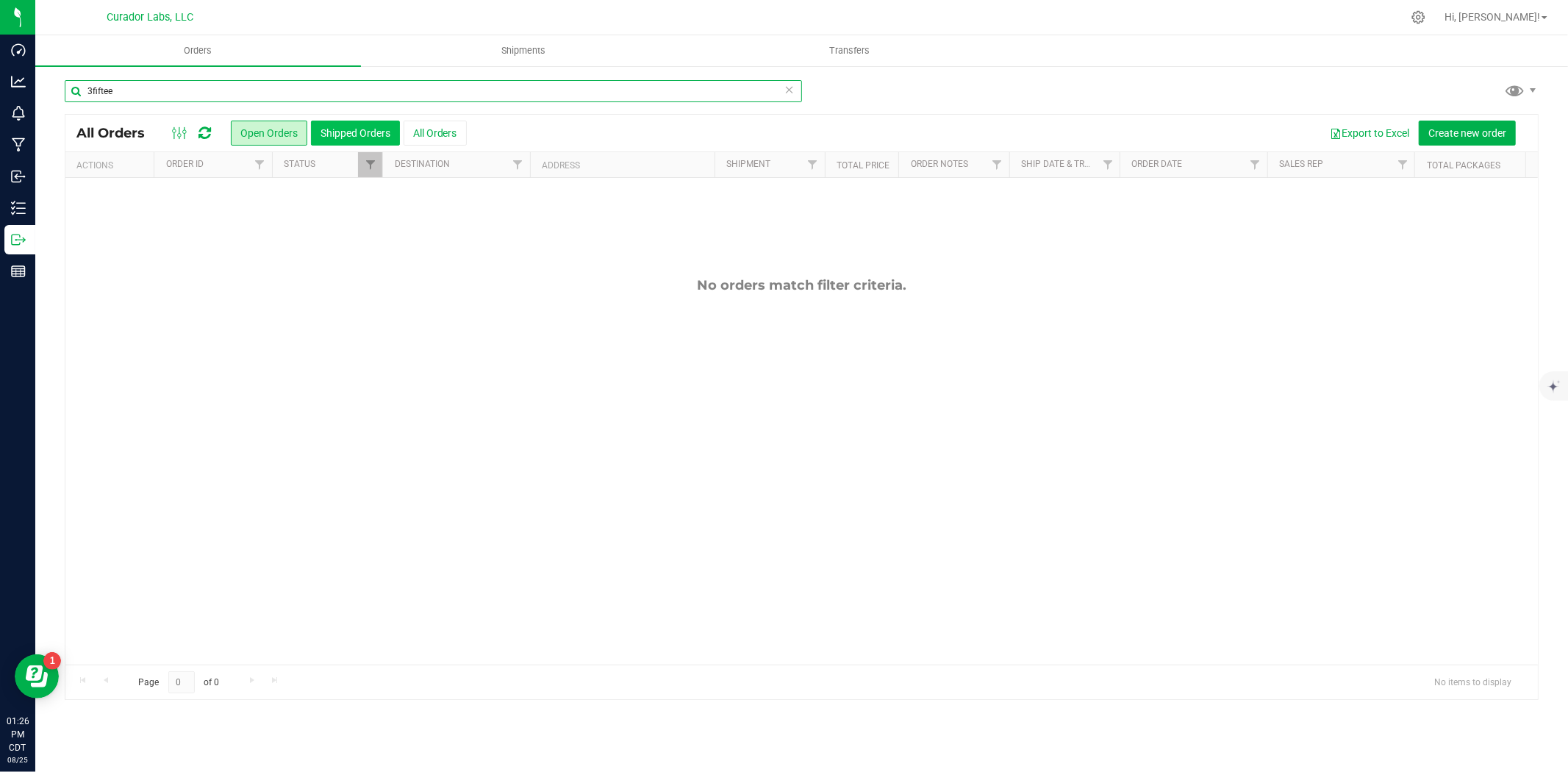
type input "3fiftee"
click at [375, 137] on button "Shipped Orders" at bounding box center [355, 133] width 89 height 25
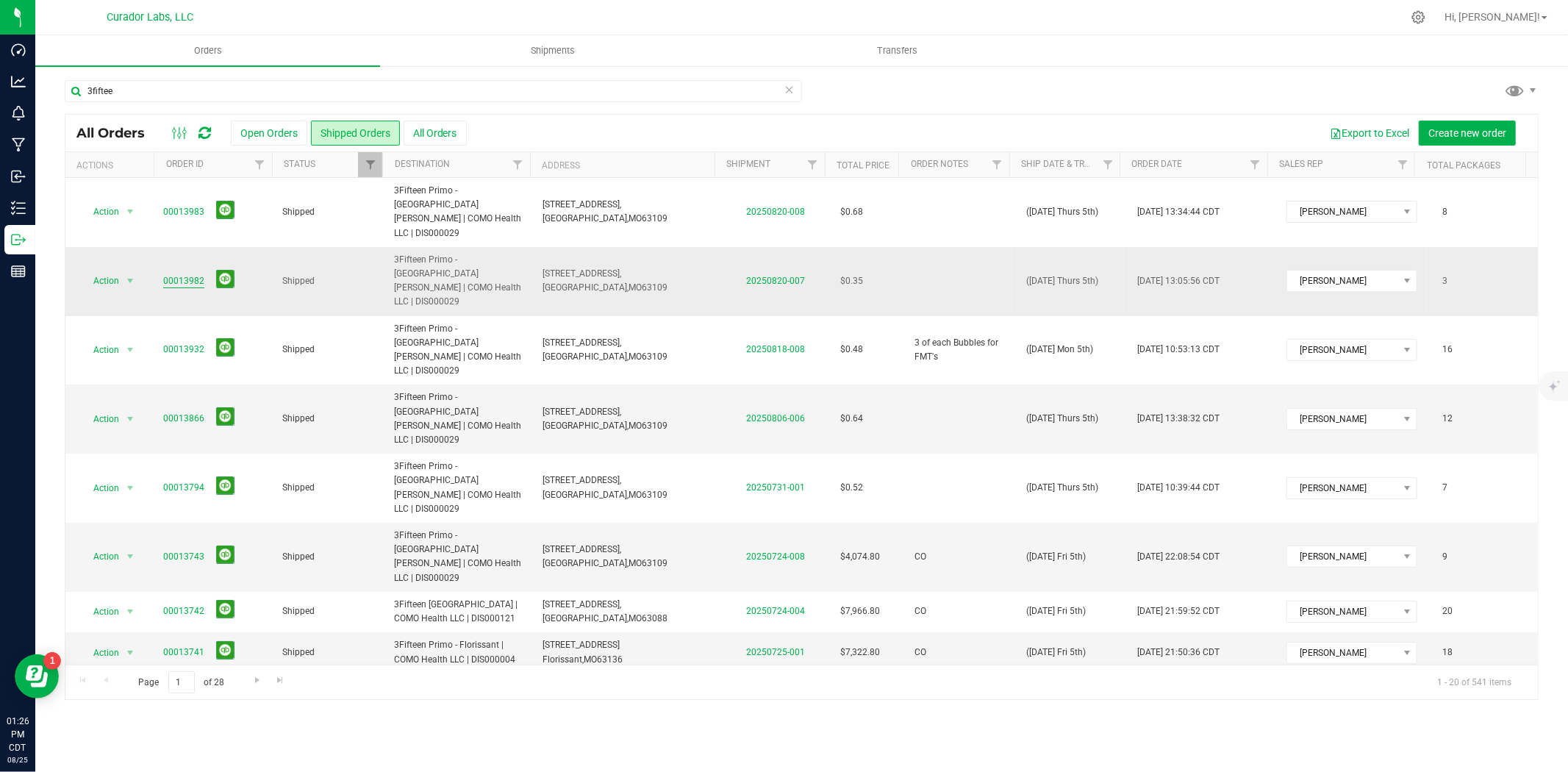
click at [180, 274] on link "00013982" at bounding box center [184, 281] width 41 height 14
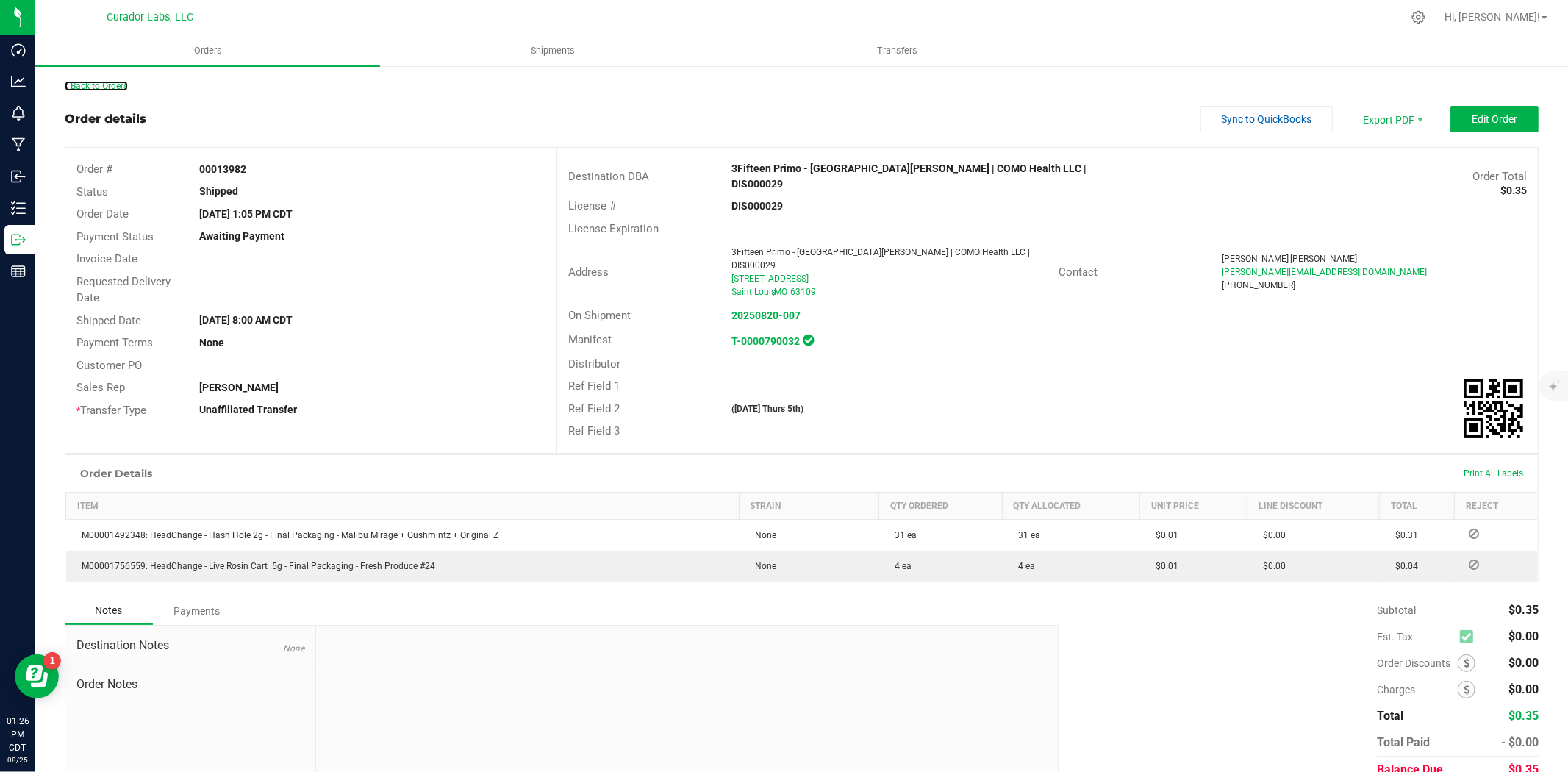
click at [89, 90] on div "Back to Orders" at bounding box center [801, 86] width 1473 height 14
click at [107, 82] on link "Back to Orders" at bounding box center [96, 86] width 63 height 10
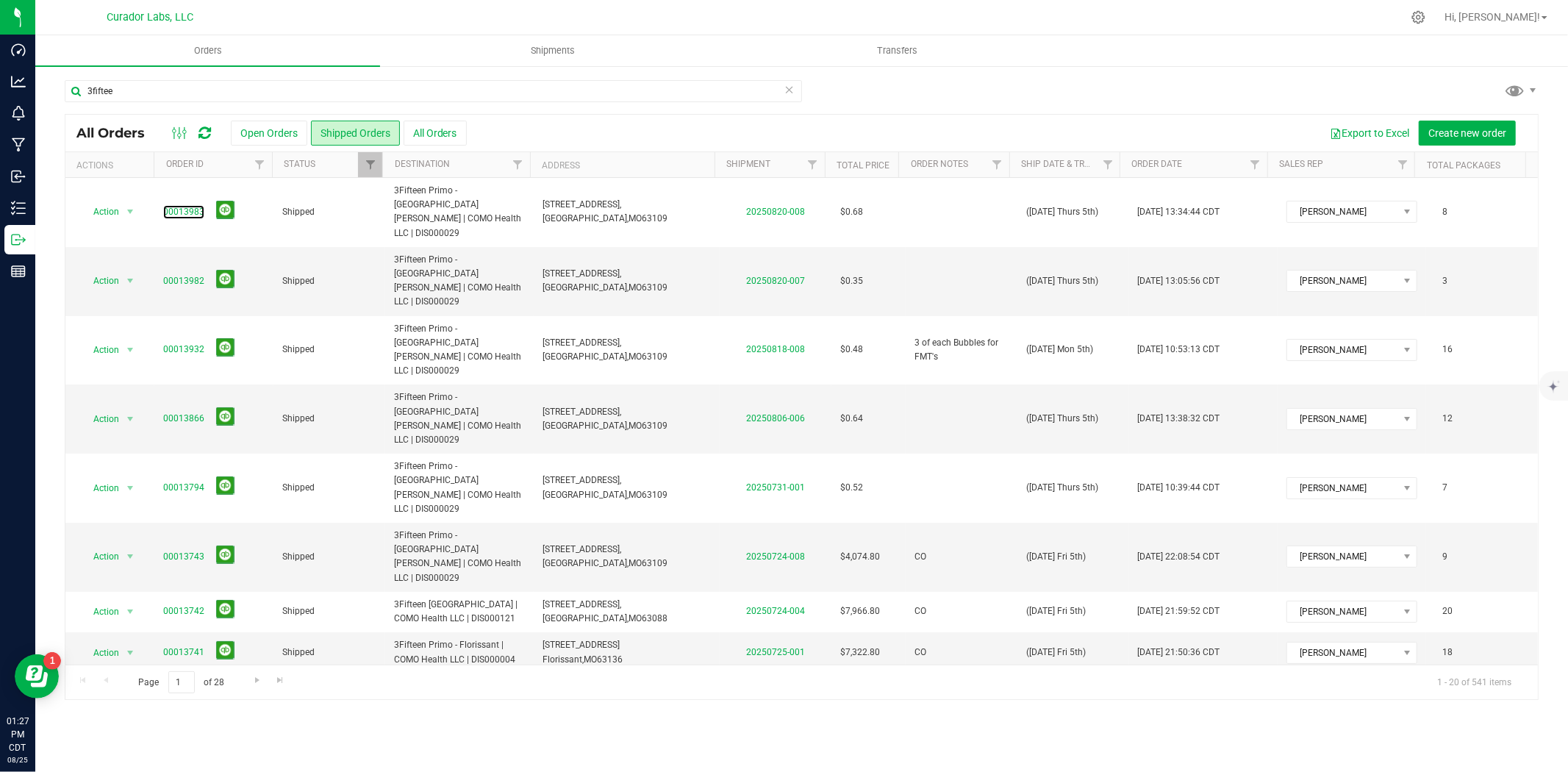
click at [189, 205] on link "00013983" at bounding box center [184, 212] width 41 height 14
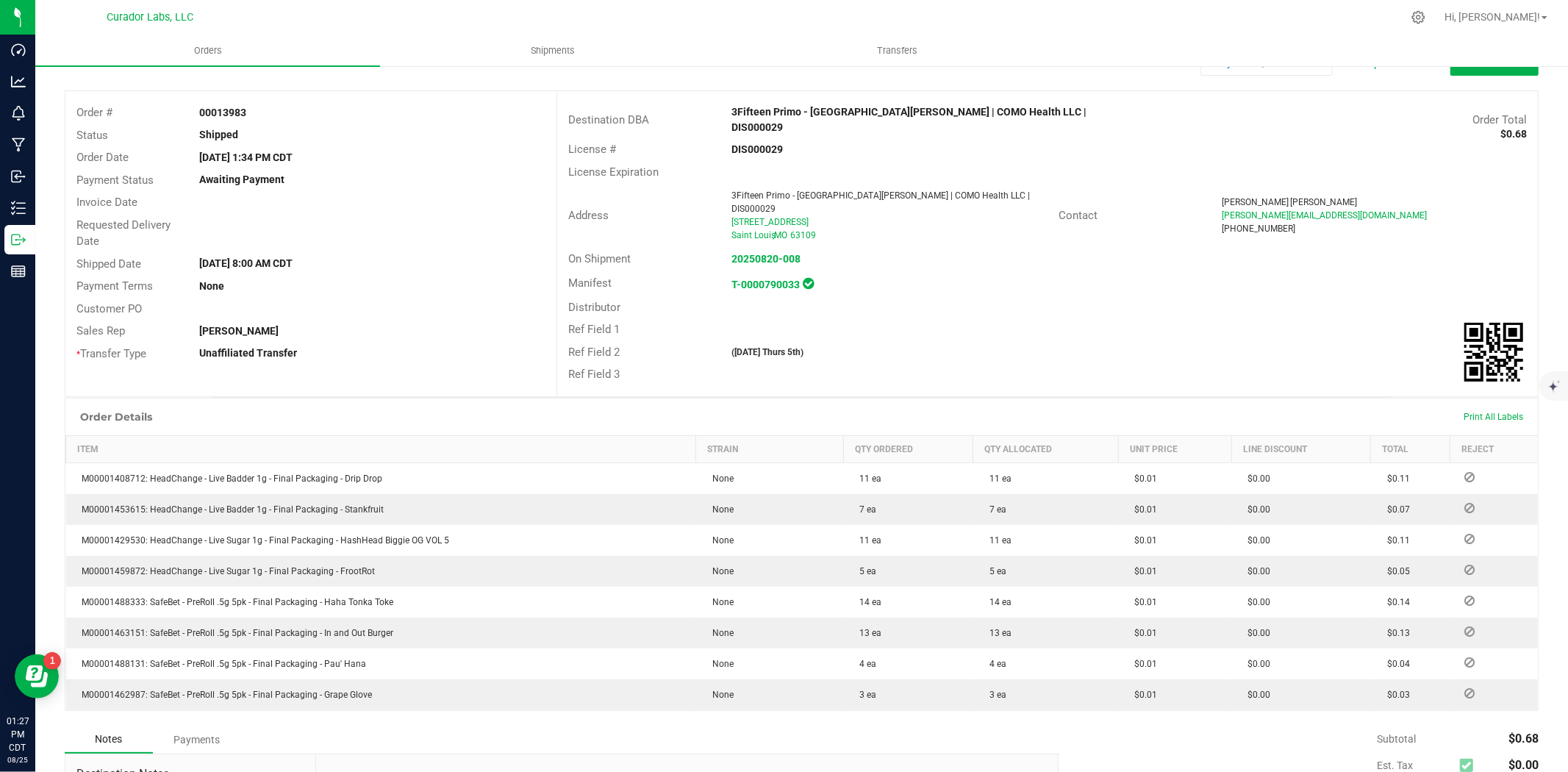
scroll to position [108, 0]
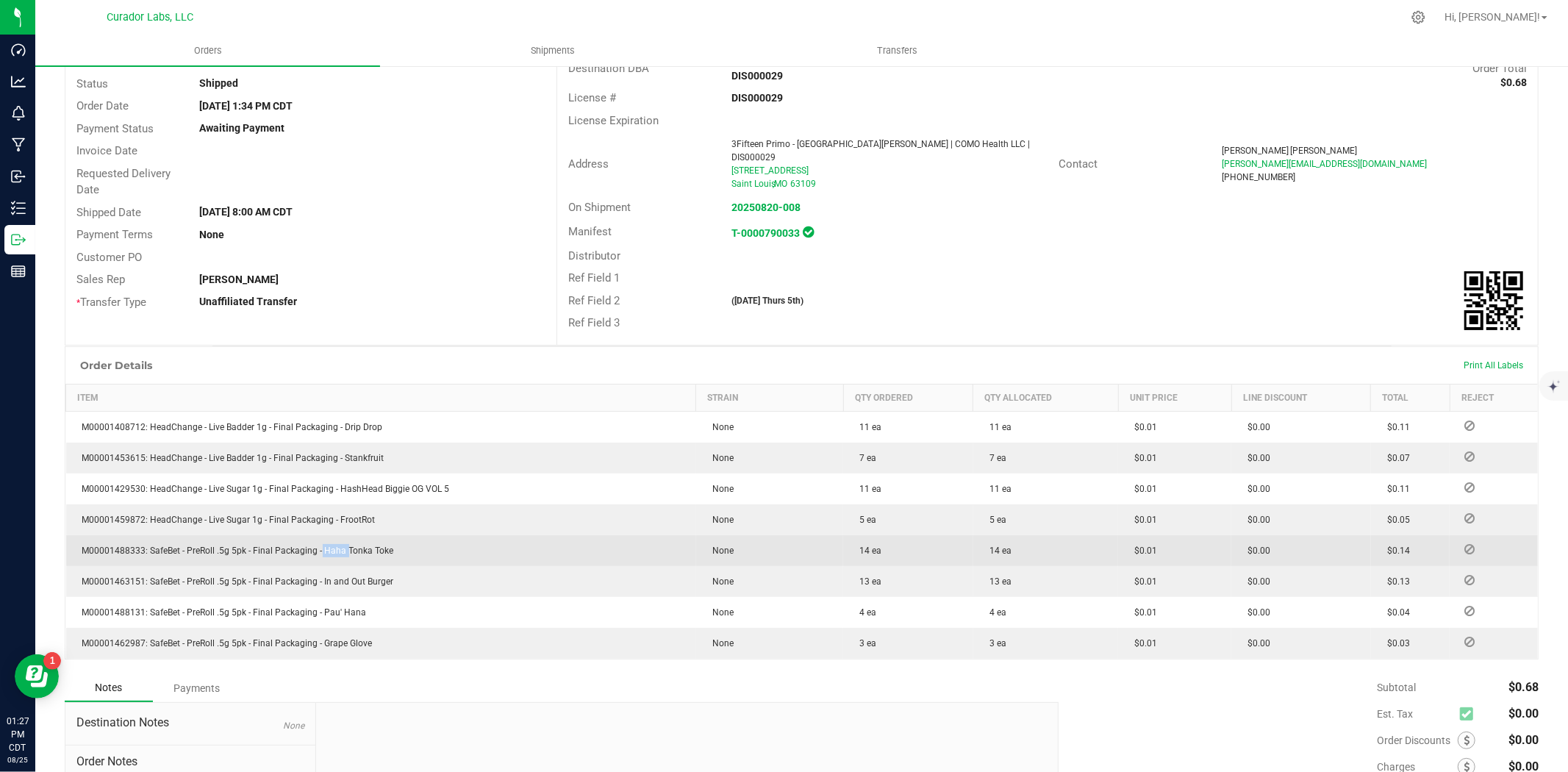
drag, startPoint x: 340, startPoint y: 534, endPoint x: 314, endPoint y: 532, distance: 26.1
click at [314, 535] on td "M00001488333: SafeBet - PreRoll .5g 5pk - Final Packaging - Haha Tonka Toke" at bounding box center [382, 550] width 630 height 31
click at [432, 535] on td "M00001488333: SafeBet - PreRoll .5g 5pk - Final Packaging - Haha Tonka Toke" at bounding box center [382, 550] width 630 height 31
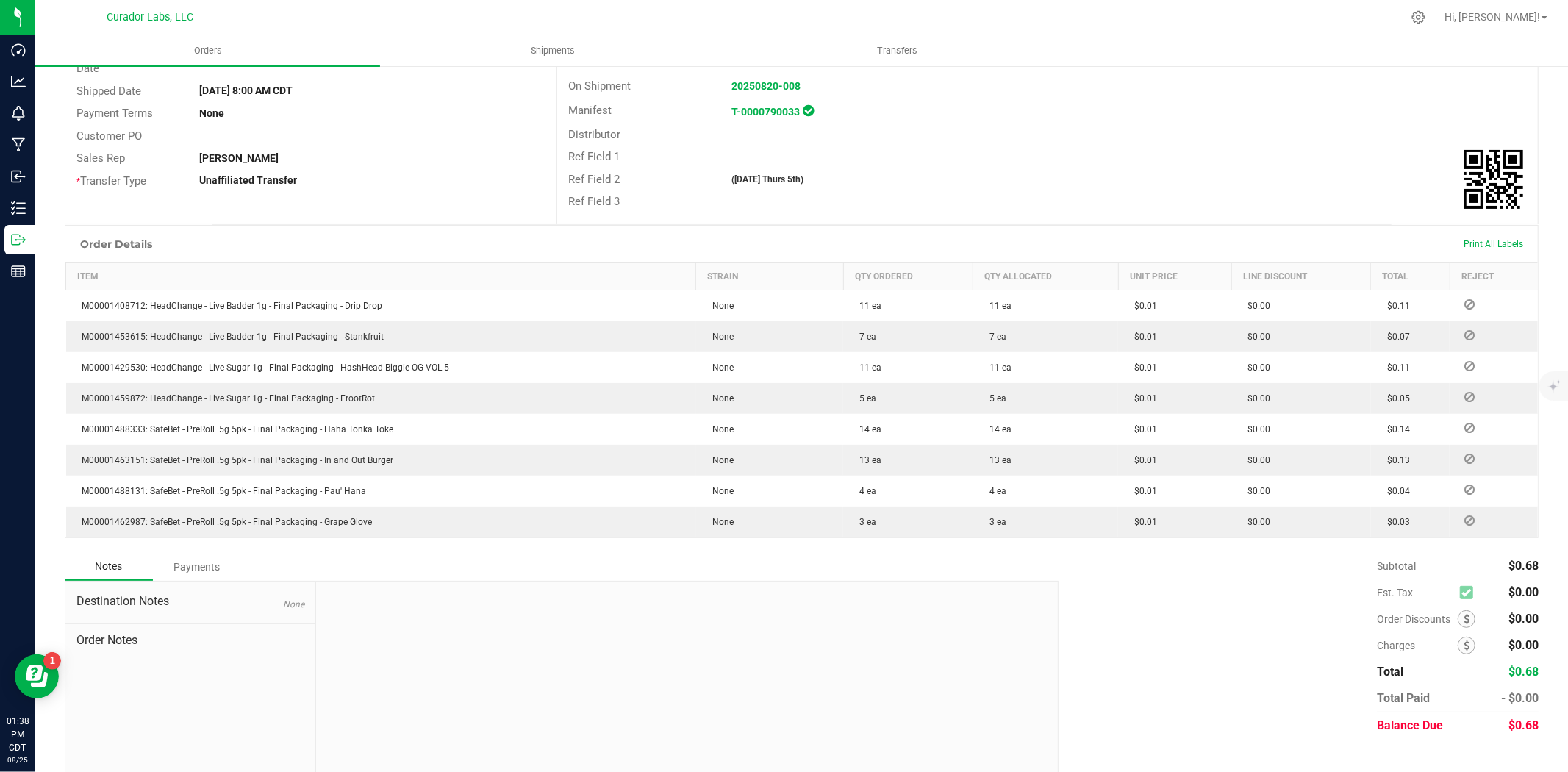
scroll to position [0, 0]
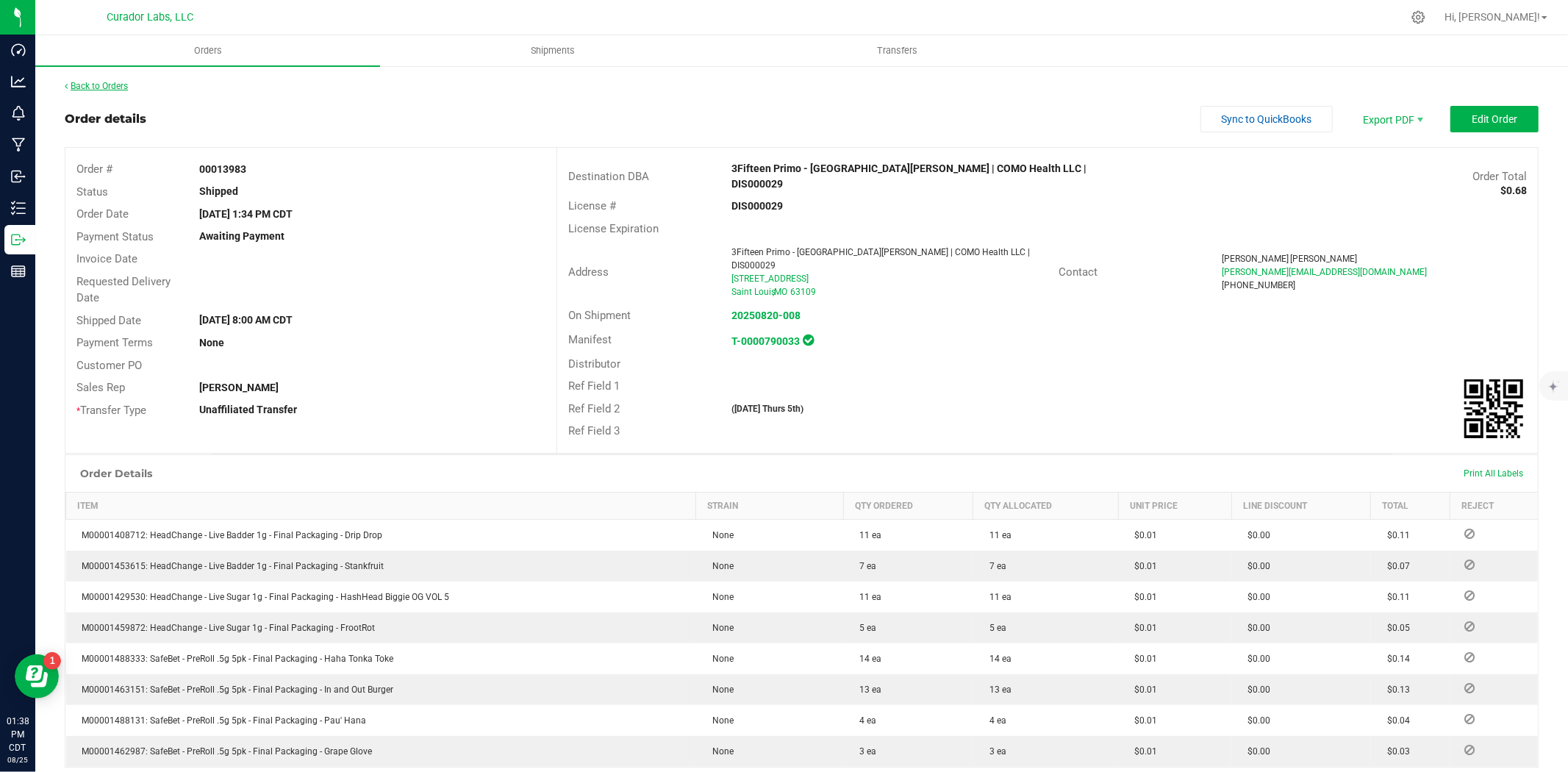
click at [86, 87] on link "Back to Orders" at bounding box center [96, 86] width 63 height 10
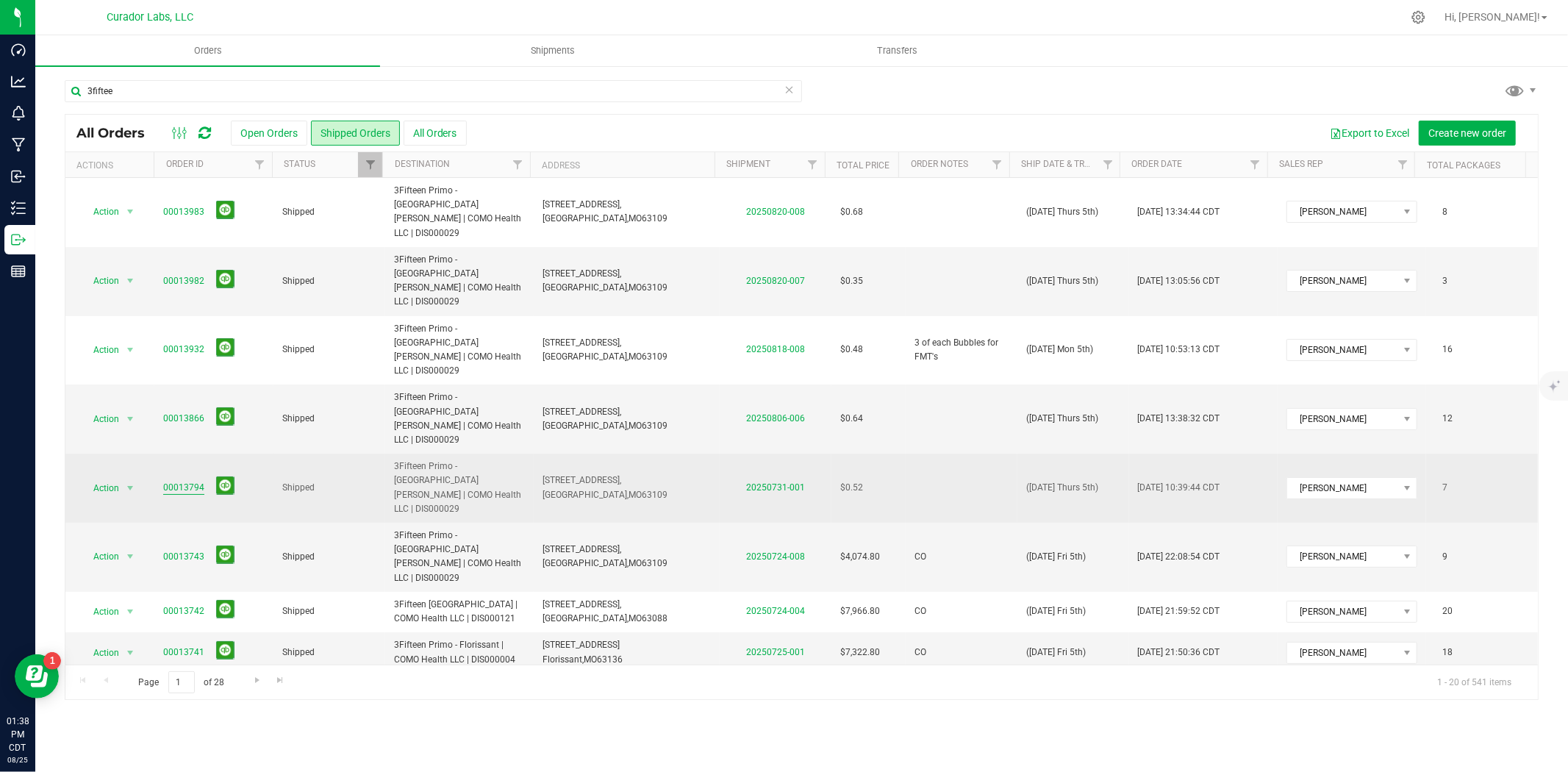
click at [200, 481] on link "00013794" at bounding box center [184, 487] width 41 height 14
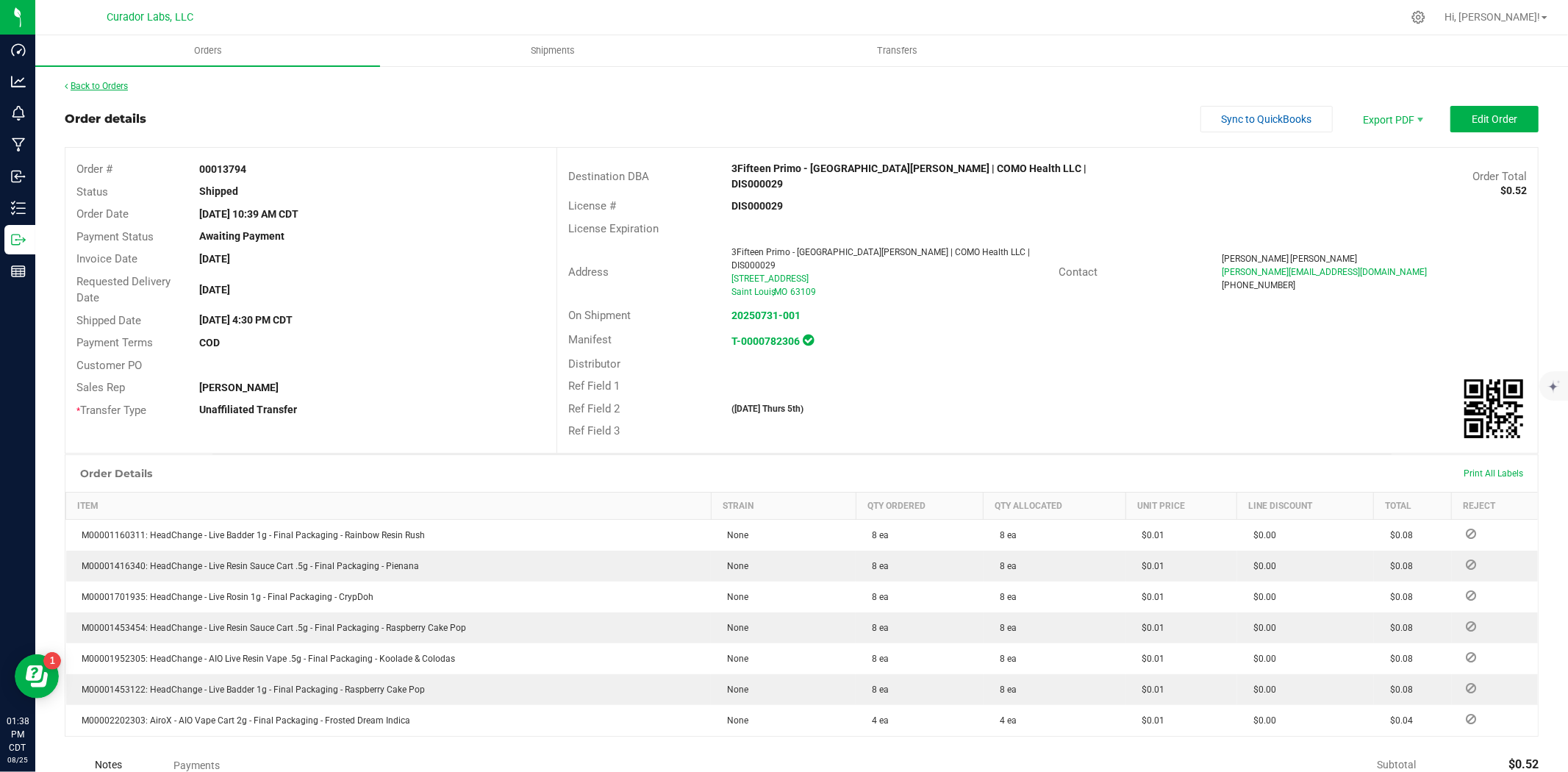
click at [84, 84] on link "Back to Orders" at bounding box center [96, 86] width 63 height 10
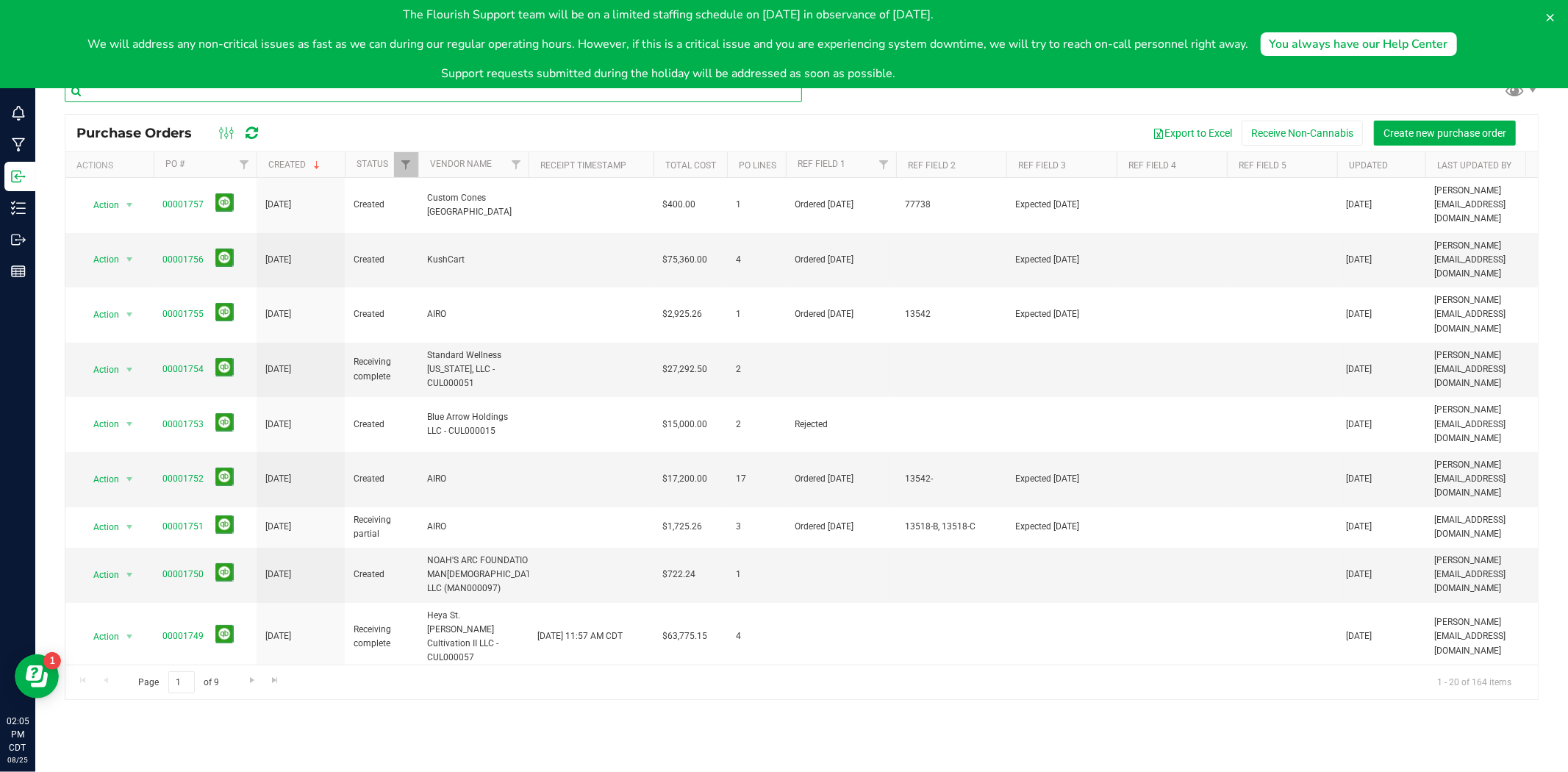
click at [342, 95] on input "text" at bounding box center [434, 91] width 738 height 22
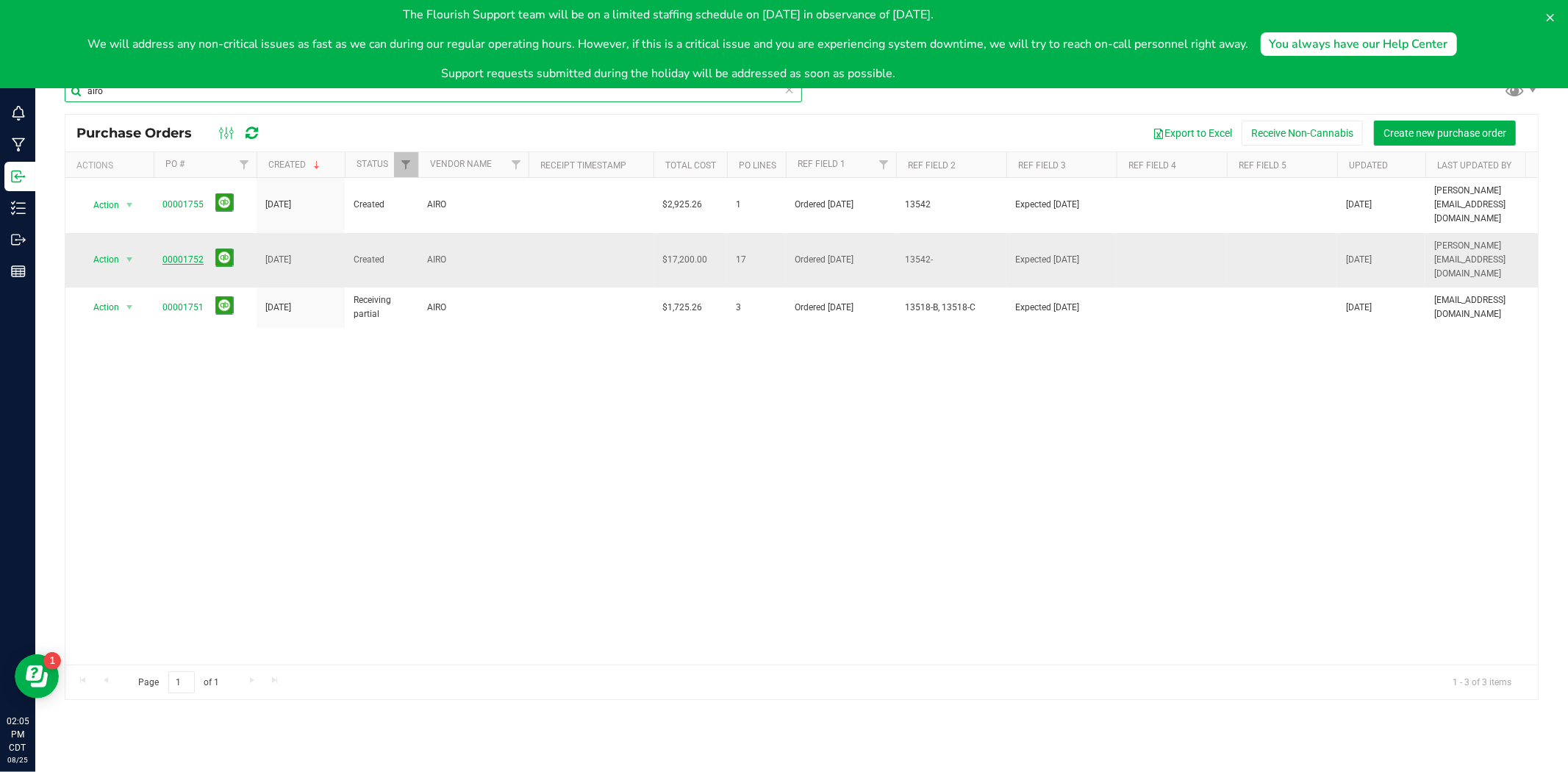
type input "airo"
click at [196, 255] on link "00001752" at bounding box center [183, 260] width 41 height 10
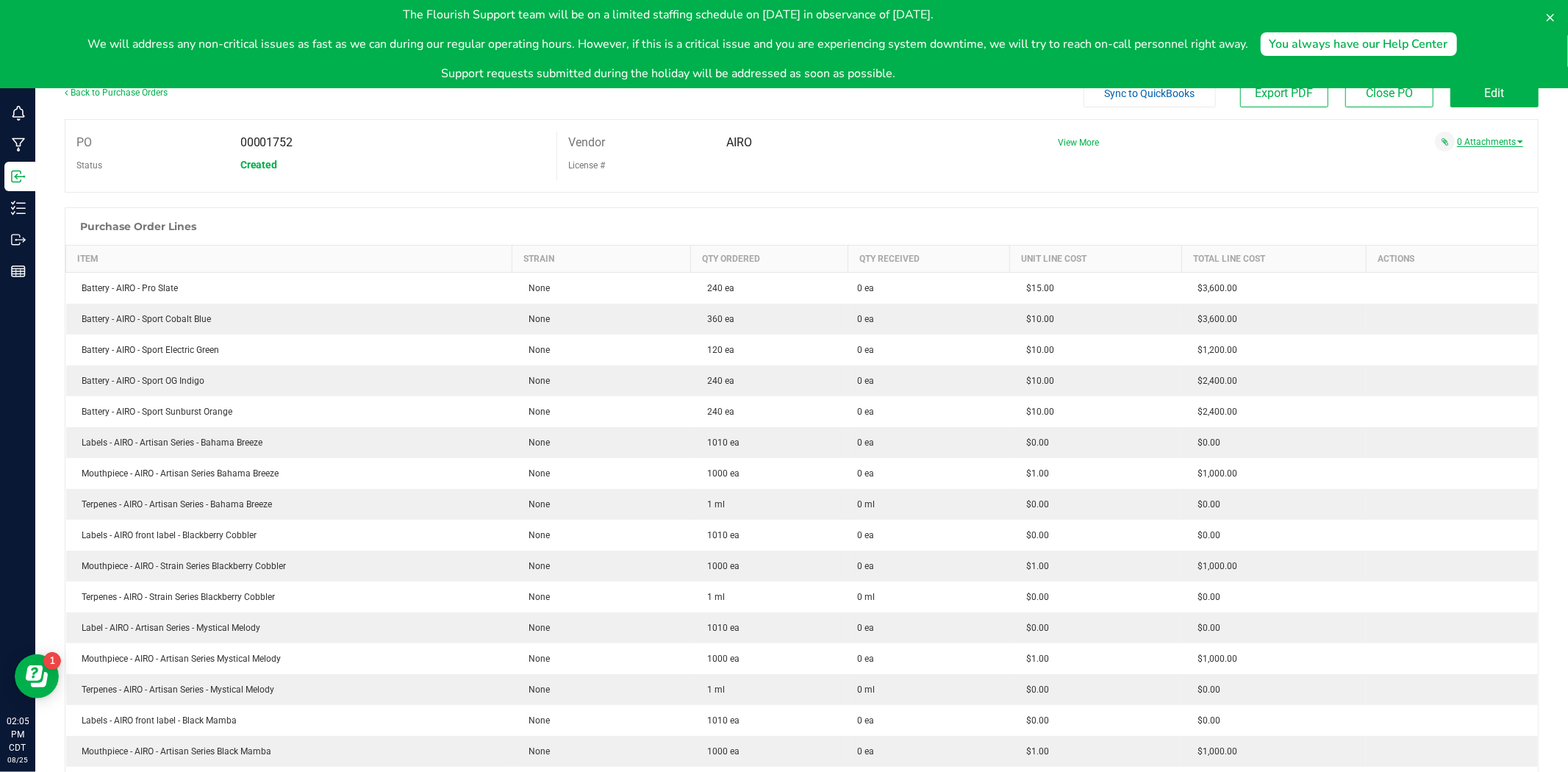
click at [1457, 142] on link "0 Attachments" at bounding box center [1490, 142] width 66 height 10
click at [1554, 6] on button at bounding box center [1550, 18] width 24 height 24
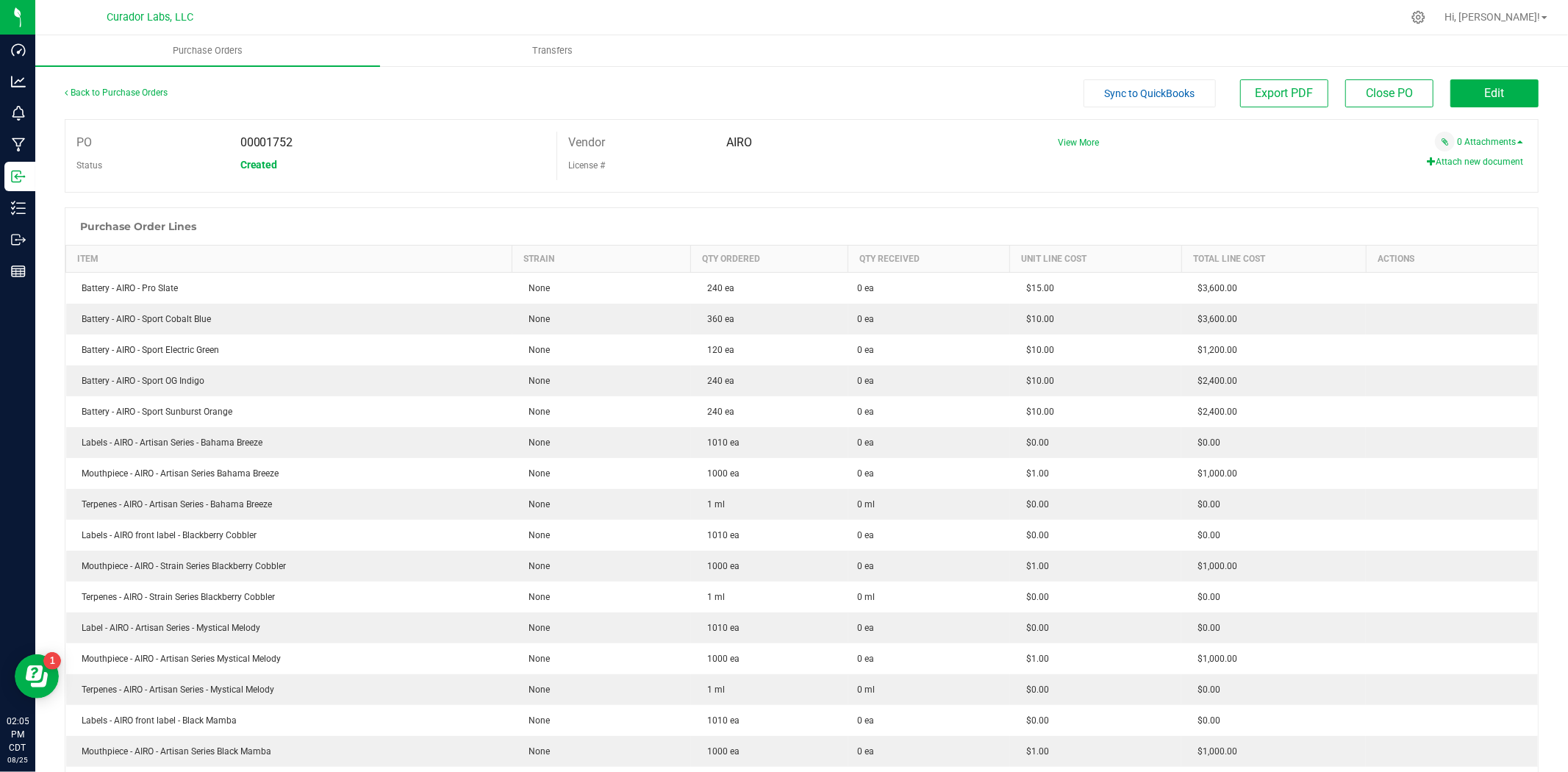
click at [1502, 163] on button "Attach new document" at bounding box center [1474, 162] width 96 height 14
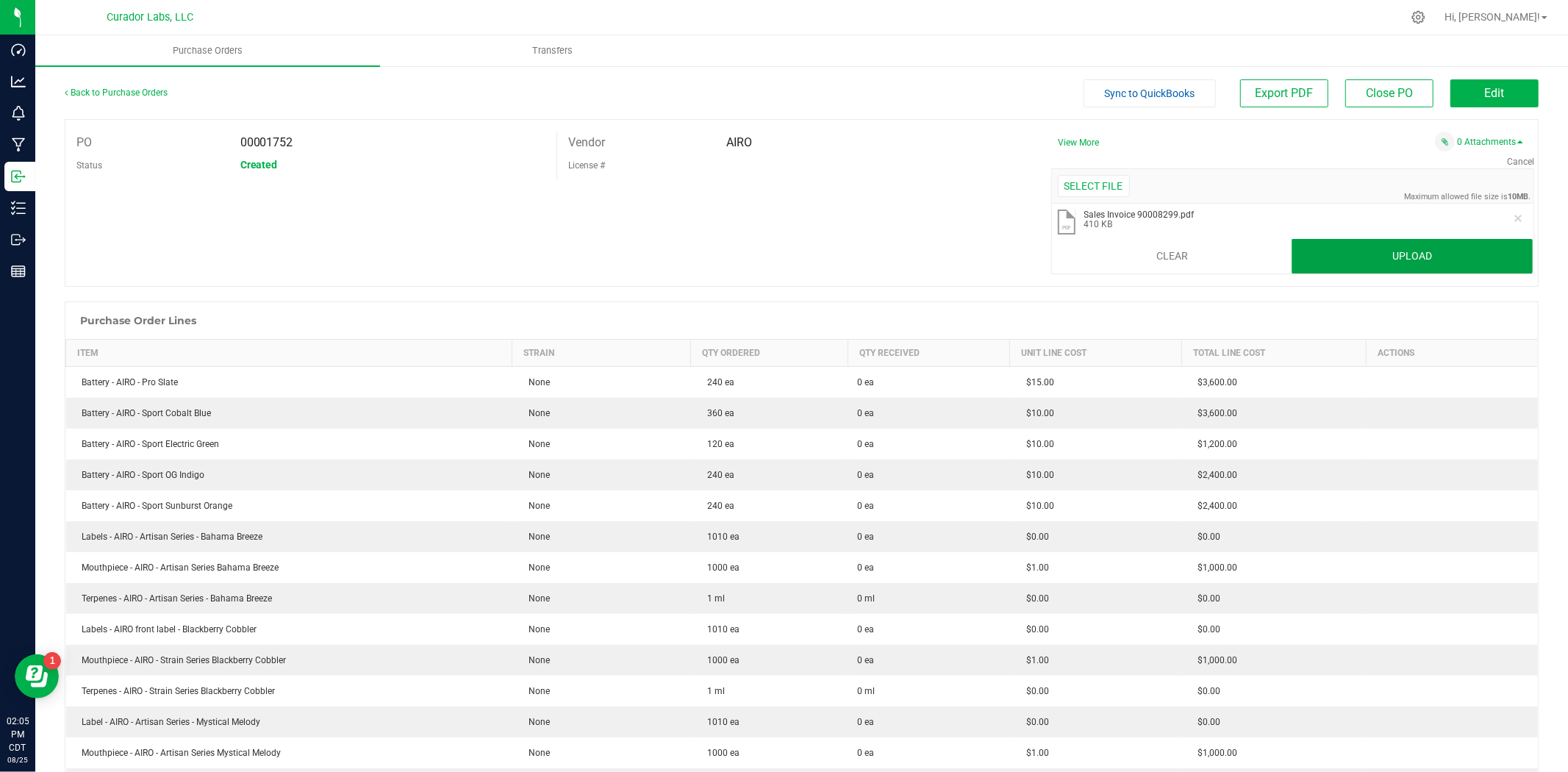
click at [1433, 256] on button "Upload" at bounding box center [1411, 256] width 241 height 35
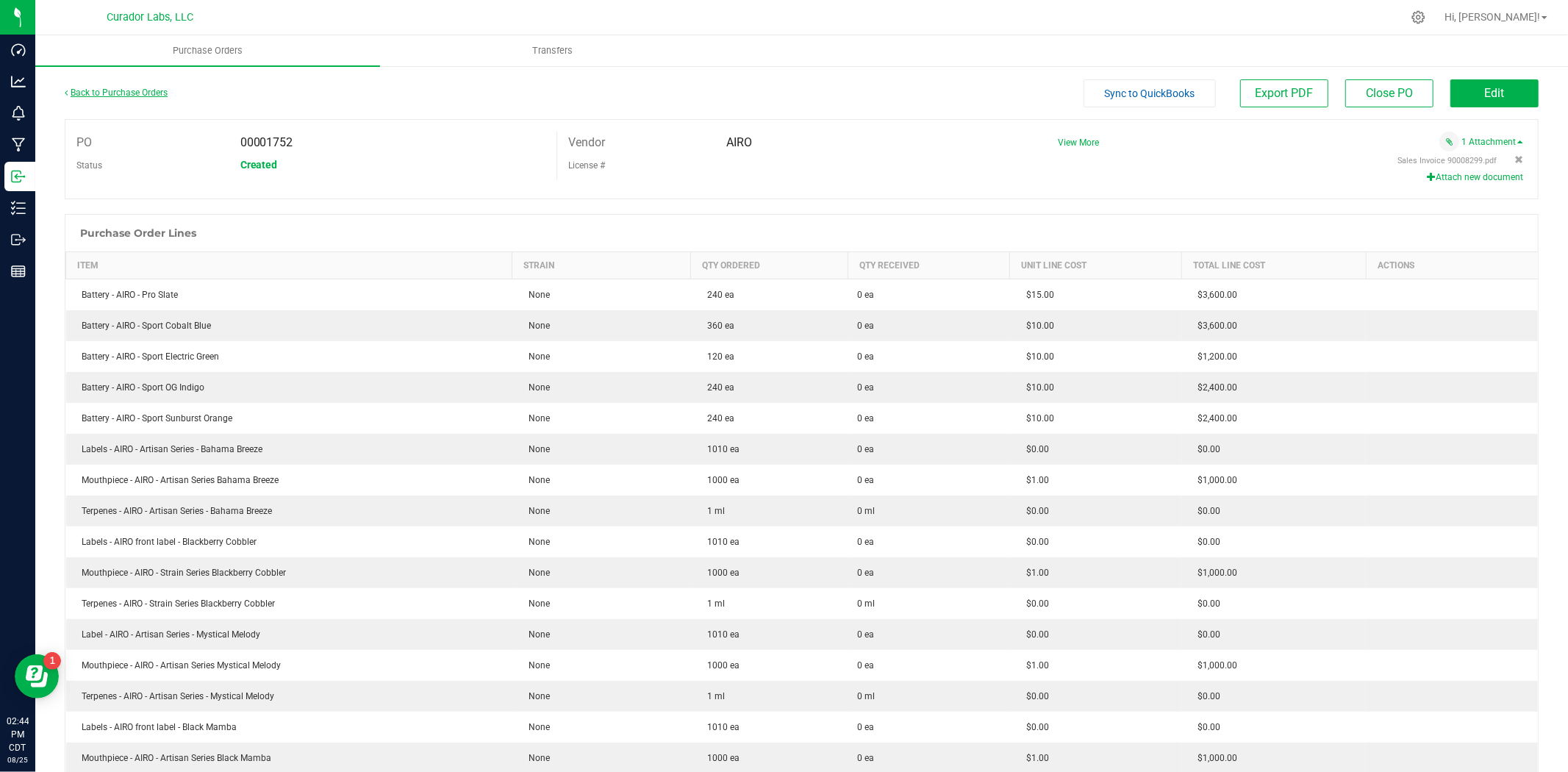
click at [114, 90] on link "Back to Purchase Orders" at bounding box center [116, 93] width 103 height 10
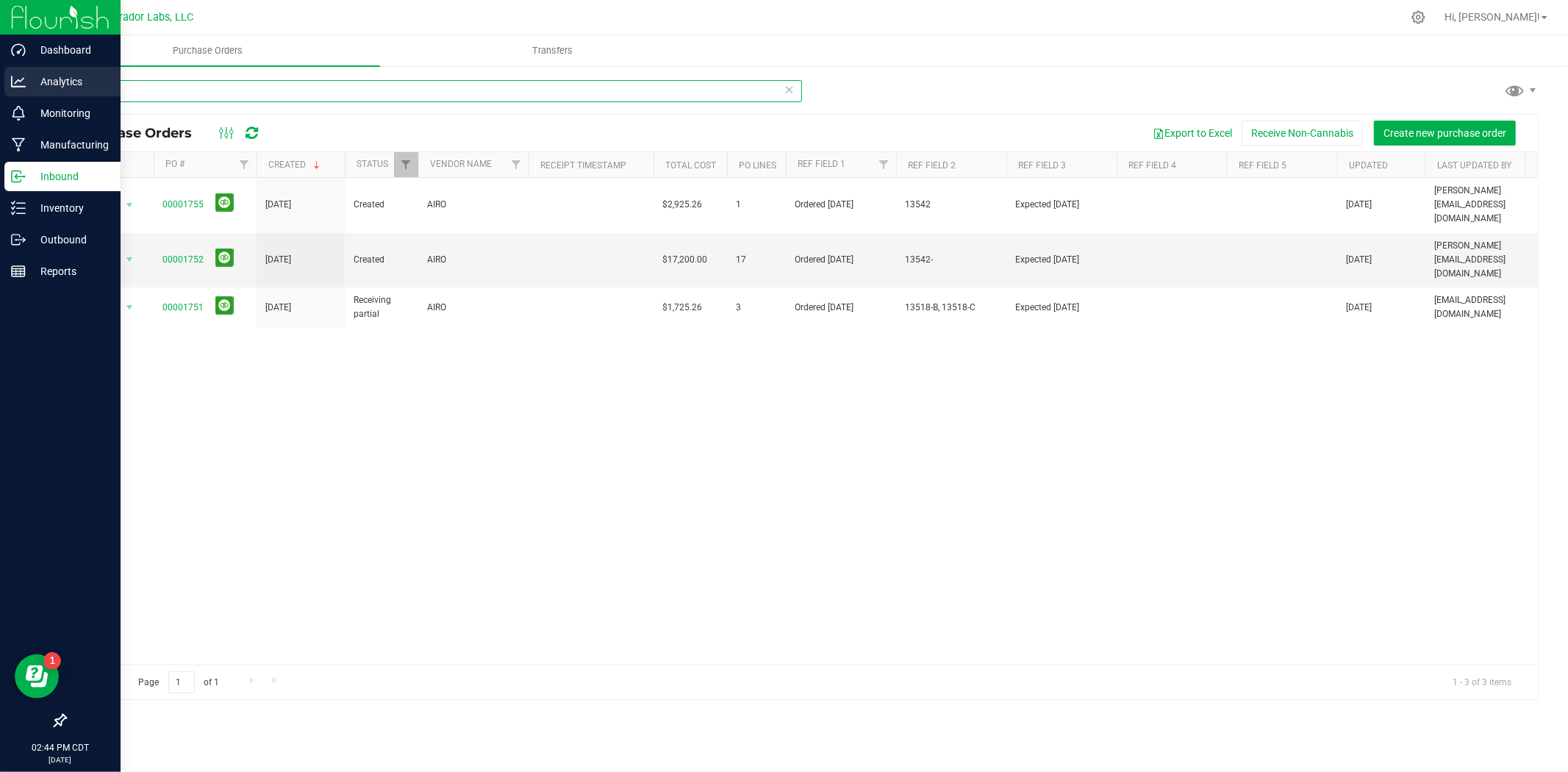
drag, startPoint x: 208, startPoint y: 99, endPoint x: 14, endPoint y: 87, distance: 194.4
click at [2, 87] on div "Dashboard Analytics Monitoring Manufacturing Inbound Inventory Outbound Reports…" at bounding box center [784, 386] width 1568 height 772
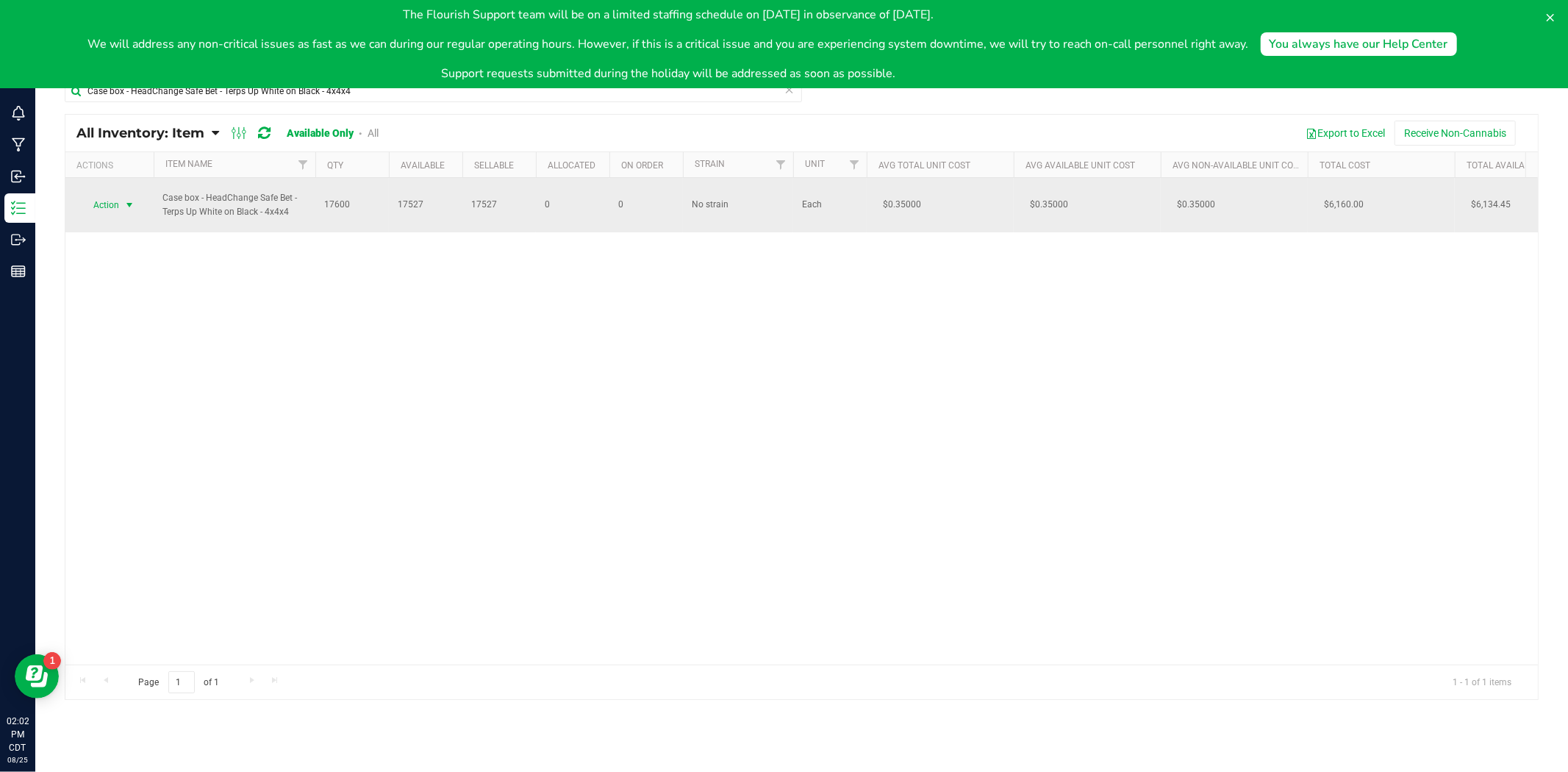
type input "Case box - HeadChange Safe Bet - Terps Up White on Black - 4x4x4"
click at [129, 206] on span "select" at bounding box center [129, 205] width 12 height 12
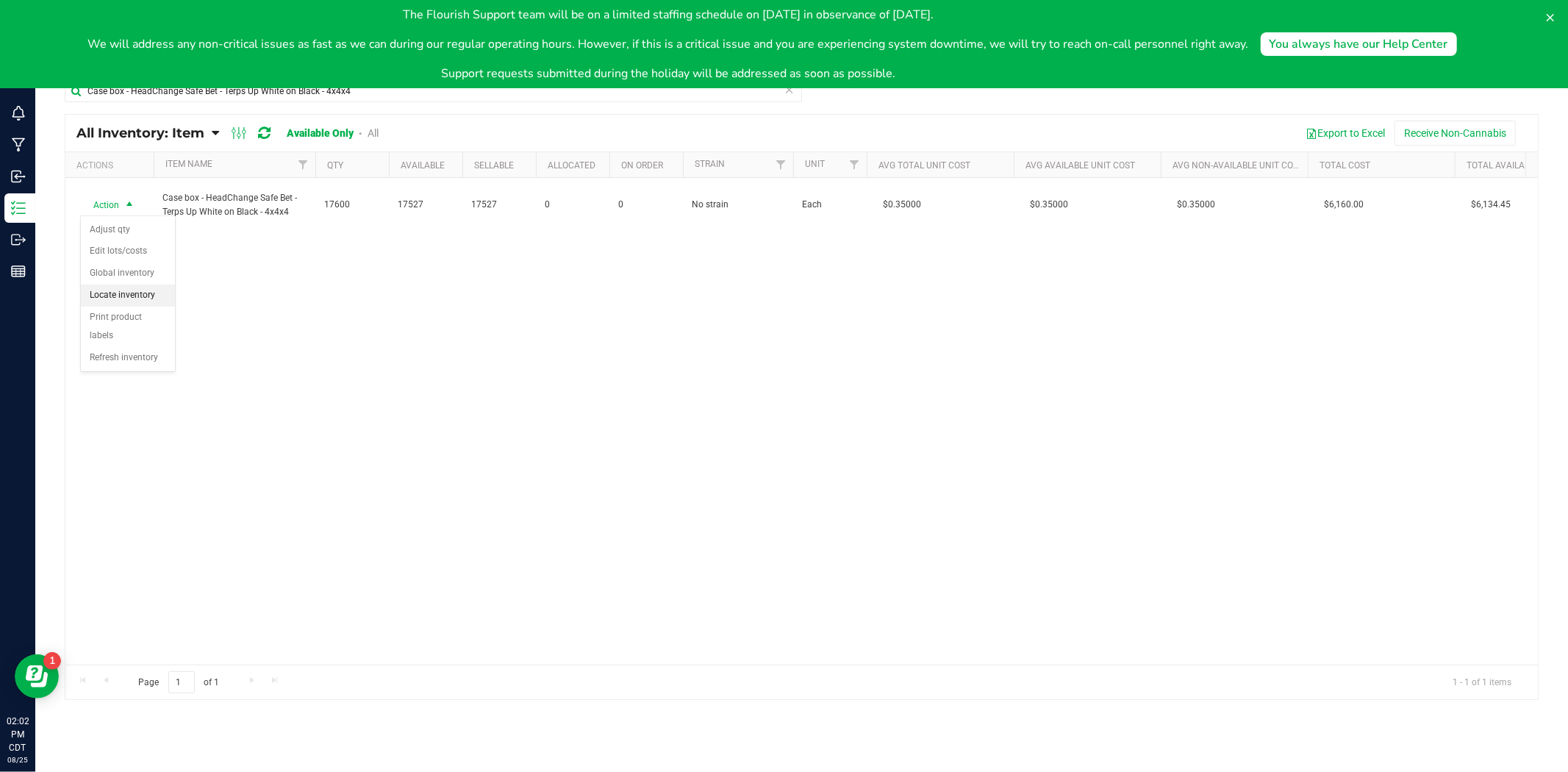
click at [135, 295] on li "Locate inventory" at bounding box center [128, 296] width 94 height 22
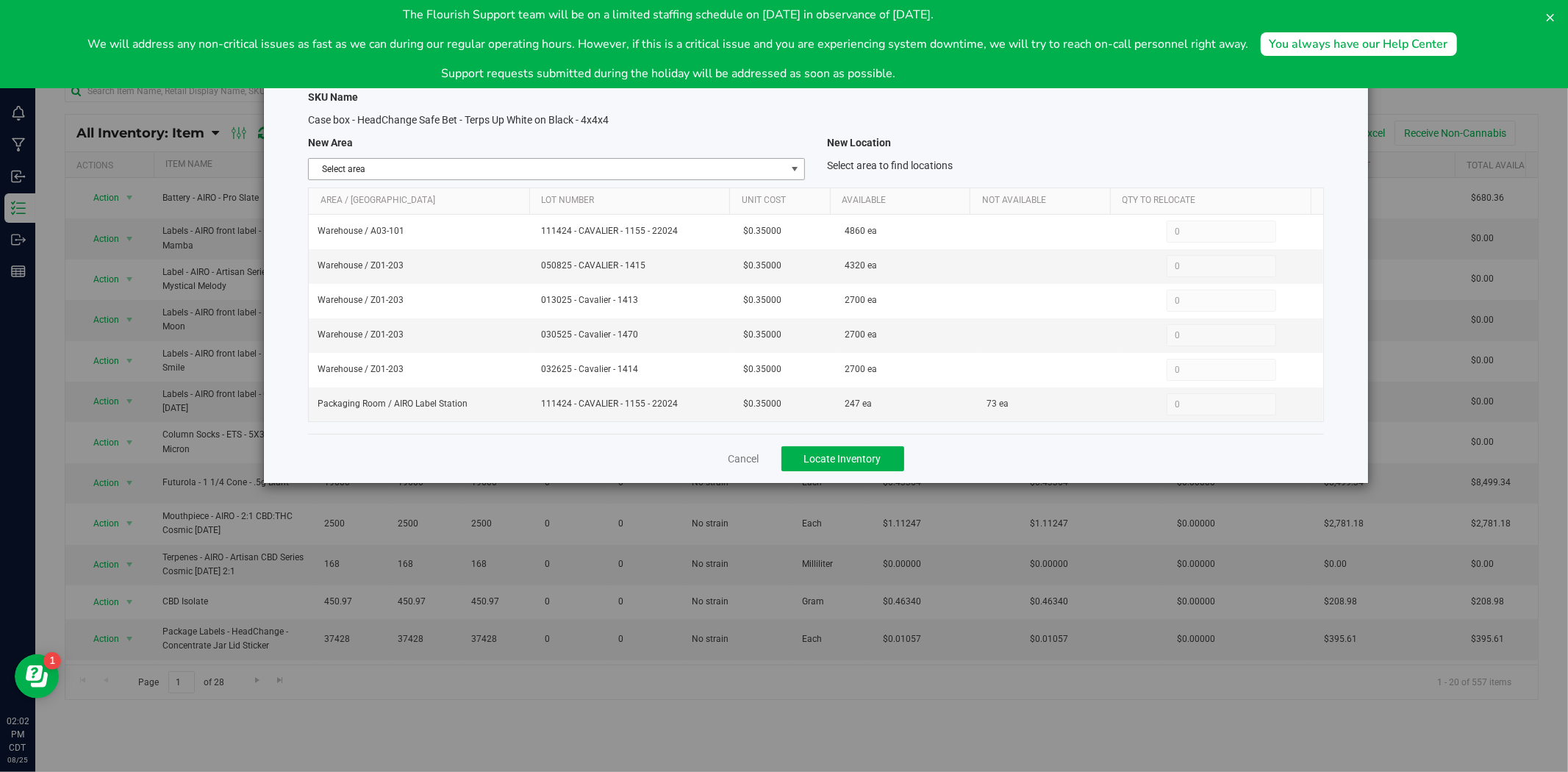
click at [598, 165] on span "Select area" at bounding box center [547, 169] width 477 height 20
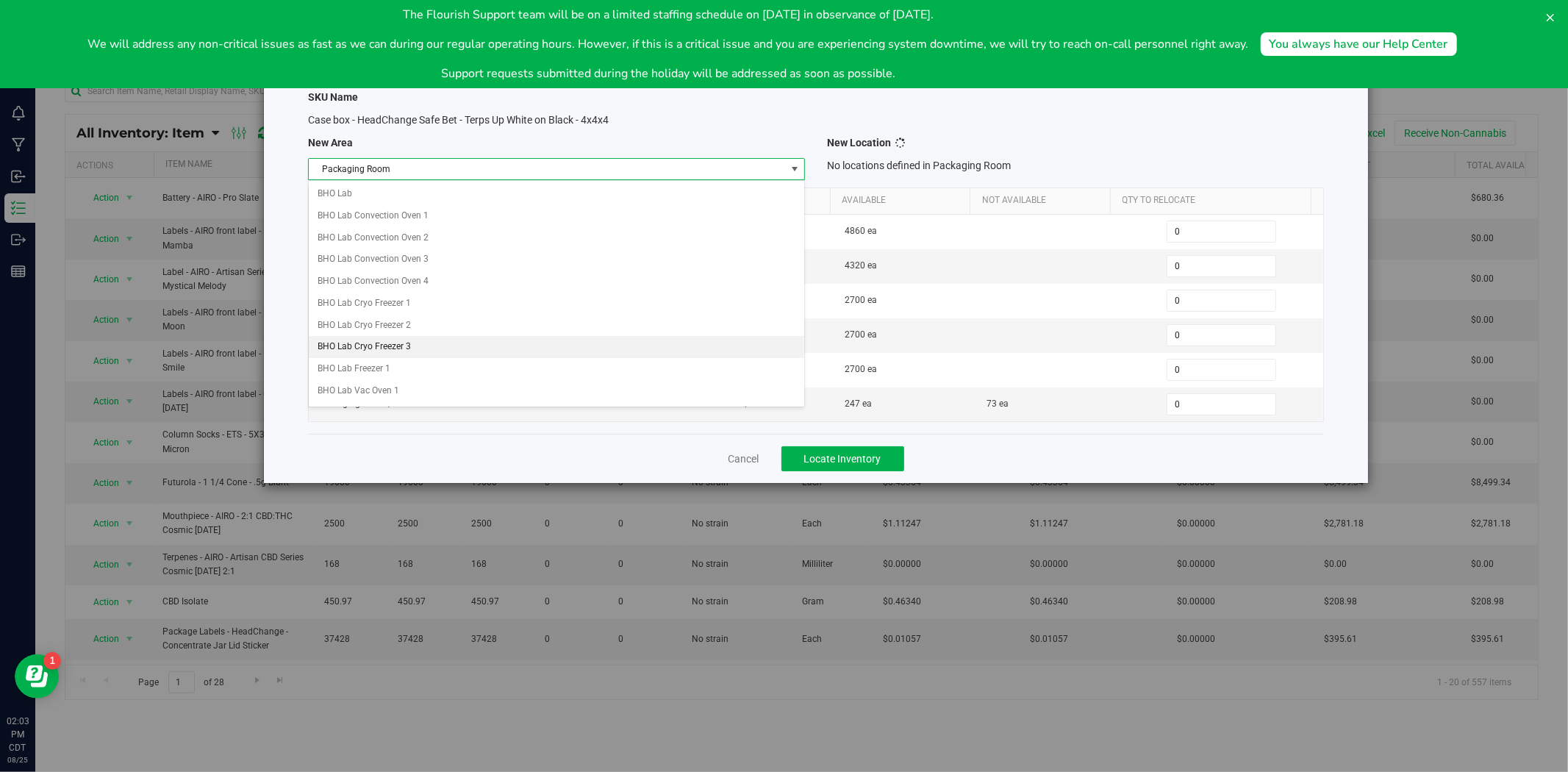
scroll to position [637, 0]
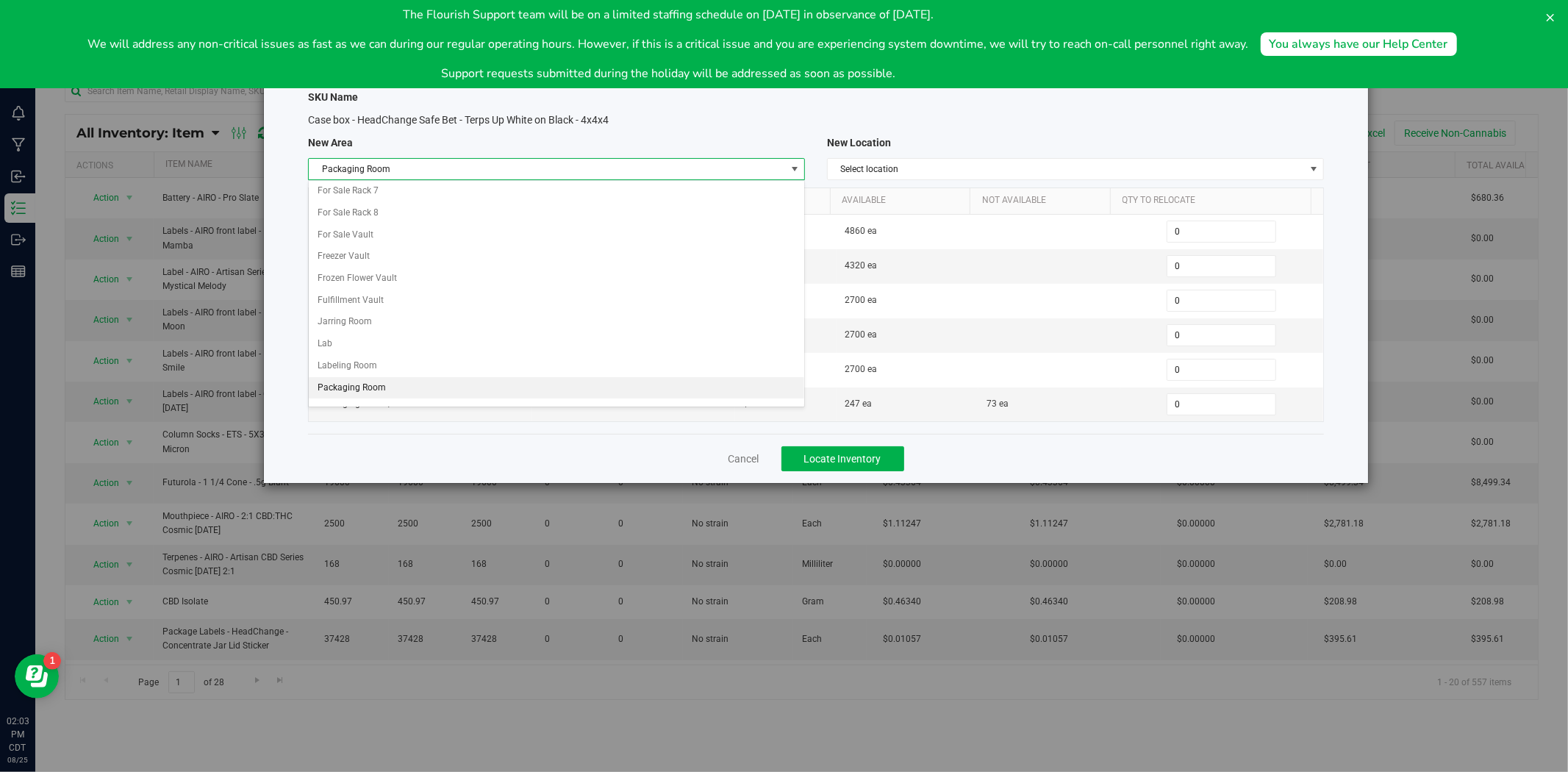
click at [366, 397] on li "Packaging Room" at bounding box center [556, 389] width 496 height 22
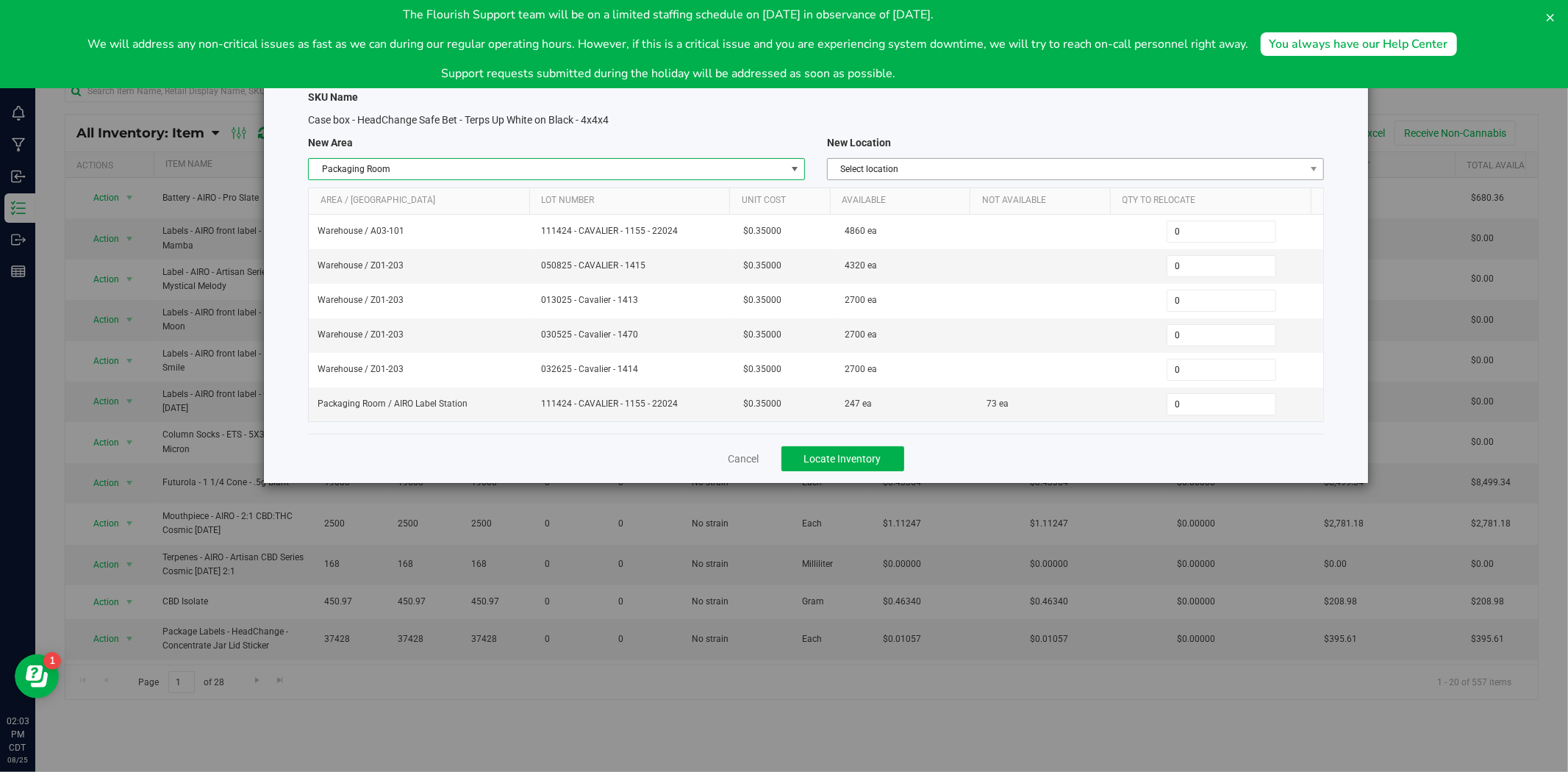
click at [926, 167] on span "Select location" at bounding box center [1066, 169] width 477 height 20
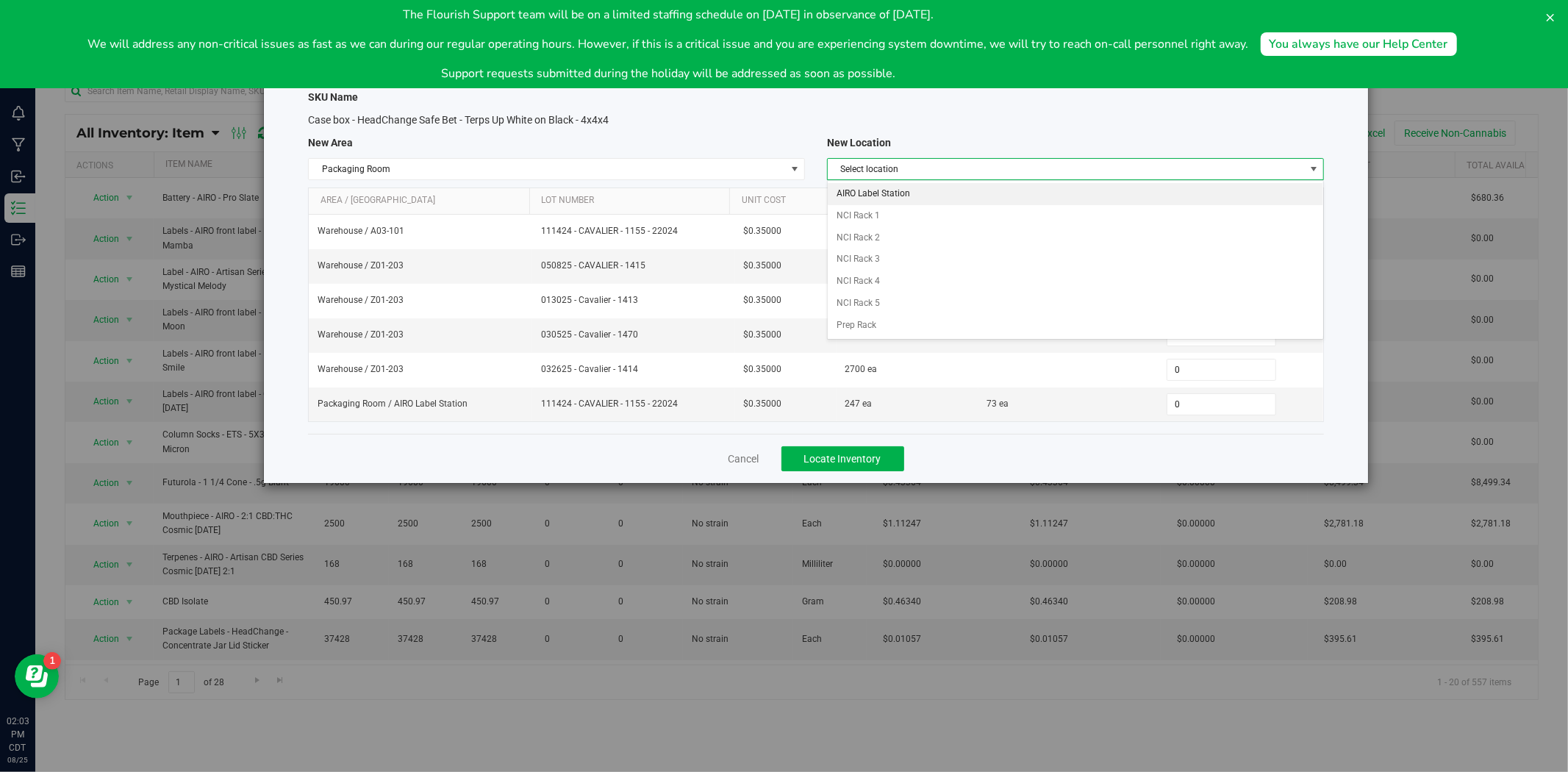
click at [913, 188] on li "AIRO Label Station" at bounding box center [1076, 194] width 496 height 22
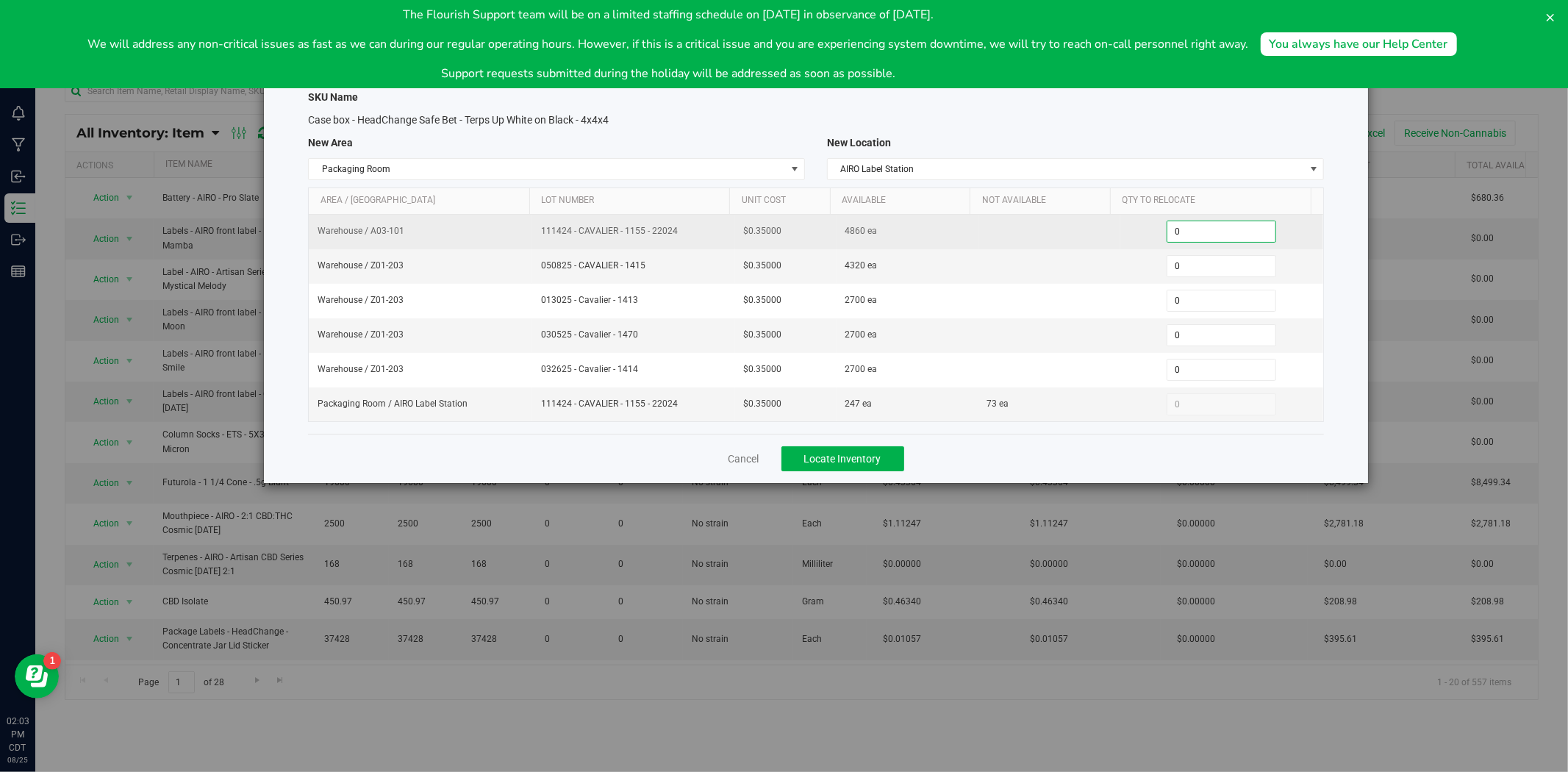
drag, startPoint x: 1177, startPoint y: 233, endPoint x: 1066, endPoint y: 218, distance: 112.0
click at [1068, 218] on tr "Warehouse / A03-101 111424 - CAVALIER - 1155 - 22024 $0.35000 4860 ea 0 0" at bounding box center [815, 232] width 1014 height 35
type input "270"
drag, startPoint x: 706, startPoint y: 228, endPoint x: 508, endPoint y: 233, distance: 198.1
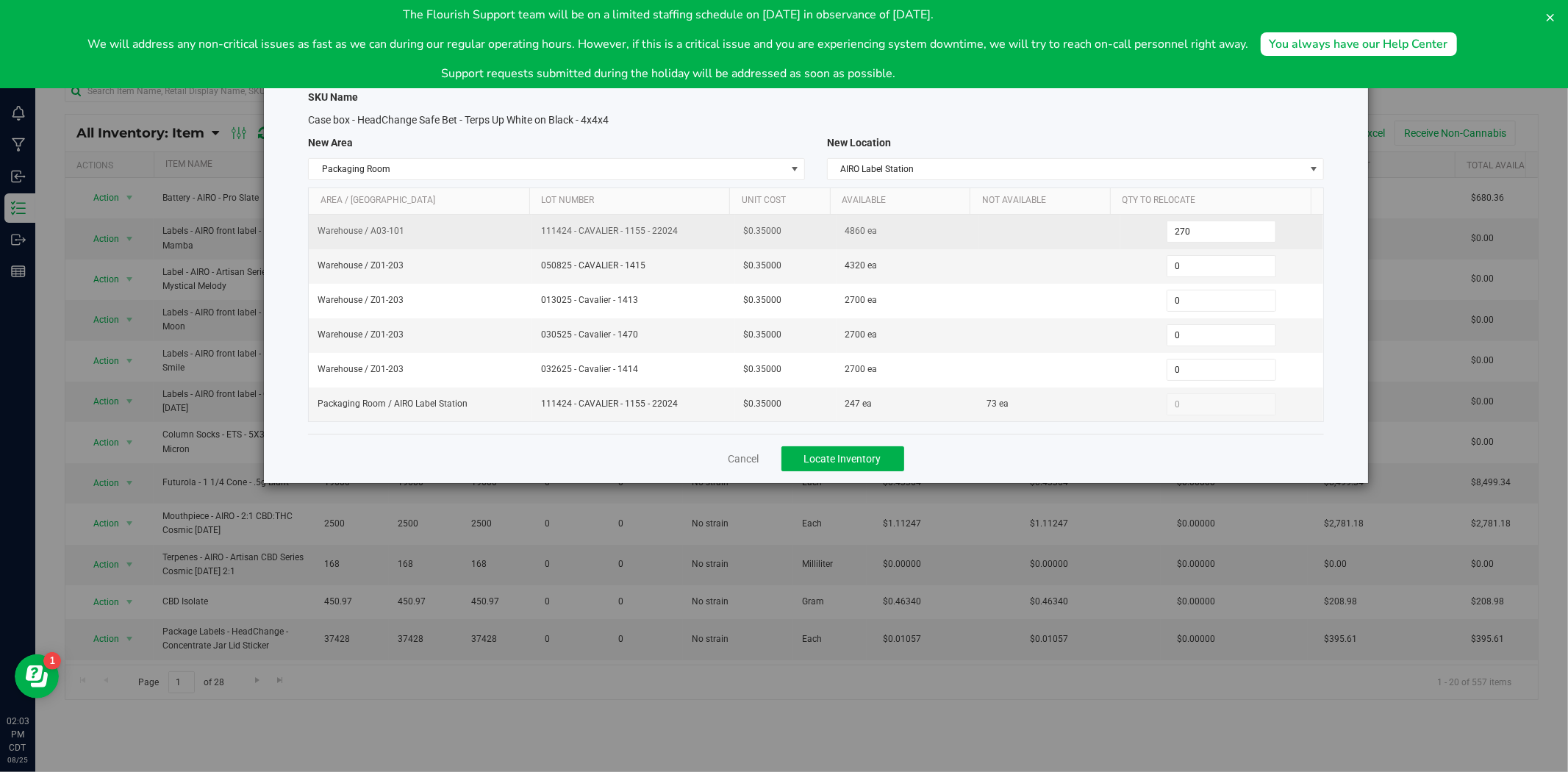
click at [508, 233] on tr "Warehouse / A03-101 111424 - CAVALIER - 1155 - 22024 $0.35000 4860 ea 270 270" at bounding box center [815, 232] width 1014 height 35
copy tr "111424 - CAVALIER - 1155 - 22024"
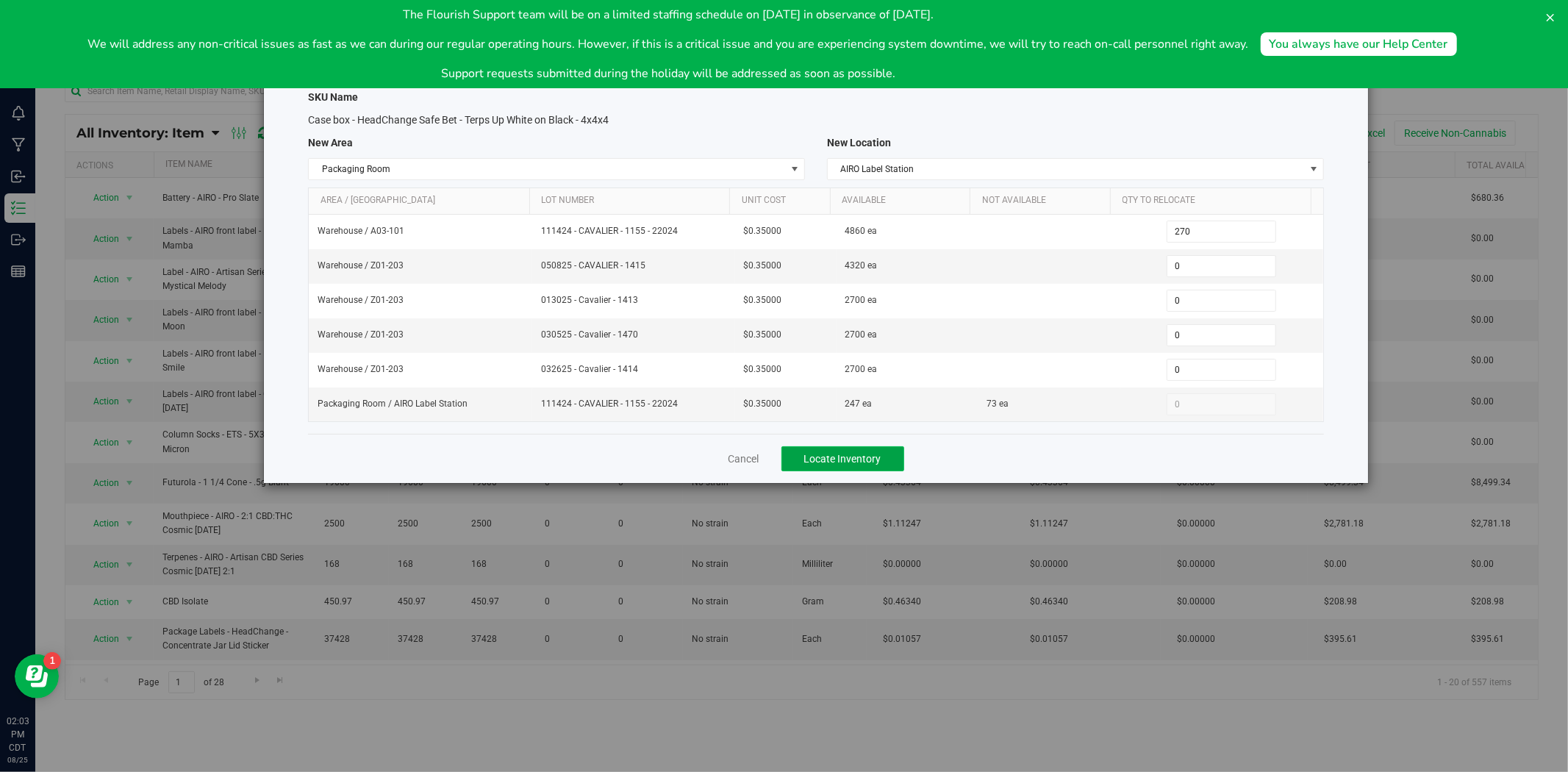
drag, startPoint x: 844, startPoint y: 464, endPoint x: 775, endPoint y: 468, distance: 69.1
click at [844, 464] on span "Locate Inventory" at bounding box center [842, 459] width 78 height 12
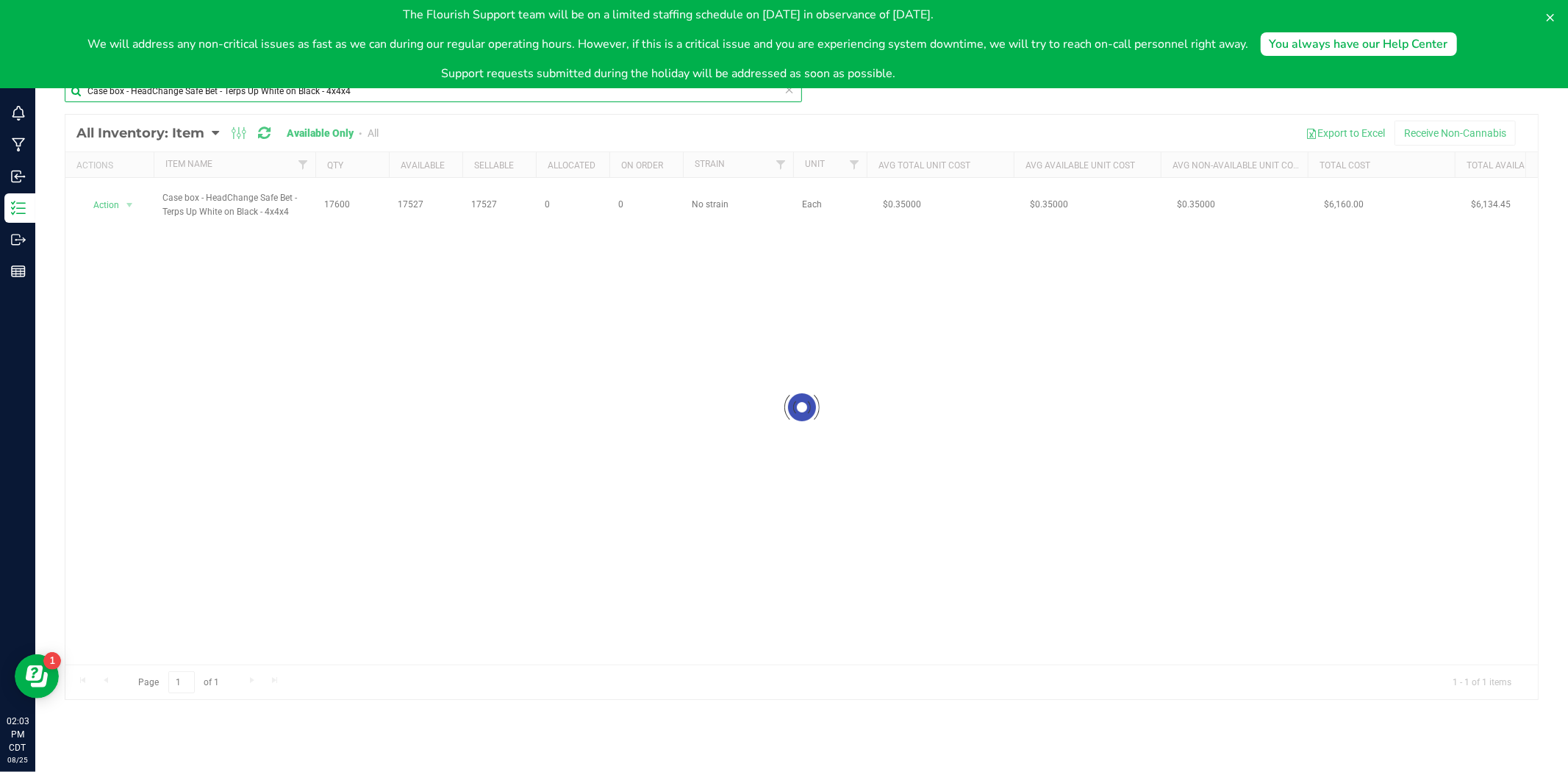
drag, startPoint x: 108, startPoint y: 105, endPoint x: -470, endPoint y: 81, distance: 578.5
click at [0, 81] on html "Dashboard Analytics Monitoring Manufacturing Inbound Inventory Outbound Reports…" at bounding box center [784, 386] width 1568 height 772
paste input "Product Label – Compliance – 1.5” x 1" white label"
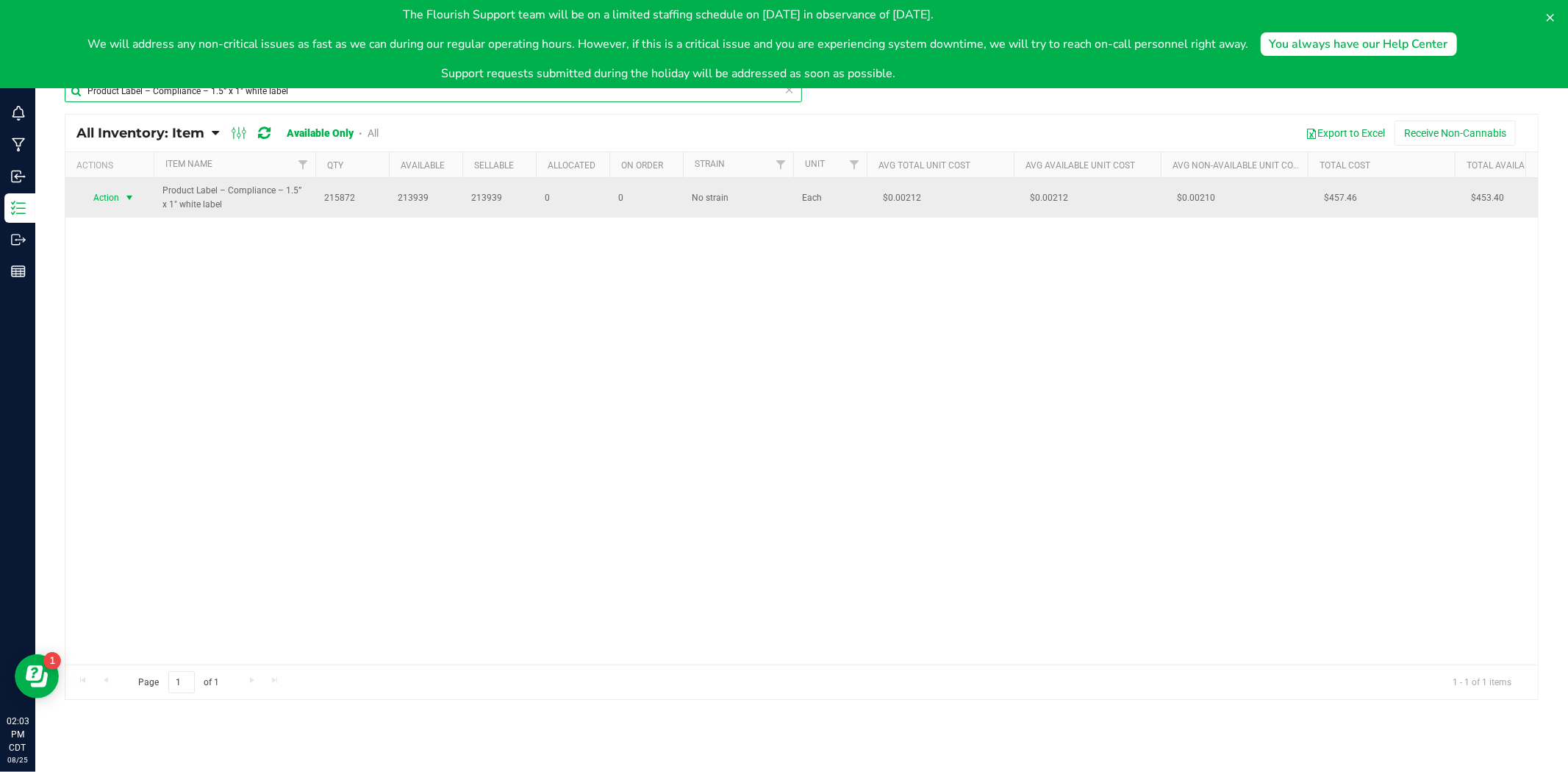
type input "Product Label – Compliance – 1.5” x 1" white label"
click at [127, 197] on span "select" at bounding box center [129, 198] width 12 height 12
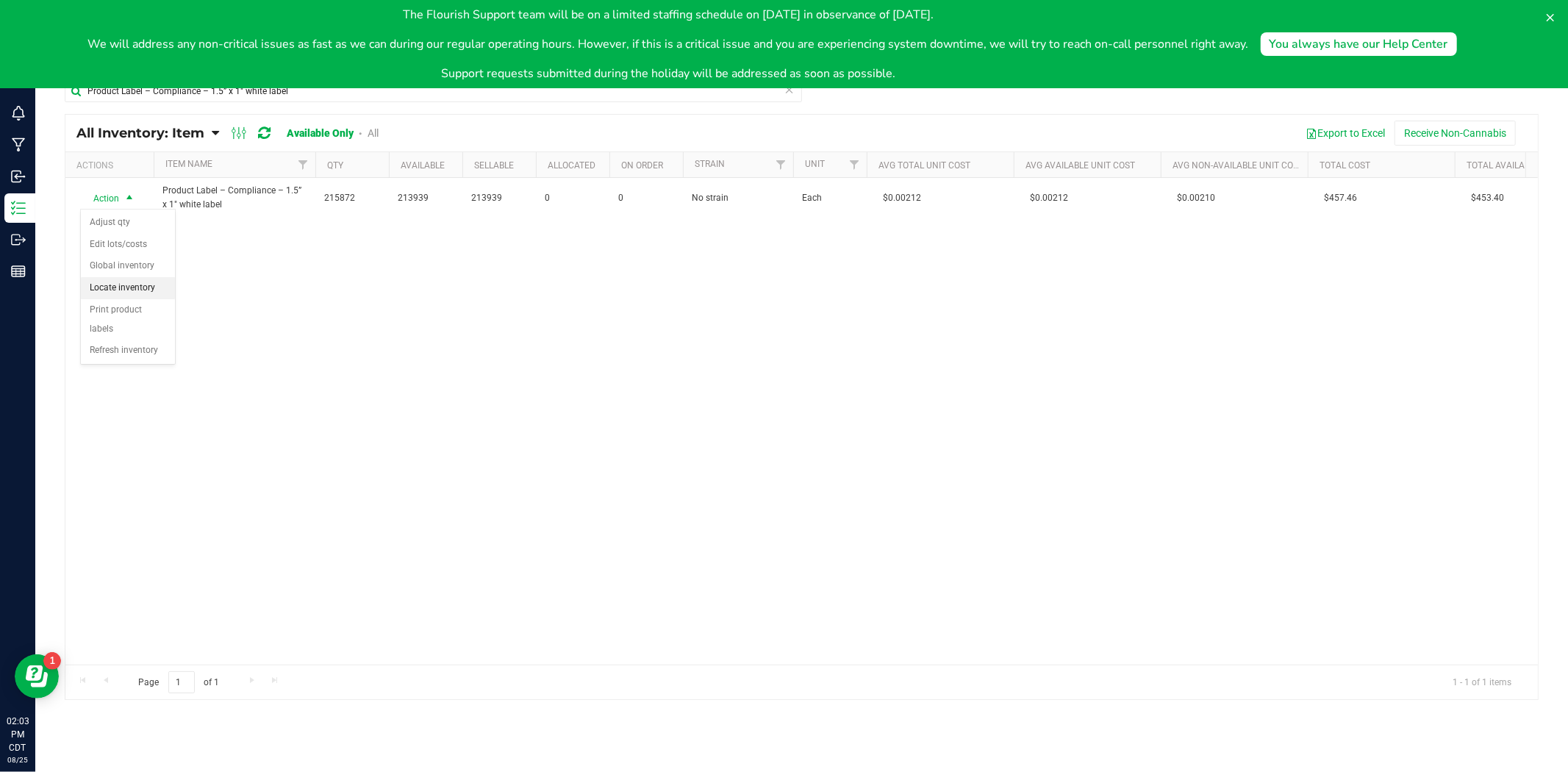
click at [129, 297] on li "Locate inventory" at bounding box center [128, 288] width 94 height 22
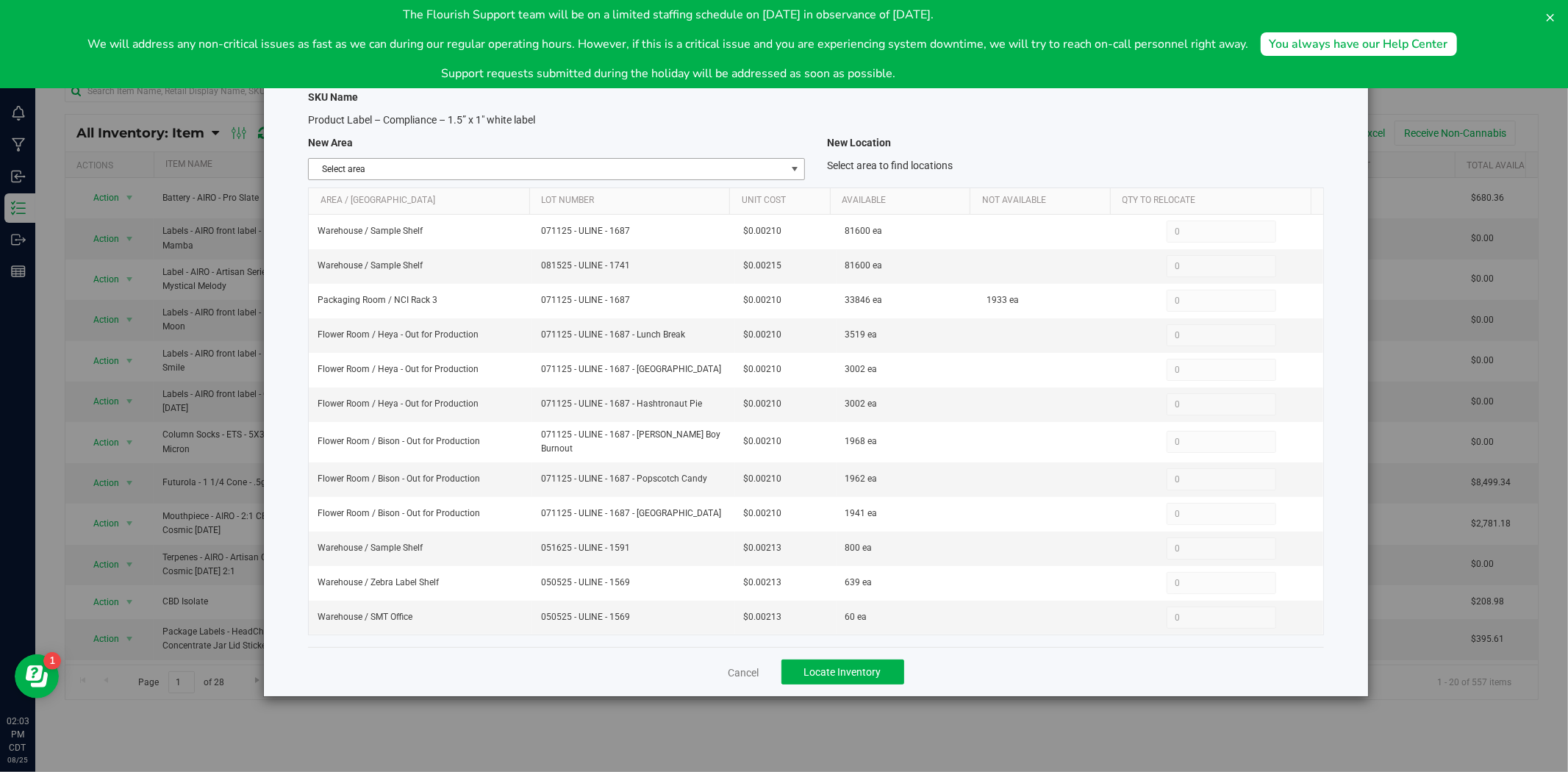
click at [533, 159] on span "Select area" at bounding box center [547, 169] width 477 height 20
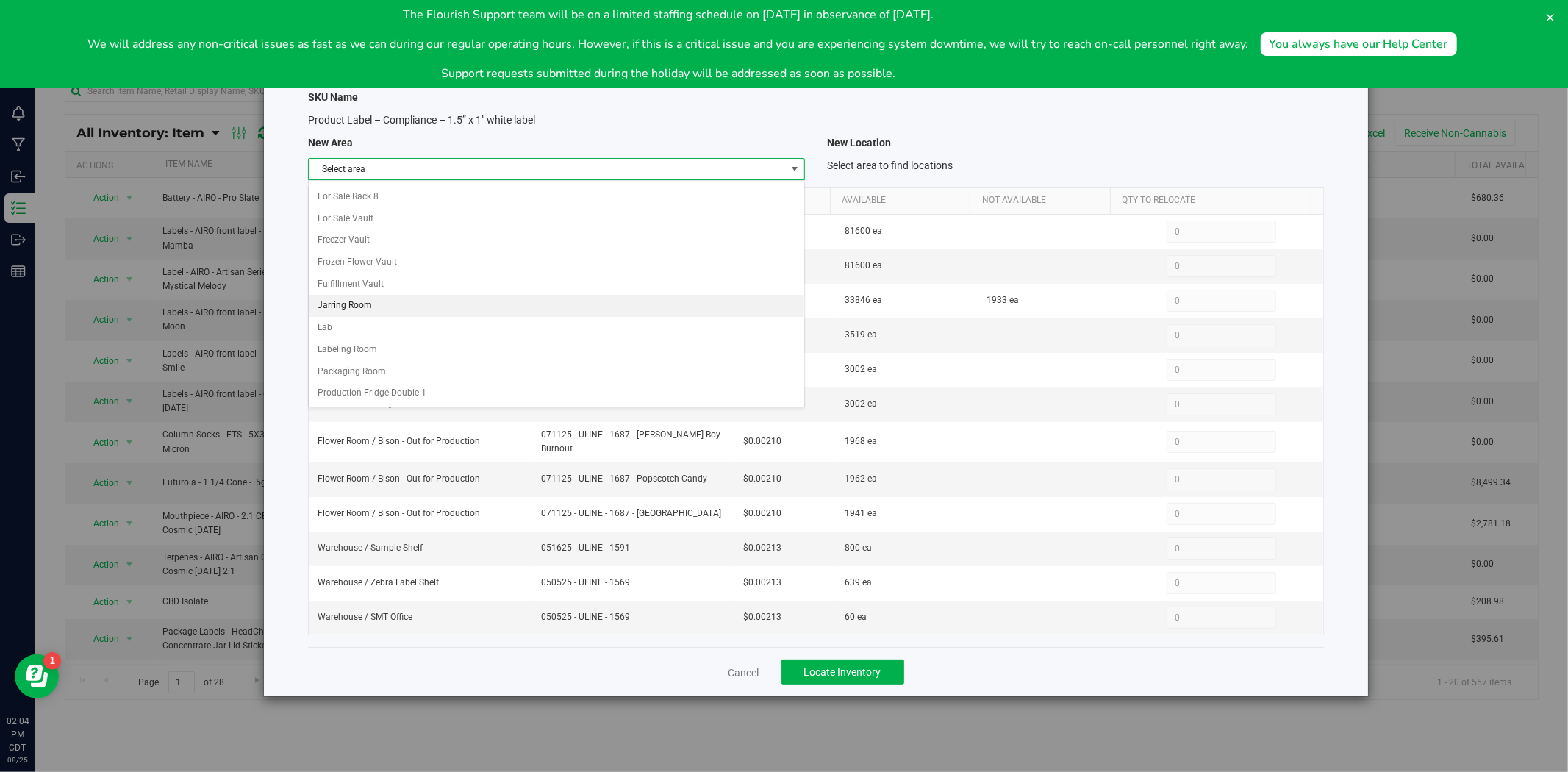
scroll to position [762, 0]
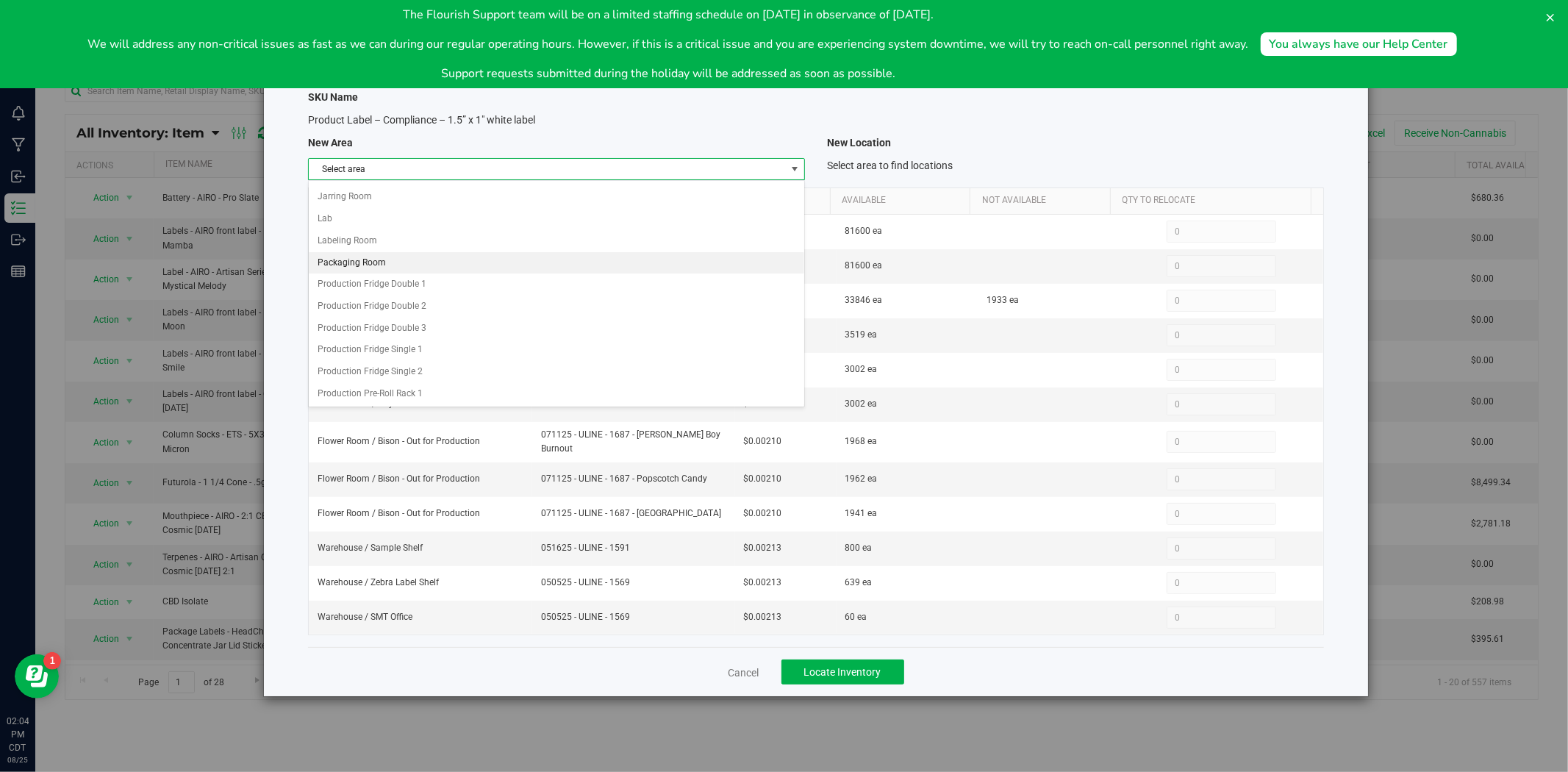
click at [385, 268] on li "Packaging Room" at bounding box center [556, 263] width 496 height 22
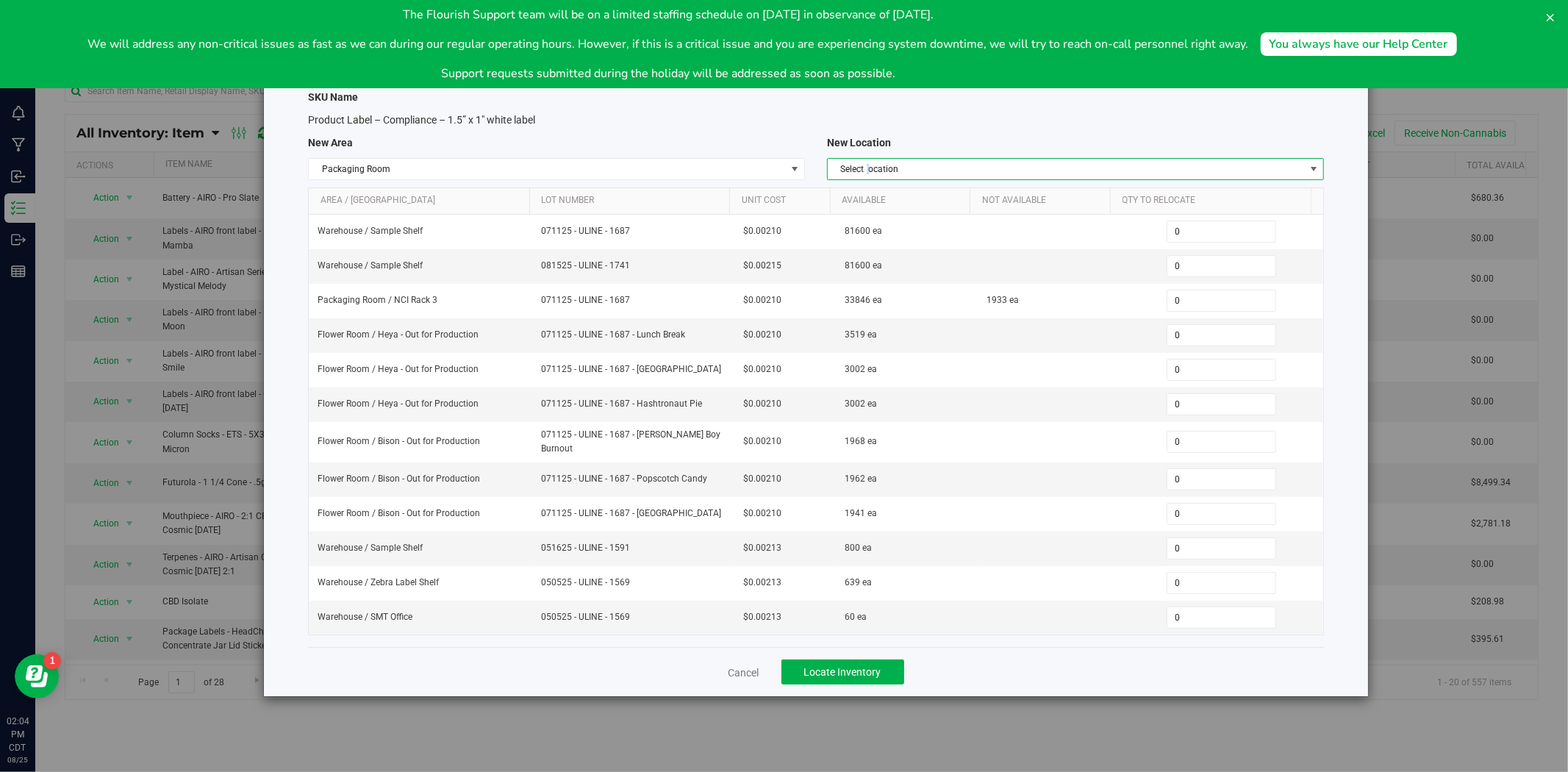
click at [870, 162] on span "Select location" at bounding box center [1066, 169] width 477 height 20
click at [897, 265] on li "NCI Rack 3" at bounding box center [1076, 260] width 496 height 22
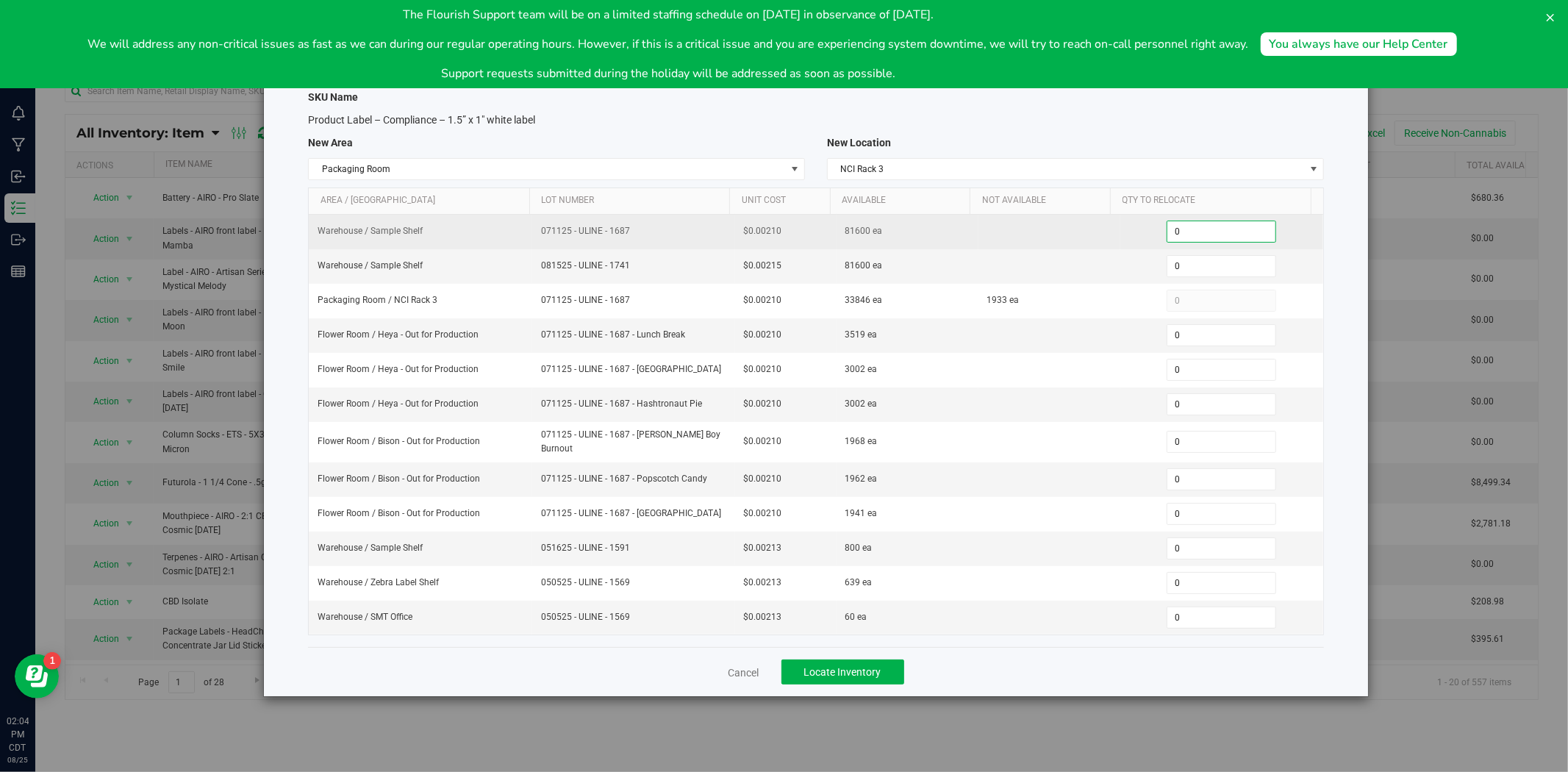
drag, startPoint x: 1198, startPoint y: 236, endPoint x: 1127, endPoint y: 243, distance: 71.3
click at [1129, 243] on div "0 0" at bounding box center [1221, 232] width 185 height 22
type input "40800"
type input "40,800"
drag, startPoint x: 628, startPoint y: 227, endPoint x: 531, endPoint y: 244, distance: 98.5
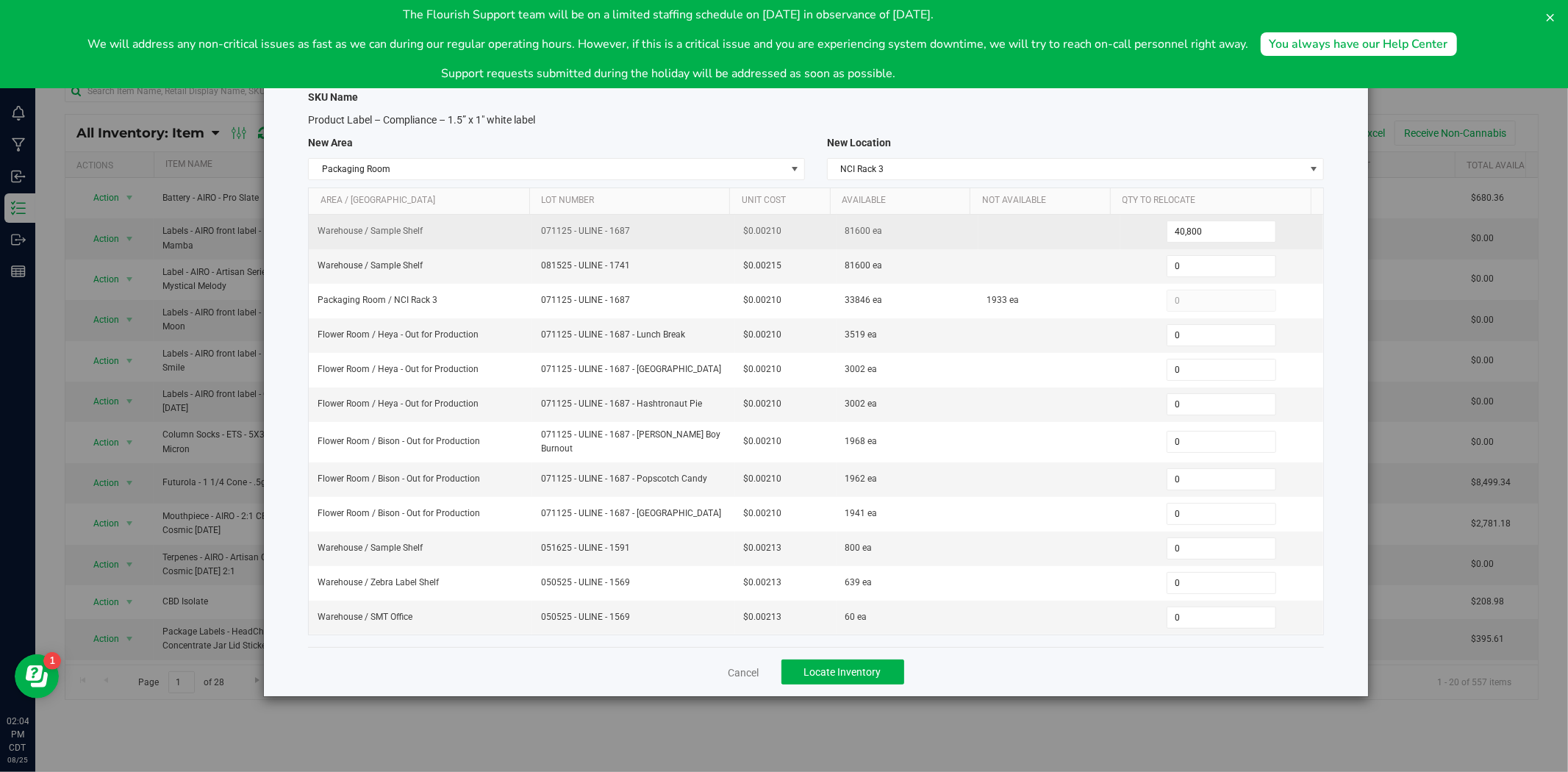
click at [532, 244] on td "071125 - ULINE - 1687" at bounding box center [634, 232] width 203 height 35
copy span "071125 - ULINE - 1687"
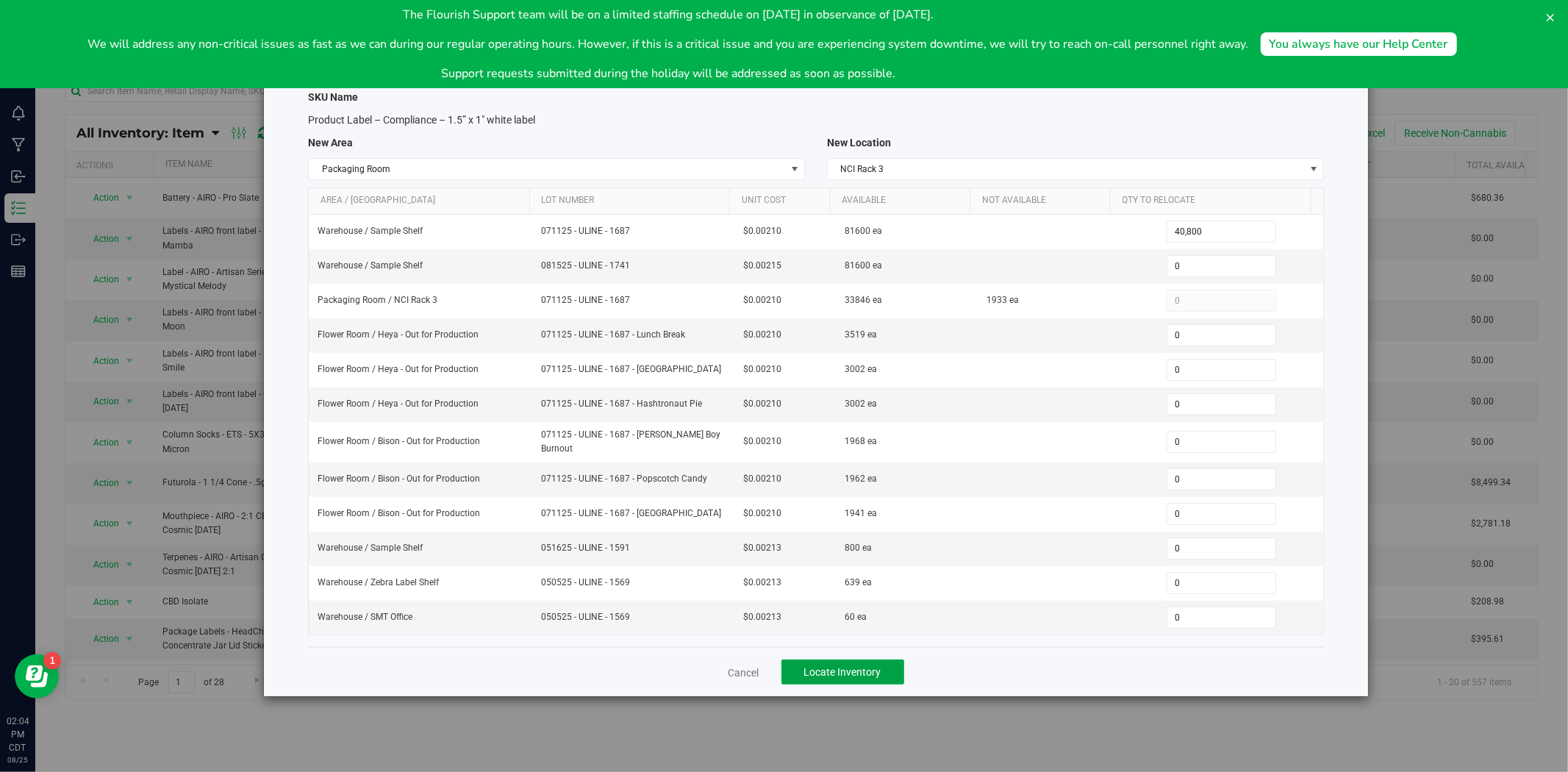
click at [858, 678] on button "Locate Inventory" at bounding box center [842, 671] width 123 height 25
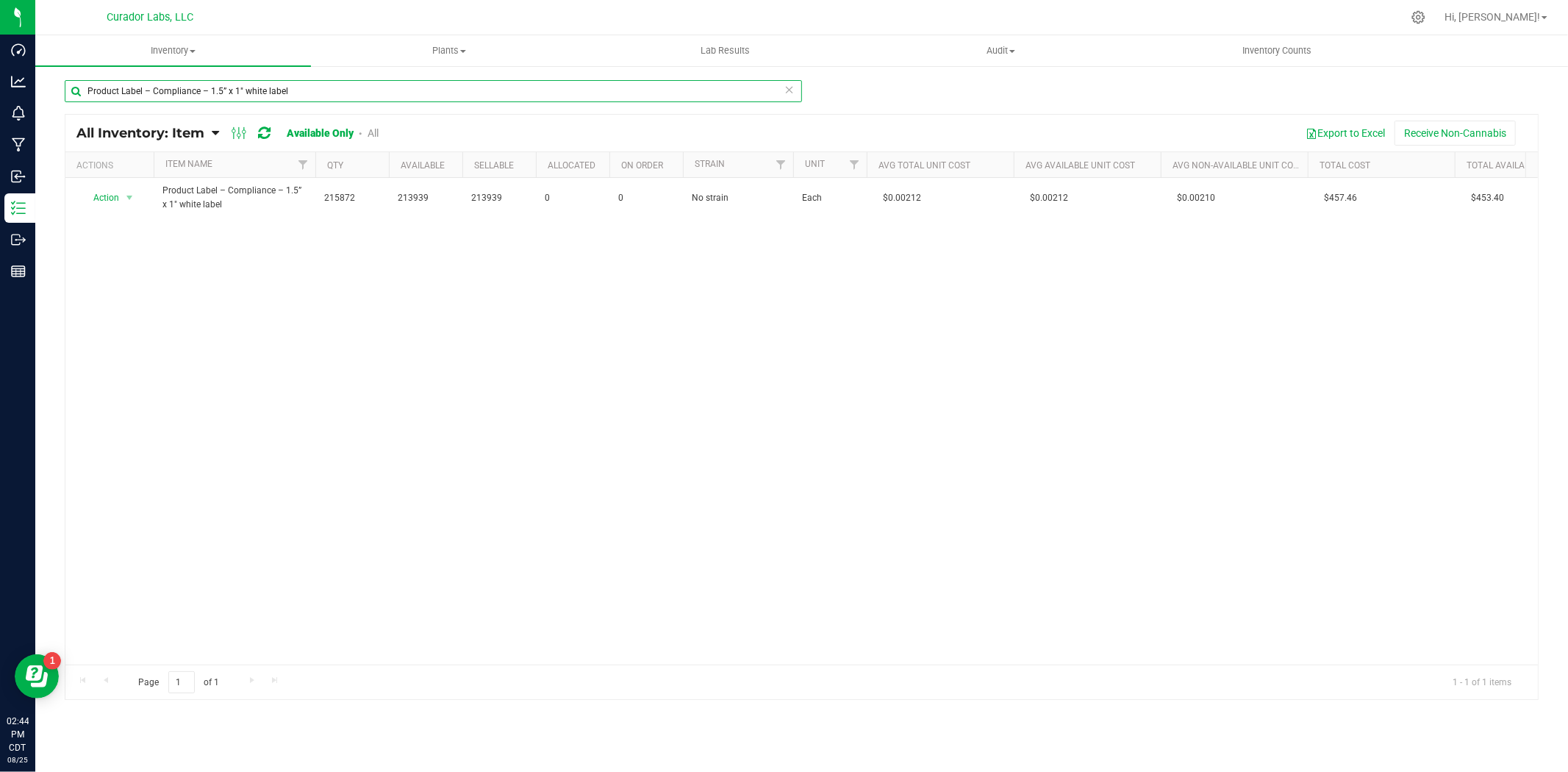
drag, startPoint x: 296, startPoint y: 86, endPoint x: -169, endPoint y: 95, distance: 465.1
click at [0, 95] on html "Dashboard Analytics Monitoring Manufacturing Inbound Inventory Outbound Reports…" at bounding box center [784, 386] width 1568 height 772
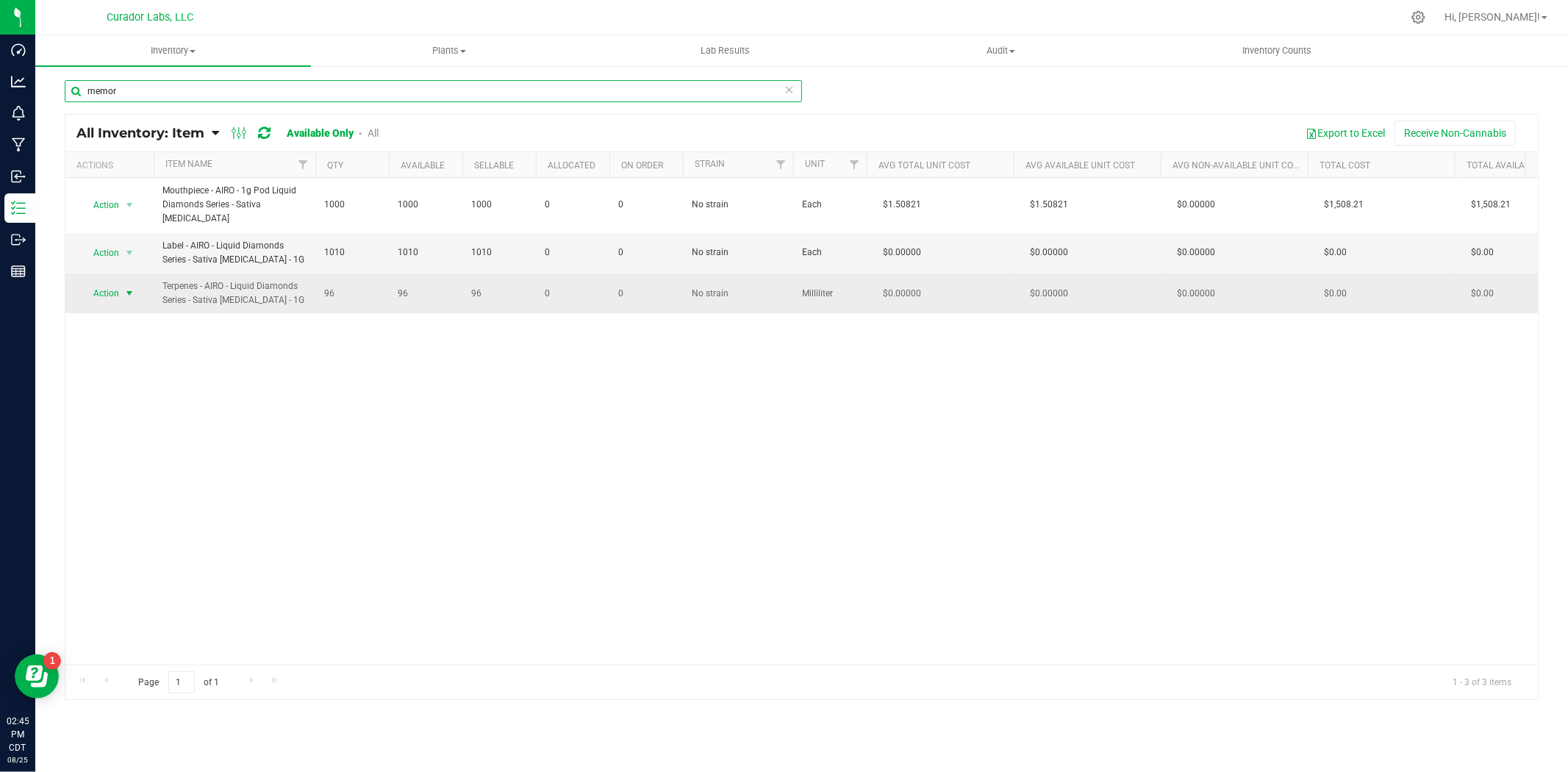
type input "memor"
click at [123, 291] on span "select" at bounding box center [129, 293] width 12 height 12
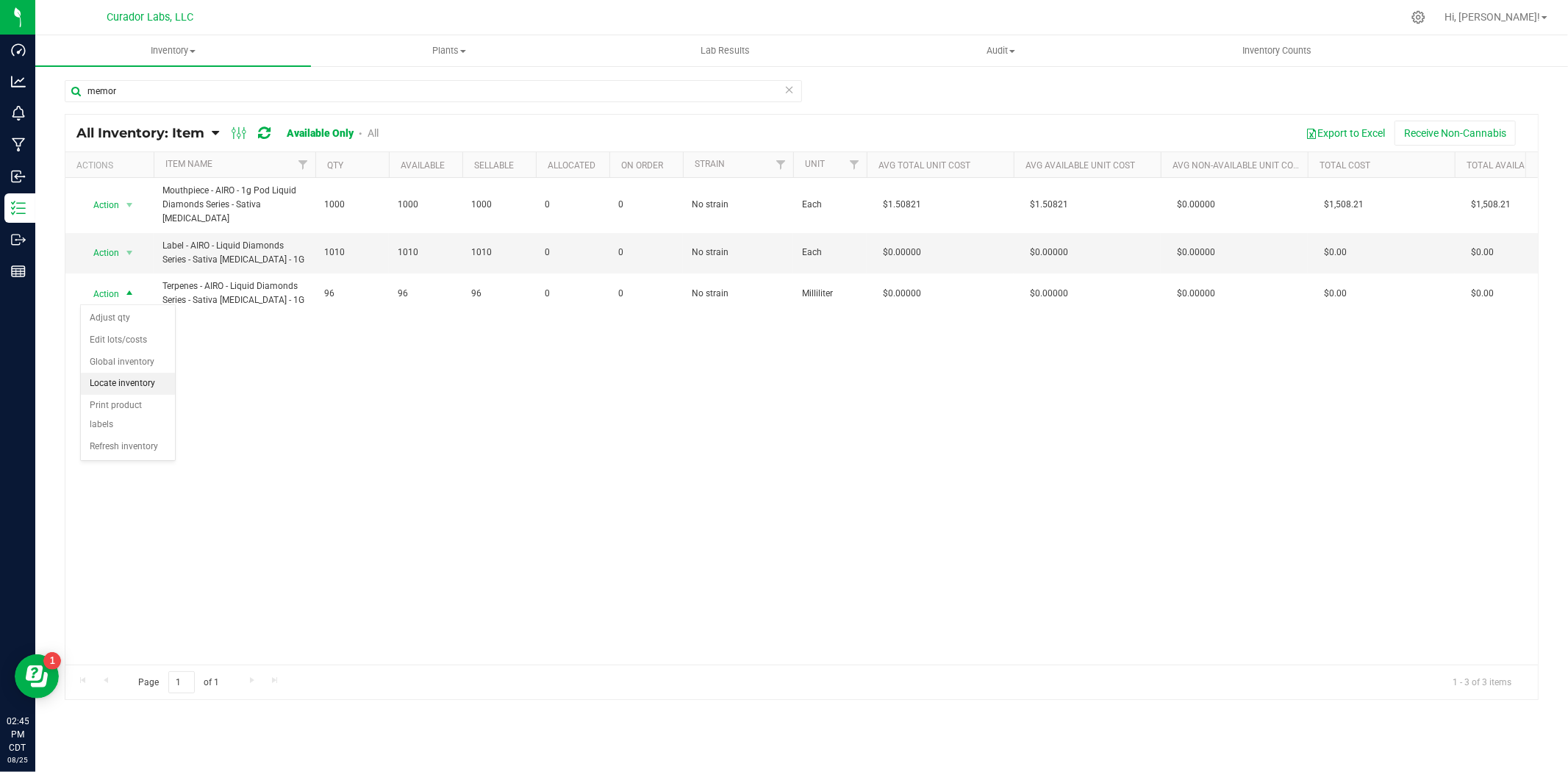
click at [112, 377] on li "Locate inventory" at bounding box center [128, 384] width 94 height 22
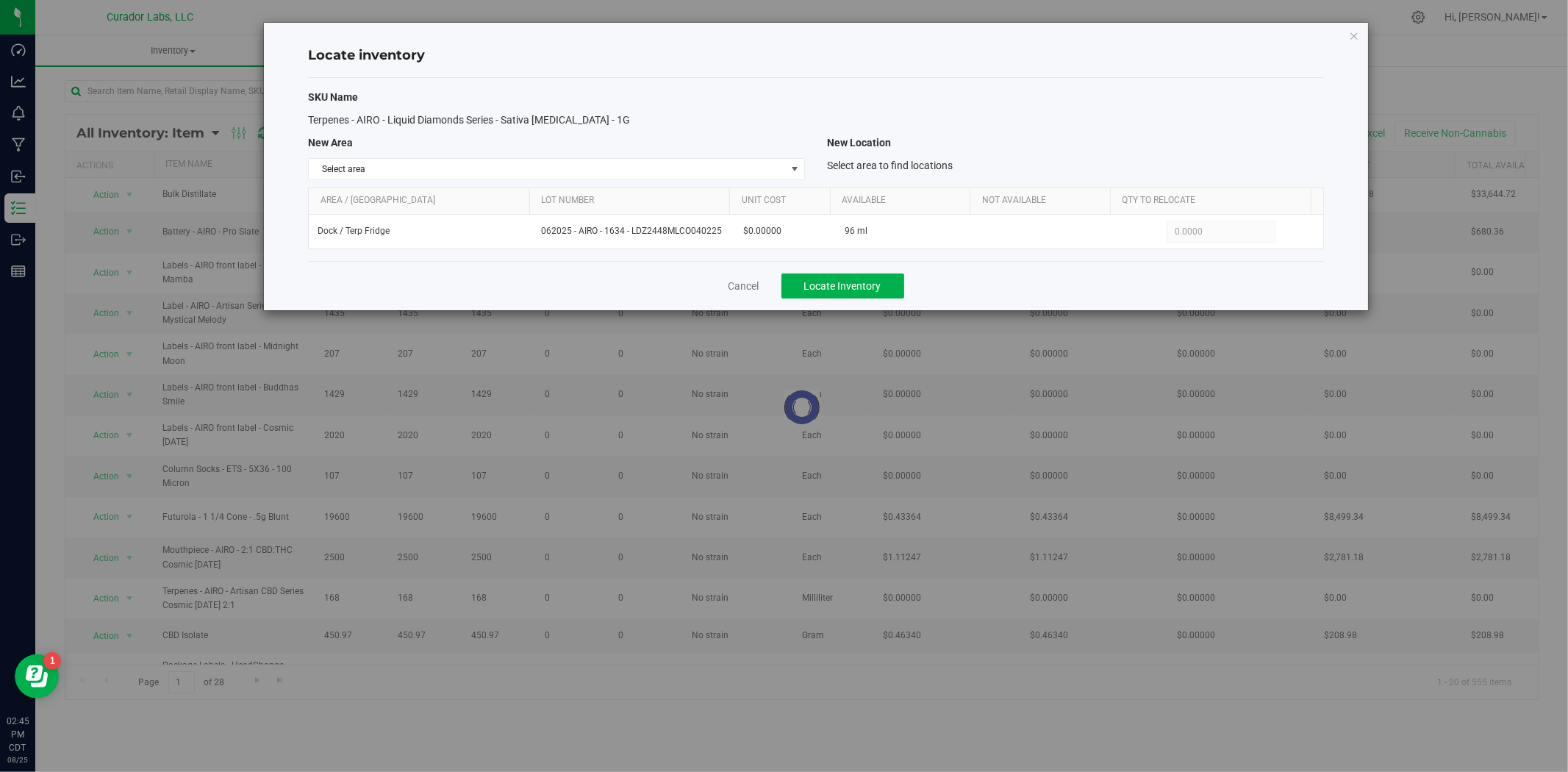
click at [748, 299] on div "Cancel Locate Inventory" at bounding box center [816, 285] width 1016 height 49
click at [748, 292] on div "Cancel Locate Inventory" at bounding box center [816, 285] width 1016 height 49
click at [748, 285] on link "Cancel" at bounding box center [744, 285] width 31 height 14
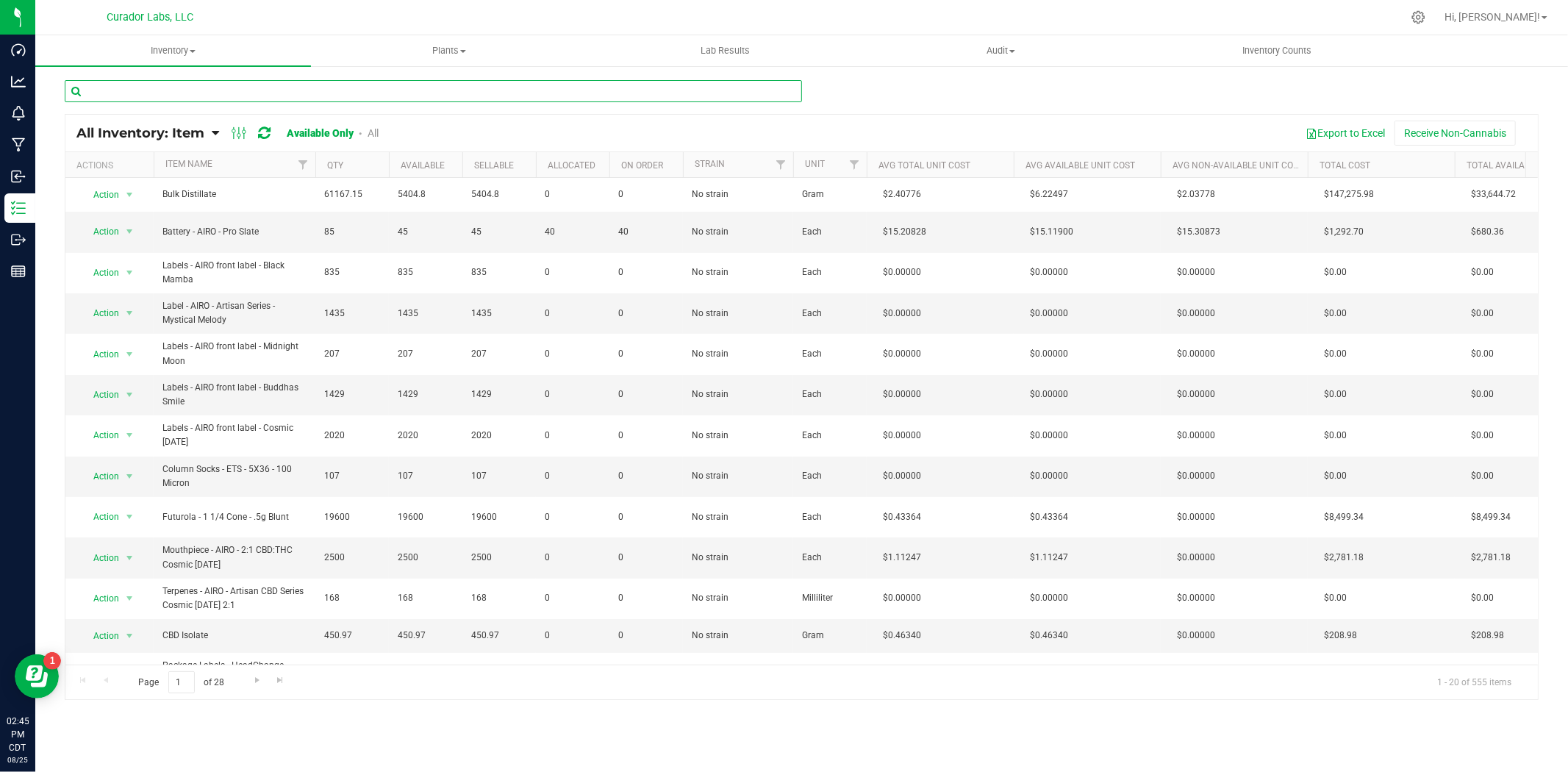
click at [313, 92] on input "text" at bounding box center [434, 91] width 738 height 22
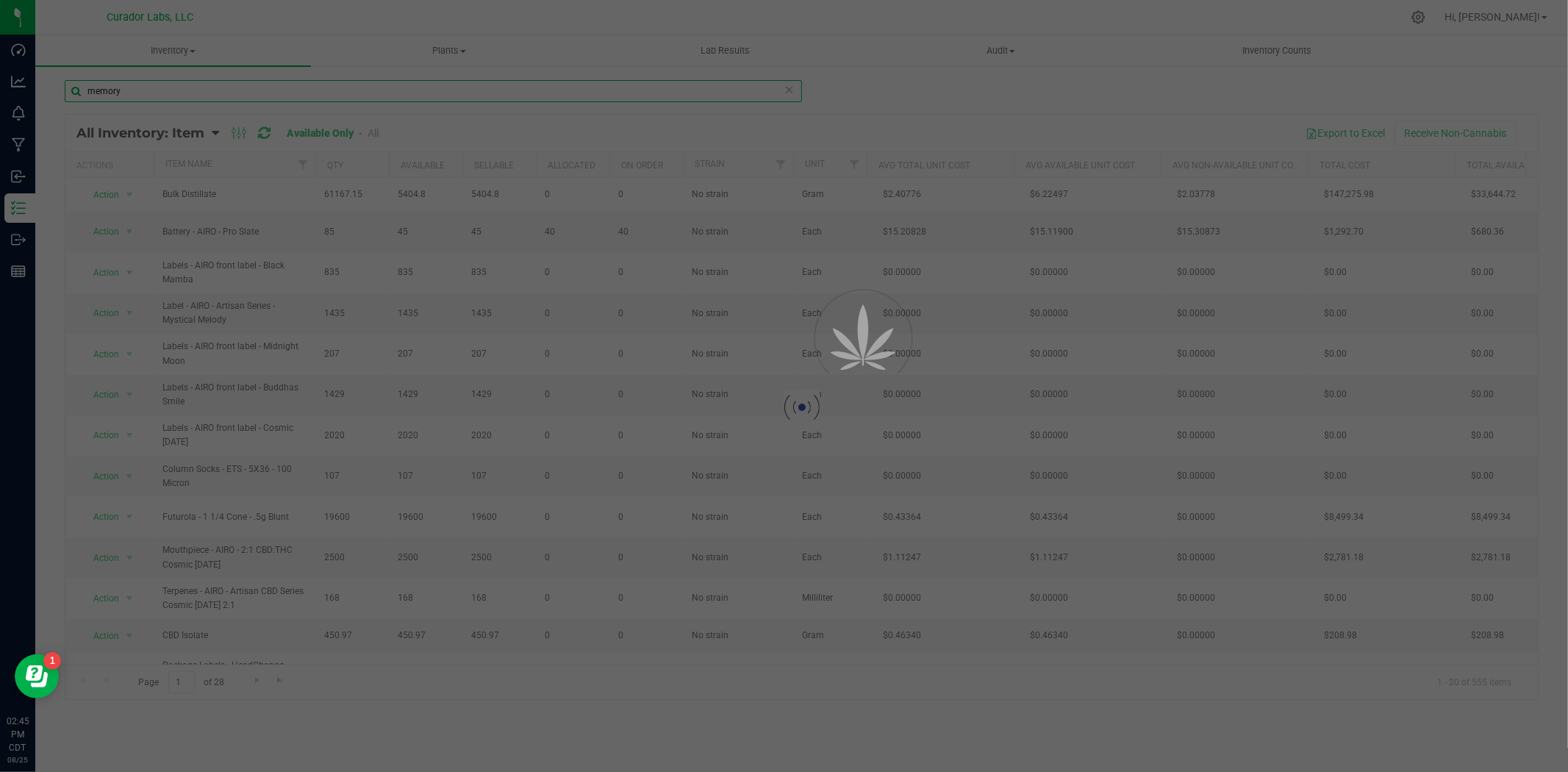
type input "memory"
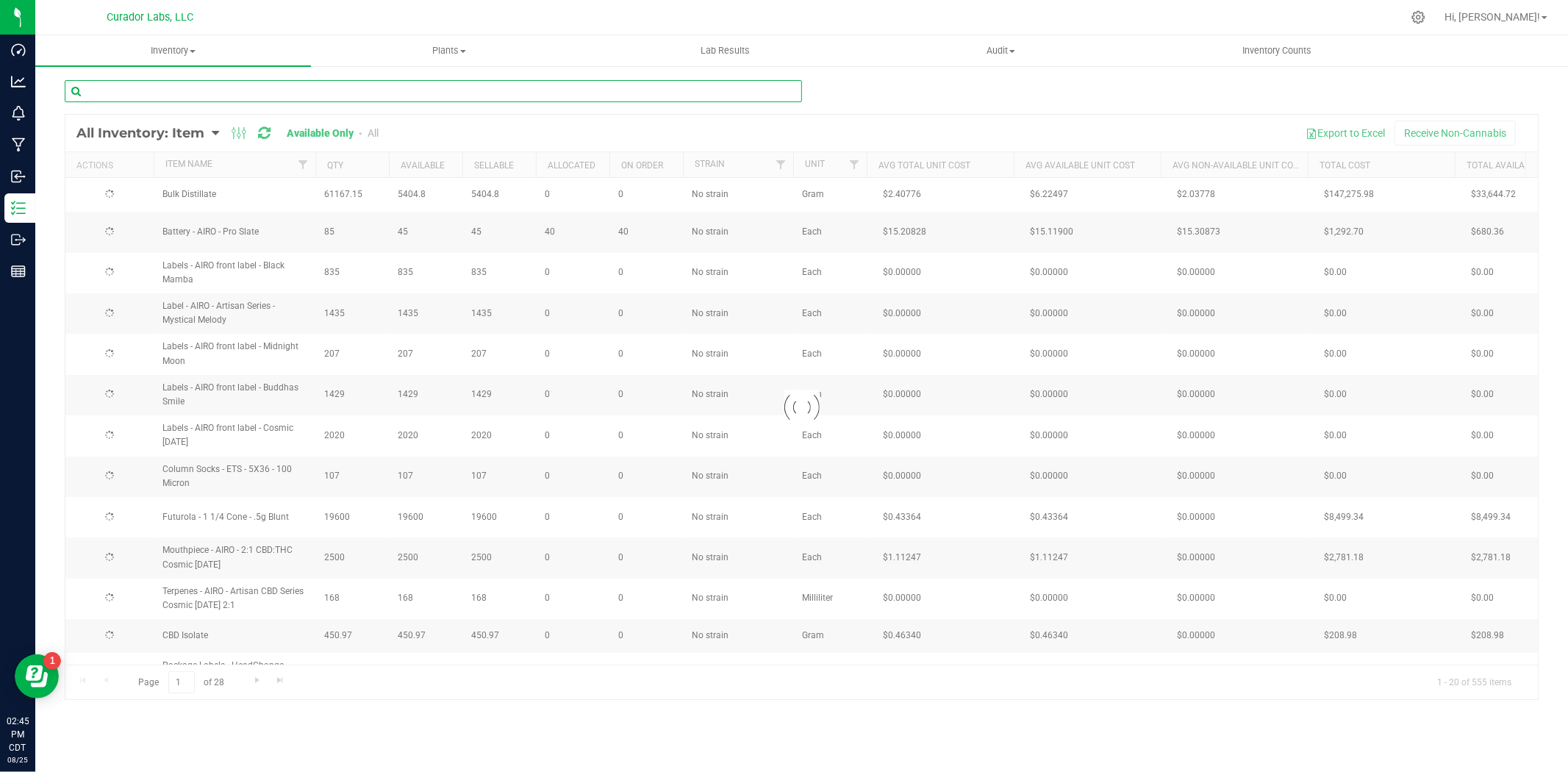
click at [405, 94] on input "text" at bounding box center [434, 91] width 738 height 22
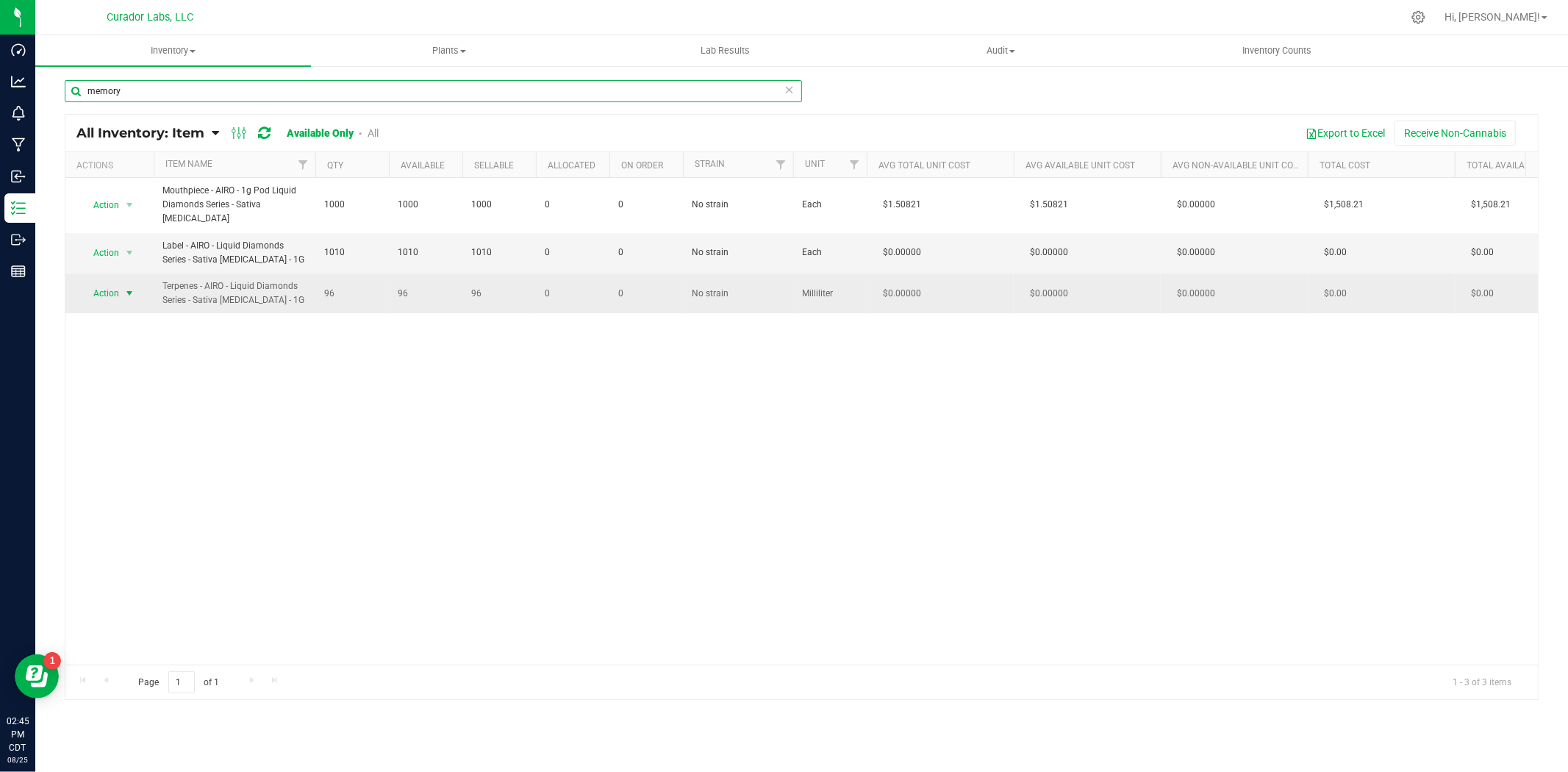
type input "memory"
click at [123, 285] on span "select" at bounding box center [130, 293] width 19 height 20
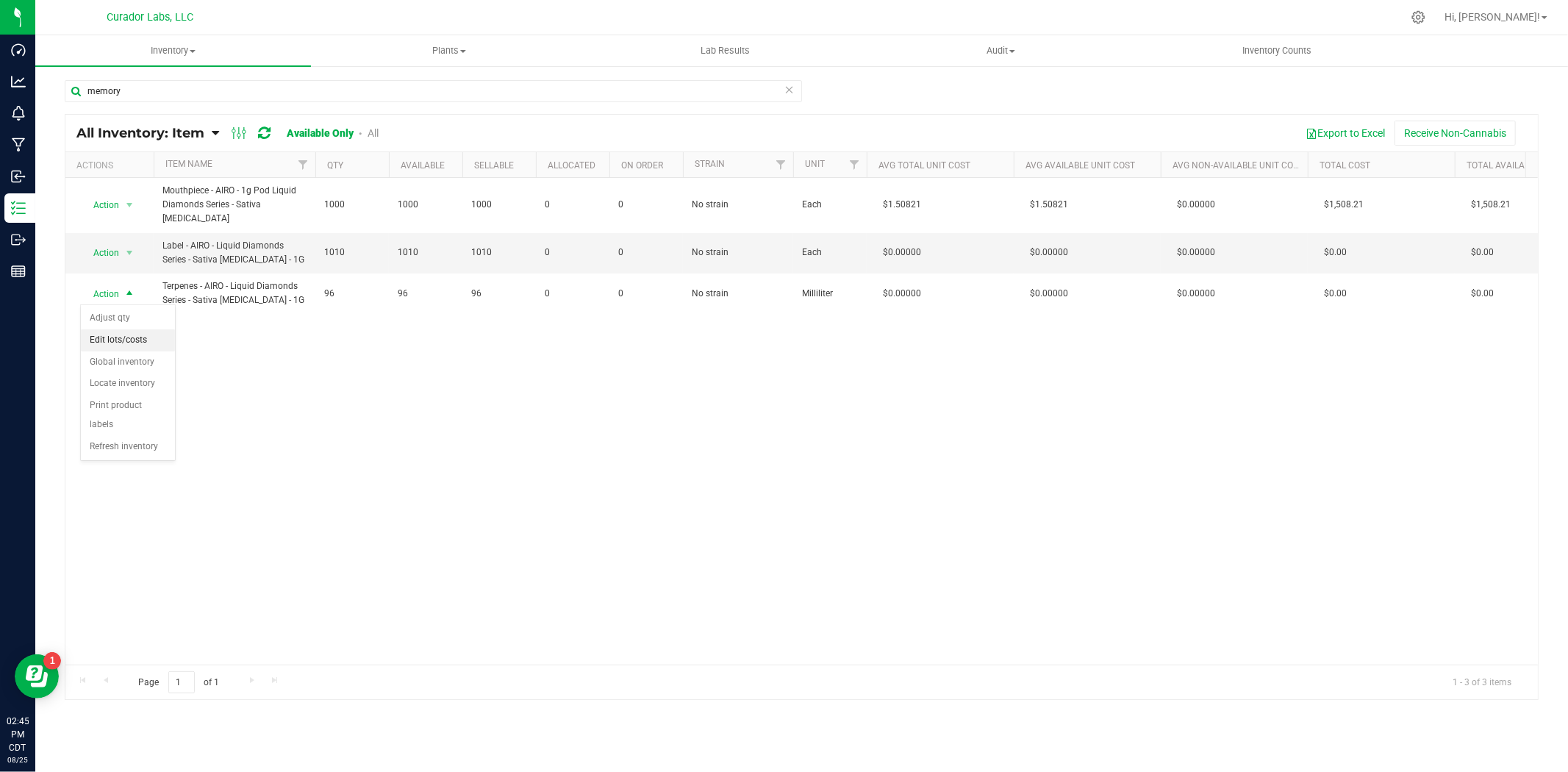
click at [131, 346] on li "Edit lots/costs" at bounding box center [128, 341] width 94 height 22
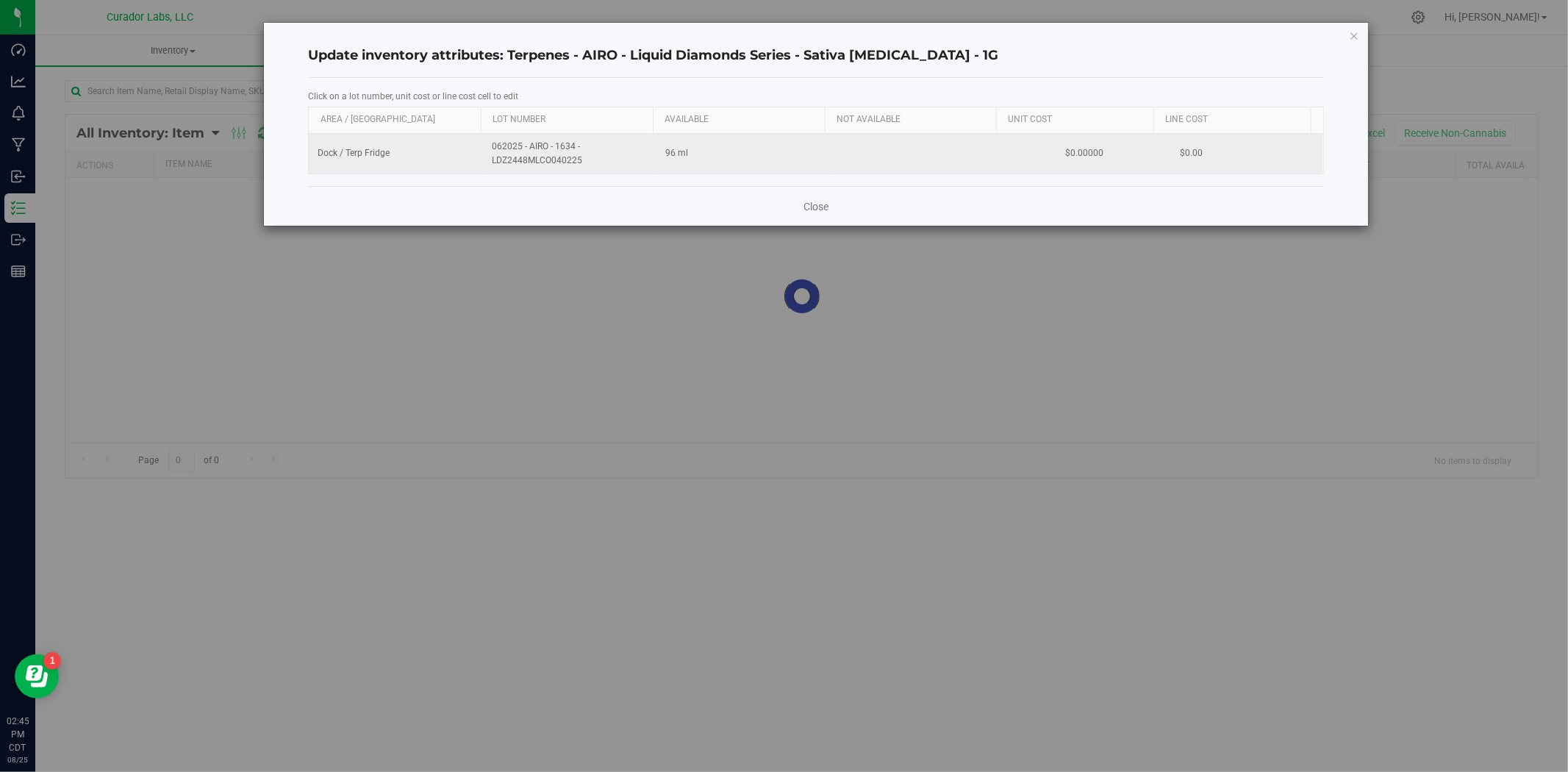
click at [522, 150] on span "062025 - AIRO - 1634 - LDZ2448MLCO040225" at bounding box center [570, 153] width 157 height 28
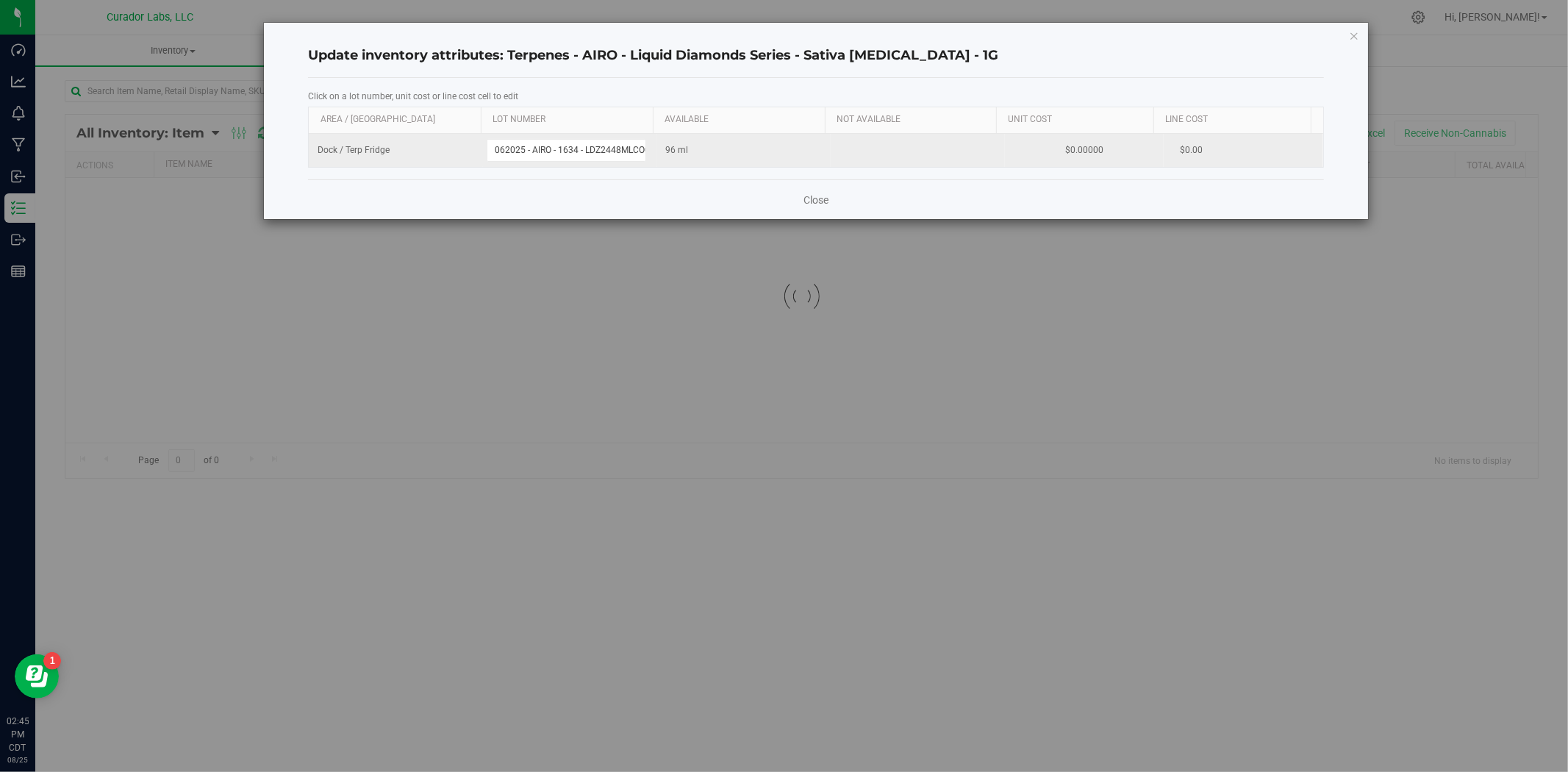
scroll to position [0, 20]
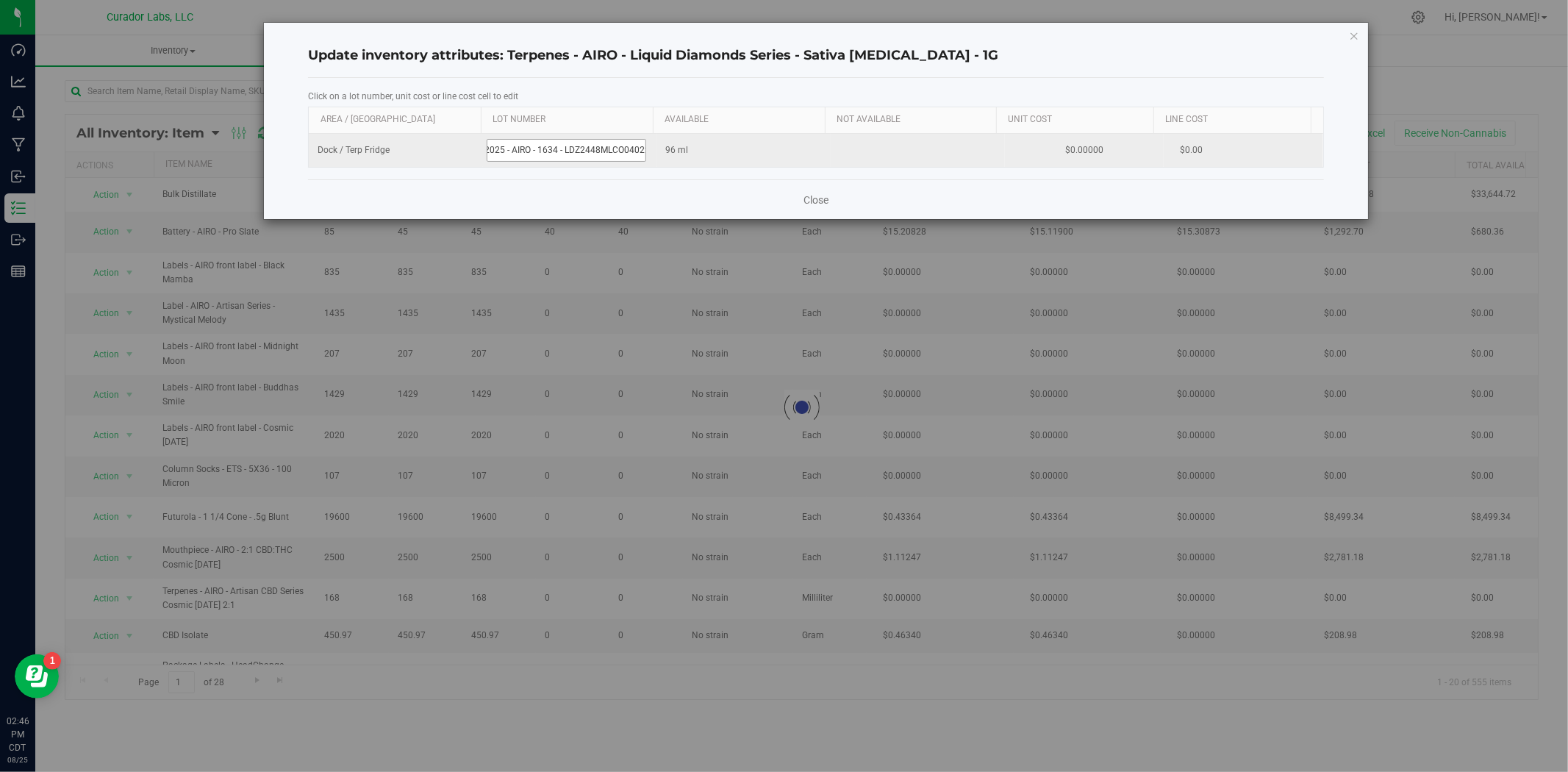
click at [492, 153] on input "062025 - AIRO - 1634 - LDZ2448MLCO040225" at bounding box center [566, 150] width 159 height 23
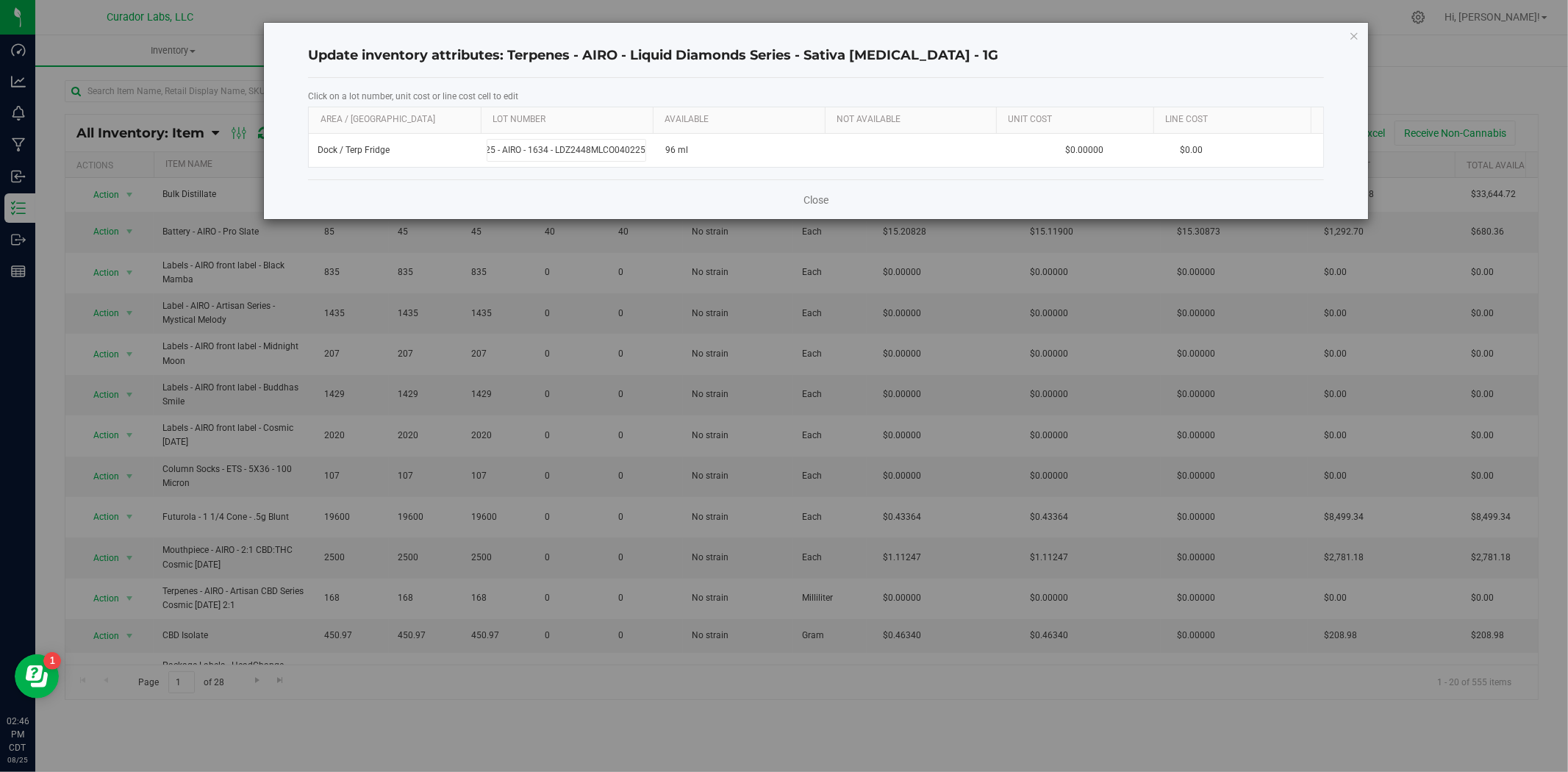
scroll to position [0, 6]
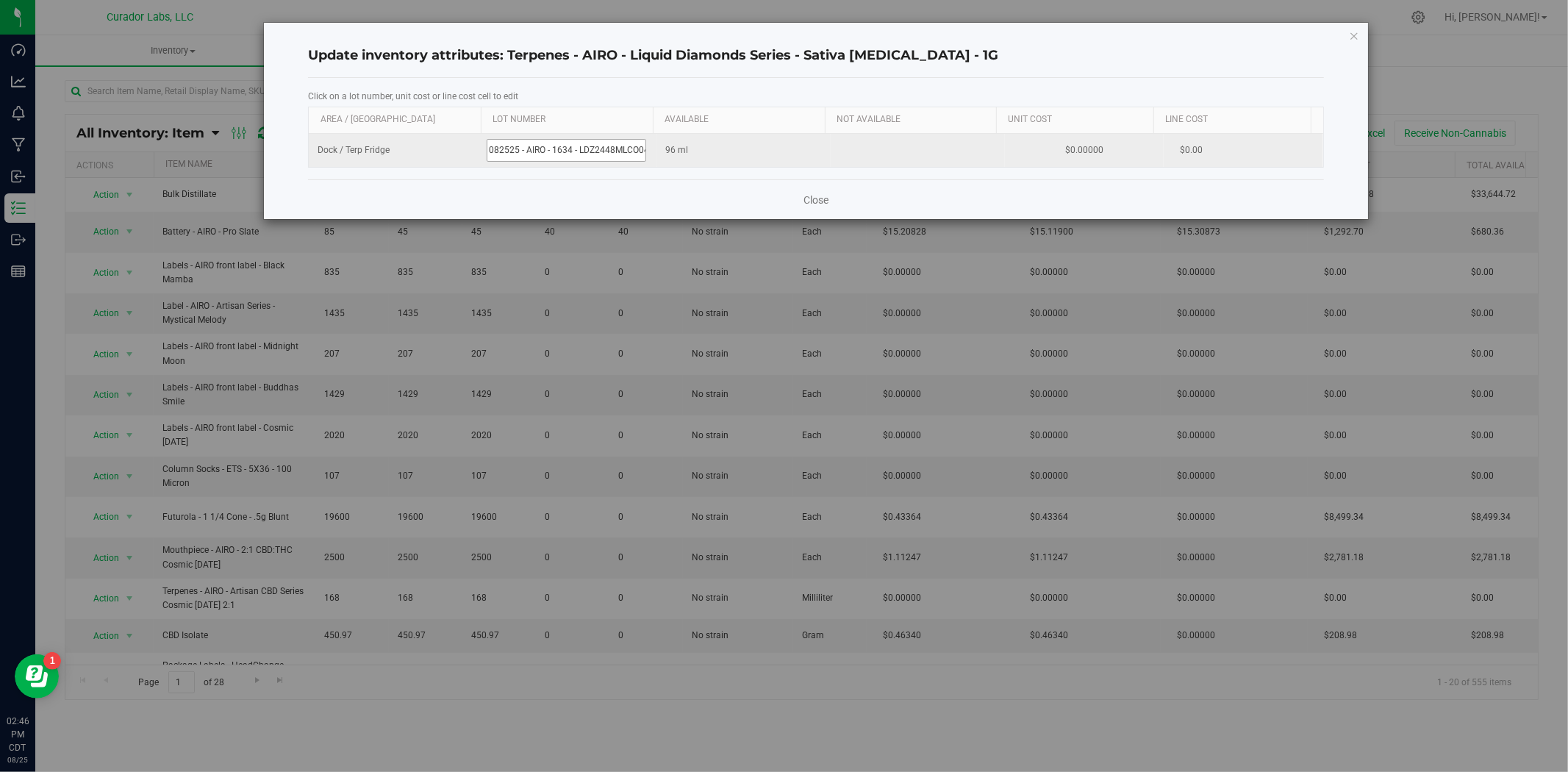
click at [640, 147] on input "082525 - AIRO - 1634 - LDZ2448MLCO040225" at bounding box center [566, 150] width 159 height 23
type input "082525 - AIRO - 1634 - LD224"
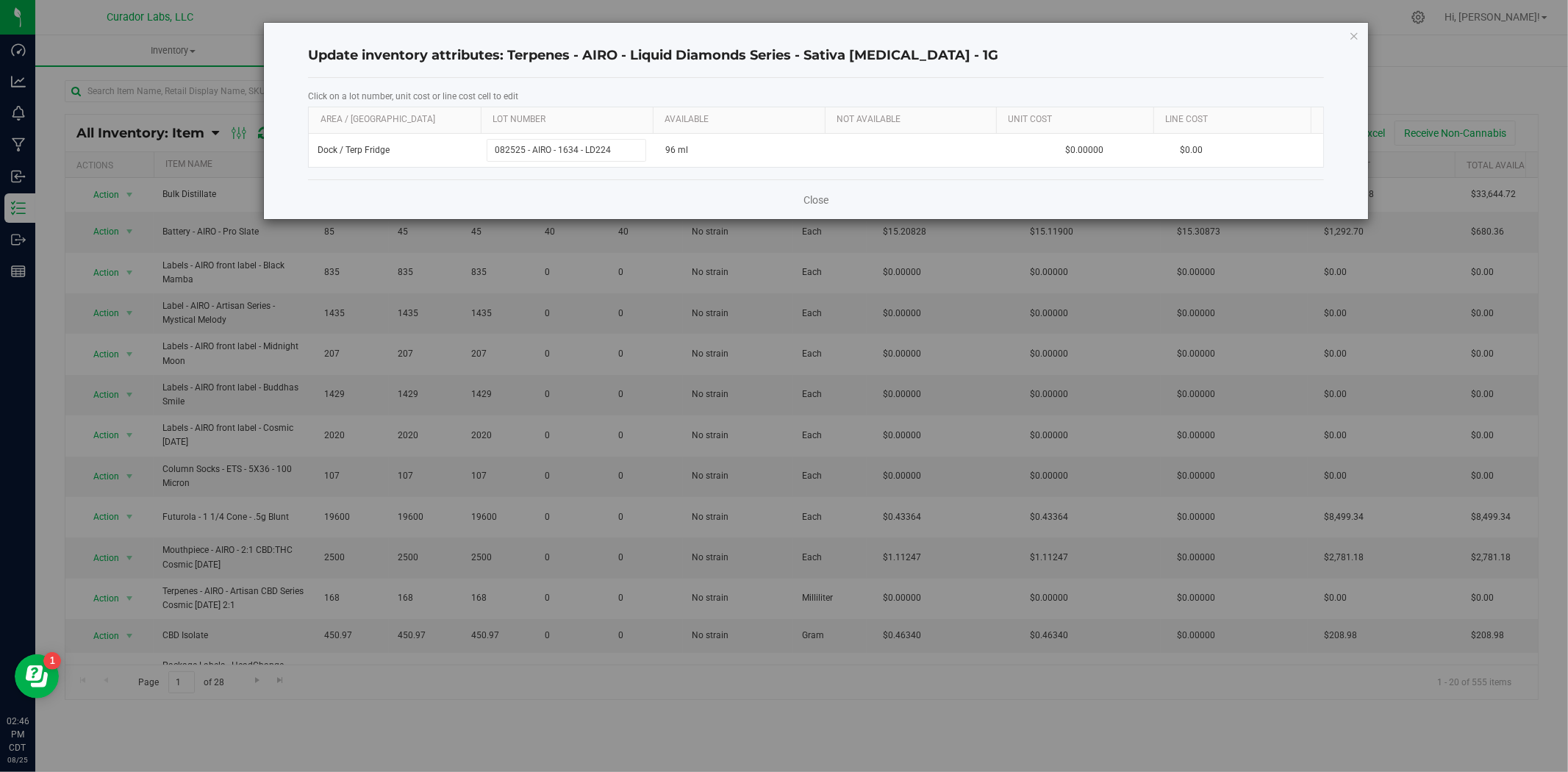
click at [686, 171] on div "Click on a lot number, unit cost or line cost cell to edit Area / Locn Lot Numb…" at bounding box center [816, 128] width 1016 height 101
click at [813, 199] on link "Close" at bounding box center [815, 199] width 25 height 14
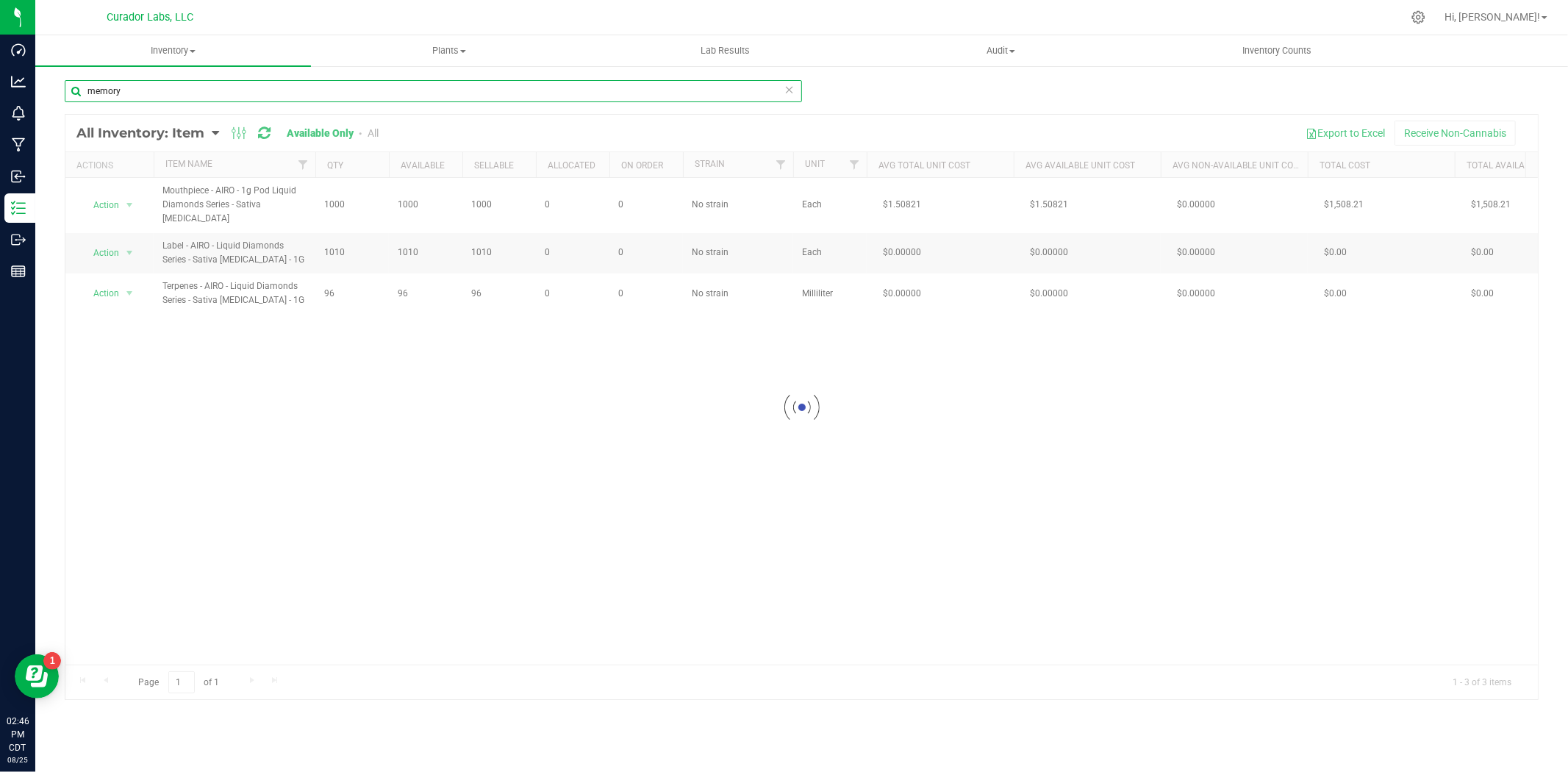
drag, startPoint x: 213, startPoint y: 98, endPoint x: -61, endPoint y: 90, distance: 274.1
click at [0, 90] on html "Dashboard Analytics Monitoring Manufacturing Inbound Inventory Outbound Reports…" at bounding box center [784, 386] width 1568 height 772
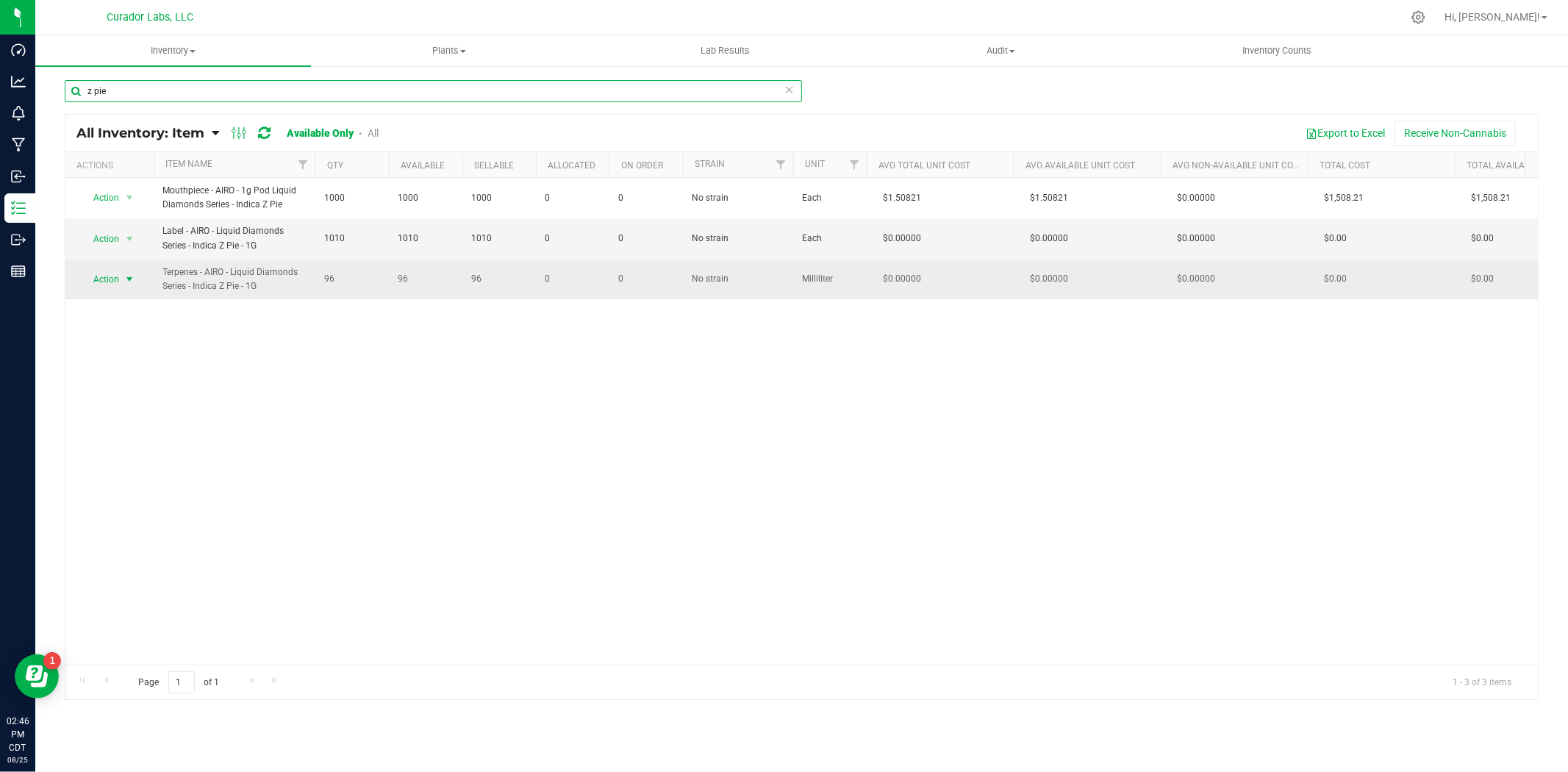
type input "z pie"
click at [136, 284] on span "select" at bounding box center [130, 279] width 19 height 20
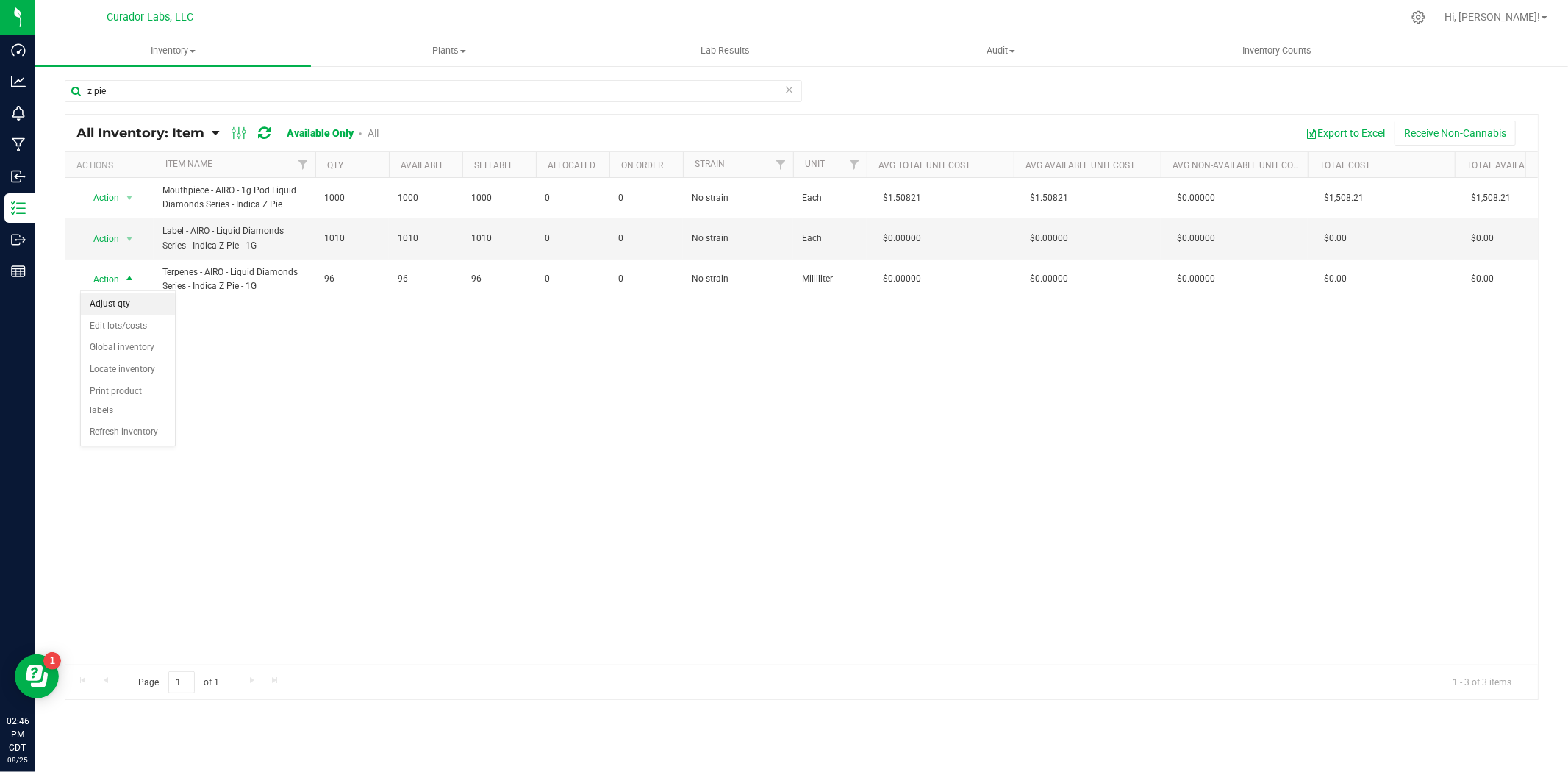
click at [154, 308] on li "Adjust qty" at bounding box center [128, 304] width 94 height 22
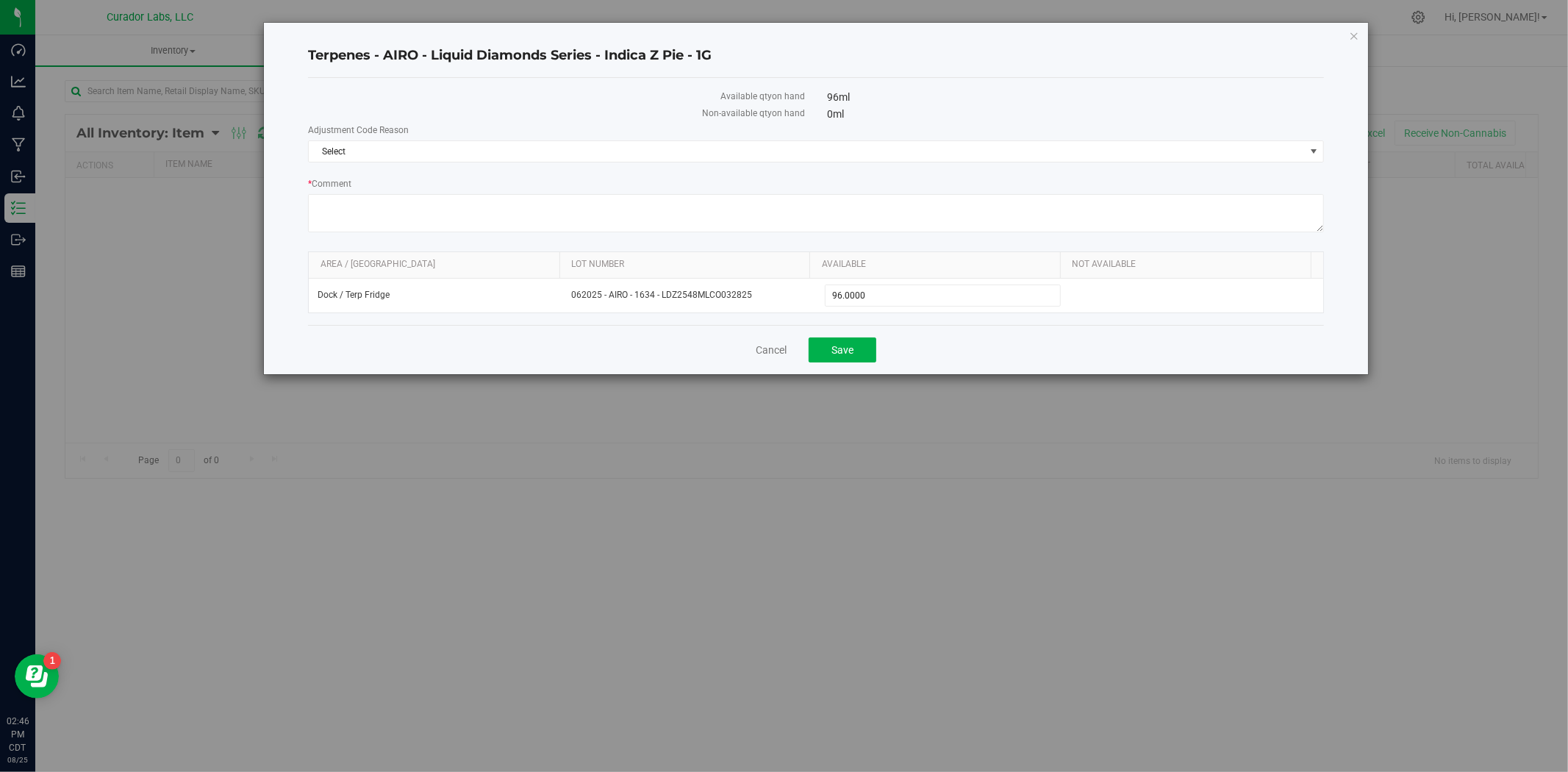
click at [789, 353] on div "Cancel Save" at bounding box center [816, 349] width 1016 height 49
click at [773, 353] on link "Cancel" at bounding box center [771, 349] width 31 height 14
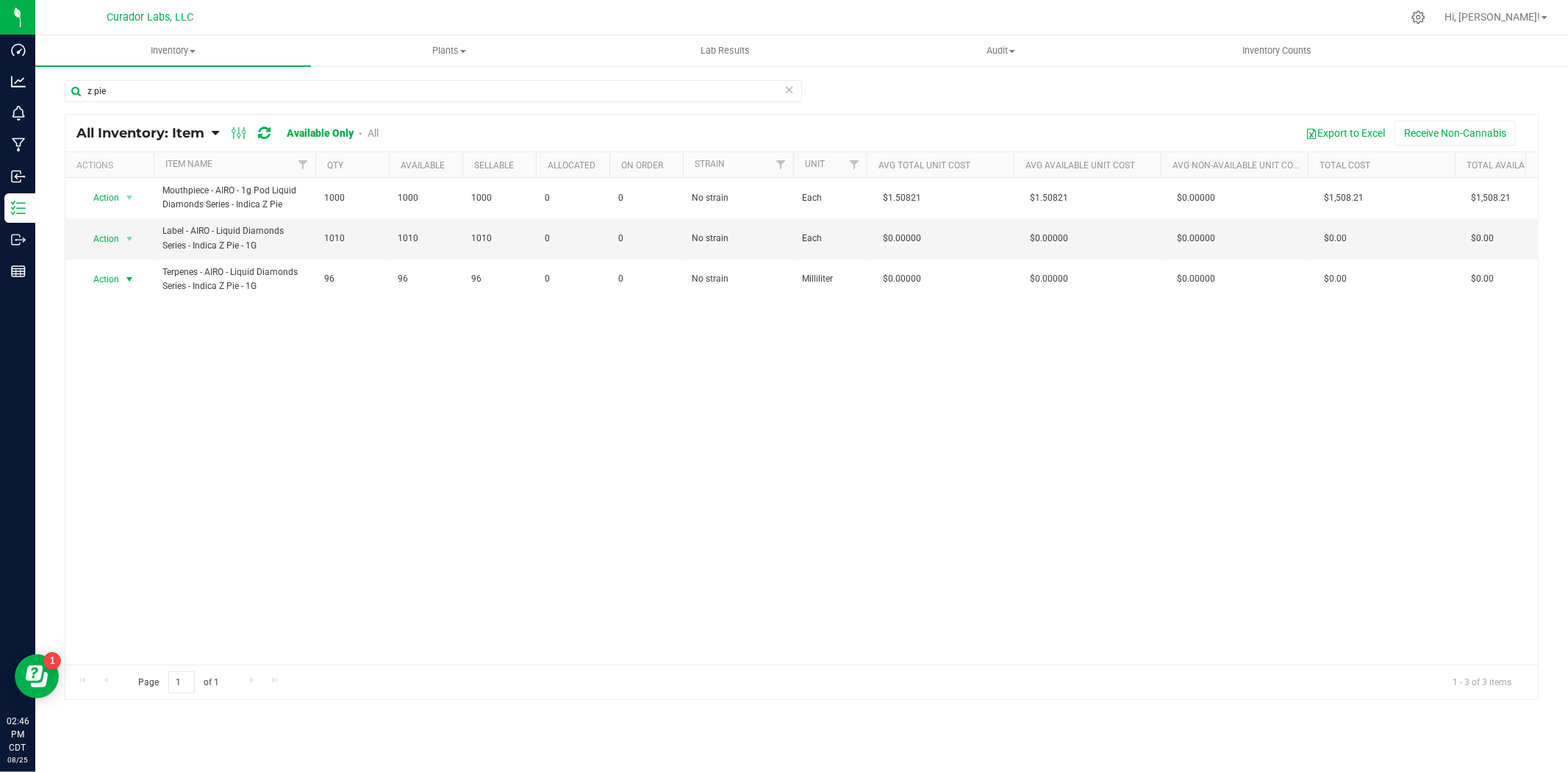
click at [123, 278] on span "select" at bounding box center [129, 279] width 12 height 12
click at [129, 325] on li "Edit lots/costs" at bounding box center [128, 326] width 94 height 22
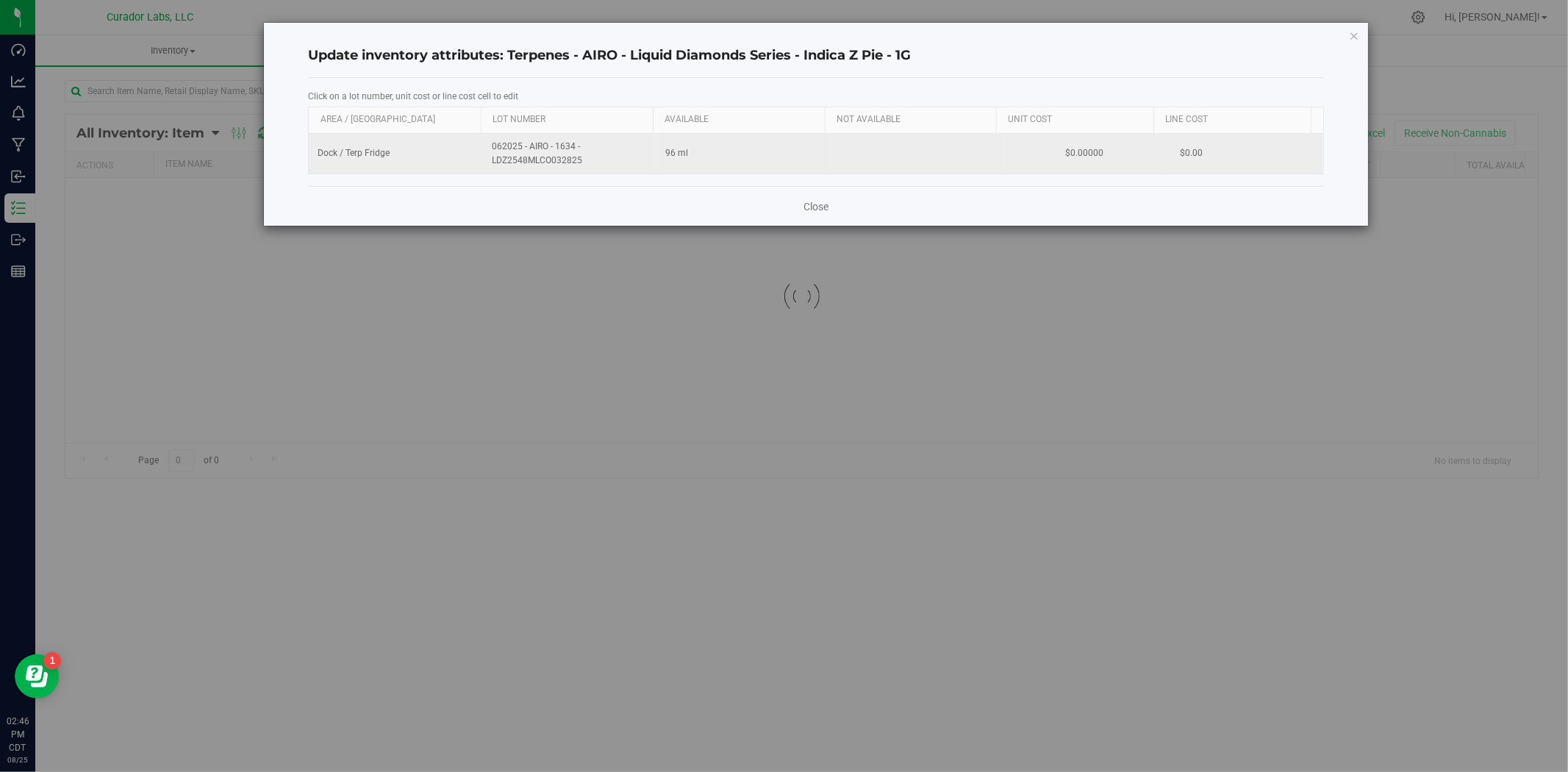
click at [583, 169] on td "062025 - AIRO - 1634 - LDZ2548MLCO032825" at bounding box center [570, 153] width 175 height 40
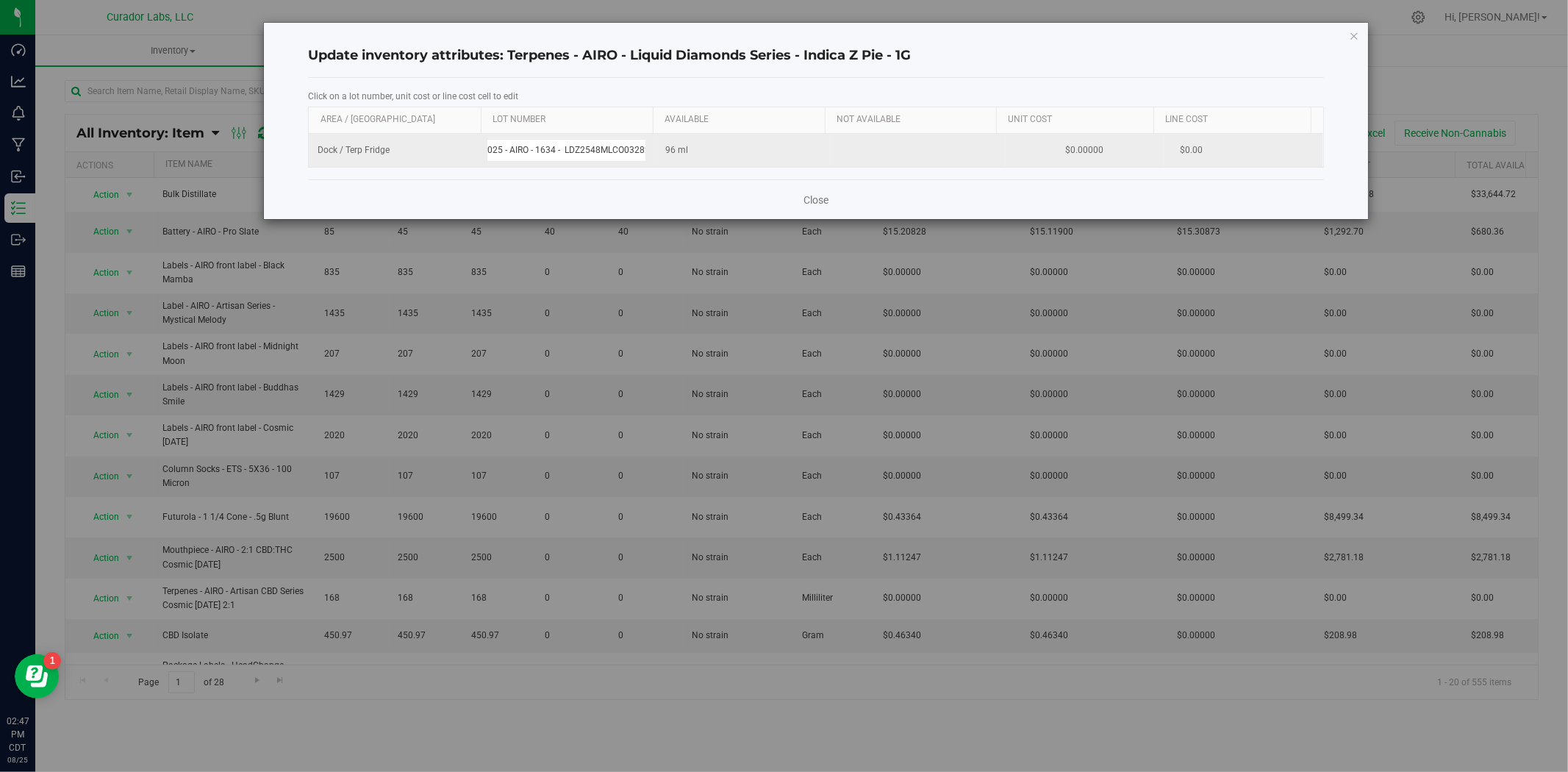
scroll to position [0, 32]
drag, startPoint x: 571, startPoint y: 153, endPoint x: 1060, endPoint y: 152, distance: 489.0
click at [1060, 152] on tr "Dock / Terp Fridge 062025 - AIRO - 1634 - LDZ2548MLCO032825 96 ml $0.00000 $0.00" at bounding box center [815, 150] width 1014 height 33
click at [513, 152] on input "062025 - AIRO - 1634 - LD225" at bounding box center [566, 150] width 159 height 23
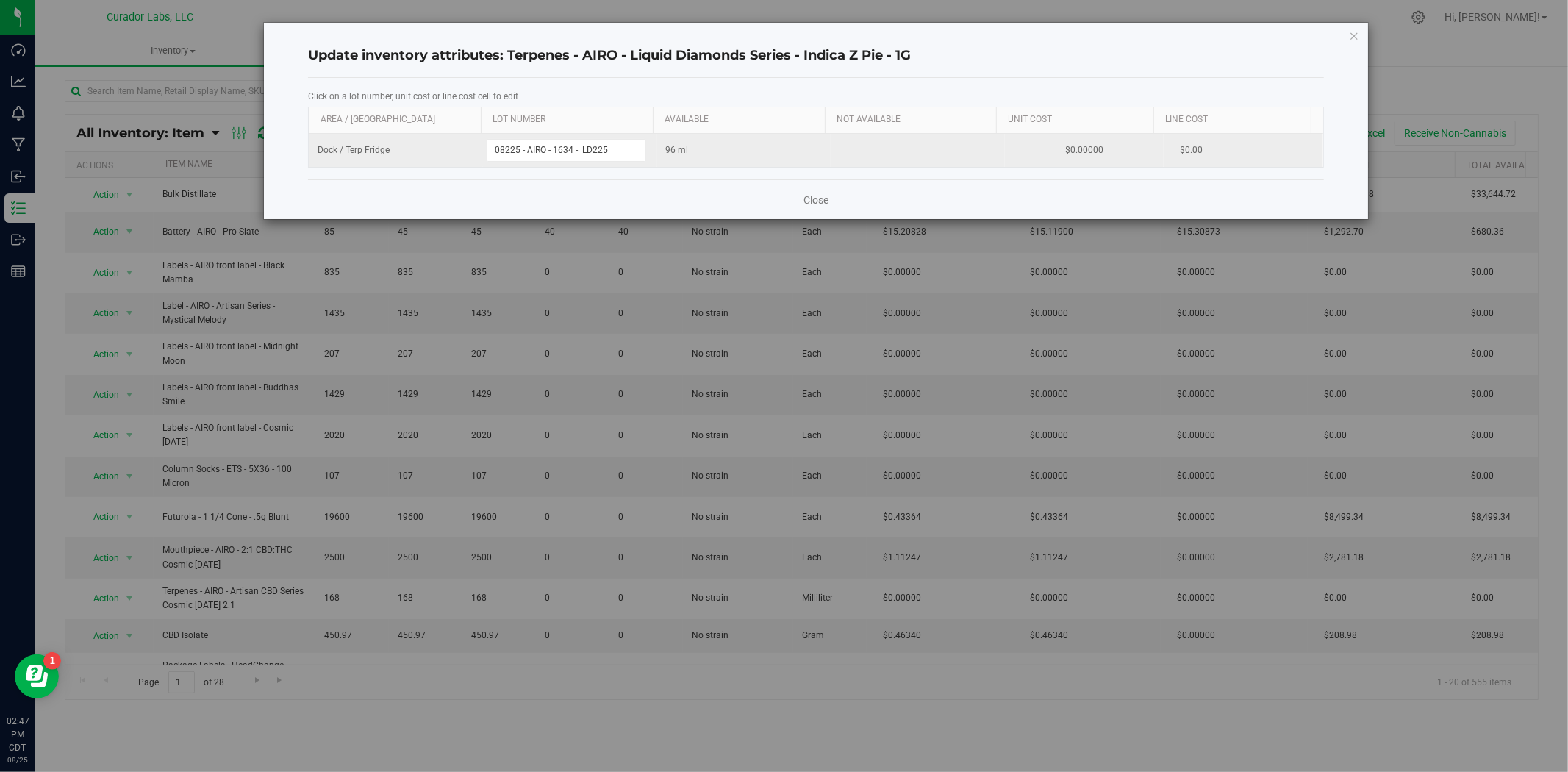
type input "082525 - AIRO - 1634 - LD225"
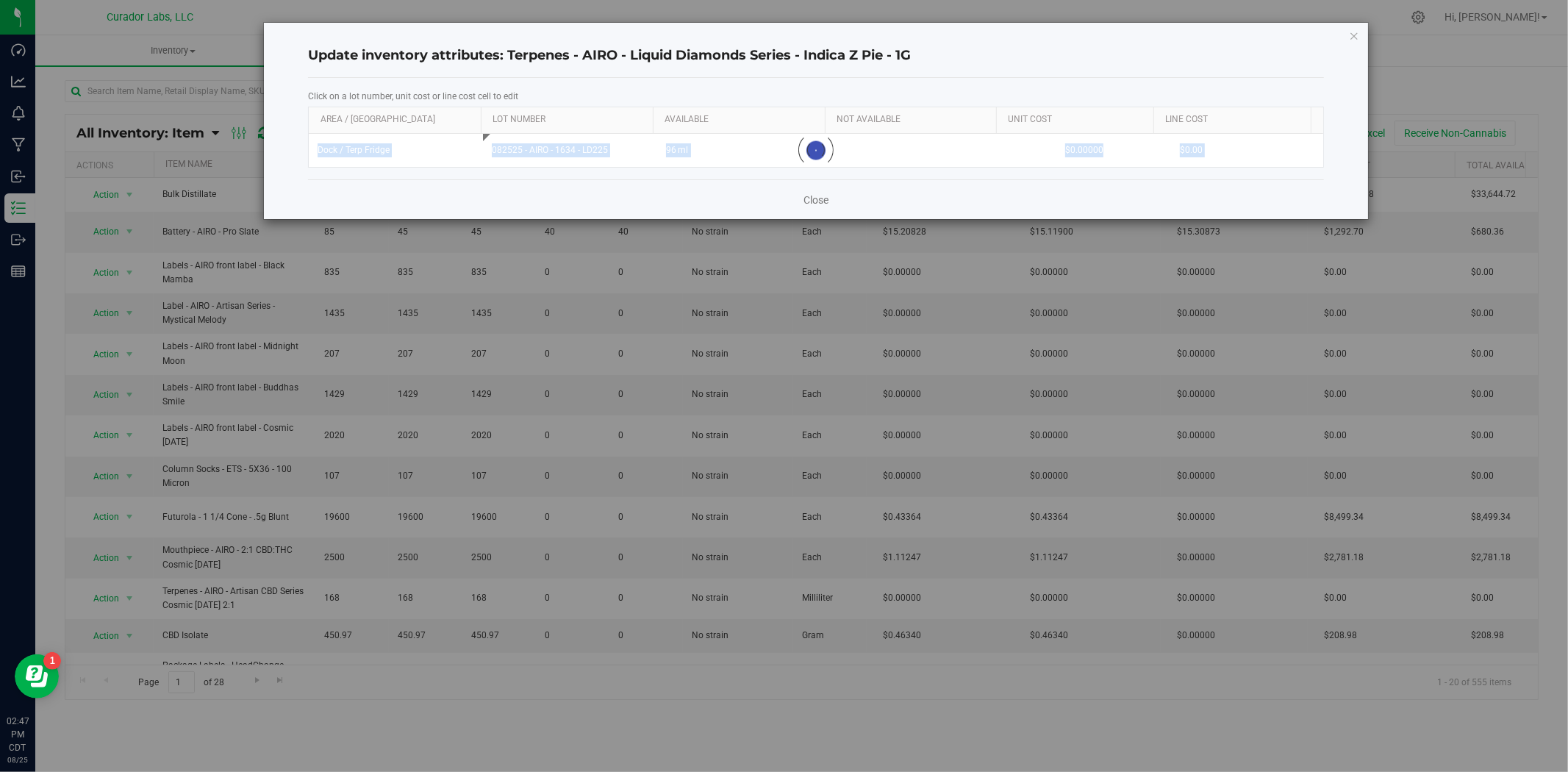
click at [727, 180] on div "Update inventory attributes: Terpenes - AIRO - Liquid Diamonds Series - Indica …" at bounding box center [816, 121] width 1104 height 196
click at [813, 204] on link "Close" at bounding box center [815, 199] width 25 height 14
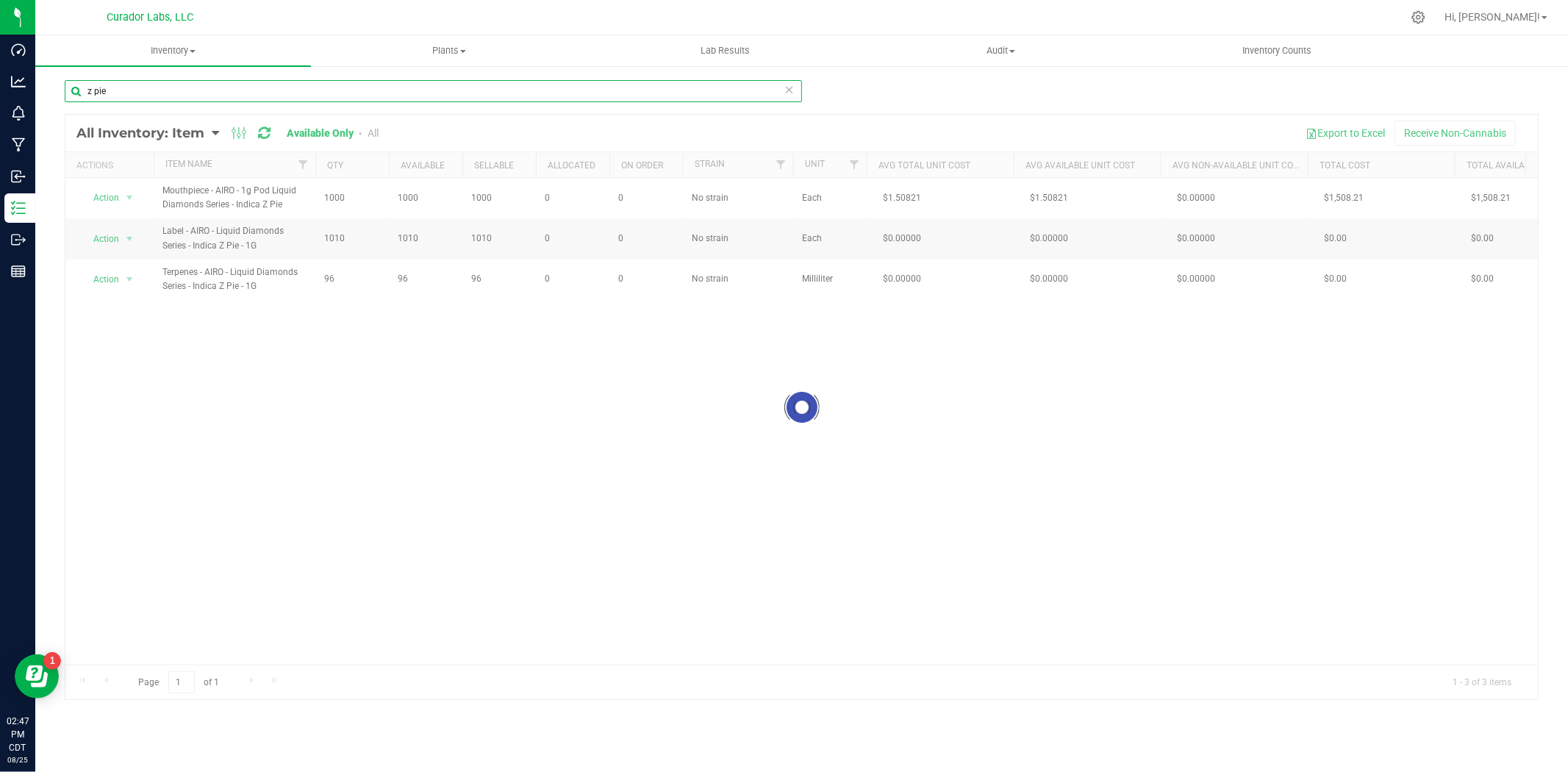
click at [0, 61] on html "Dashboard Analytics Monitoring Manufacturing Inbound Inventory Outbound Reports…" at bounding box center [784, 386] width 1568 height 772
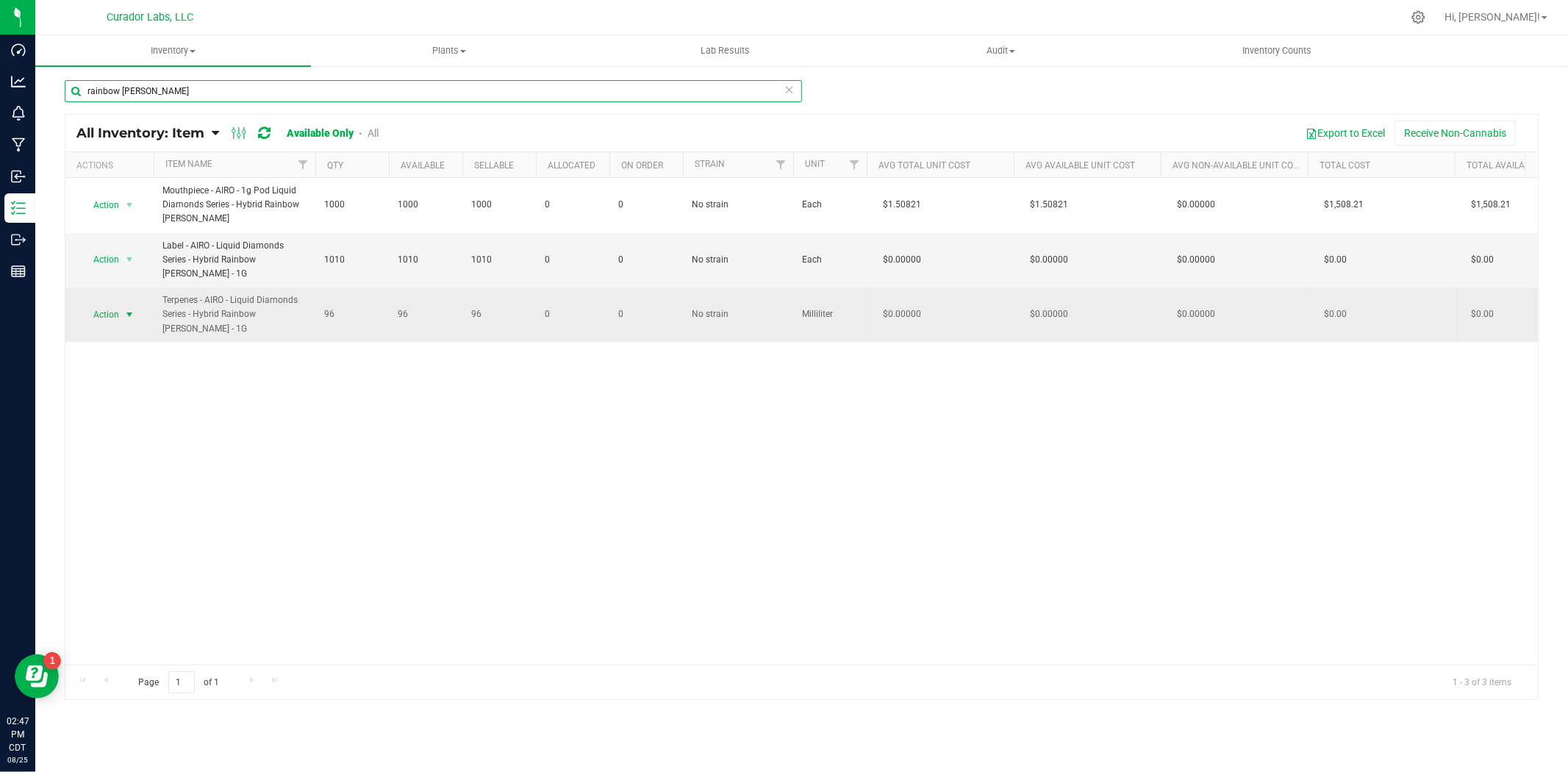
type input "rainbow [PERSON_NAME]"
click at [122, 304] on span "select" at bounding box center [130, 314] width 19 height 20
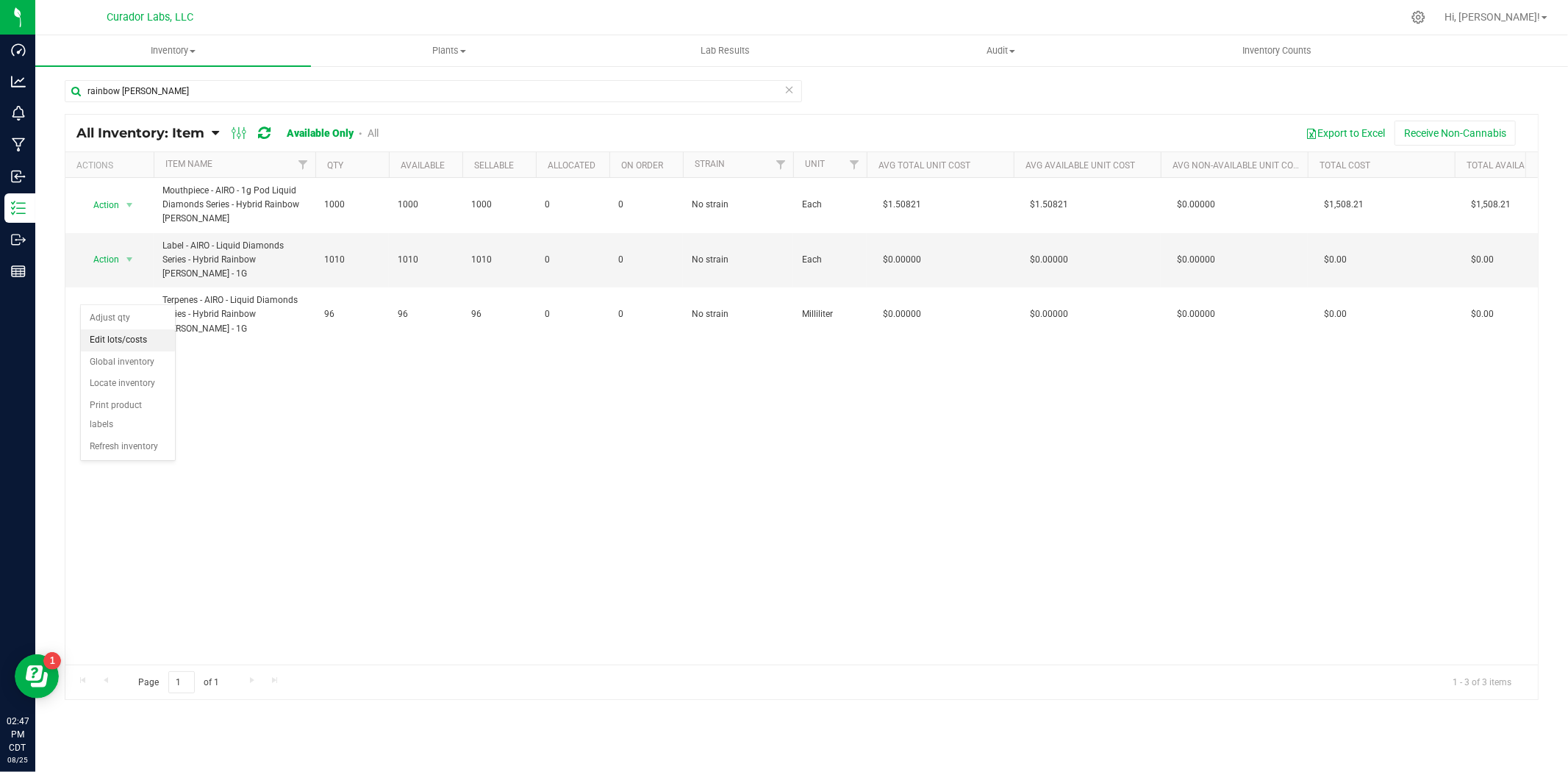
click at [136, 341] on li "Edit lots/costs" at bounding box center [128, 341] width 94 height 22
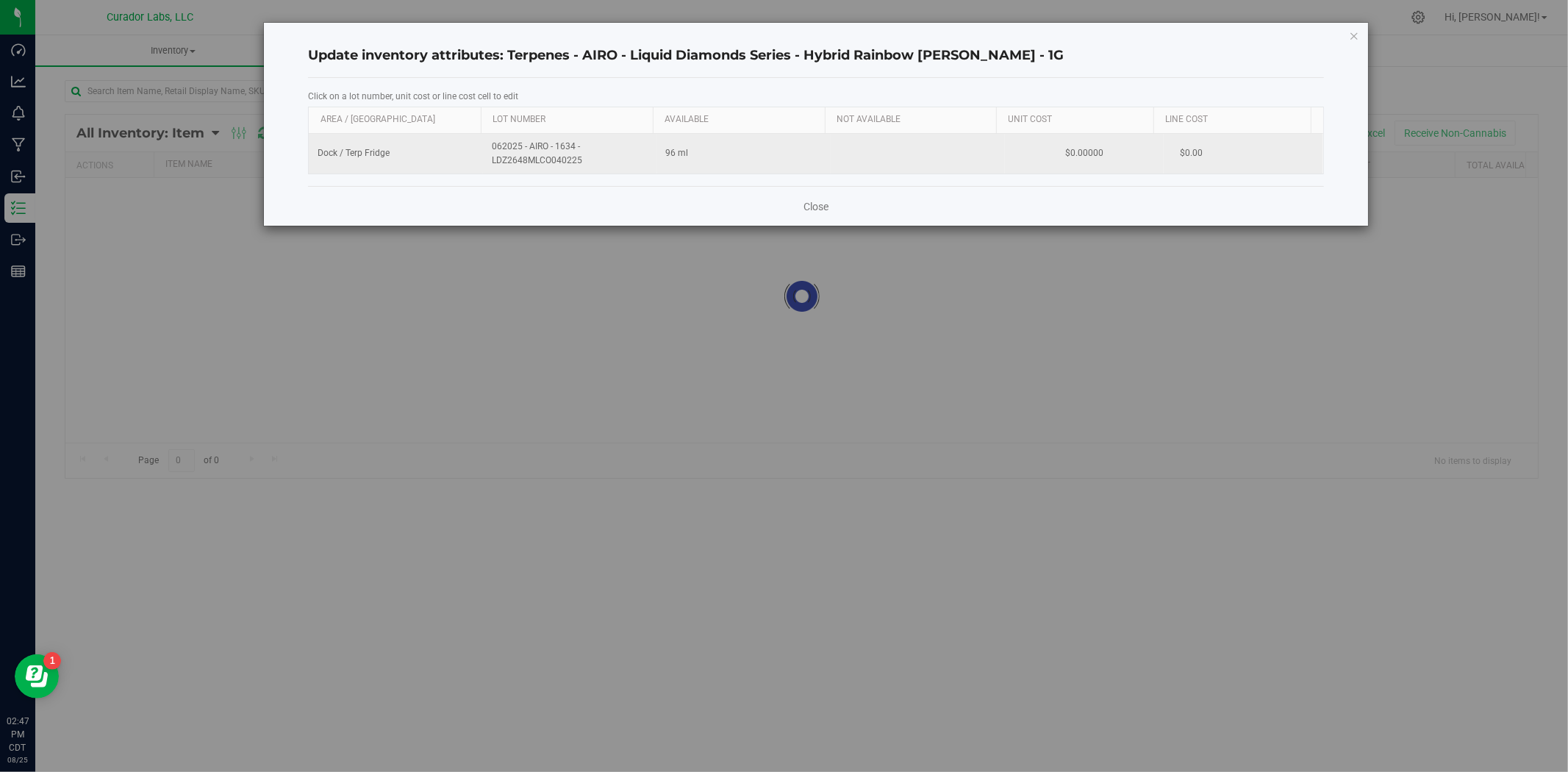
click at [530, 158] on span "062025 - AIRO - 1634 - LDZ2648MLCO040225" at bounding box center [570, 153] width 157 height 28
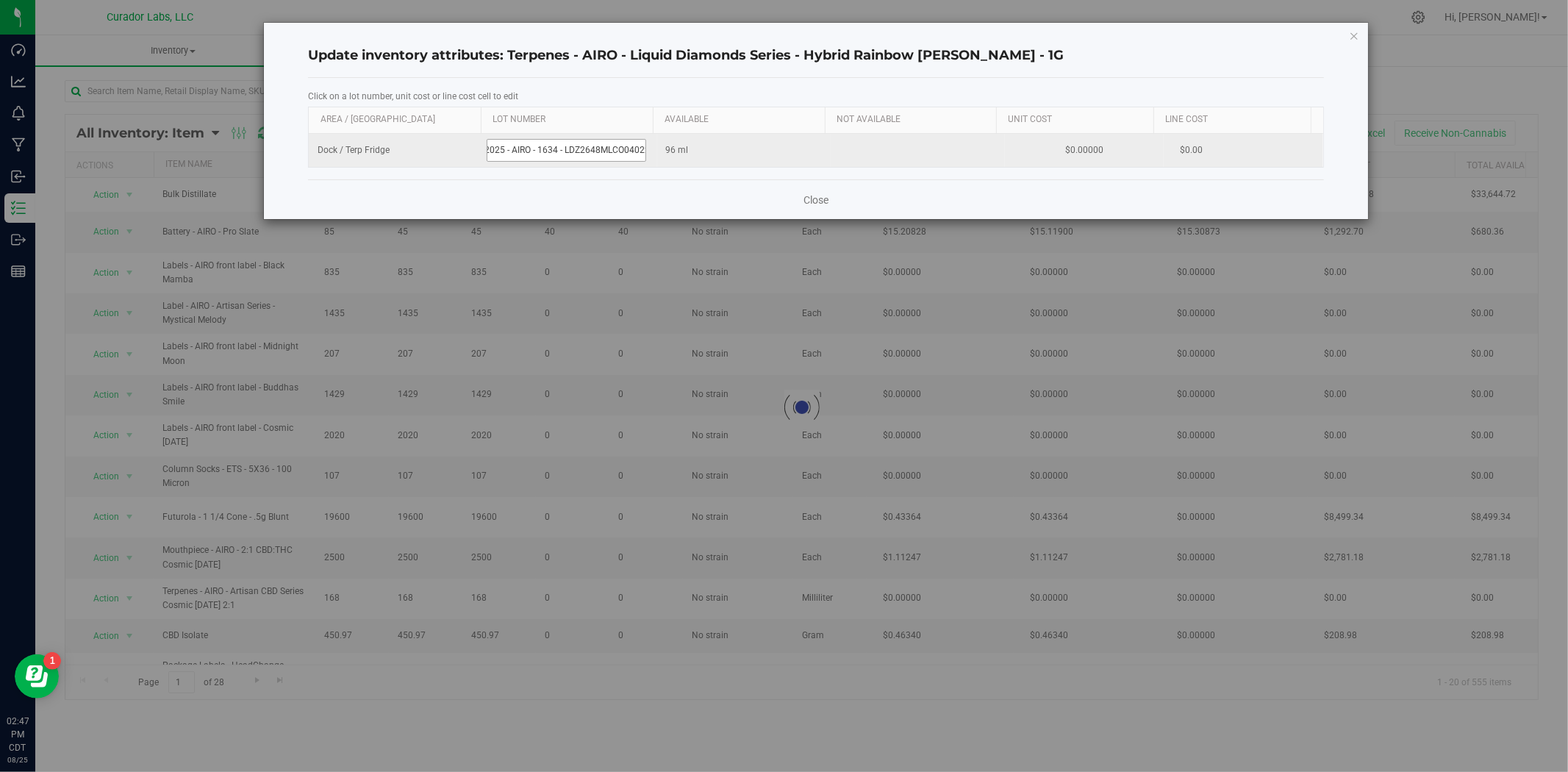
scroll to position [0, 31]
drag, startPoint x: 638, startPoint y: 149, endPoint x: 563, endPoint y: 158, distance: 75.5
click at [563, 158] on input "062025 - AIRO - 1634 - LDZ2648MLCO040225" at bounding box center [566, 150] width 159 height 23
click at [509, 150] on input "062025 - AIRO - 1634 - LD226" at bounding box center [566, 150] width 159 height 23
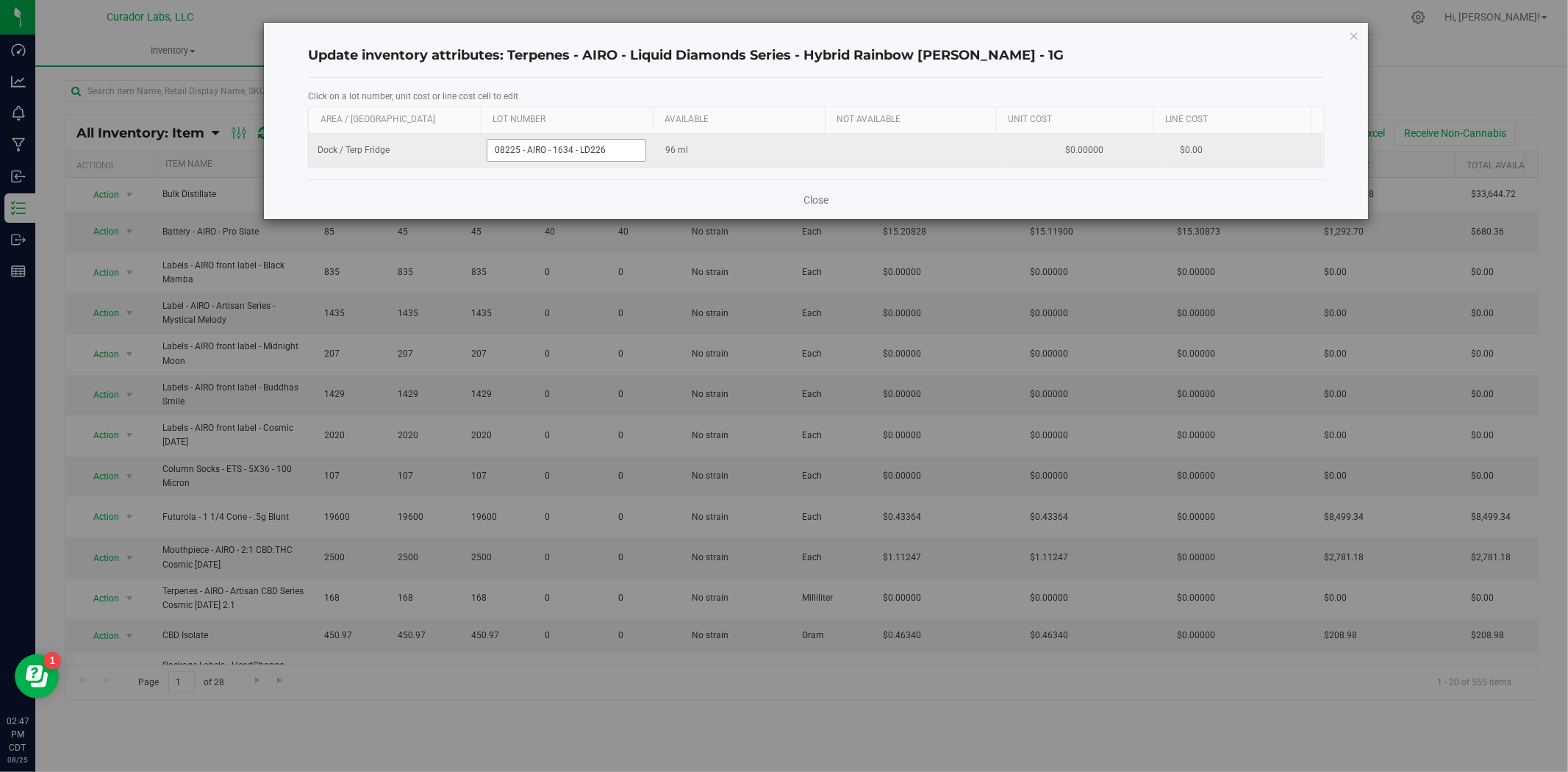
type input "082525 - AIRO - 1634 - LD226"
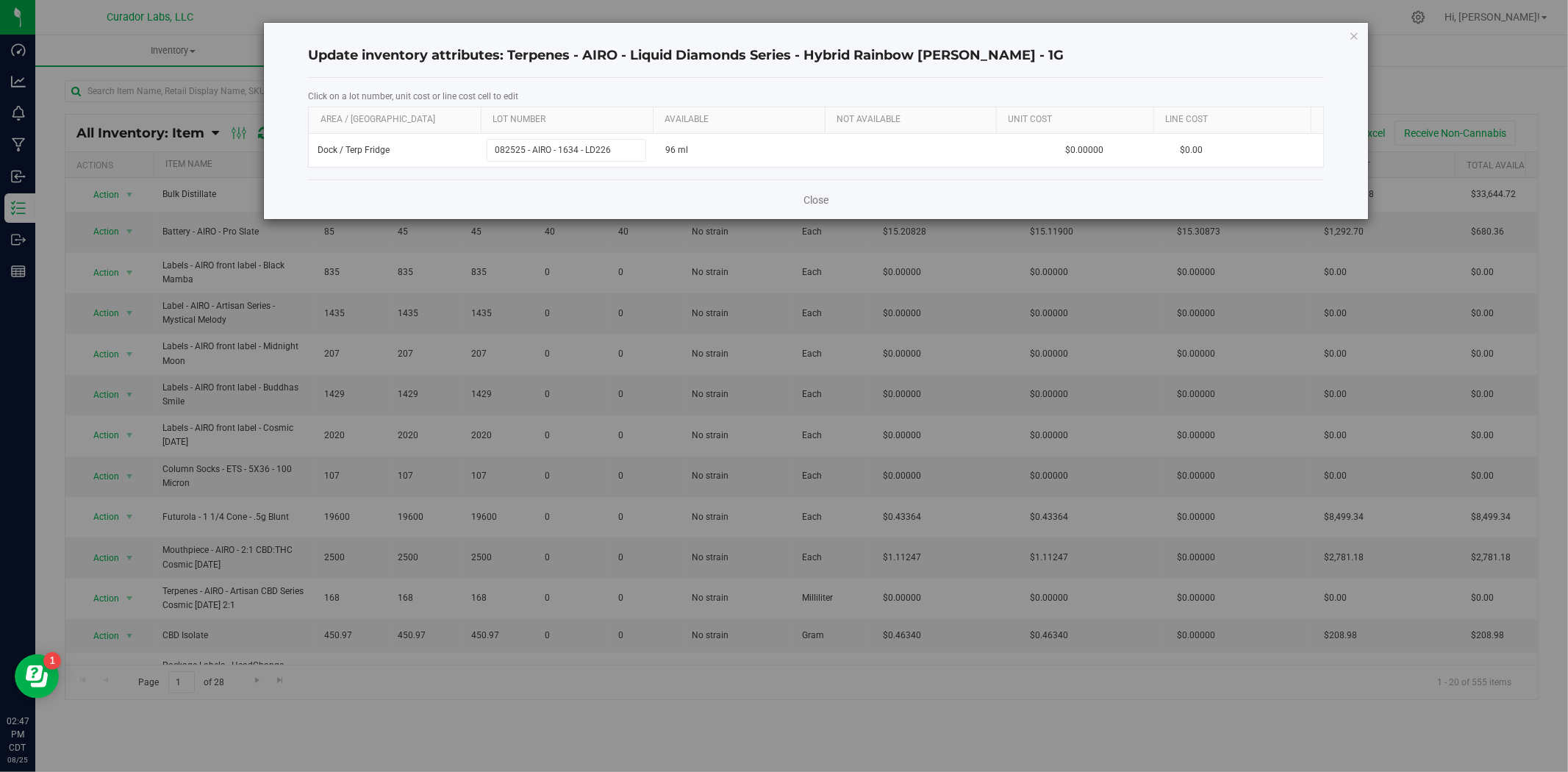
click at [664, 179] on div "Click on a lot number, unit cost or line cost cell to edit Area / Locn Lot Numb…" at bounding box center [816, 128] width 1016 height 101
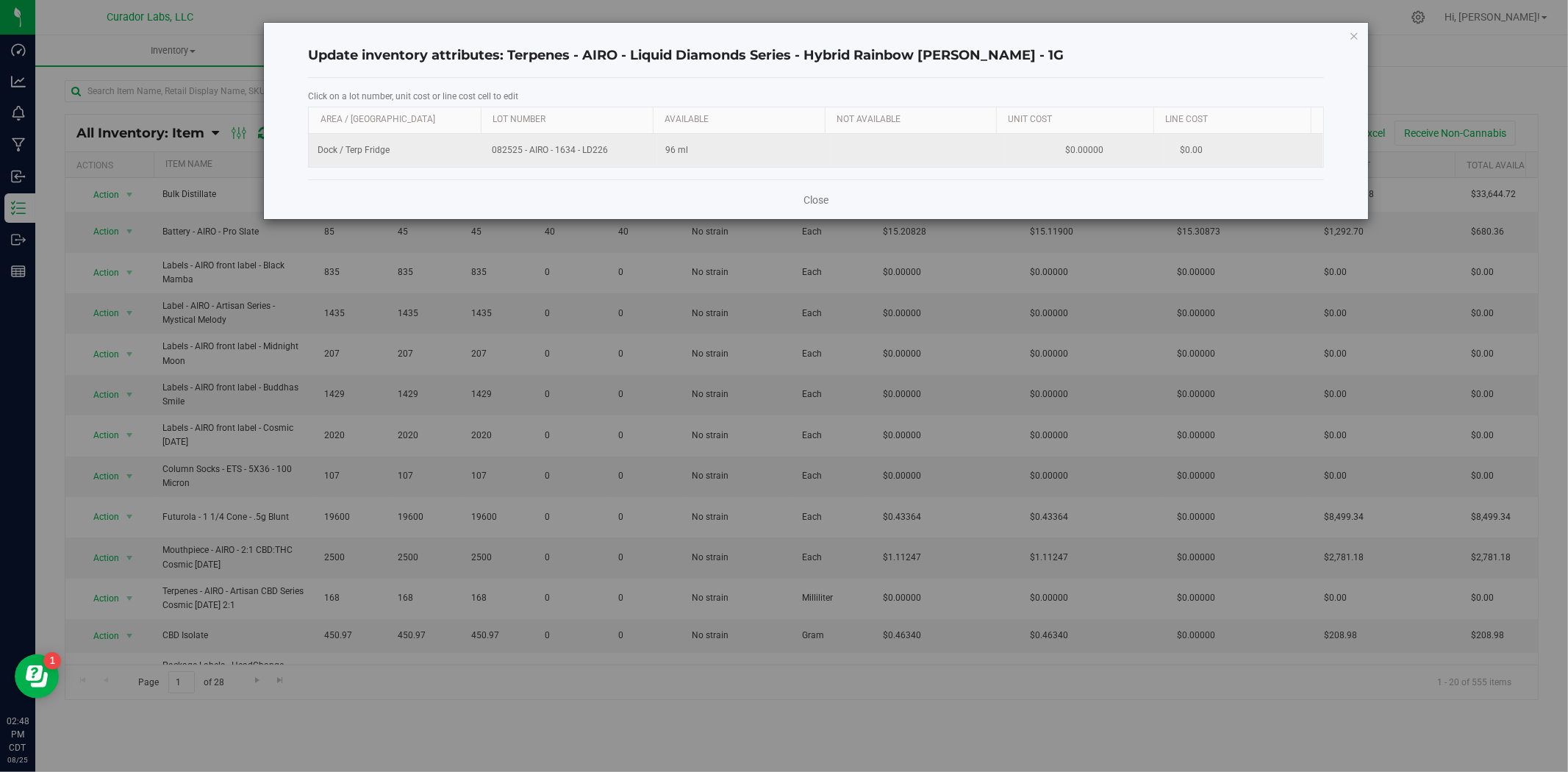
drag, startPoint x: 620, startPoint y: 145, endPoint x: 485, endPoint y: 150, distance: 135.1
click at [485, 150] on td "082525 - AIRO - 1634 - LD226" at bounding box center [570, 150] width 175 height 33
drag, startPoint x: 617, startPoint y: 151, endPoint x: 422, endPoint y: 152, distance: 195.0
click at [422, 152] on tr "Dock / Terp Fridge 082525 - AIRO - 1634 - LD226 96 ml $0.00000 $0.00" at bounding box center [815, 150] width 1014 height 33
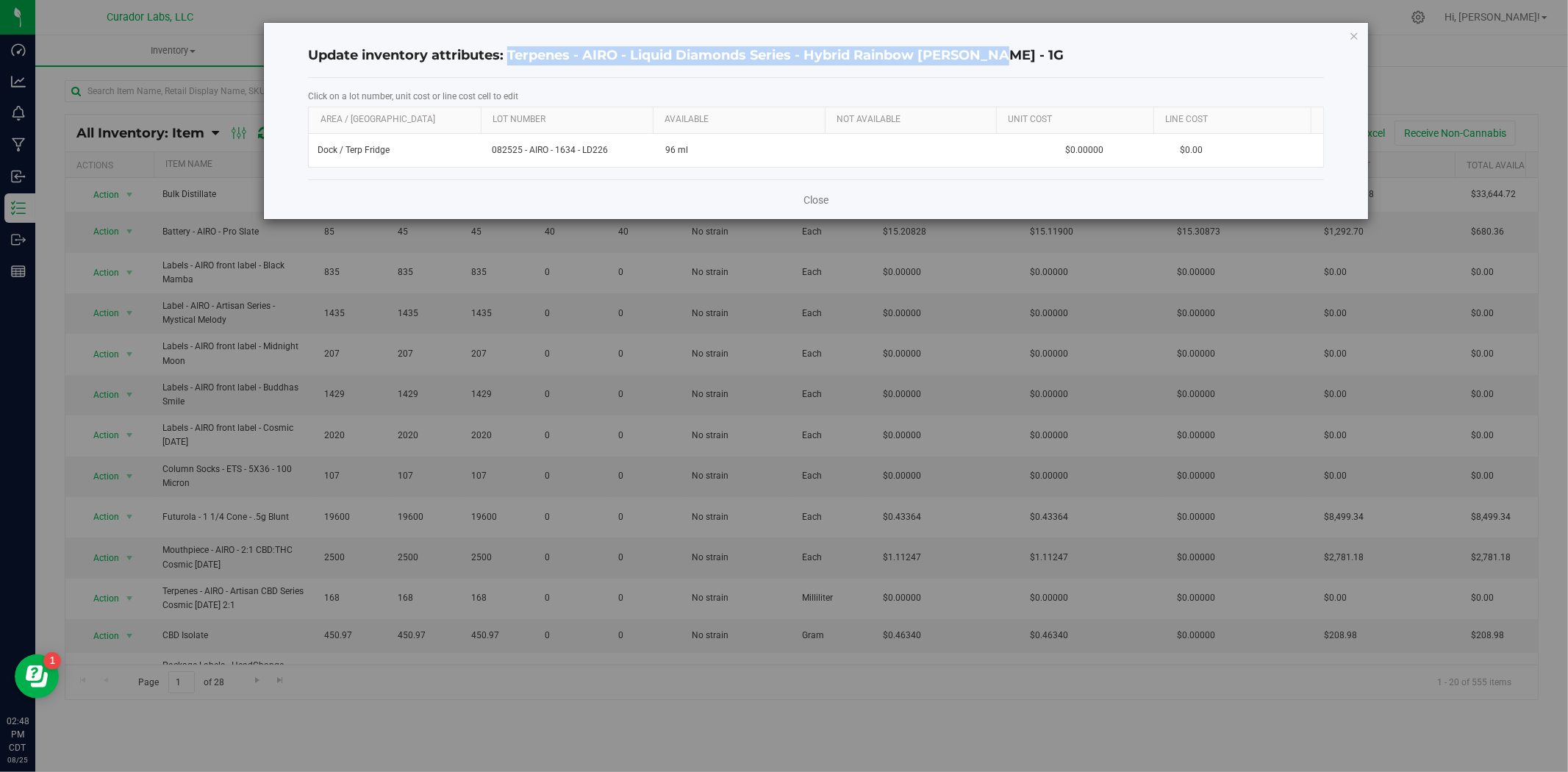
drag, startPoint x: 1003, startPoint y: 49, endPoint x: 508, endPoint y: 55, distance: 495.0
click at [508, 55] on h4 "Update inventory attributes: Terpenes - AIRO - Liquid Diamonds Series - Hybrid …" at bounding box center [816, 55] width 1016 height 19
click at [799, 194] on div "Close" at bounding box center [816, 199] width 1016 height 40
click at [810, 200] on link "Close" at bounding box center [815, 199] width 25 height 14
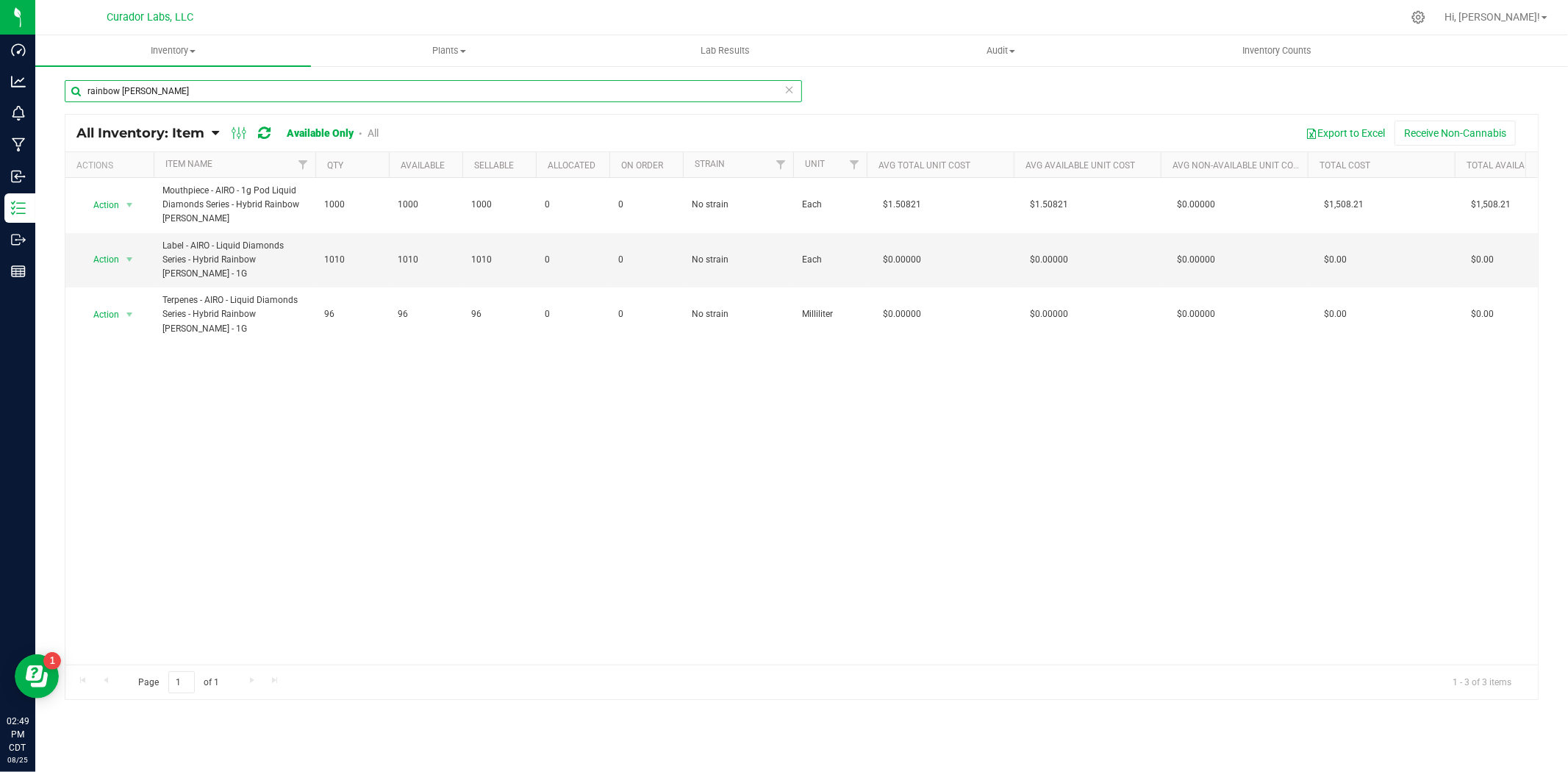
drag, startPoint x: 135, startPoint y: 98, endPoint x: -23, endPoint y: 103, distance: 158.1
click at [0, 103] on html "Dashboard Analytics Monitoring Manufacturing Inbound Inventory Outbound Reports…" at bounding box center [784, 386] width 1568 height 772
click at [383, 99] on input "z" at bounding box center [434, 91] width 738 height 22
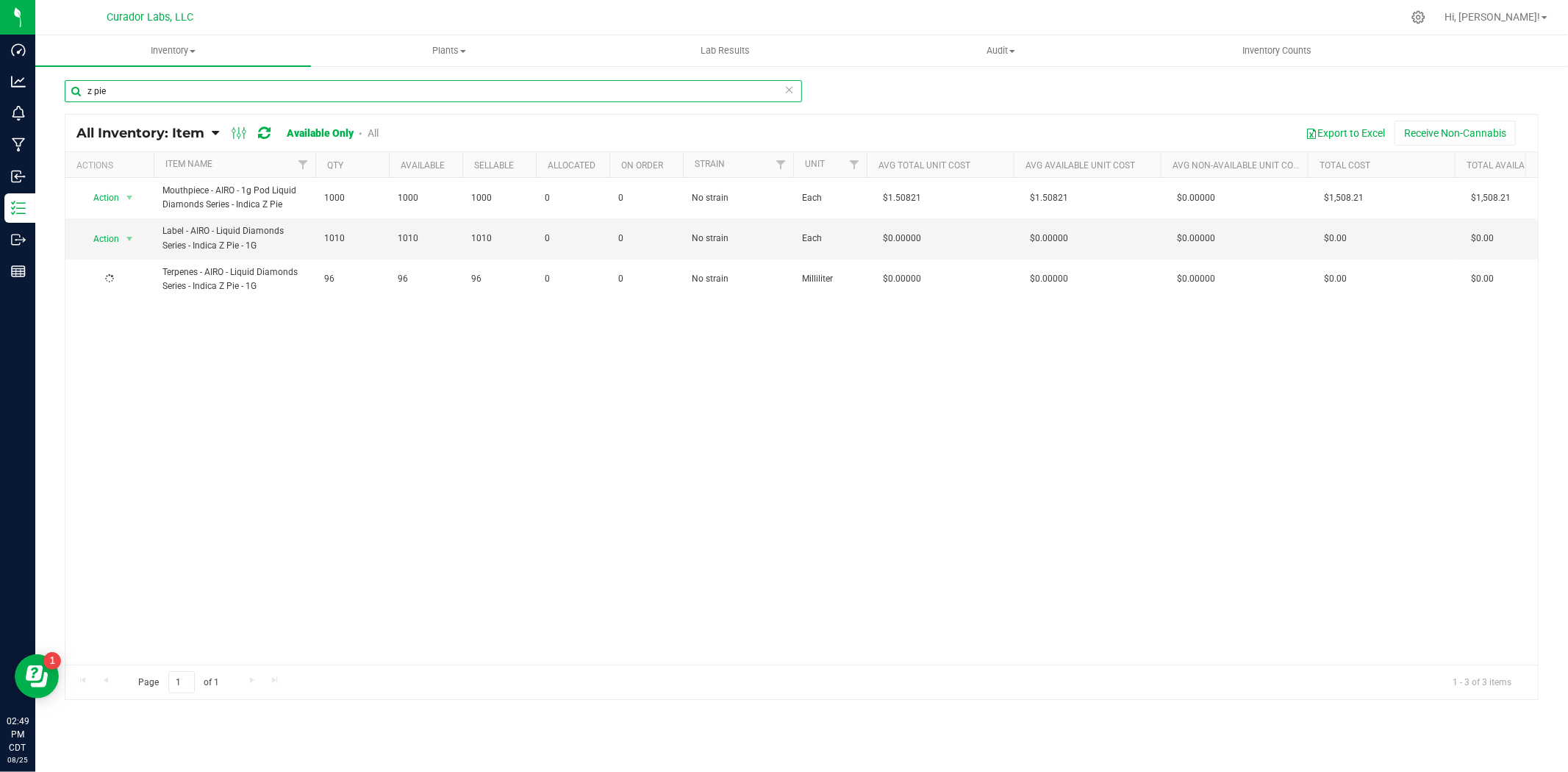
type input "z pie"
click at [116, 272] on span "Action" at bounding box center [100, 279] width 40 height 20
click at [136, 365] on li "Locate inventory" at bounding box center [128, 370] width 94 height 22
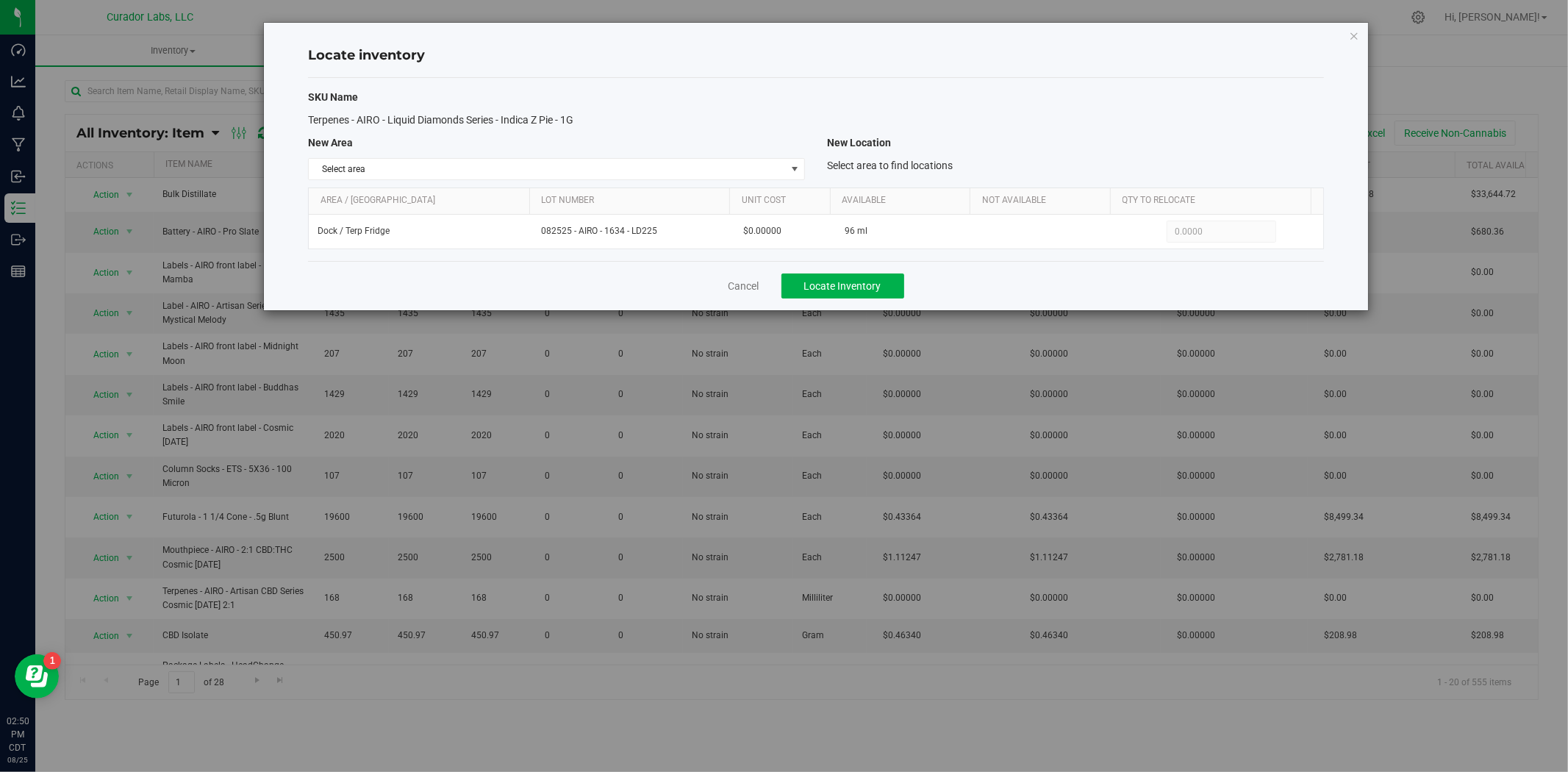
drag, startPoint x: 601, startPoint y: 124, endPoint x: 294, endPoint y: 118, distance: 307.1
click at [294, 118] on div "Locate inventory SKU Name Terpenes - AIRO - Liquid Diamonds Series - Indica Z P…" at bounding box center [816, 166] width 1104 height 287
copy span "Terpenes - AIRO - Liquid Diamonds Series - Indica Z Pie - 1G"
drag, startPoint x: 753, startPoint y: 282, endPoint x: 743, endPoint y: 277, distance: 11.2
click at [753, 282] on link "Cancel" at bounding box center [744, 285] width 31 height 14
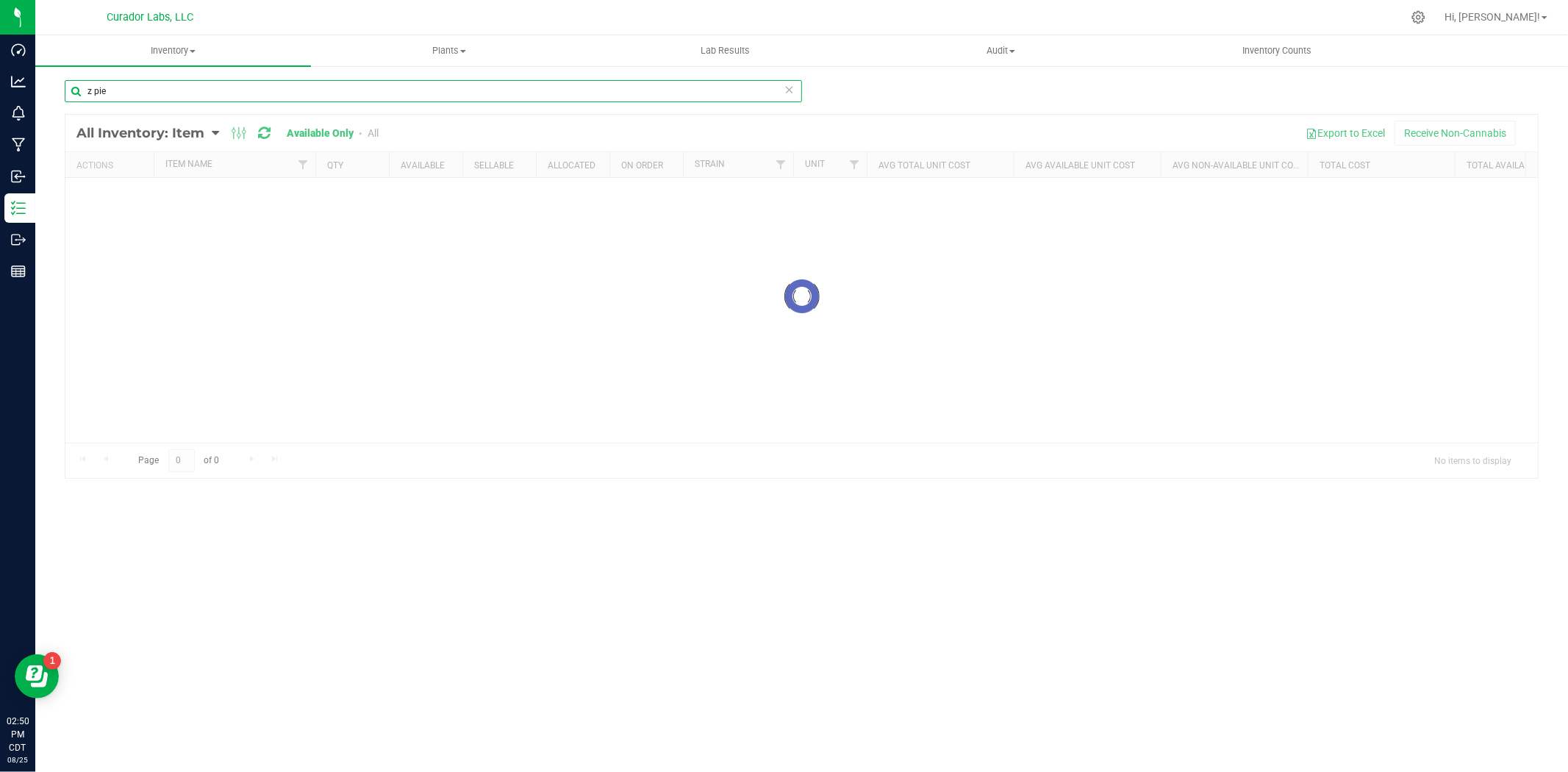
drag, startPoint x: 50, startPoint y: 93, endPoint x: -18, endPoint y: 100, distance: 68.4
click at [0, 100] on html "Dashboard Analytics Monitoring Manufacturing Inbound Inventory Outbound Reports…" at bounding box center [784, 386] width 1568 height 772
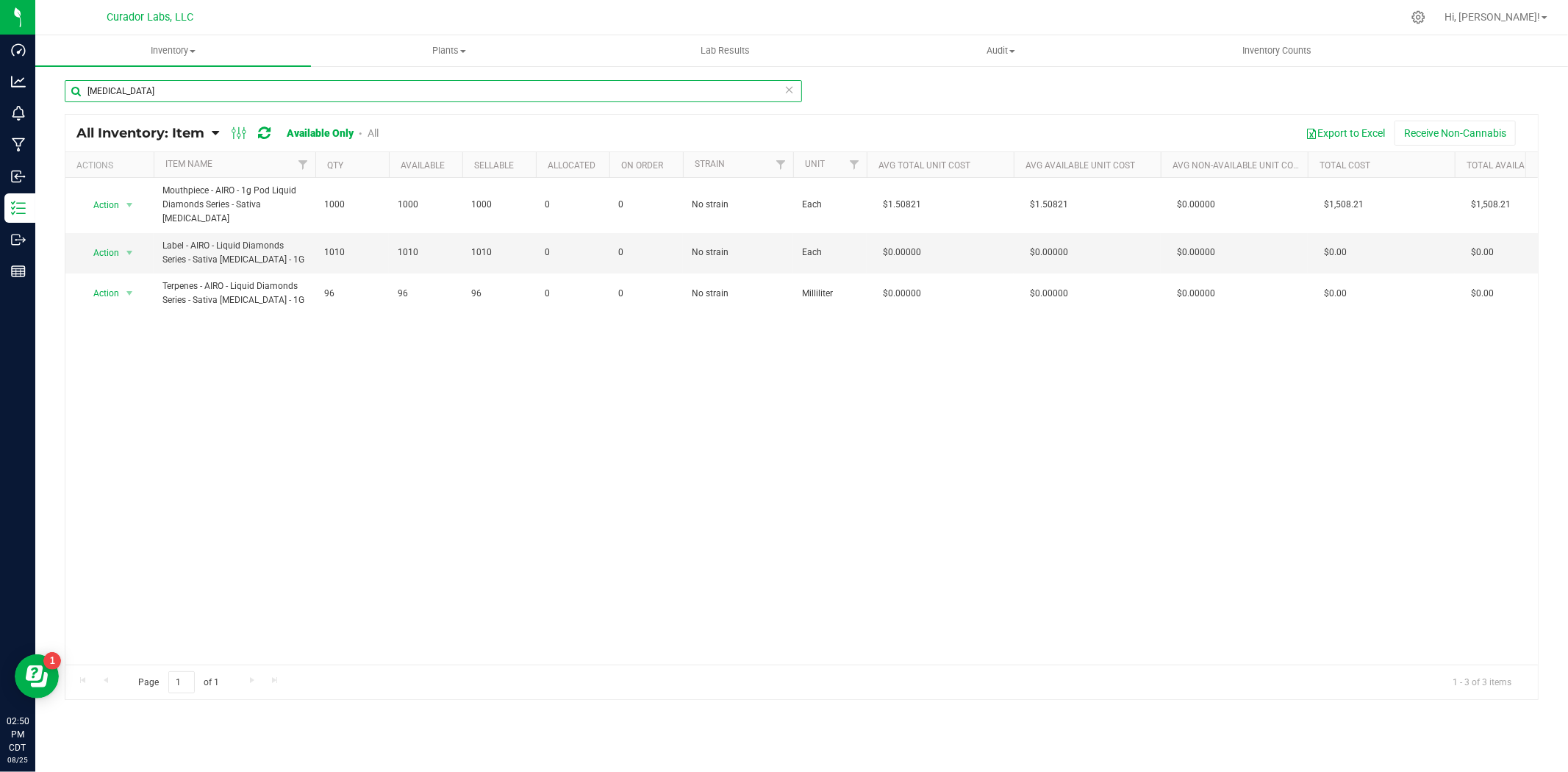
type input "[MEDICAL_DATA]"
click at [108, 292] on span "Action" at bounding box center [100, 293] width 40 height 20
click at [110, 381] on li "Locate inventory" at bounding box center [128, 384] width 94 height 22
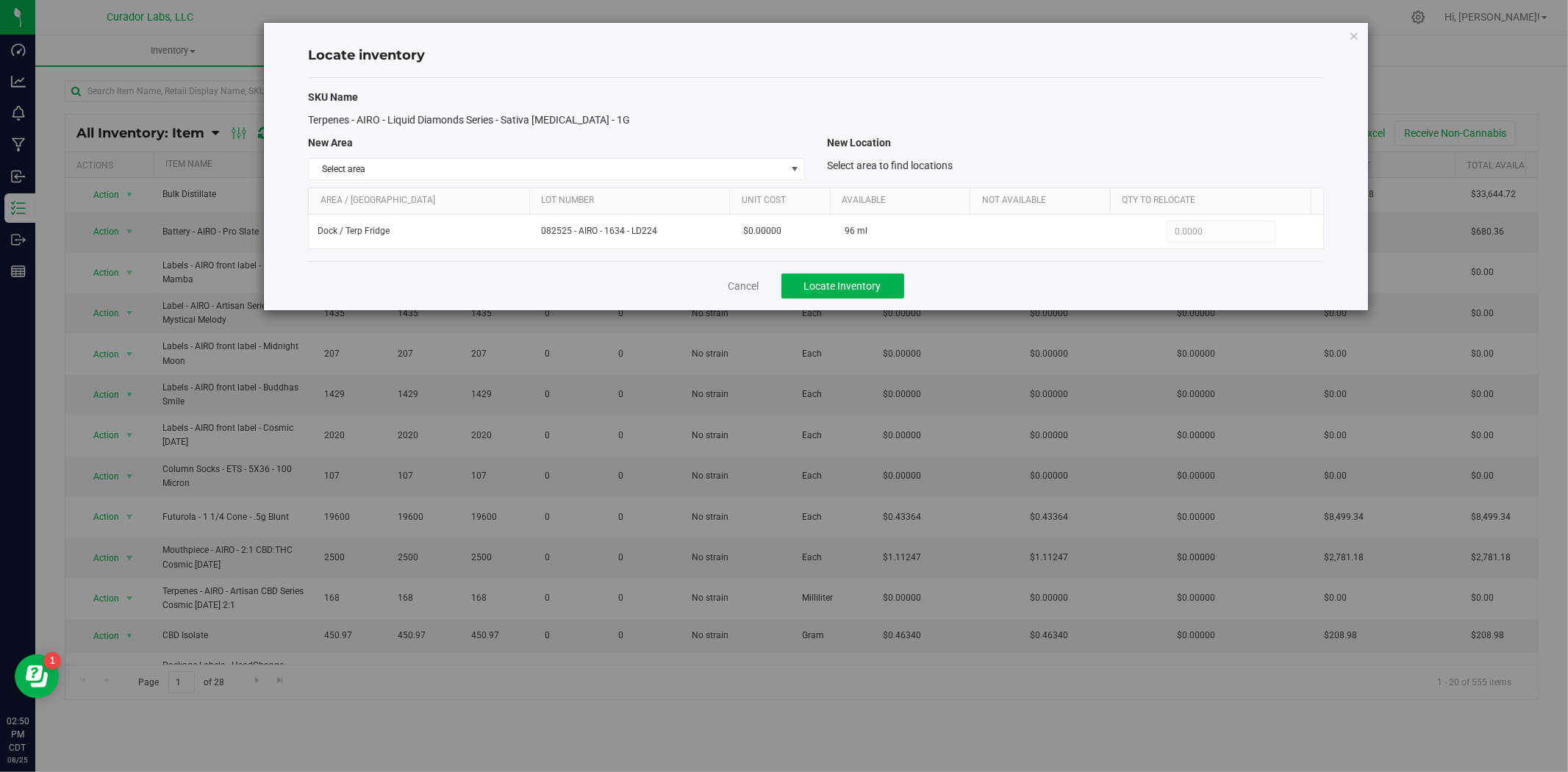
drag, startPoint x: 626, startPoint y: 124, endPoint x: 307, endPoint y: 126, distance: 319.0
click at [307, 126] on div "Terpenes - AIRO - Liquid Diamonds Series - Sativa [MEDICAL_DATA] - 1G" at bounding box center [556, 120] width 519 height 15
copy span "Terpenes - AIRO - Liquid Diamonds Series - Sativa [MEDICAL_DATA] - 1G"
